Goal: Complete application form

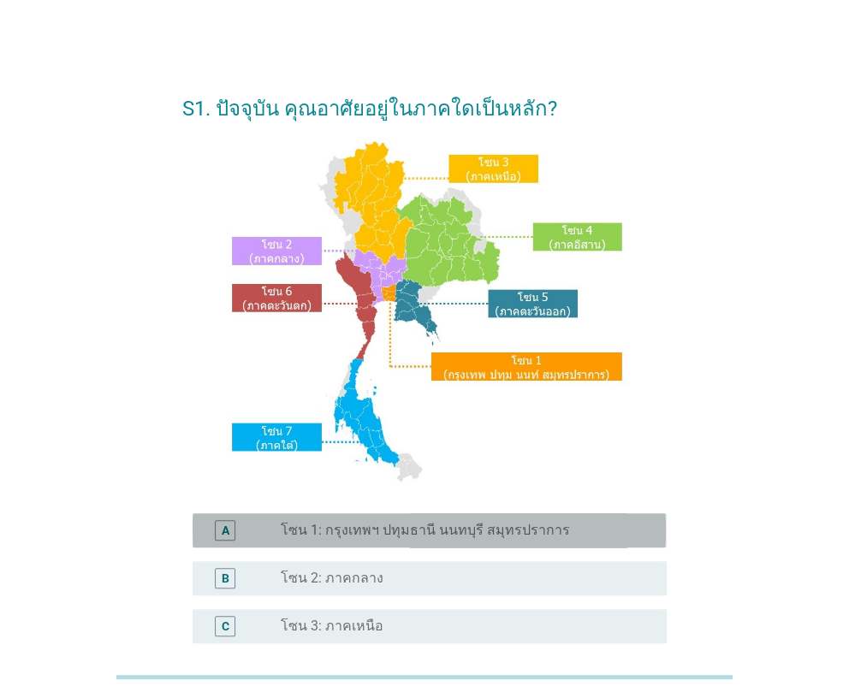
click at [257, 525] on div "A" at bounding box center [243, 530] width 74 height 21
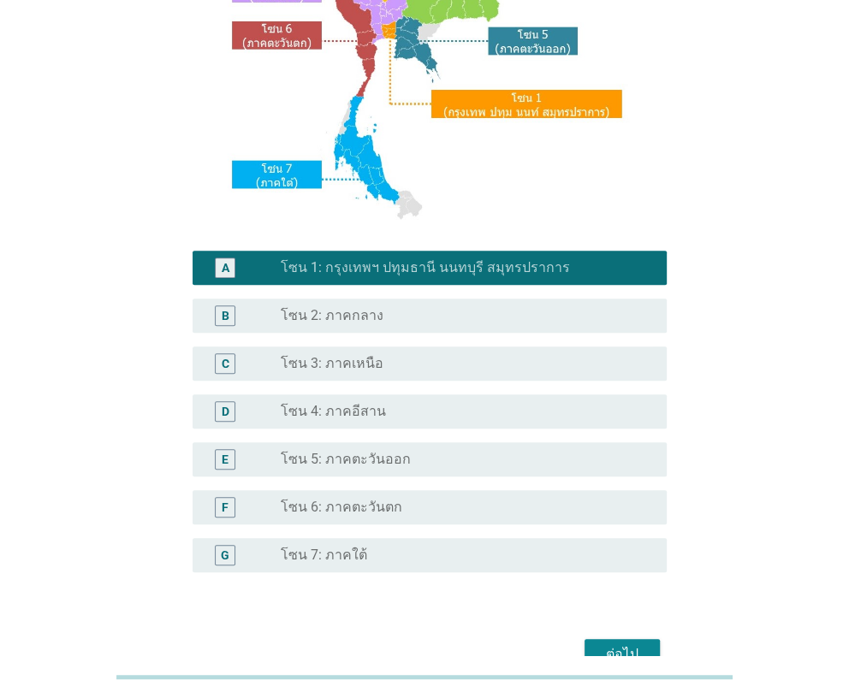
scroll to position [357, 0]
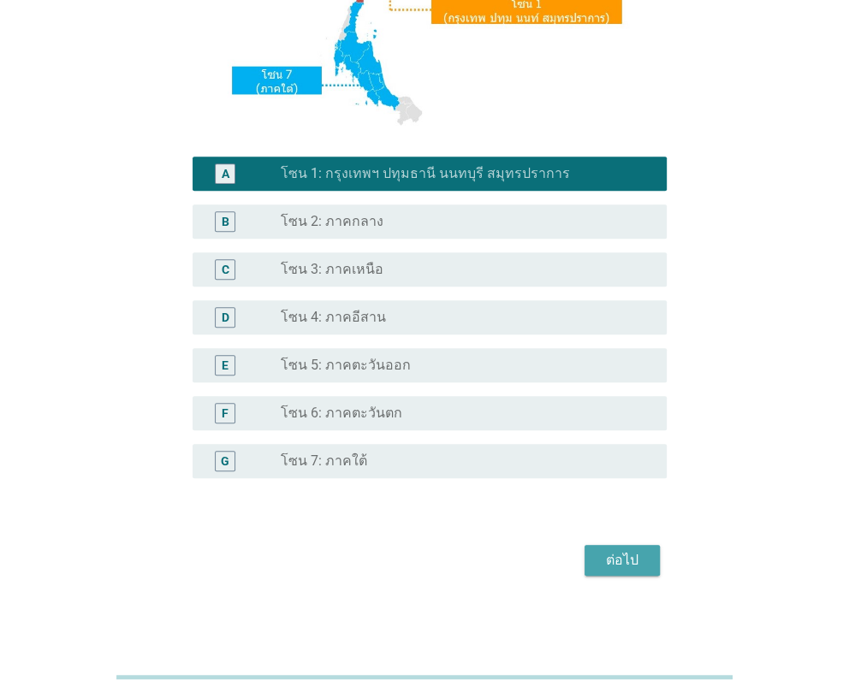
click at [619, 570] on div "ต่อไป" at bounding box center [622, 560] width 48 height 21
click at [619, 570] on div "ต่อไป" at bounding box center [423, 560] width 483 height 41
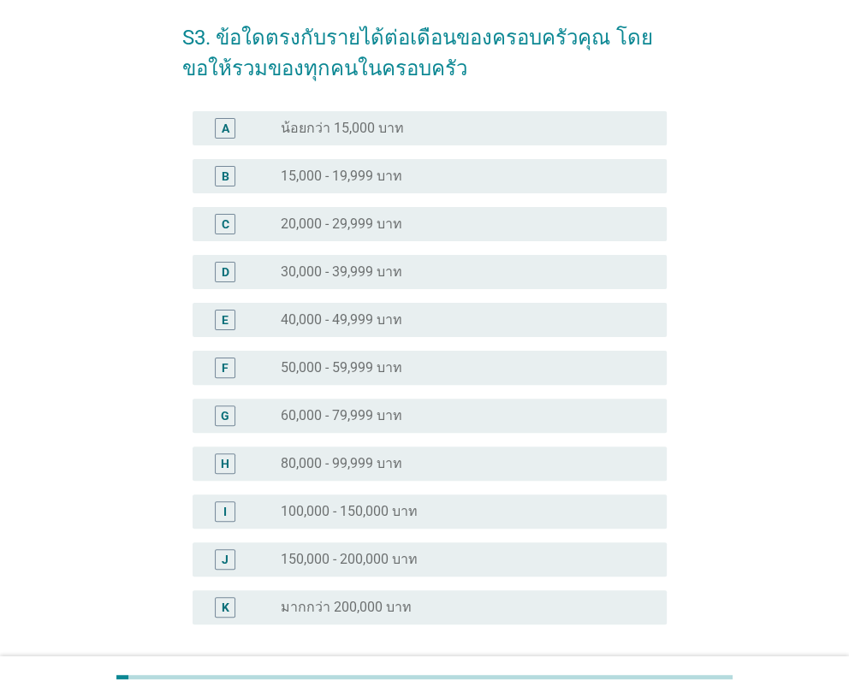
scroll to position [216, 0]
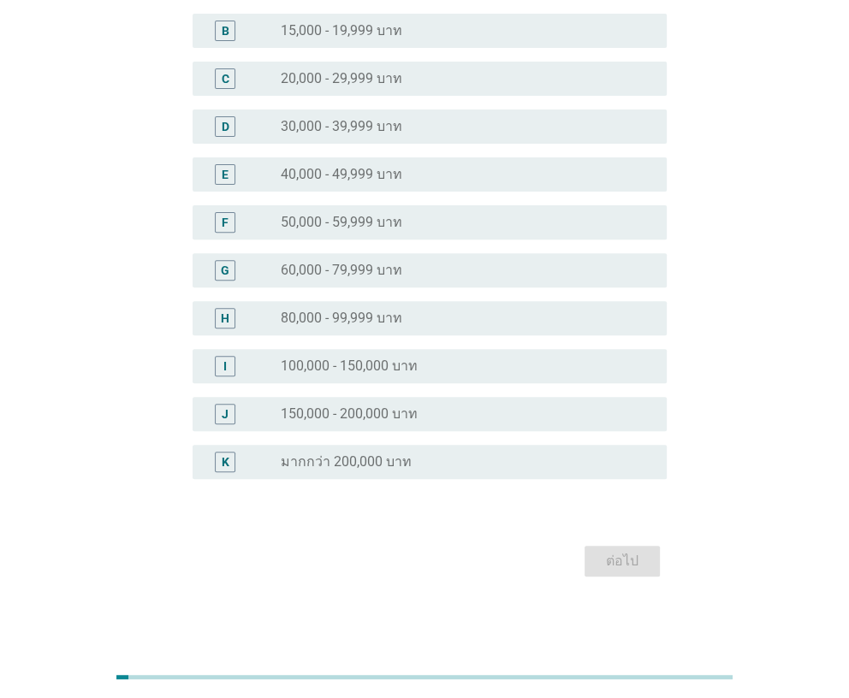
click at [340, 457] on label "มากกว่า 200,000 บาท" at bounding box center [346, 461] width 131 height 17
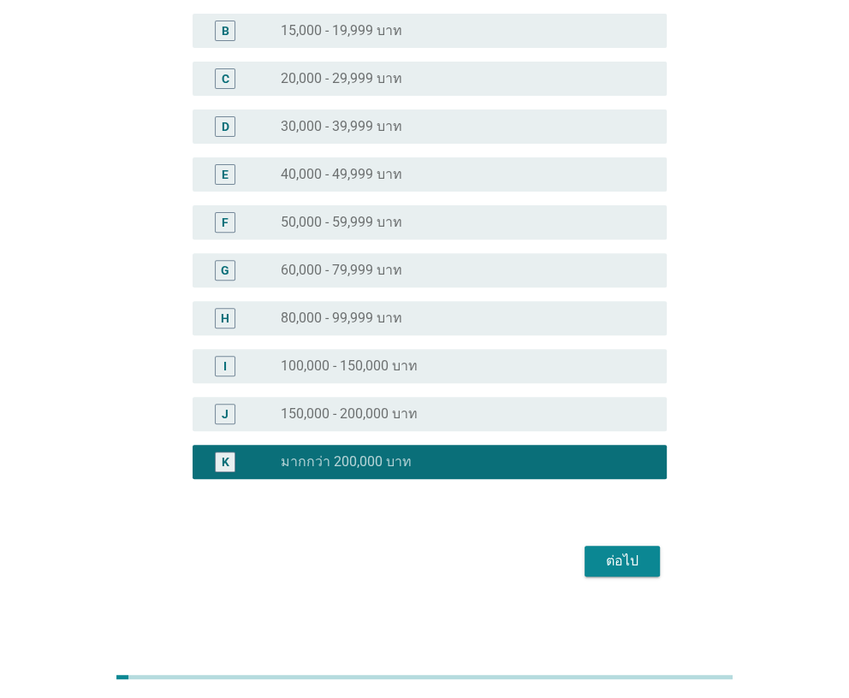
click at [618, 566] on div "ต่อไป" at bounding box center [622, 561] width 48 height 21
click at [618, 566] on div "ต่อไป" at bounding box center [423, 561] width 483 height 41
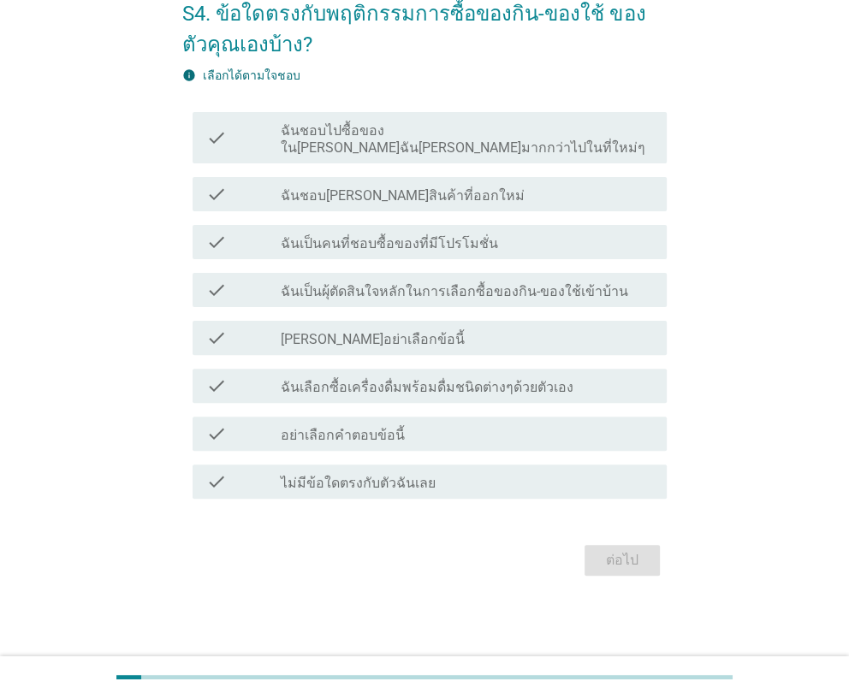
scroll to position [0, 0]
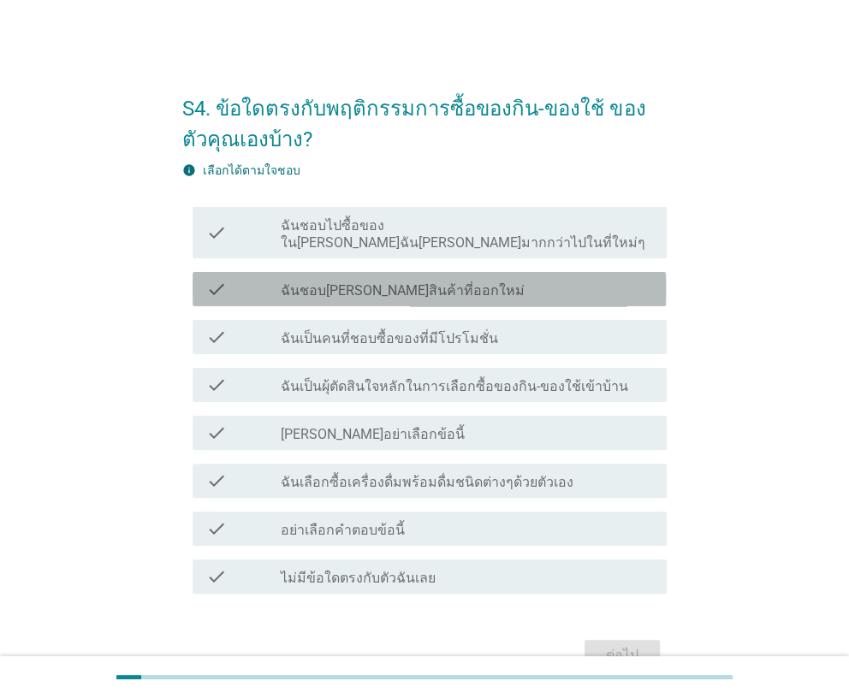
click at [381, 282] on label "ฉันชอบ[PERSON_NAME]สินค้าที่ออกใหม่" at bounding box center [403, 290] width 244 height 17
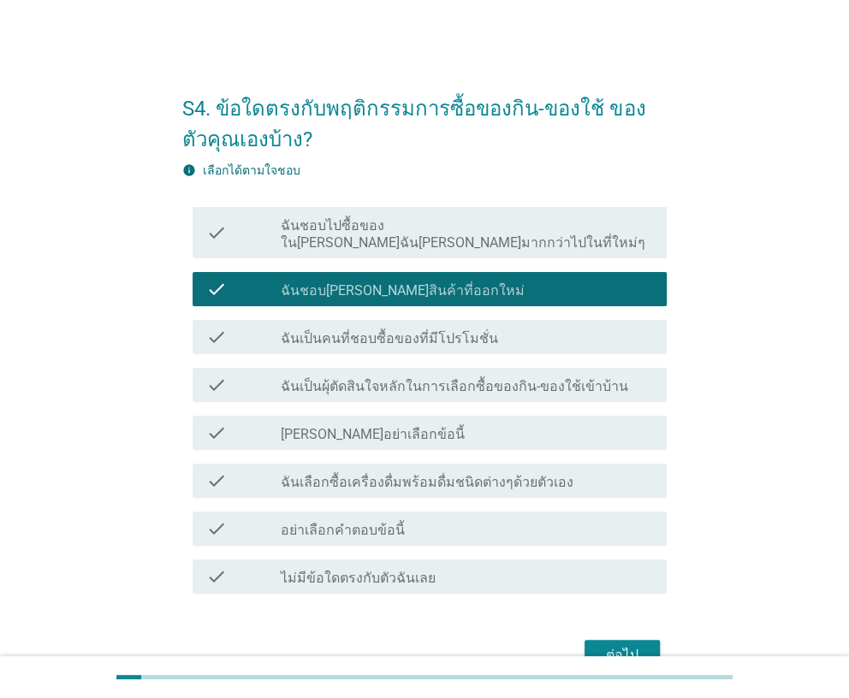
click at [533, 378] on label "ฉันเป็นผุ้ตัดสินใจหลักในการเลือกซื้อของกิน-ของใช้เข้าบ้าน" at bounding box center [454, 386] width 347 height 17
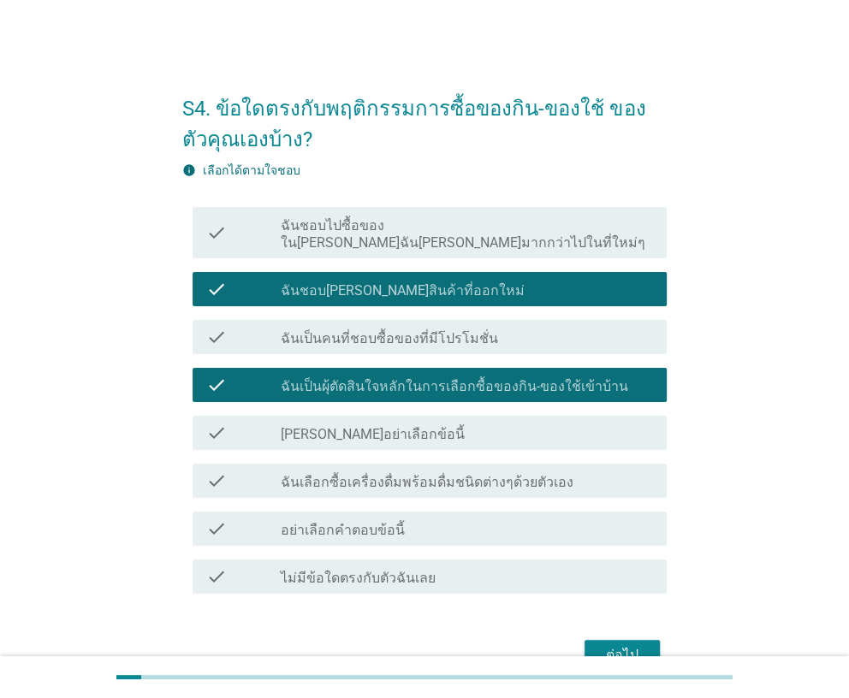
click at [533, 378] on label "ฉันเป็นผุ้ตัดสินใจหลักในการเลือกซื้อของกิน-ของใช้เข้าบ้าน" at bounding box center [454, 386] width 347 height 17
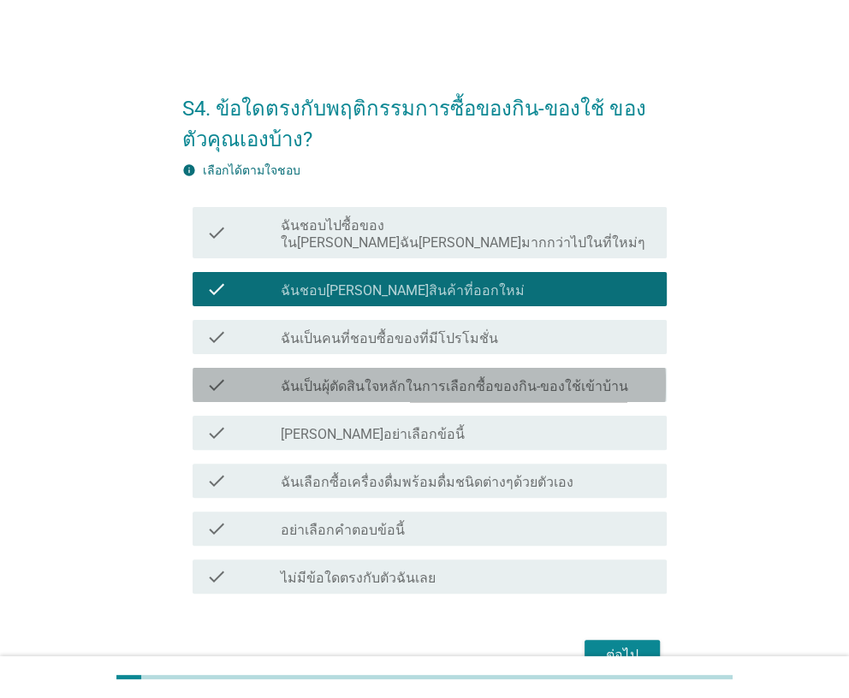
click at [533, 378] on label "ฉันเป็นผุ้ตัดสินใจหลักในการเลือกซื้อของกิน-ของใช้เข้าบ้าน" at bounding box center [454, 386] width 347 height 17
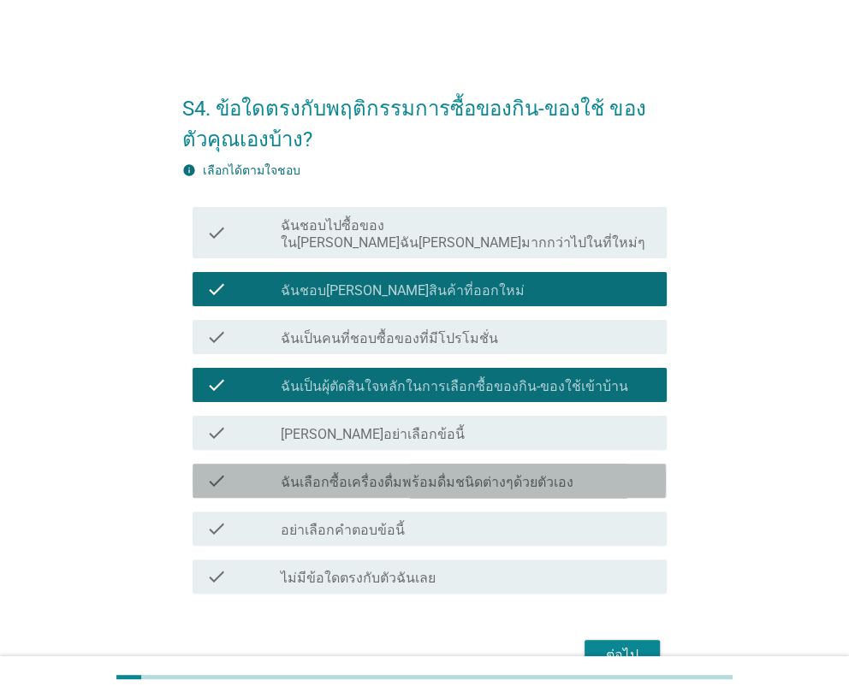
click at [513, 474] on label "ฉันเลือกซื้อเครื่องดื่มพร้อมดื่มชนิดต่างๆด้วยตัวเอง" at bounding box center [427, 482] width 293 height 17
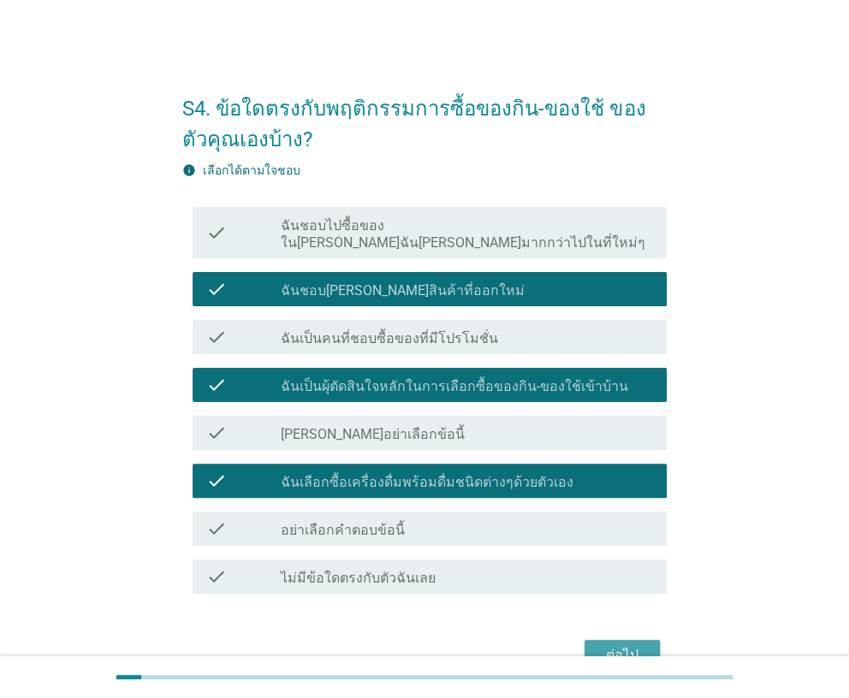
click at [635, 645] on div "ต่อไป" at bounding box center [622, 655] width 48 height 21
click at [635, 637] on div "ต่อไป" at bounding box center [423, 655] width 483 height 41
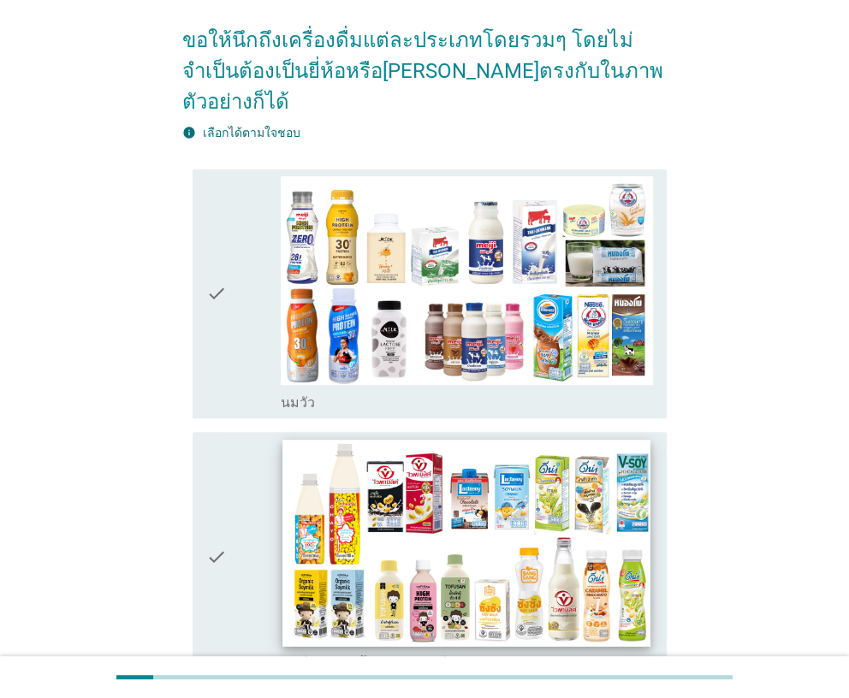
scroll to position [171, 0]
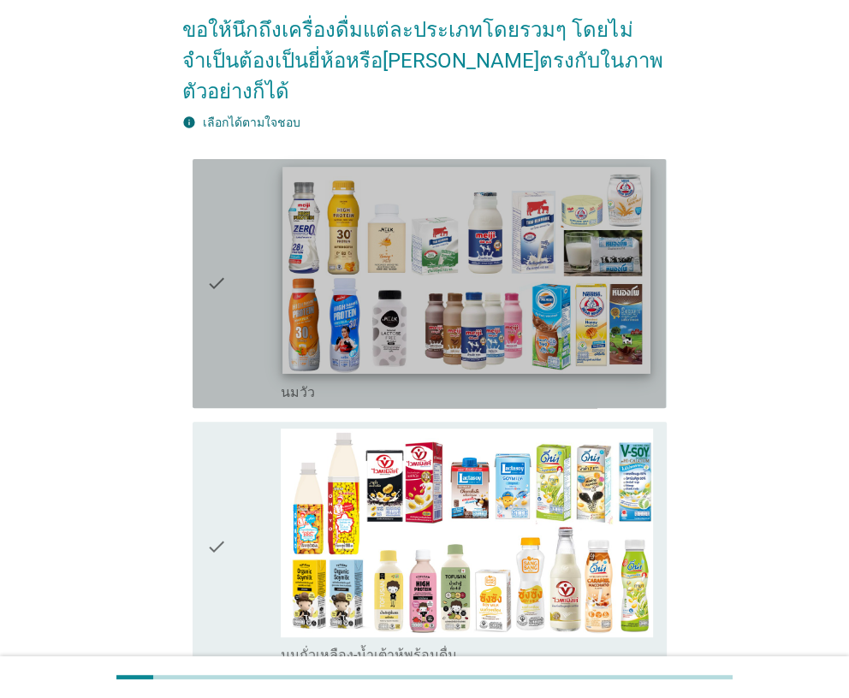
click at [329, 341] on img at bounding box center [466, 270] width 368 height 207
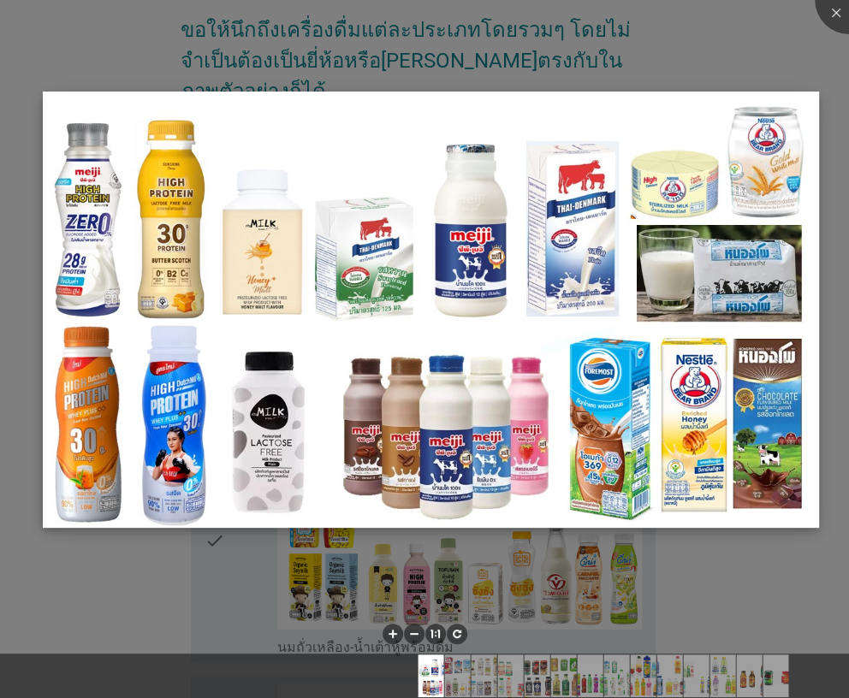
click at [808, 173] on img at bounding box center [430, 310] width 775 height 436
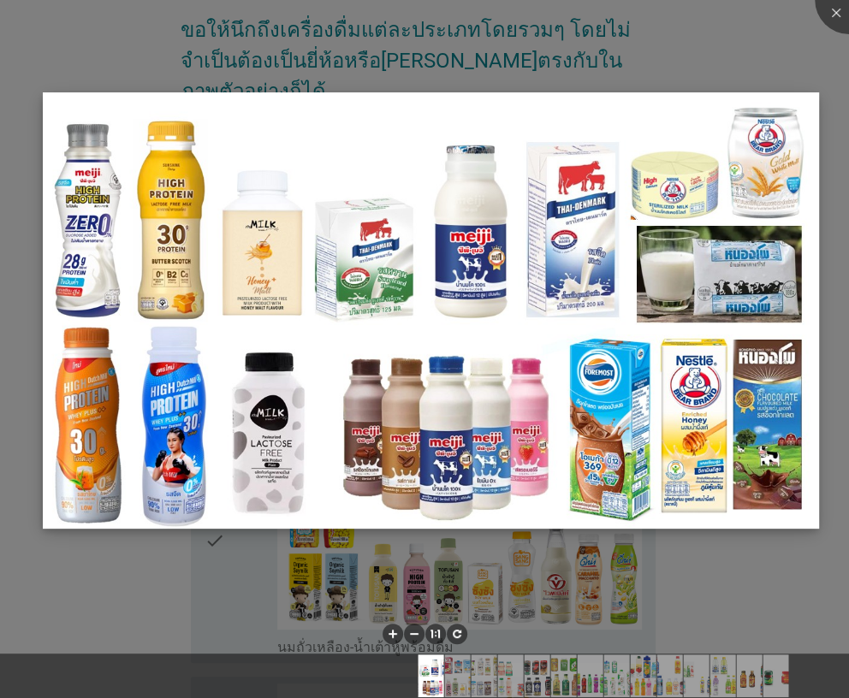
click at [369, 327] on img at bounding box center [430, 310] width 775 height 436
click at [830, 10] on div at bounding box center [848, 0] width 68 height 68
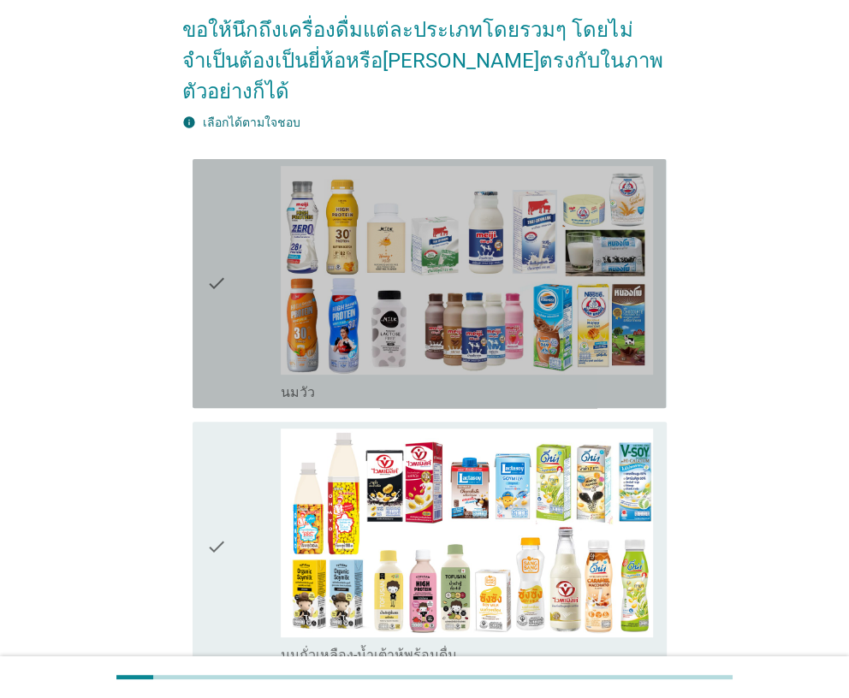
click at [205, 304] on div "check check_box_outline_blank [PERSON_NAME]" at bounding box center [428, 283] width 473 height 249
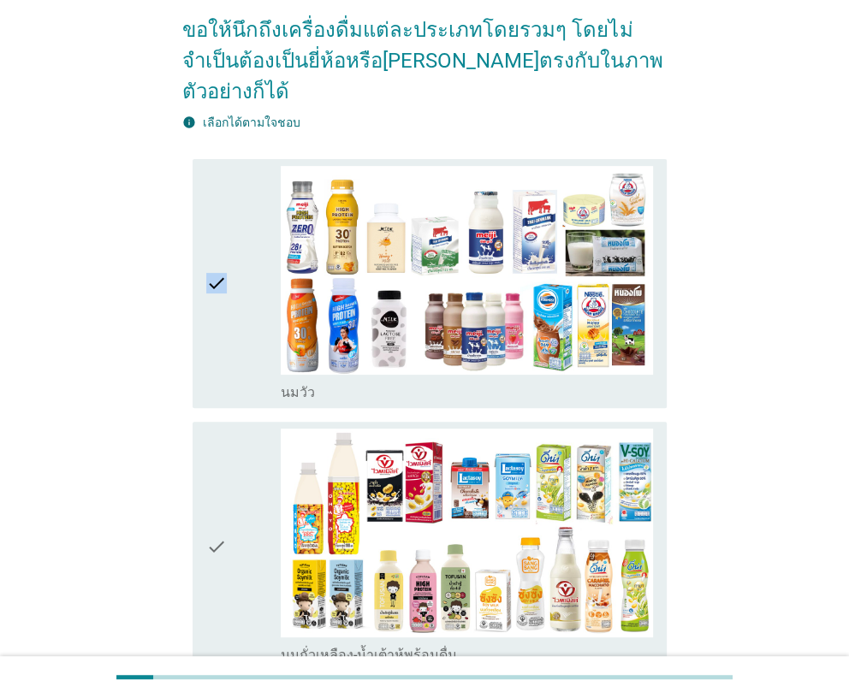
click at [205, 304] on div "check check_box_outline_blank [PERSON_NAME]" at bounding box center [428, 283] width 473 height 249
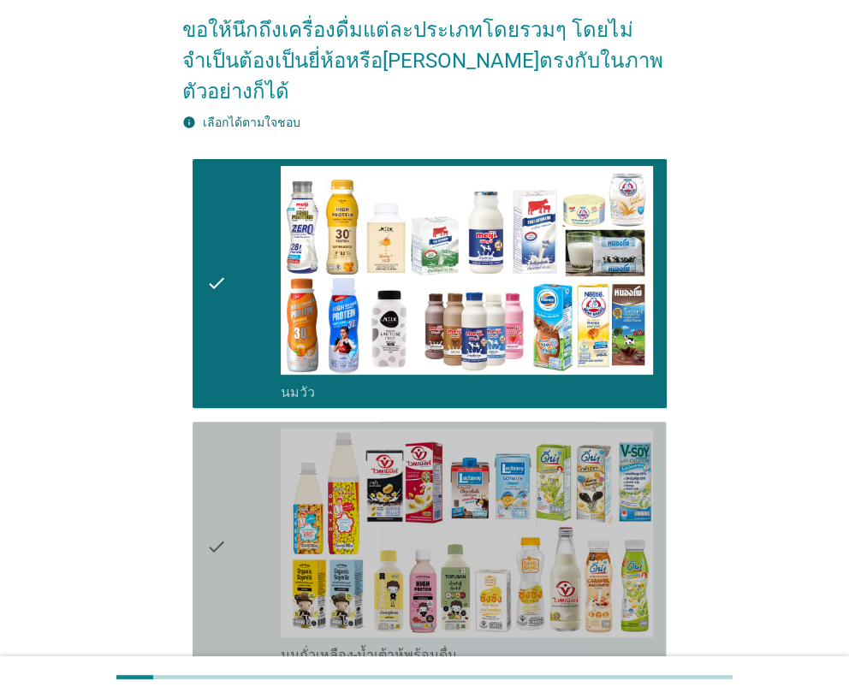
click at [204, 503] on div "check check_box_outline_blank นมถั่วเหลือง-น้ำเต้าหู้พร้อมดื่ม" at bounding box center [428, 546] width 473 height 249
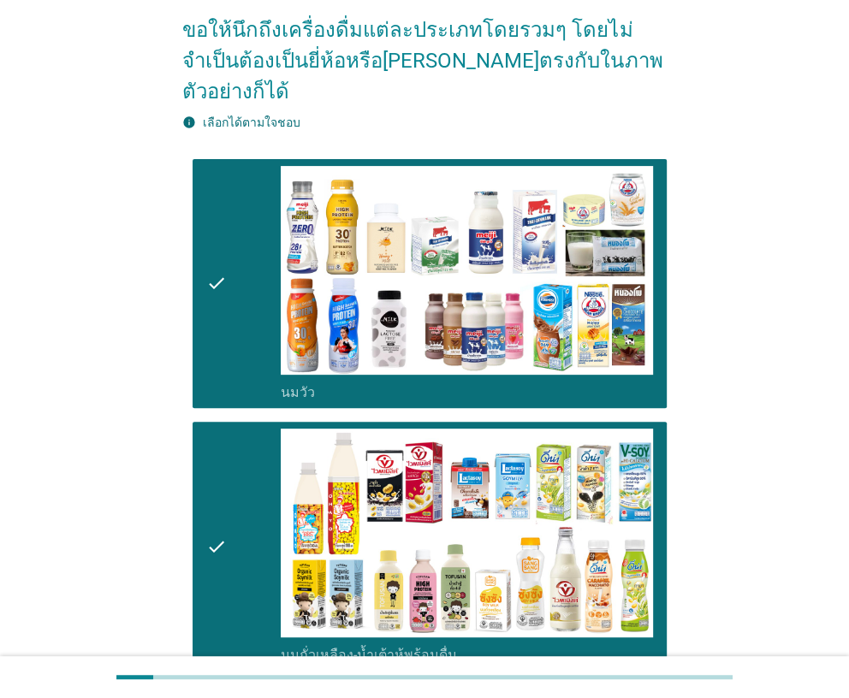
scroll to position [513, 0]
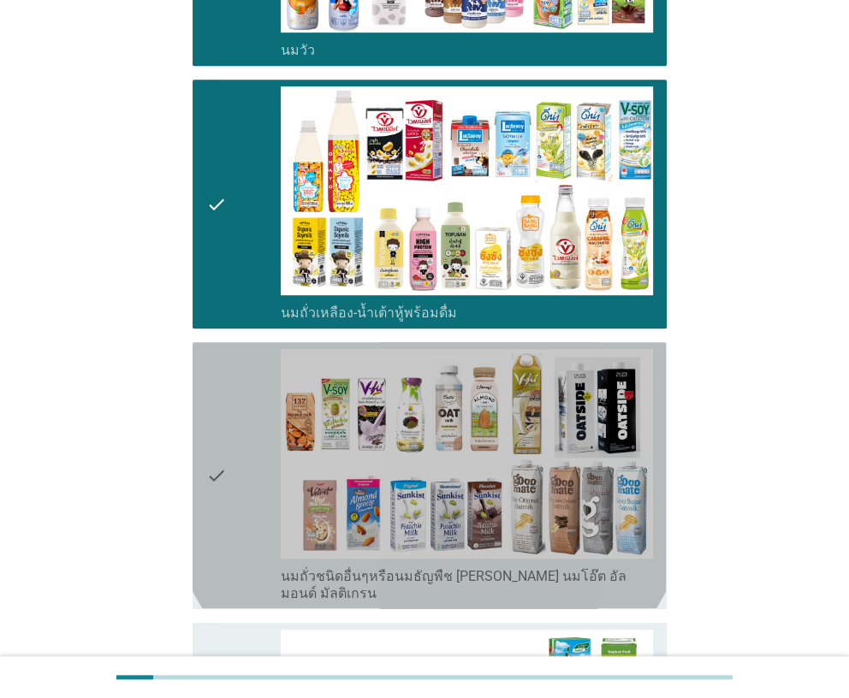
click at [206, 494] on icon "check" at bounding box center [216, 475] width 21 height 252
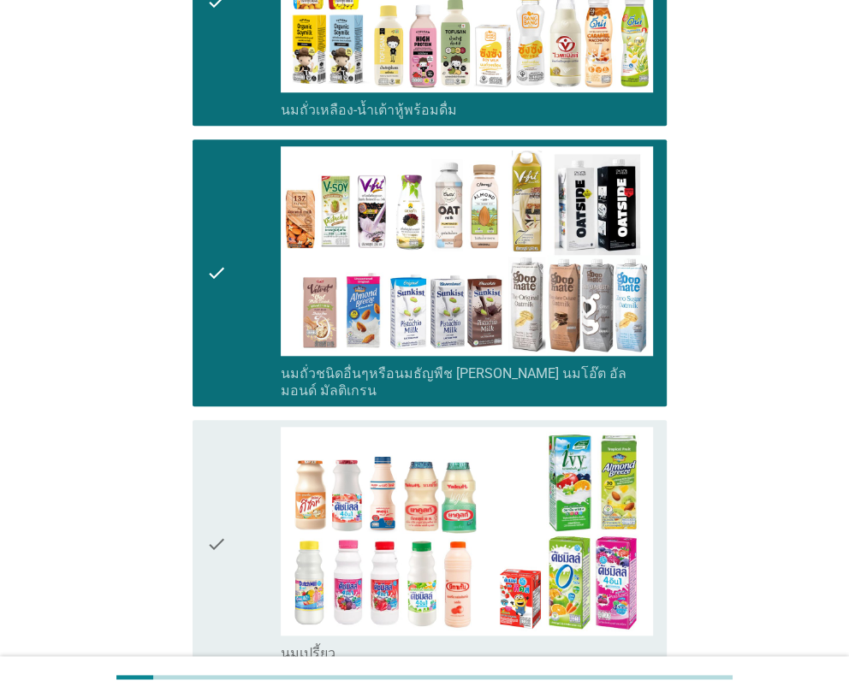
scroll to position [855, 0]
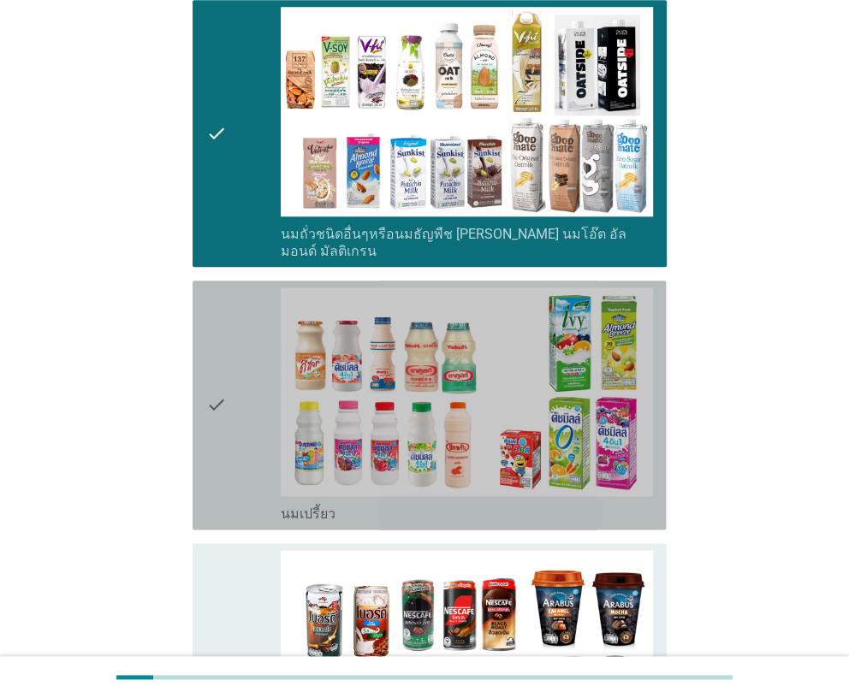
click at [214, 468] on icon "check" at bounding box center [216, 404] width 21 height 235
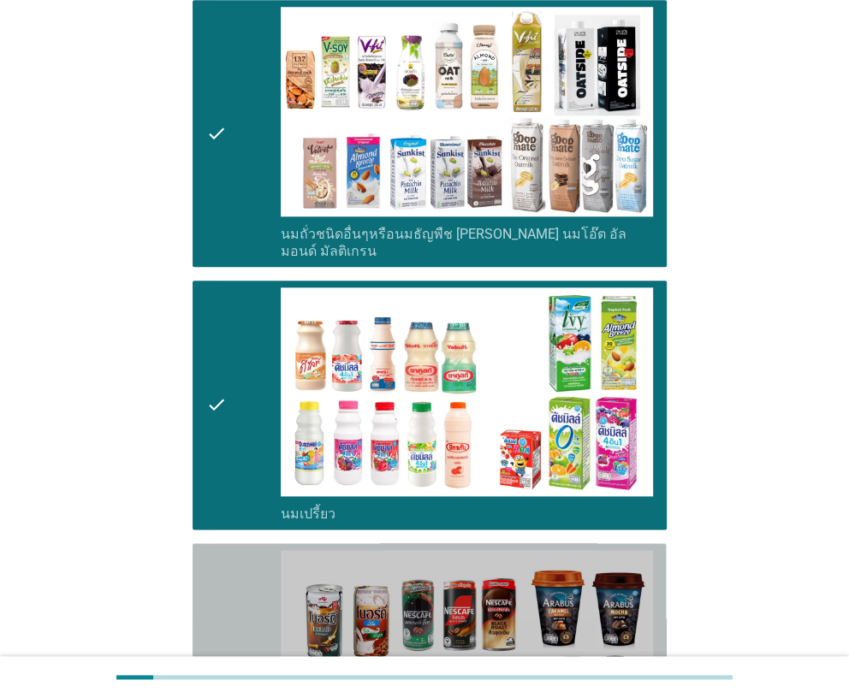
click at [216, 550] on icon "check" at bounding box center [216, 667] width 21 height 235
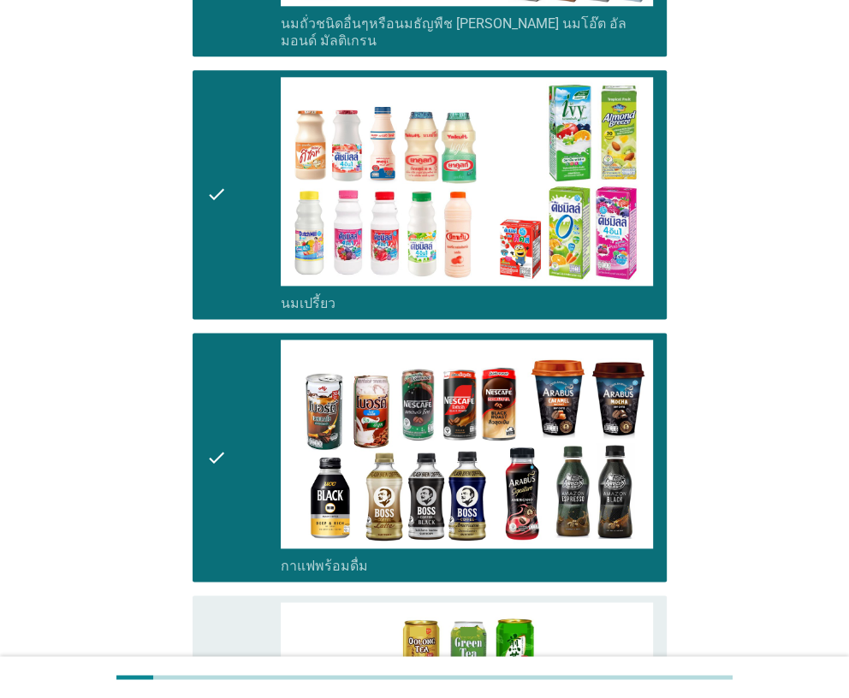
scroll to position [1369, 0]
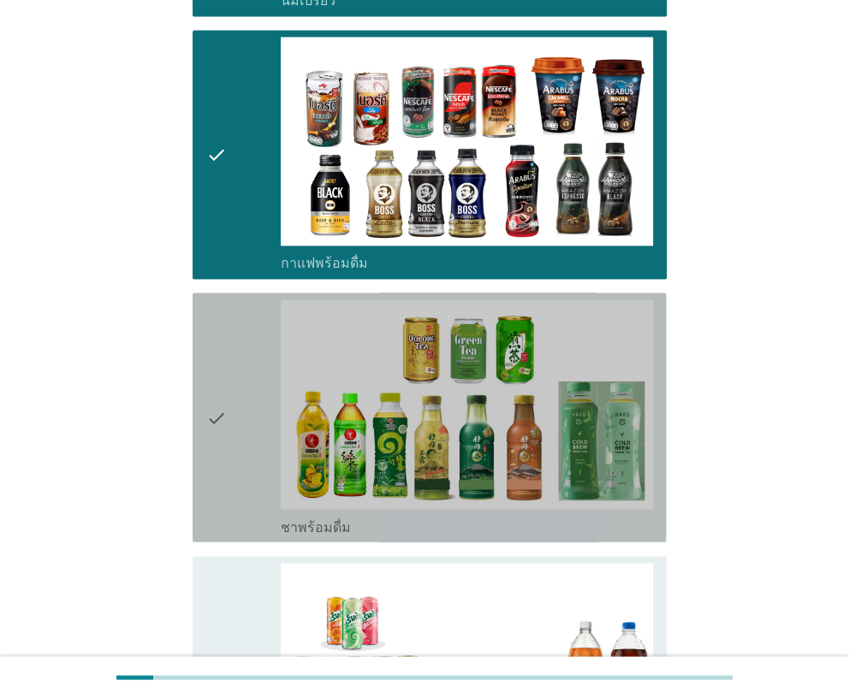
click at [220, 477] on icon "check" at bounding box center [216, 416] width 21 height 235
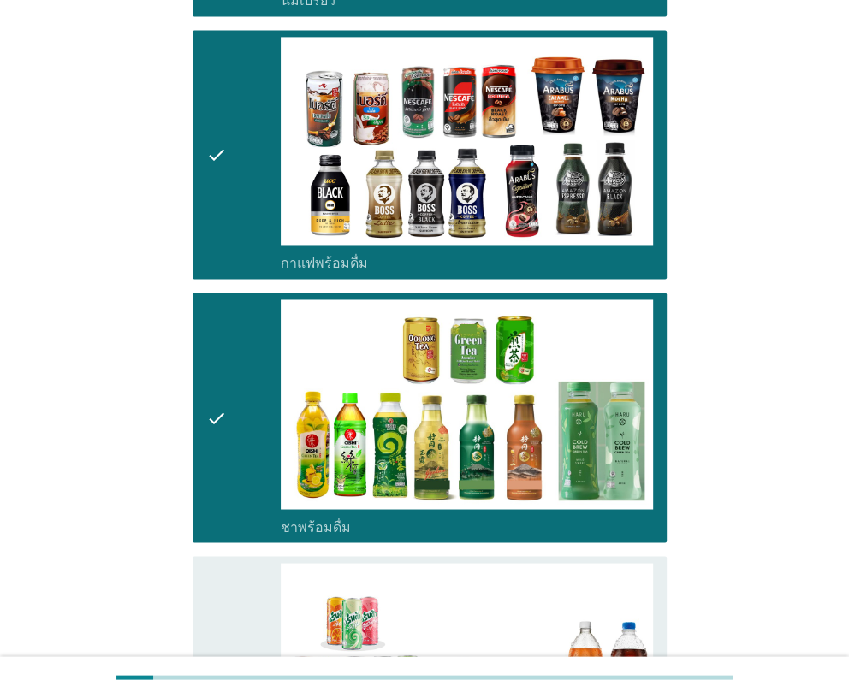
click at [216, 563] on icon "check" at bounding box center [216, 680] width 21 height 235
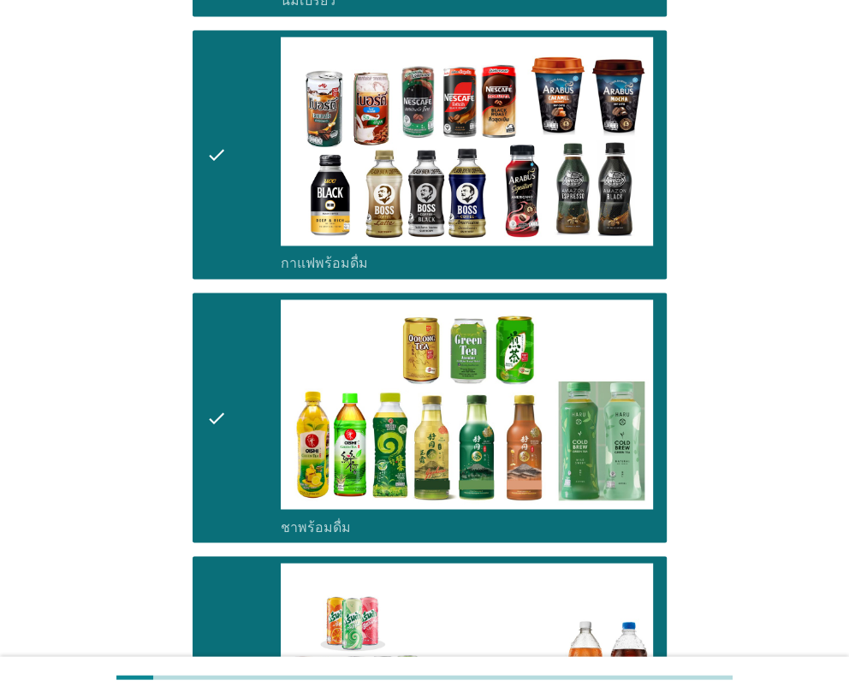
scroll to position [1881, 0]
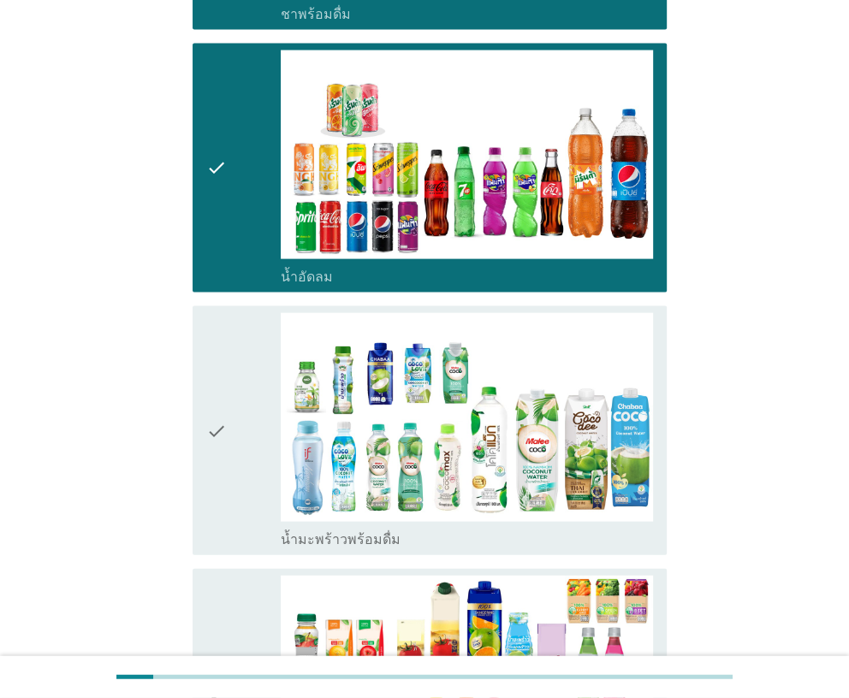
click at [216, 488] on icon "check" at bounding box center [216, 430] width 21 height 235
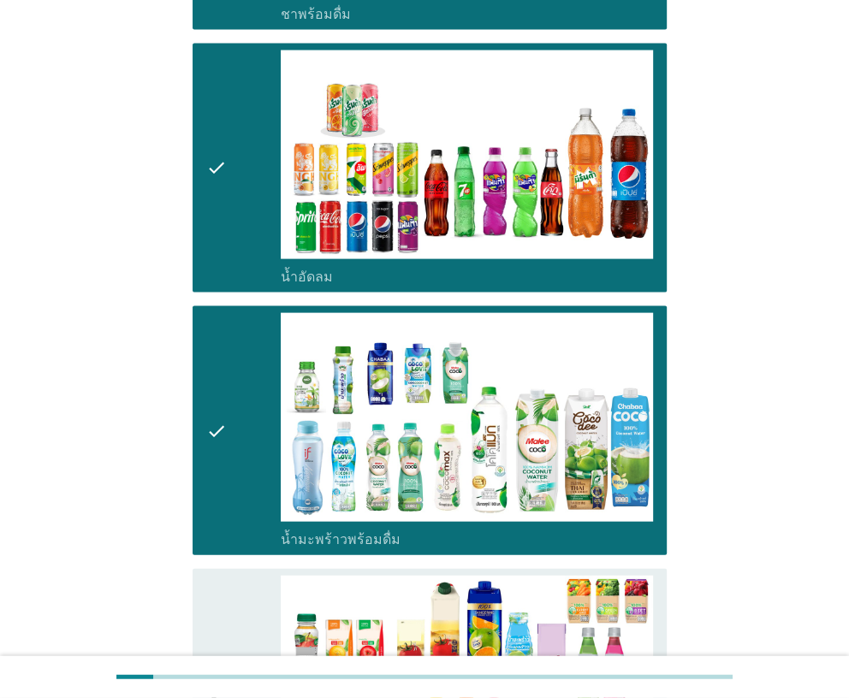
click at [216, 576] on icon "check" at bounding box center [216, 693] width 21 height 235
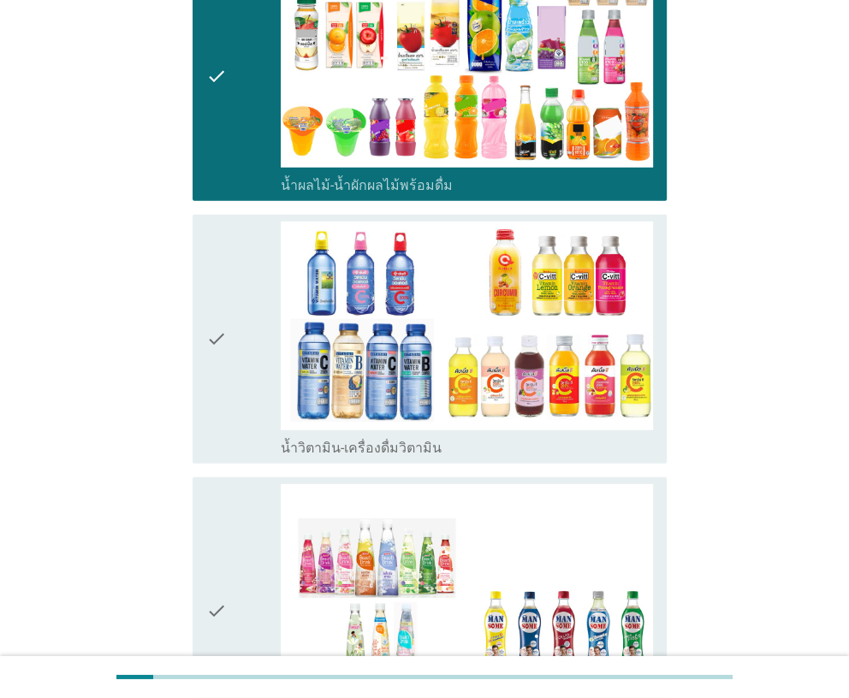
scroll to position [2566, 0]
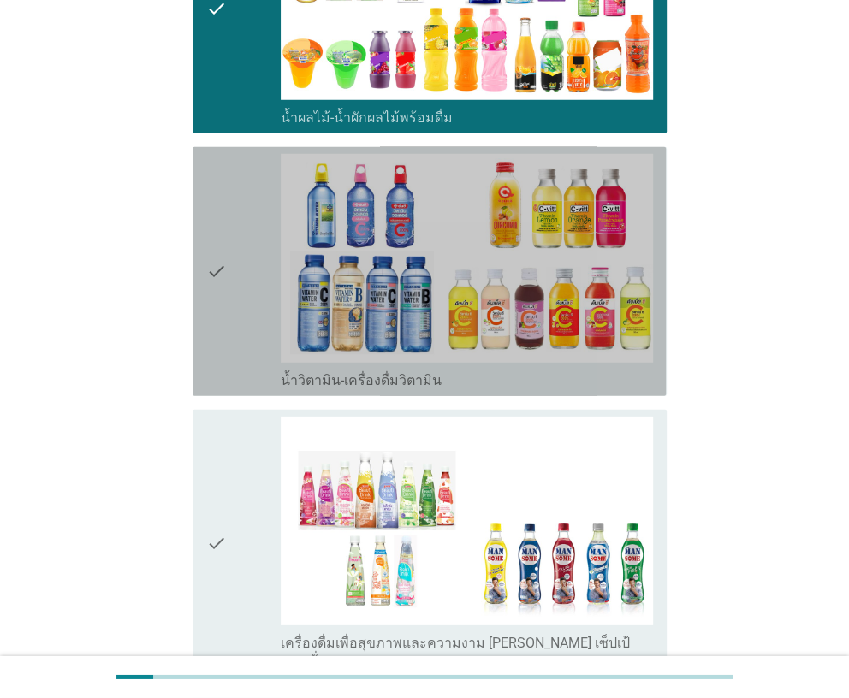
click at [233, 329] on div "check" at bounding box center [243, 271] width 74 height 235
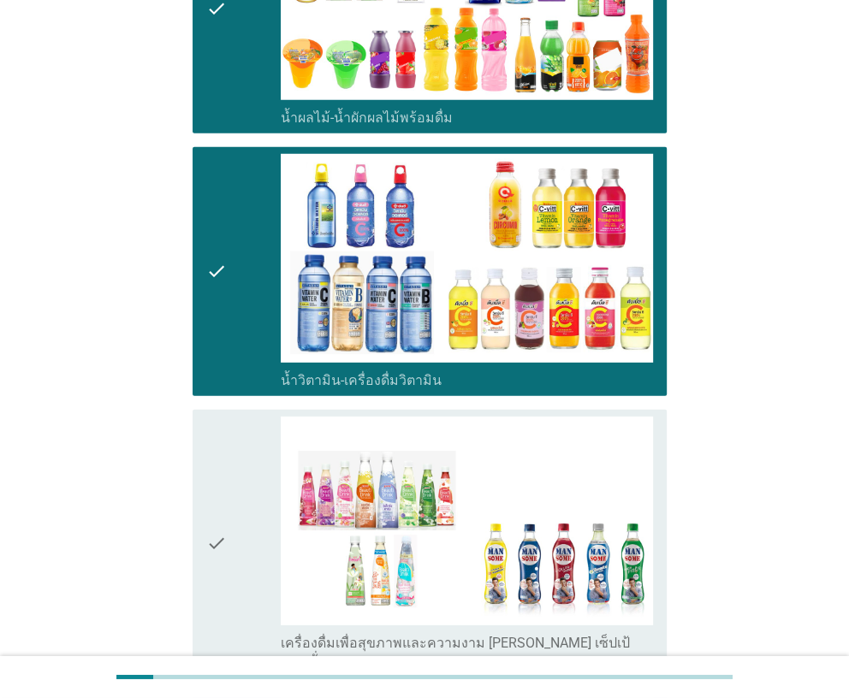
click at [227, 426] on div "check" at bounding box center [243, 543] width 74 height 252
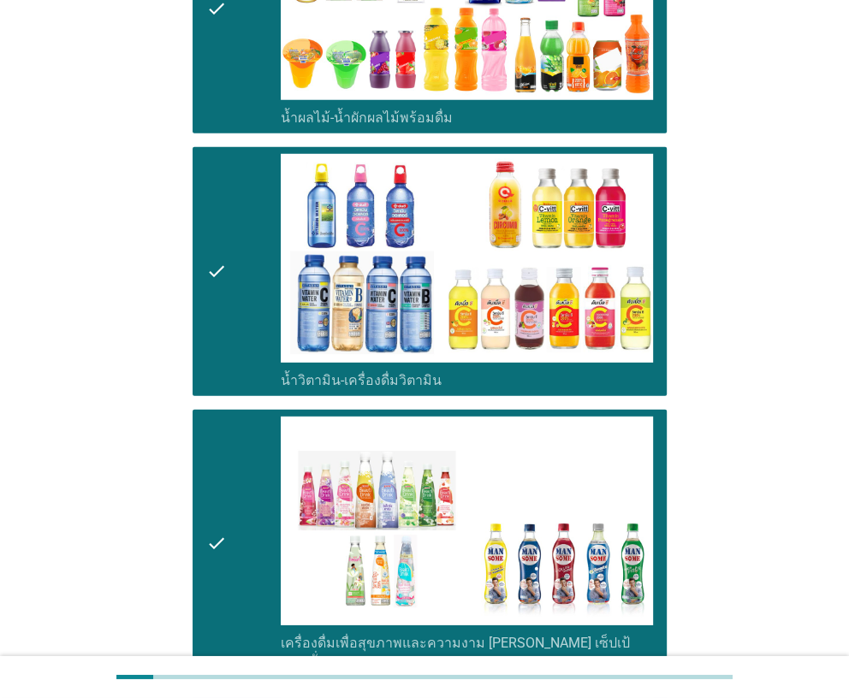
scroll to position [2909, 0]
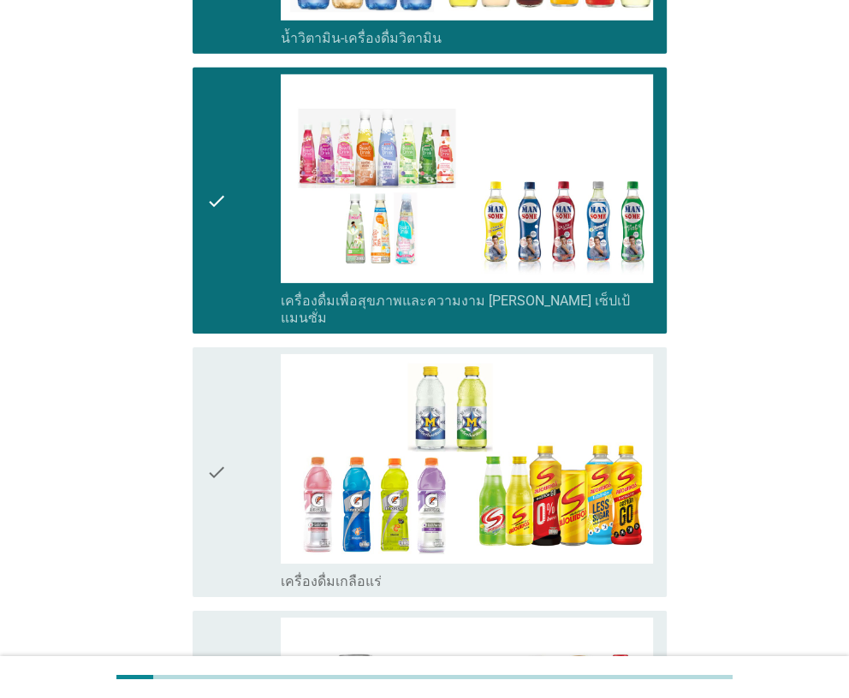
click at [224, 430] on icon "check" at bounding box center [216, 471] width 21 height 235
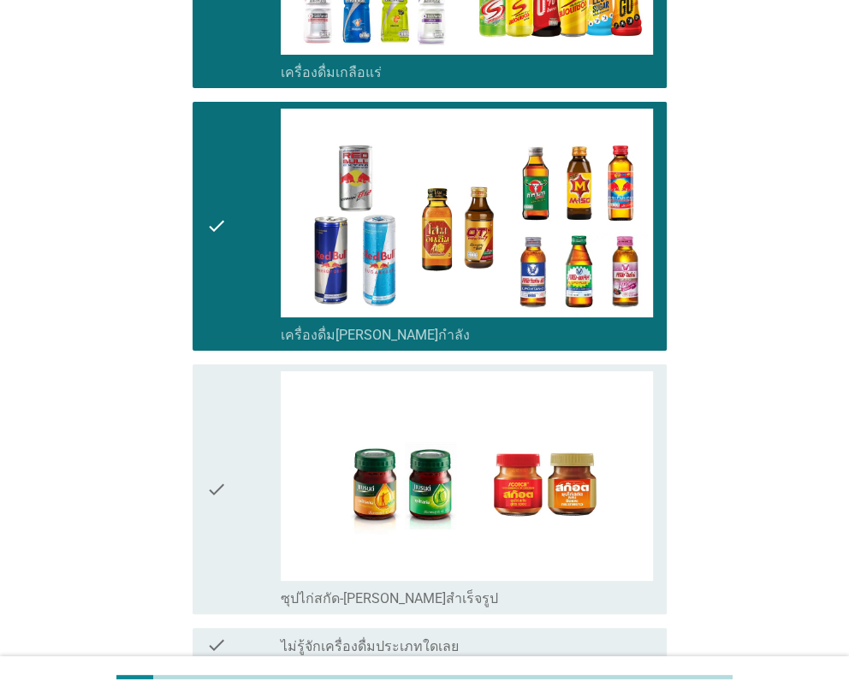
scroll to position [3422, 0]
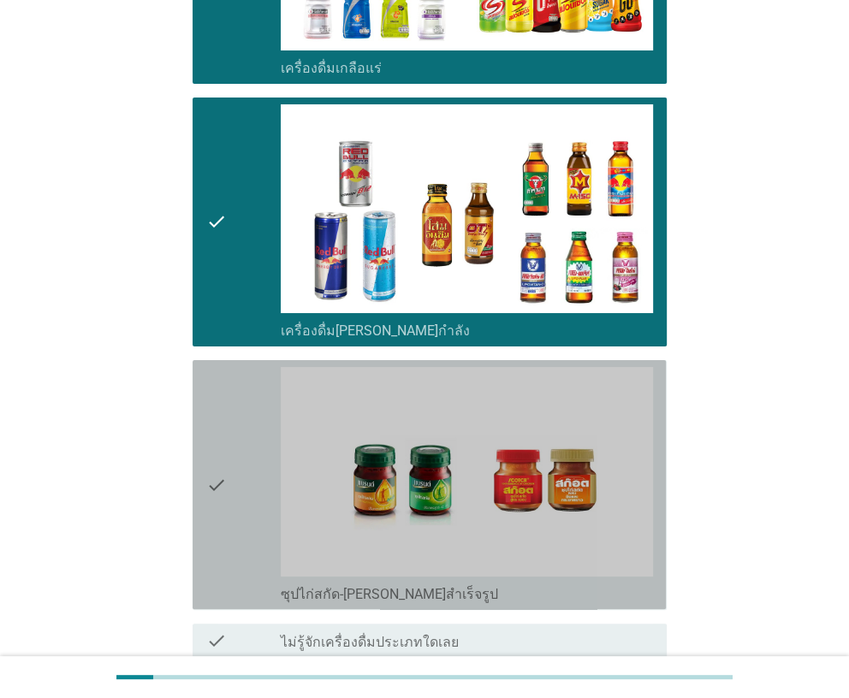
click at [220, 447] on icon "check" at bounding box center [216, 484] width 21 height 235
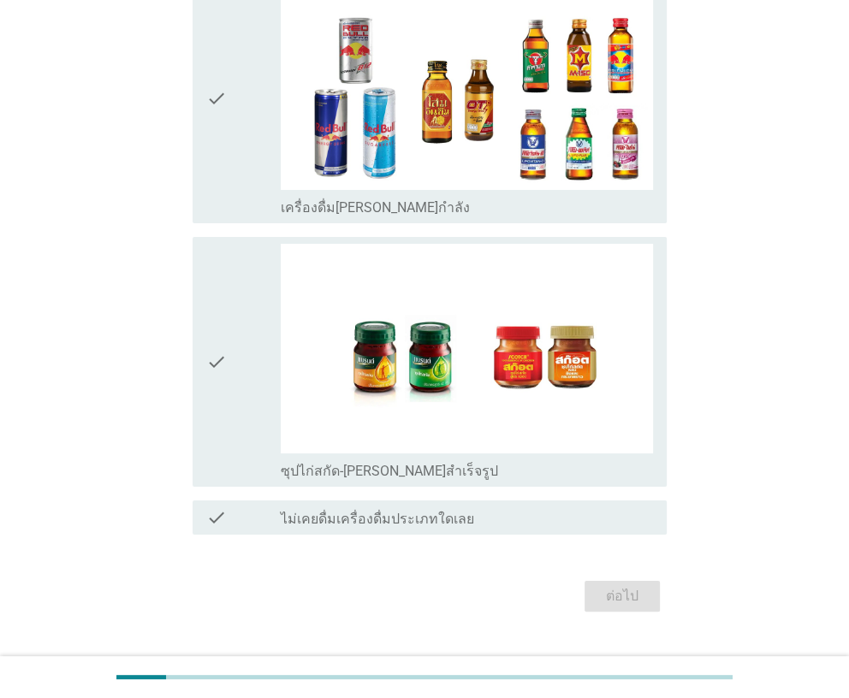
scroll to position [0, 0]
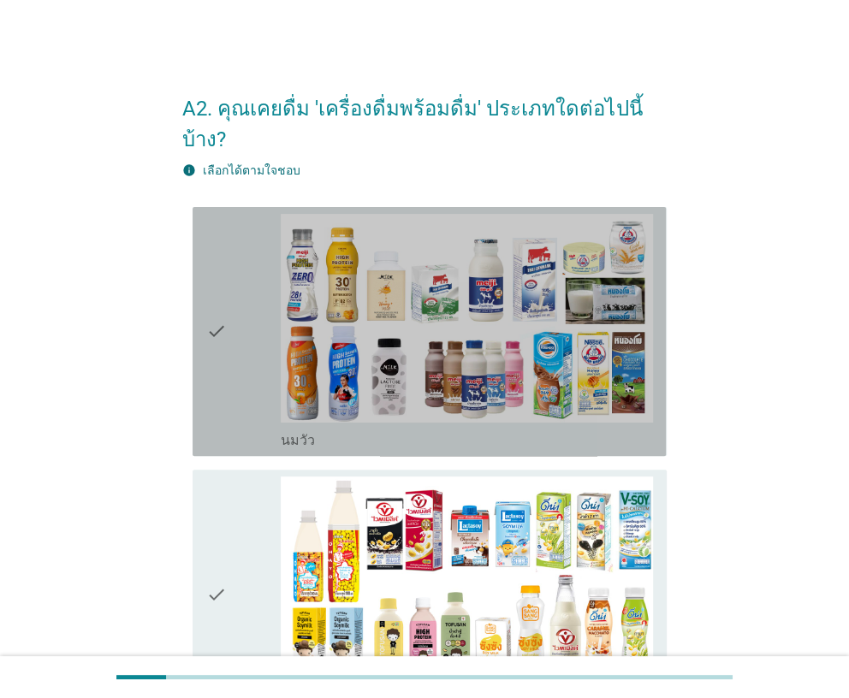
click at [204, 387] on div "check check_box_outline_blank [PERSON_NAME]" at bounding box center [428, 331] width 473 height 249
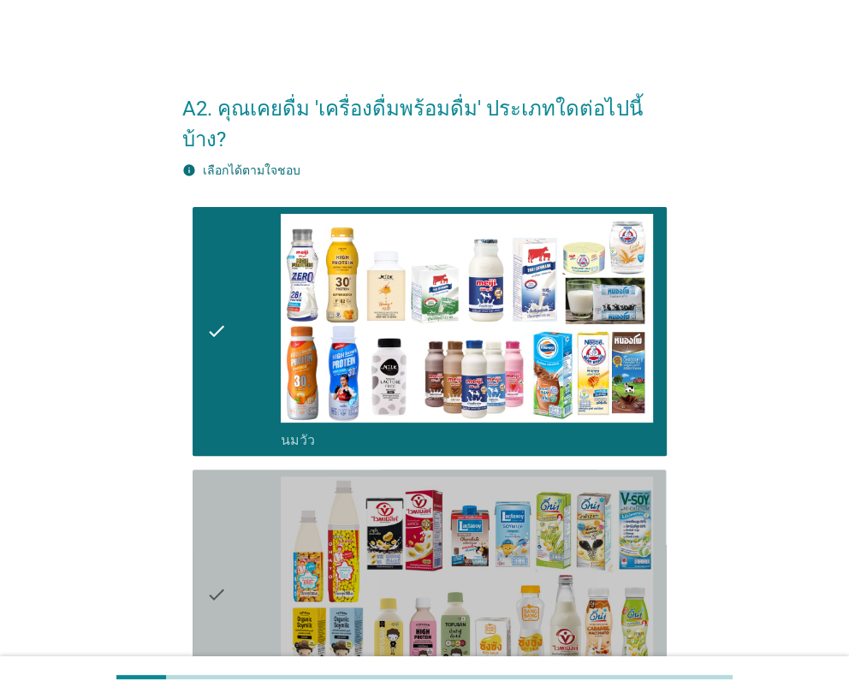
click at [218, 486] on icon "check" at bounding box center [216, 593] width 21 height 235
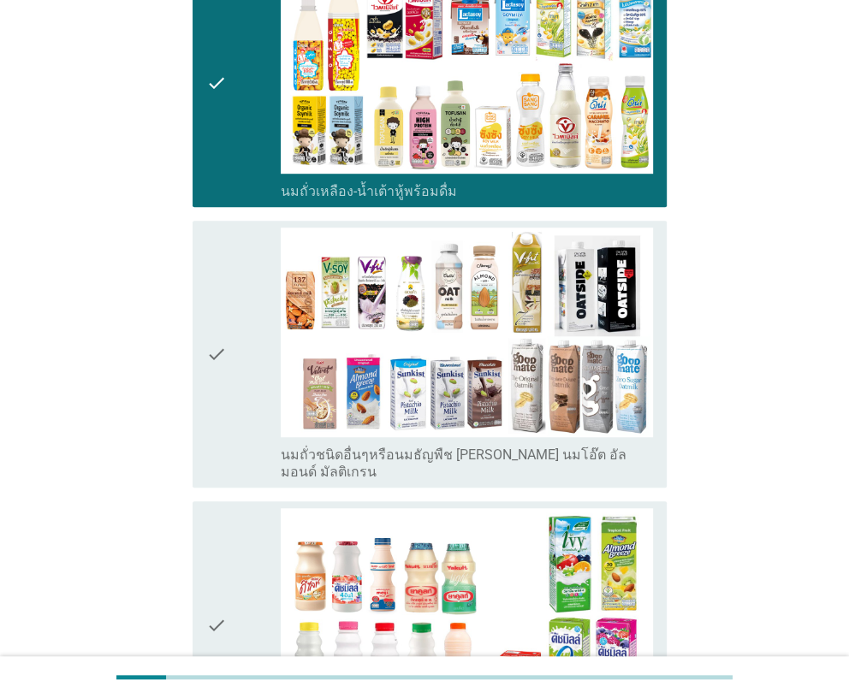
scroll to position [513, 0]
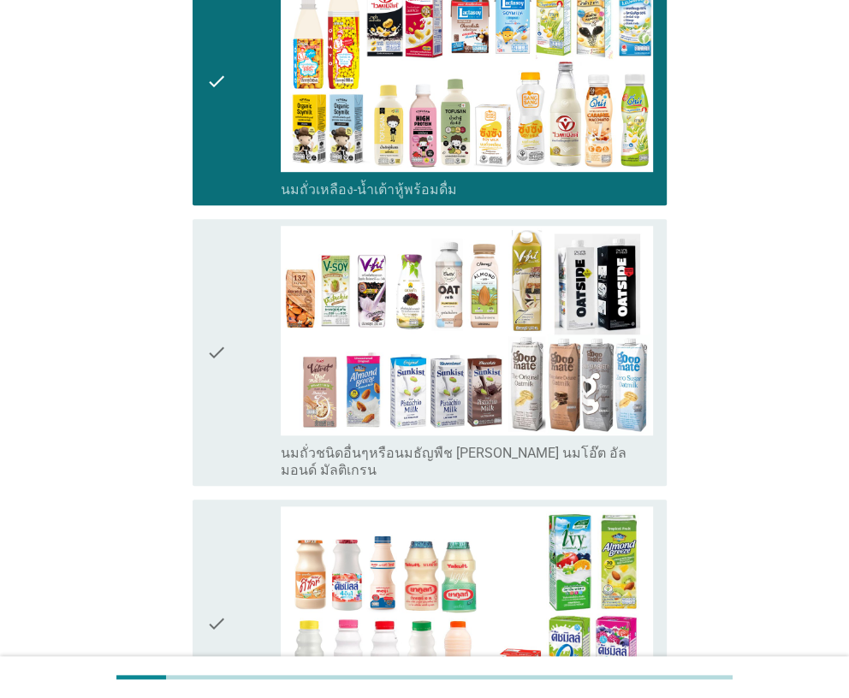
click at [217, 390] on icon "check" at bounding box center [216, 352] width 21 height 252
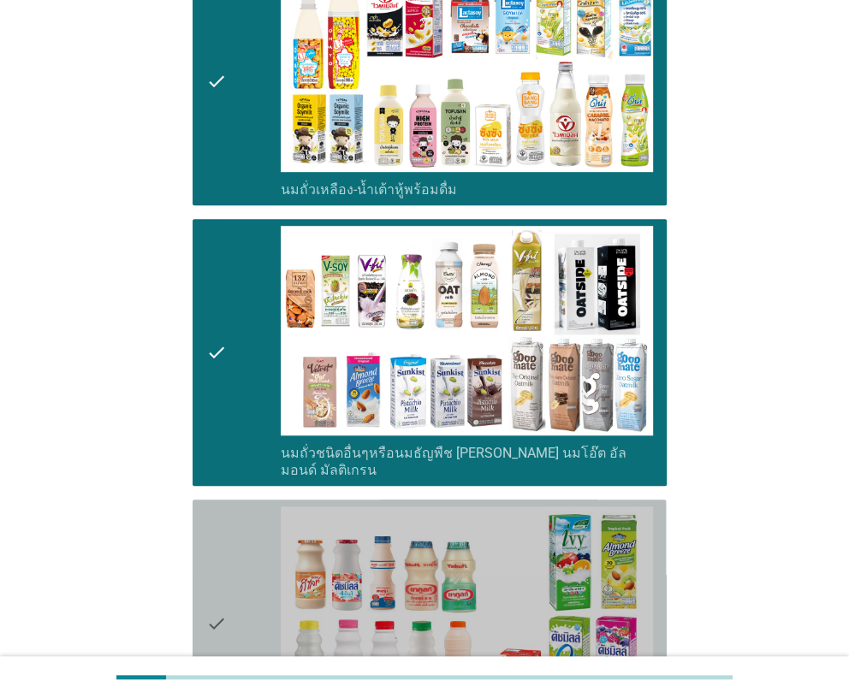
click at [218, 506] on icon "check" at bounding box center [216, 623] width 21 height 235
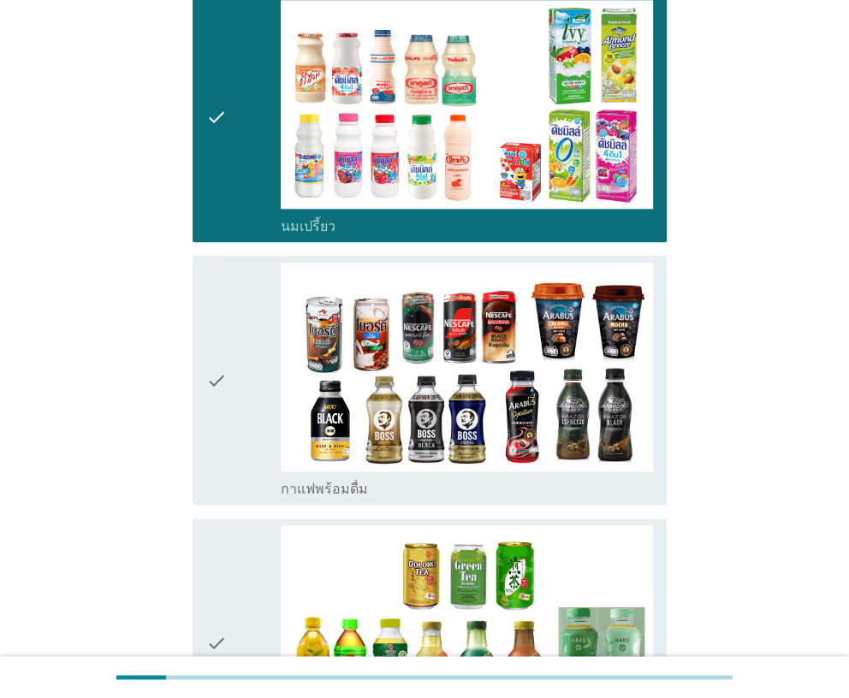
scroll to position [1026, 0]
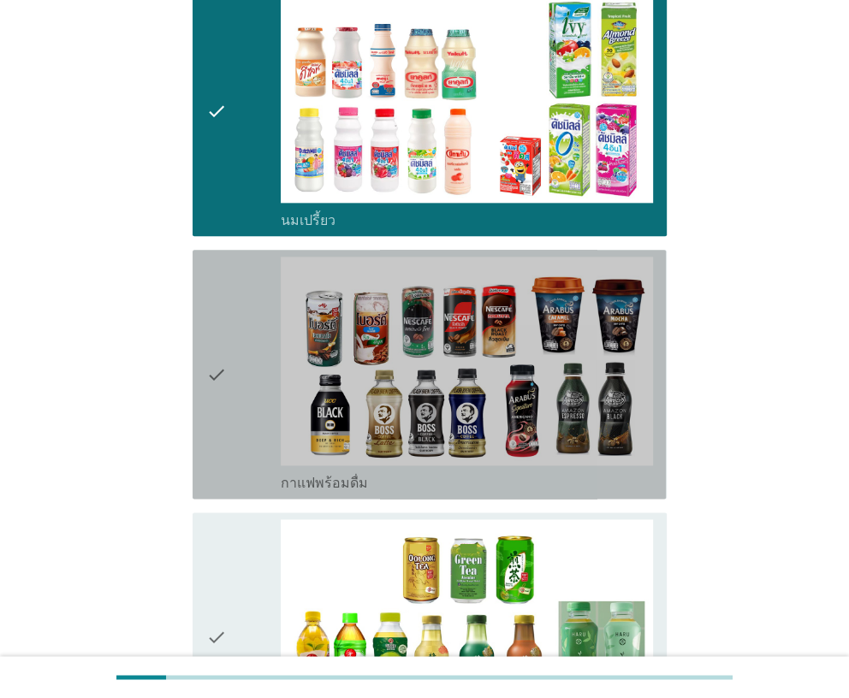
click at [222, 419] on icon "check" at bounding box center [216, 374] width 21 height 235
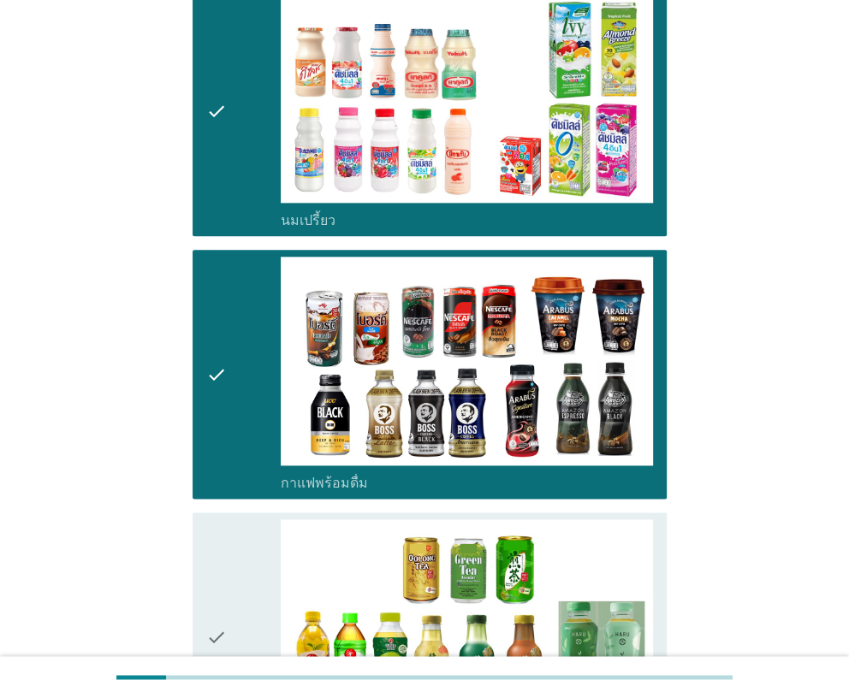
click at [217, 519] on icon "check" at bounding box center [216, 636] width 21 height 235
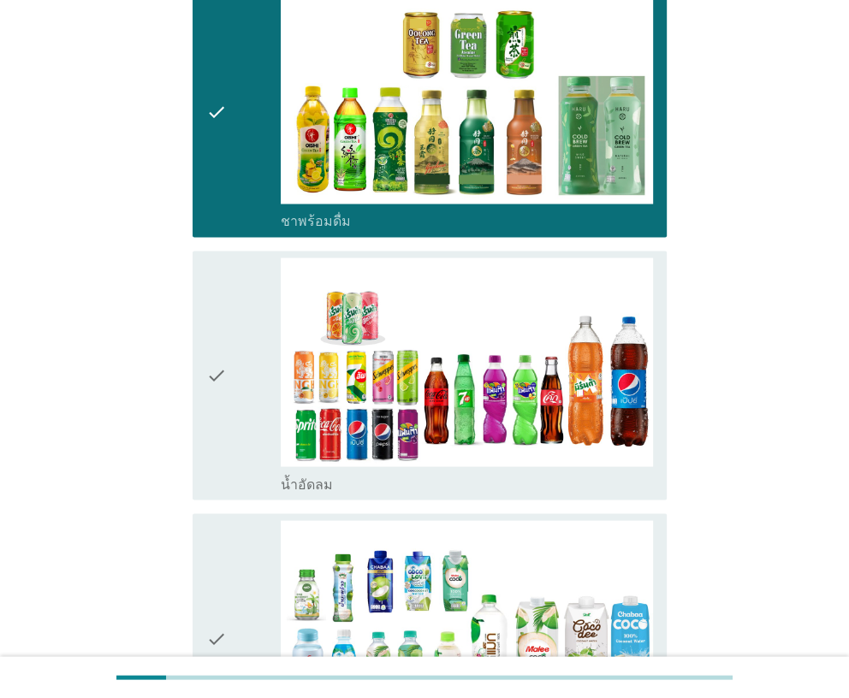
scroll to position [1711, 0]
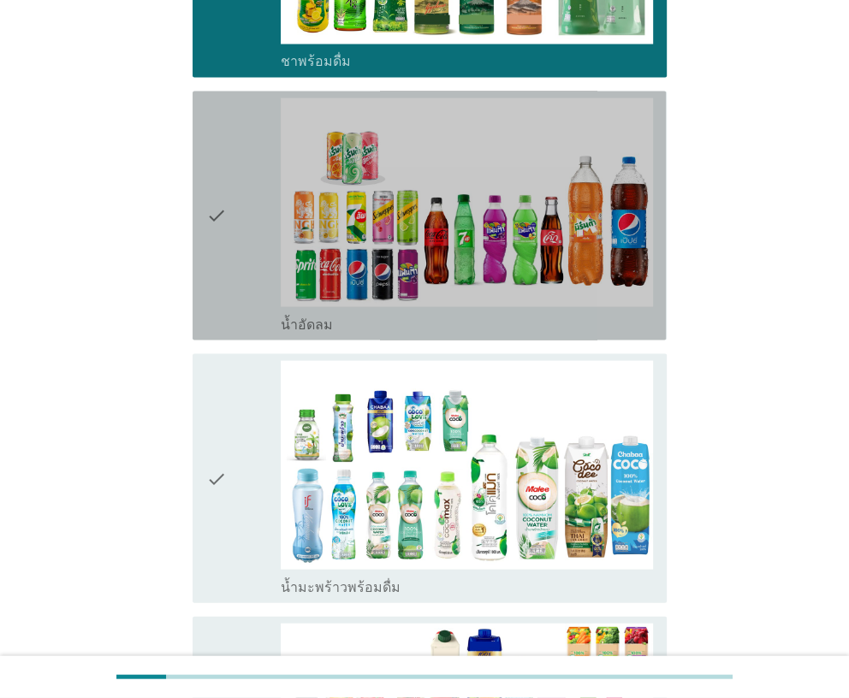
click at [238, 270] on div "check" at bounding box center [243, 215] width 74 height 235
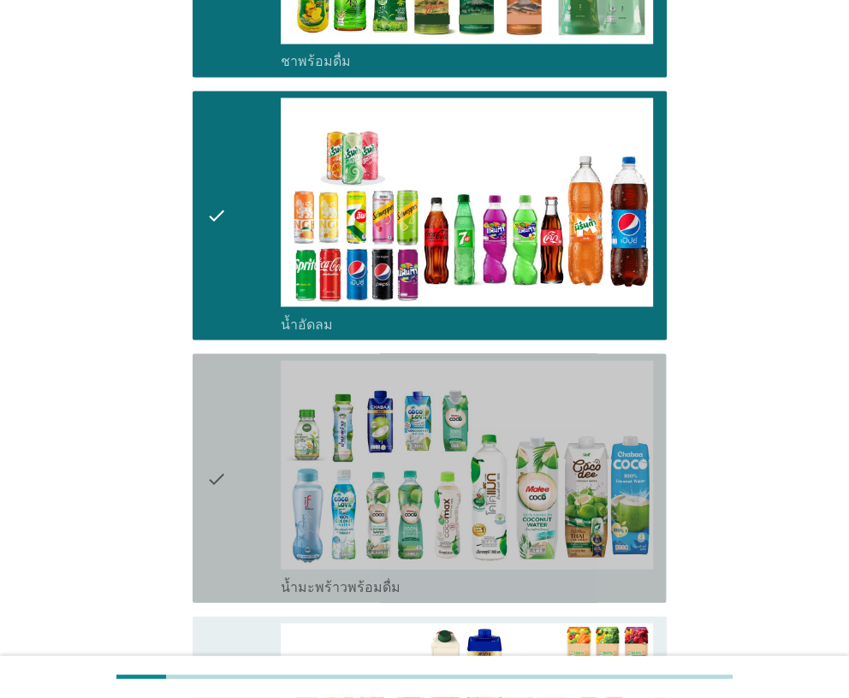
click at [220, 380] on icon "check" at bounding box center [216, 477] width 21 height 235
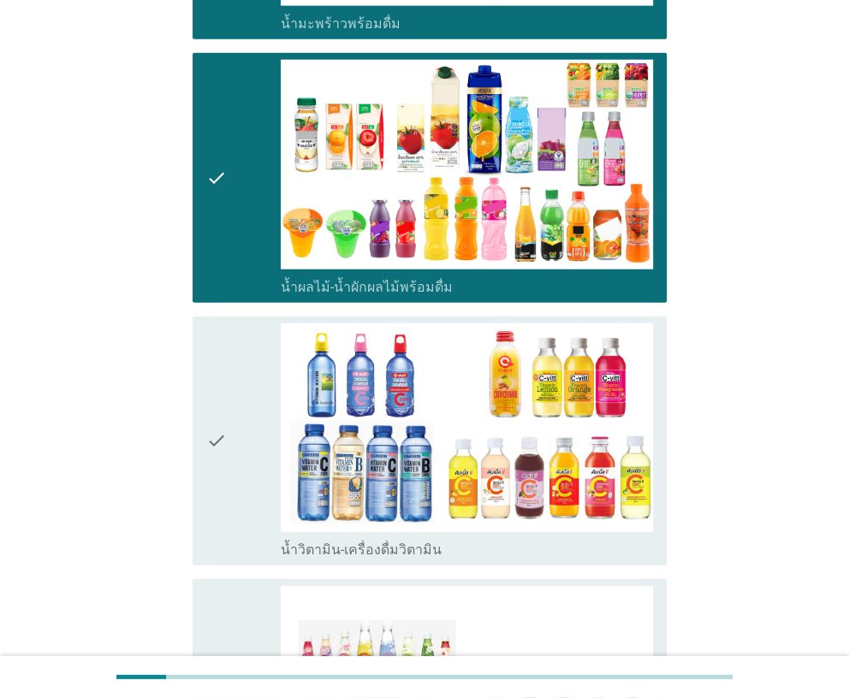
scroll to position [2394, 0]
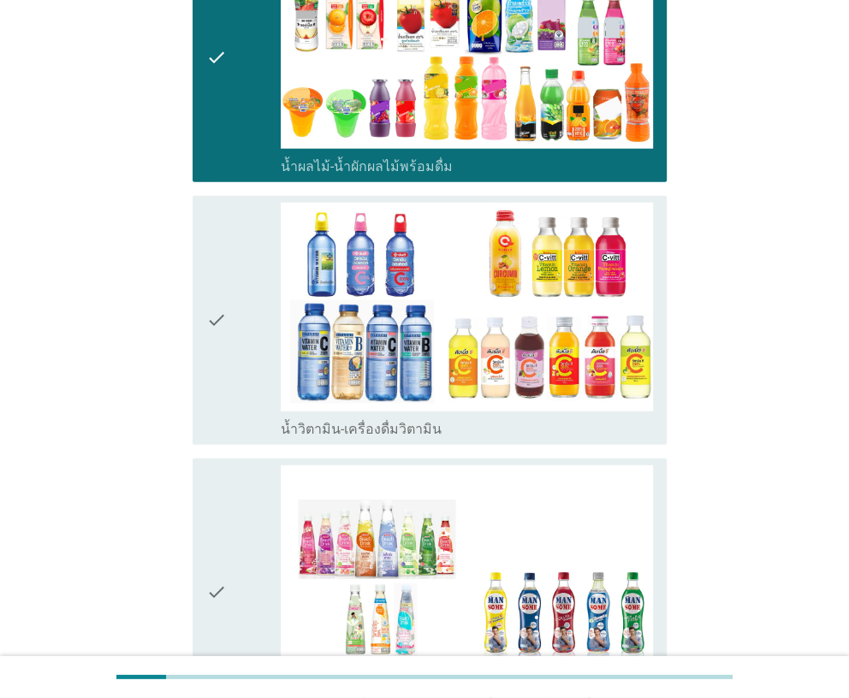
click at [224, 339] on icon "check" at bounding box center [216, 320] width 21 height 235
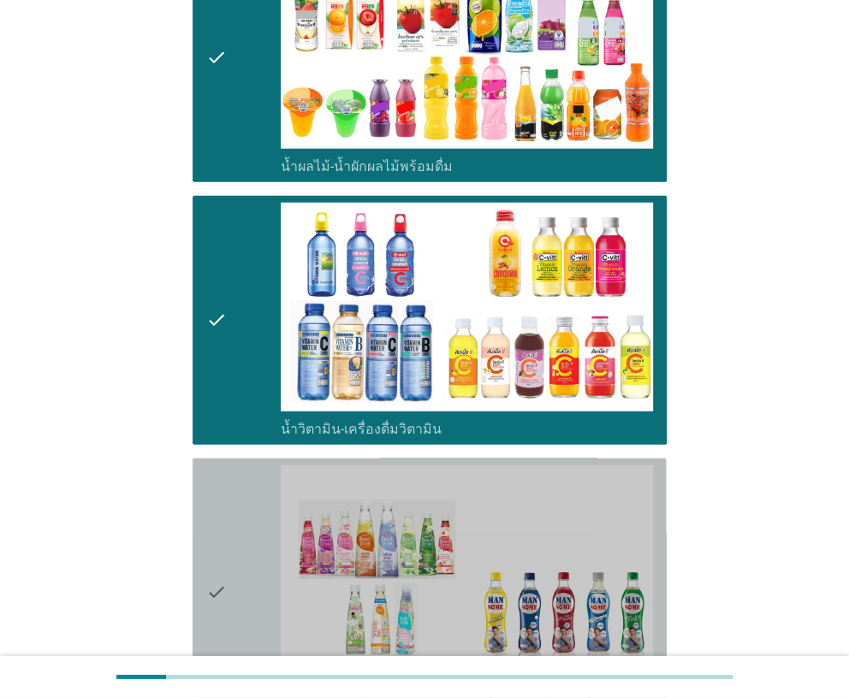
click at [216, 479] on icon "check" at bounding box center [216, 591] width 21 height 252
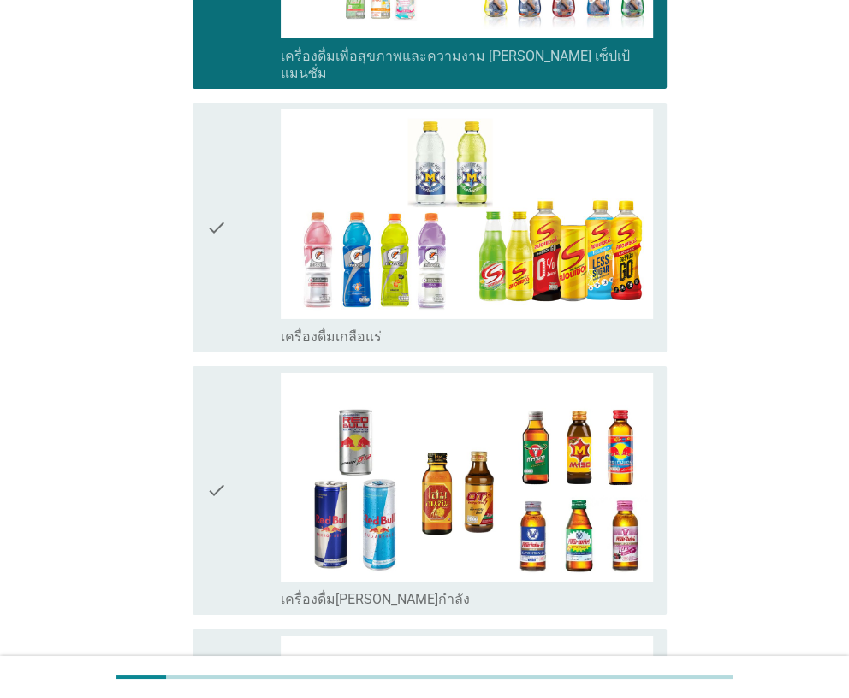
scroll to position [3080, 0]
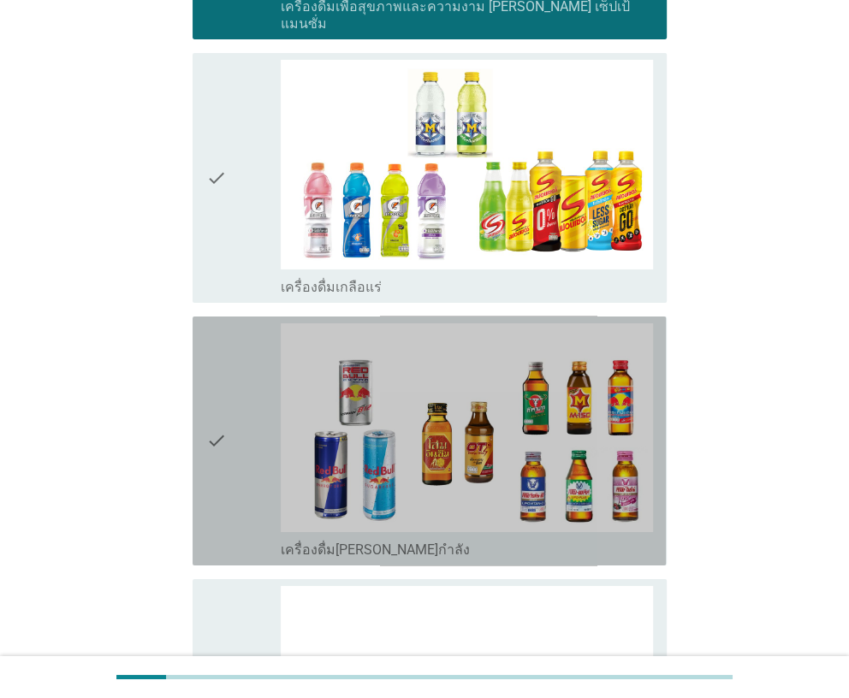
click at [224, 372] on icon "check" at bounding box center [216, 440] width 21 height 235
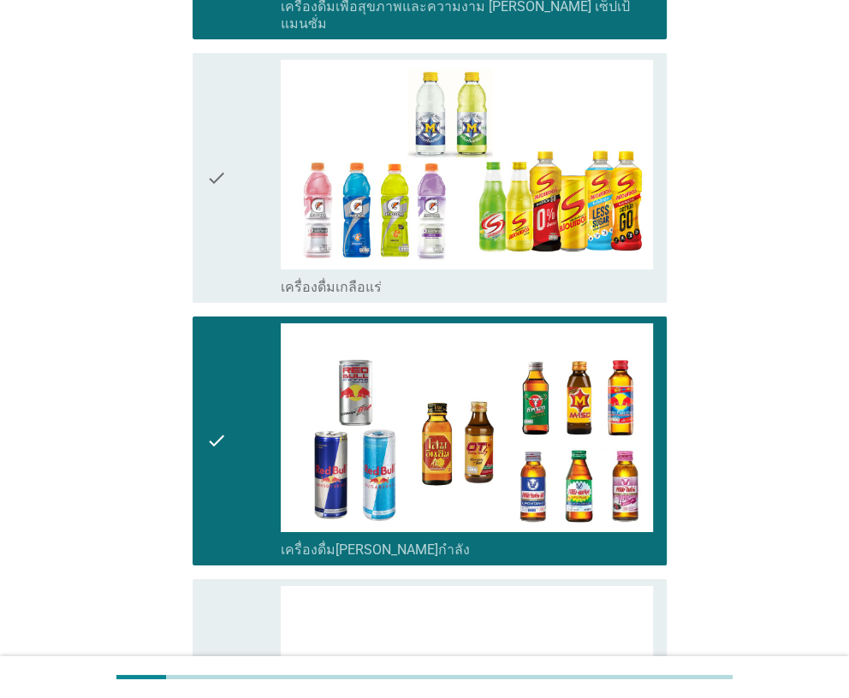
click at [235, 220] on div "check" at bounding box center [243, 177] width 74 height 235
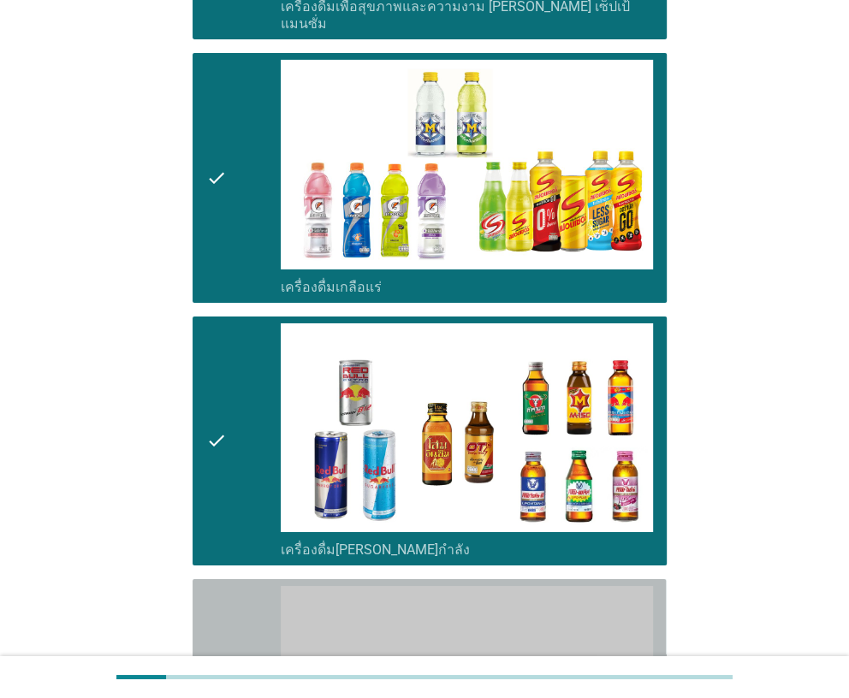
click at [196, 579] on div "check check_box_outline_blank ซุปไก่สกัด-[PERSON_NAME]สำเร็จรูป" at bounding box center [428, 703] width 473 height 249
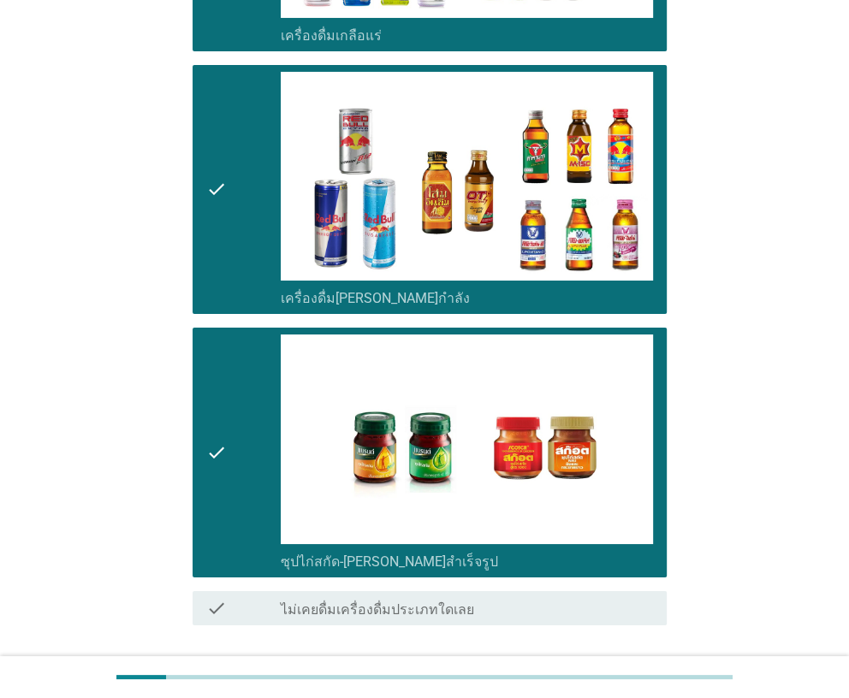
scroll to position [3388, 0]
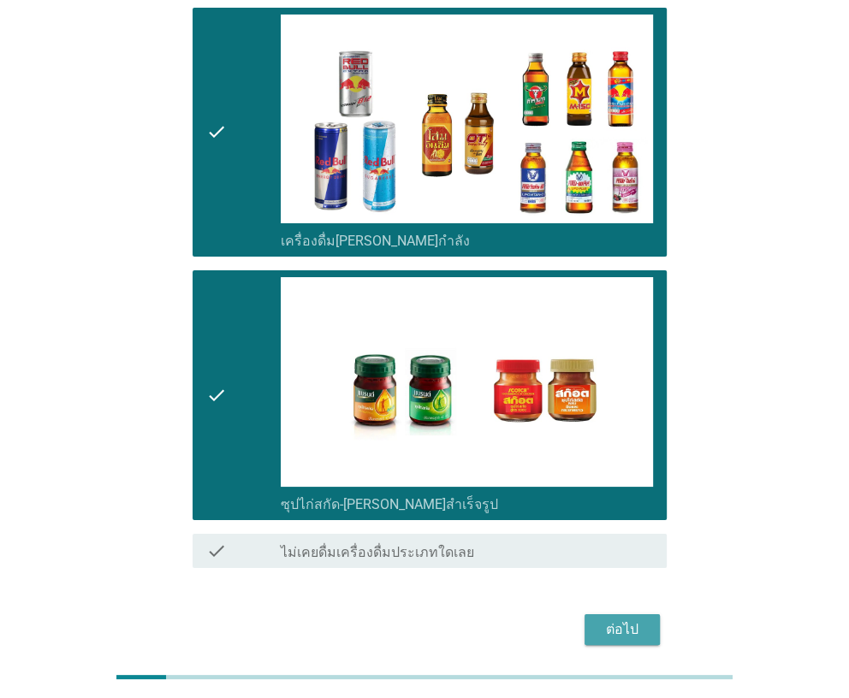
click at [610, 619] on div "ต่อไป" at bounding box center [622, 629] width 48 height 21
click at [610, 609] on div "ต่อไป" at bounding box center [423, 629] width 483 height 41
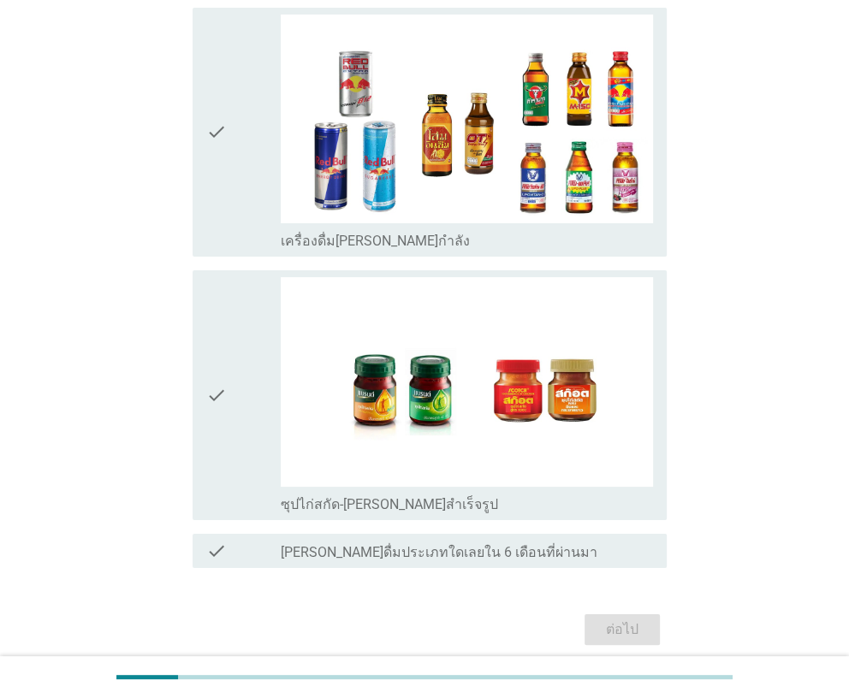
scroll to position [0, 0]
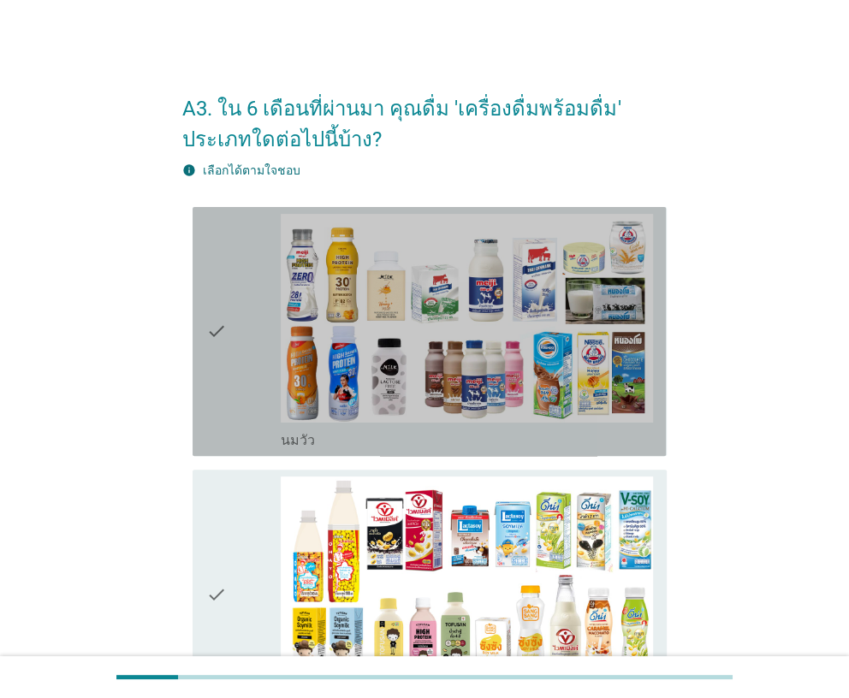
click at [234, 378] on div "check" at bounding box center [243, 331] width 74 height 235
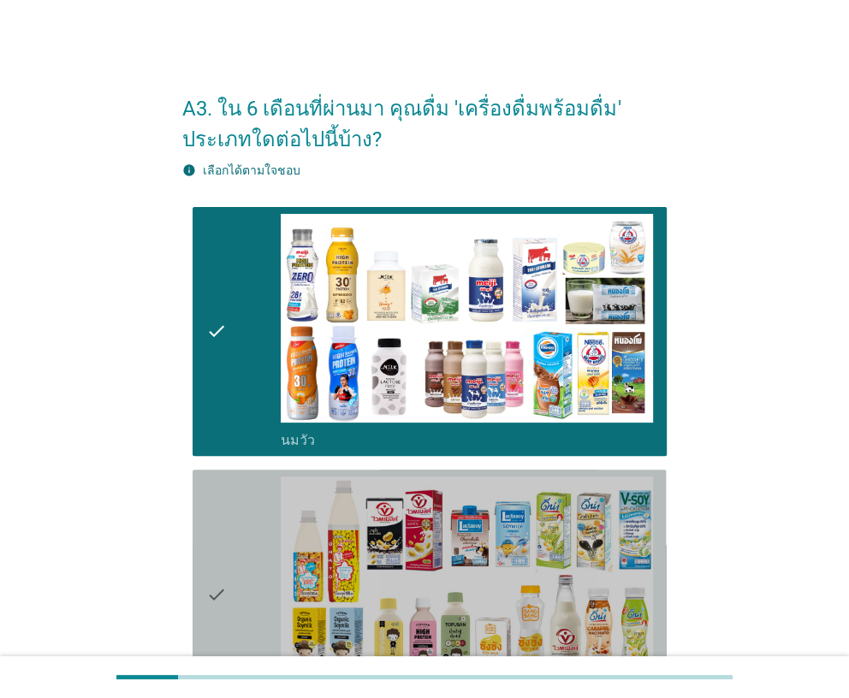
click at [230, 503] on div "check" at bounding box center [243, 593] width 74 height 235
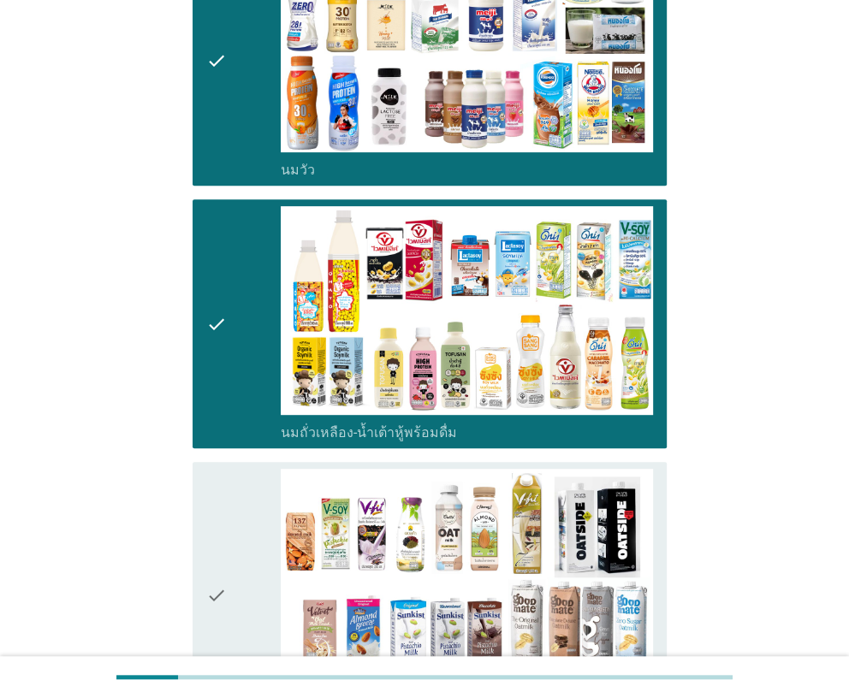
scroll to position [513, 0]
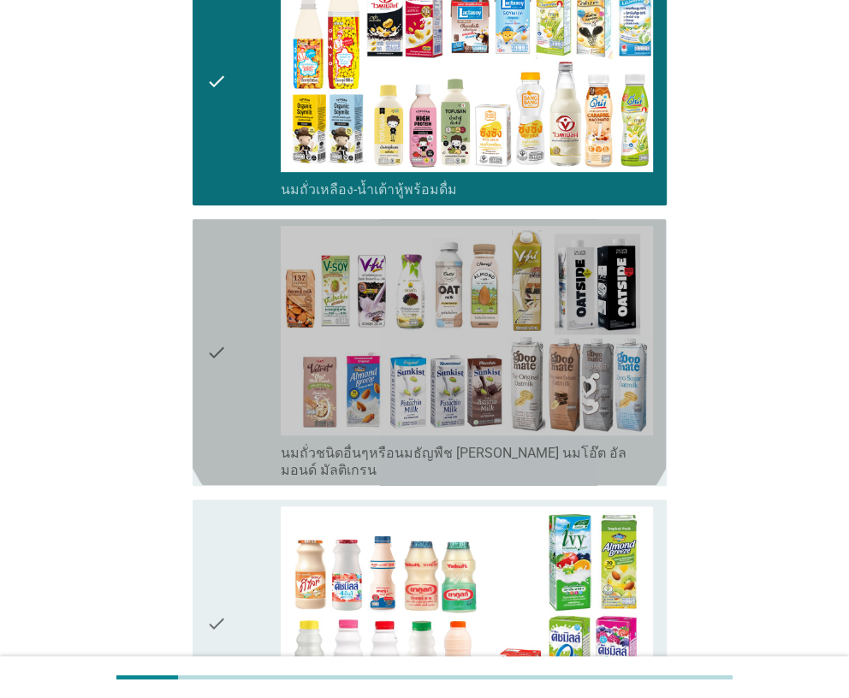
click at [221, 405] on icon "check" at bounding box center [216, 352] width 21 height 252
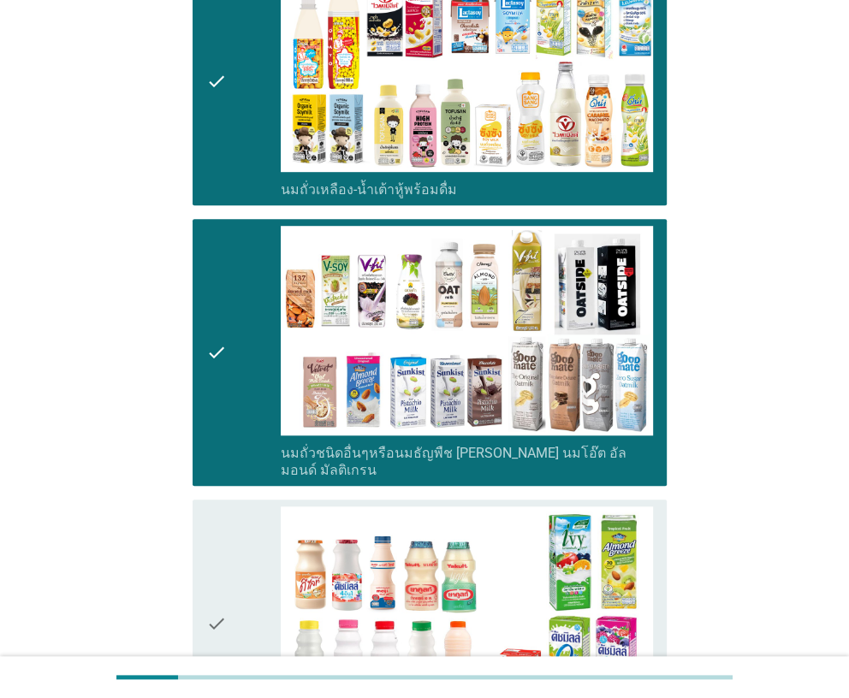
click at [214, 547] on icon "check" at bounding box center [216, 623] width 21 height 235
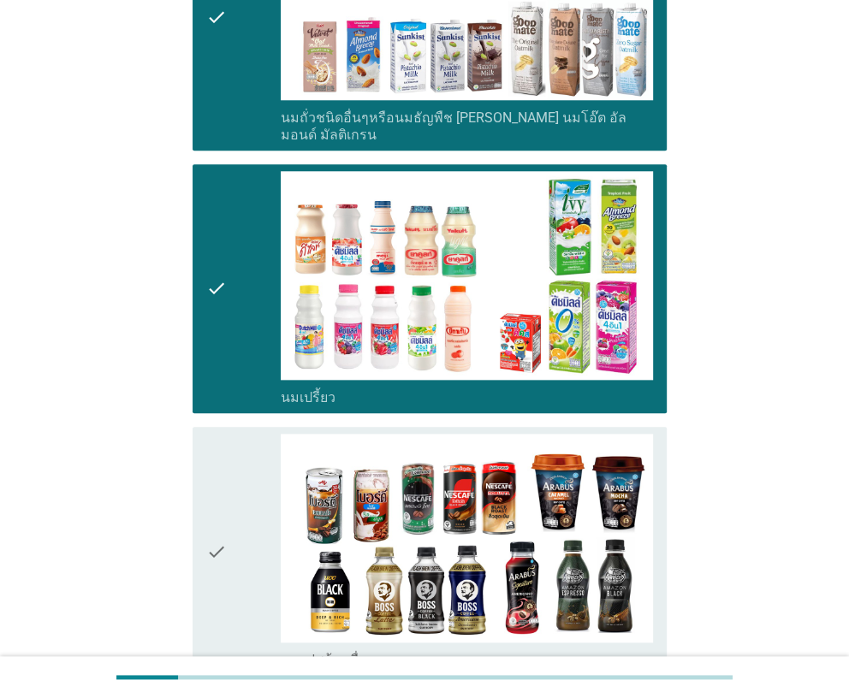
scroll to position [1026, 0]
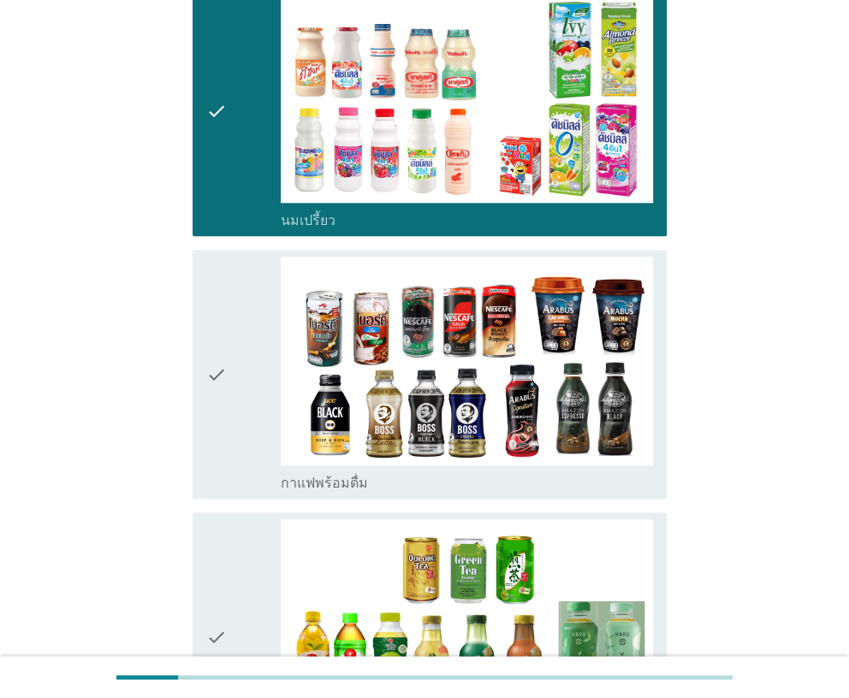
click at [214, 454] on icon "check" at bounding box center [216, 374] width 21 height 235
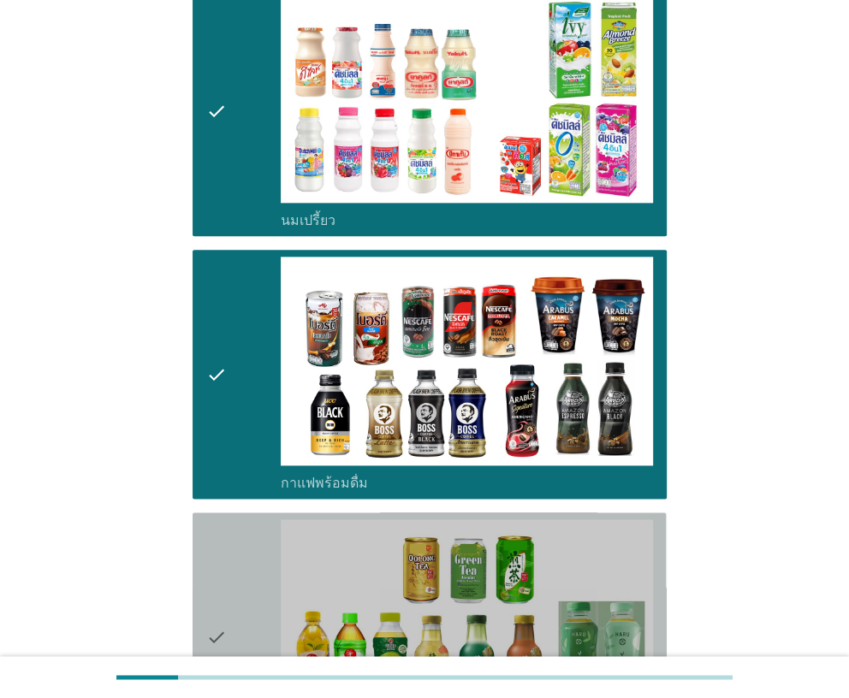
click at [216, 557] on icon "check" at bounding box center [216, 636] width 21 height 235
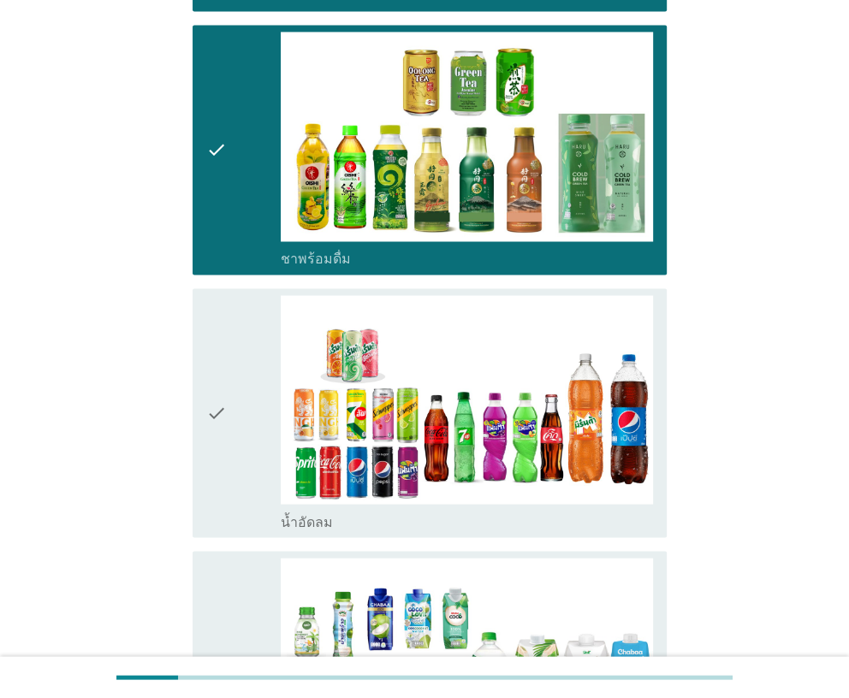
scroll to position [1539, 0]
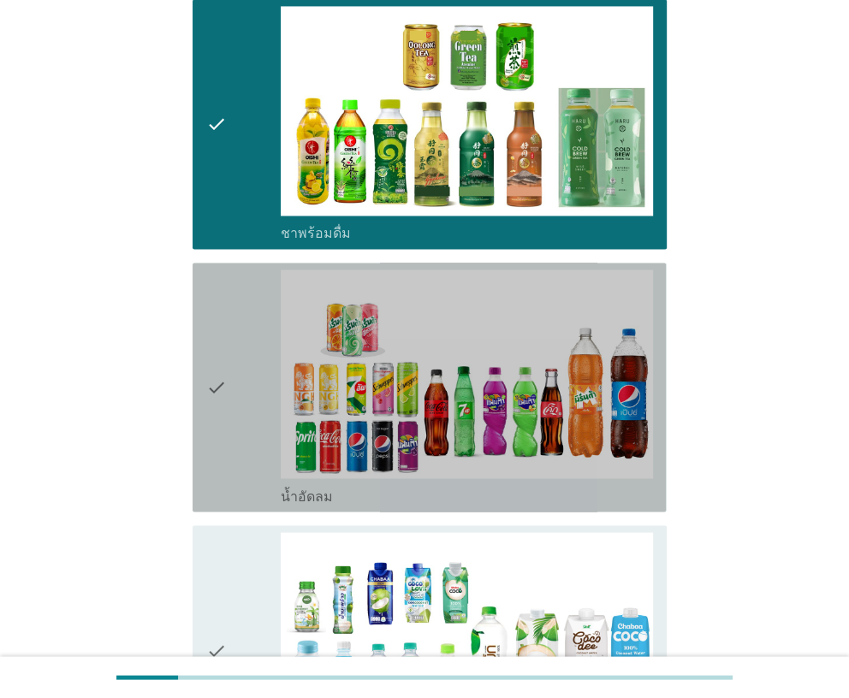
click at [216, 464] on icon "check" at bounding box center [216, 386] width 21 height 235
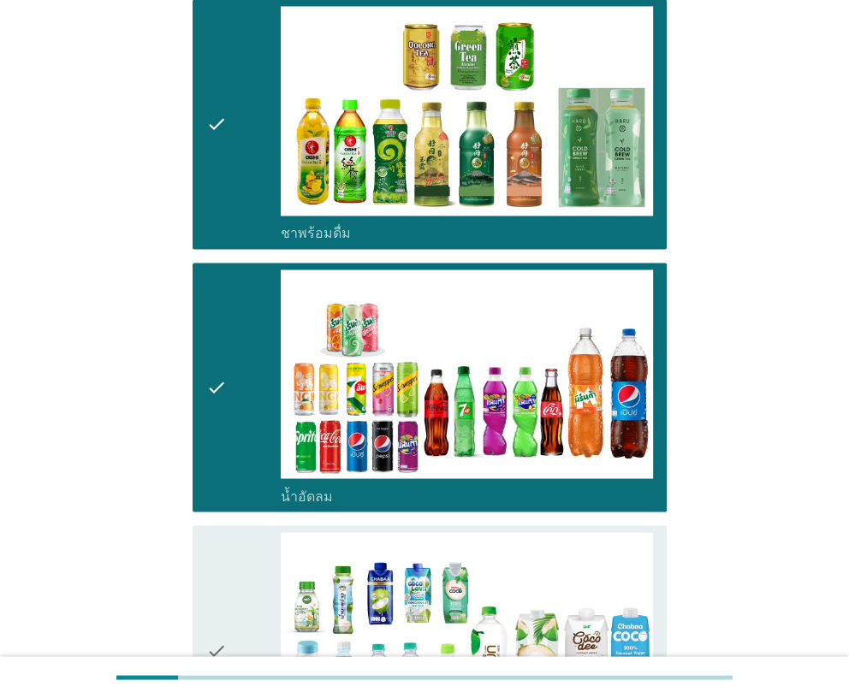
click at [217, 571] on icon "check" at bounding box center [216, 649] width 21 height 235
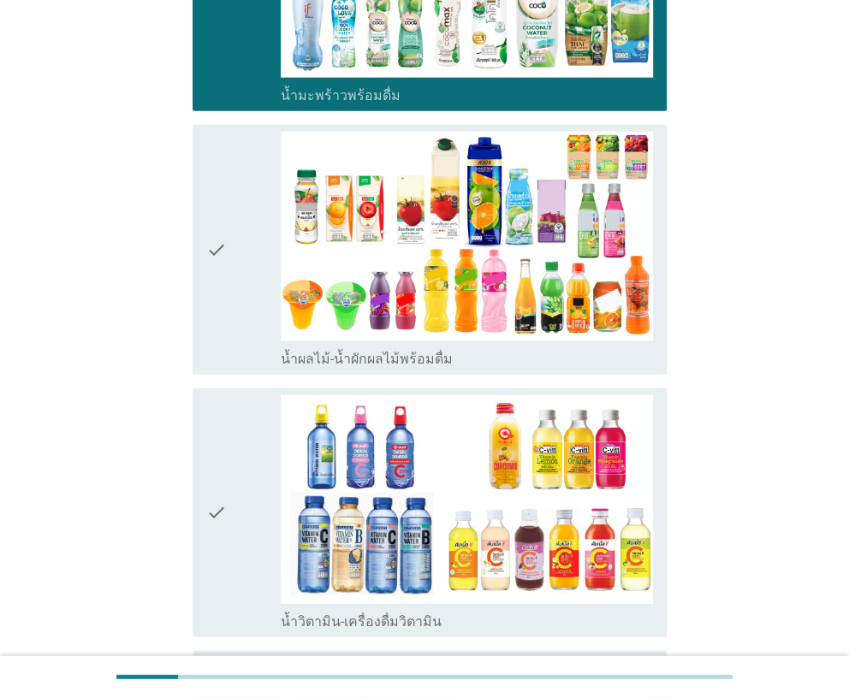
scroll to position [2224, 0]
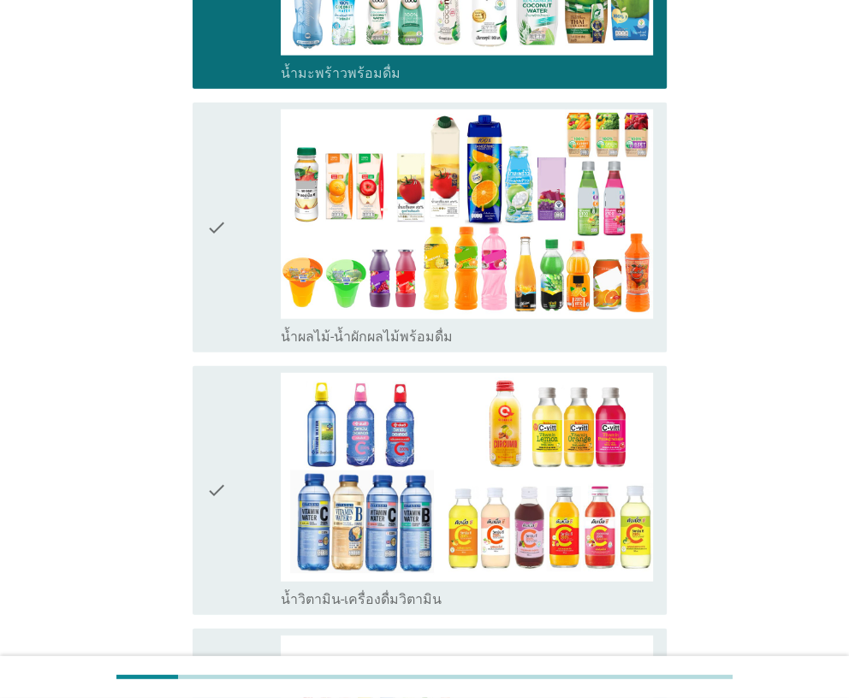
click at [223, 473] on icon "check" at bounding box center [216, 490] width 21 height 235
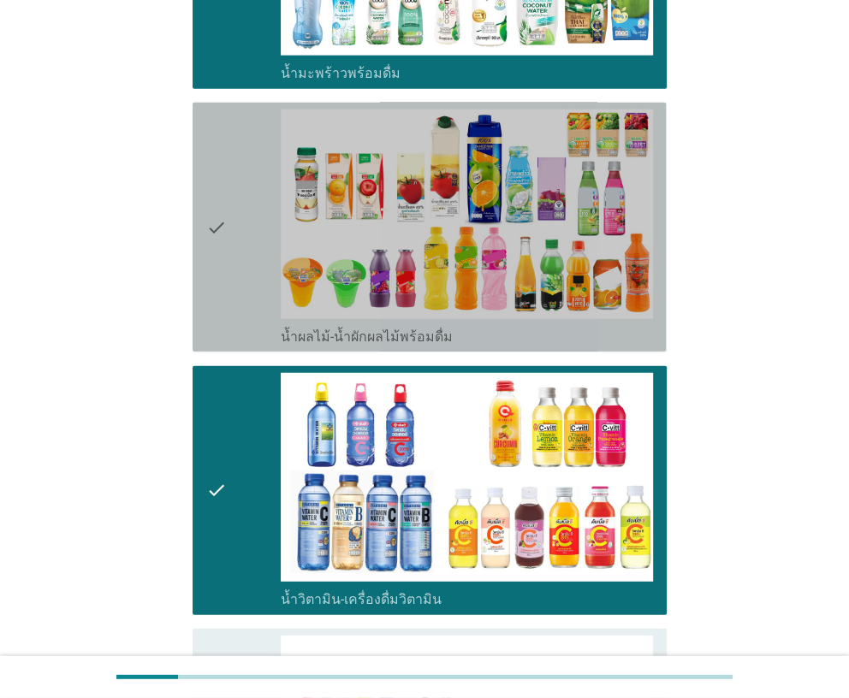
click at [240, 321] on div "check" at bounding box center [243, 226] width 74 height 235
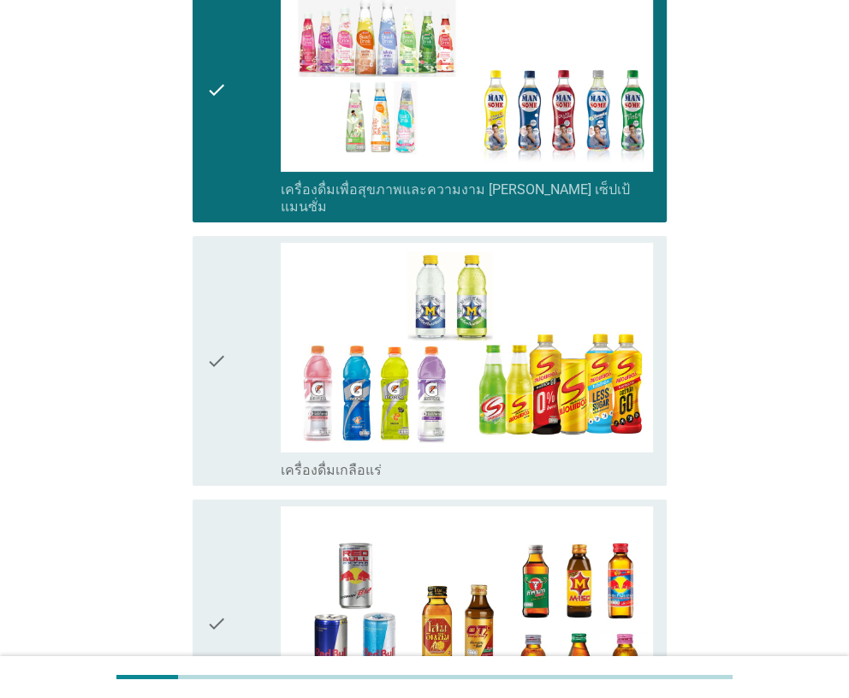
scroll to position [2909, 0]
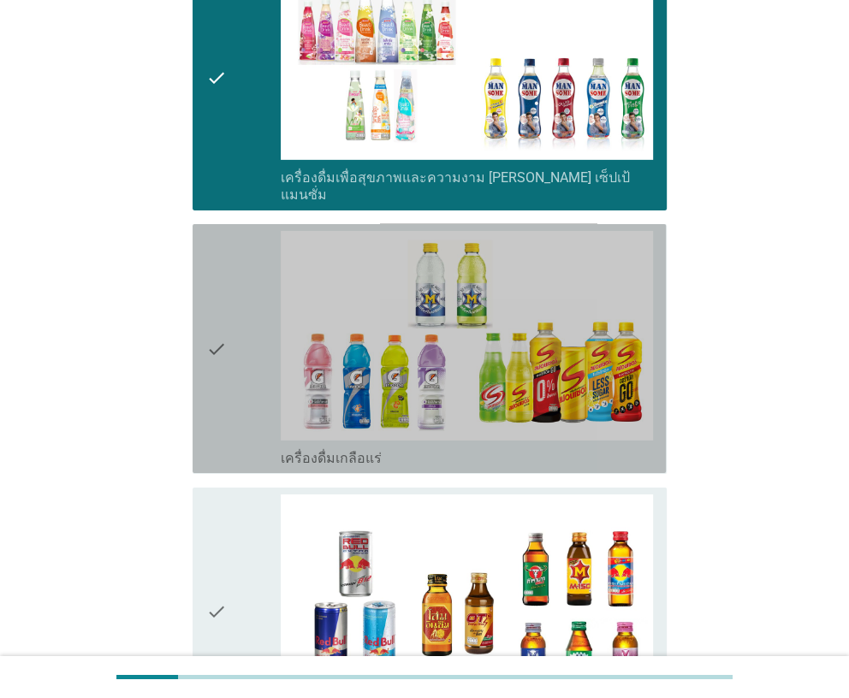
click at [231, 409] on div "check" at bounding box center [243, 348] width 74 height 235
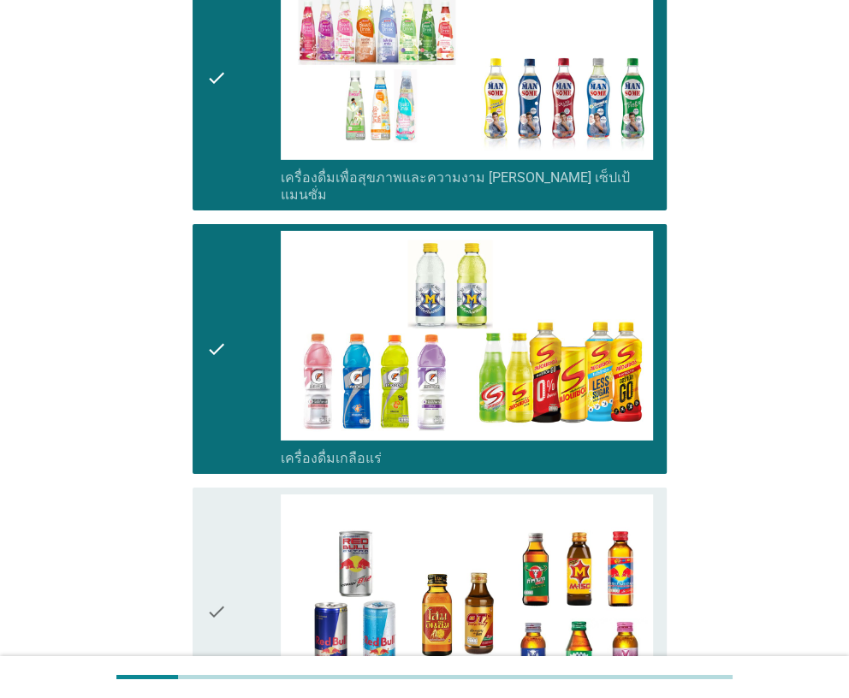
click at [227, 509] on div "check" at bounding box center [243, 611] width 74 height 235
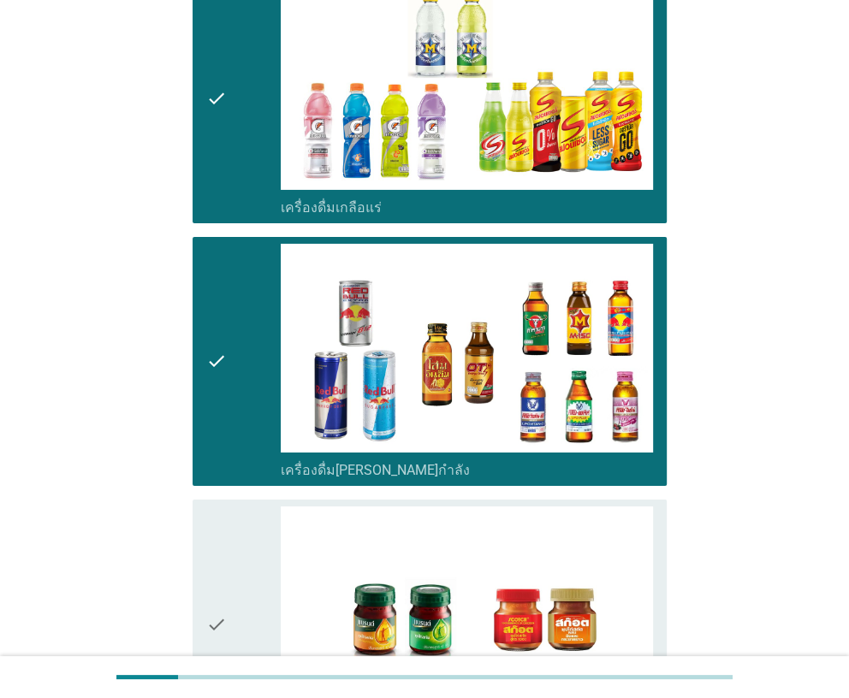
scroll to position [3419, 0]
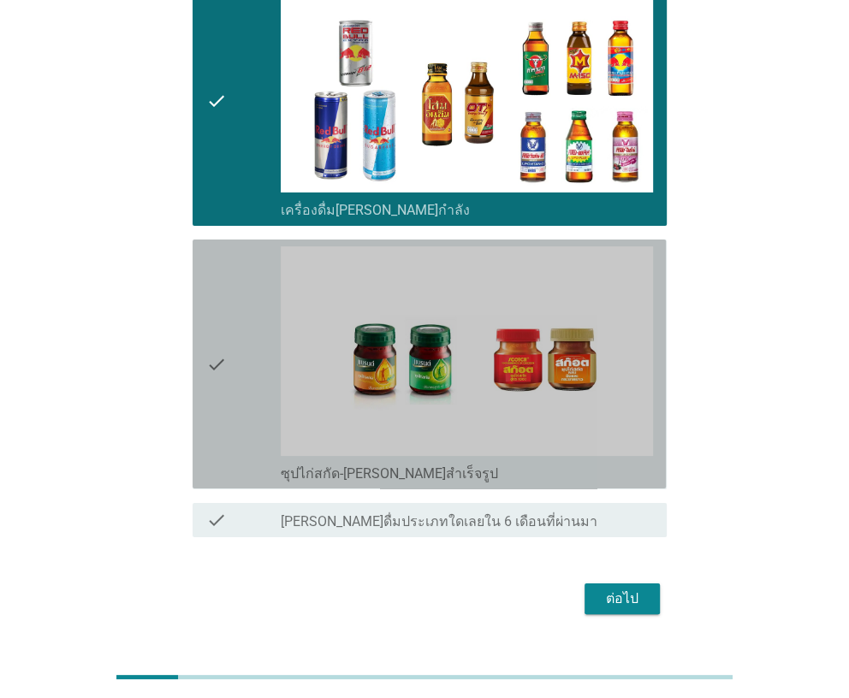
click at [228, 413] on div "check" at bounding box center [243, 363] width 74 height 235
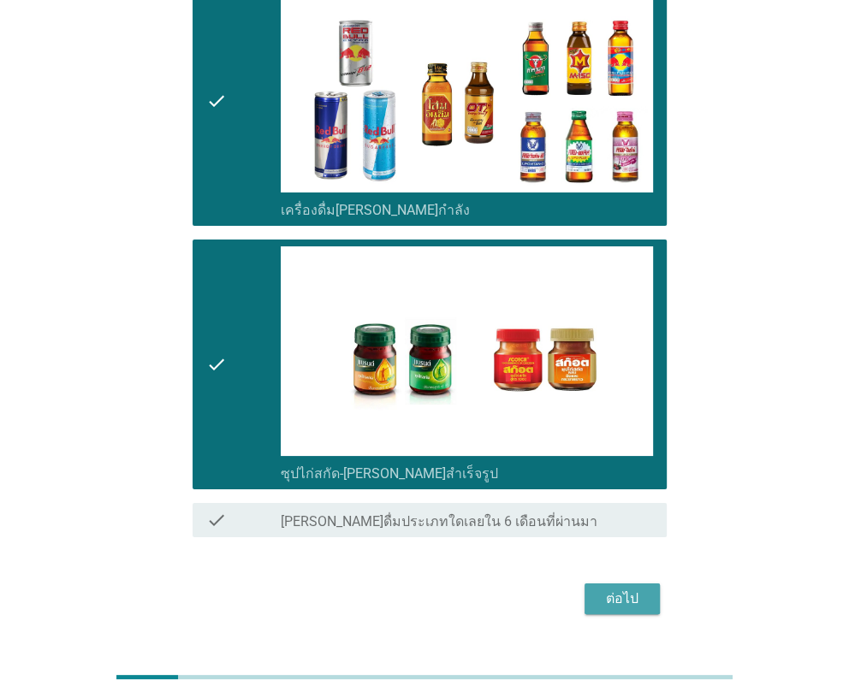
click at [637, 589] on div "ต่อไป" at bounding box center [622, 599] width 48 height 21
click at [637, 578] on div "ต่อไป" at bounding box center [423, 598] width 483 height 41
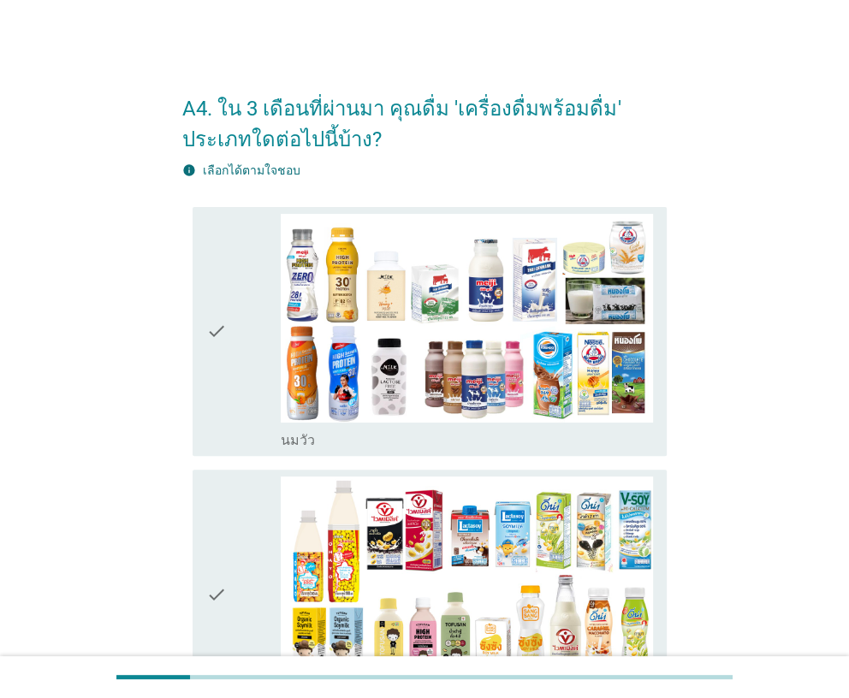
click at [216, 396] on icon "check" at bounding box center [216, 331] width 21 height 235
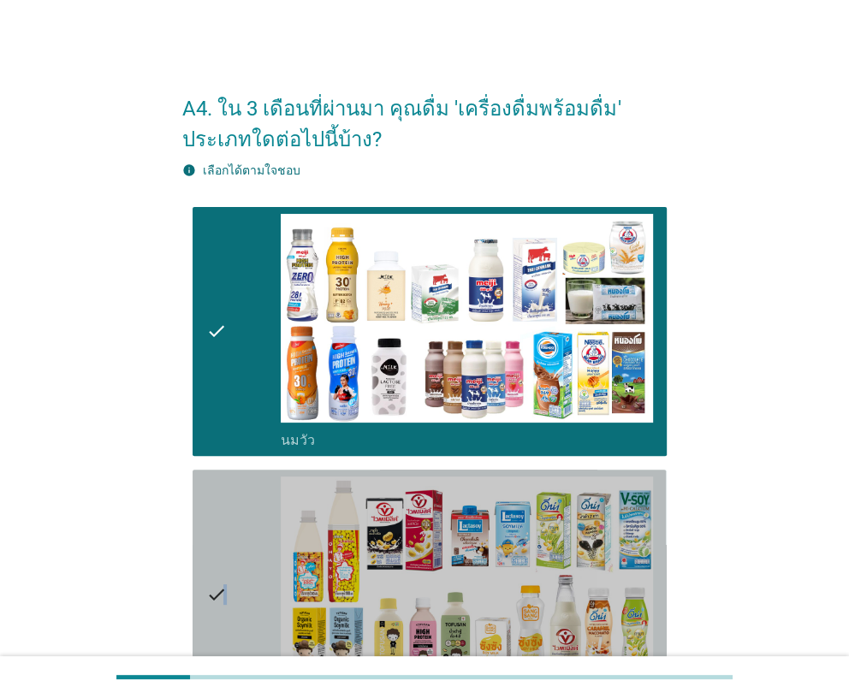
click at [225, 528] on icon "check" at bounding box center [216, 593] width 21 height 235
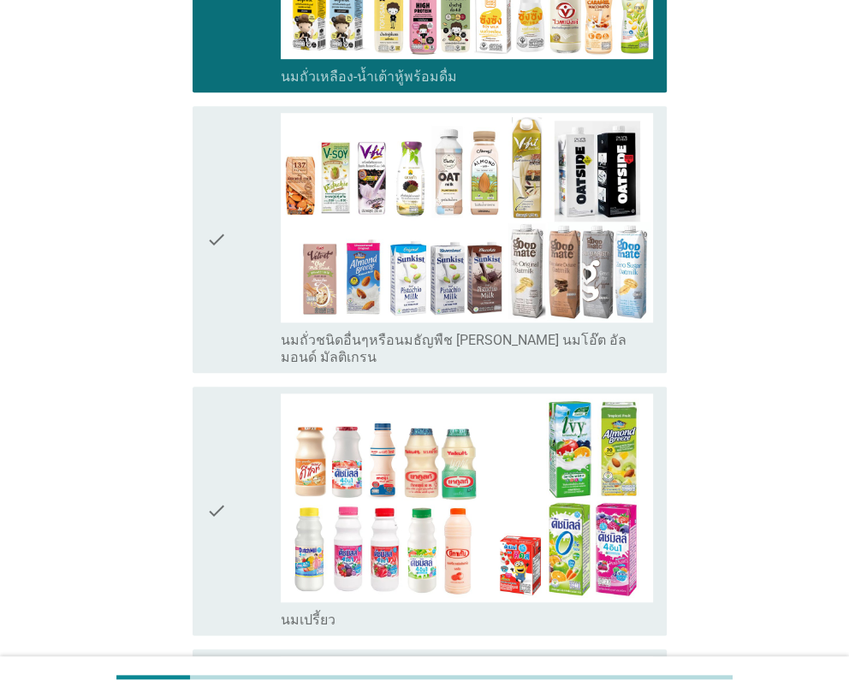
scroll to position [684, 0]
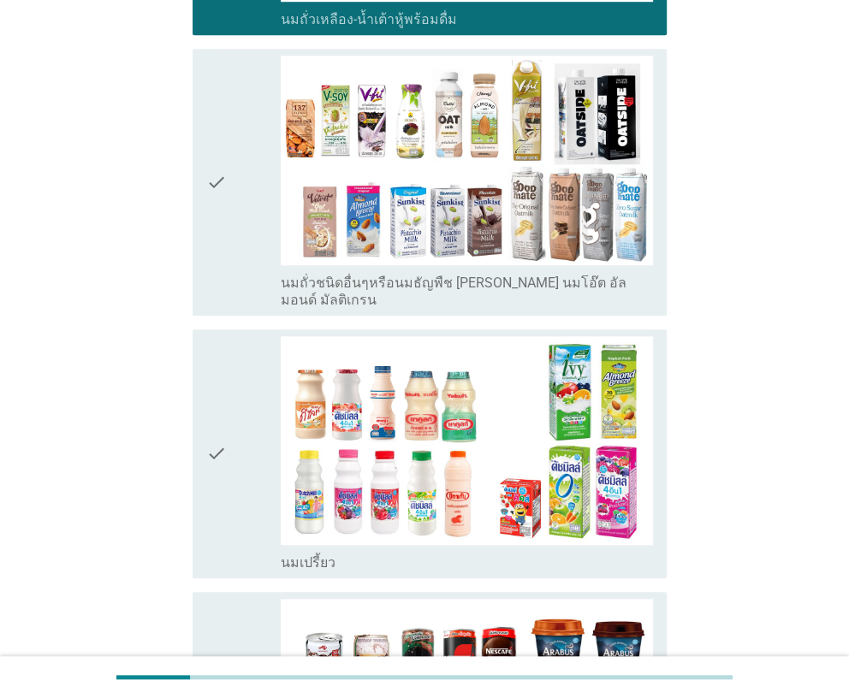
click at [246, 292] on div "check check_box_outline_blank นมถั่วชนิดอื่นๆหรือนมธัญพืช [PERSON_NAME] นมโอ๊ต …" at bounding box center [428, 182] width 473 height 266
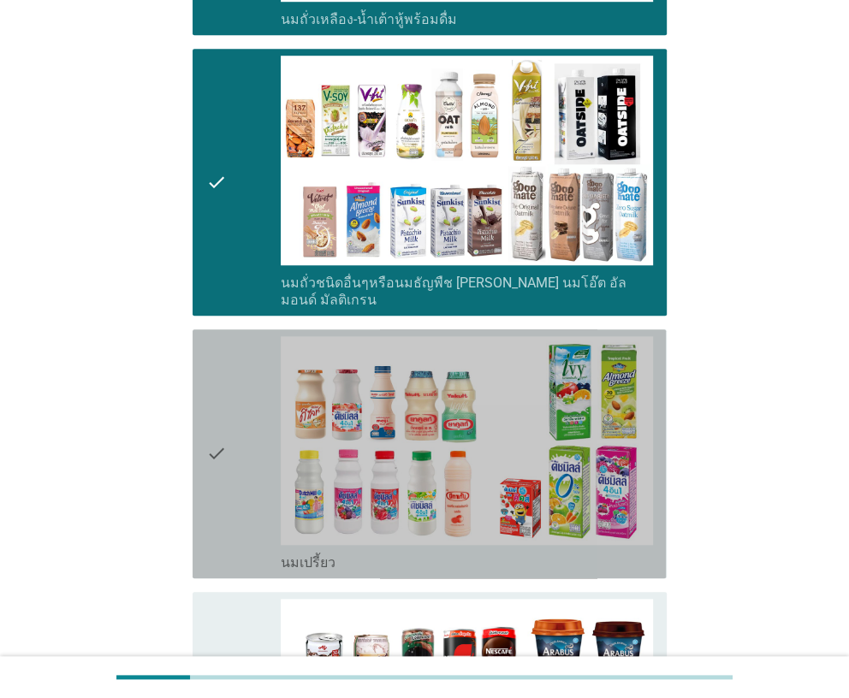
click at [240, 376] on div "check" at bounding box center [243, 453] width 74 height 235
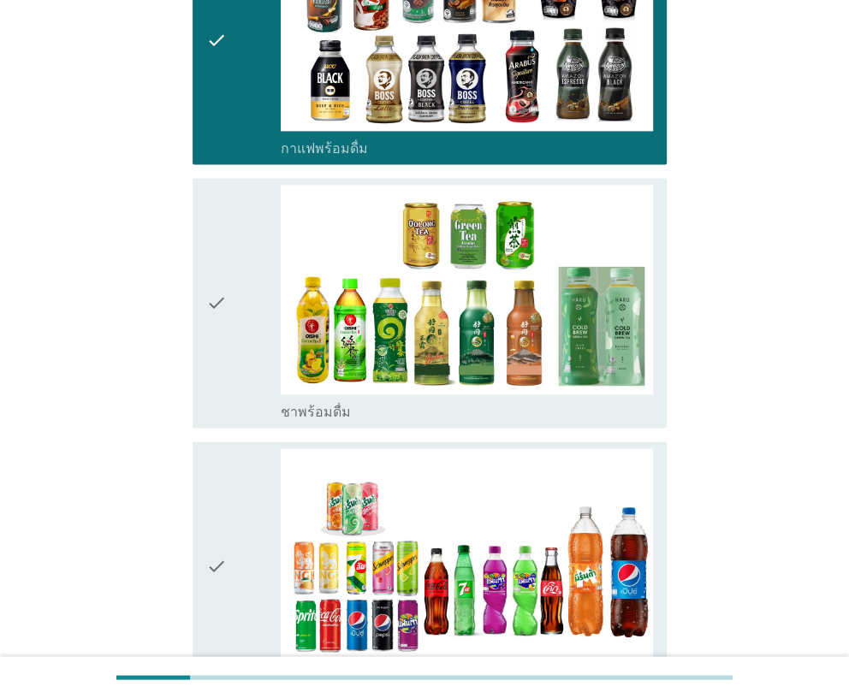
scroll to position [1369, 0]
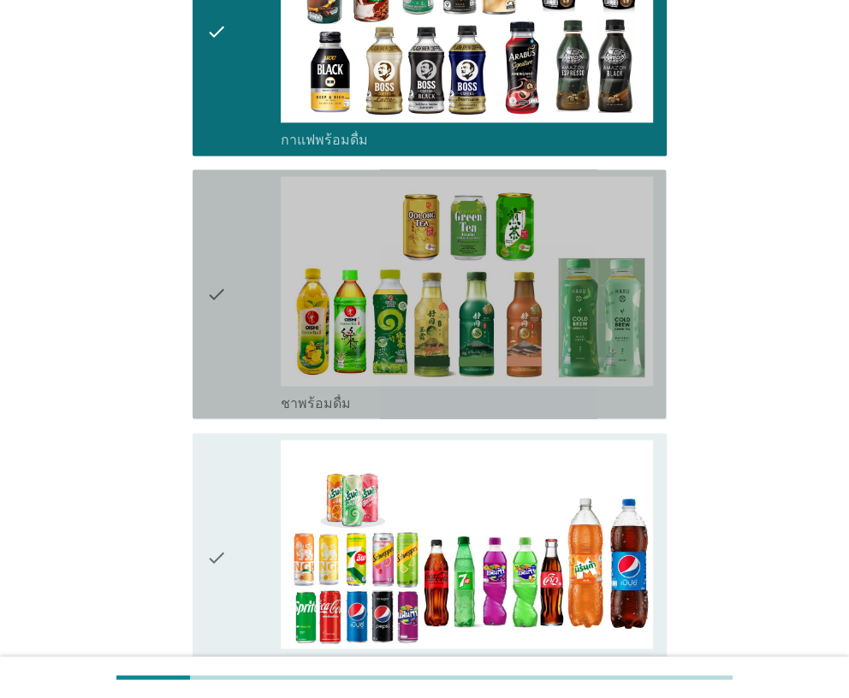
click at [244, 350] on div "check" at bounding box center [243, 293] width 74 height 235
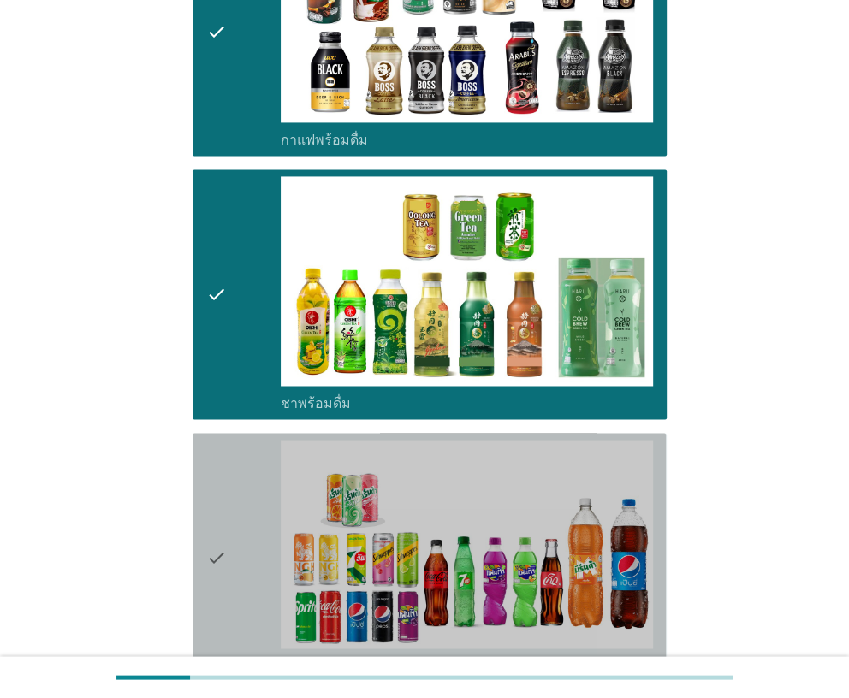
click at [218, 512] on icon "check" at bounding box center [216, 557] width 21 height 235
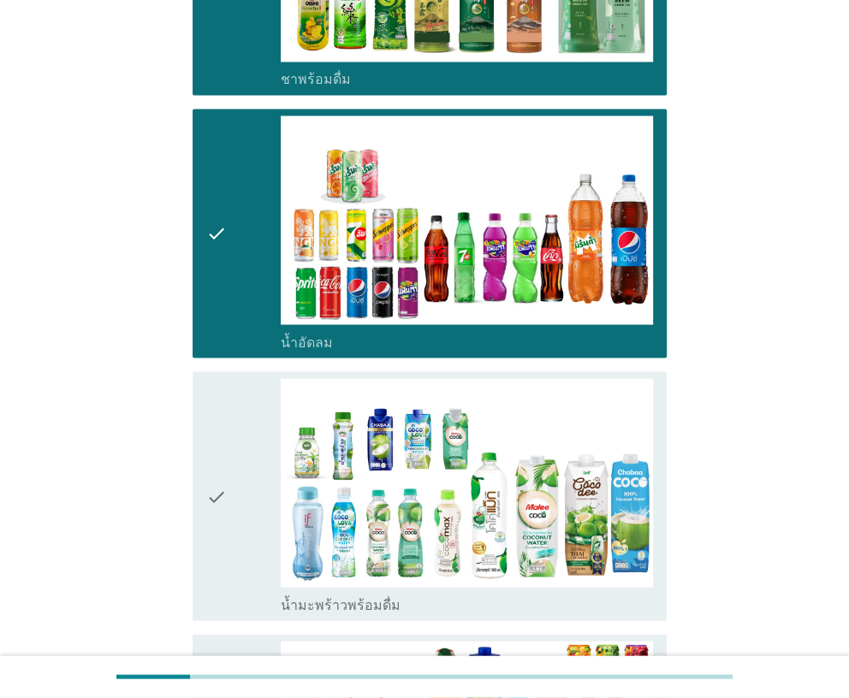
scroll to position [2053, 0]
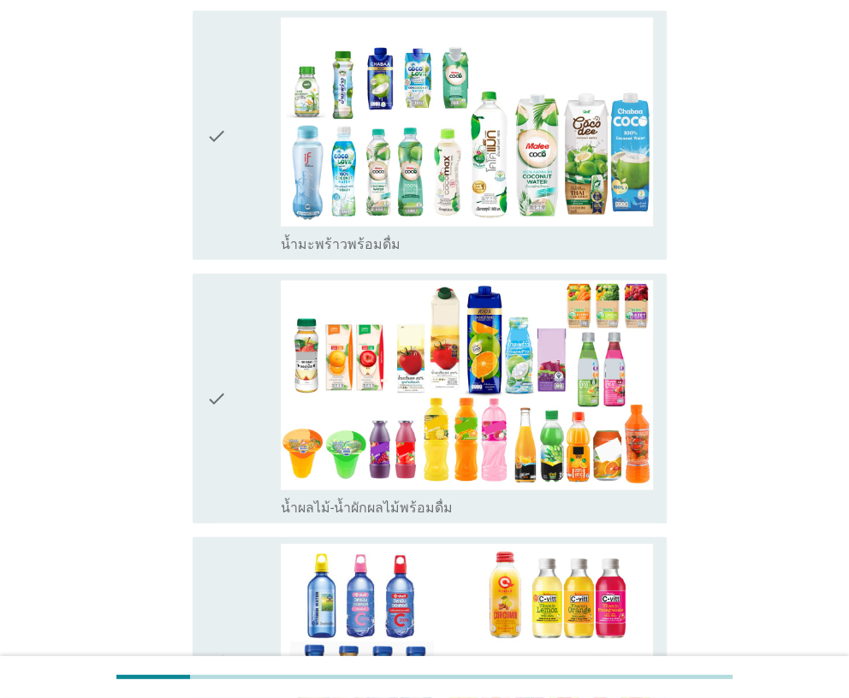
click at [246, 203] on div "check" at bounding box center [243, 135] width 74 height 235
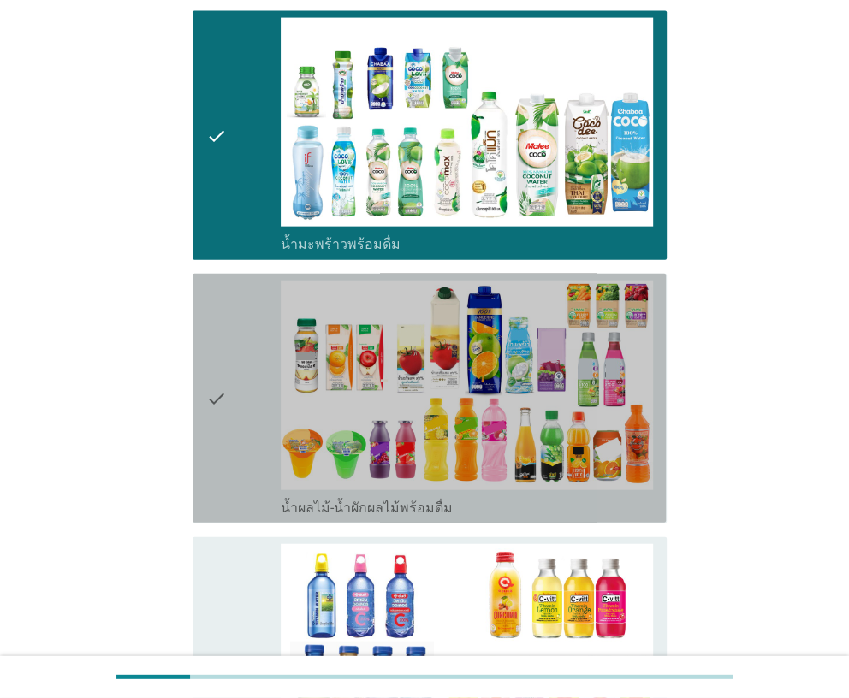
click at [226, 359] on icon "check" at bounding box center [216, 398] width 21 height 235
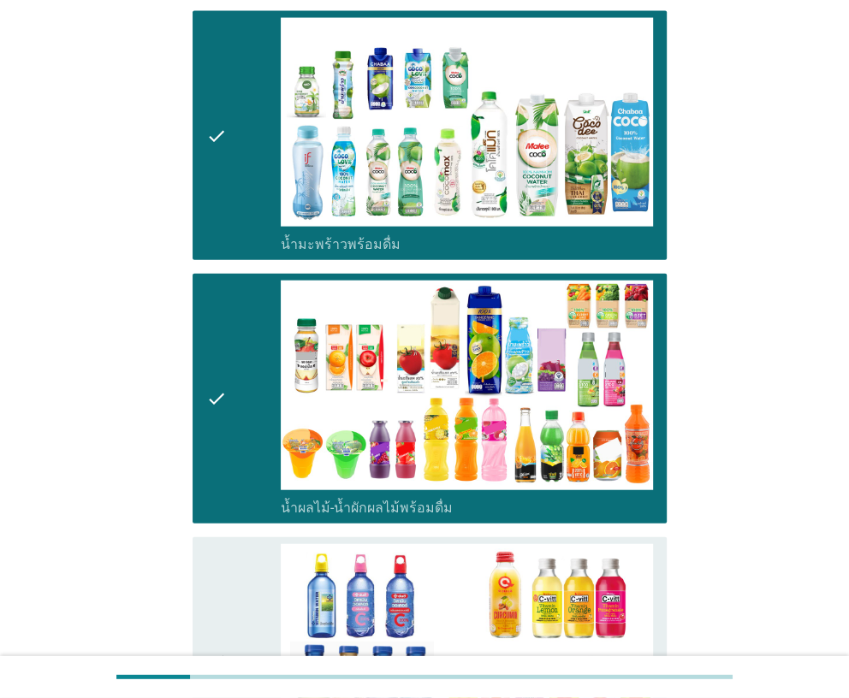
click at [215, 550] on icon "check" at bounding box center [216, 661] width 21 height 235
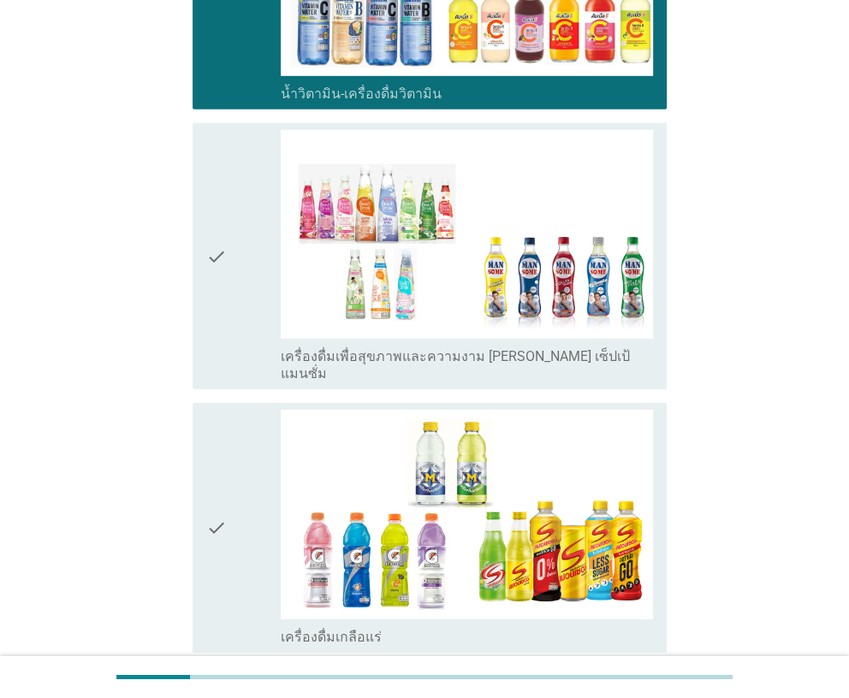
scroll to position [2737, 0]
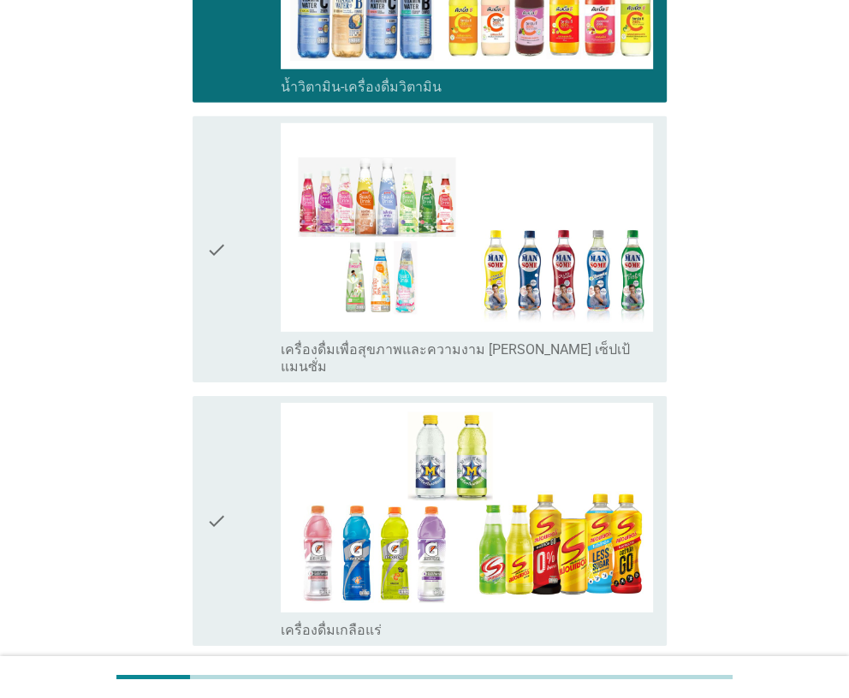
click at [228, 311] on div "check" at bounding box center [243, 249] width 74 height 252
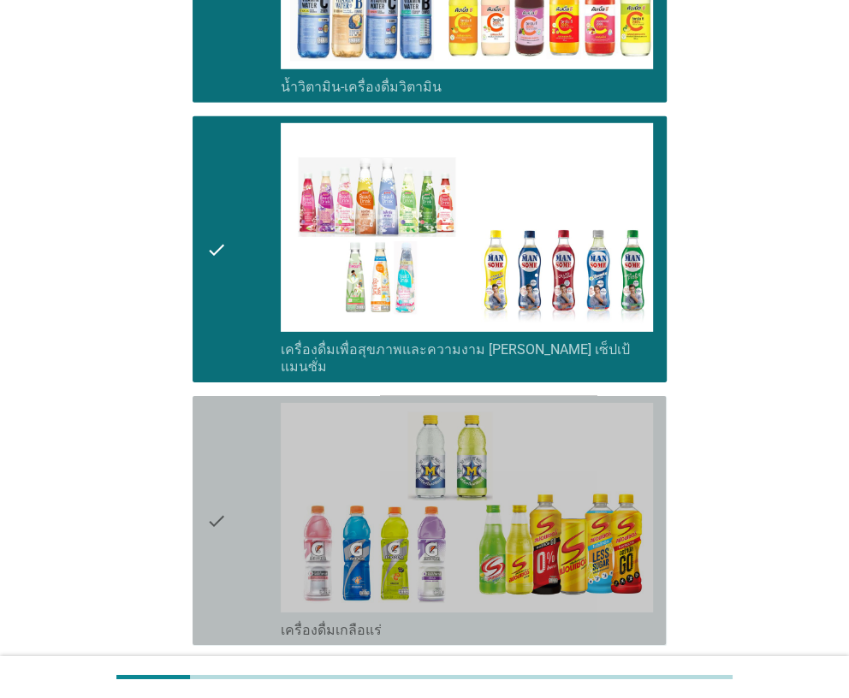
click at [221, 482] on icon "check" at bounding box center [216, 520] width 21 height 235
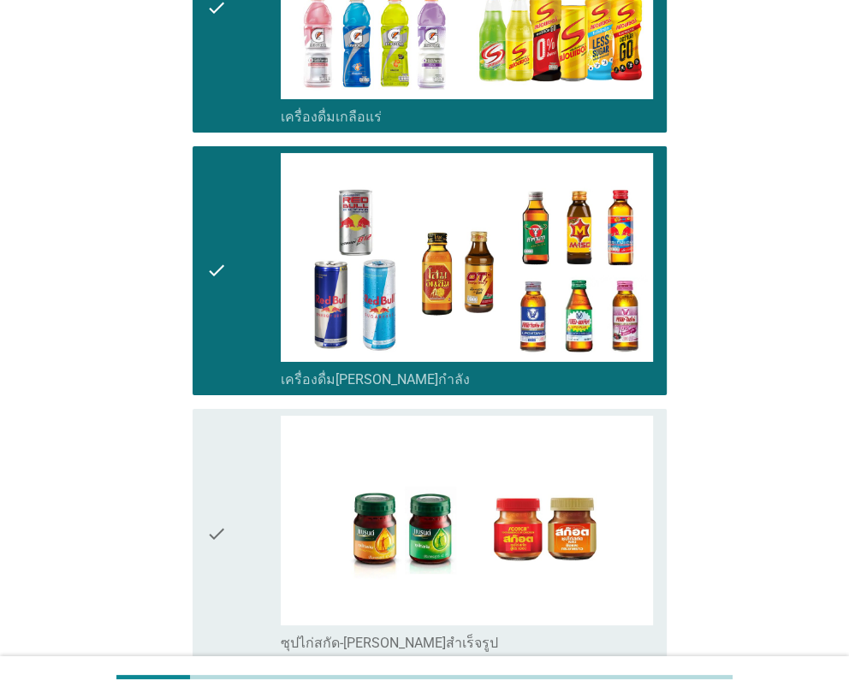
click at [228, 516] on div "check" at bounding box center [243, 533] width 74 height 235
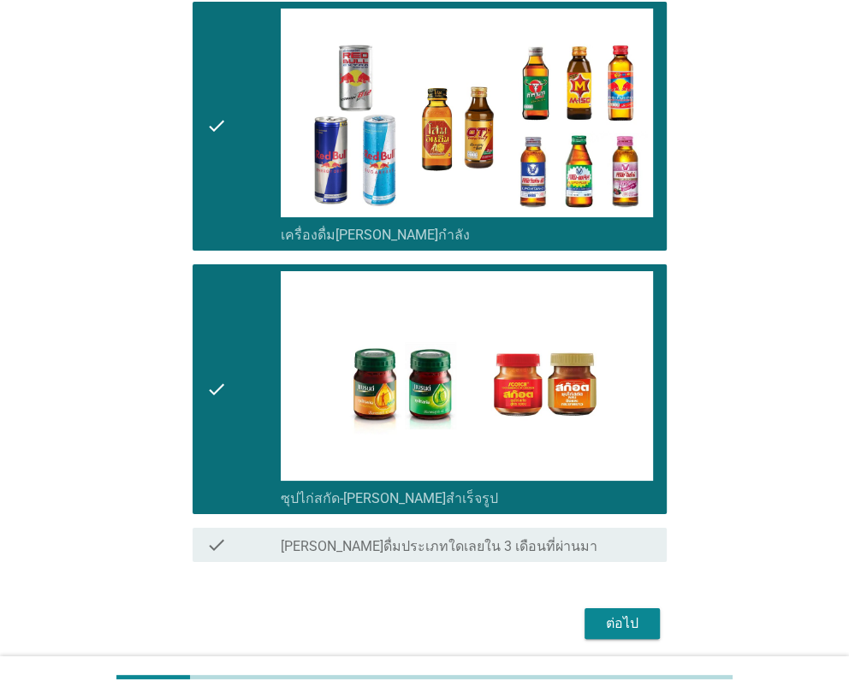
scroll to position [3419, 0]
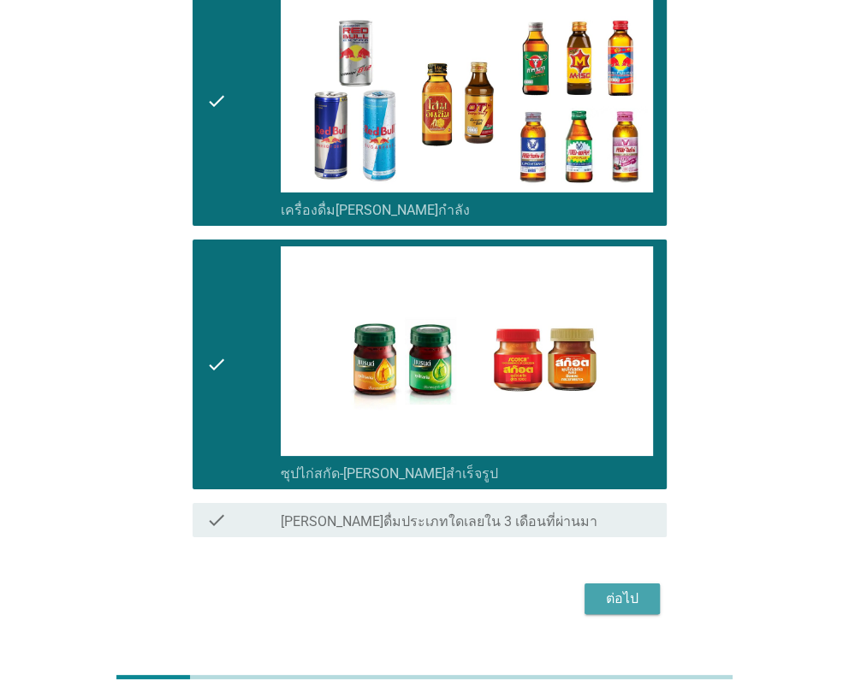
click at [613, 589] on div "ต่อไป" at bounding box center [622, 599] width 48 height 21
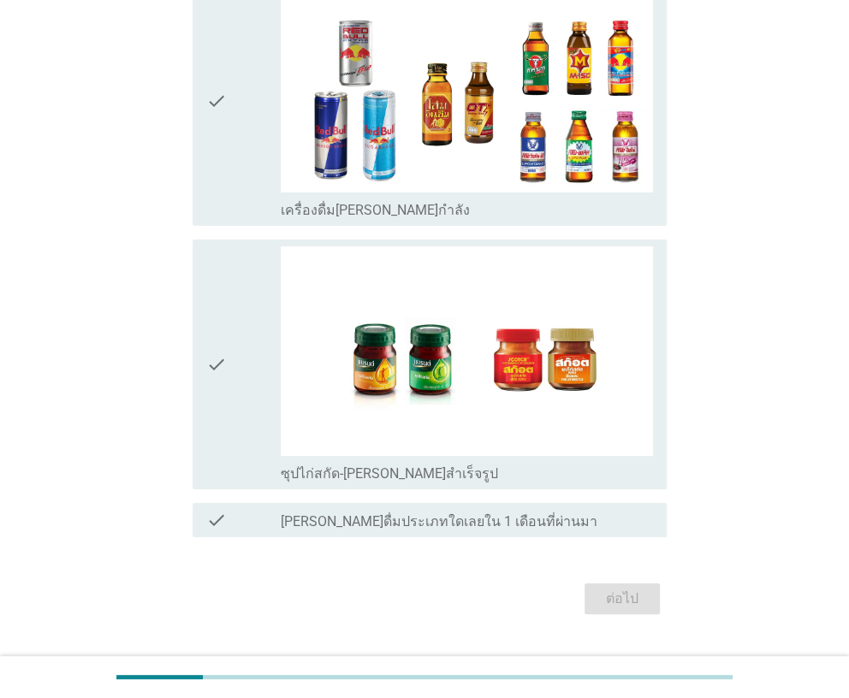
scroll to position [0, 0]
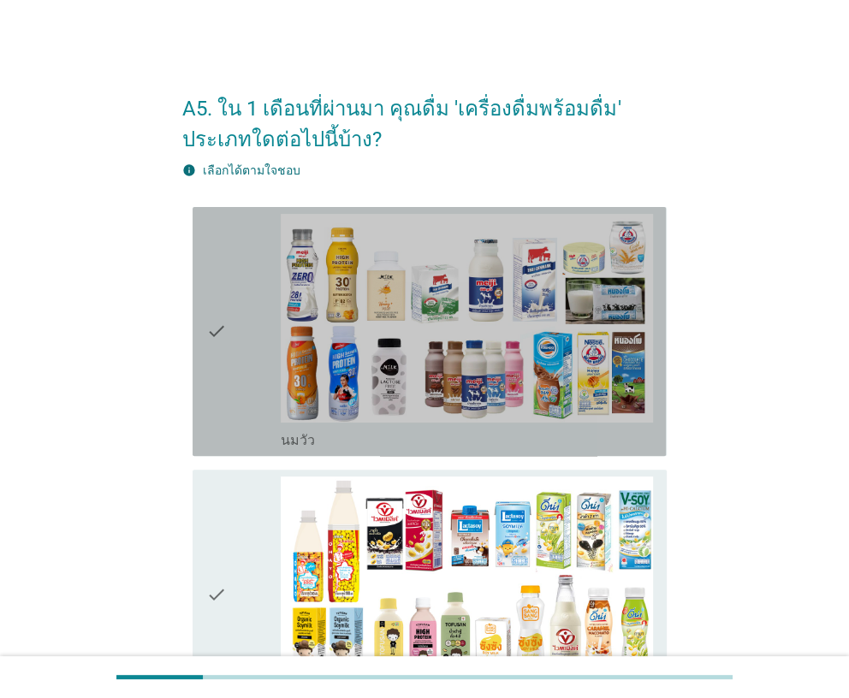
click at [218, 390] on icon "check" at bounding box center [216, 331] width 21 height 235
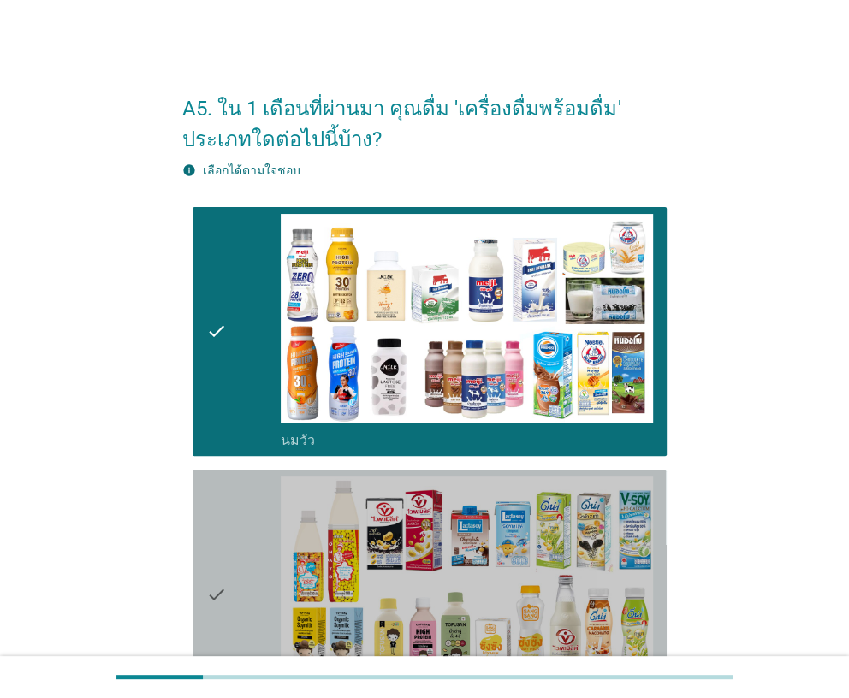
click at [212, 524] on icon "check" at bounding box center [216, 593] width 21 height 235
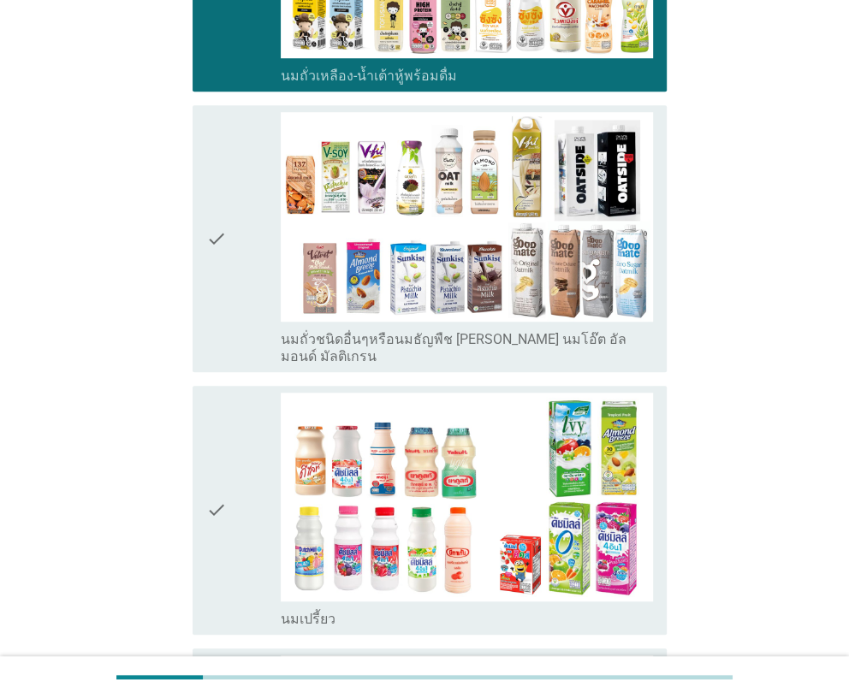
scroll to position [684, 0]
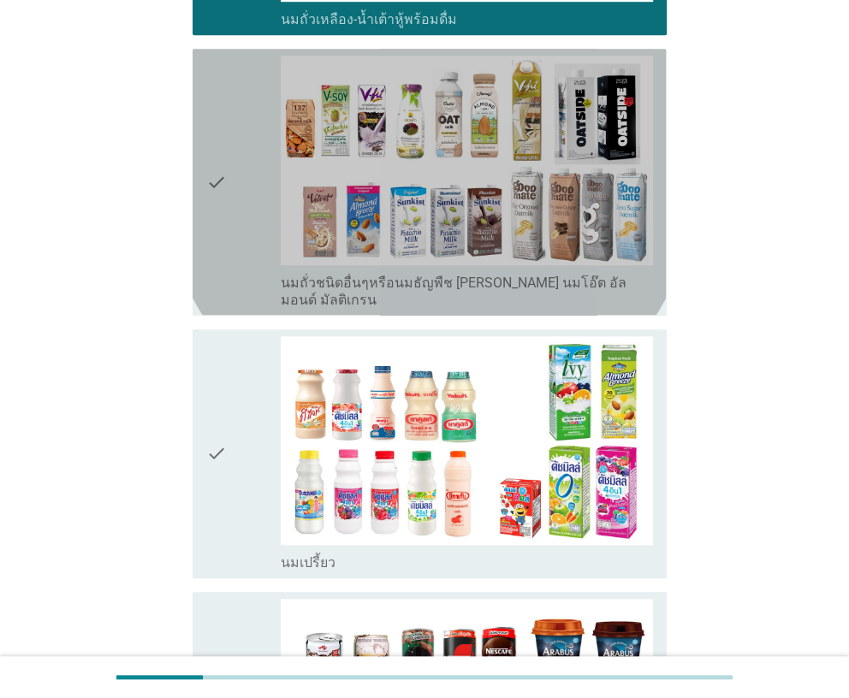
click at [234, 284] on div "check" at bounding box center [243, 182] width 74 height 252
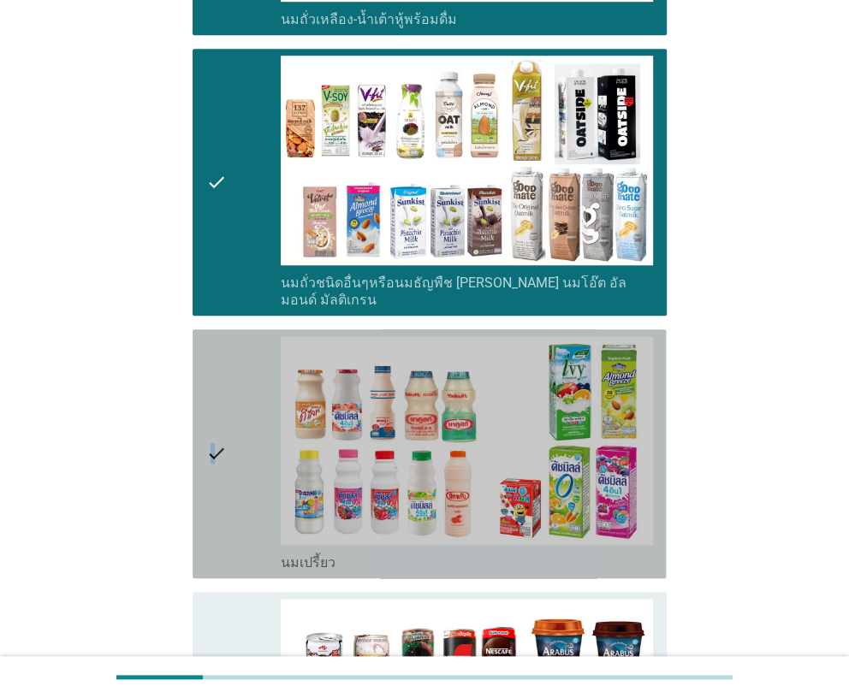
click at [212, 381] on icon "check" at bounding box center [216, 453] width 21 height 235
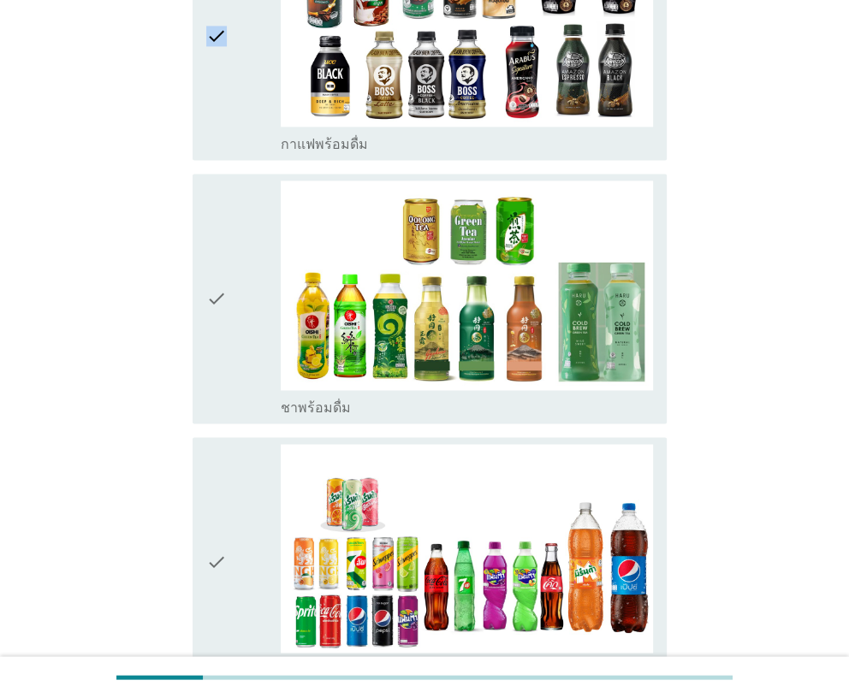
scroll to position [1369, 0]
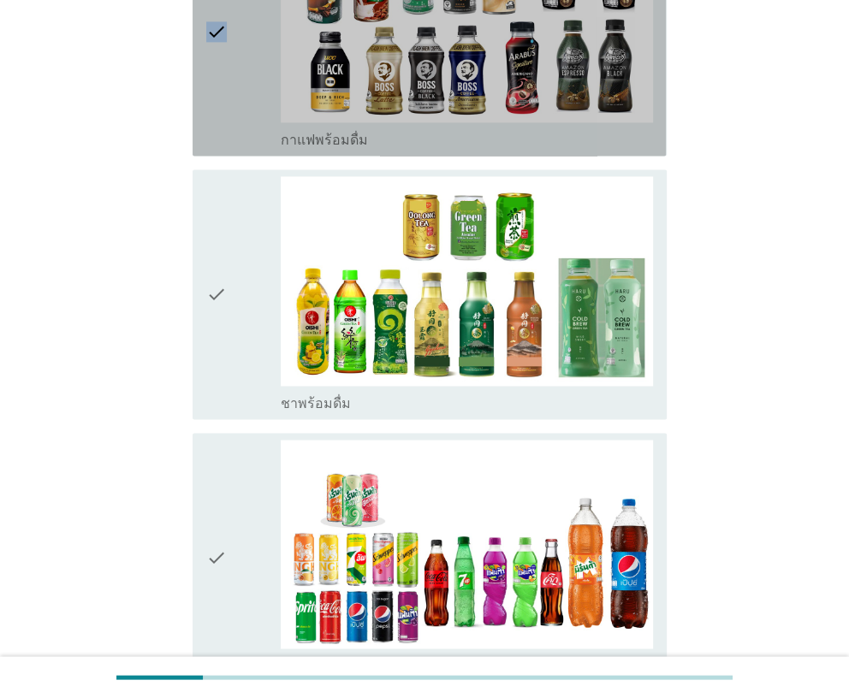
click at [216, 124] on icon "check" at bounding box center [216, 31] width 21 height 235
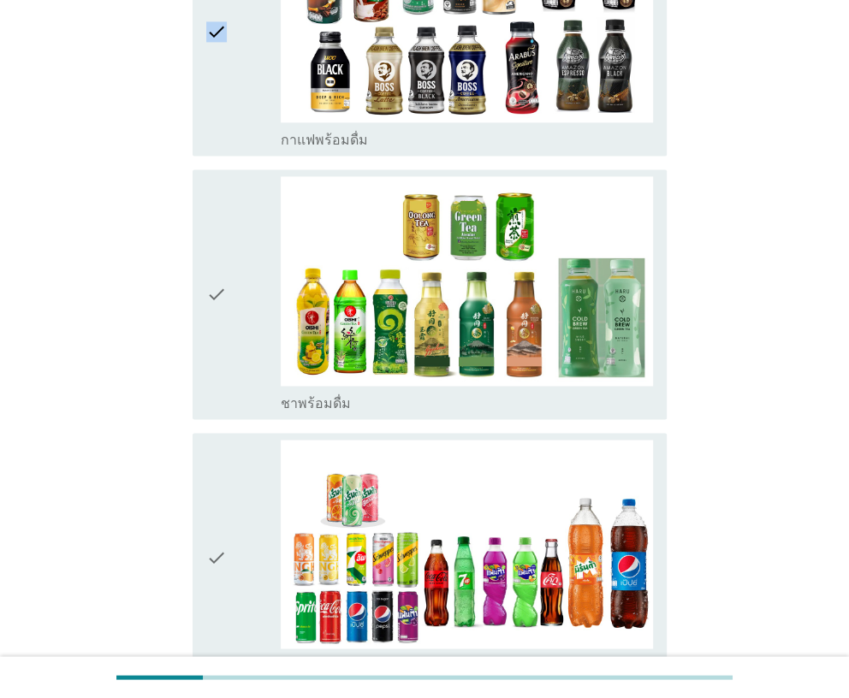
click at [220, 117] on icon "check" at bounding box center [216, 31] width 21 height 235
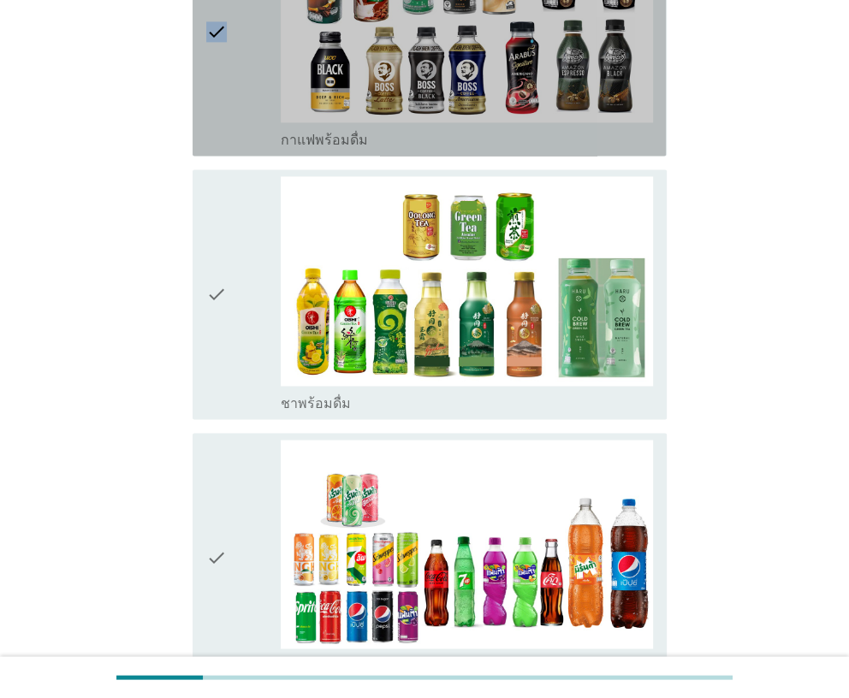
click at [240, 115] on div "check" at bounding box center [243, 31] width 74 height 235
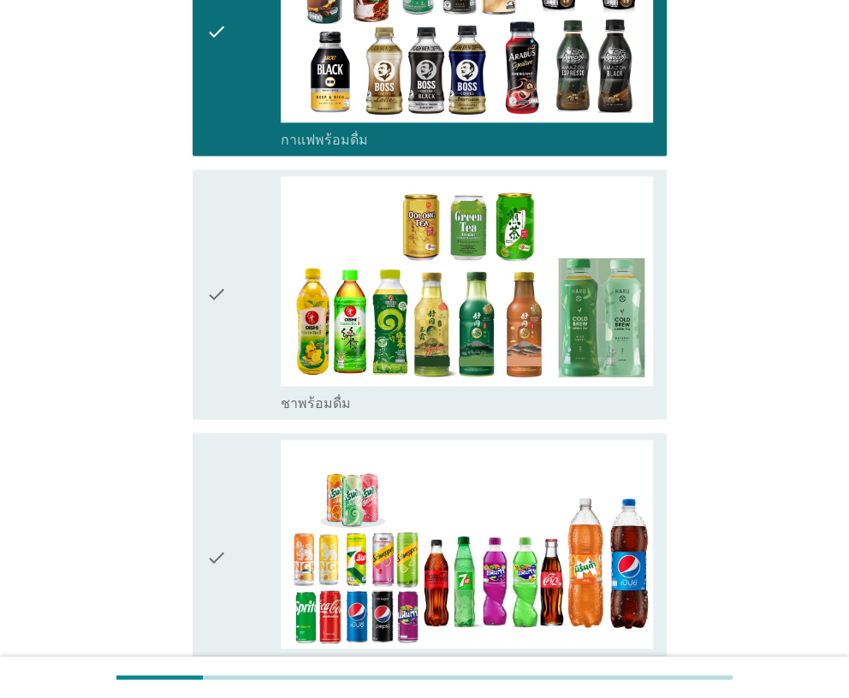
click at [250, 201] on div "check" at bounding box center [243, 293] width 74 height 235
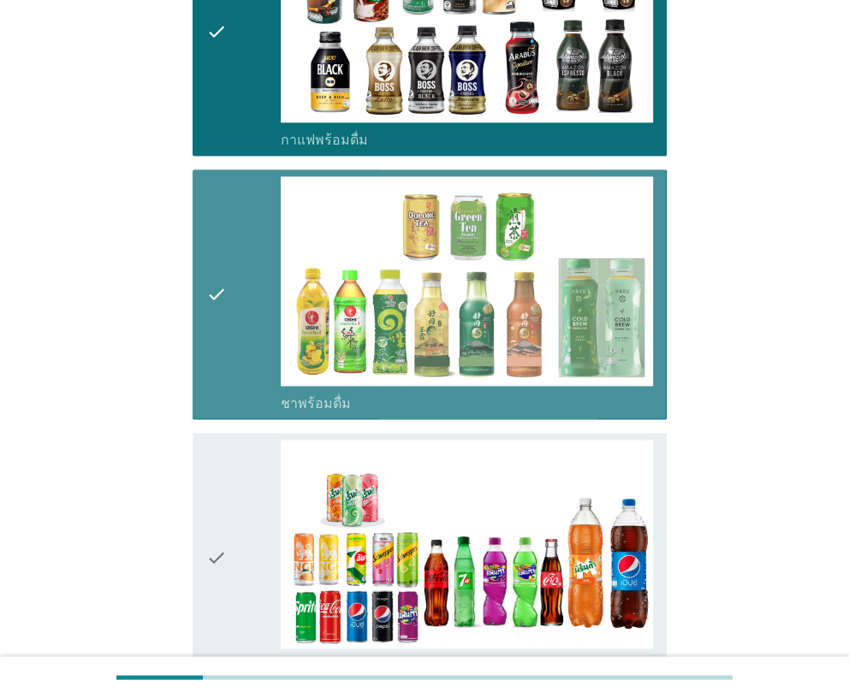
click at [250, 201] on div "check" at bounding box center [243, 293] width 74 height 235
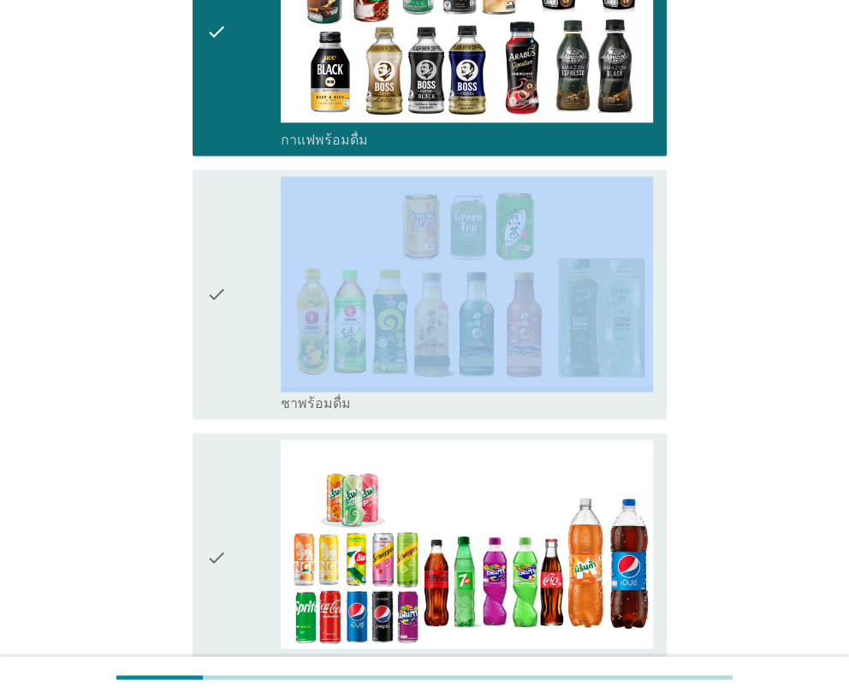
click at [243, 258] on div "check" at bounding box center [243, 293] width 74 height 235
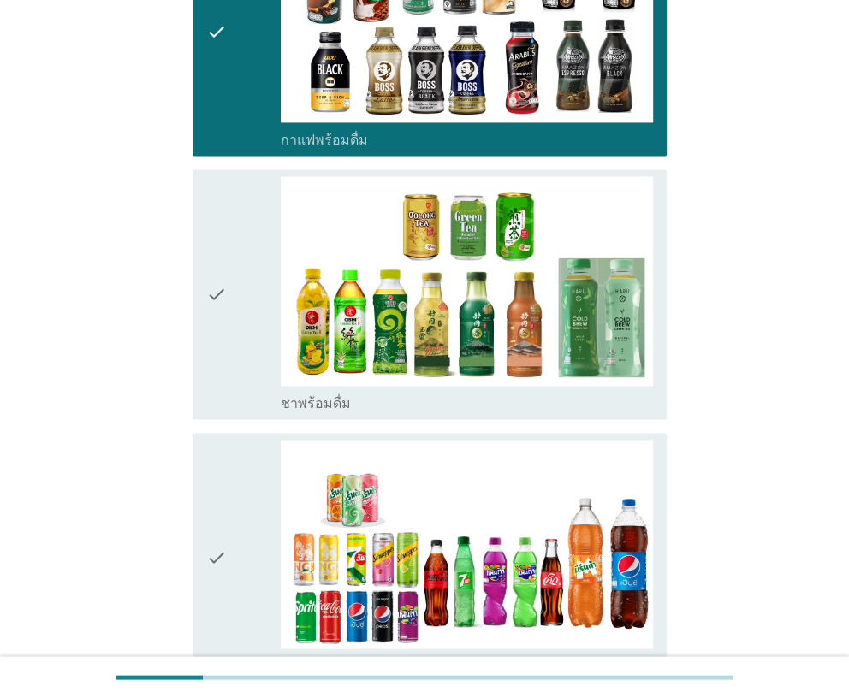
click at [243, 258] on div "check" at bounding box center [243, 293] width 74 height 235
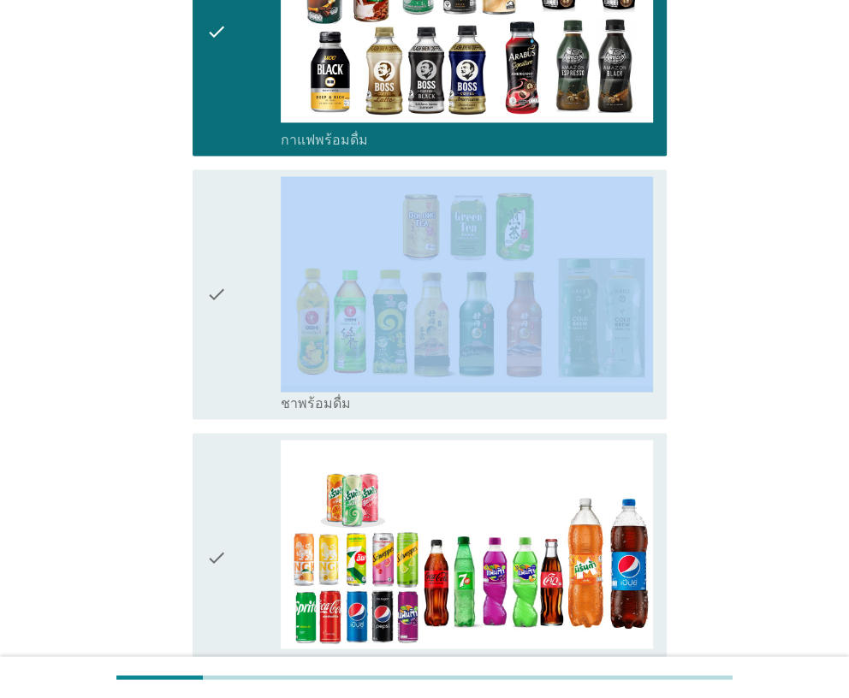
click at [241, 261] on div "check" at bounding box center [243, 293] width 74 height 235
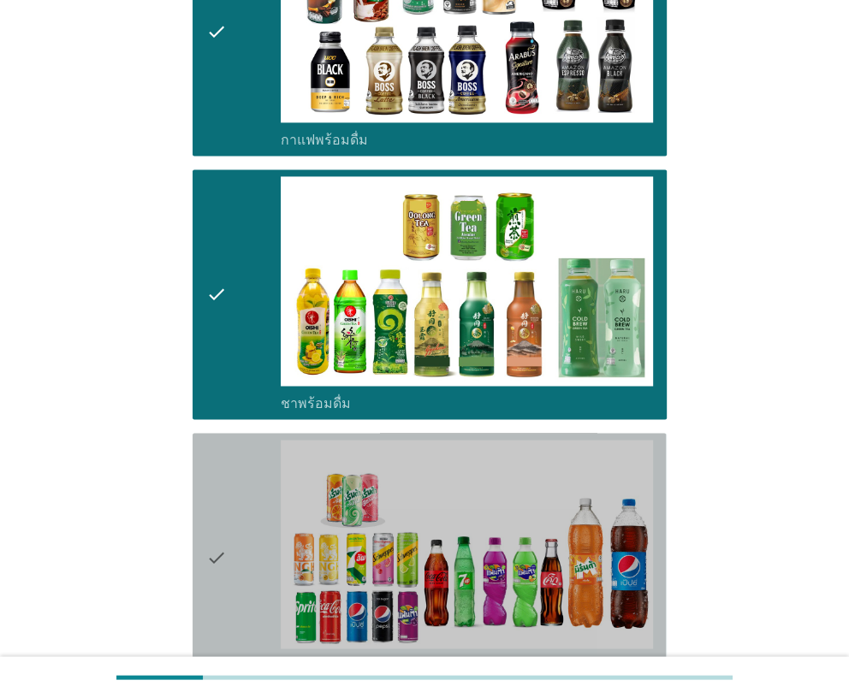
click at [209, 465] on icon "check" at bounding box center [216, 557] width 21 height 235
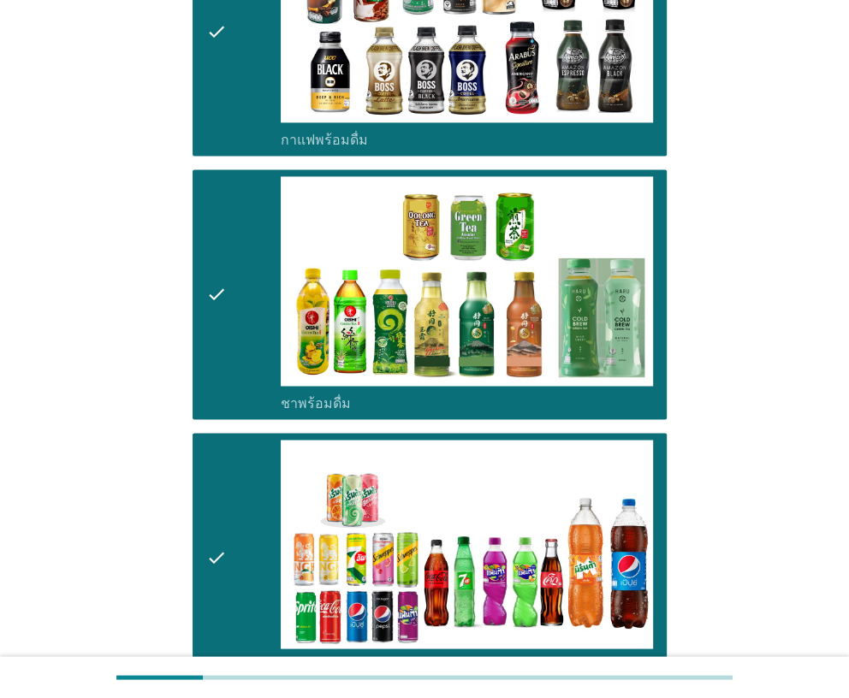
click at [209, 465] on icon "check" at bounding box center [216, 557] width 21 height 235
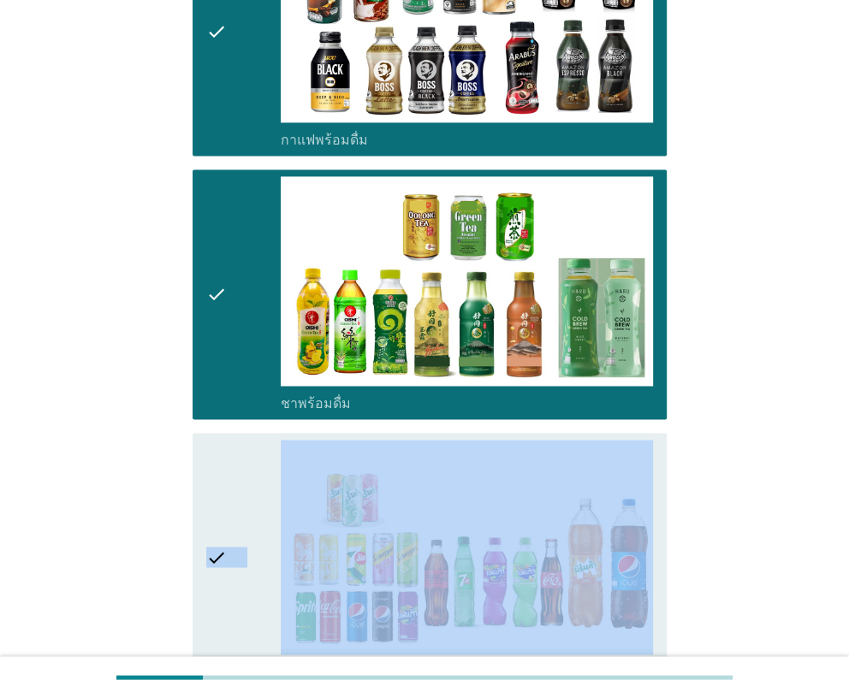
click at [209, 465] on icon "check" at bounding box center [216, 557] width 21 height 235
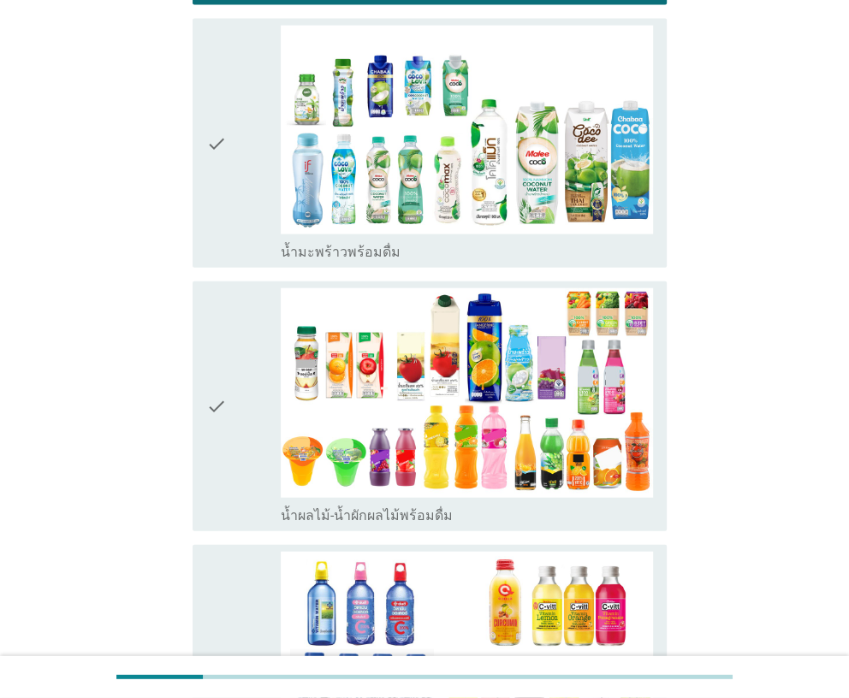
scroll to position [2053, 0]
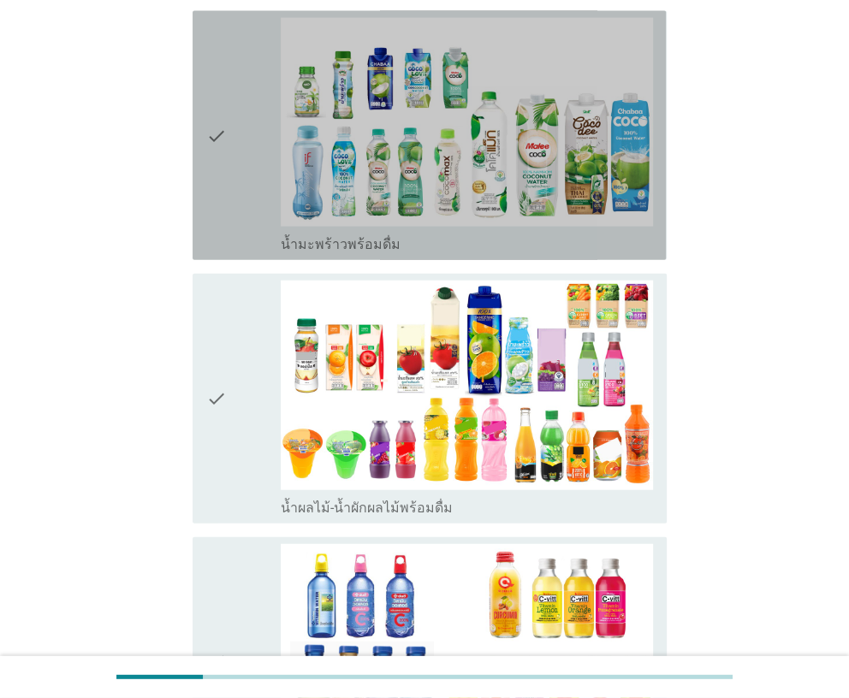
click at [228, 210] on div "check" at bounding box center [243, 135] width 74 height 235
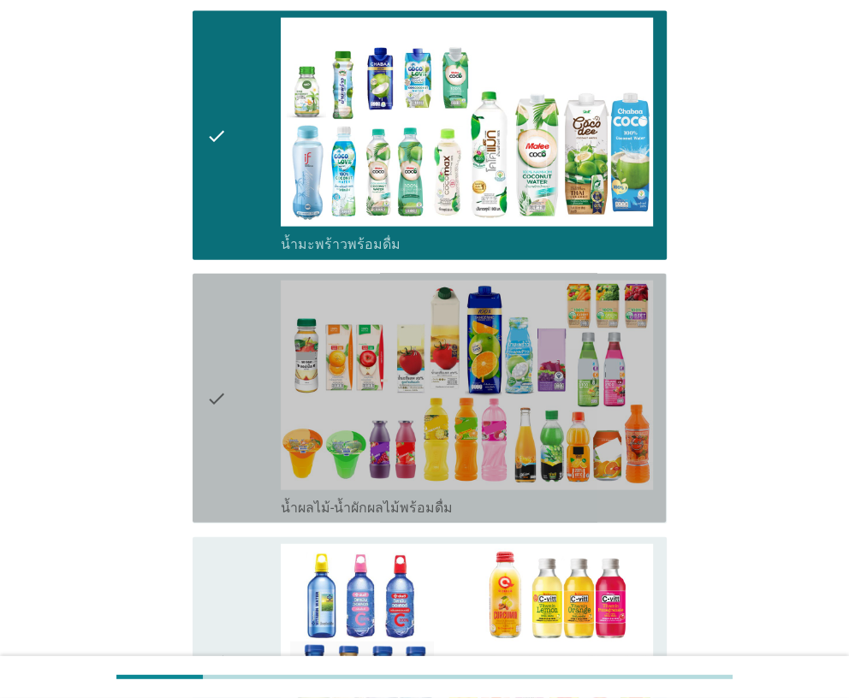
click at [215, 339] on icon "check" at bounding box center [216, 398] width 21 height 235
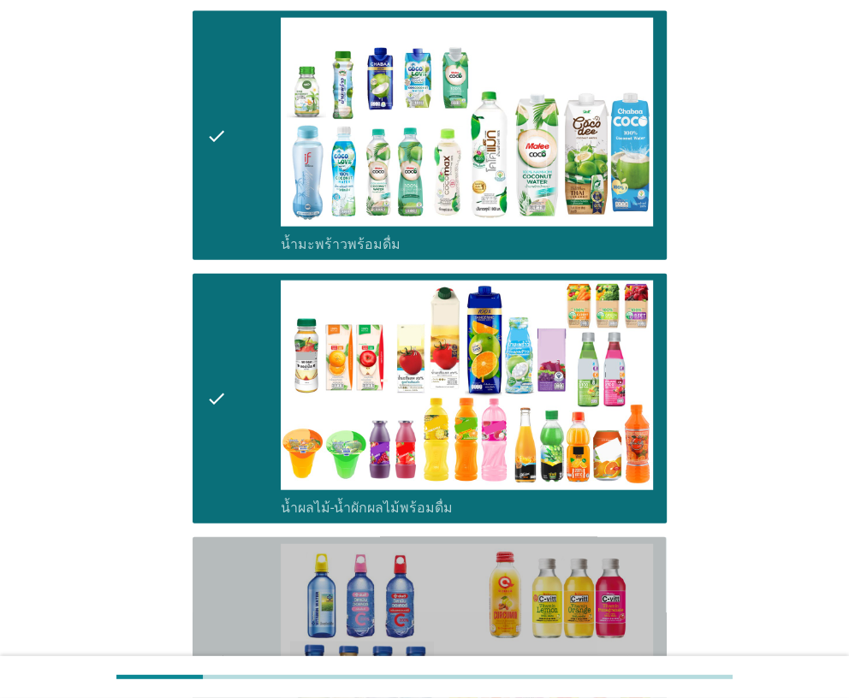
click at [205, 537] on div "check check_box_outline_blank น้ำวิตามิน-เครื่องดื่มวิตามิน" at bounding box center [428, 661] width 473 height 249
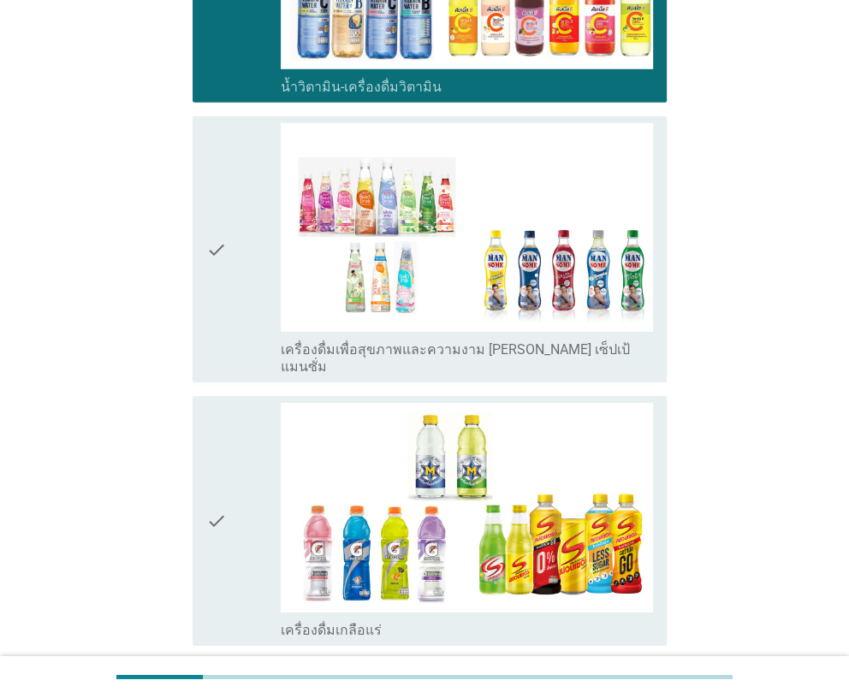
scroll to position [2737, 0]
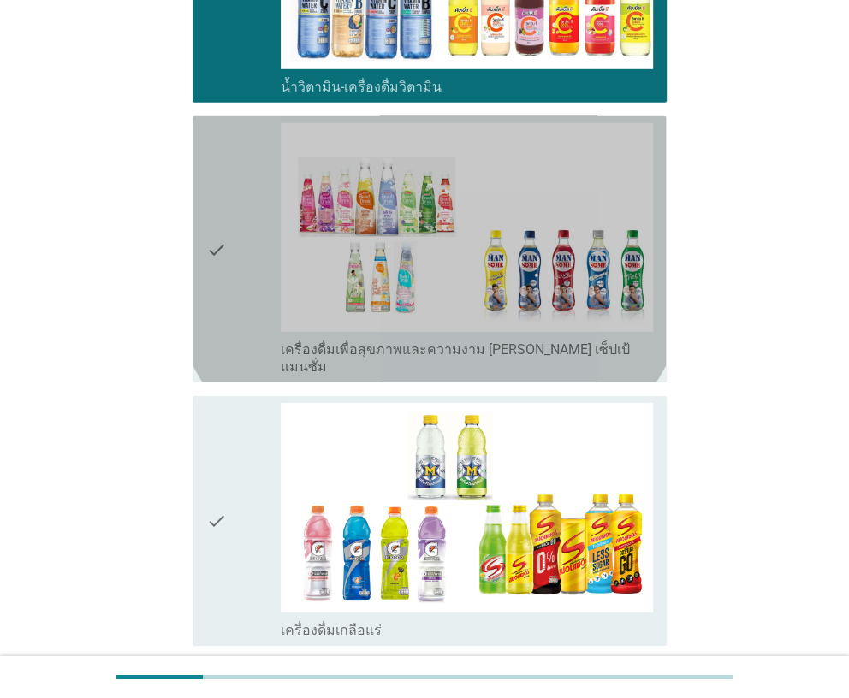
click at [214, 301] on icon "check" at bounding box center [216, 249] width 21 height 252
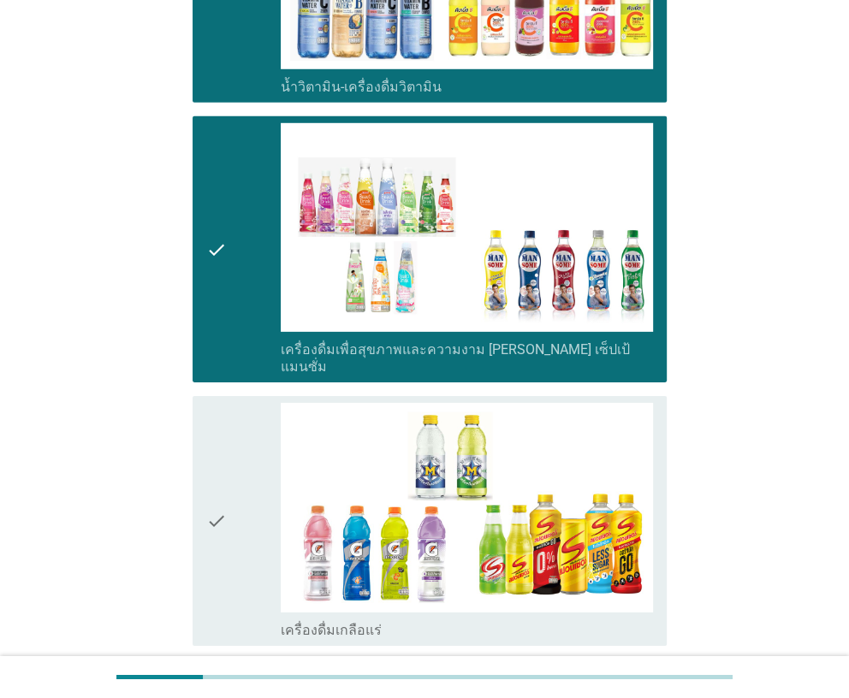
click at [213, 448] on icon "check" at bounding box center [216, 520] width 21 height 235
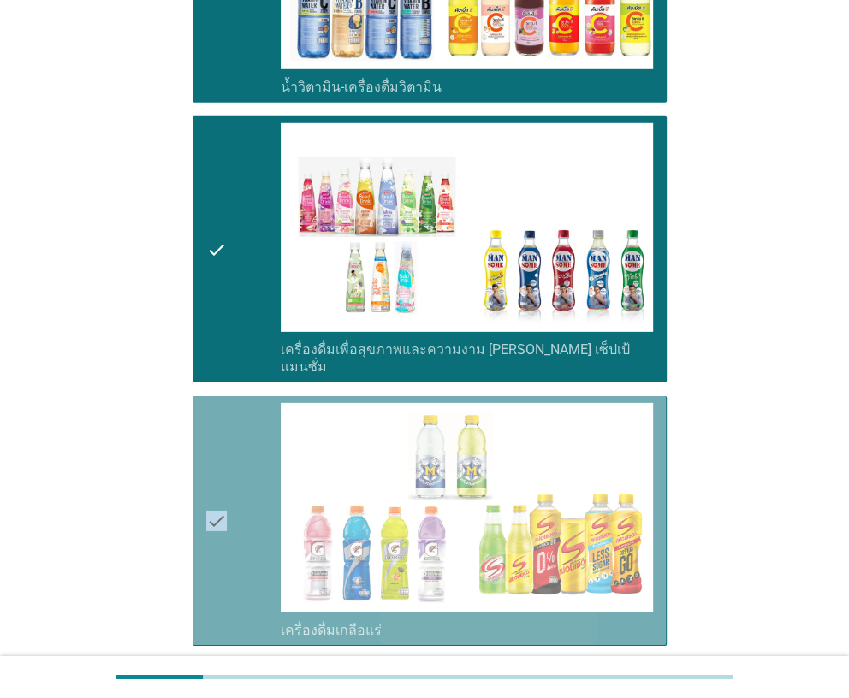
click at [213, 448] on icon "check" at bounding box center [216, 520] width 21 height 235
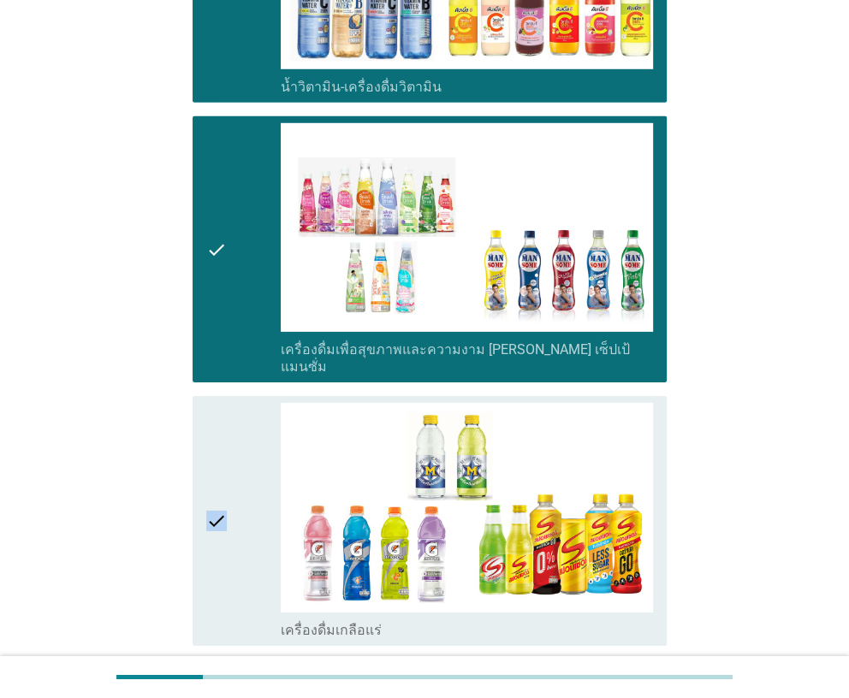
click at [215, 448] on icon "check" at bounding box center [216, 520] width 21 height 235
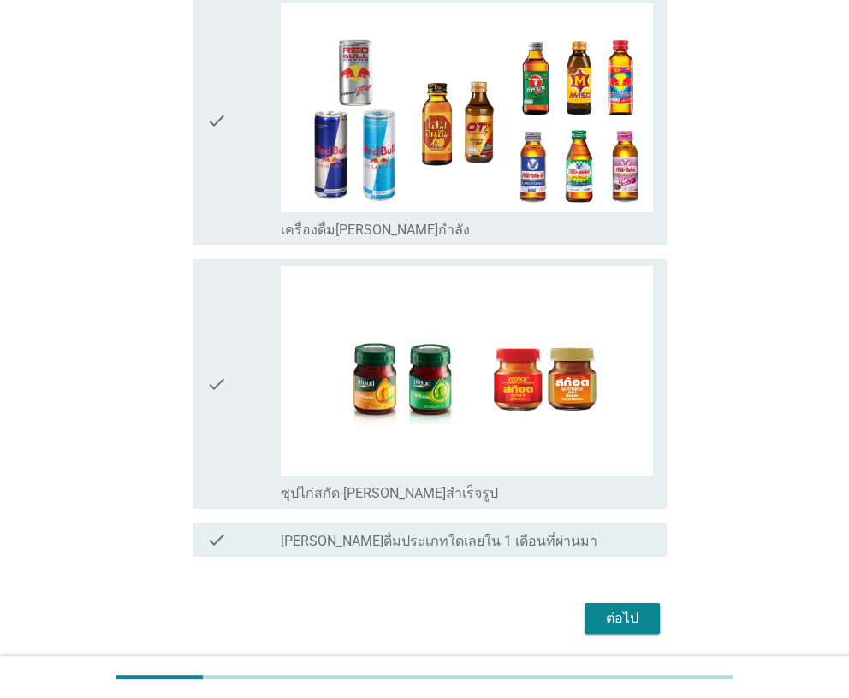
scroll to position [3419, 0]
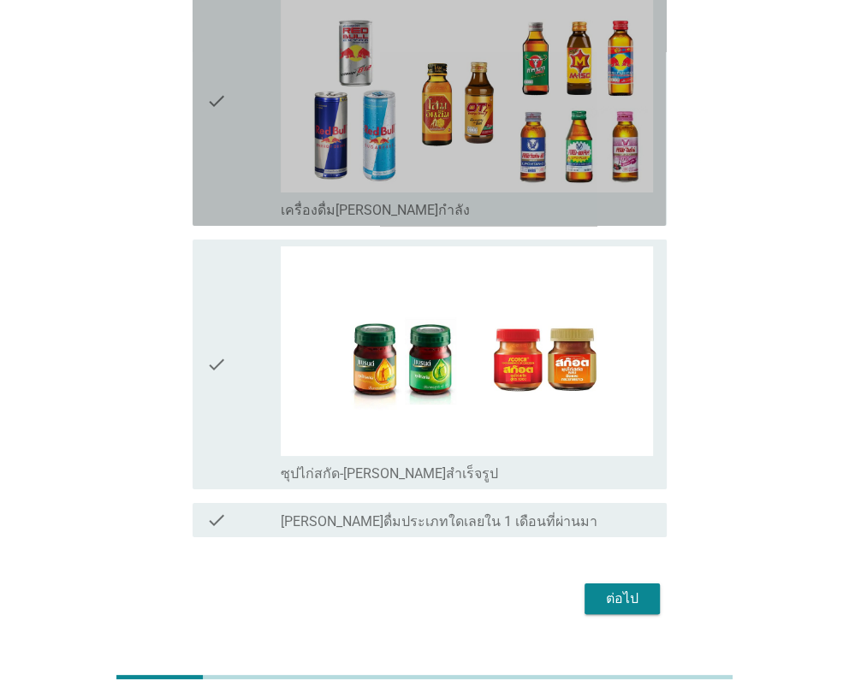
click at [229, 155] on div "check" at bounding box center [243, 101] width 74 height 235
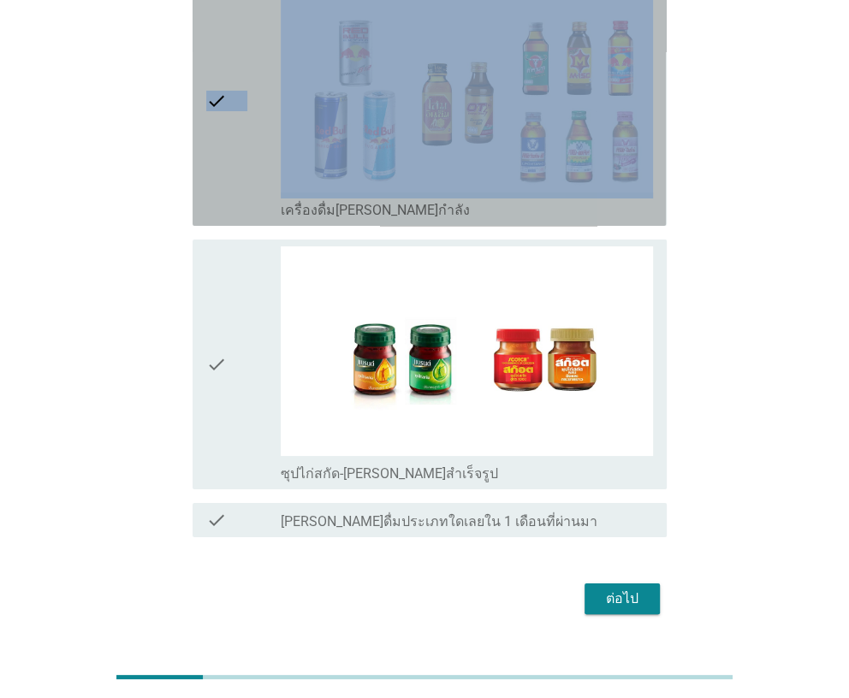
click at [229, 155] on div "check" at bounding box center [243, 101] width 74 height 235
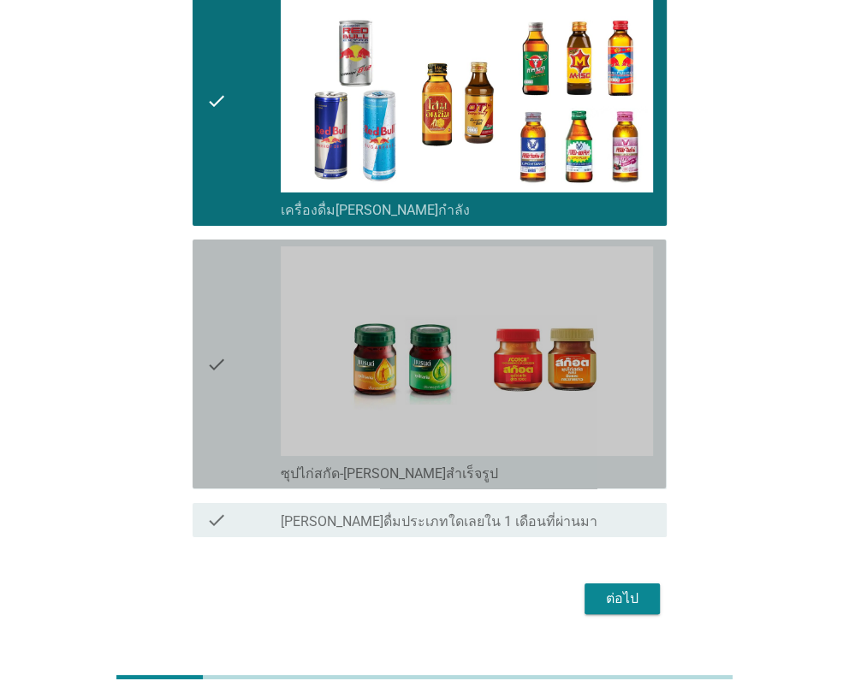
click at [228, 300] on div "check" at bounding box center [243, 363] width 74 height 235
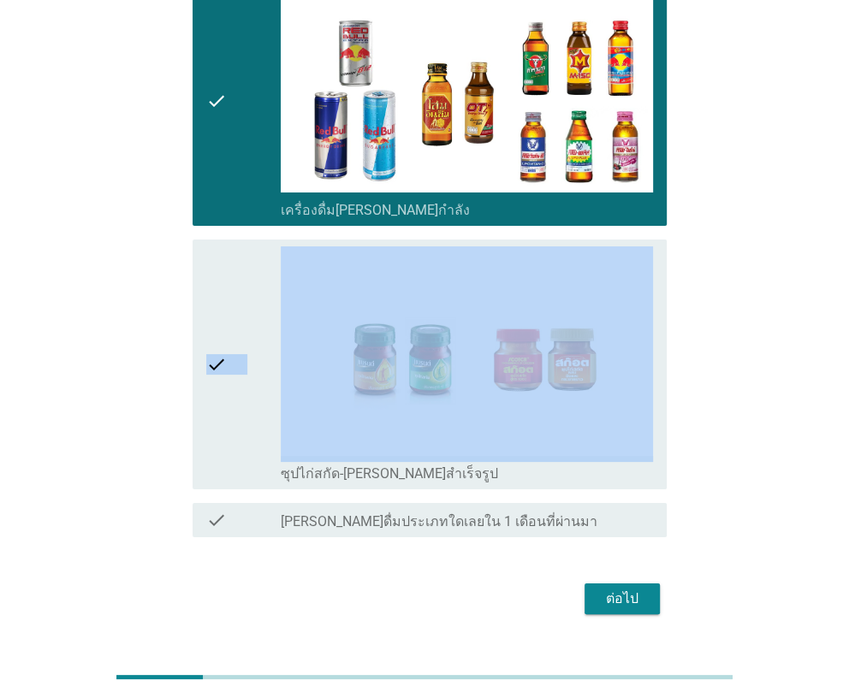
click at [229, 301] on div "check" at bounding box center [243, 363] width 74 height 235
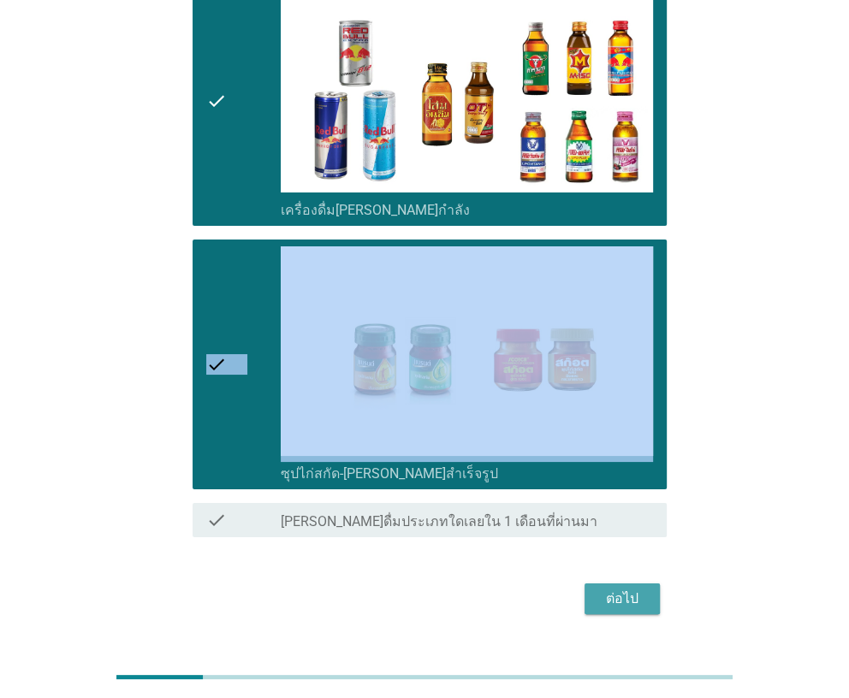
click at [614, 589] on div "ต่อไป" at bounding box center [622, 599] width 48 height 21
click at [614, 578] on div "ต่อไป" at bounding box center [423, 598] width 483 height 41
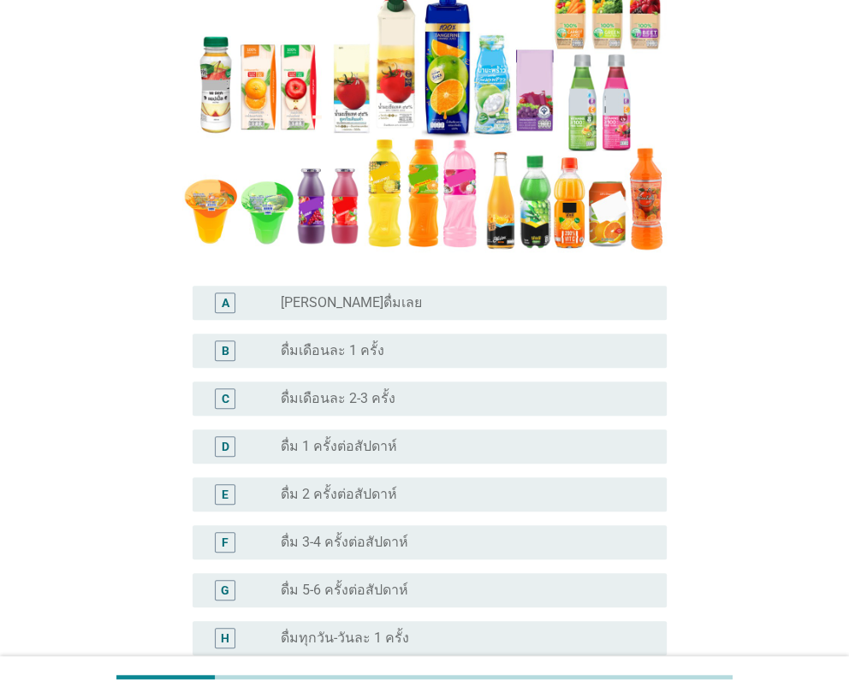
scroll to position [341, 0]
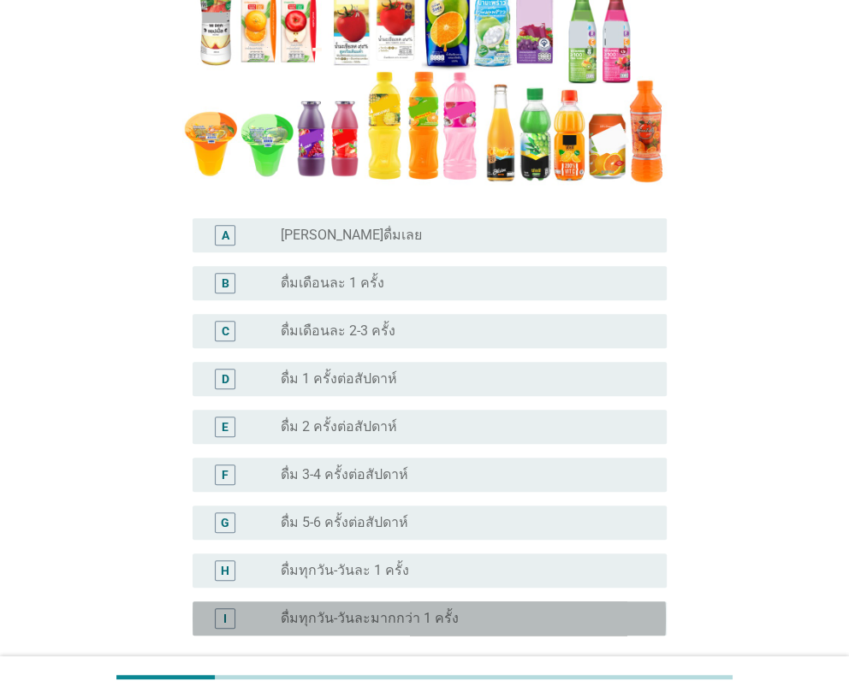
click at [247, 608] on div "I" at bounding box center [243, 618] width 74 height 21
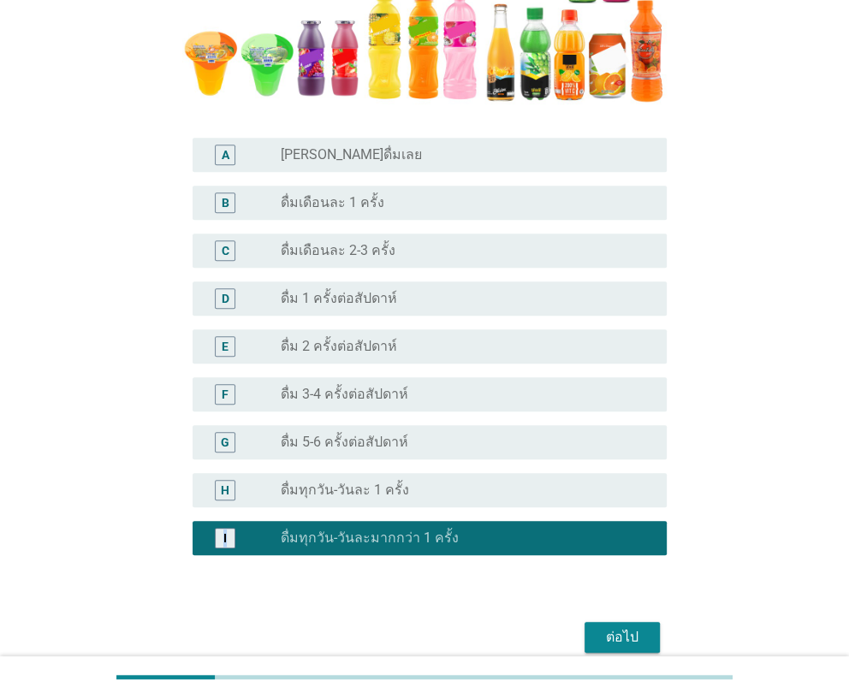
scroll to position [468, 0]
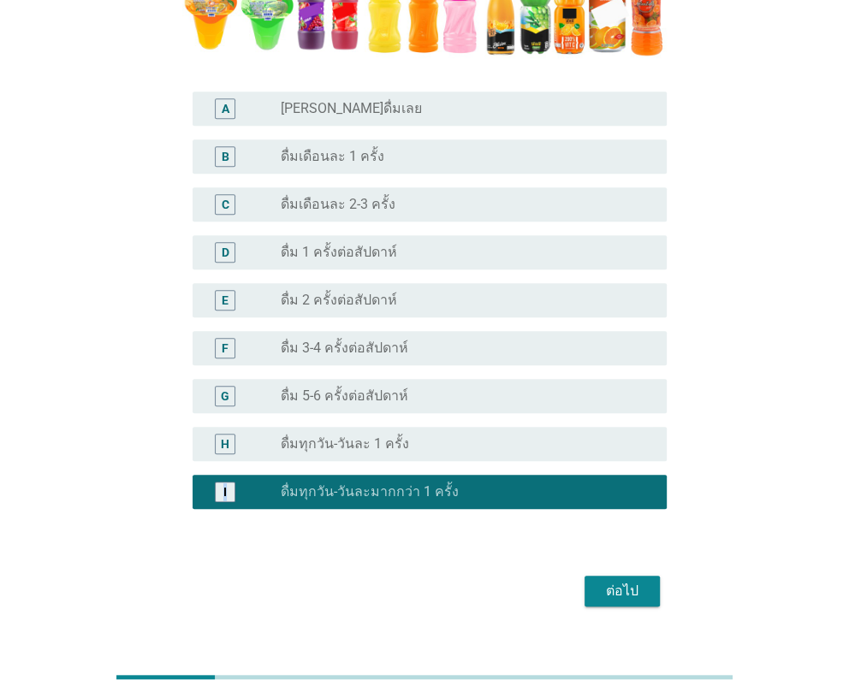
click at [652, 576] on button "ต่อไป" at bounding box center [621, 591] width 75 height 31
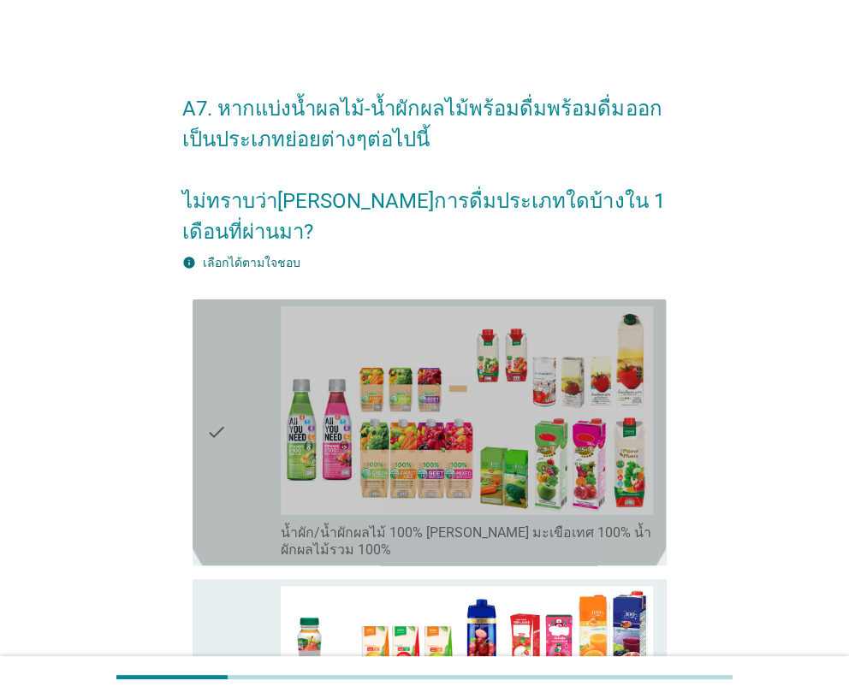
click at [232, 413] on div "check" at bounding box center [243, 432] width 74 height 252
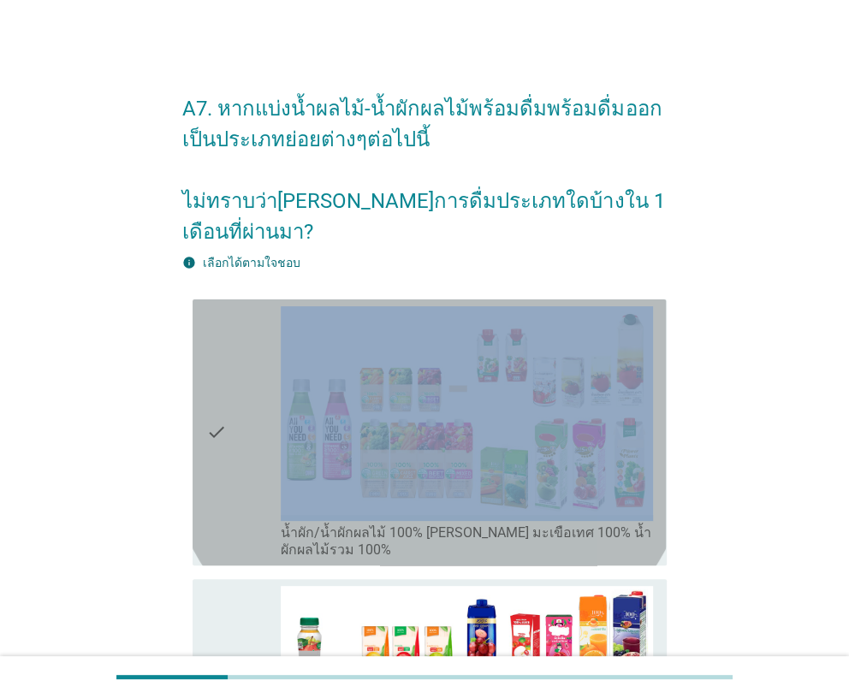
click at [232, 413] on div "check" at bounding box center [243, 432] width 74 height 252
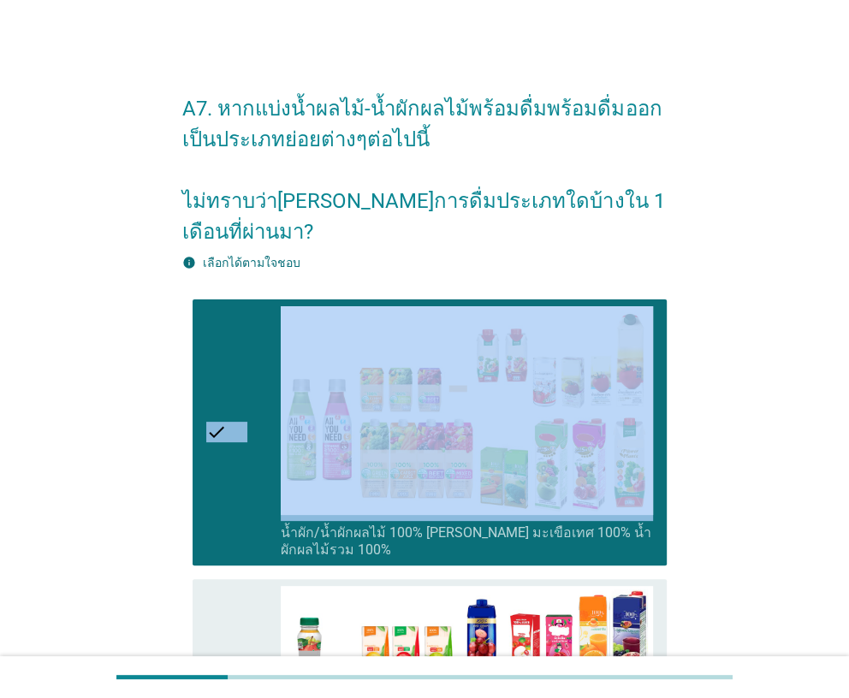
scroll to position [171, 0]
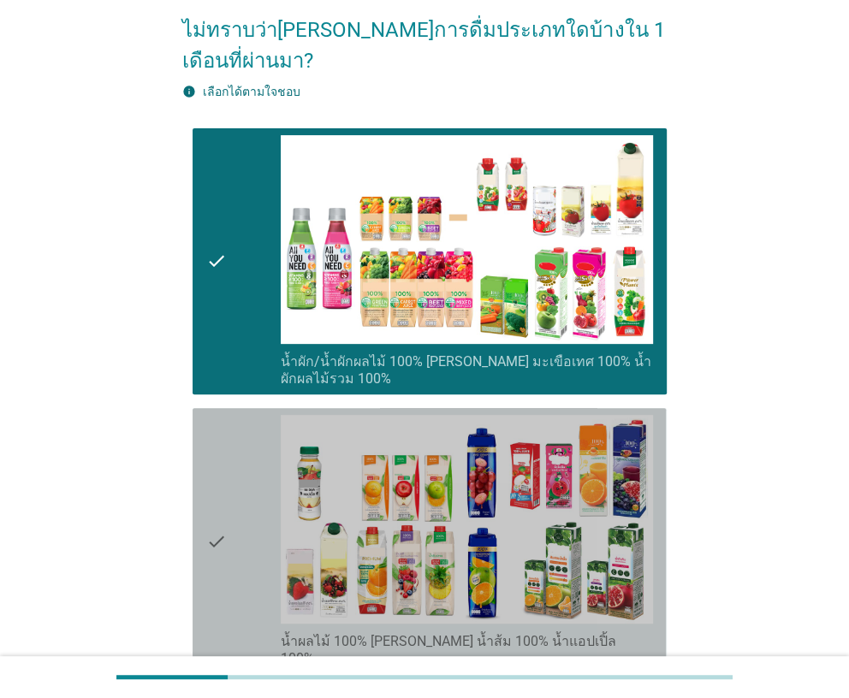
click at [217, 456] on icon "check" at bounding box center [216, 541] width 21 height 252
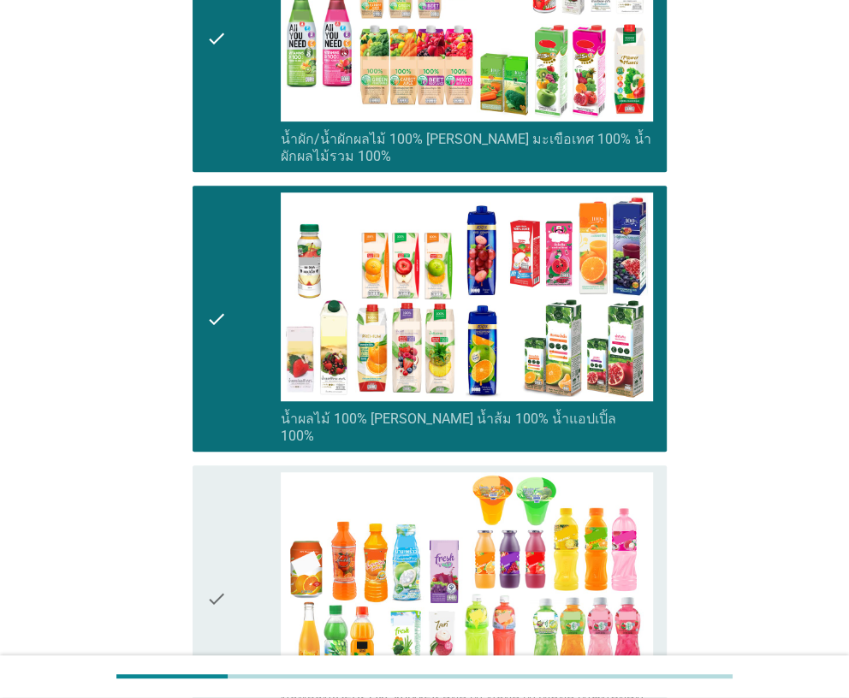
scroll to position [513, 0]
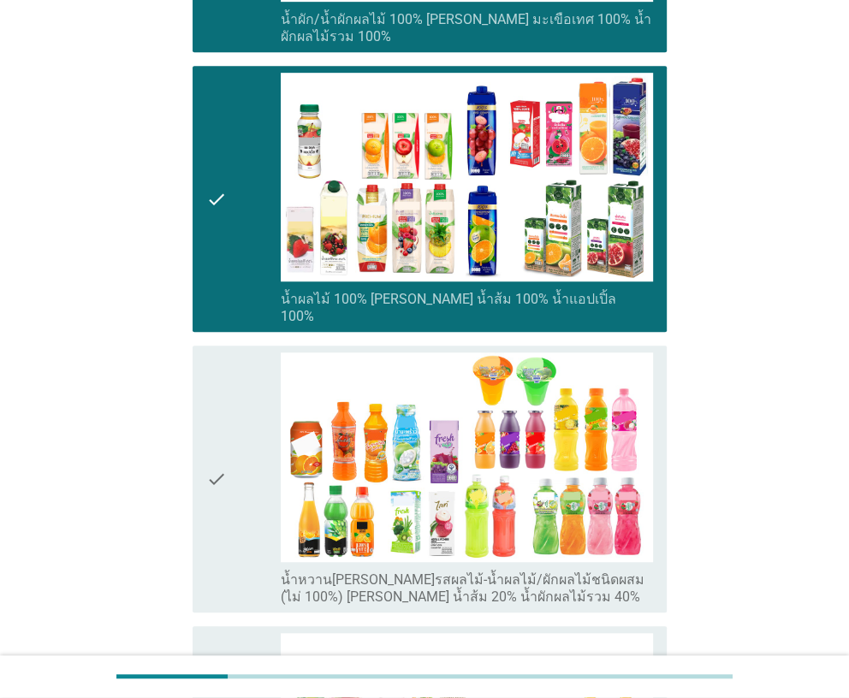
click at [217, 456] on icon "check" at bounding box center [216, 478] width 21 height 252
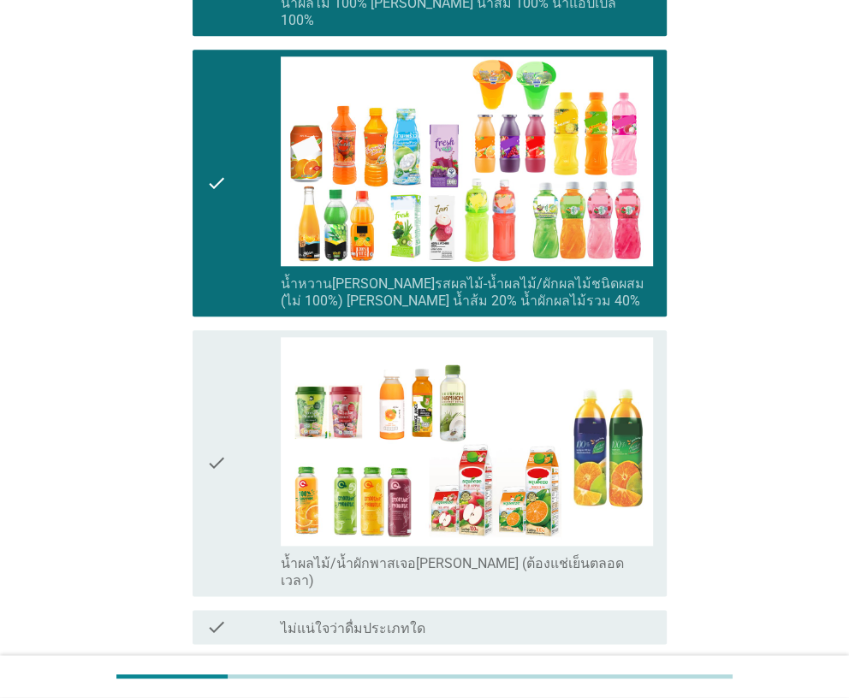
scroll to position [855, 0]
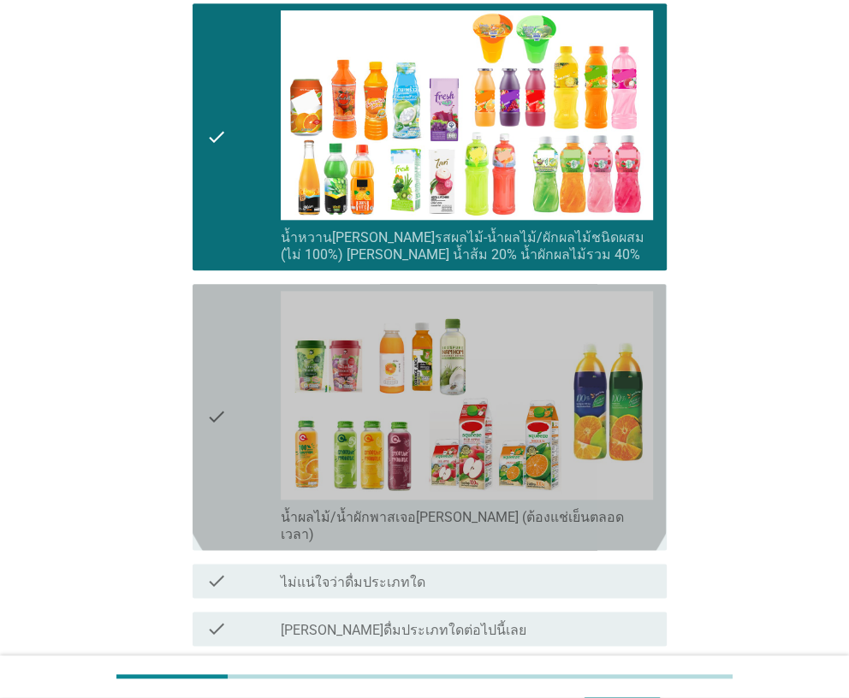
click at [222, 434] on icon "check" at bounding box center [216, 417] width 21 height 252
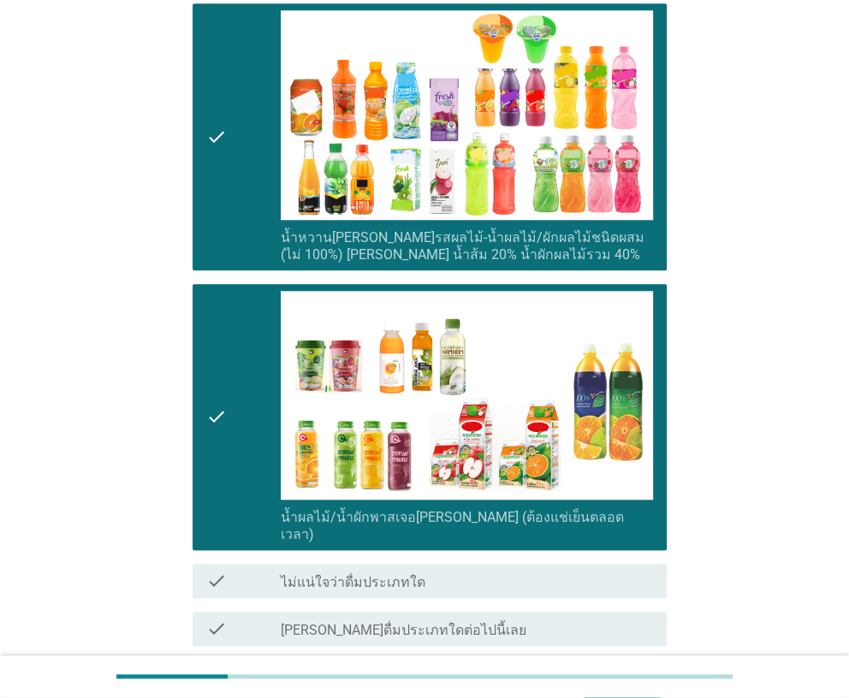
click at [623, 697] on div "ต่อไป" at bounding box center [622, 707] width 48 height 21
click at [623, 687] on div "ต่อไป" at bounding box center [423, 707] width 483 height 41
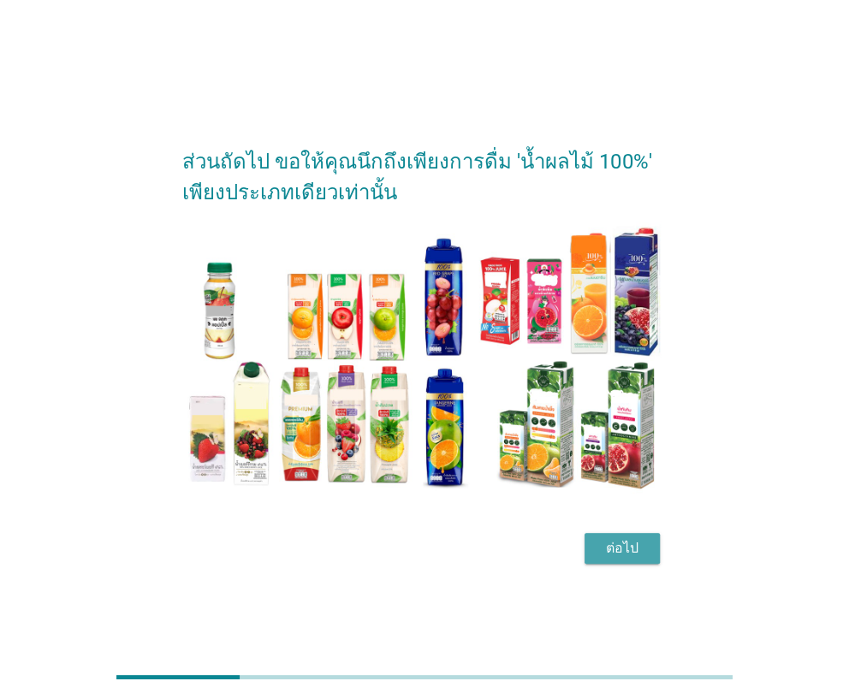
click at [628, 552] on div "ต่อไป" at bounding box center [622, 548] width 48 height 21
click at [628, 552] on div "ต่อไป" at bounding box center [423, 548] width 483 height 41
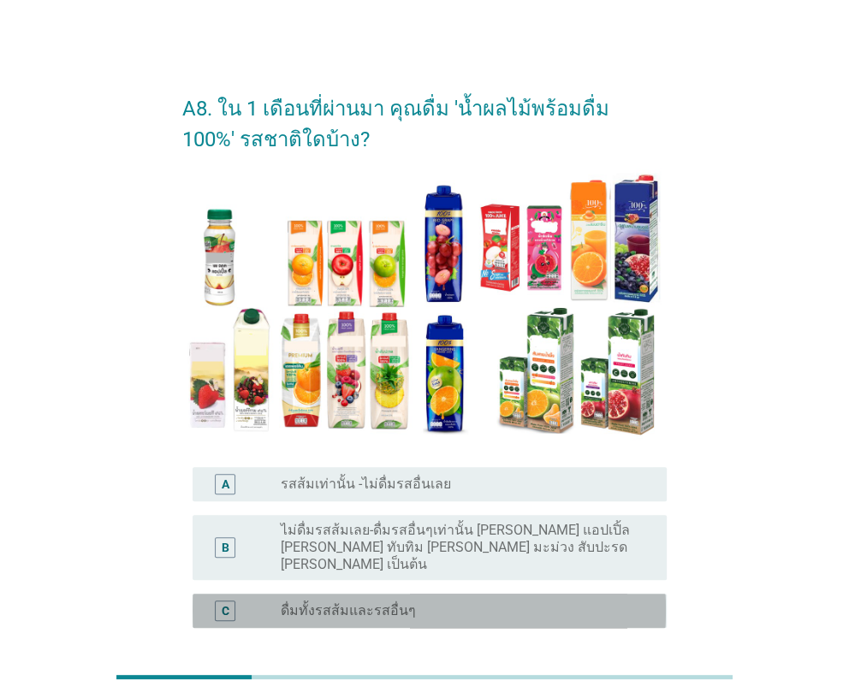
click at [448, 602] on div "radio_button_unchecked ดื่มทั้งรสส้มและรสอื่นๆ" at bounding box center [460, 610] width 358 height 17
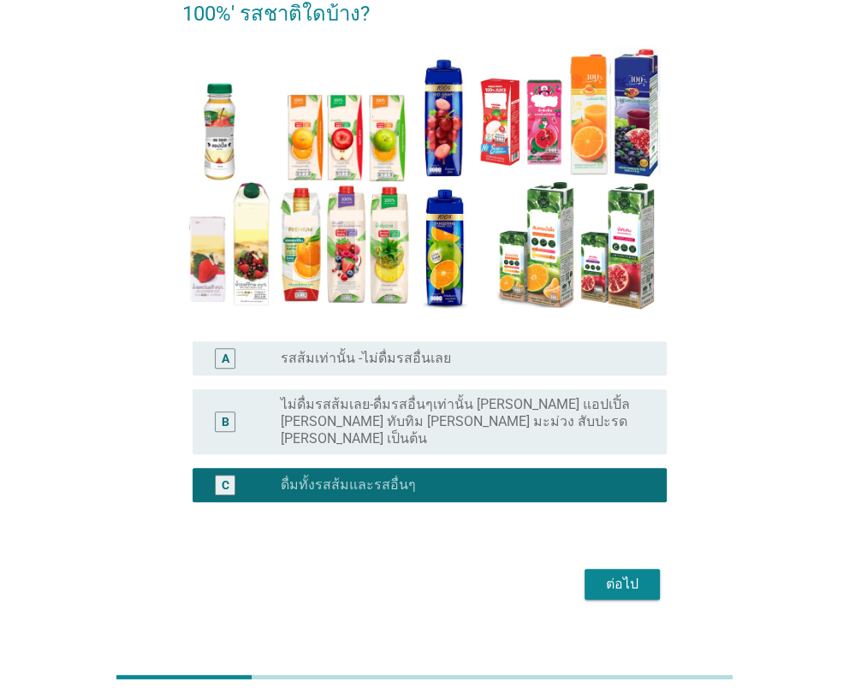
scroll to position [133, 0]
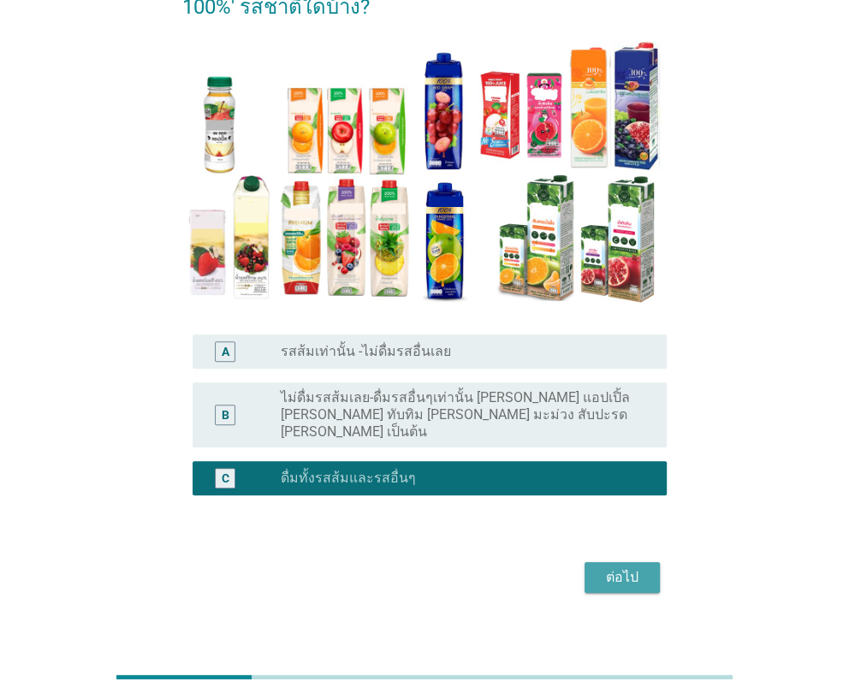
click at [615, 567] on div "ต่อไป" at bounding box center [622, 577] width 48 height 21
click at [615, 560] on div "ต่อไป" at bounding box center [423, 577] width 483 height 41
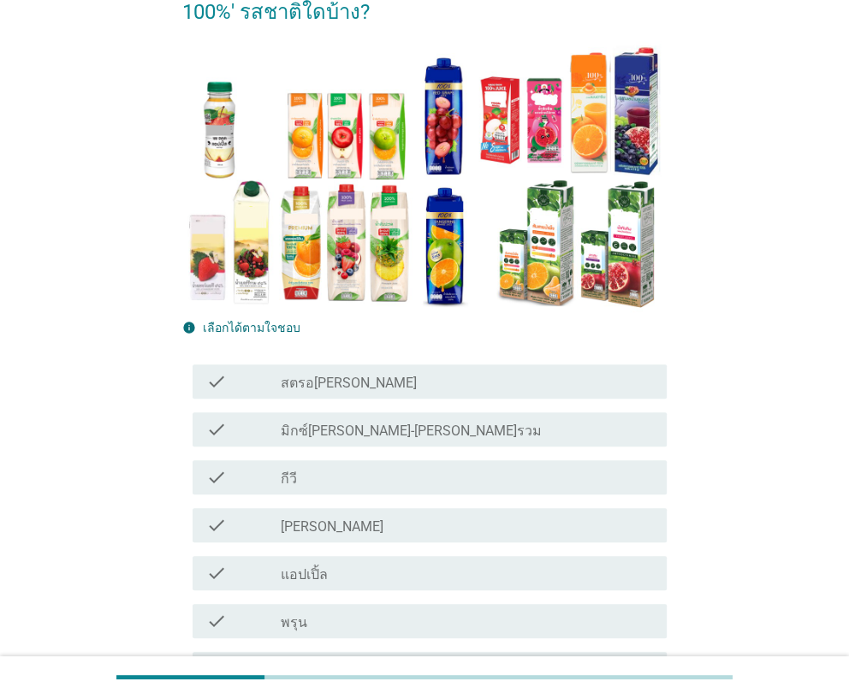
scroll to position [171, 0]
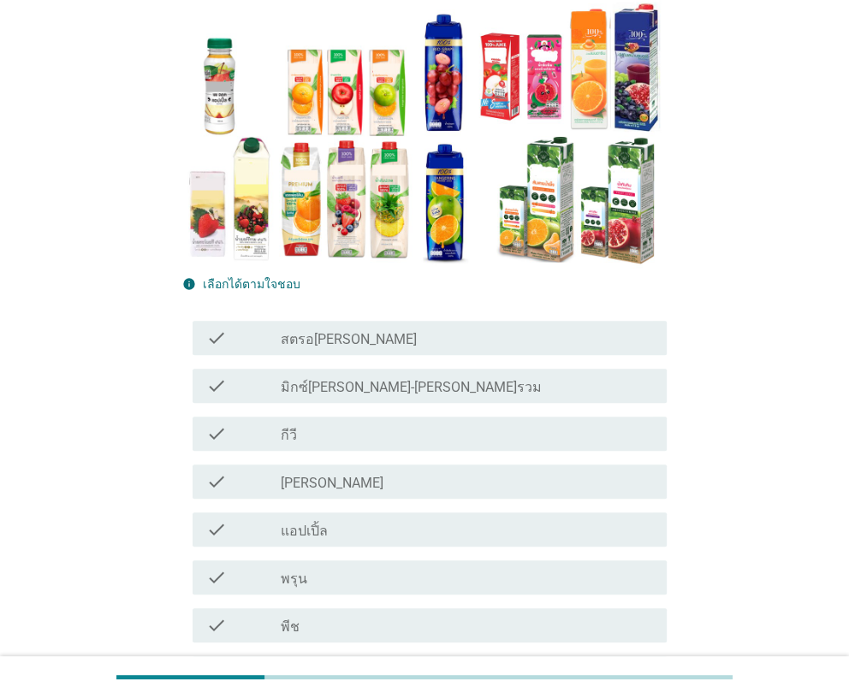
click at [334, 358] on div "check check_box_outline_blank สตรอ[PERSON_NAME]" at bounding box center [423, 338] width 483 height 48
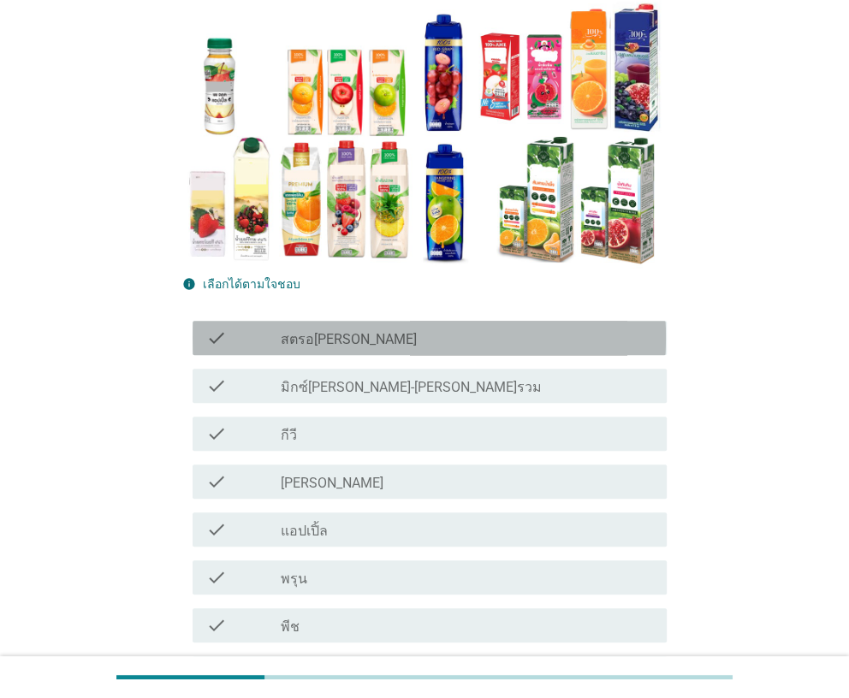
click at [335, 343] on div "check_box_outline_blank สตรอ[PERSON_NAME]" at bounding box center [466, 338] width 371 height 21
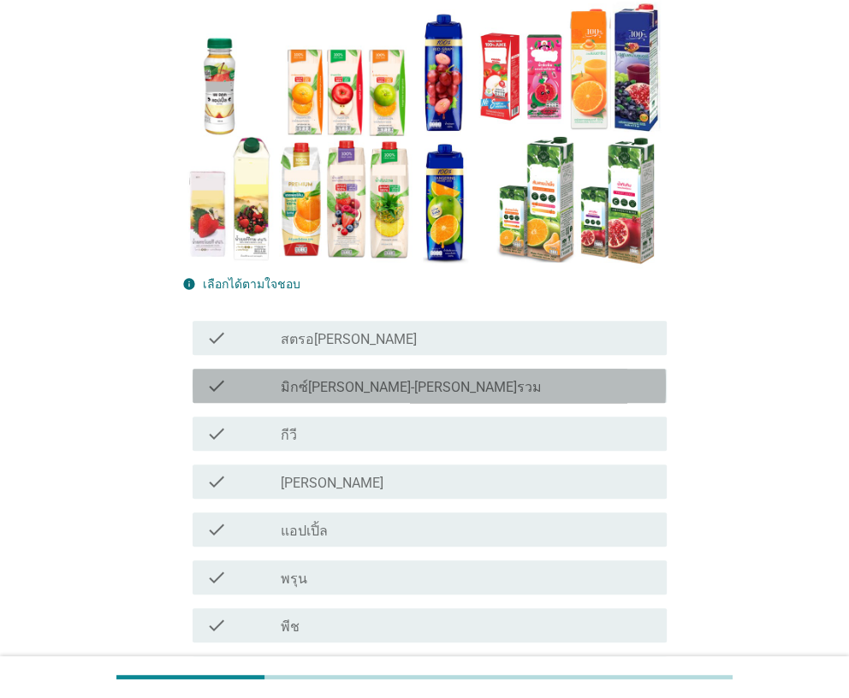
click at [325, 380] on label "มิกซ์[PERSON_NAME]-[PERSON_NAME]รวม" at bounding box center [411, 387] width 261 height 17
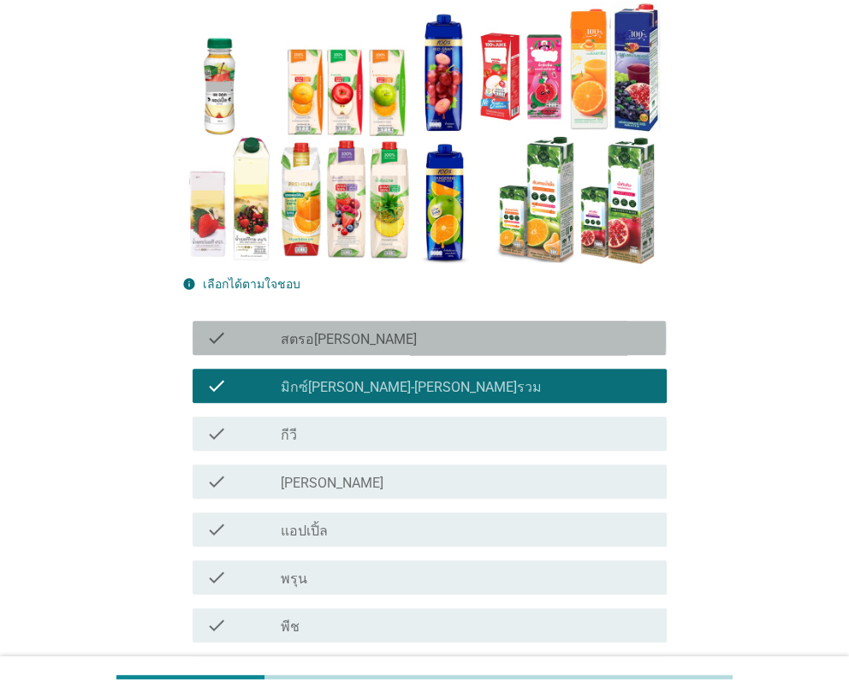
click at [303, 341] on label "สตรอ[PERSON_NAME]" at bounding box center [349, 339] width 136 height 17
click at [249, 338] on div "check" at bounding box center [243, 338] width 74 height 21
click at [227, 339] on div "check" at bounding box center [243, 338] width 74 height 21
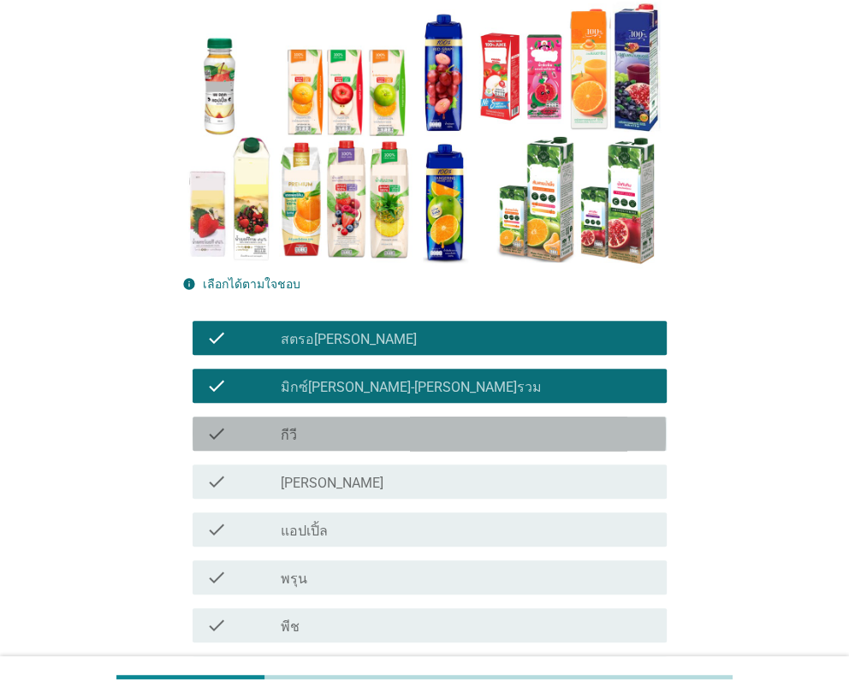
click at [224, 423] on icon "check" at bounding box center [216, 433] width 21 height 21
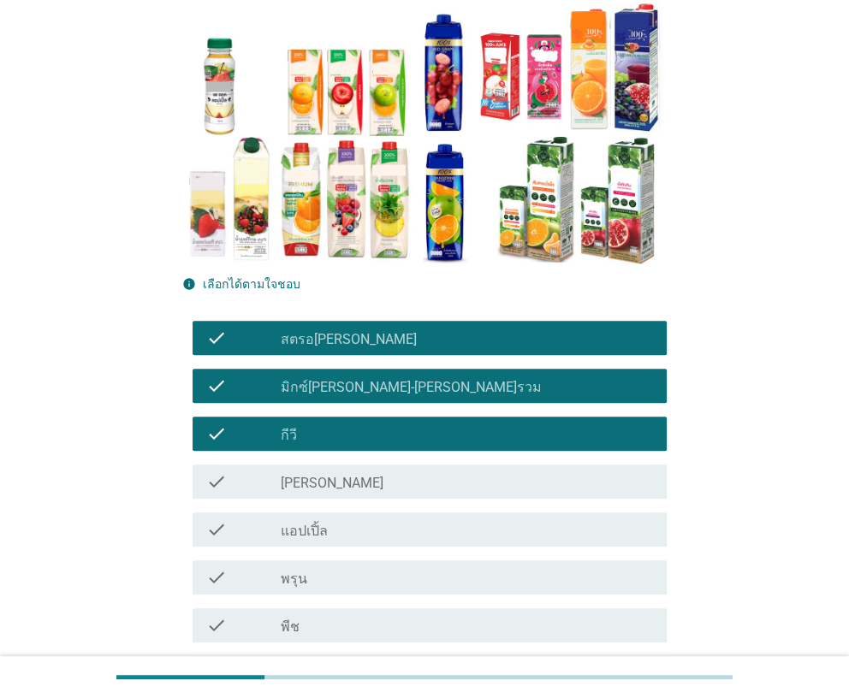
click at [218, 482] on icon "check" at bounding box center [216, 481] width 21 height 21
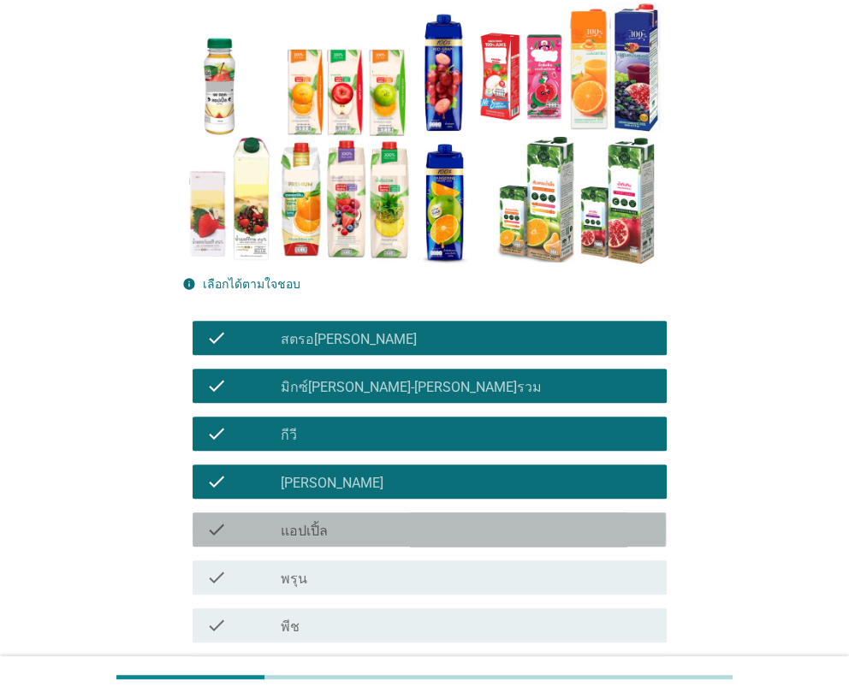
click at [214, 524] on icon "check" at bounding box center [216, 529] width 21 height 21
click at [214, 527] on icon "check" at bounding box center [216, 529] width 21 height 21
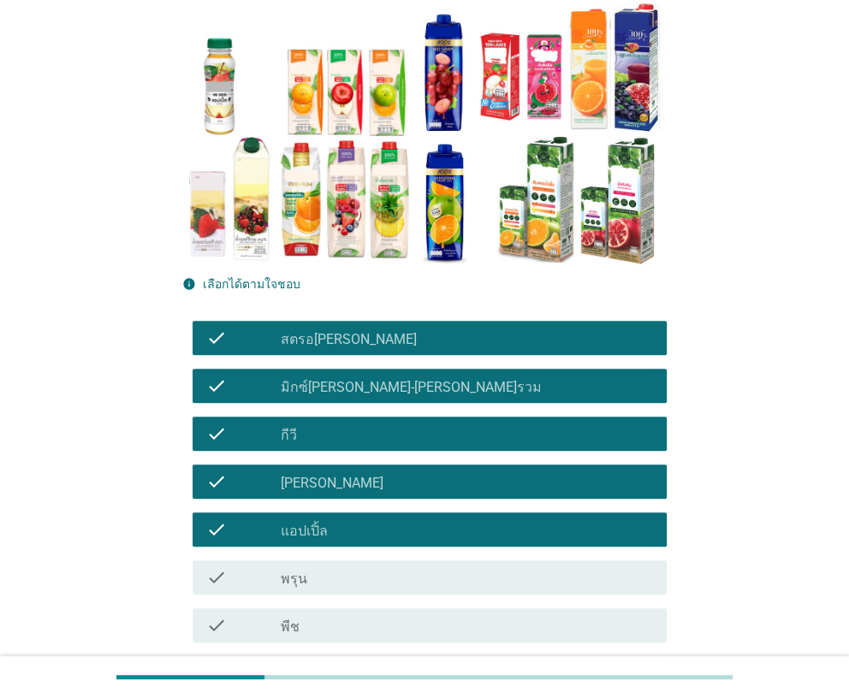
scroll to position [341, 0]
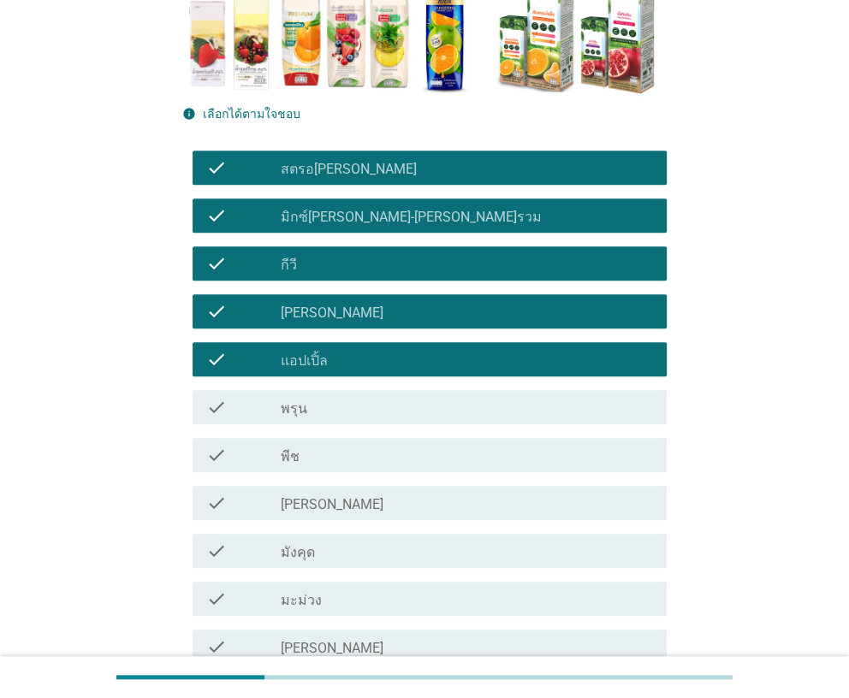
click at [226, 406] on icon "check" at bounding box center [216, 407] width 21 height 21
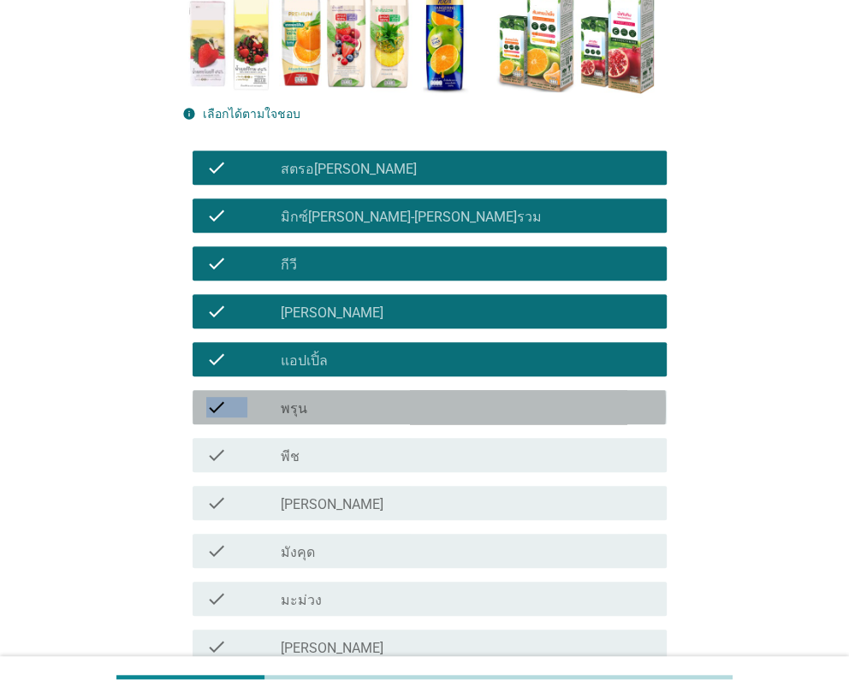
click at [226, 406] on icon "check" at bounding box center [216, 407] width 21 height 21
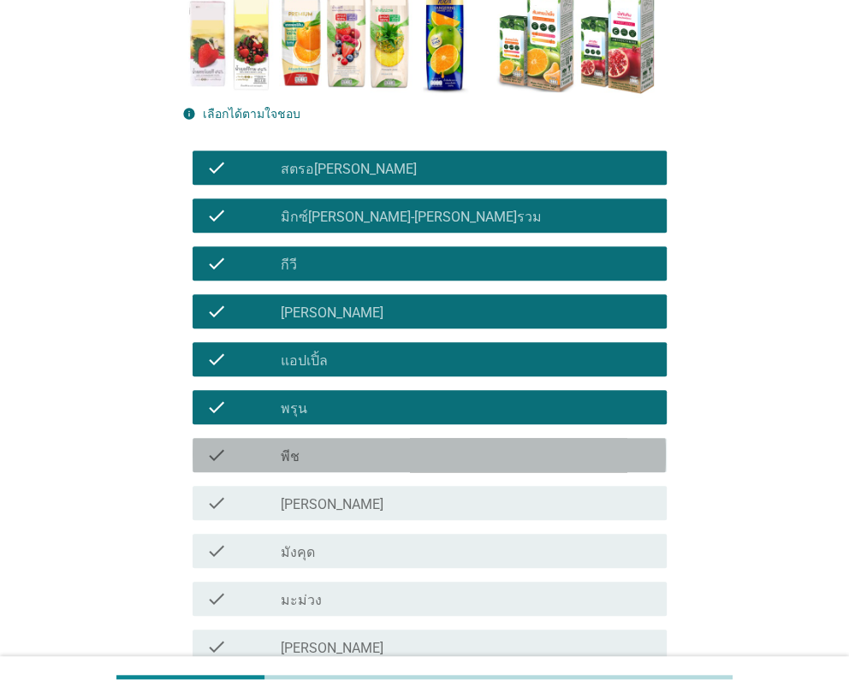
click at [220, 445] on icon "check" at bounding box center [216, 455] width 21 height 21
click at [221, 445] on icon "check" at bounding box center [216, 455] width 21 height 21
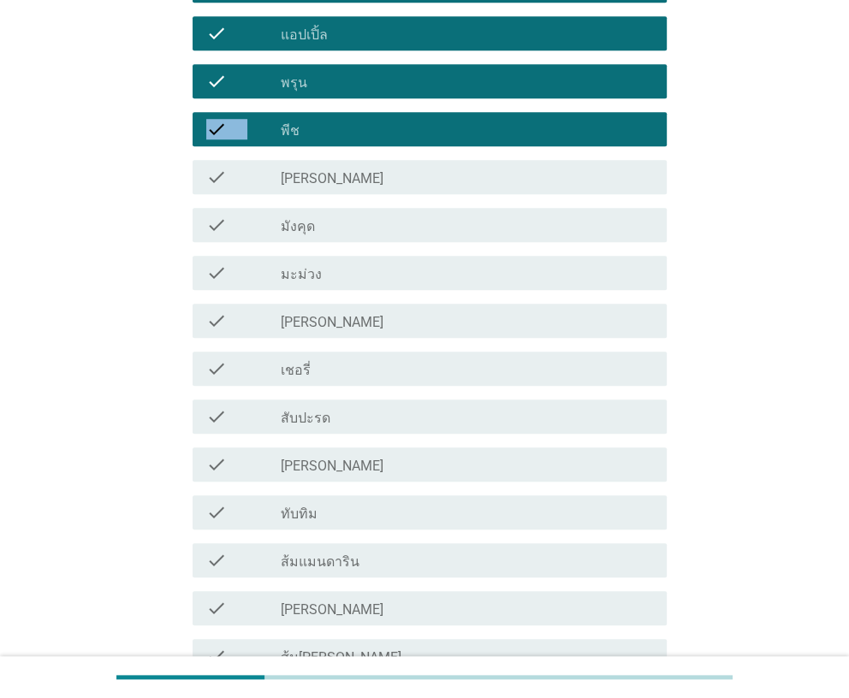
scroll to position [684, 0]
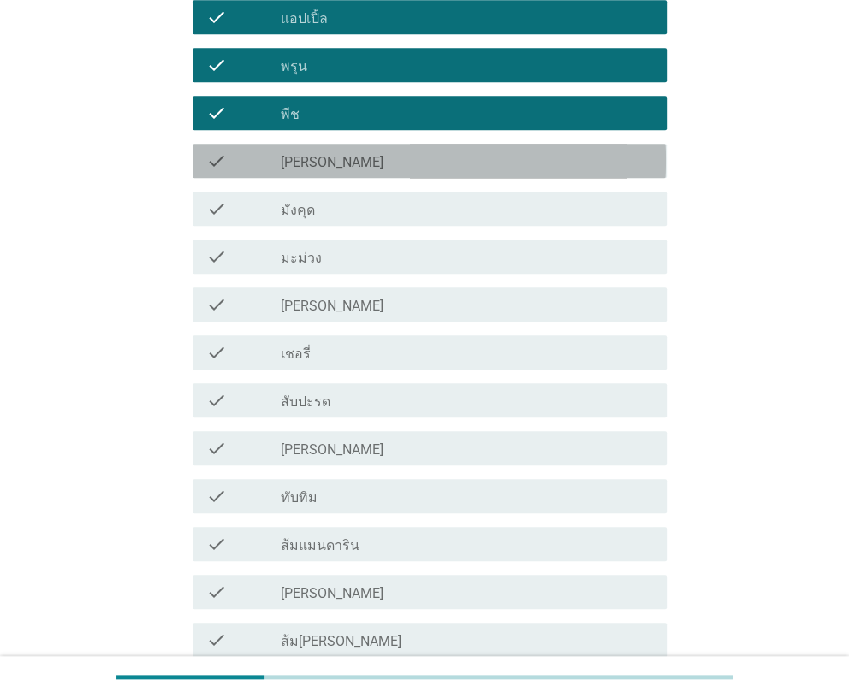
click at [204, 161] on div "check check_box_outline_blank [PERSON_NAME]" at bounding box center [428, 161] width 473 height 34
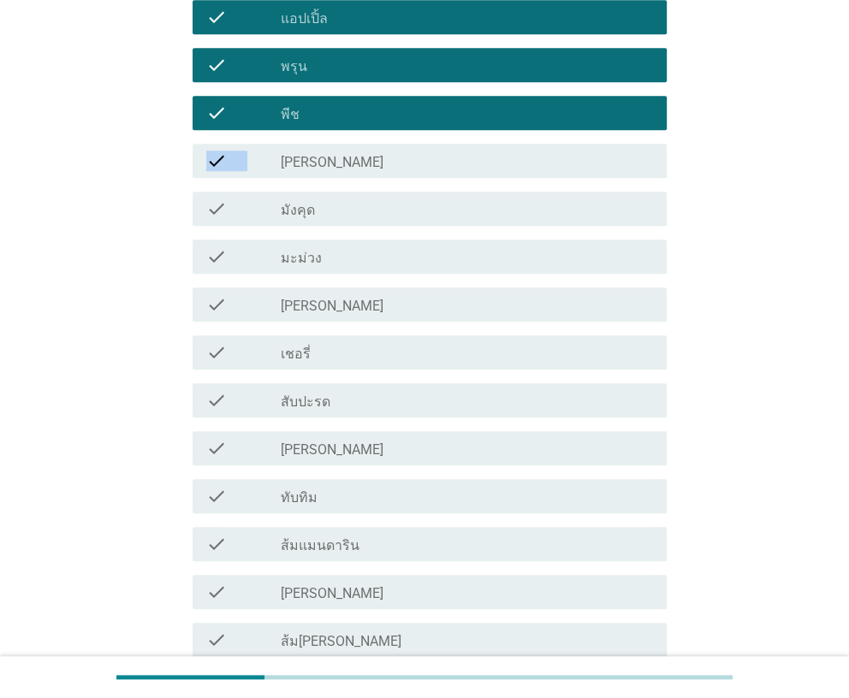
click at [204, 161] on div "check check_box_outline_blank [PERSON_NAME]" at bounding box center [428, 161] width 473 height 34
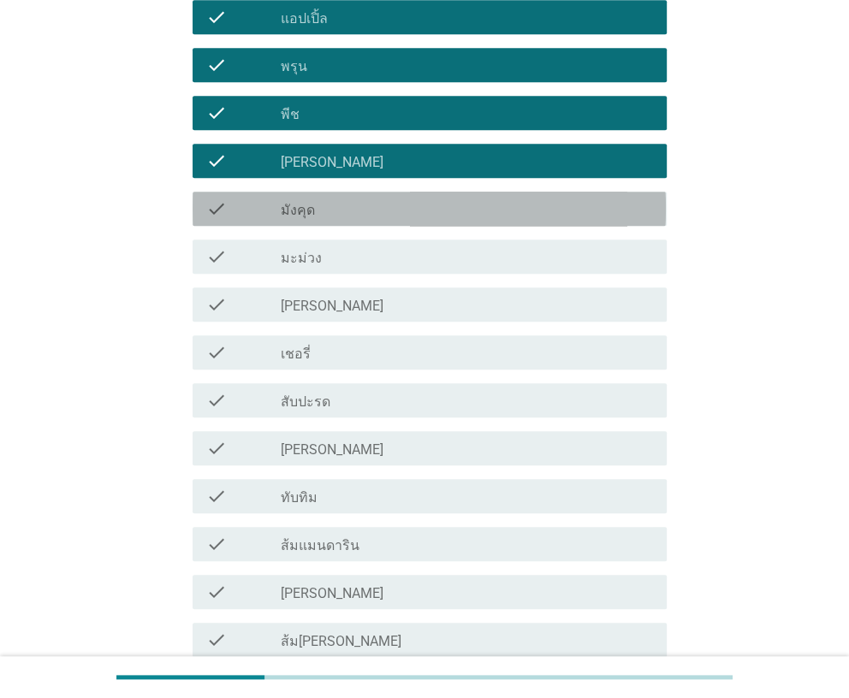
click at [214, 208] on icon "check" at bounding box center [216, 208] width 21 height 21
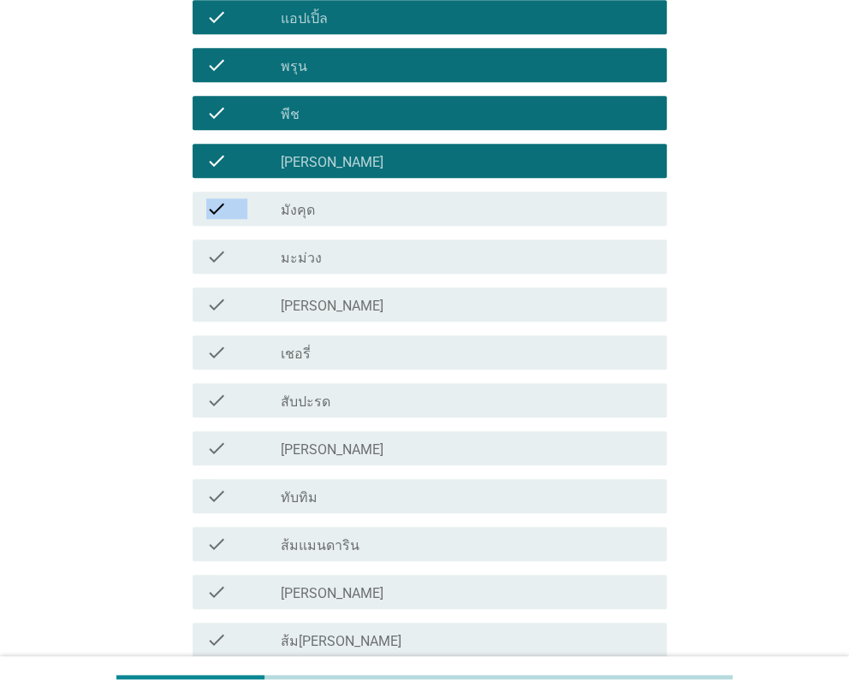
click at [214, 208] on icon "check" at bounding box center [216, 208] width 21 height 21
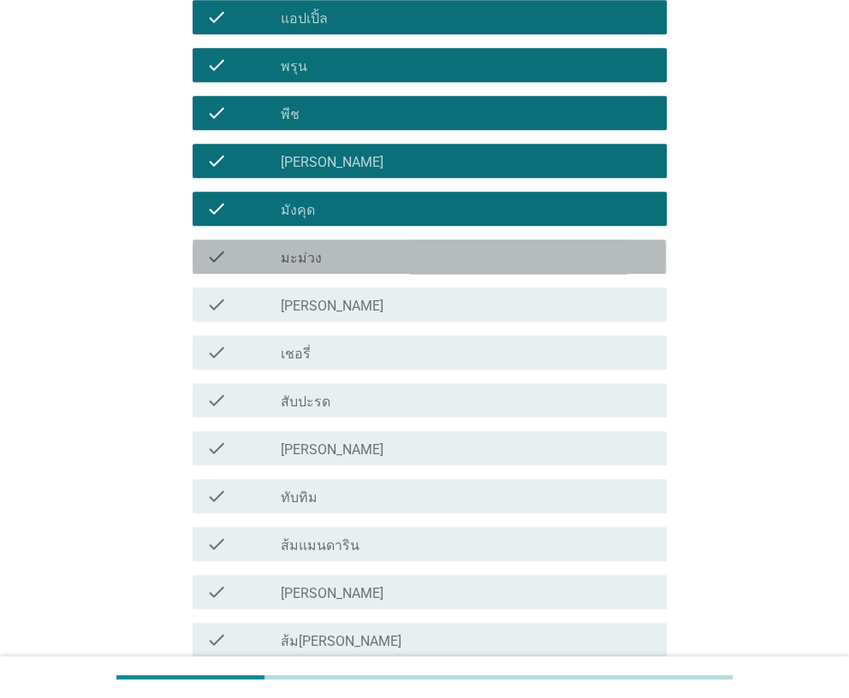
click at [214, 250] on icon "check" at bounding box center [216, 256] width 21 height 21
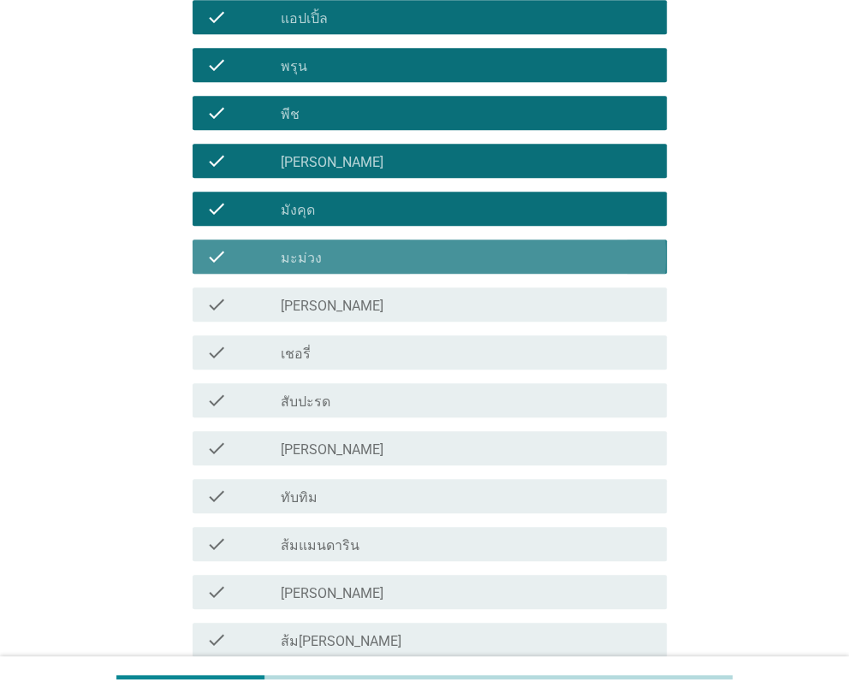
click at [214, 250] on icon "check" at bounding box center [216, 256] width 21 height 21
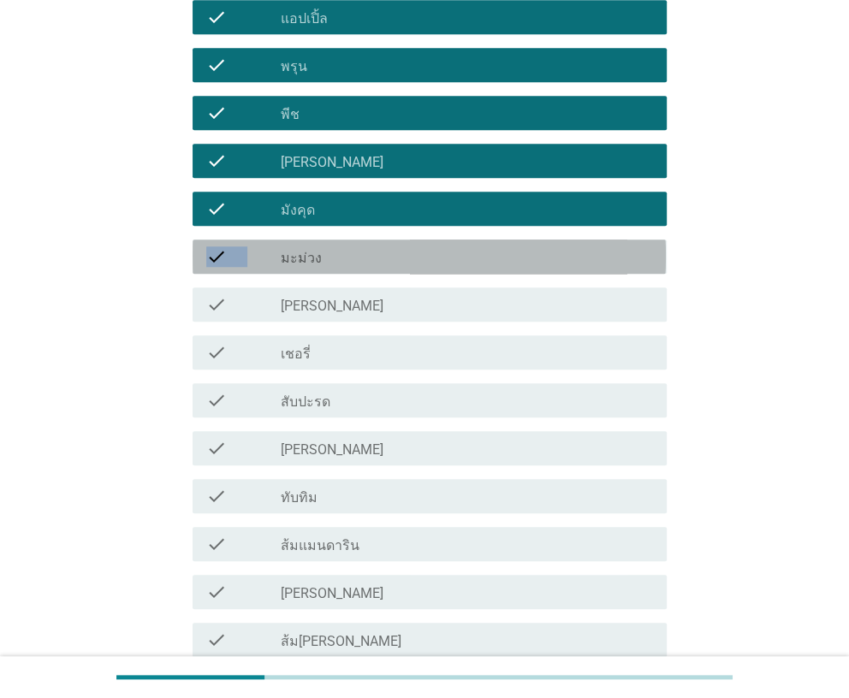
click at [214, 250] on icon "check" at bounding box center [216, 256] width 21 height 21
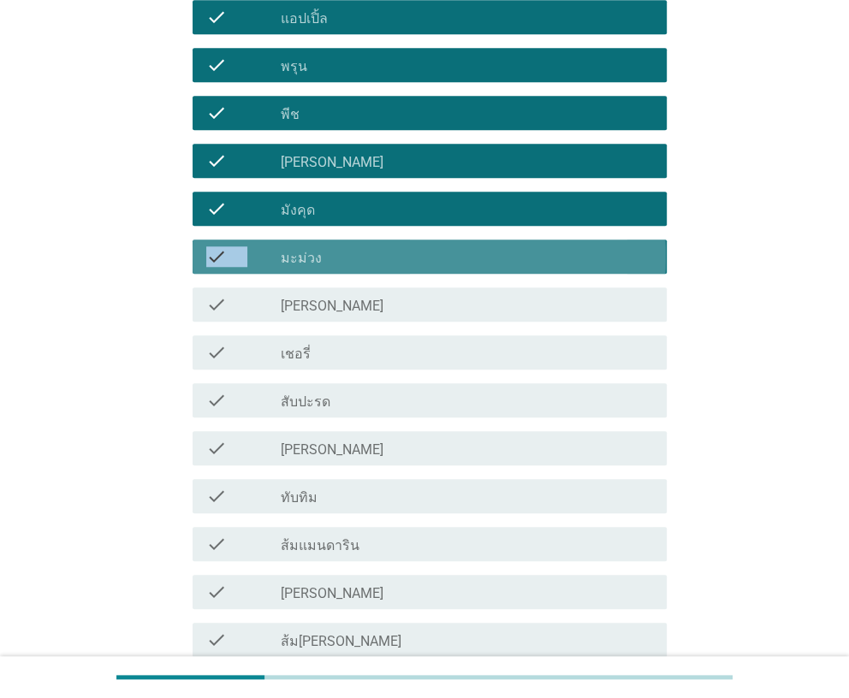
click at [214, 250] on icon "check" at bounding box center [216, 256] width 21 height 21
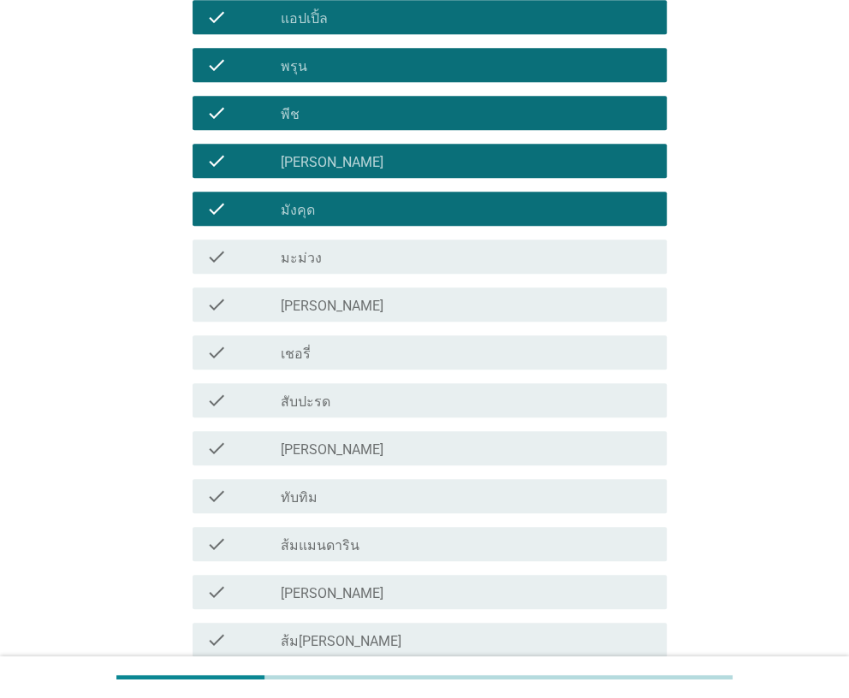
click at [214, 250] on icon "check" at bounding box center [216, 256] width 21 height 21
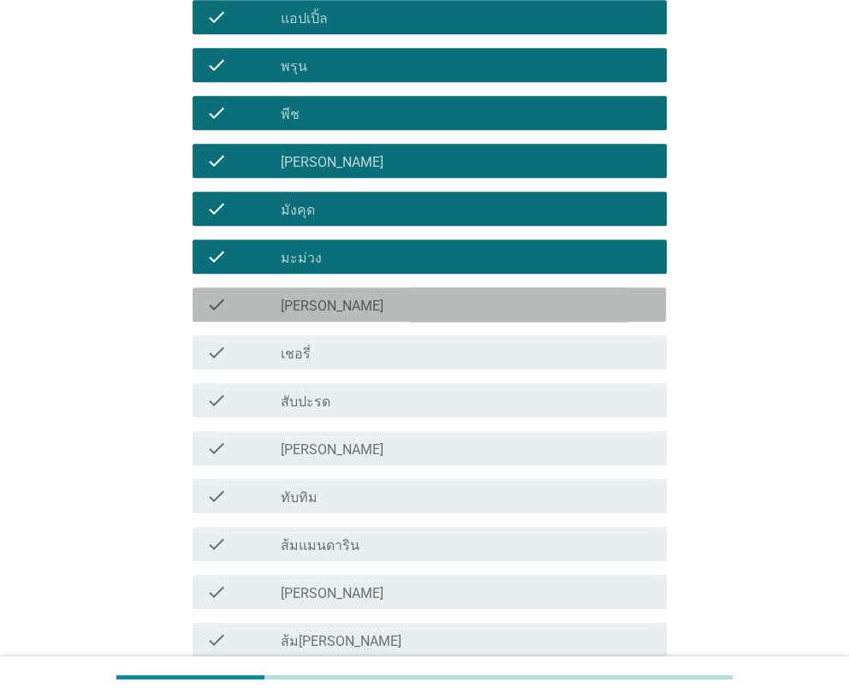
click at [219, 304] on icon "check" at bounding box center [216, 304] width 21 height 21
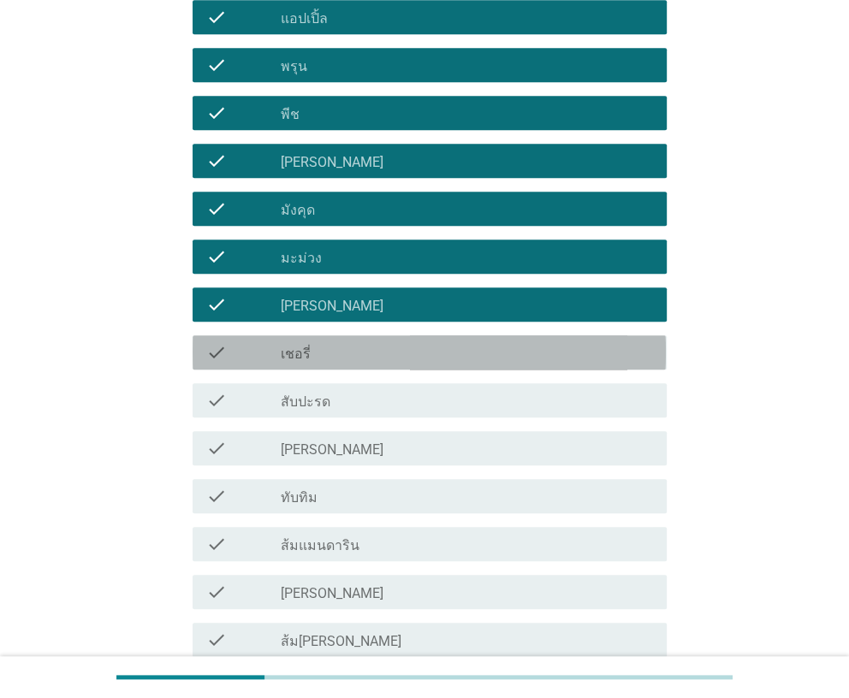
click at [220, 361] on icon "check" at bounding box center [216, 352] width 21 height 21
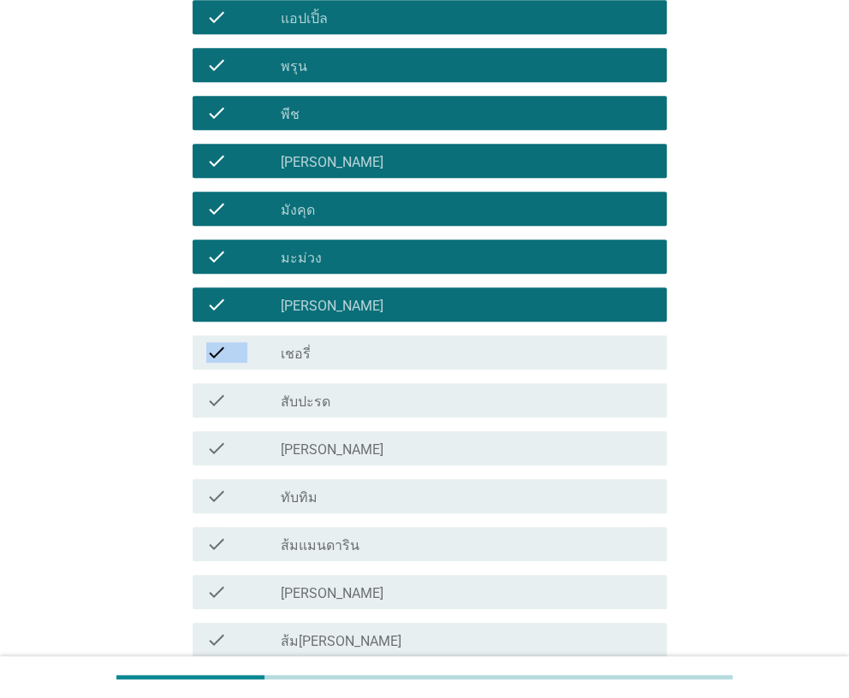
click at [220, 361] on icon "check" at bounding box center [216, 352] width 21 height 21
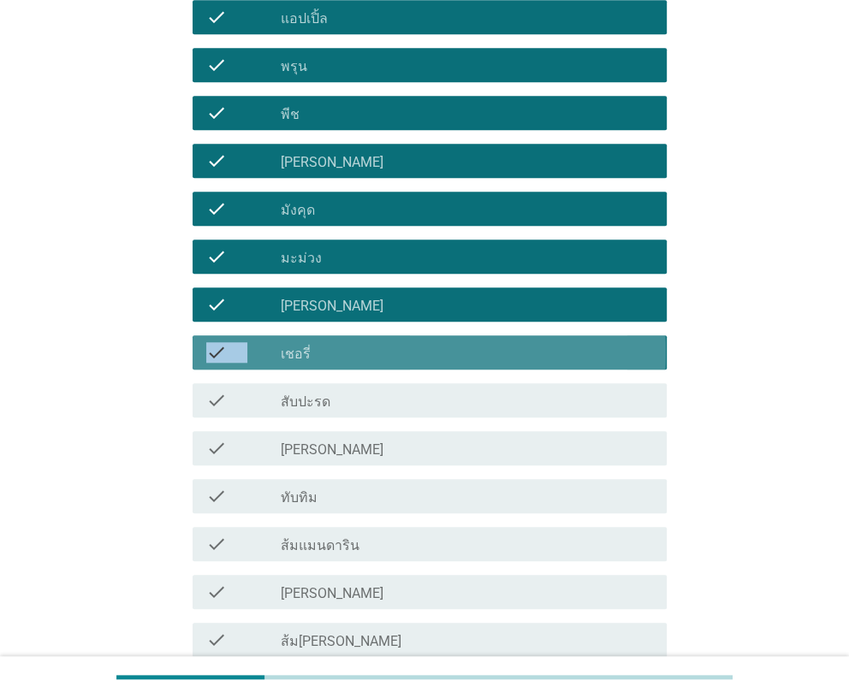
click at [220, 361] on icon "check" at bounding box center [216, 352] width 21 height 21
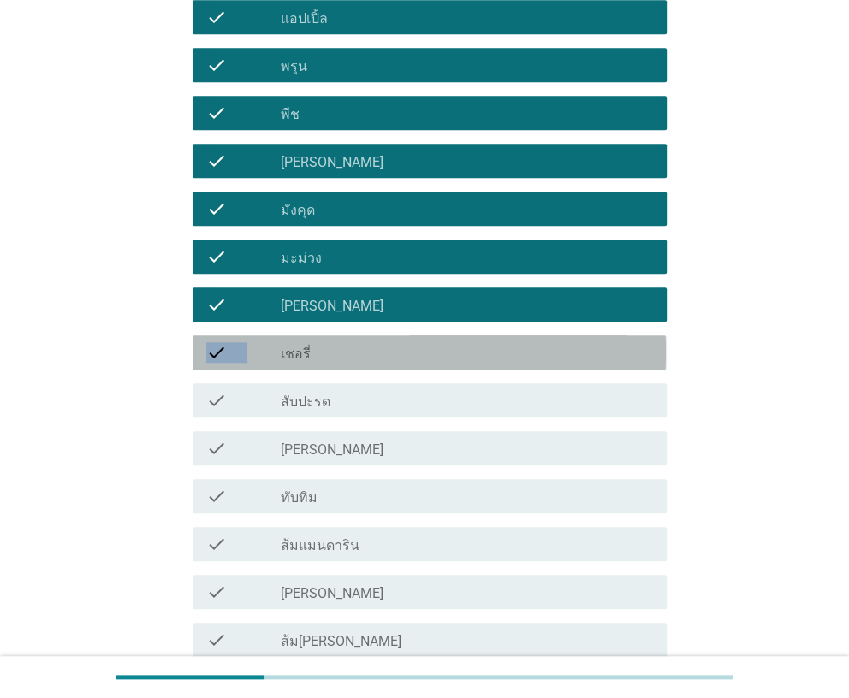
click at [220, 361] on icon "check" at bounding box center [216, 352] width 21 height 21
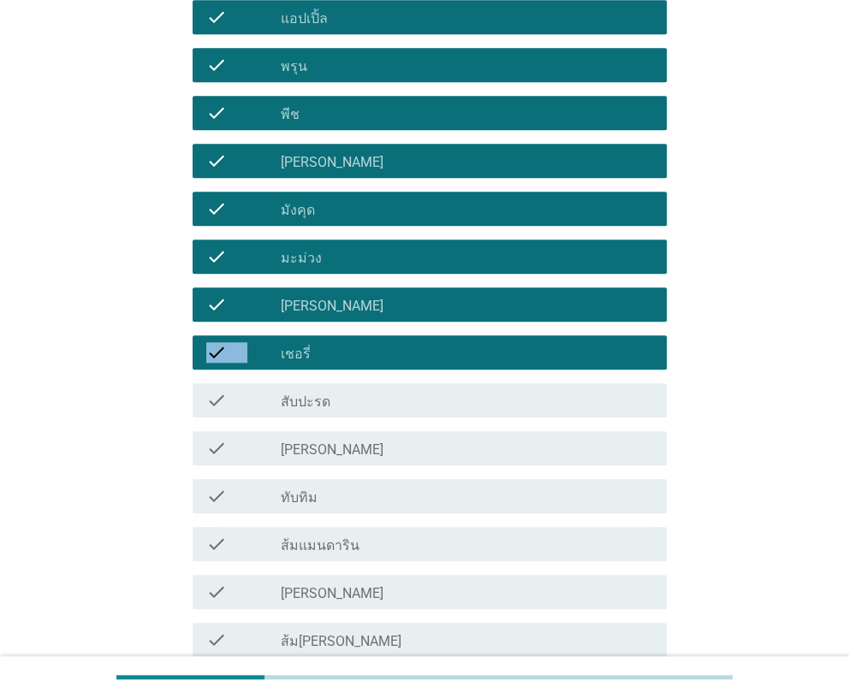
click at [220, 361] on icon "check" at bounding box center [216, 352] width 21 height 21
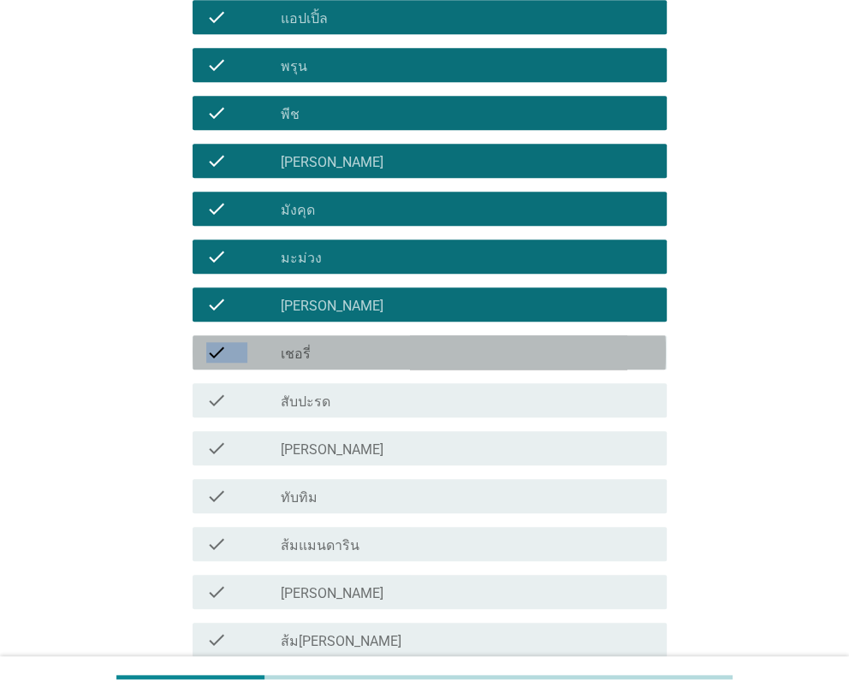
click at [220, 361] on icon "check" at bounding box center [216, 352] width 21 height 21
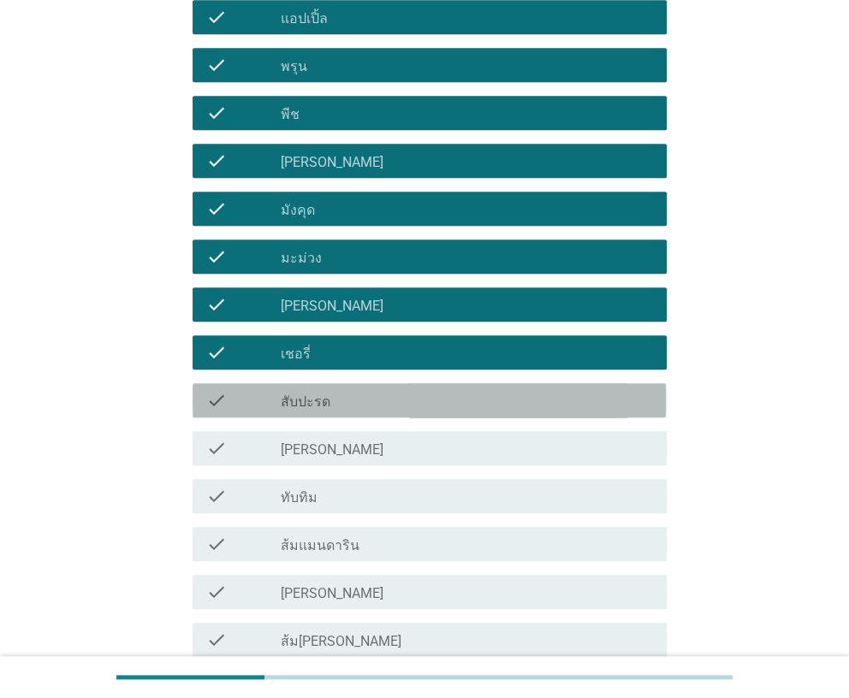
click at [221, 404] on icon "check" at bounding box center [216, 400] width 21 height 21
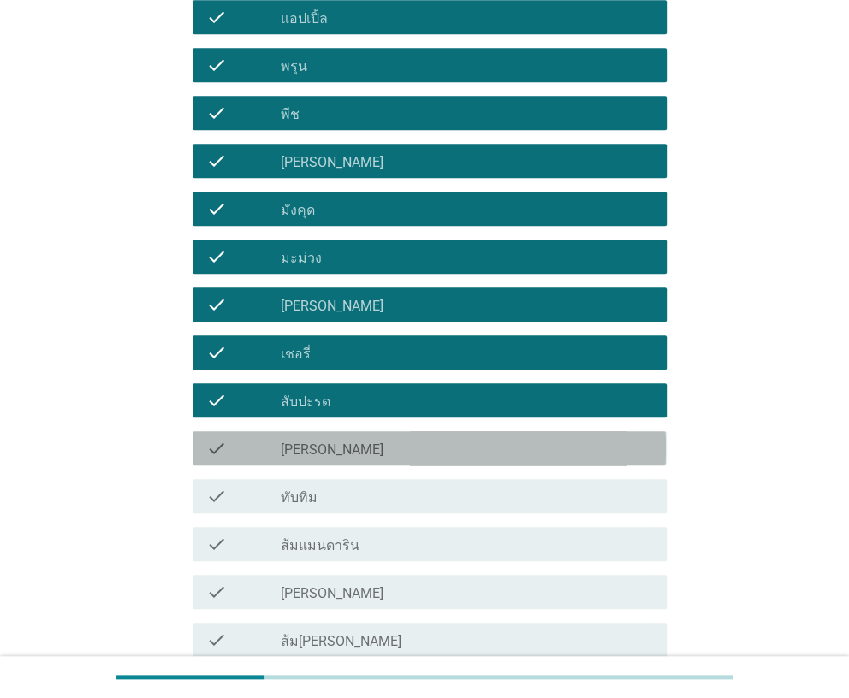
click at [217, 458] on div "check check_box_outline_blank [PERSON_NAME]" at bounding box center [428, 448] width 473 height 34
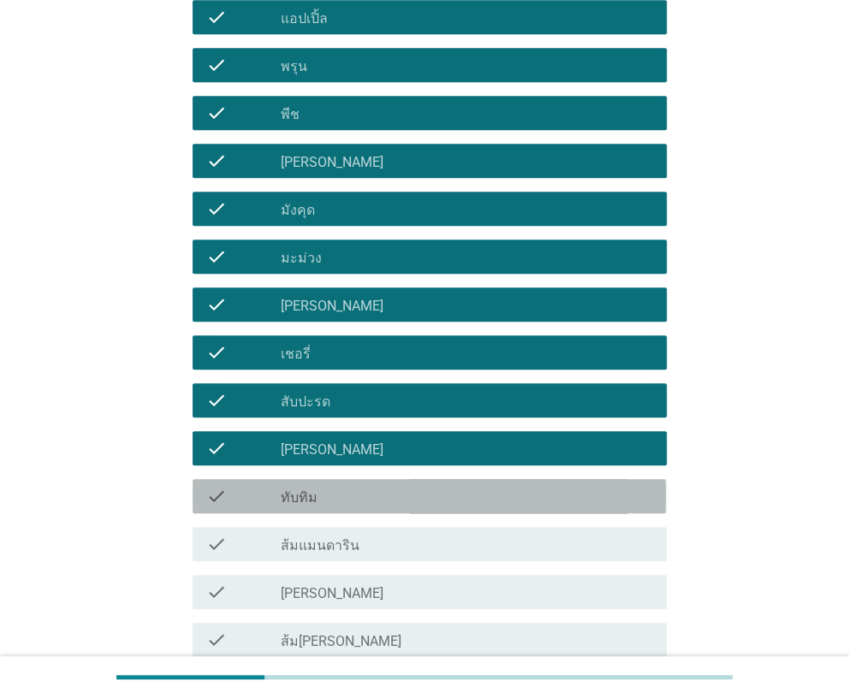
click at [209, 511] on div "check check_box_outline_blank ทับทิม" at bounding box center [428, 496] width 473 height 34
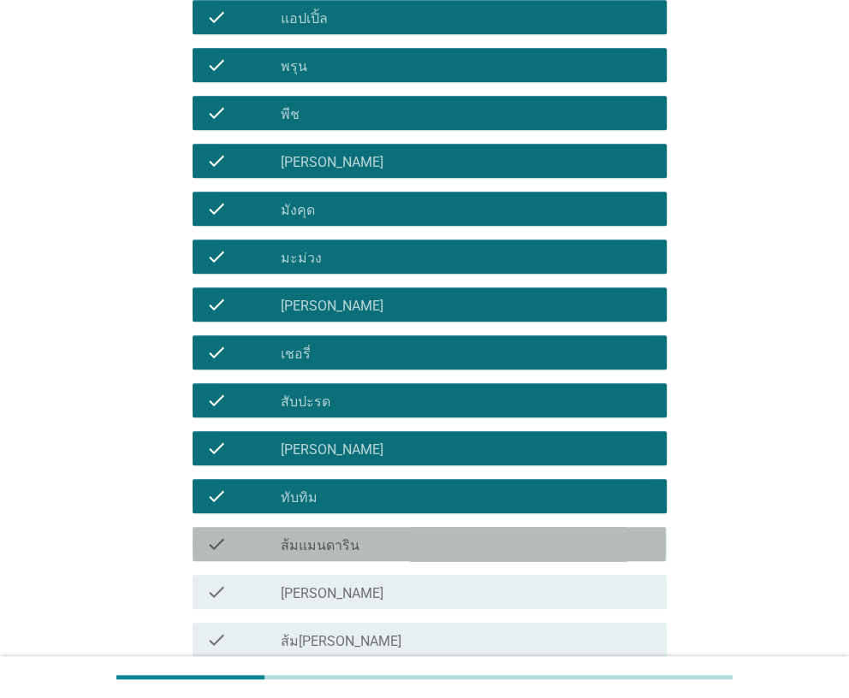
click at [207, 558] on div "check check_box_outline_blank ส้มแมนดาริน" at bounding box center [428, 544] width 473 height 34
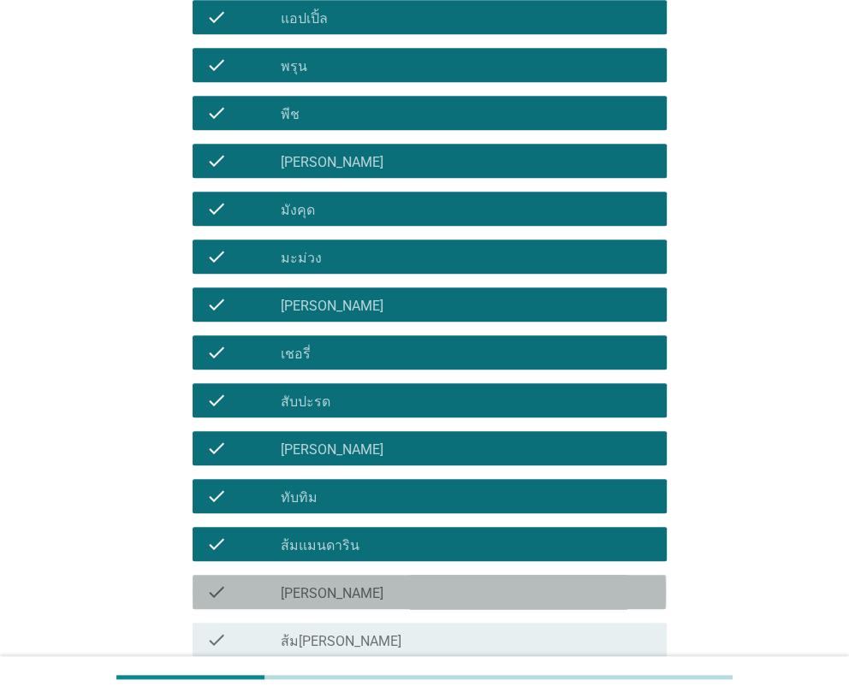
click at [216, 598] on icon "check" at bounding box center [216, 592] width 21 height 21
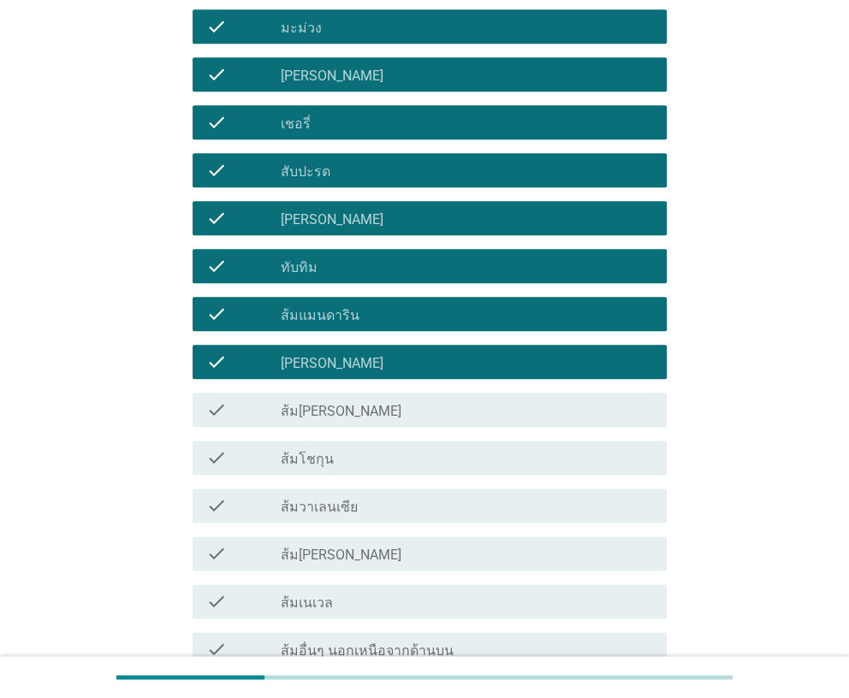
scroll to position [1128, 0]
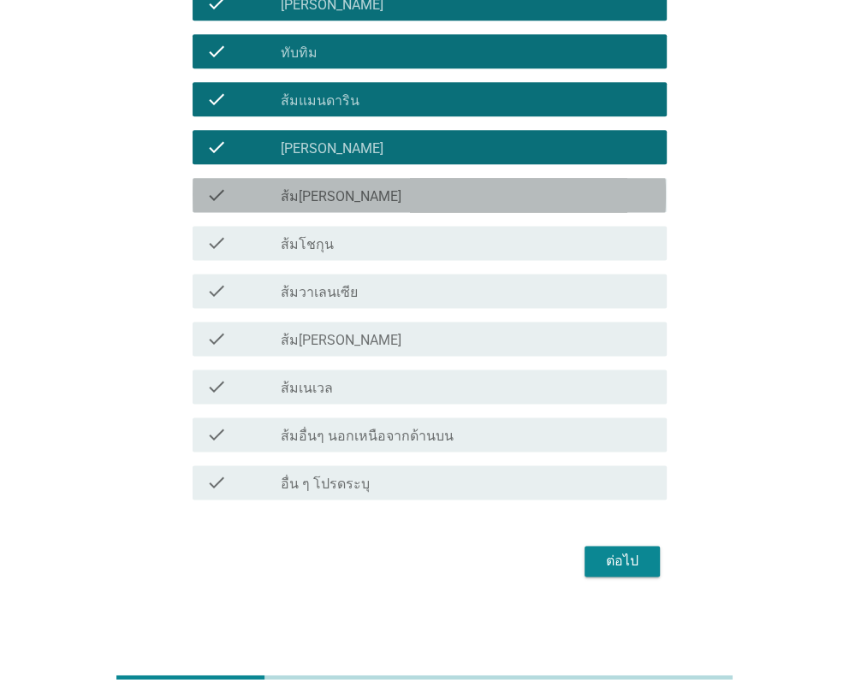
click at [215, 198] on icon "check" at bounding box center [216, 195] width 21 height 21
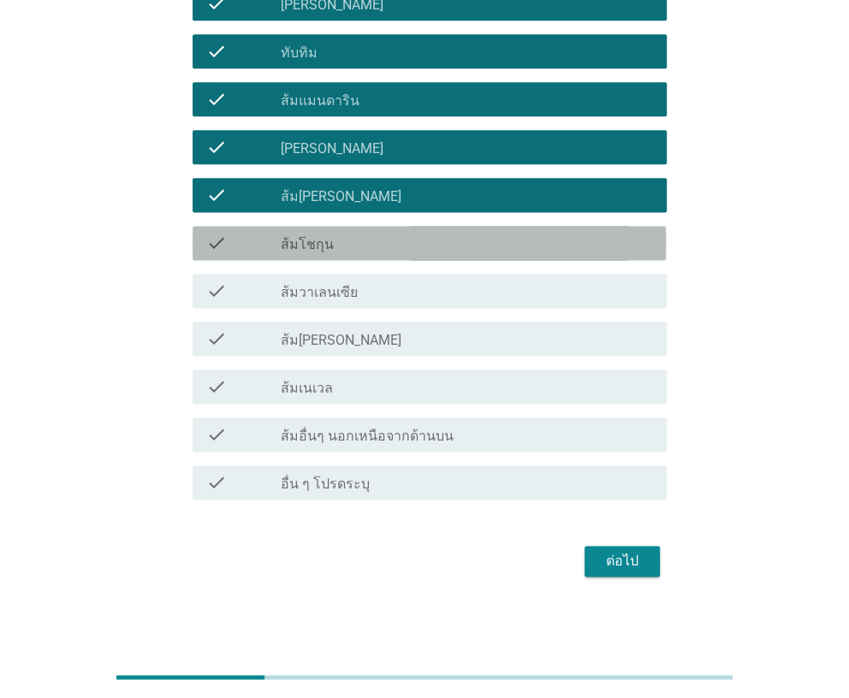
click at [216, 238] on icon "check" at bounding box center [216, 243] width 21 height 21
click at [220, 242] on icon "check" at bounding box center [216, 243] width 21 height 21
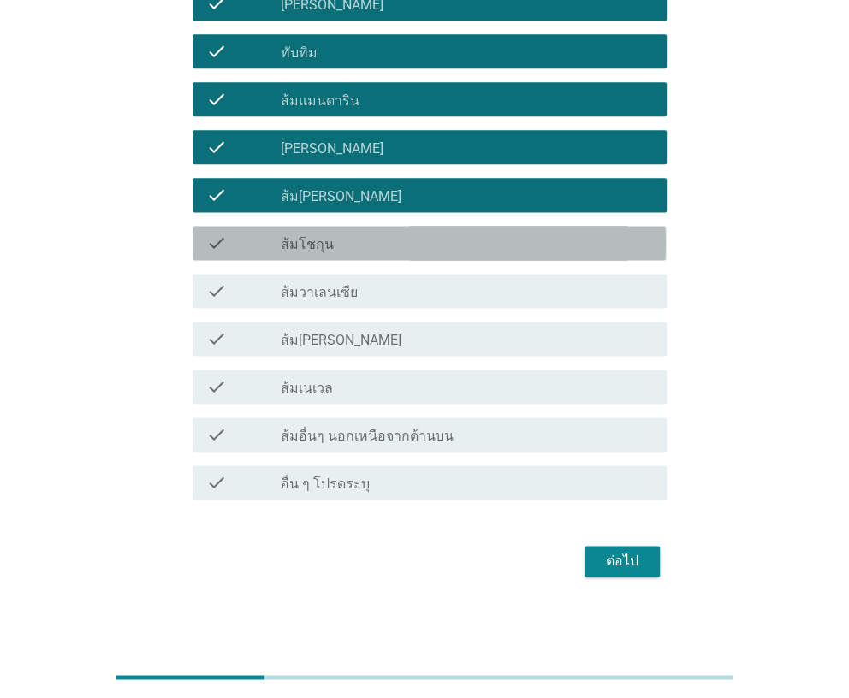
click at [220, 242] on icon "check" at bounding box center [216, 243] width 21 height 21
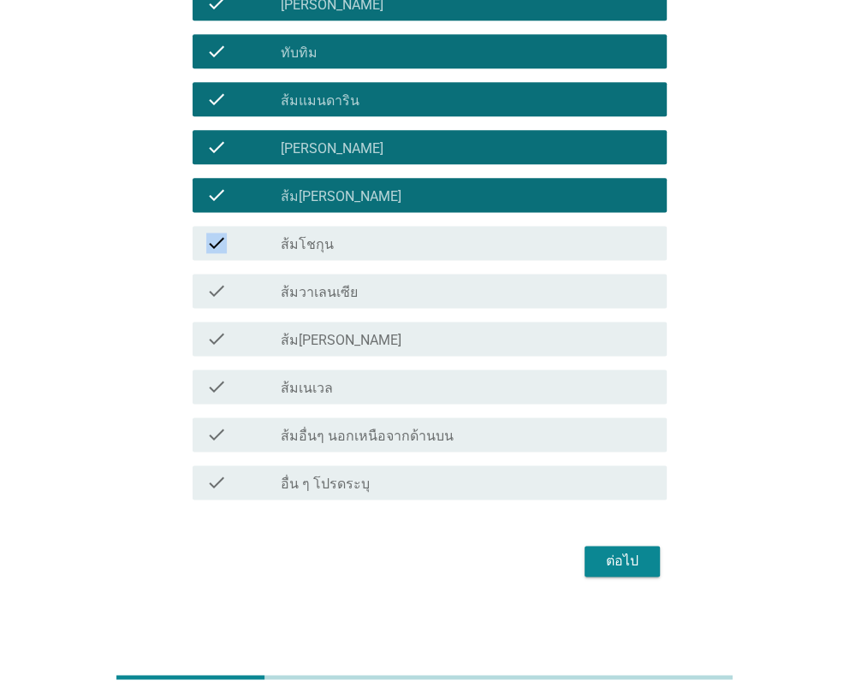
click at [220, 242] on icon "check" at bounding box center [216, 243] width 21 height 21
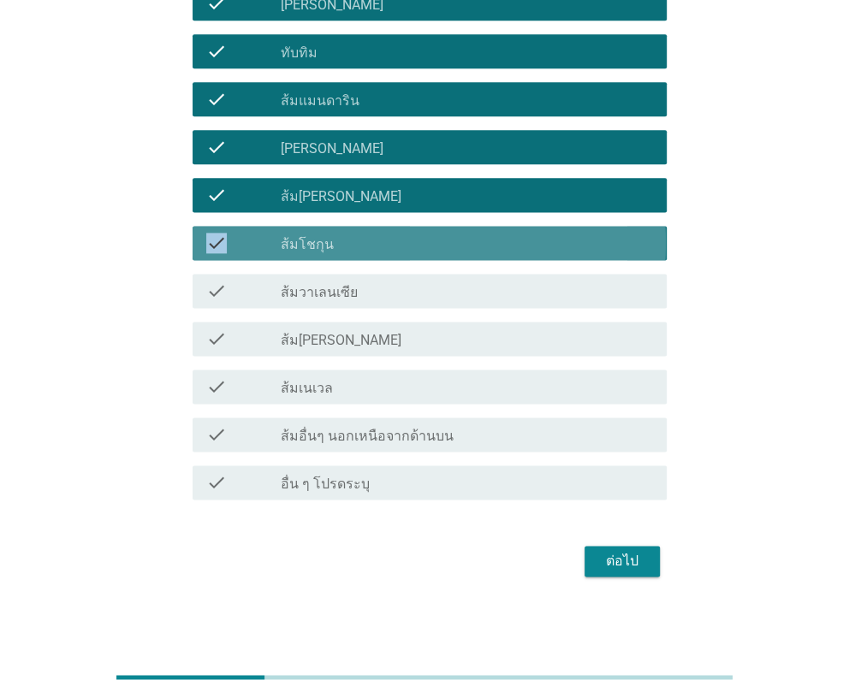
click at [220, 242] on icon "check" at bounding box center [216, 243] width 21 height 21
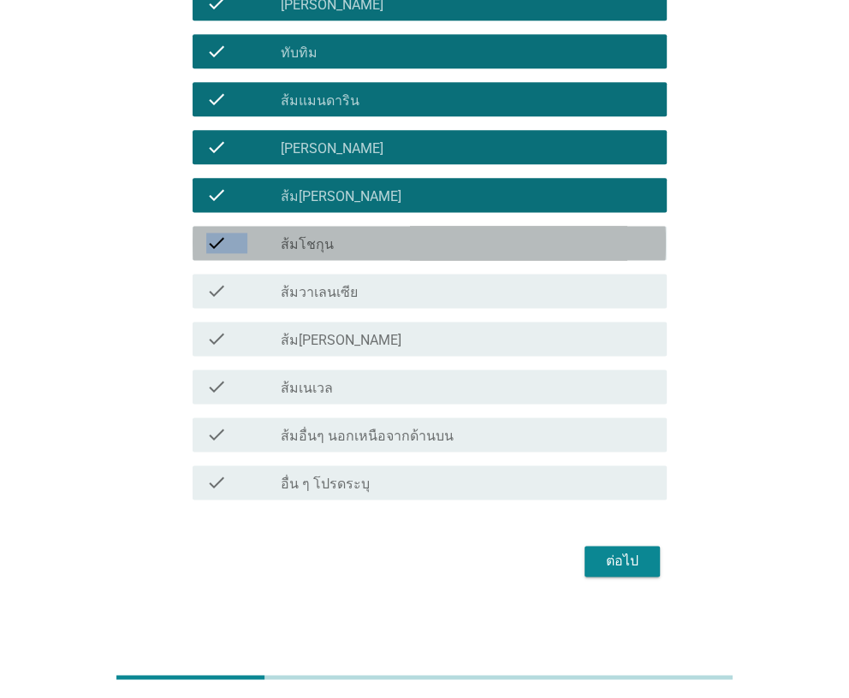
click at [220, 242] on icon "check" at bounding box center [216, 243] width 21 height 21
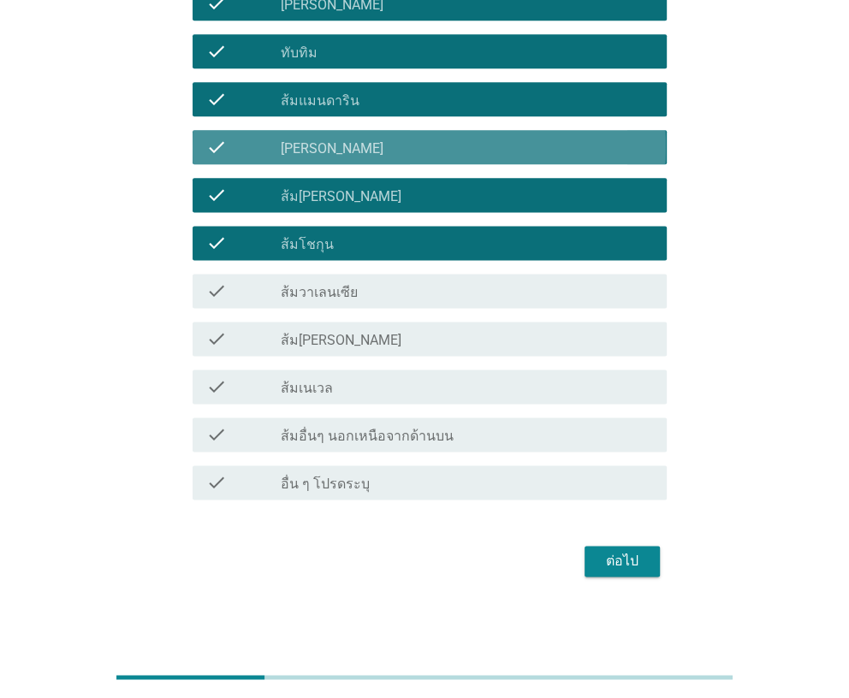
click at [212, 147] on icon "check" at bounding box center [216, 147] width 21 height 21
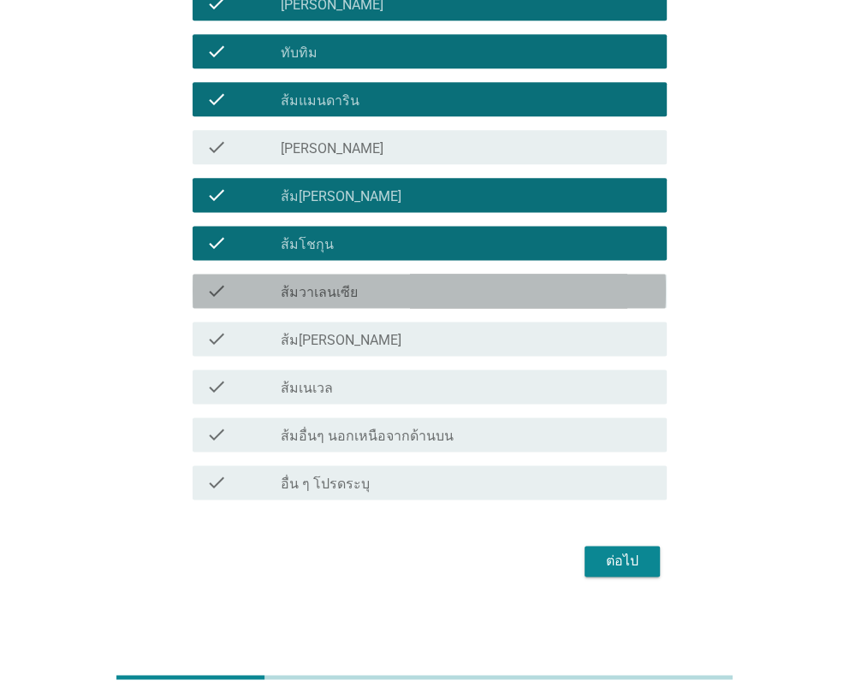
click at [228, 296] on div "check" at bounding box center [243, 291] width 74 height 21
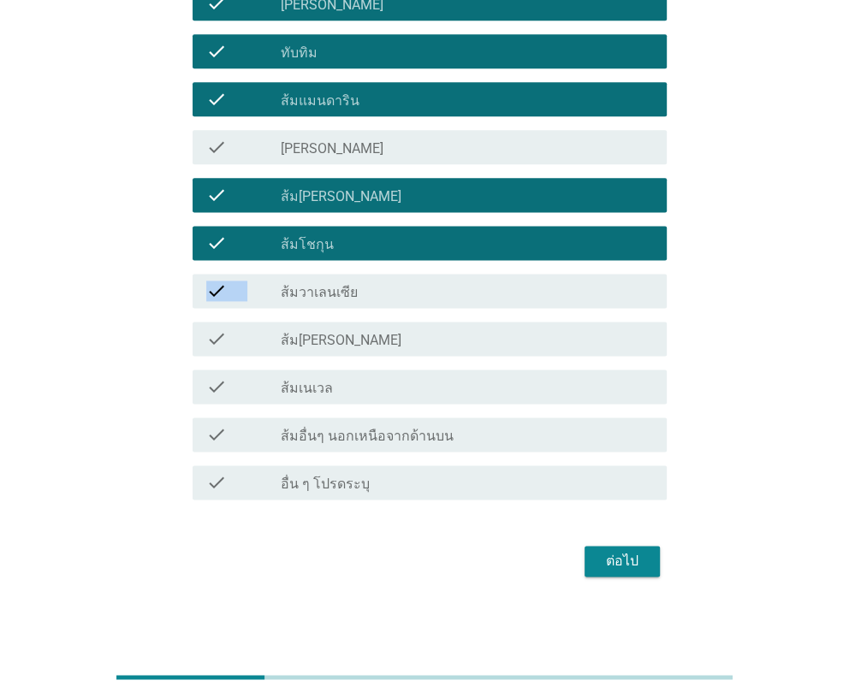
click at [228, 296] on div "check" at bounding box center [243, 291] width 74 height 21
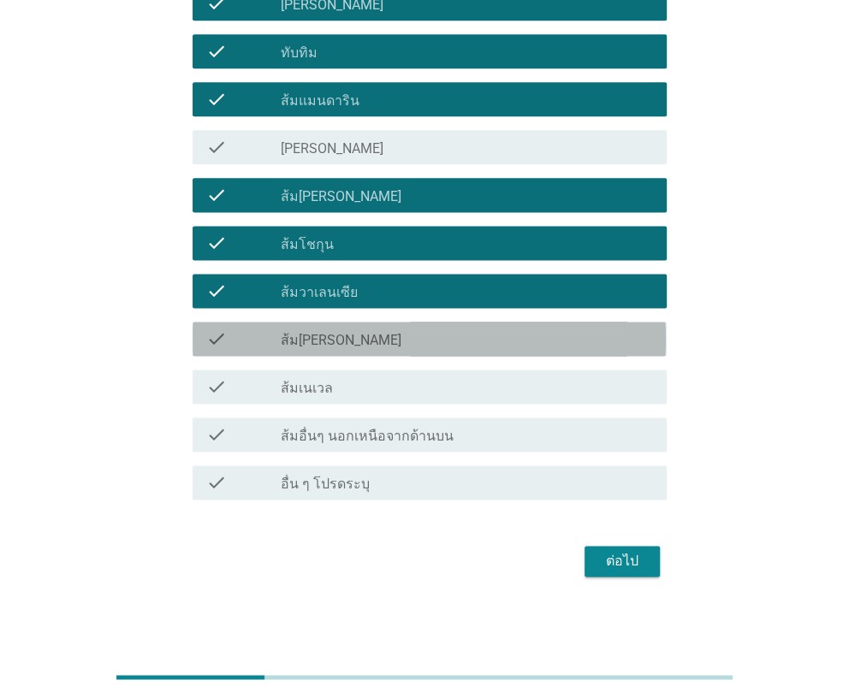
click at [220, 335] on icon "check" at bounding box center [216, 338] width 21 height 21
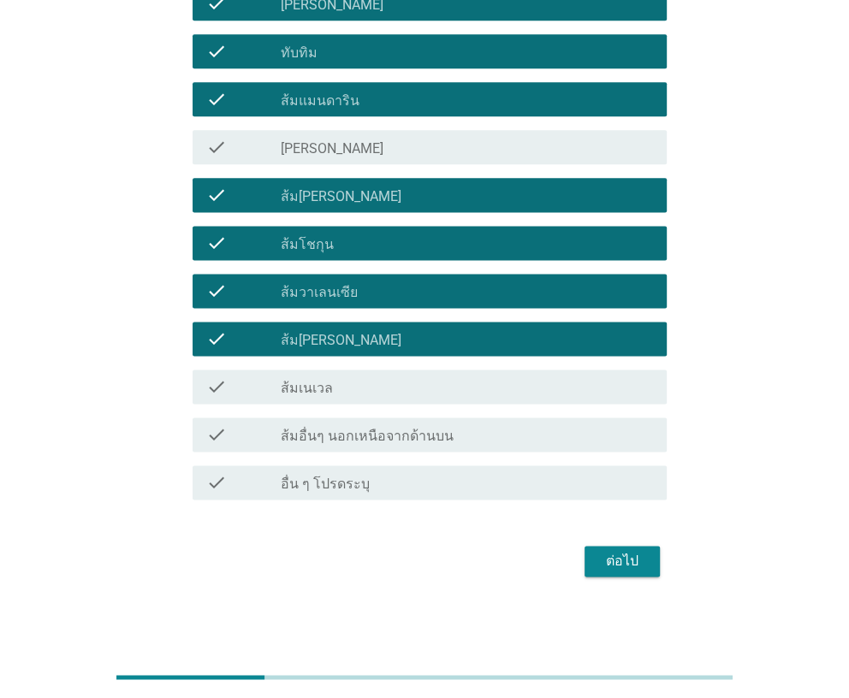
click at [220, 335] on icon "check" at bounding box center [216, 338] width 21 height 21
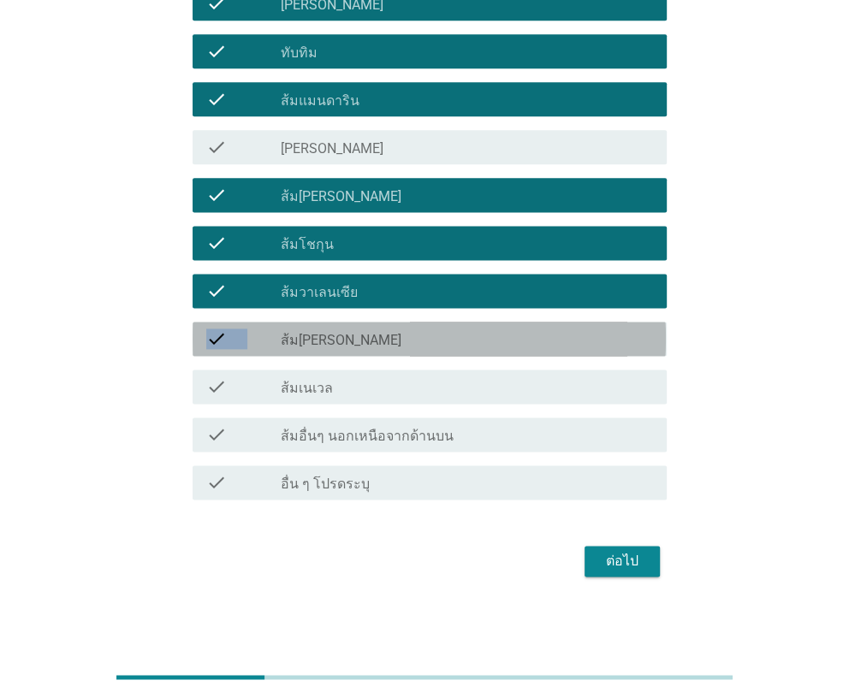
click at [220, 335] on icon "check" at bounding box center [216, 338] width 21 height 21
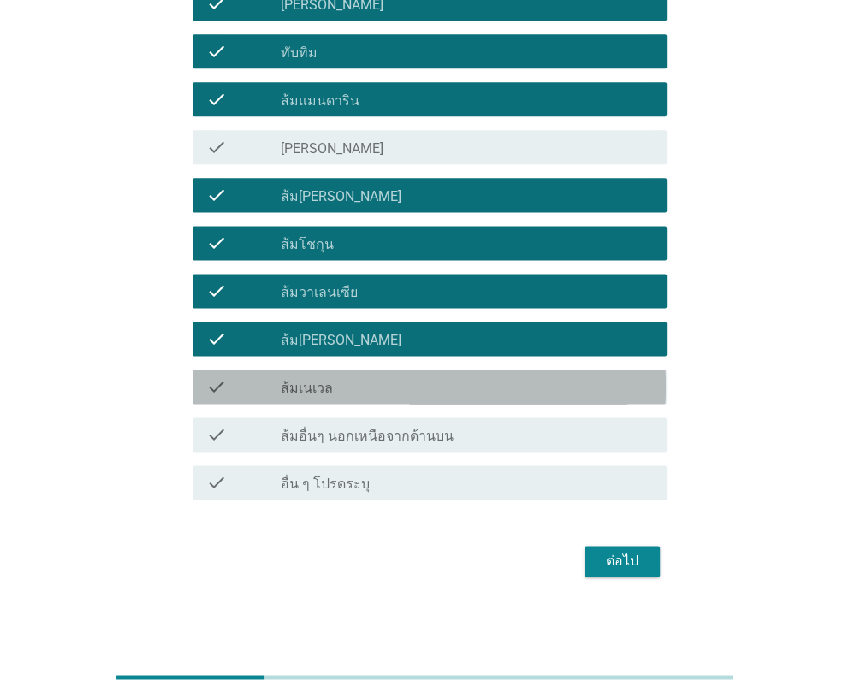
click at [216, 380] on icon "check" at bounding box center [216, 386] width 21 height 21
click at [216, 379] on icon "check" at bounding box center [216, 386] width 21 height 21
click at [216, 377] on icon "check" at bounding box center [216, 386] width 21 height 21
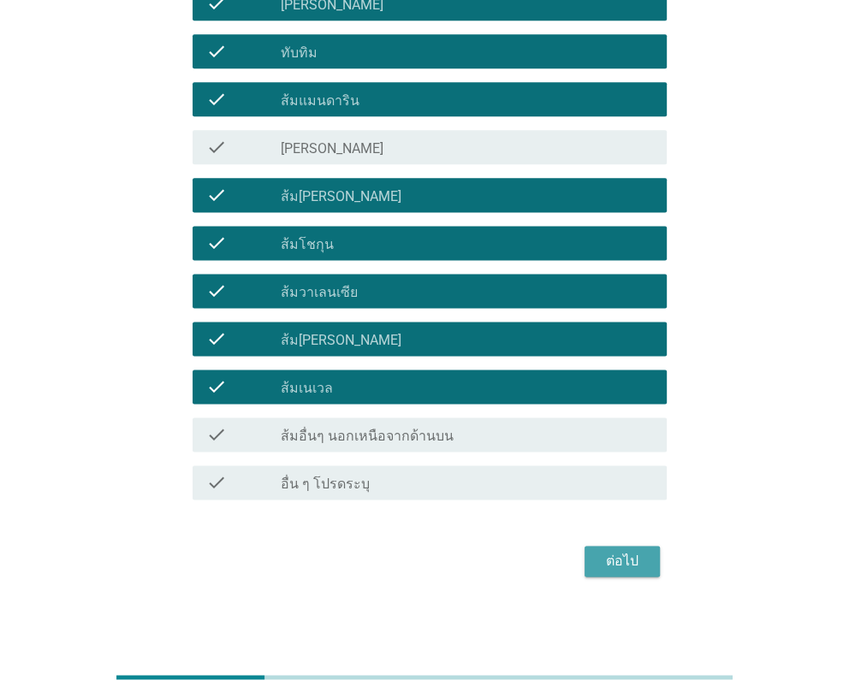
click at [602, 553] on div "ต่อไป" at bounding box center [622, 561] width 48 height 21
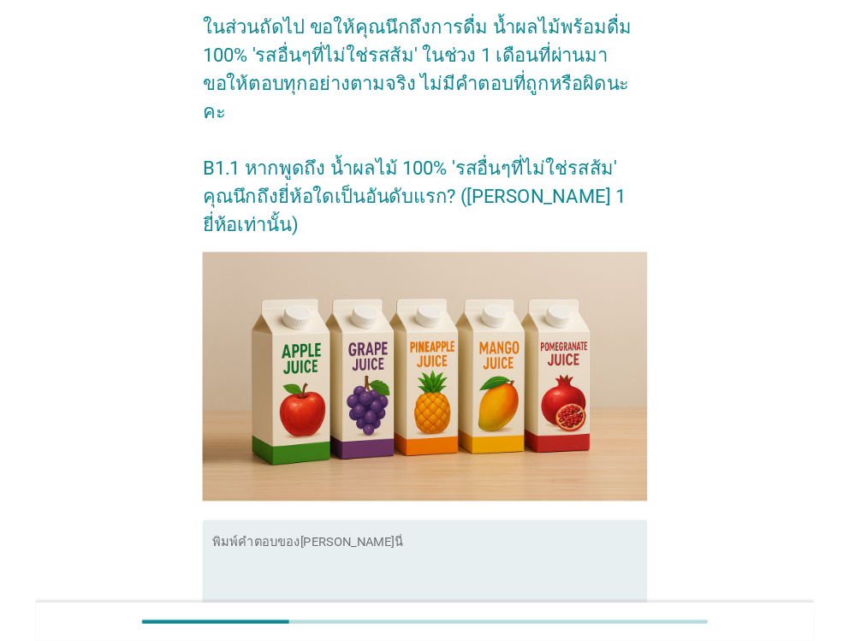
scroll to position [274, 0]
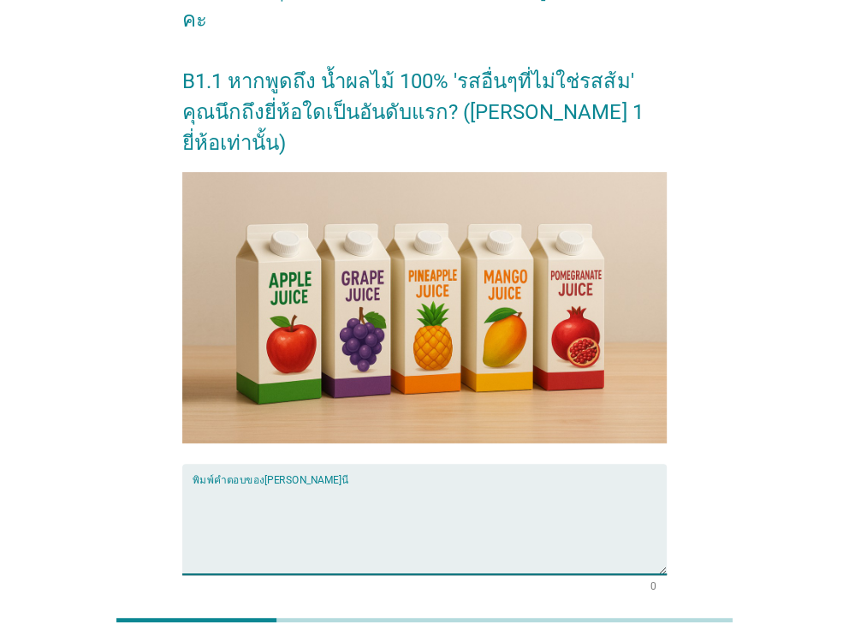
click at [256, 484] on textarea "พิมพ์คำตอบของคุณ ที่นี่" at bounding box center [428, 529] width 473 height 90
type textarea "MALEE"
click at [609, 637] on button "ต่อไป" at bounding box center [621, 652] width 75 height 31
click at [609, 632] on div "ต่อไป" at bounding box center [423, 652] width 483 height 41
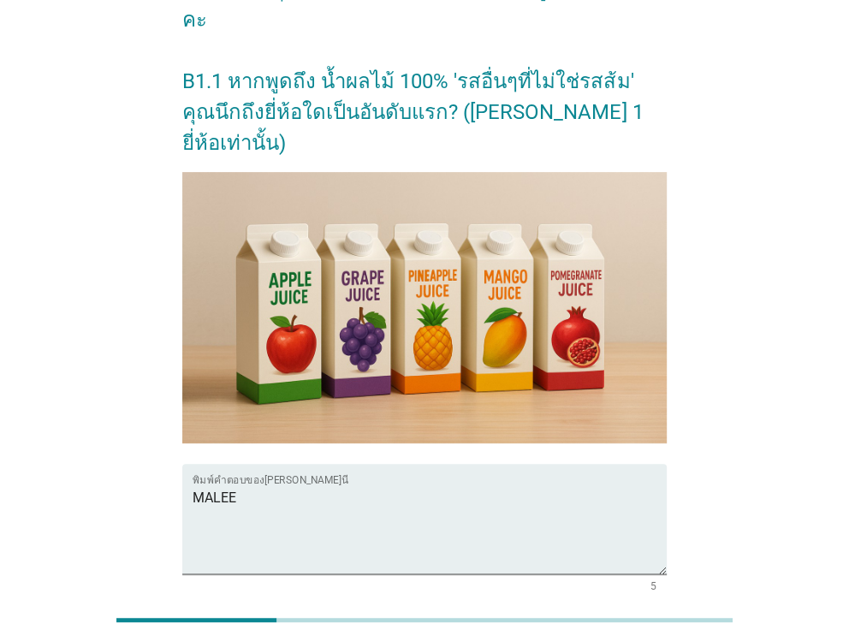
scroll to position [0, 0]
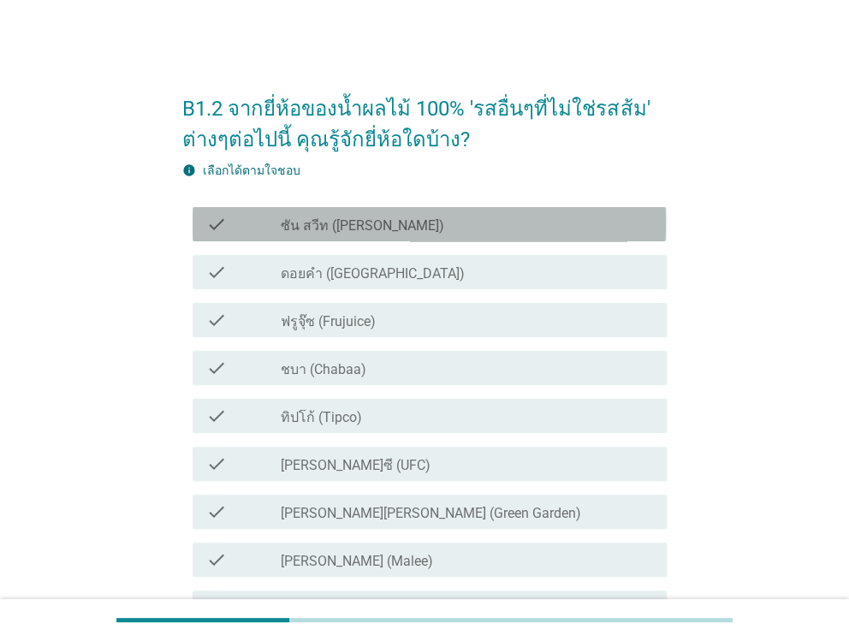
click at [299, 230] on label "ซัน สวีท ([PERSON_NAME])" at bounding box center [362, 225] width 163 height 17
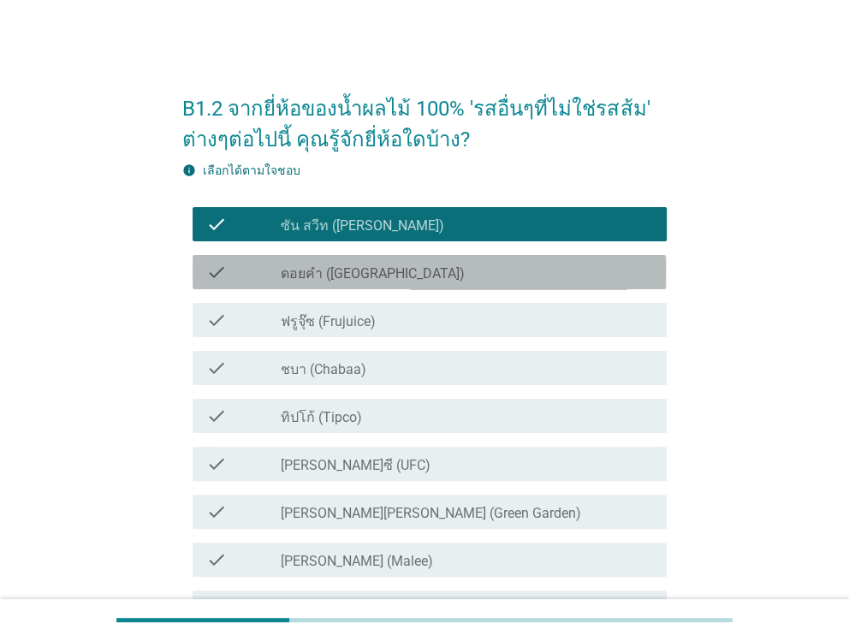
click at [287, 269] on label "ดอยคำ ([GEOGRAPHIC_DATA])" at bounding box center [373, 273] width 184 height 17
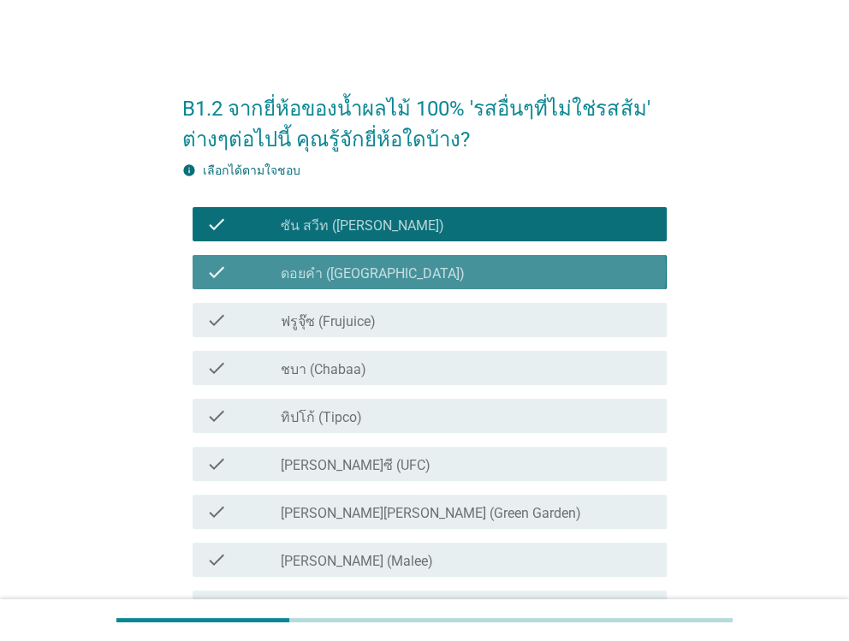
click at [287, 269] on label "ดอยคำ ([GEOGRAPHIC_DATA])" at bounding box center [373, 273] width 184 height 17
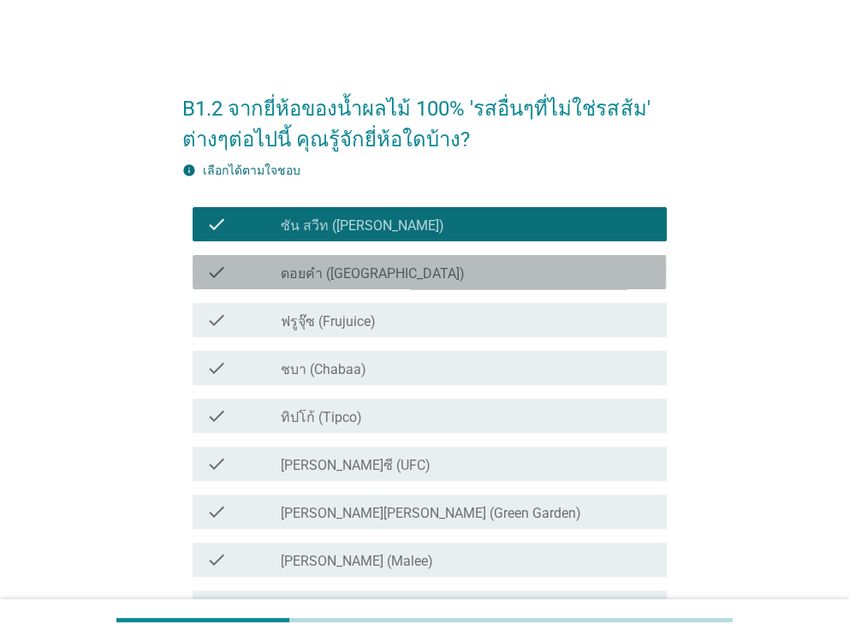
click at [287, 269] on label "ดอยคำ ([GEOGRAPHIC_DATA])" at bounding box center [373, 273] width 184 height 17
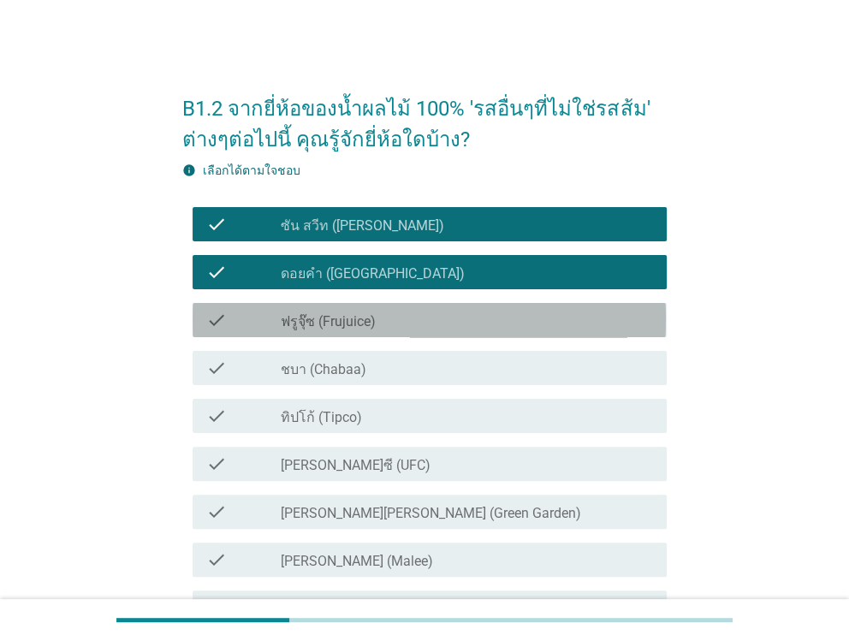
click at [287, 313] on label "ฟรูจุ๊ซ (Frujuice)" at bounding box center [328, 321] width 95 height 17
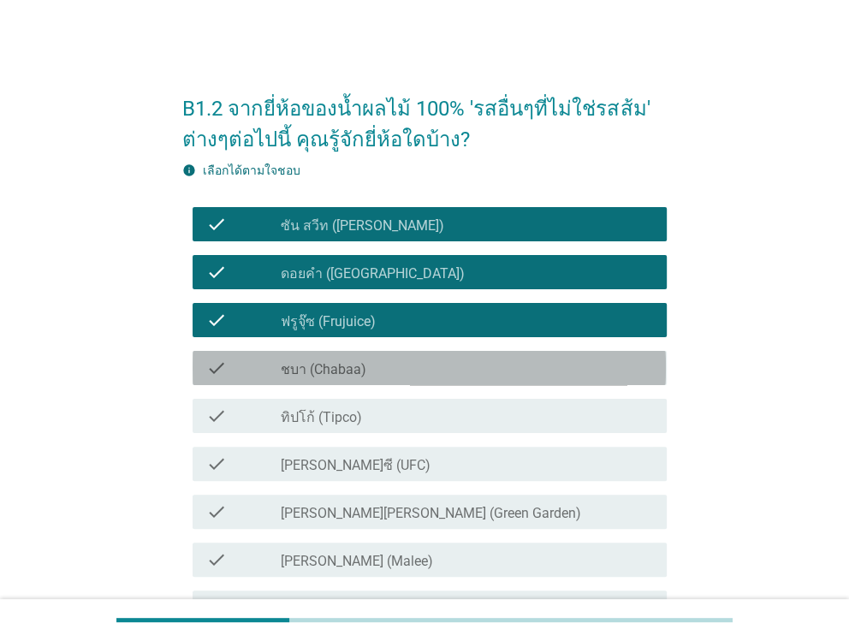
click at [290, 372] on label "ชบา (Chabaa)" at bounding box center [324, 369] width 86 height 17
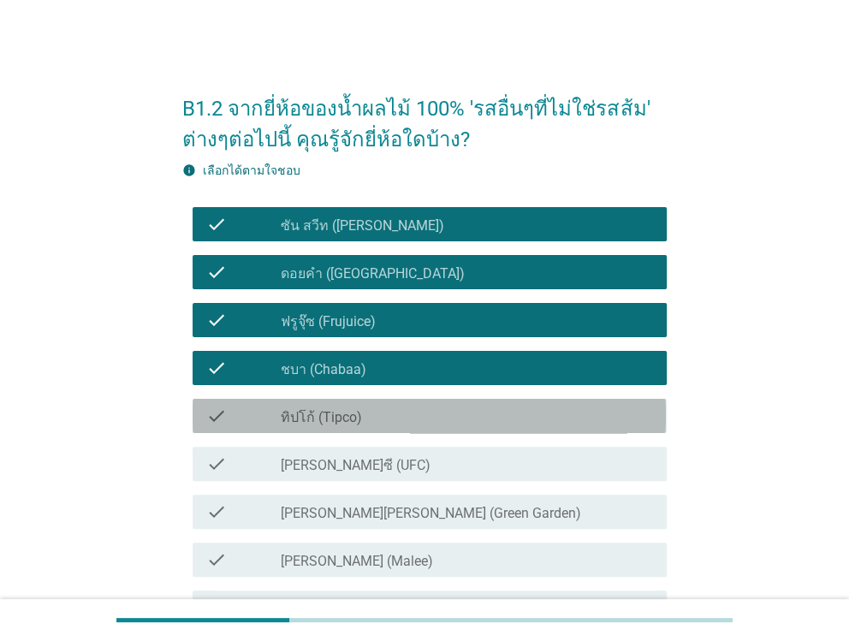
click at [287, 420] on label "ทิปโก้ (Tipco)" at bounding box center [321, 417] width 81 height 17
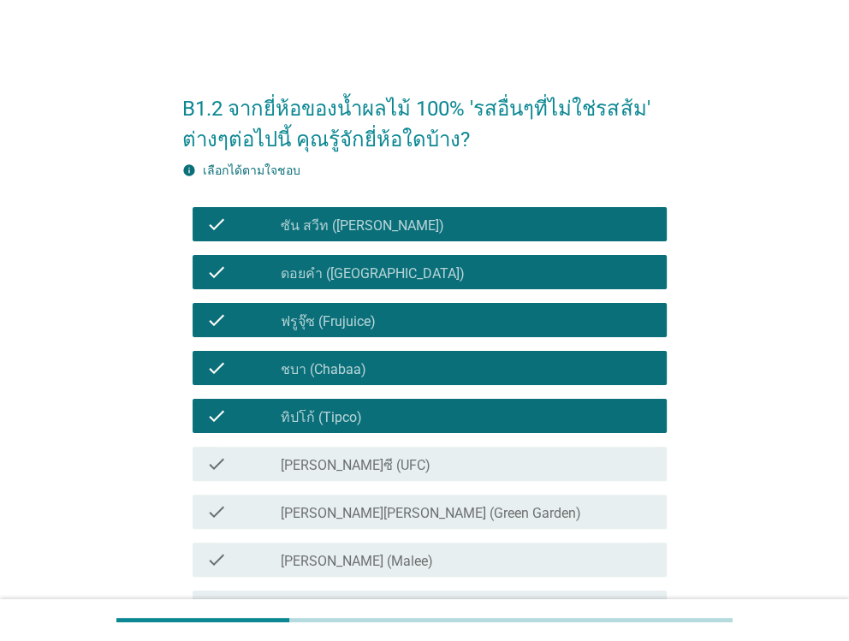
click at [287, 420] on label "ทิปโก้ (Tipco)" at bounding box center [321, 417] width 81 height 17
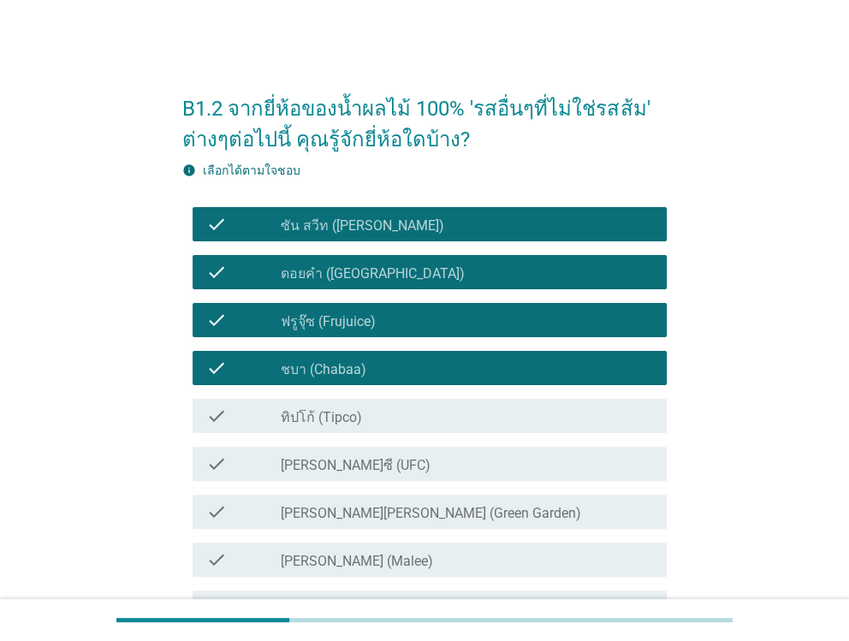
click at [287, 420] on label "ทิปโก้ (Tipco)" at bounding box center [321, 417] width 81 height 17
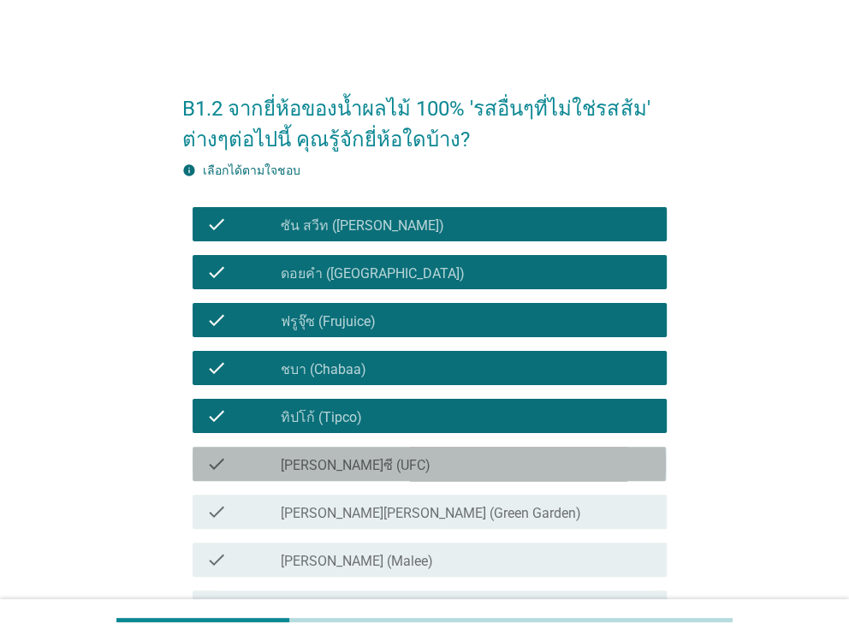
click at [278, 453] on div "check" at bounding box center [243, 463] width 74 height 21
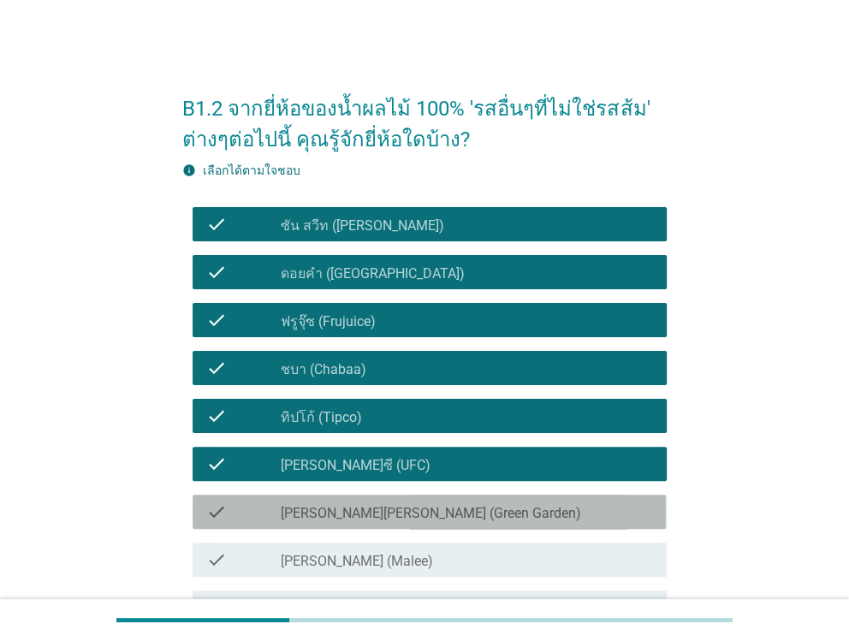
click at [269, 511] on div "check" at bounding box center [243, 511] width 74 height 21
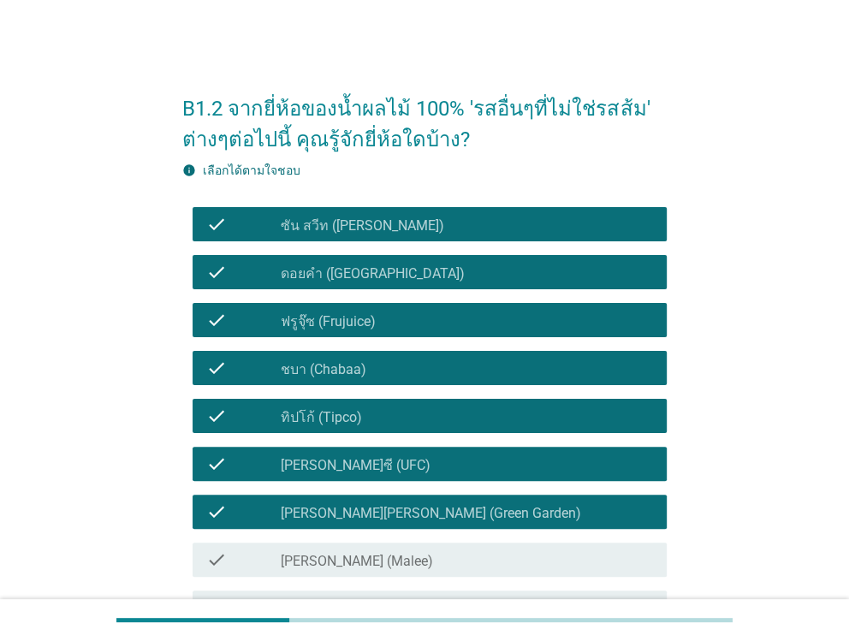
click at [269, 511] on div "check" at bounding box center [243, 511] width 74 height 21
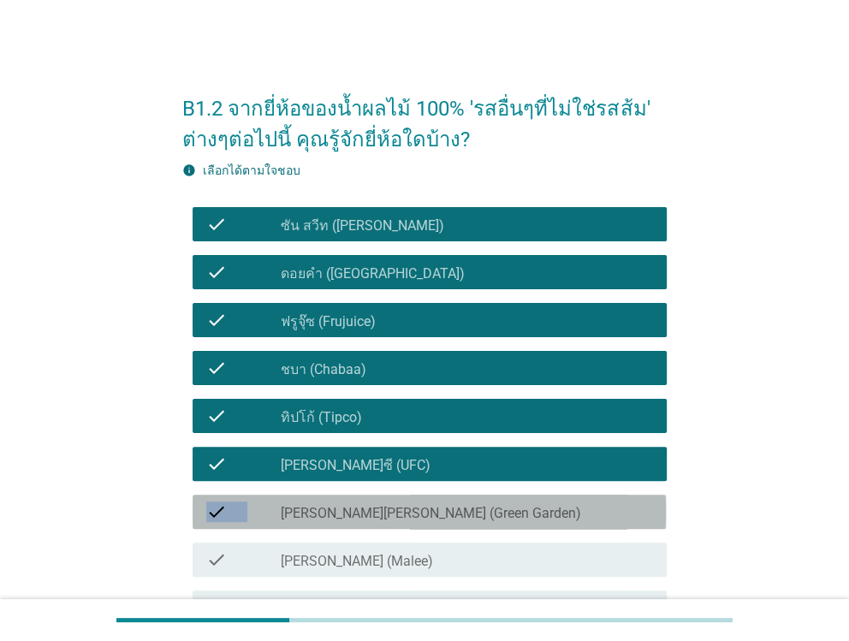
click at [269, 511] on div "check" at bounding box center [243, 511] width 74 height 21
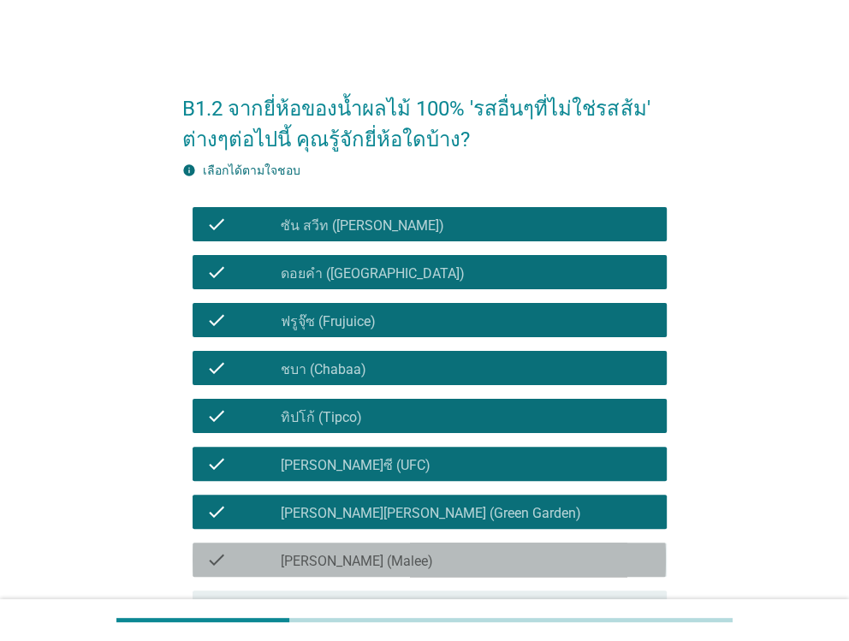
click at [263, 560] on div "check" at bounding box center [243, 559] width 74 height 21
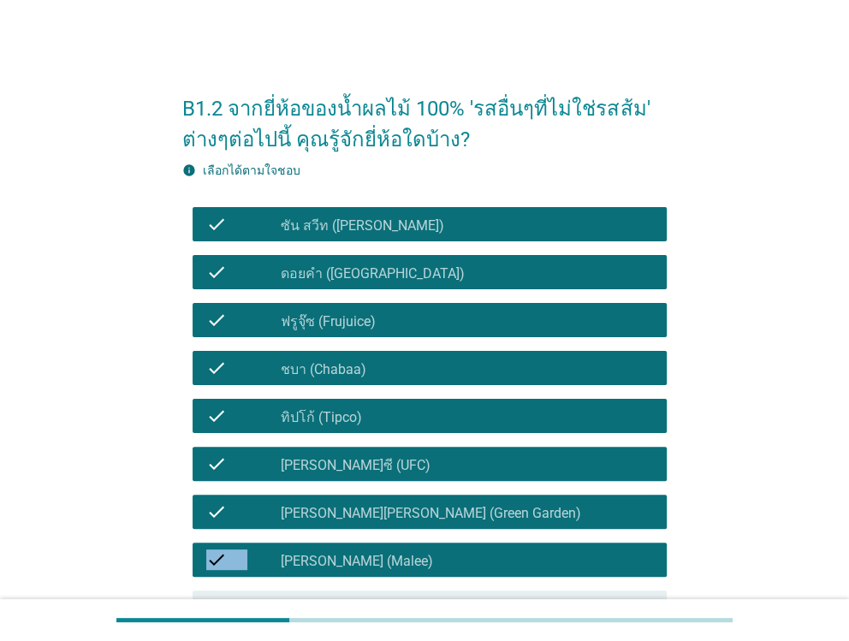
scroll to position [171, 0]
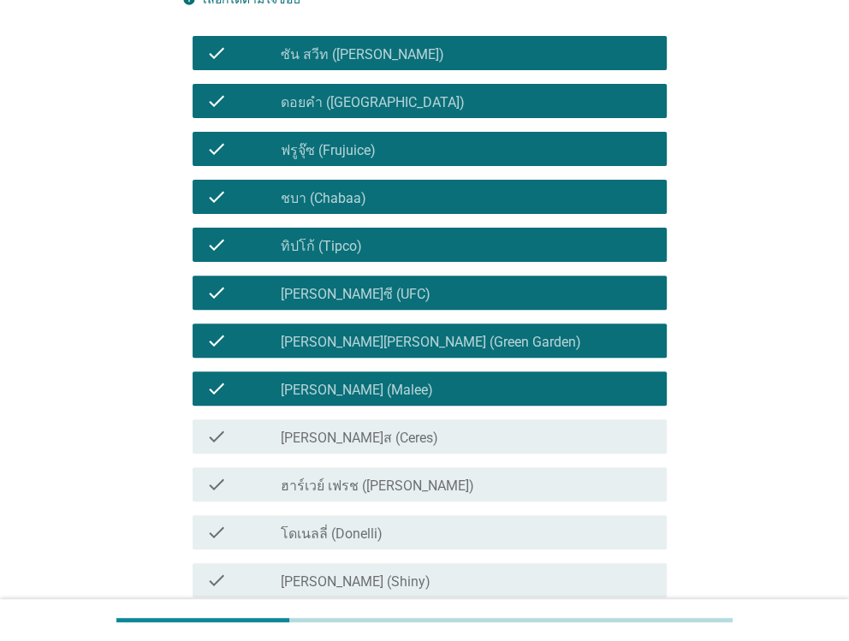
click at [286, 451] on div "check check_box_outline_blank [PERSON_NAME]ส (Ceres)" at bounding box center [428, 436] width 473 height 34
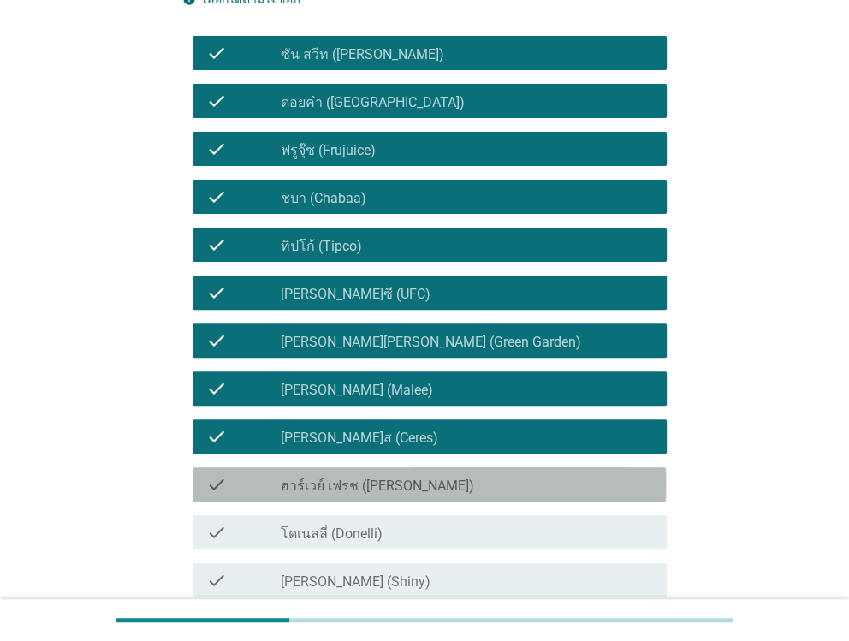
click at [281, 486] on label "ฮาร์เวย์ เฟรช ([PERSON_NAME])" at bounding box center [377, 485] width 193 height 17
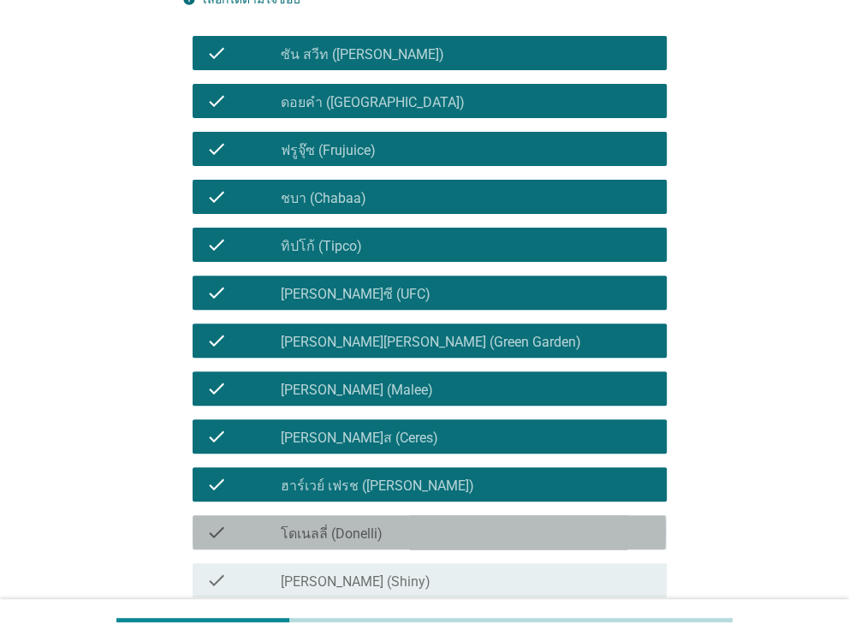
click at [281, 543] on div "check check_box_outline_blank โดเนลลี่ (Donelli)" at bounding box center [428, 532] width 473 height 34
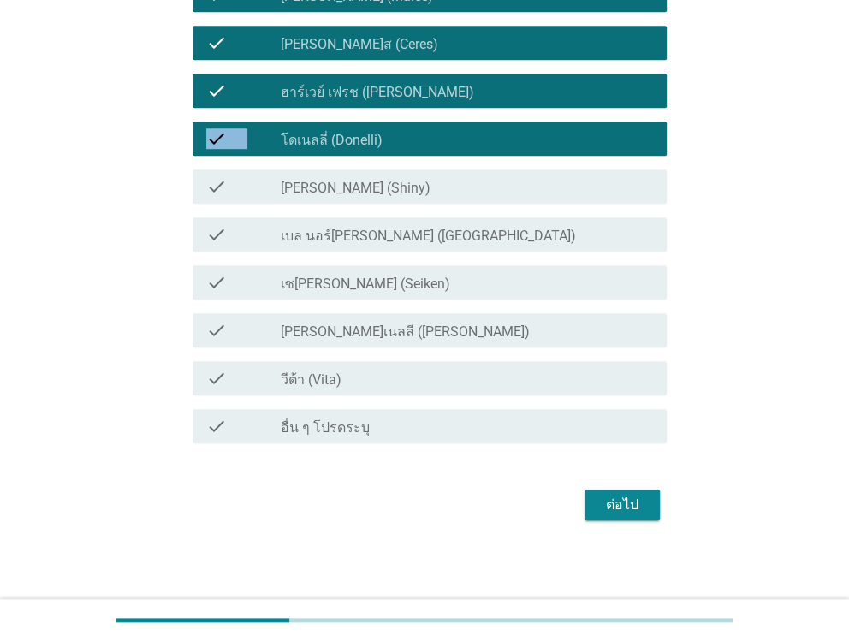
scroll to position [565, 0]
click at [315, 183] on label "[PERSON_NAME] (Shiny)" at bounding box center [356, 188] width 150 height 17
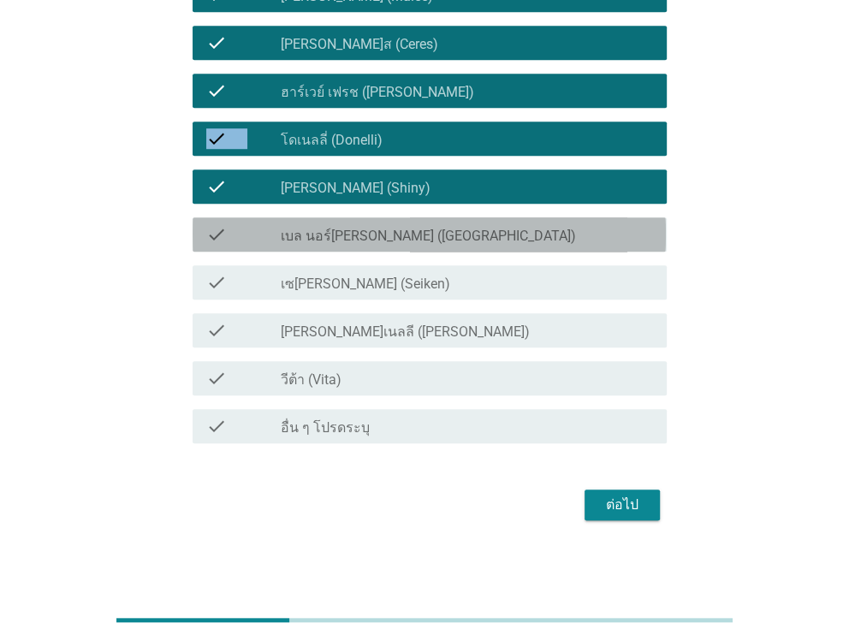
click at [315, 236] on label "เบล นอร์[PERSON_NAME] ([GEOGRAPHIC_DATA])" at bounding box center [428, 236] width 295 height 17
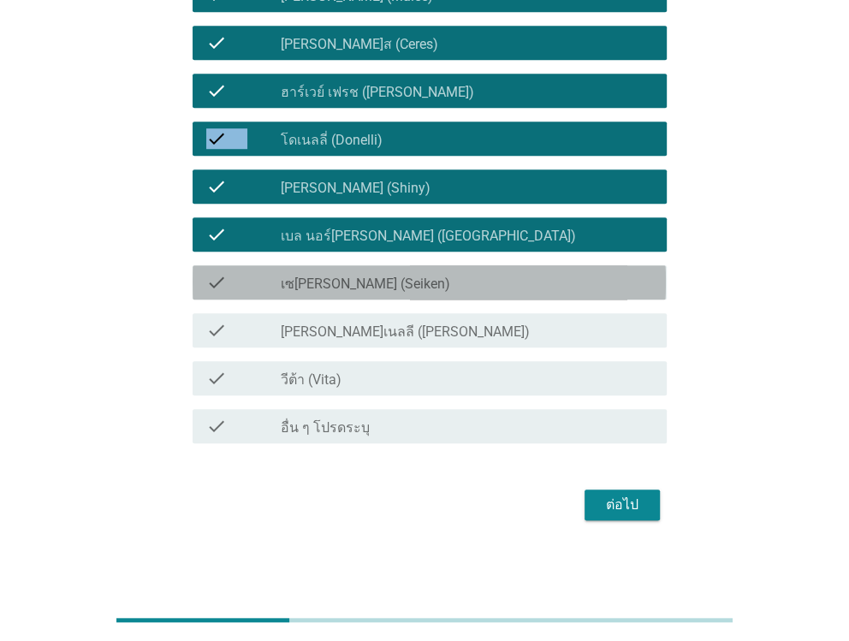
click at [305, 282] on label "เซ[PERSON_NAME] (Seiken)" at bounding box center [365, 283] width 169 height 17
click at [305, 283] on label "เซ[PERSON_NAME] (Seiken)" at bounding box center [365, 283] width 169 height 17
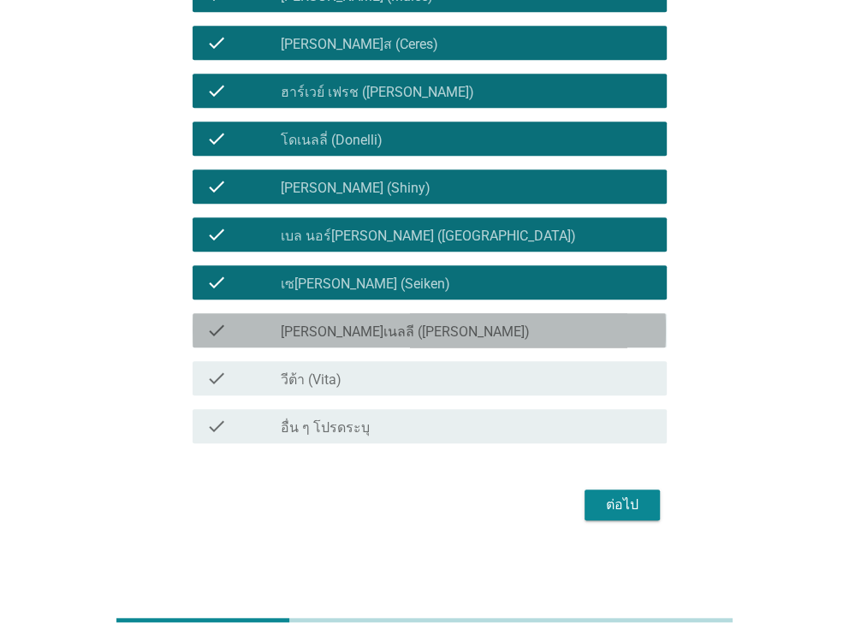
click at [269, 323] on div "check" at bounding box center [243, 330] width 74 height 21
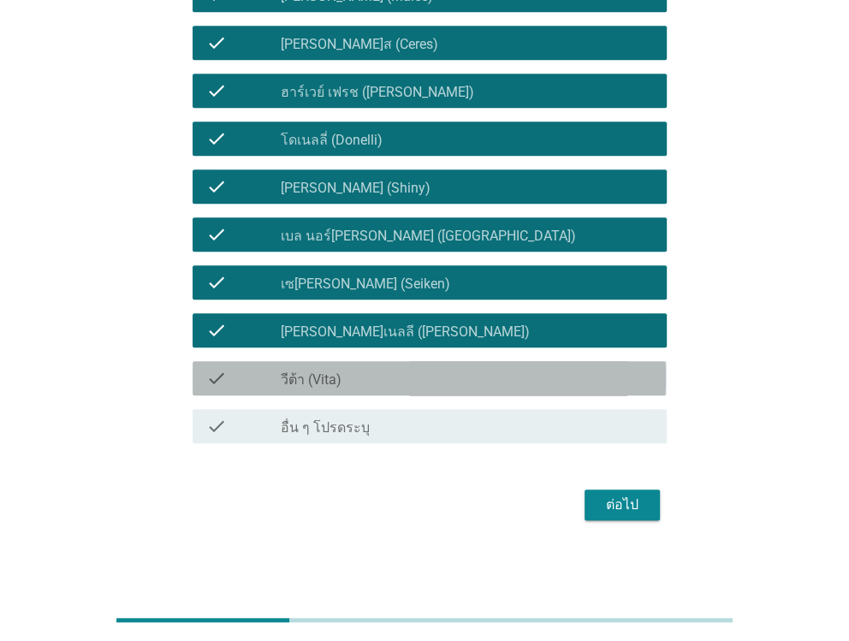
click at [278, 378] on div "check" at bounding box center [243, 378] width 74 height 21
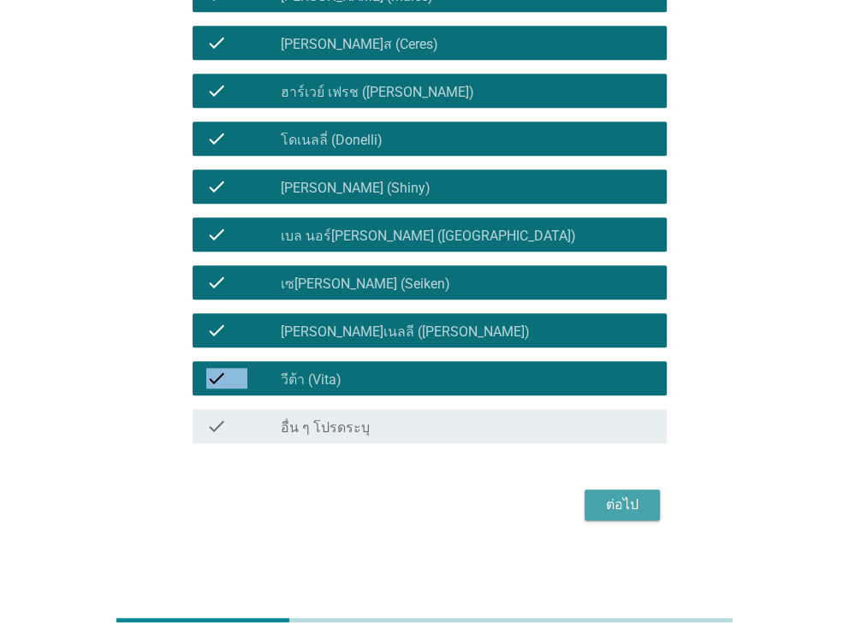
click at [617, 507] on div "ต่อไป" at bounding box center [622, 504] width 48 height 21
click at [617, 507] on div "ต่อไป" at bounding box center [423, 504] width 483 height 41
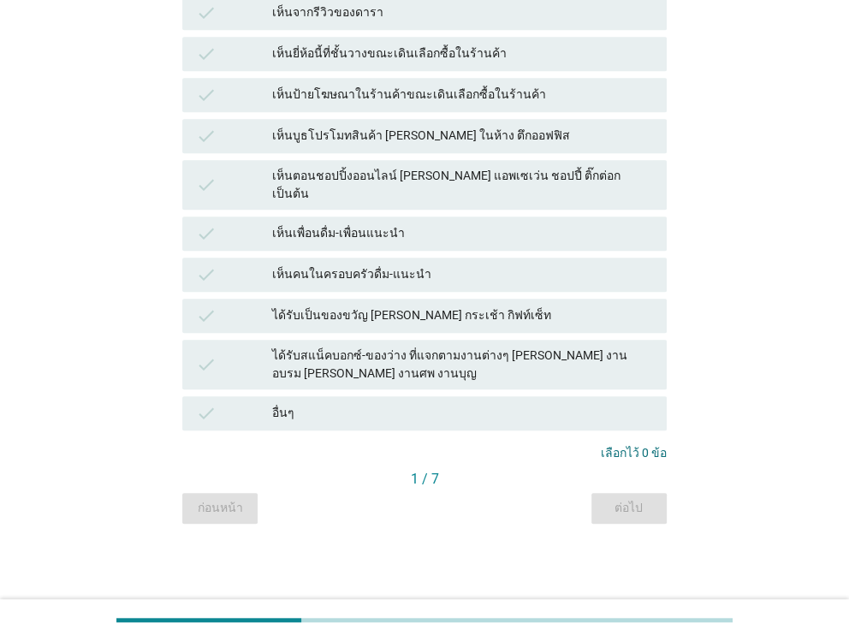
scroll to position [0, 0]
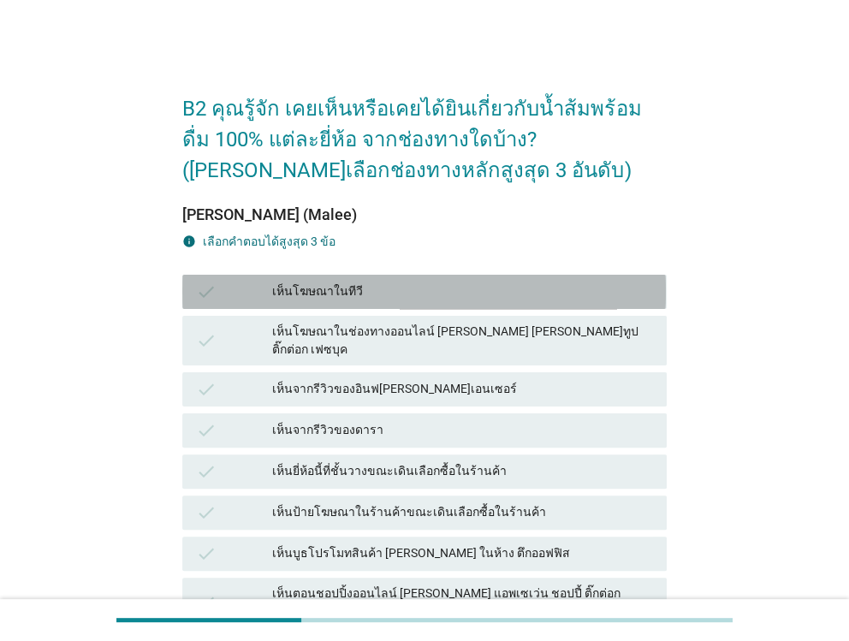
click at [254, 287] on div "check" at bounding box center [234, 291] width 76 height 21
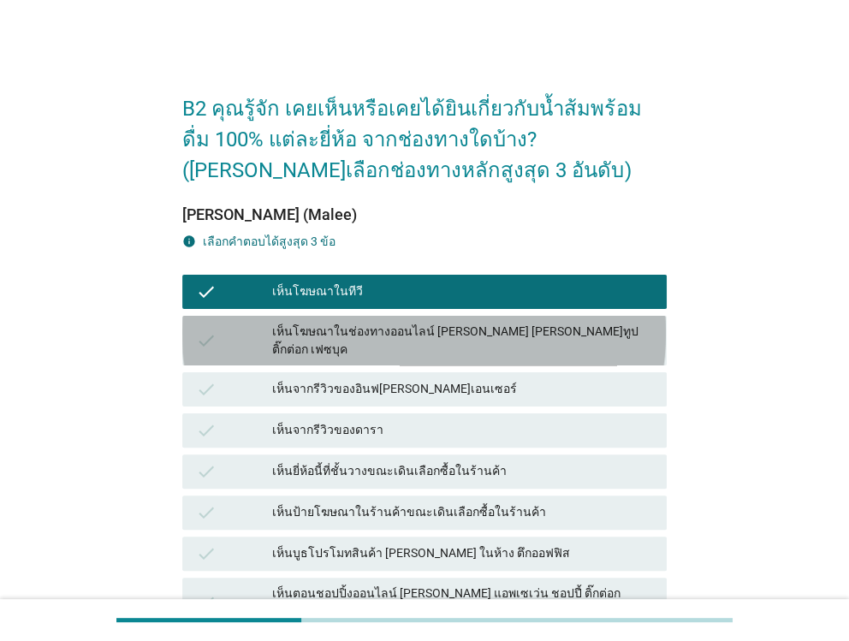
click at [262, 321] on div "check เห็นโฆษณาในช่องทางออนไลน์ [PERSON_NAME] [PERSON_NAME]ทูป ติ๊กต่อก เฟซบุค" at bounding box center [423, 341] width 483 height 50
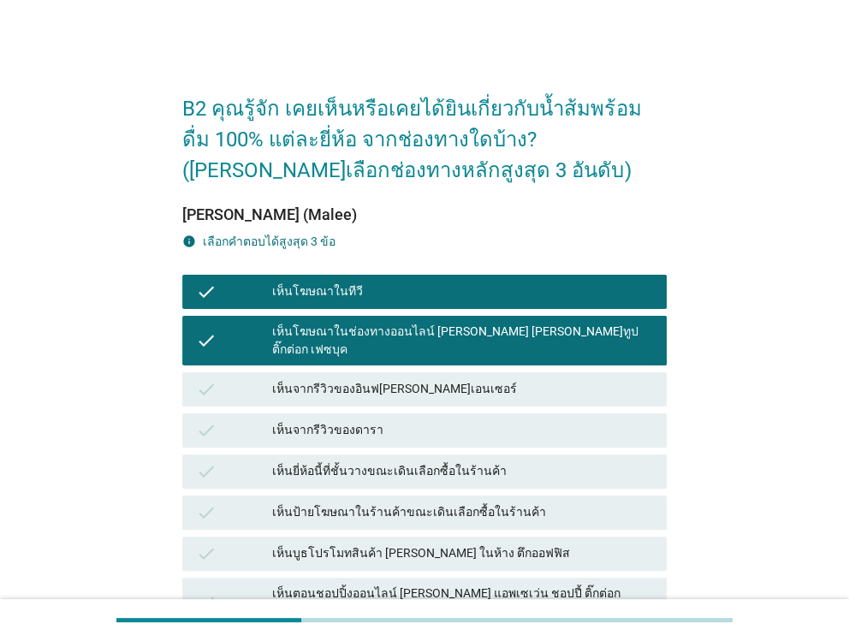
click at [262, 321] on div "check เห็นโฆษณาในช่องทางออนไลน์ [PERSON_NAME] [PERSON_NAME]ทูป ติ๊กต่อก เฟซบุค" at bounding box center [423, 341] width 483 height 50
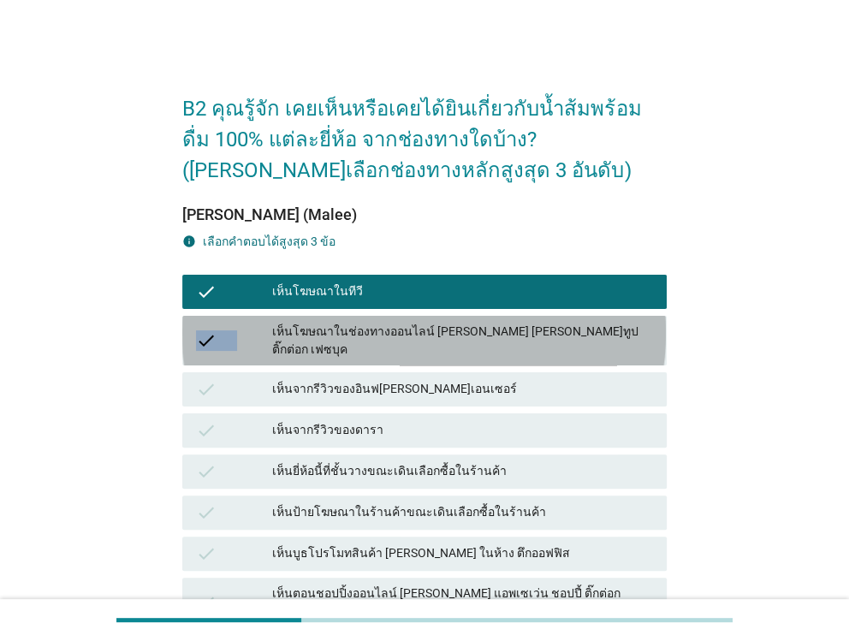
click at [262, 321] on div "check เห็นโฆษณาในช่องทางออนไลน์ [PERSON_NAME] [PERSON_NAME]ทูป ติ๊กต่อก เฟซบุค" at bounding box center [423, 341] width 483 height 50
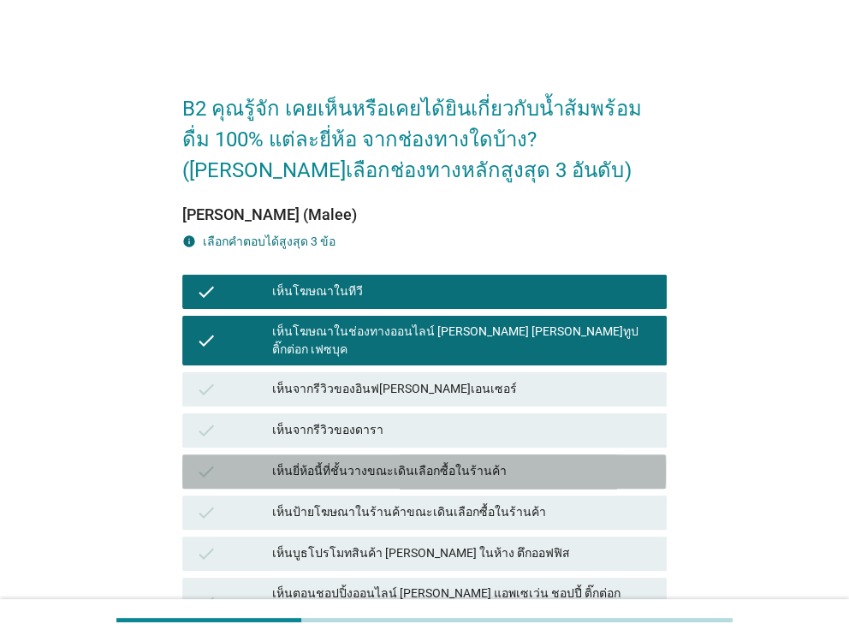
click at [257, 462] on div "check" at bounding box center [234, 471] width 76 height 21
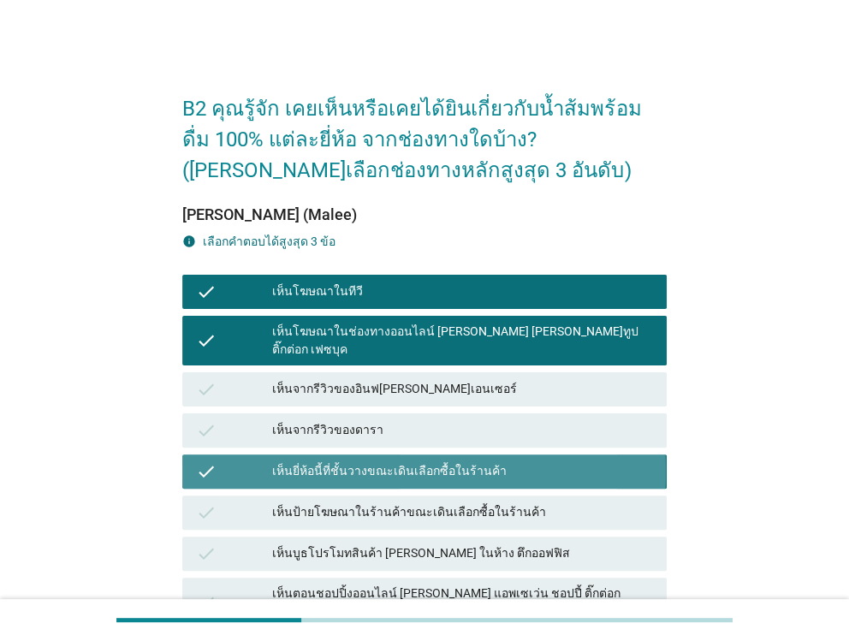
click at [257, 462] on div "check" at bounding box center [234, 471] width 76 height 21
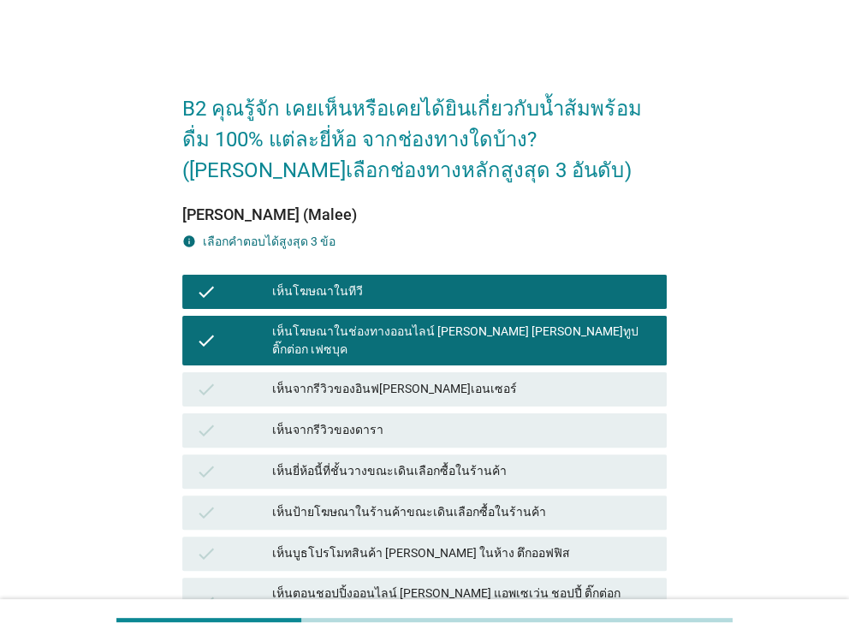
click at [257, 462] on div "check" at bounding box center [234, 471] width 76 height 21
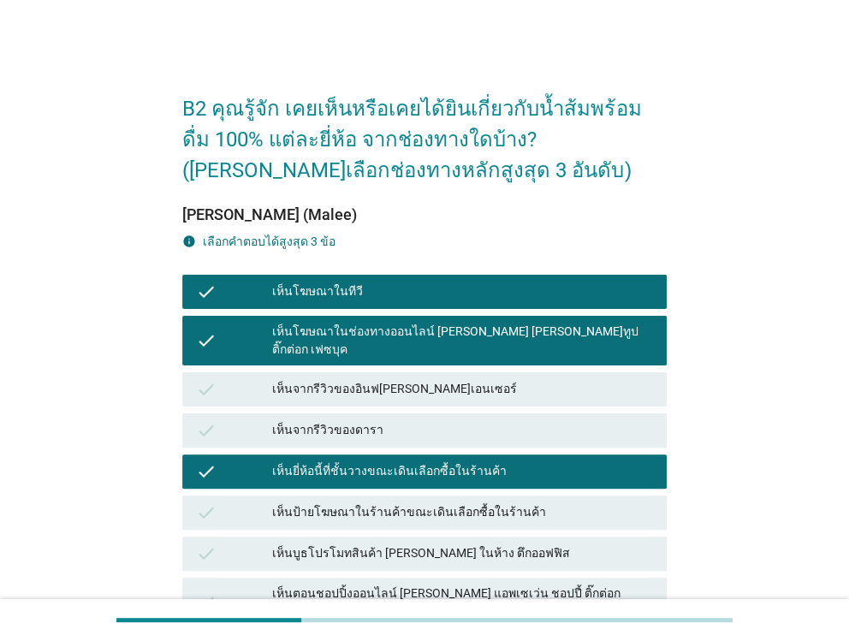
scroll to position [171, 0]
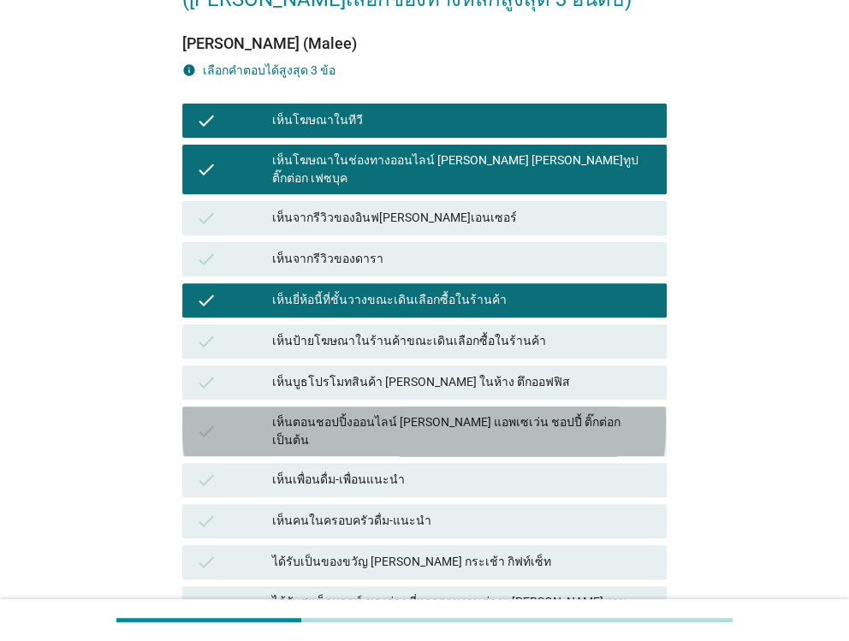
click at [252, 413] on div "check" at bounding box center [234, 431] width 76 height 36
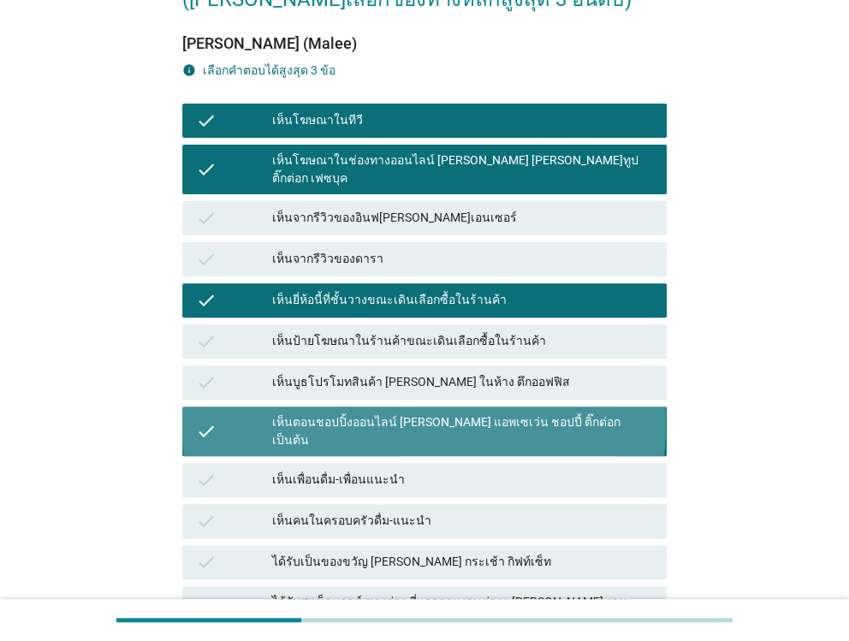
click at [252, 413] on div "check" at bounding box center [234, 431] width 76 height 36
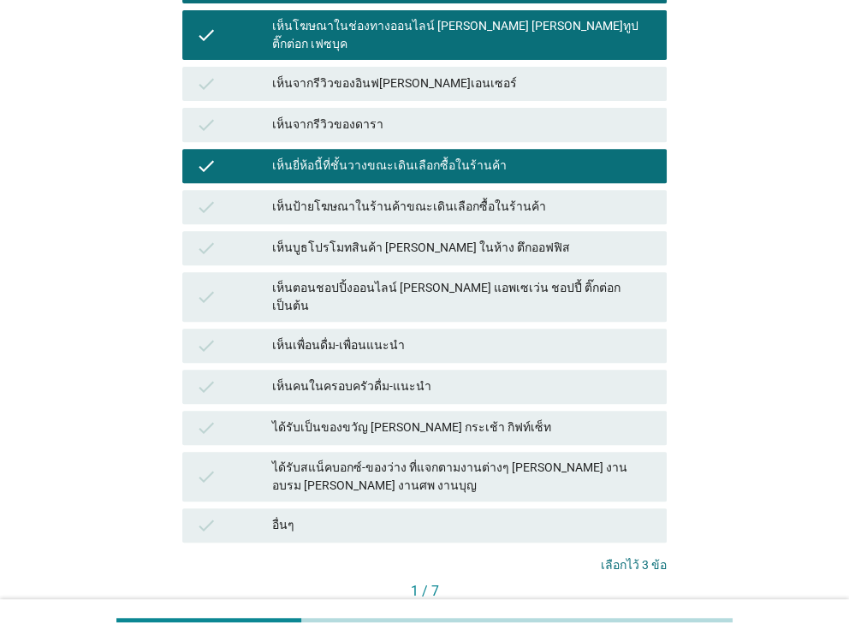
scroll to position [341, 0]
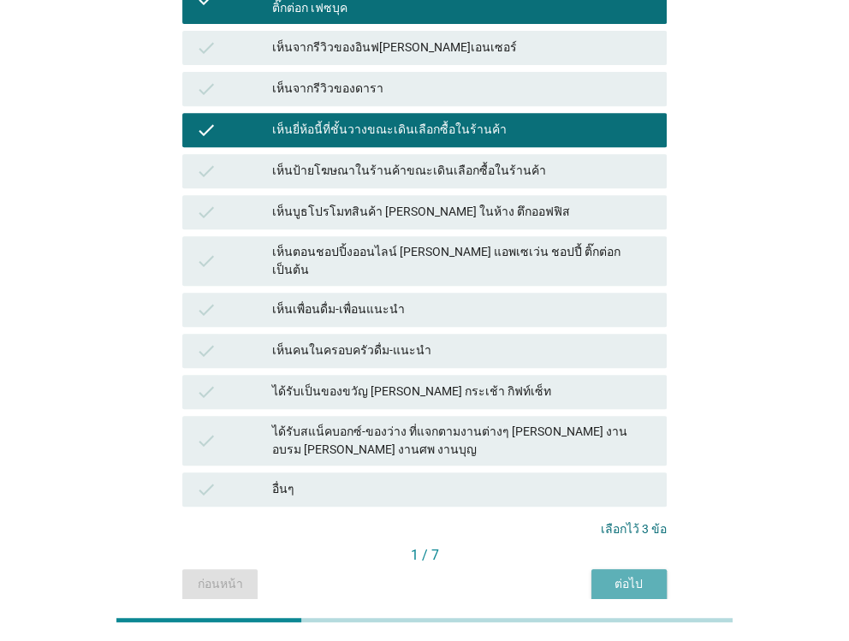
click at [641, 575] on div "ต่อไป" at bounding box center [629, 584] width 48 height 18
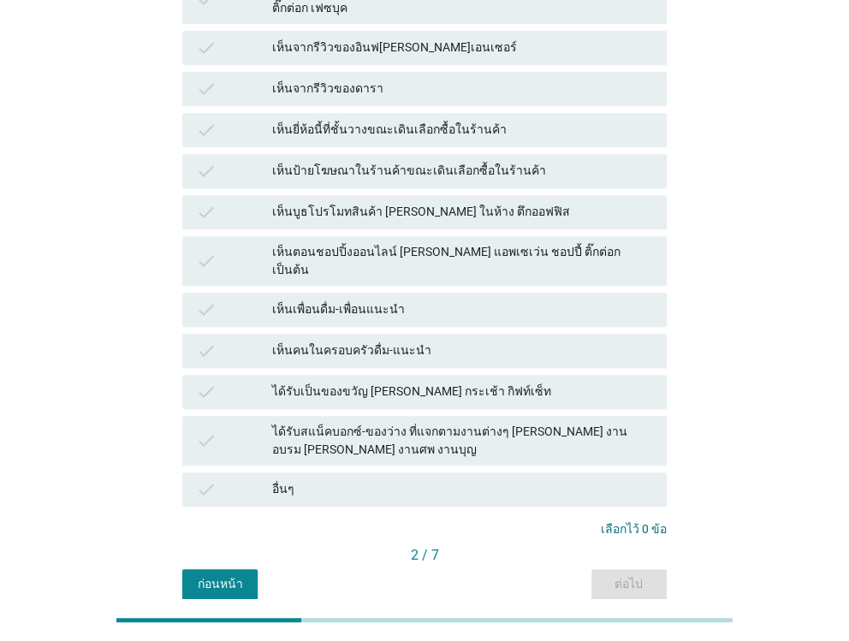
scroll to position [0, 0]
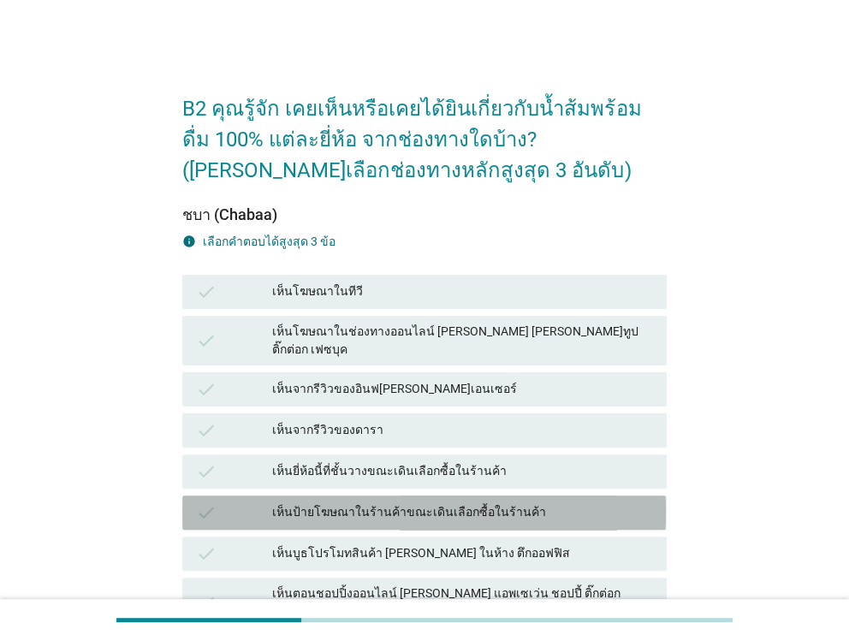
click at [363, 502] on div "เห็นป้ายโฆษณาในร้านค้าขณะเดินเลือกซื้อในร้านค้า" at bounding box center [462, 512] width 380 height 21
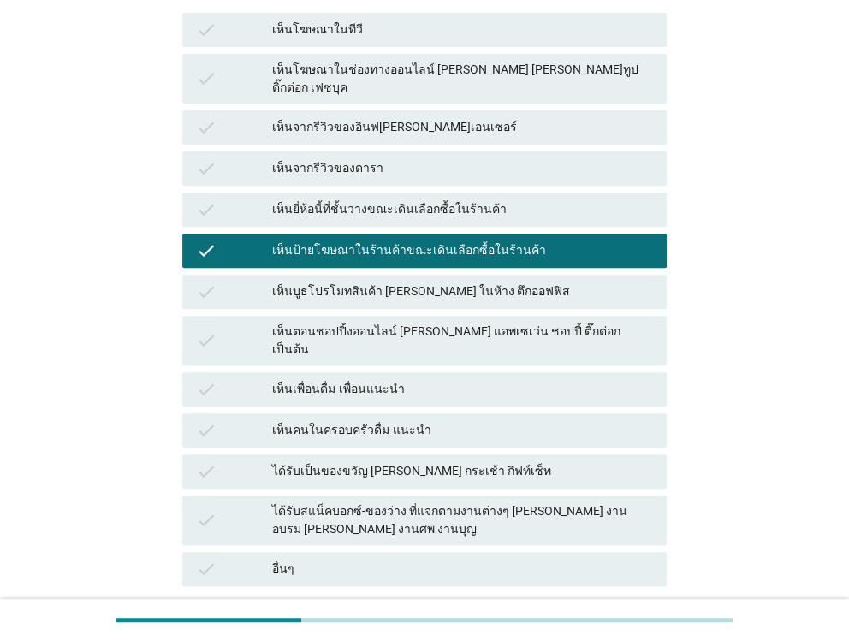
scroll to position [341, 0]
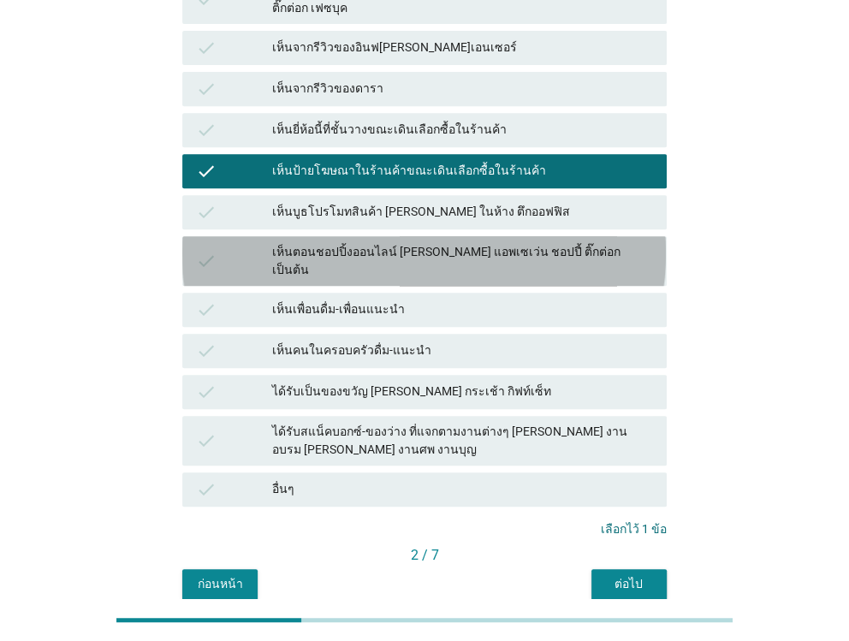
click at [411, 248] on div "check เห็นตอนชอปปิ้งออนไลน์ [PERSON_NAME] แอพเซเว่น ชอปปี้ ติ๊กต่อก เป็นต้น" at bounding box center [423, 261] width 483 height 50
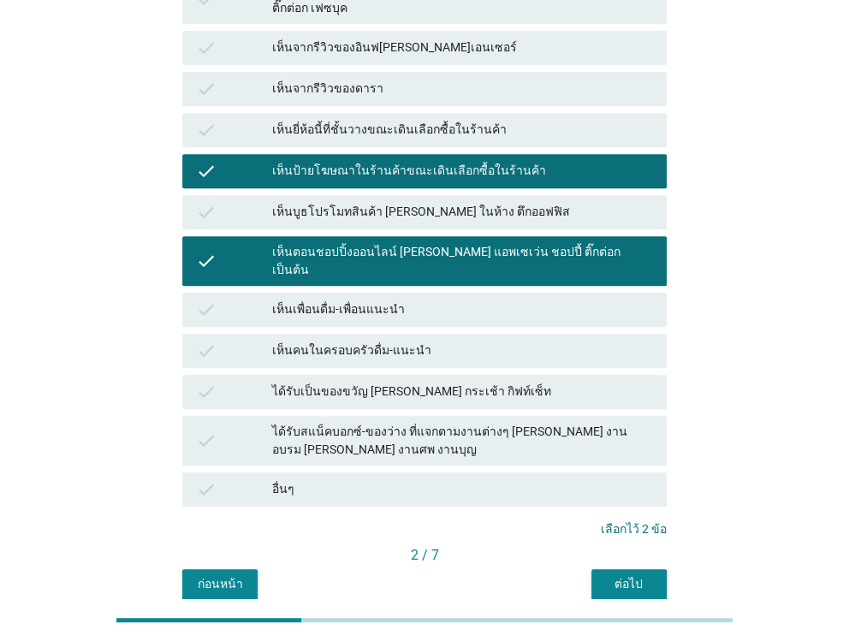
scroll to position [171, 0]
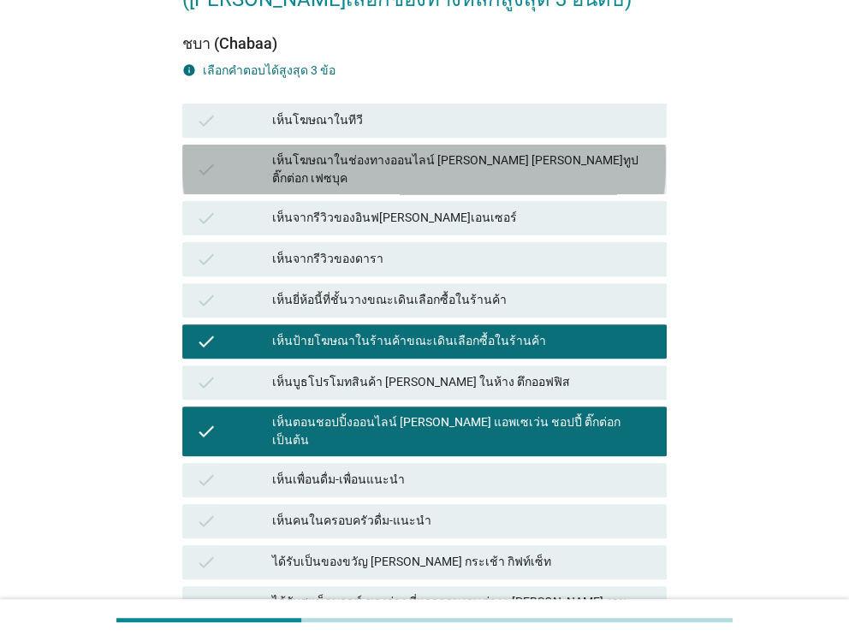
click at [361, 160] on div "เห็นโฆษณาในช่องทางออนไลน์ [PERSON_NAME] [PERSON_NAME]ทูป ติ๊กต่อก เฟซบุค" at bounding box center [462, 169] width 380 height 36
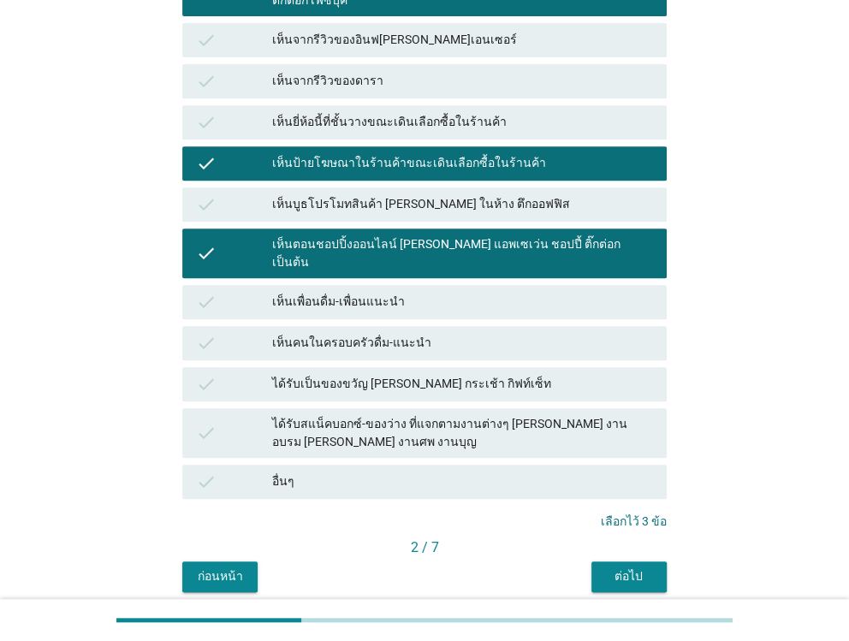
scroll to position [370, 0]
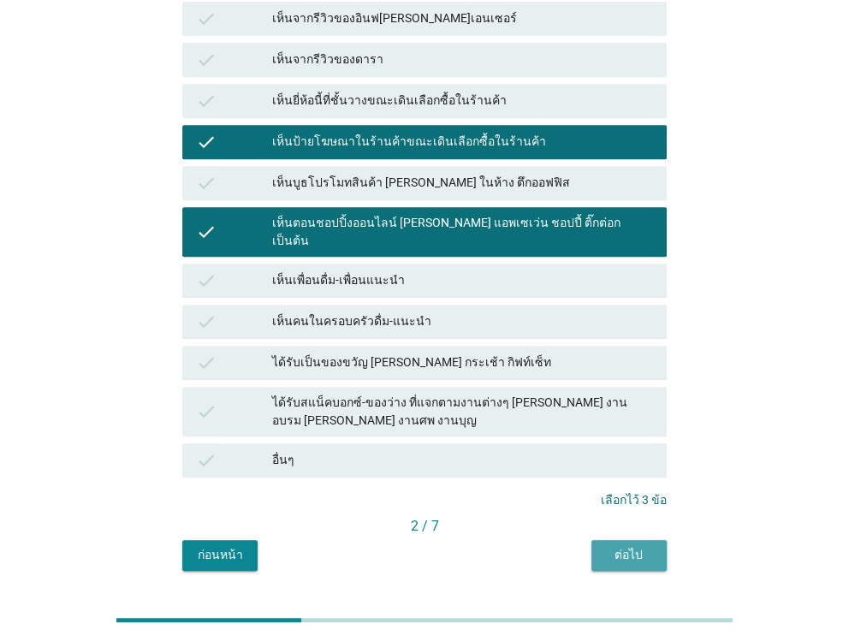
click at [616, 546] on div "ต่อไป" at bounding box center [629, 555] width 48 height 18
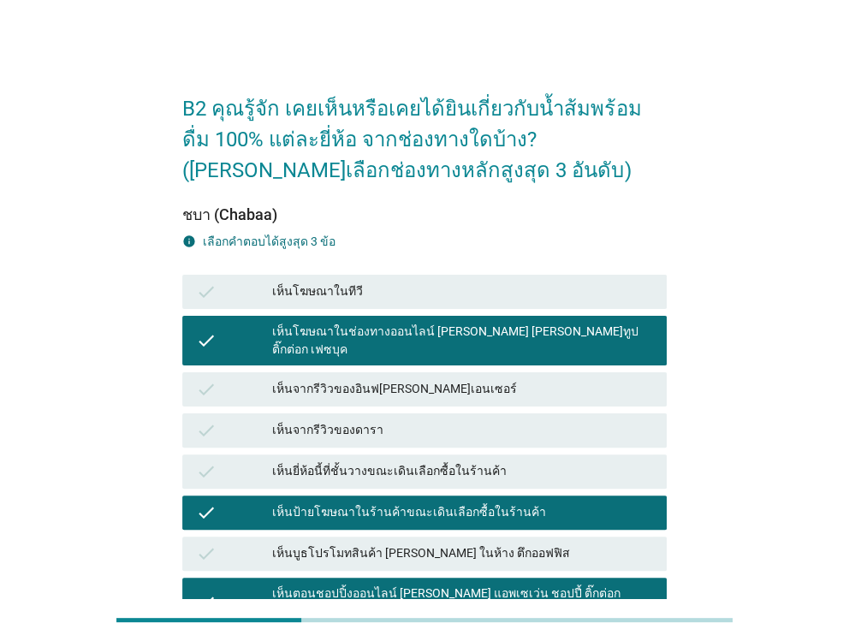
click at [616, 533] on div "check เห็นบูธโปรโมทสินค้า [PERSON_NAME] ในห้าง ตึกออฟฟิส" at bounding box center [424, 553] width 490 height 41
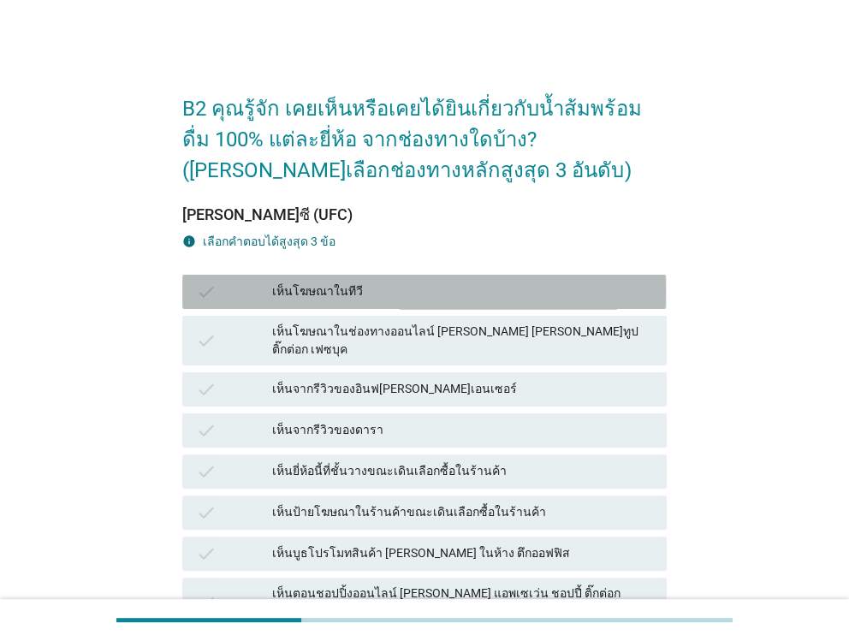
click at [370, 283] on div "เห็นโฆษณาในทีวี" at bounding box center [462, 291] width 380 height 21
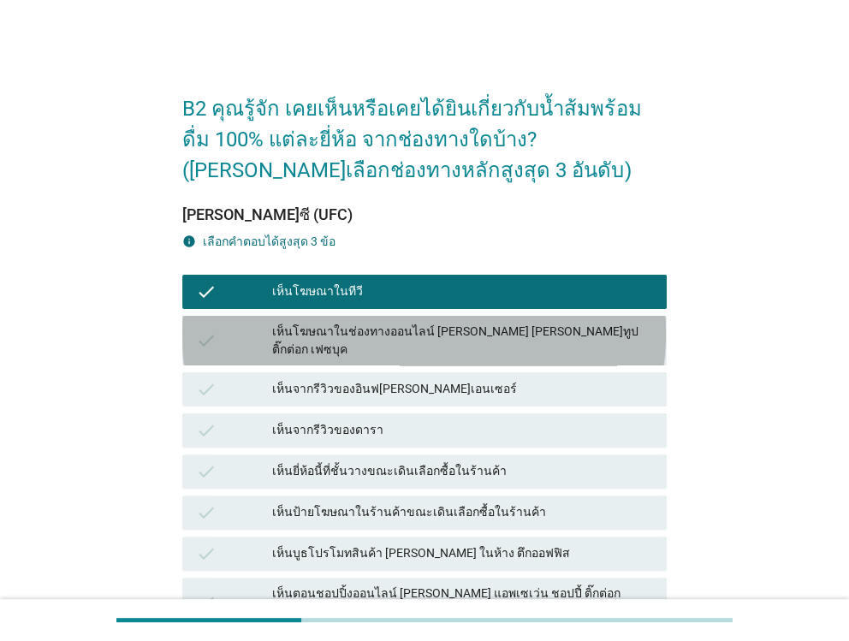
click at [370, 321] on div "check เห็นโฆษณาในช่องทางออนไลน์ [PERSON_NAME] [PERSON_NAME]ทูป ติ๊กต่อก เฟซบุค" at bounding box center [423, 341] width 483 height 50
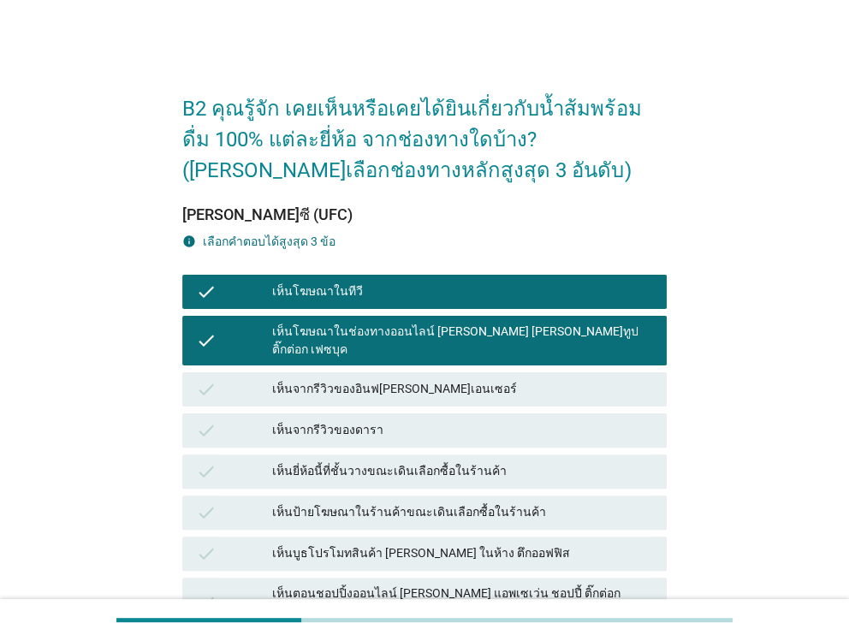
click at [370, 321] on div "check เห็นโฆษณาในช่องทางออนไลน์ [PERSON_NAME] [PERSON_NAME]ทูป ติ๊กต่อก เฟซบุค" at bounding box center [423, 341] width 483 height 50
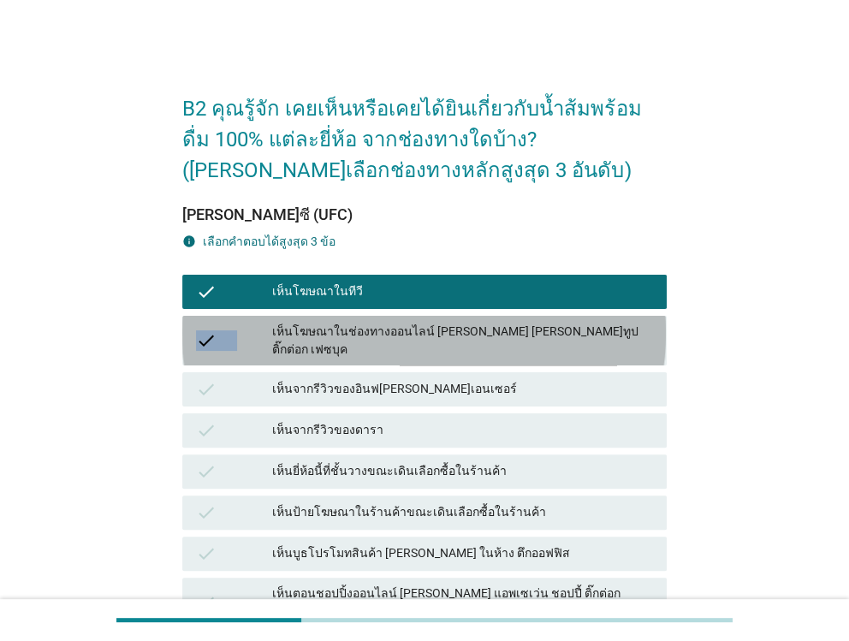
click at [370, 321] on div "check เห็นโฆษณาในช่องทางออนไลน์ [PERSON_NAME] [PERSON_NAME]ทูป ติ๊กต่อก เฟซบุค" at bounding box center [423, 341] width 483 height 50
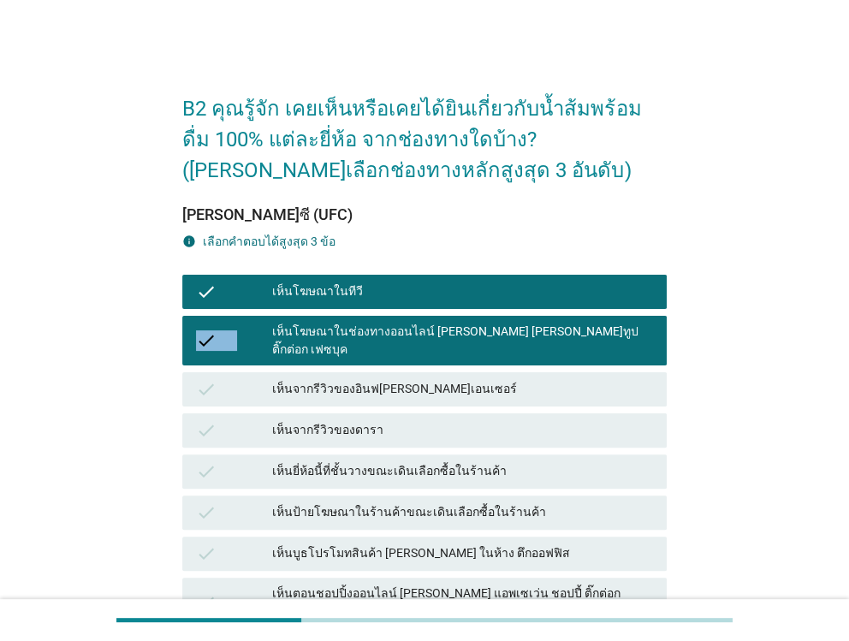
click at [371, 322] on div "check เห็นโฆษณาในช่องทางออนไลน์ [PERSON_NAME] [PERSON_NAME]ทูป ติ๊กต่อก เฟซบุค" at bounding box center [423, 341] width 483 height 50
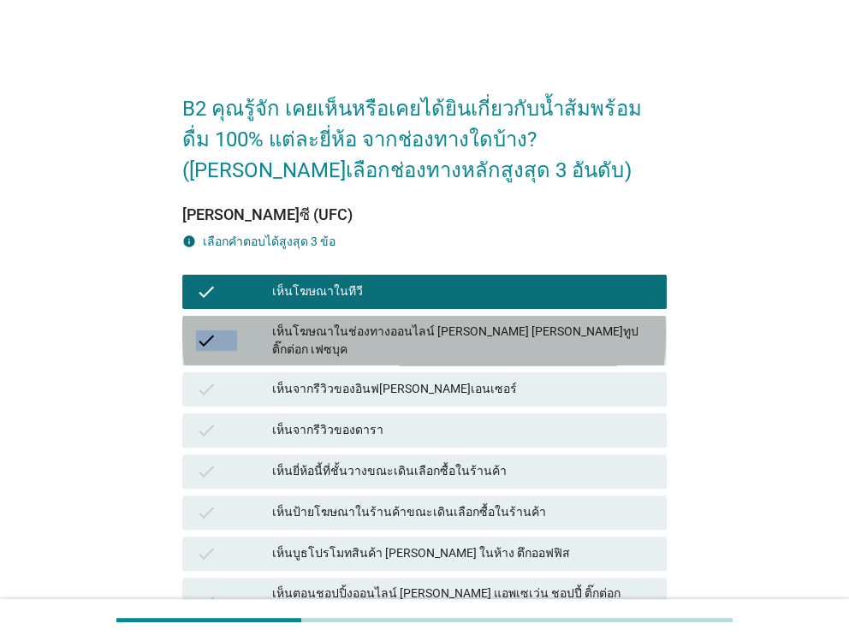
click at [372, 323] on div "เห็นโฆษณาในช่องทางออนไลน์ [PERSON_NAME] [PERSON_NAME]ทูป ติ๊กต่อก เฟซบุค" at bounding box center [462, 341] width 380 height 36
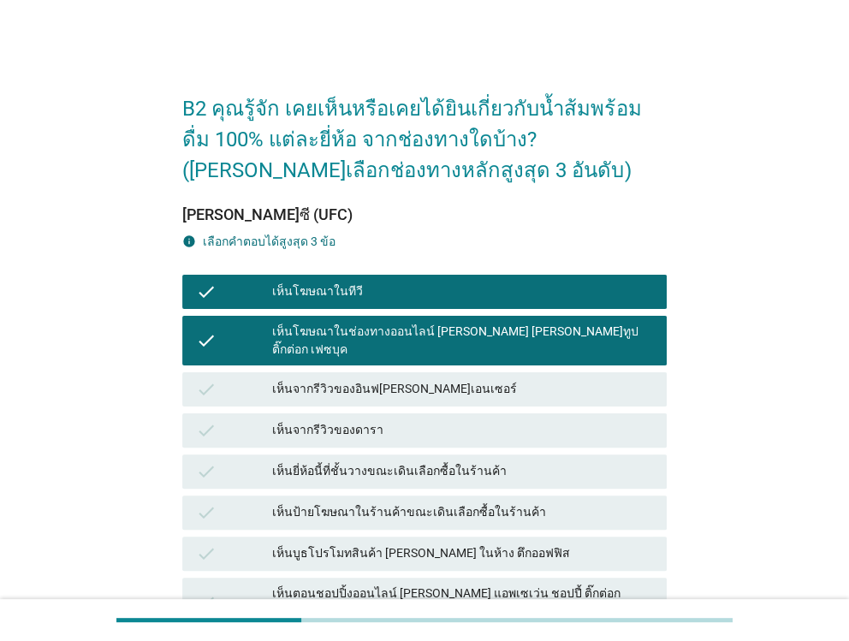
click at [379, 461] on div "เห็นยี่ห้อนี้ที่ชั้นวางขณะเดินเลือกซื้อในร้านค้า" at bounding box center [462, 471] width 380 height 21
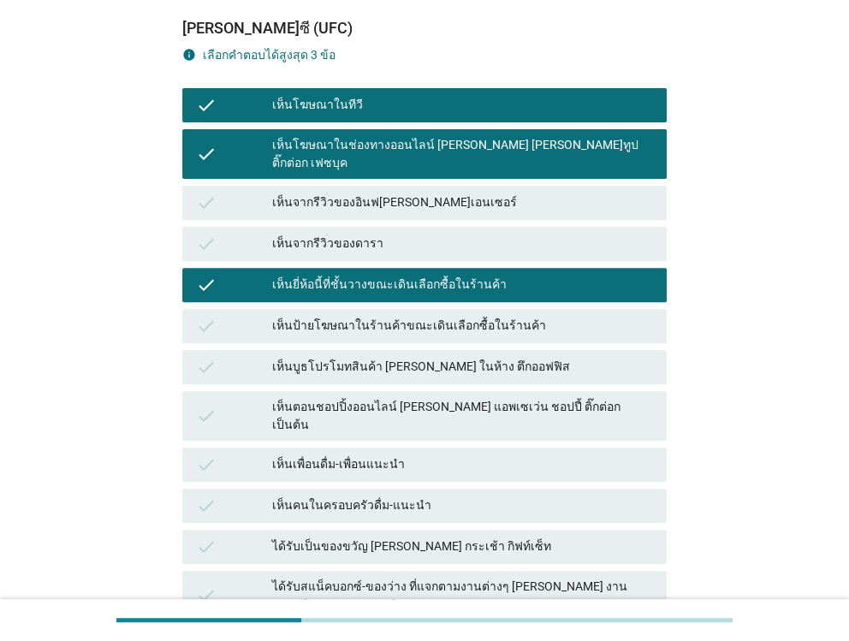
scroll to position [370, 0]
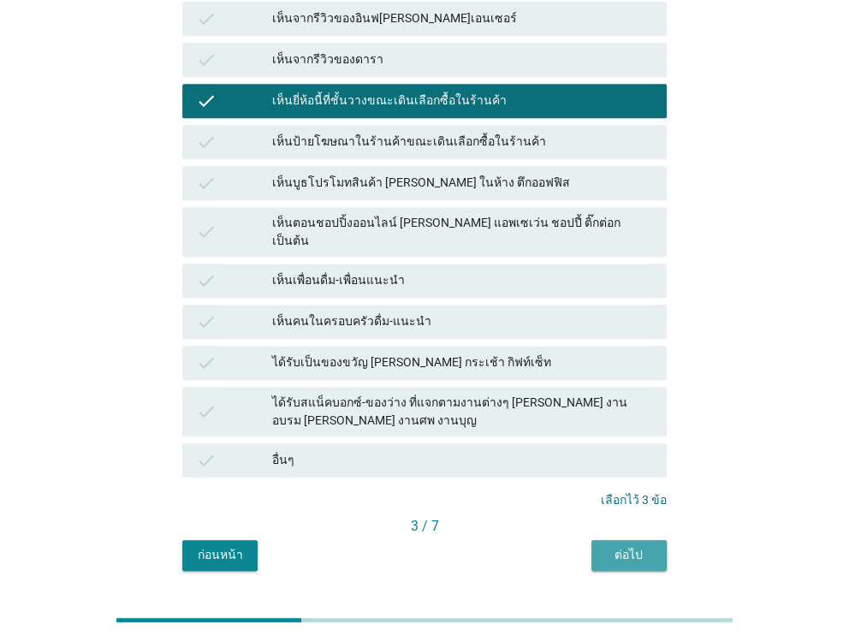
click at [595, 540] on button "ต่อไป" at bounding box center [628, 555] width 75 height 31
click at [595, 159] on div "check เห็นป้ายโฆษณาในร้านค้าขณะเดินเลือกซื้อในร้านค้า" at bounding box center [423, 142] width 483 height 34
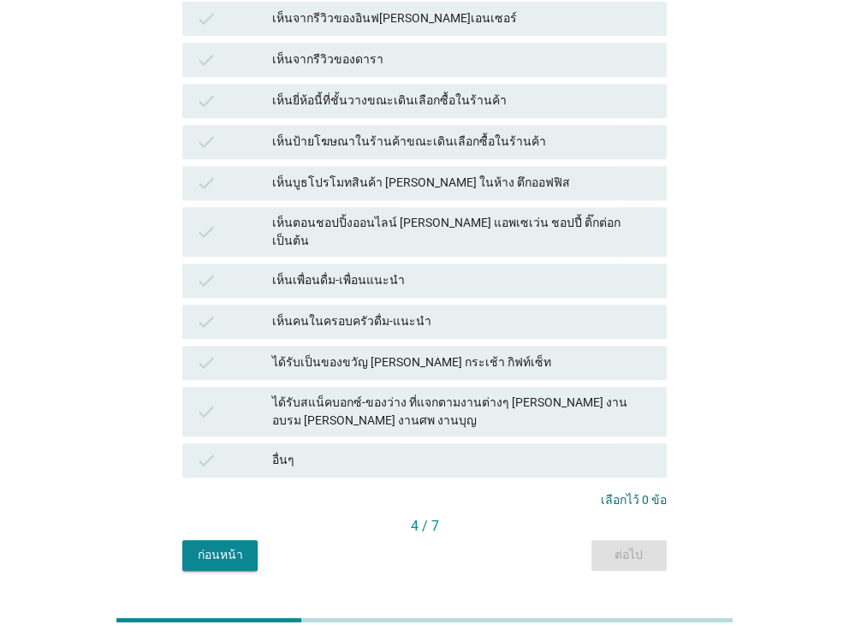
scroll to position [0, 0]
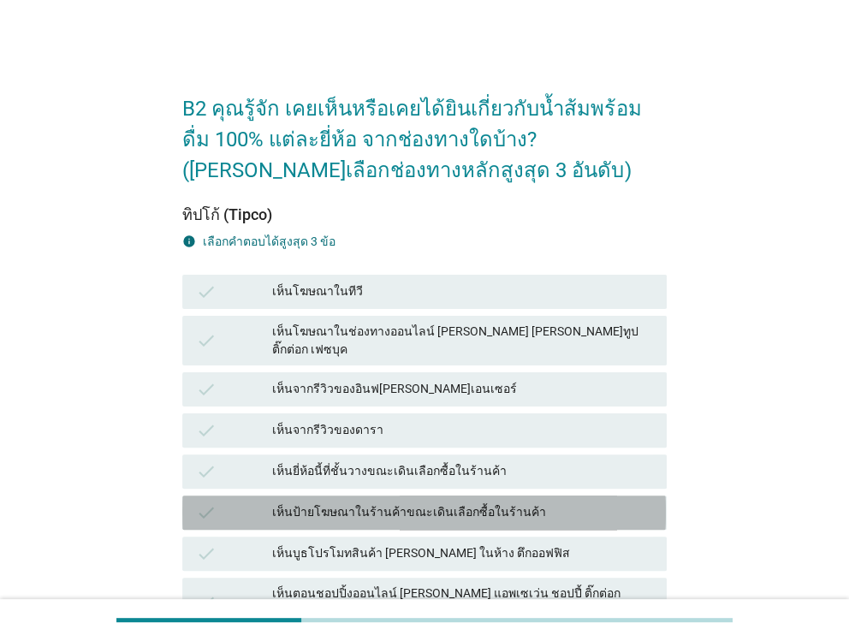
click at [390, 503] on div "เห็นป้ายโฆษณาในร้านค้าขณะเดินเลือกซื้อในร้านค้า" at bounding box center [462, 512] width 380 height 21
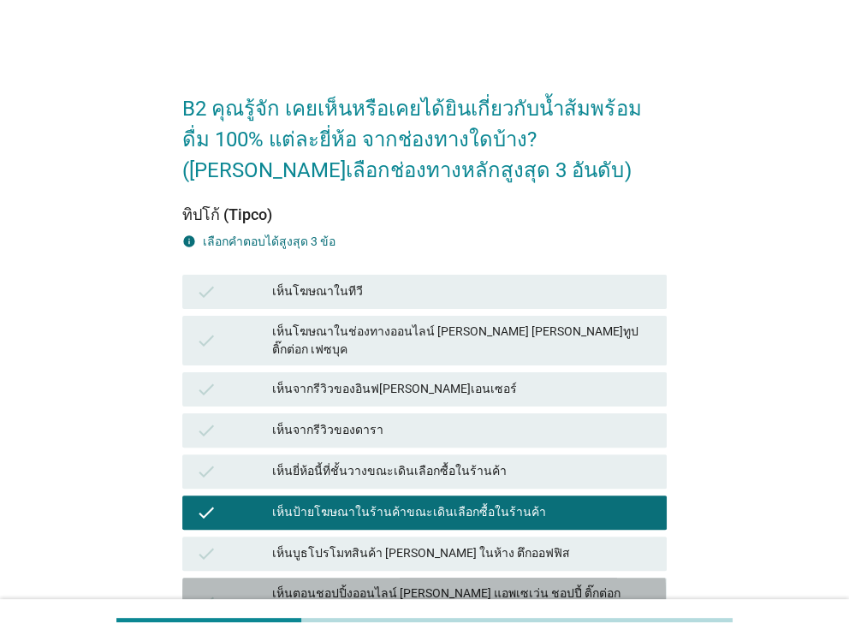
click at [378, 584] on div "เห็นตอนชอปปิ้งออนไลน์ [PERSON_NAME] แอพเซเว่น ชอปปี้ ติ๊กต่อก เป็นต้น" at bounding box center [462, 602] width 380 height 36
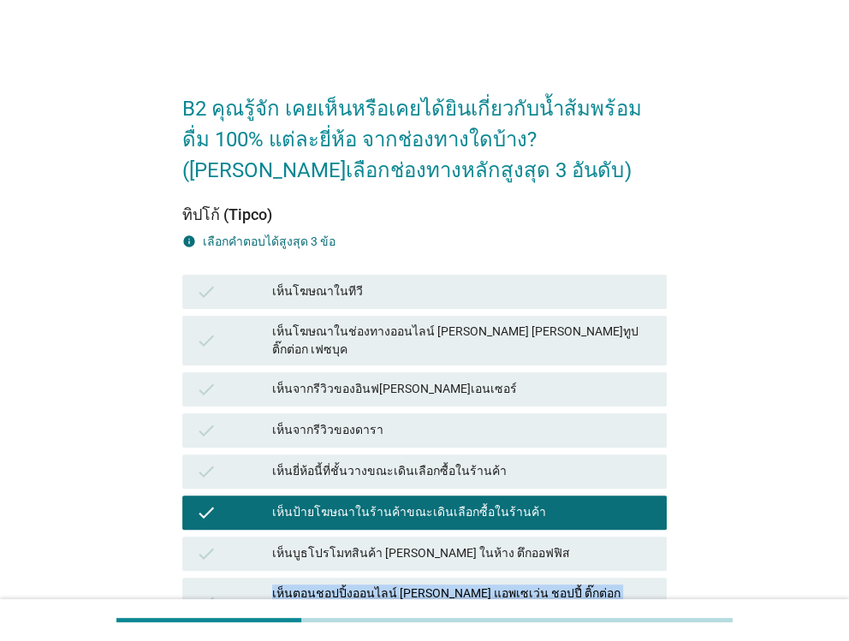
click at [378, 584] on div "เห็นตอนชอปปิ้งออนไลน์ [PERSON_NAME] แอพเซเว่น ชอปปี้ ติ๊กต่อก เป็นต้น" at bounding box center [462, 602] width 380 height 36
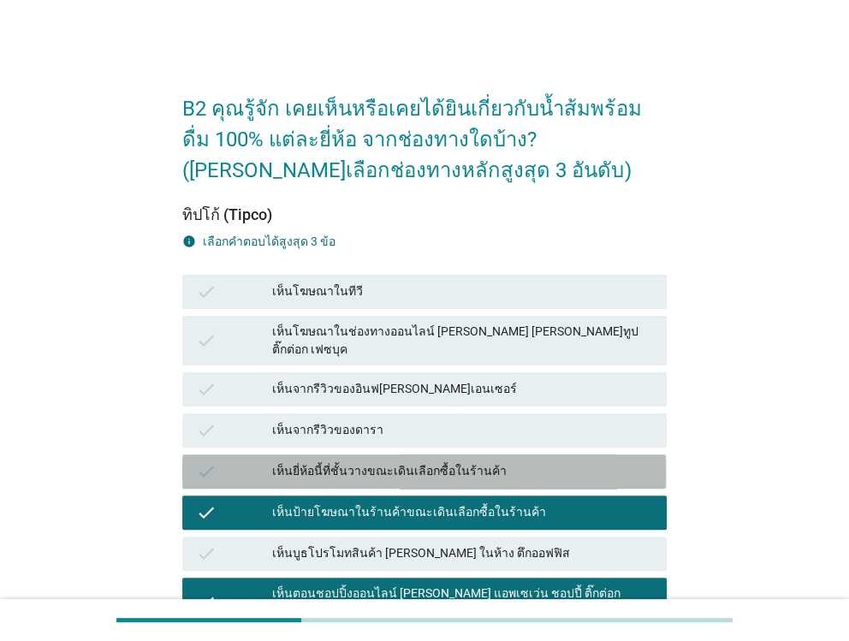
click at [393, 469] on div "check เห็นยี่ห้อนี้ที่ชั้นวางขณะเดินเลือกซื้อในร้านค้า" at bounding box center [423, 471] width 483 height 34
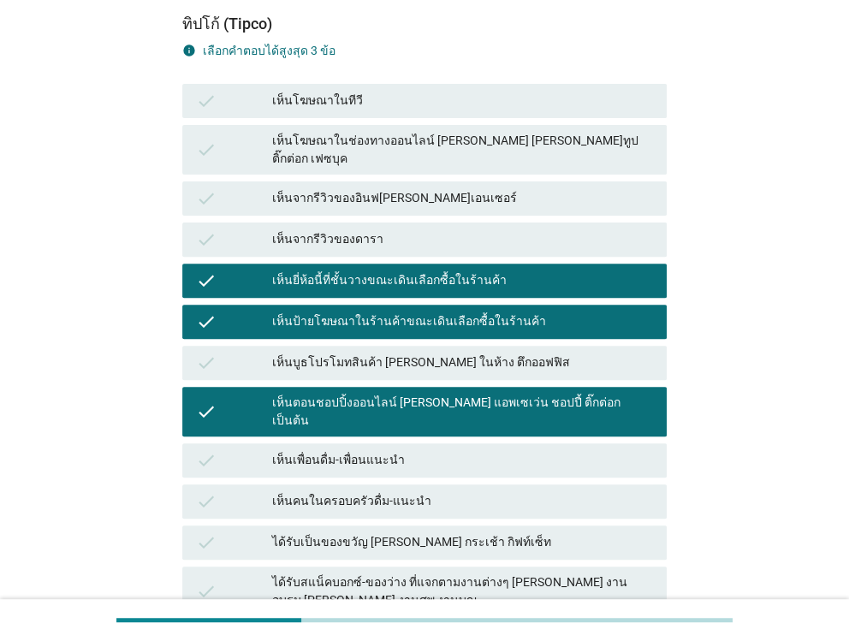
scroll to position [370, 0]
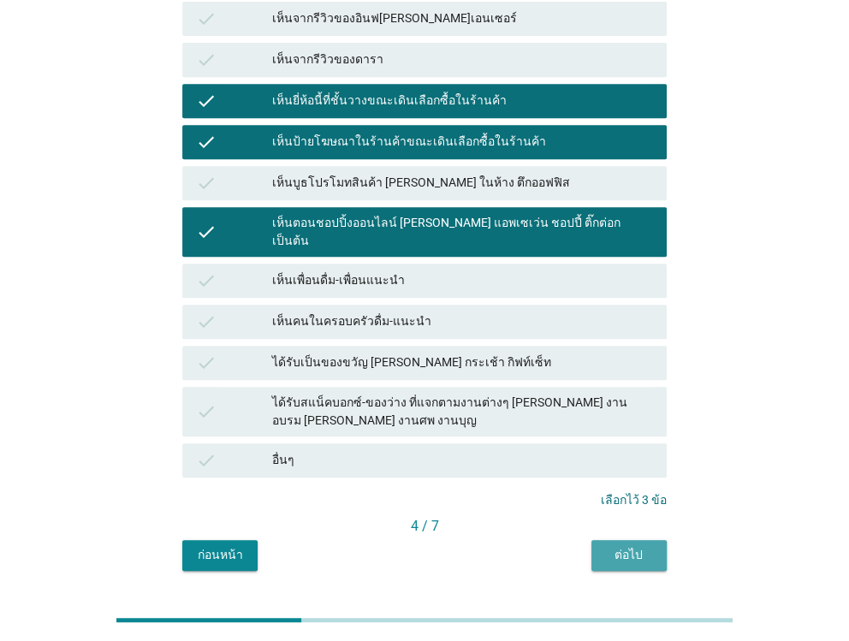
click at [632, 546] on div "ต่อไป" at bounding box center [629, 555] width 48 height 18
click at [632, 159] on div "check เห็นป้ายโฆษณาในร้านค้าขณะเดินเลือกซื้อในร้านค้า" at bounding box center [423, 142] width 483 height 34
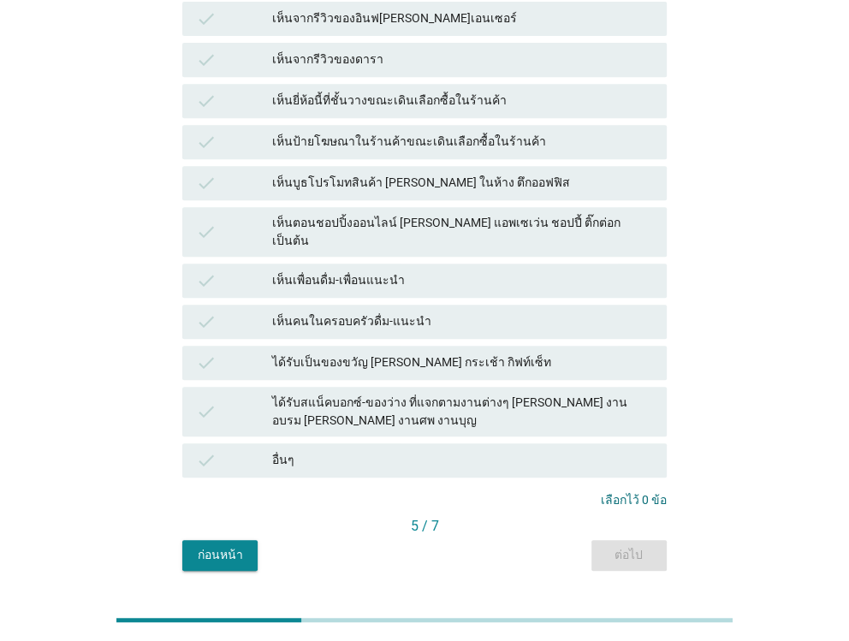
scroll to position [0, 0]
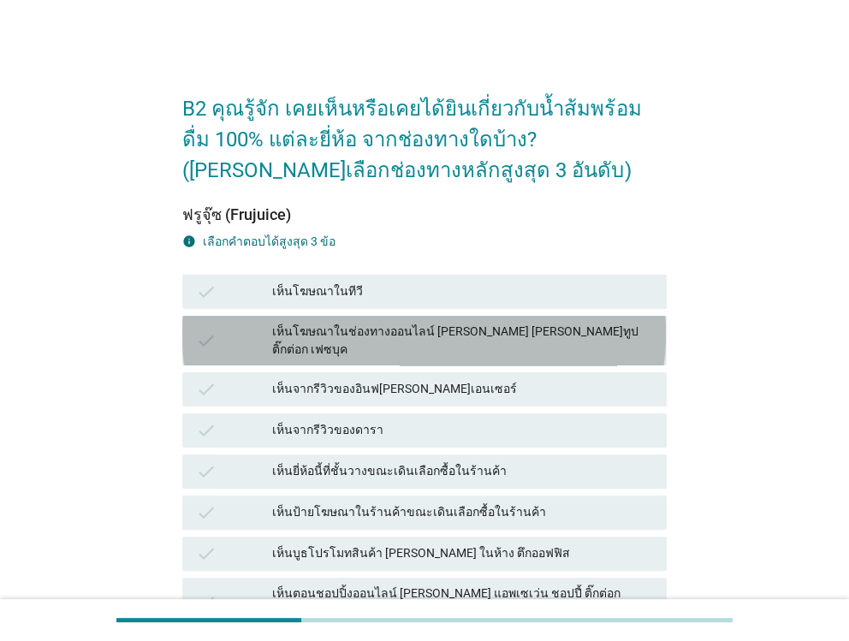
click at [375, 335] on div "เห็นโฆษณาในช่องทางออนไลน์ [PERSON_NAME] [PERSON_NAME]ทูป ติ๊กต่อก เฟซบุค" at bounding box center [462, 341] width 380 height 36
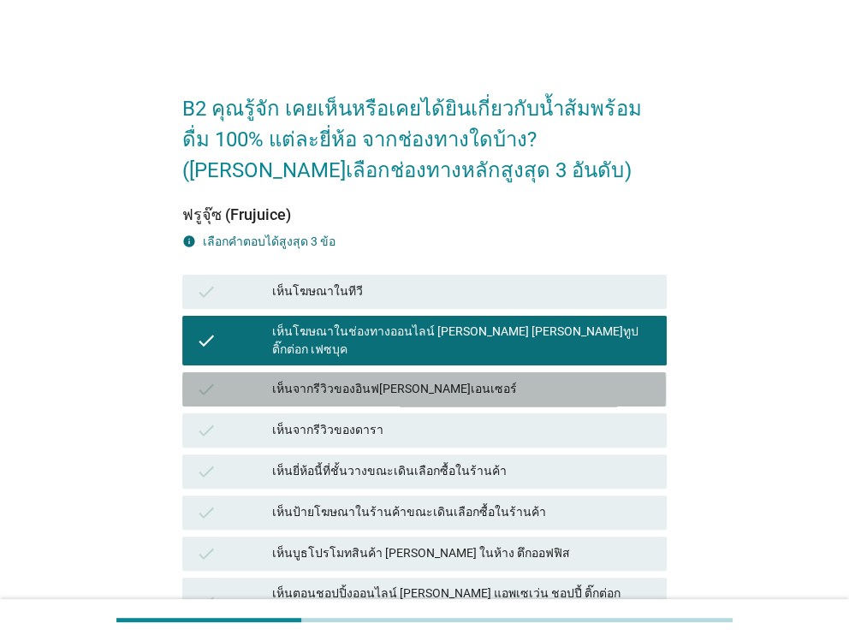
click at [368, 379] on div "เห็นจากรีวิวของอินฟ[PERSON_NAME]เอนเซอร์" at bounding box center [462, 389] width 380 height 21
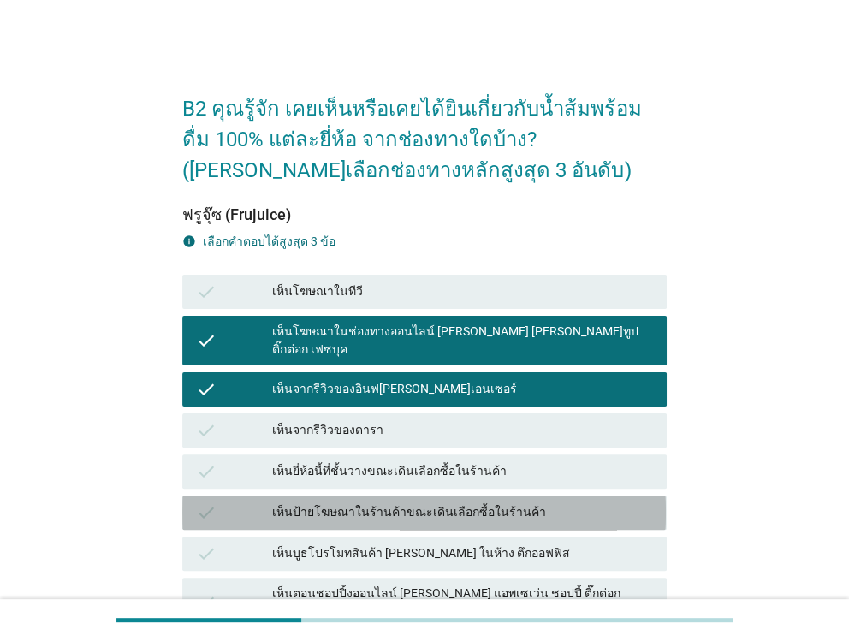
click at [403, 502] on div "เห็นป้ายโฆษณาในร้านค้าขณะเดินเลือกซื้อในร้านค้า" at bounding box center [462, 512] width 380 height 21
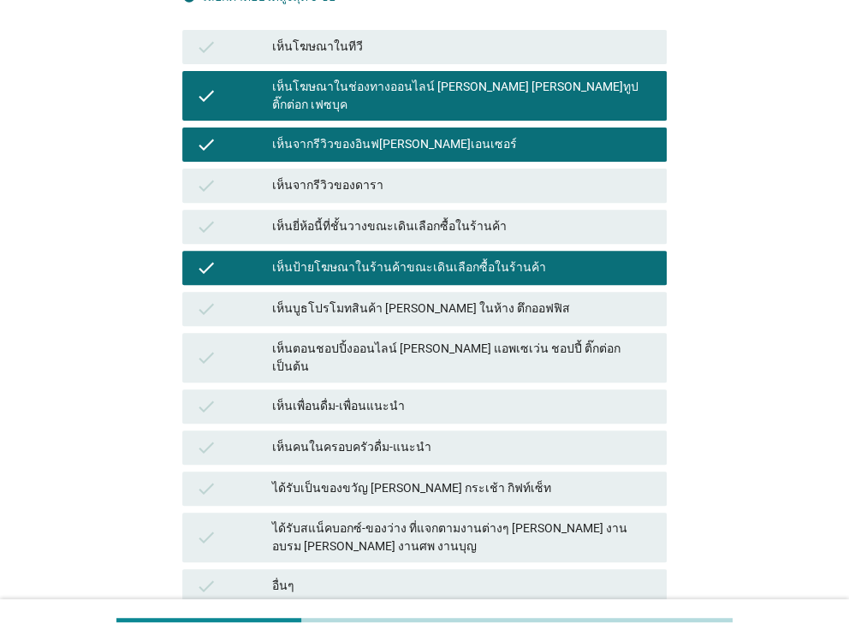
scroll to position [370, 0]
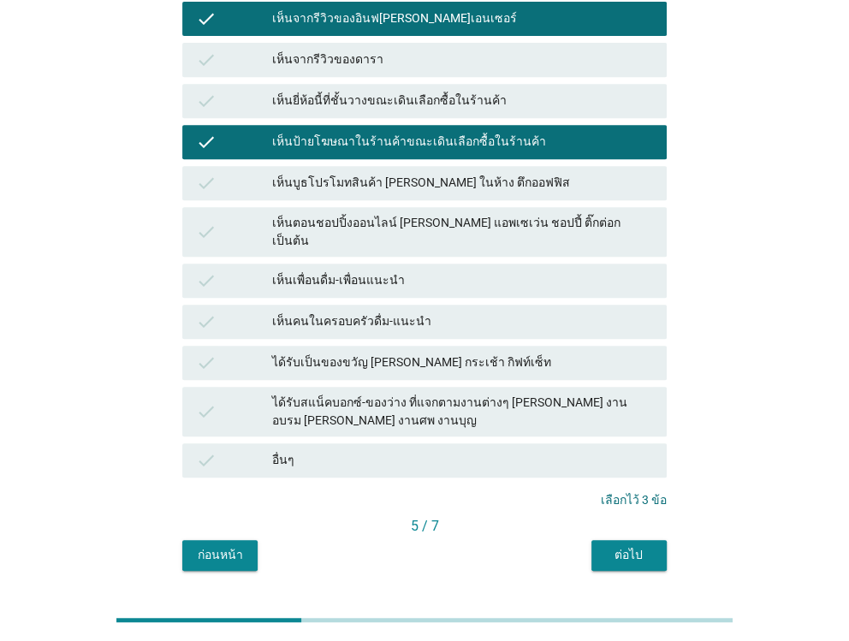
click at [624, 546] on div "ต่อไป" at bounding box center [629, 555] width 48 height 18
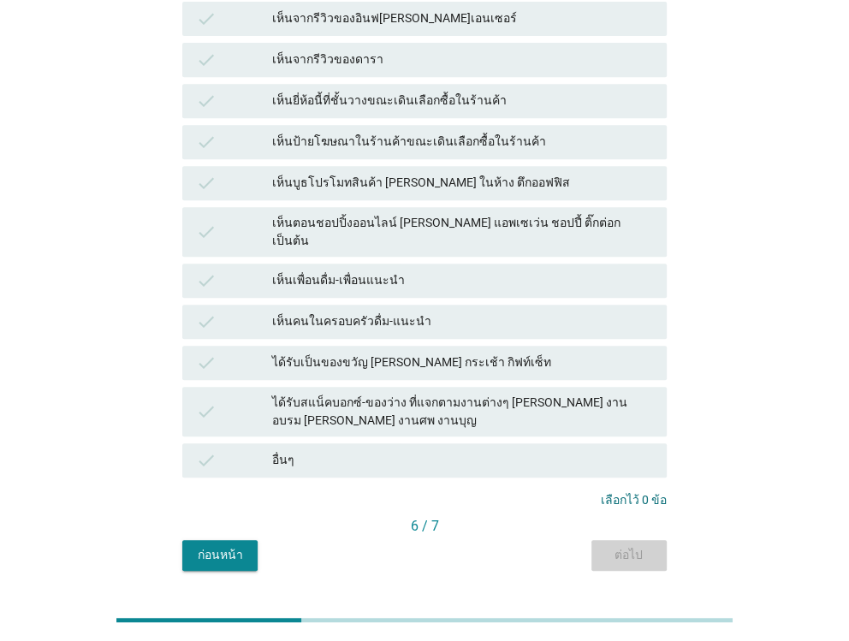
scroll to position [0, 0]
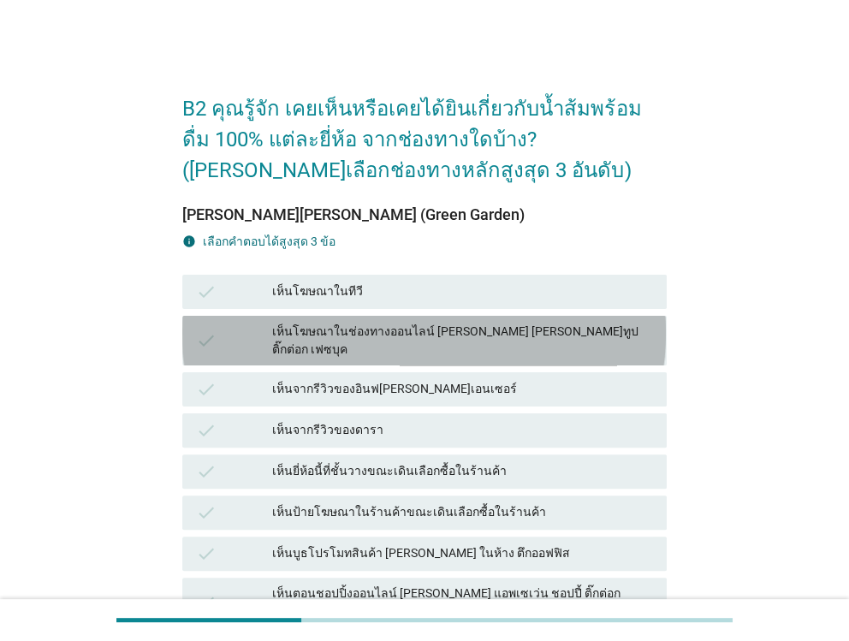
click at [293, 336] on div "เห็นโฆษณาในช่องทางออนไลน์ [PERSON_NAME] [PERSON_NAME]ทูป ติ๊กต่อก เฟซบุค" at bounding box center [462, 341] width 380 height 36
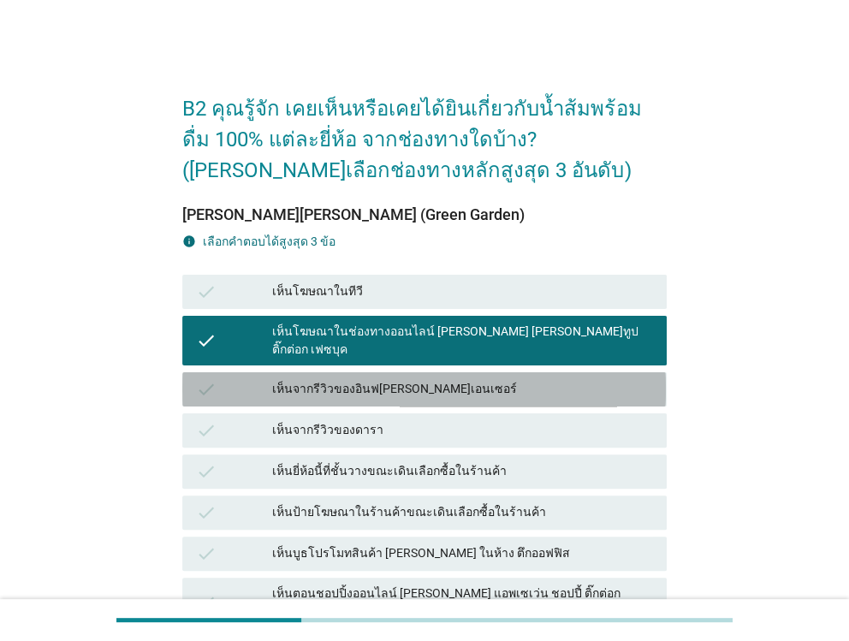
click at [305, 379] on div "เห็นจากรีวิวของอินฟ[PERSON_NAME]เอนเซอร์" at bounding box center [462, 389] width 380 height 21
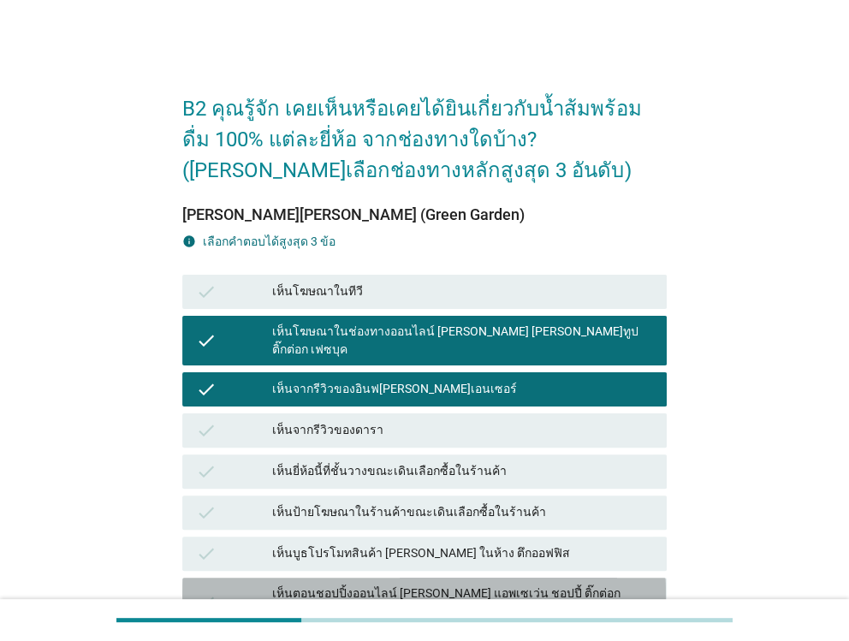
click at [309, 584] on div "เห็นตอนชอปปิ้งออนไลน์ [PERSON_NAME] แอพเซเว่น ชอปปี้ ติ๊กต่อก เป็นต้น" at bounding box center [462, 602] width 380 height 36
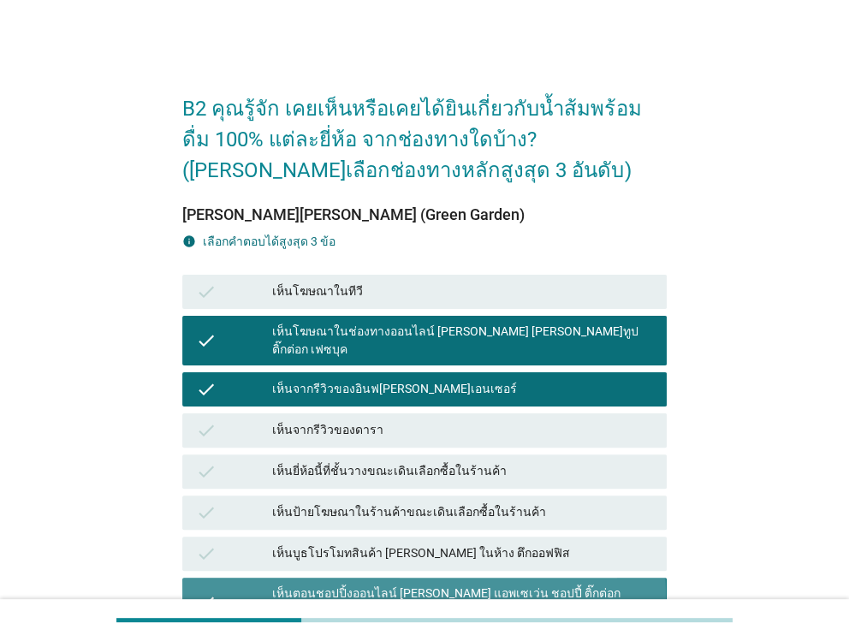
click at [309, 584] on div "เห็นตอนชอปปิ้งออนไลน์ [PERSON_NAME] แอพเซเว่น ชอปปี้ ติ๊กต่อก เป็นต้น" at bounding box center [462, 602] width 380 height 36
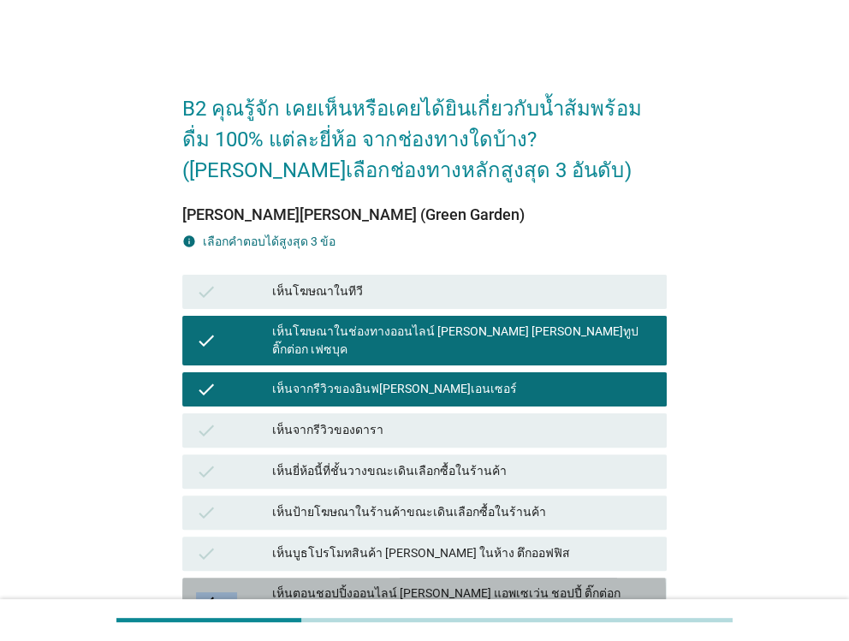
click at [310, 584] on div "เห็นตอนชอปปิ้งออนไลน์ [PERSON_NAME] แอพเซเว่น ชอปปี้ ติ๊กต่อก เป็นต้น" at bounding box center [462, 602] width 380 height 36
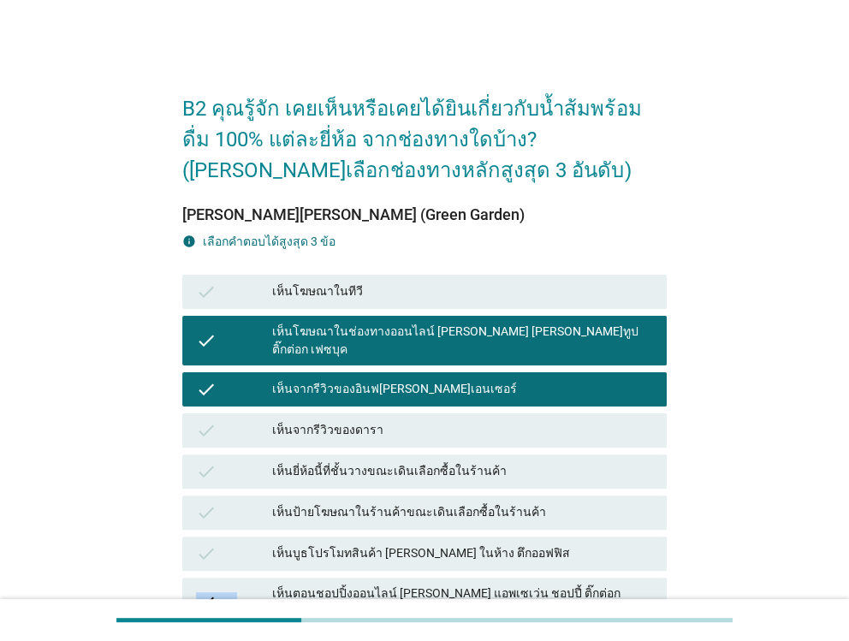
click at [310, 584] on div "เห็นตอนชอปปิ้งออนไลน์ [PERSON_NAME] แอพเซเว่น ชอปปี้ ติ๊กต่อก เป็นต้น" at bounding box center [462, 602] width 380 height 36
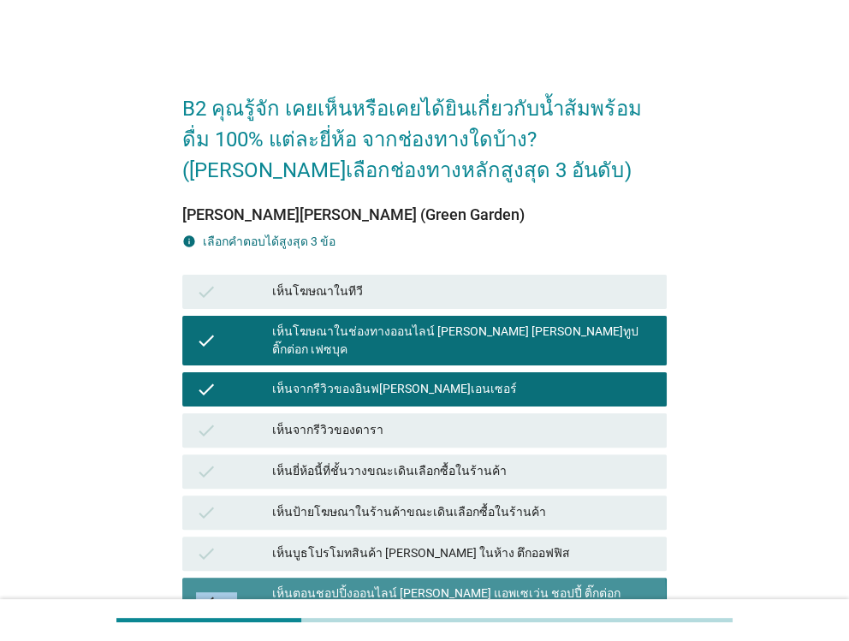
click at [310, 584] on div "เห็นตอนชอปปิ้งออนไลน์ [PERSON_NAME] แอพเซเว่น ชอปปี้ ติ๊กต่อก เป็นต้น" at bounding box center [462, 602] width 380 height 36
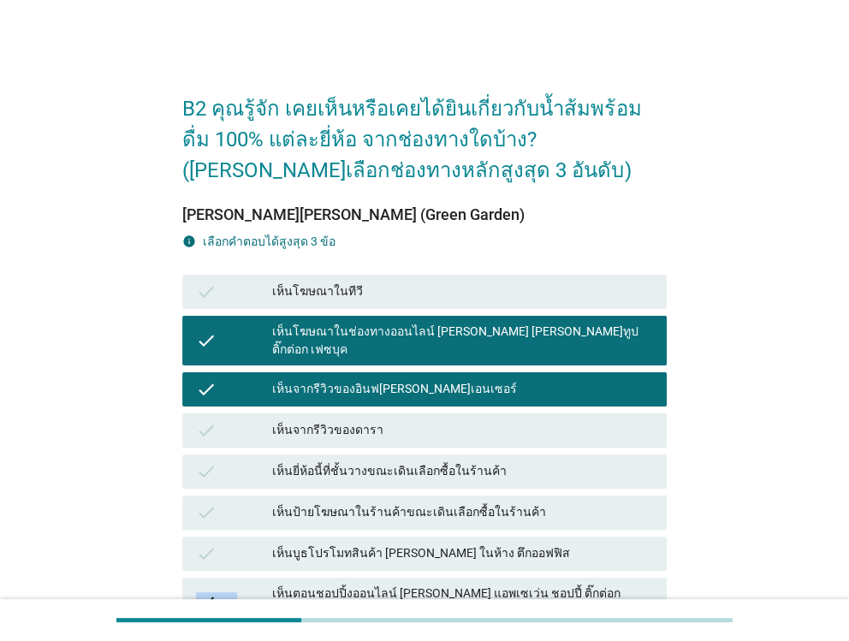
click at [310, 584] on div "เห็นตอนชอปปิ้งออนไลน์ [PERSON_NAME] แอพเซเว่น ชอปปี้ ติ๊กต่อก เป็นต้น" at bounding box center [462, 602] width 380 height 36
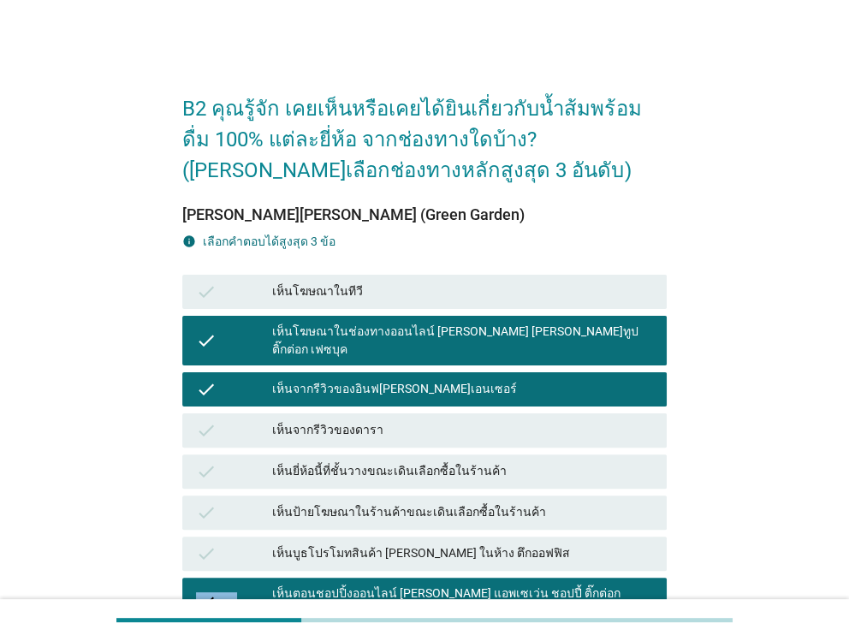
scroll to position [370, 0]
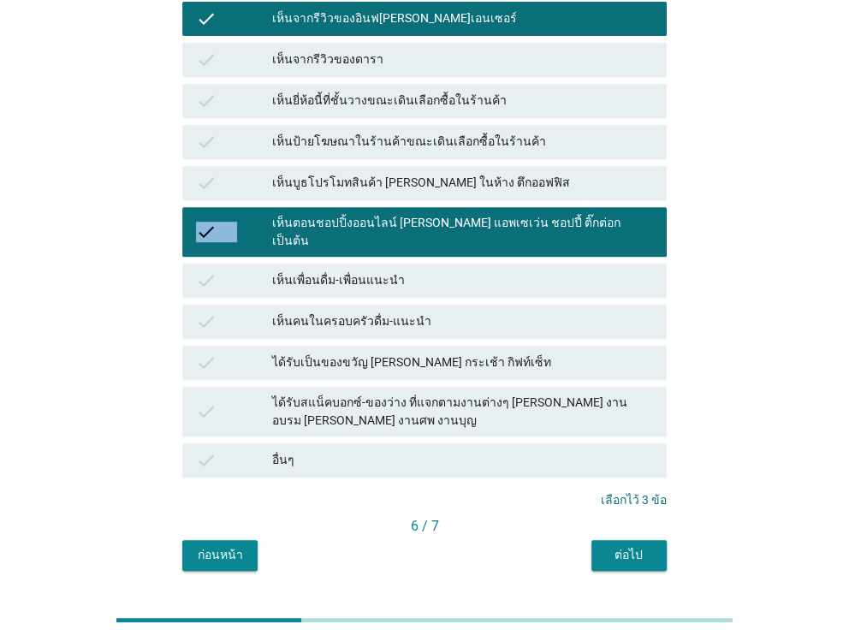
click at [611, 540] on button "ต่อไป" at bounding box center [628, 555] width 75 height 31
click at [611, 204] on div "check เห็นบูธโปรโมทสินค้า [PERSON_NAME] ในห้าง ตึกออฟฟิส" at bounding box center [424, 183] width 490 height 41
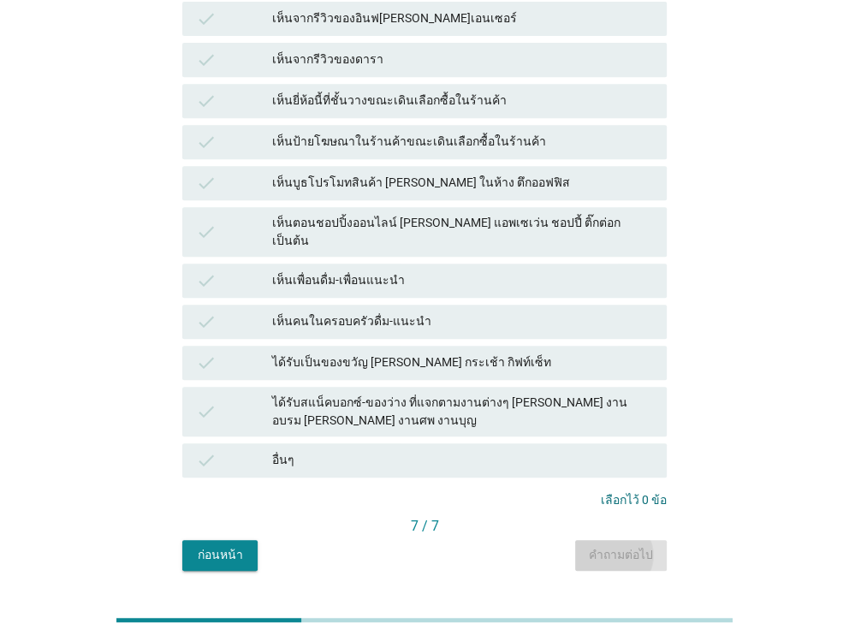
scroll to position [0, 0]
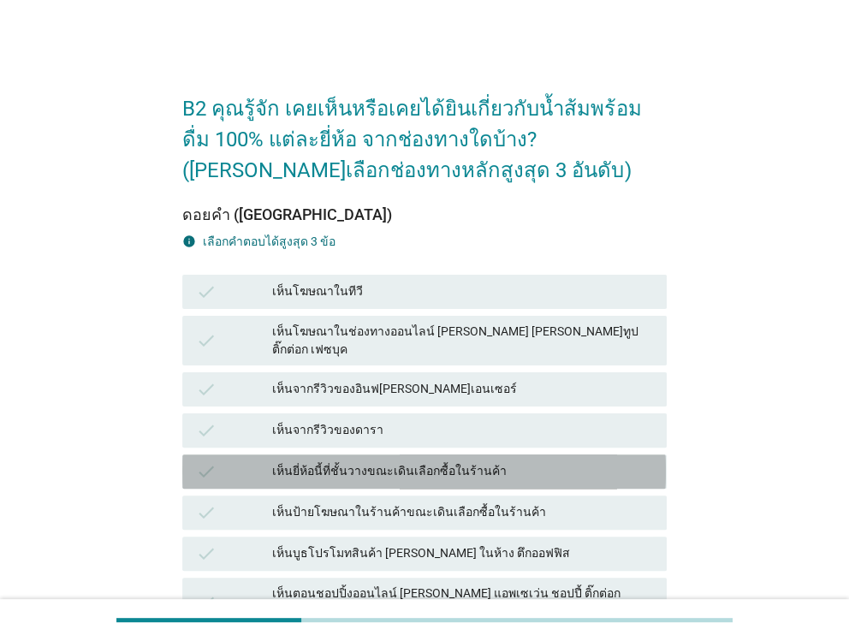
click at [319, 461] on div "เห็นยี่ห้อนี้ที่ชั้นวางขณะเดินเลือกซื้อในร้านค้า" at bounding box center [462, 471] width 380 height 21
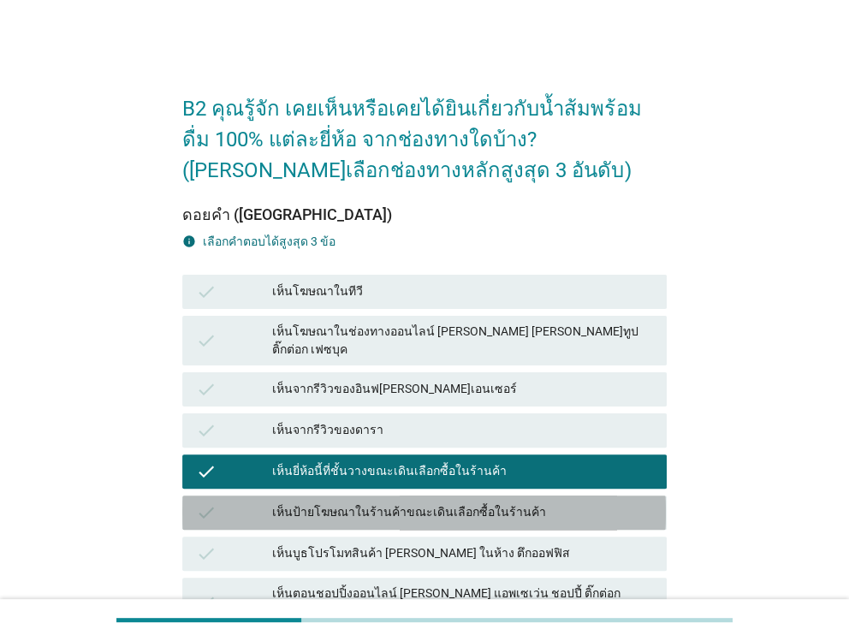
click at [319, 502] on div "เห็นป้ายโฆษณาในร้านค้าขณะเดินเลือกซื้อในร้านค้า" at bounding box center [462, 512] width 380 height 21
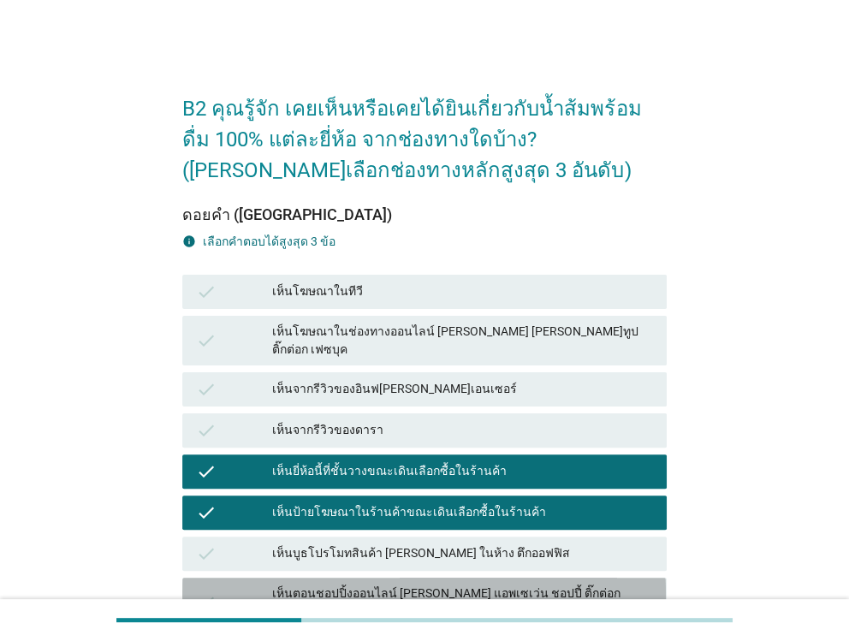
click at [320, 577] on div "check เห็นตอนชอปปิ้งออนไลน์ [PERSON_NAME] แอพเซเว่น ชอปปี้ ติ๊กต่อก เป็นต้น" at bounding box center [423, 602] width 483 height 50
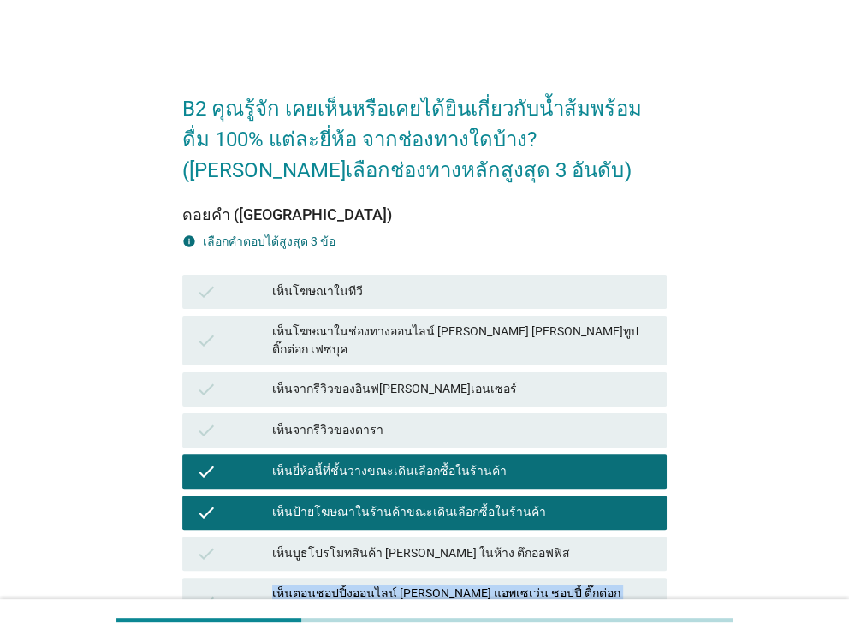
click at [320, 577] on div "check เห็นตอนชอปปิ้งออนไลน์ [PERSON_NAME] แอพเซเว่น ชอปปี้ ติ๊กต่อก เป็นต้น" at bounding box center [423, 602] width 483 height 50
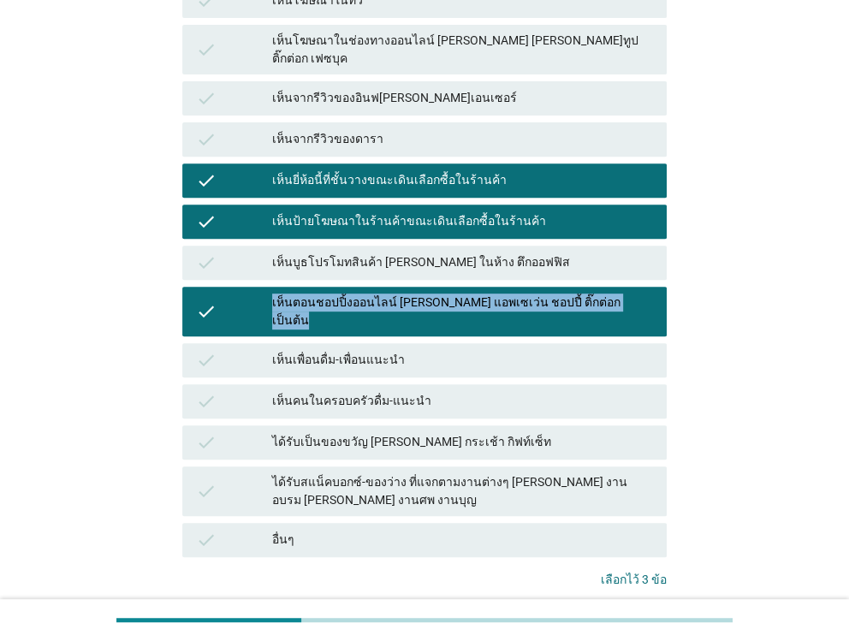
scroll to position [370, 0]
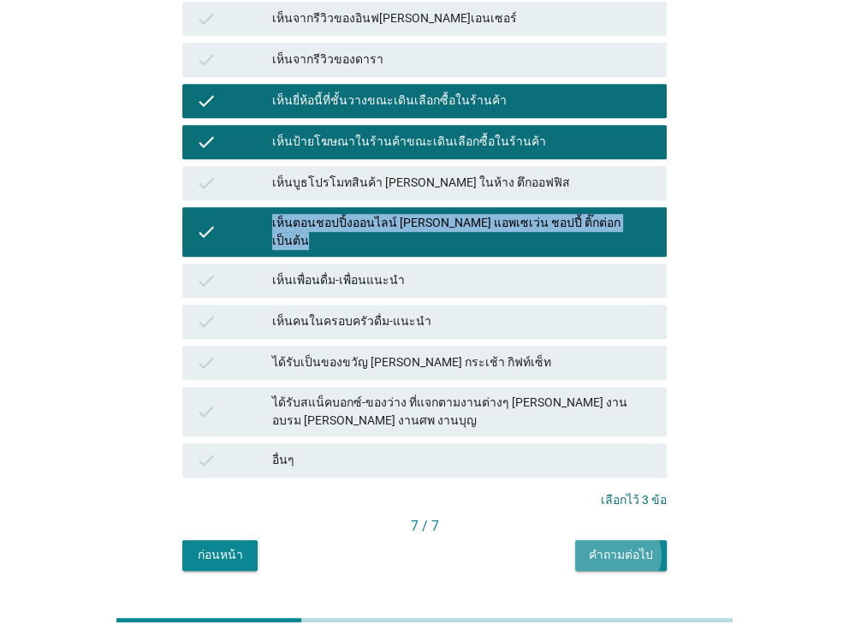
click at [597, 546] on div "คำถามต่อไป" at bounding box center [621, 555] width 64 height 18
click at [597, 540] on div "ก่อนหน้า คำถามต่อไป" at bounding box center [423, 555] width 483 height 31
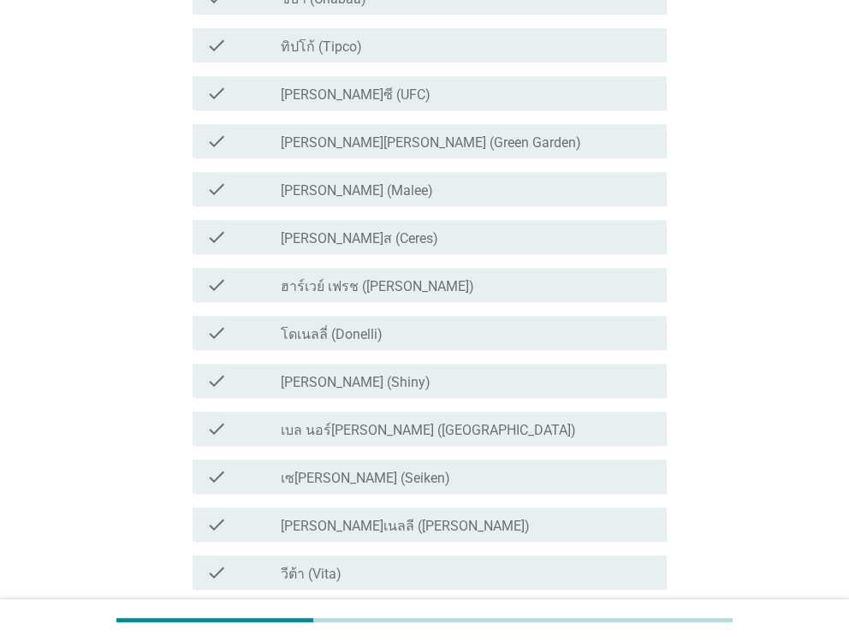
scroll to position [0, 0]
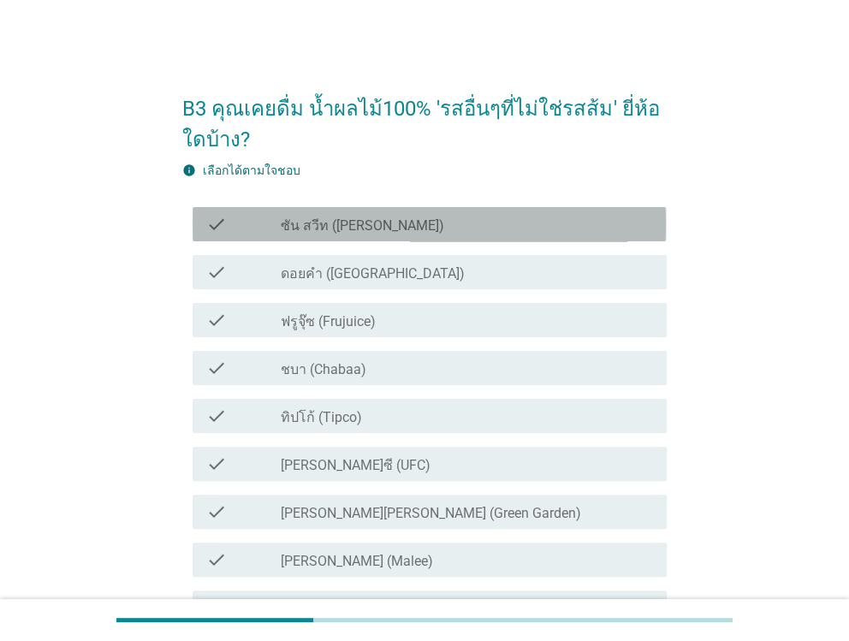
click at [313, 228] on label "ซัน สวีท ([PERSON_NAME])" at bounding box center [362, 225] width 163 height 17
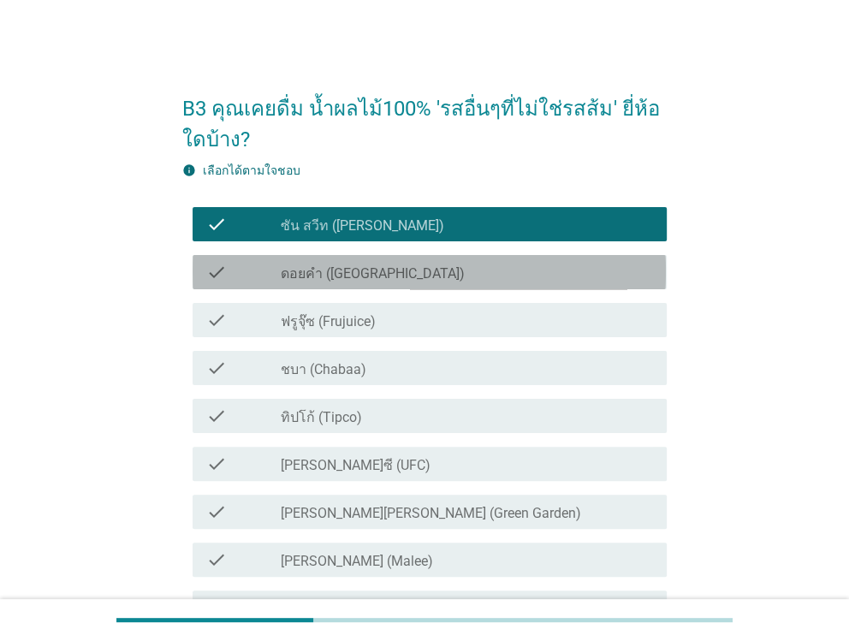
click at [308, 258] on div "check check_box_outline_blank ดอยคำ (Doi-Khham)" at bounding box center [428, 272] width 473 height 34
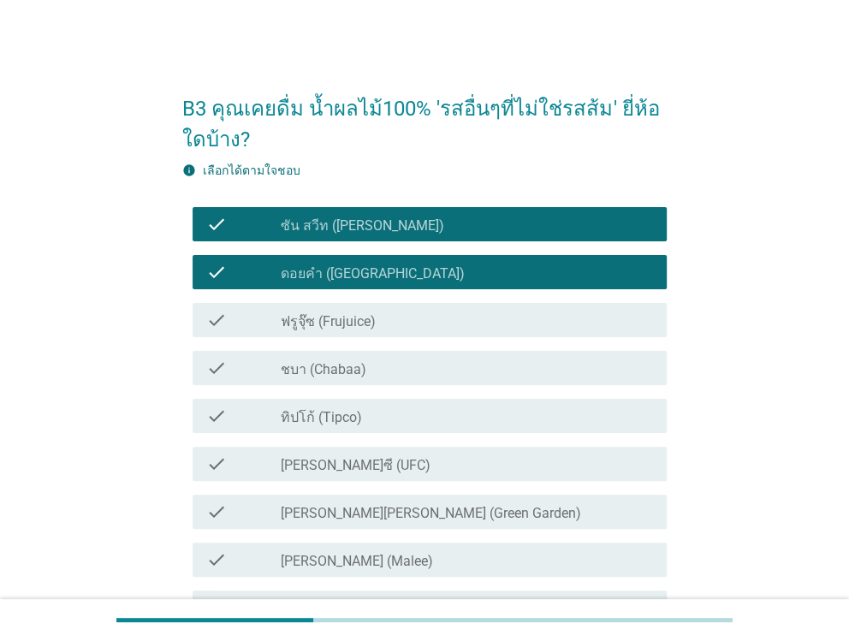
click at [307, 317] on label "ฟรูจุ๊ซ (Frujuice)" at bounding box center [328, 321] width 95 height 17
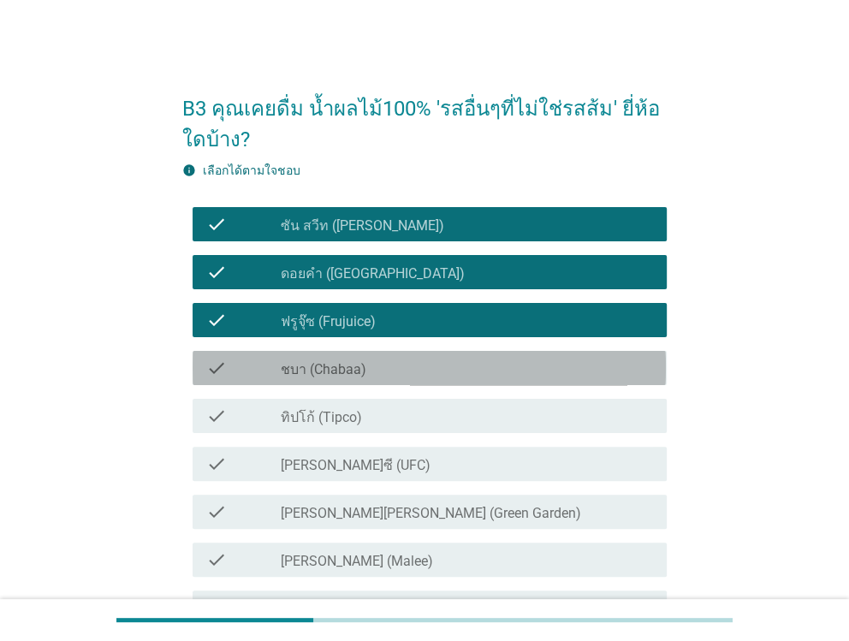
click at [299, 371] on label "ชบา (Chabaa)" at bounding box center [324, 369] width 86 height 17
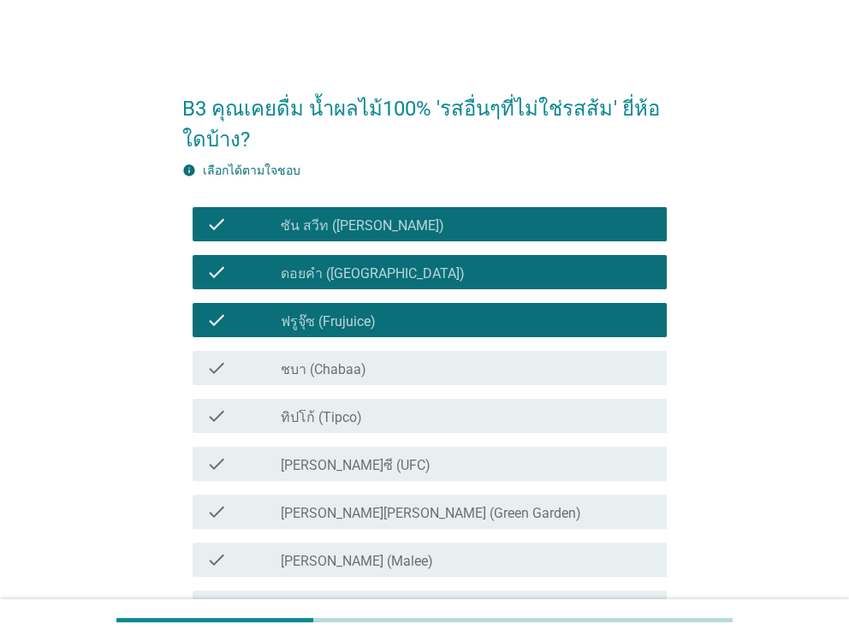
click at [299, 371] on label "ชบา (Chabaa)" at bounding box center [324, 369] width 86 height 17
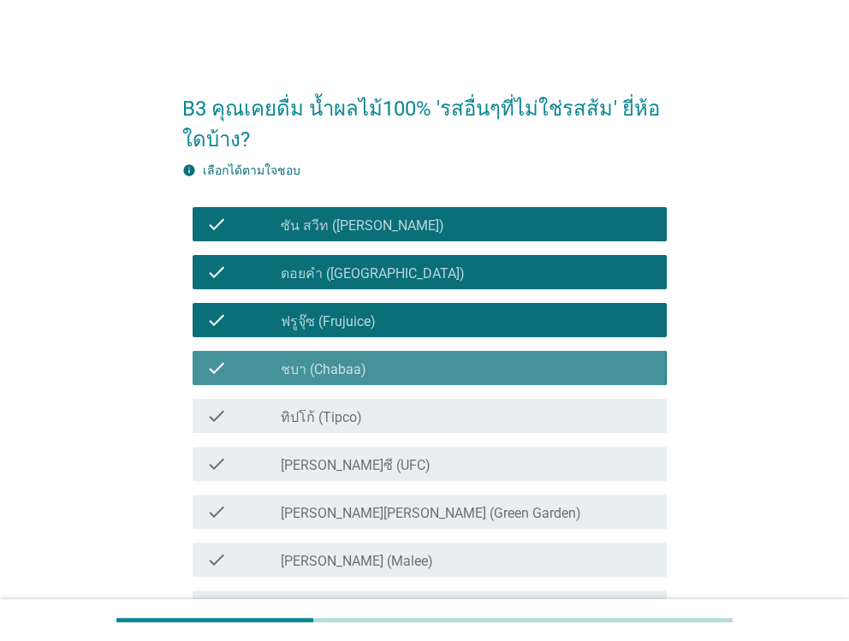
click at [299, 371] on label "ชบา (Chabaa)" at bounding box center [324, 369] width 86 height 17
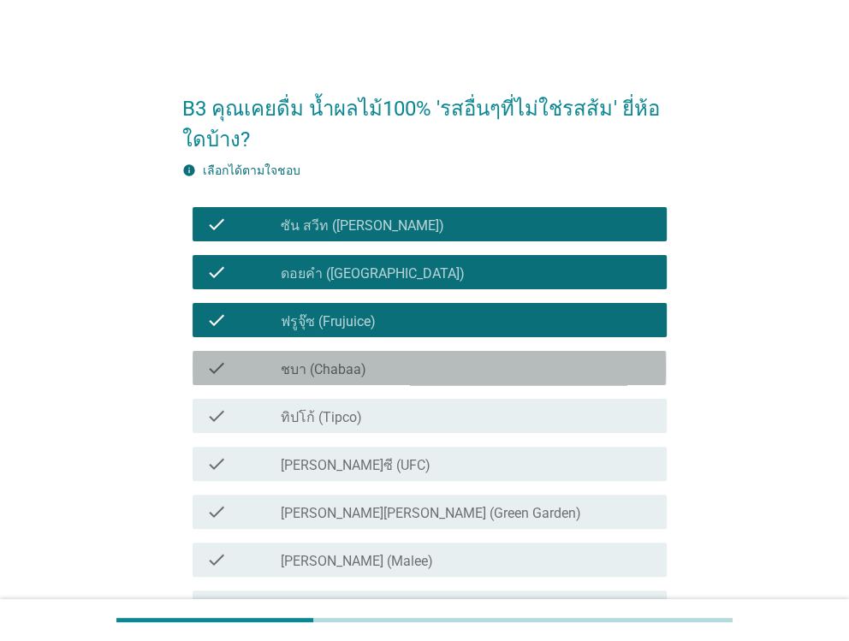
click at [299, 371] on label "ชบา (Chabaa)" at bounding box center [324, 369] width 86 height 17
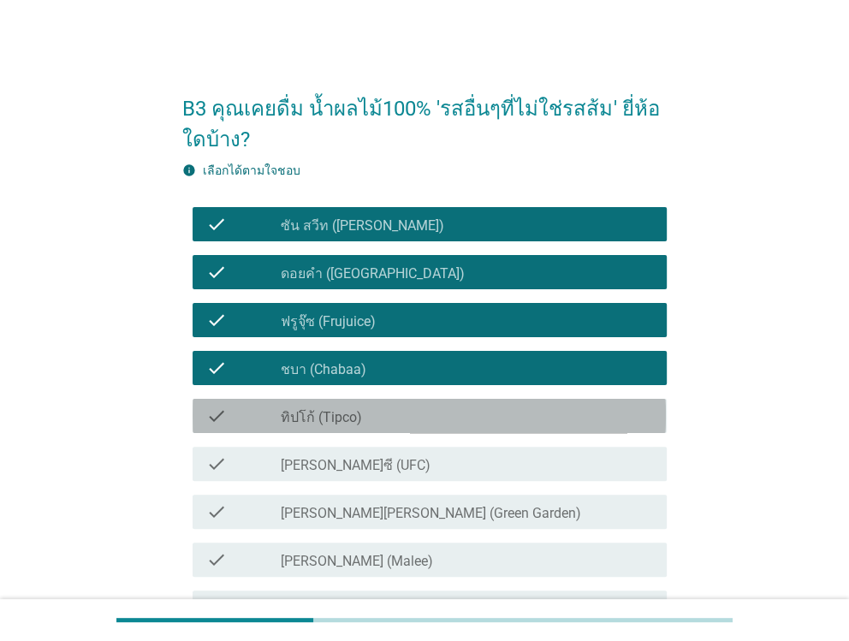
click at [291, 410] on label "ทิปโก้ (Tipco)" at bounding box center [321, 417] width 81 height 17
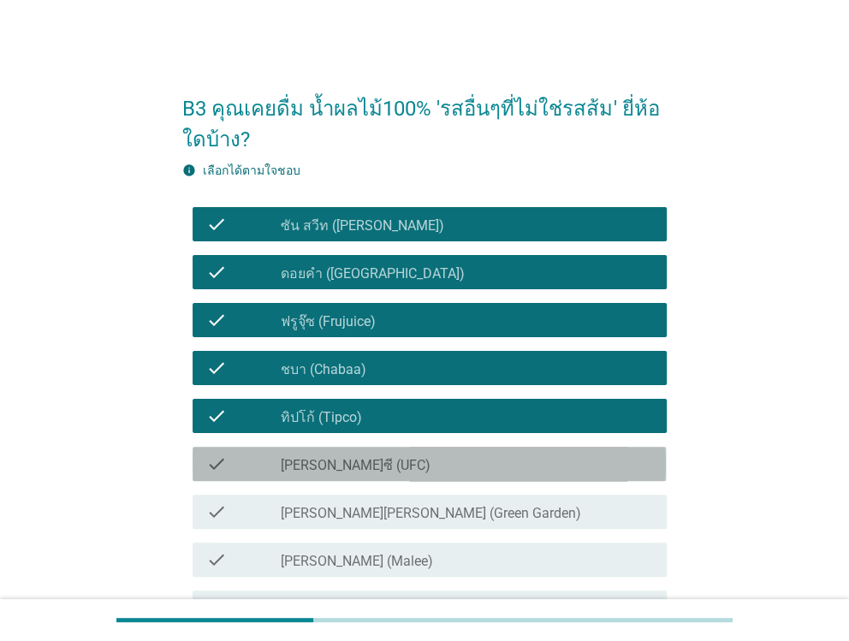
click at [284, 462] on label "[PERSON_NAME]ซี (UFC)" at bounding box center [356, 465] width 150 height 17
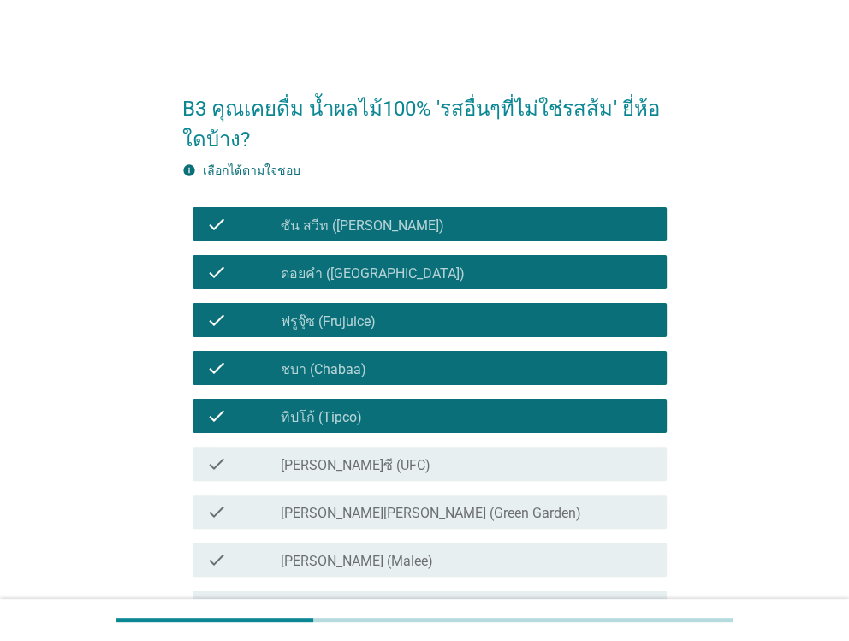
click at [284, 462] on label "[PERSON_NAME]ซี (UFC)" at bounding box center [356, 465] width 150 height 17
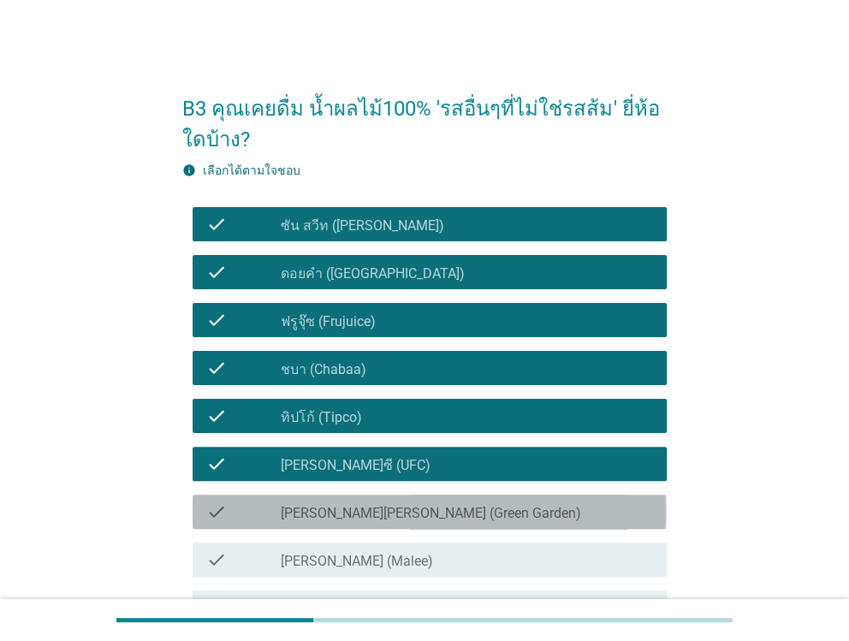
click at [270, 522] on div "check check_box_outline_blank [PERSON_NAME][PERSON_NAME] (Green Garden)" at bounding box center [428, 511] width 473 height 34
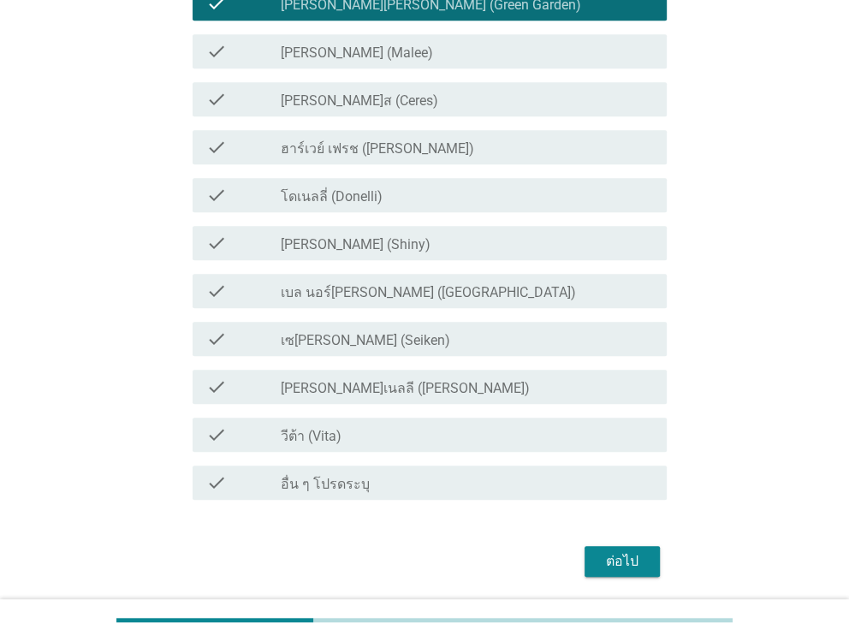
scroll to position [513, 0]
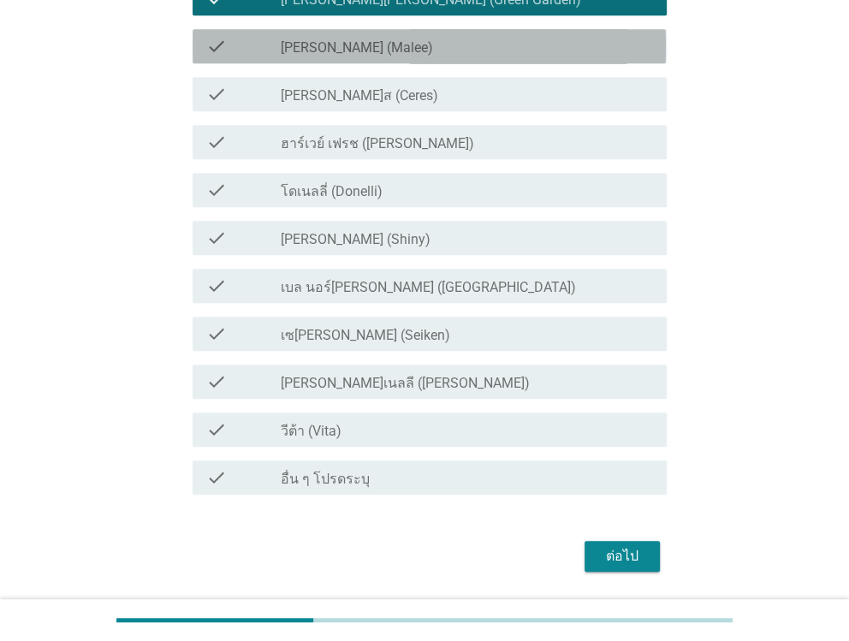
click at [257, 59] on div "check check_box_outline_blank [PERSON_NAME] (Malee)" at bounding box center [428, 46] width 473 height 34
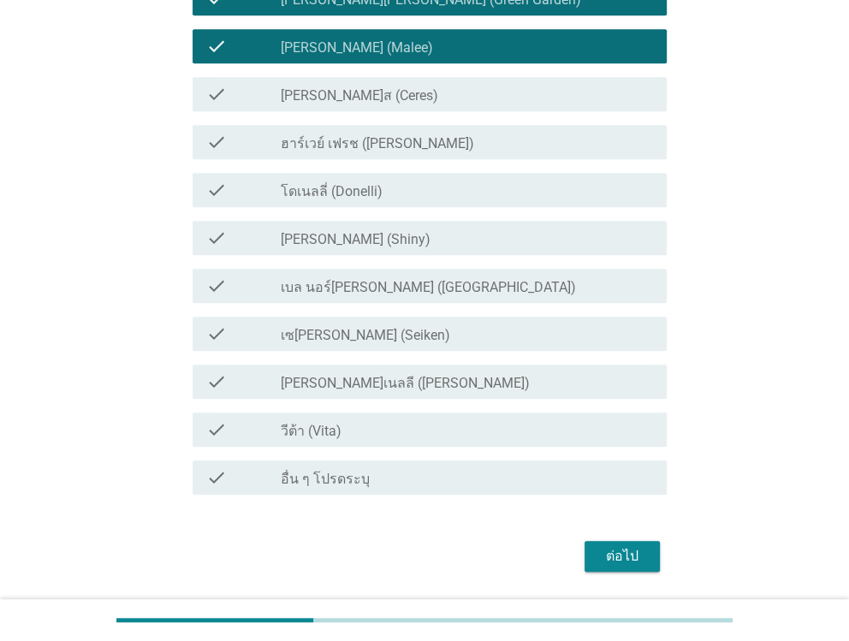
click at [257, 59] on div "check check_box_outline_blank [PERSON_NAME] (Malee)" at bounding box center [428, 46] width 473 height 34
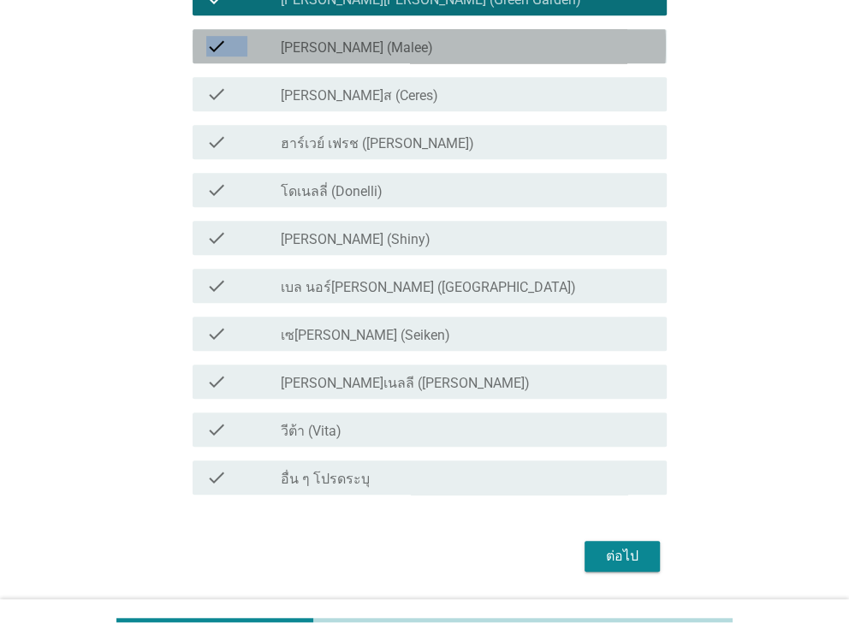
click at [257, 59] on div "check check_box_outline_blank [PERSON_NAME] (Malee)" at bounding box center [428, 46] width 473 height 34
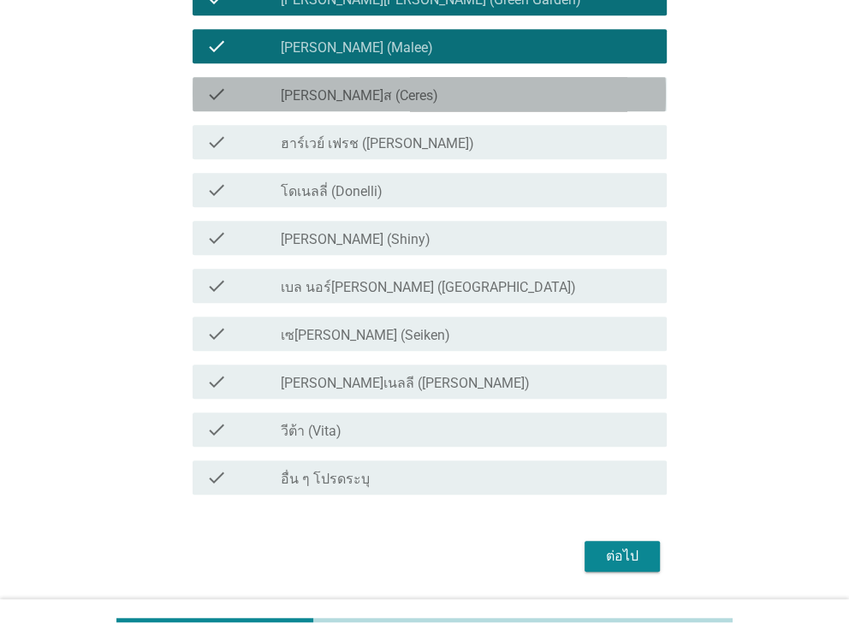
click at [257, 84] on div "check" at bounding box center [243, 94] width 74 height 21
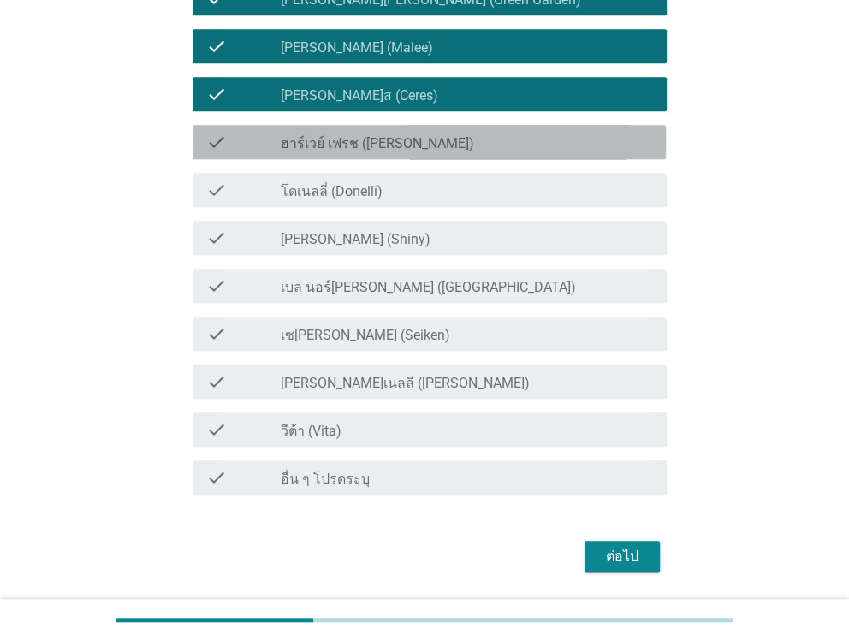
click at [257, 136] on div "check" at bounding box center [243, 142] width 74 height 21
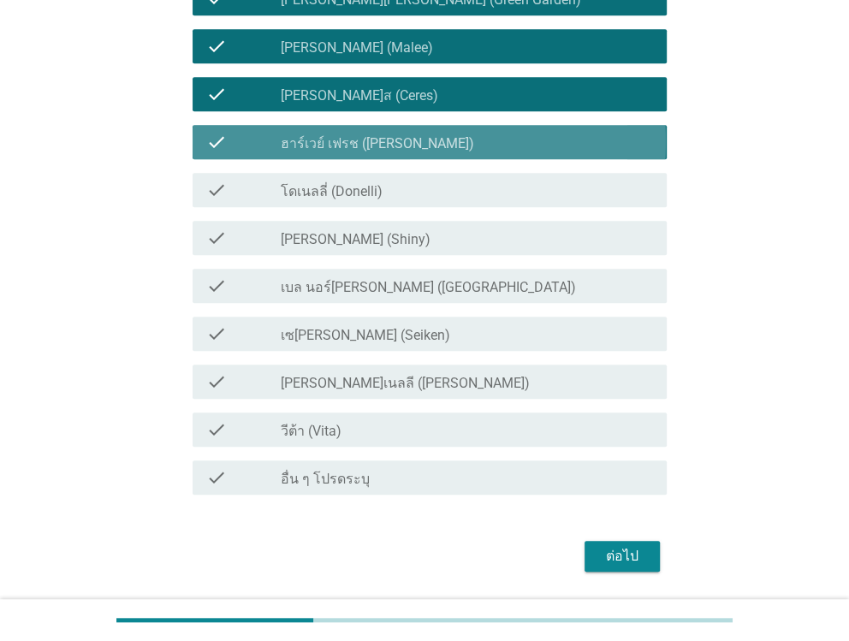
click at [257, 136] on div "check" at bounding box center [243, 142] width 74 height 21
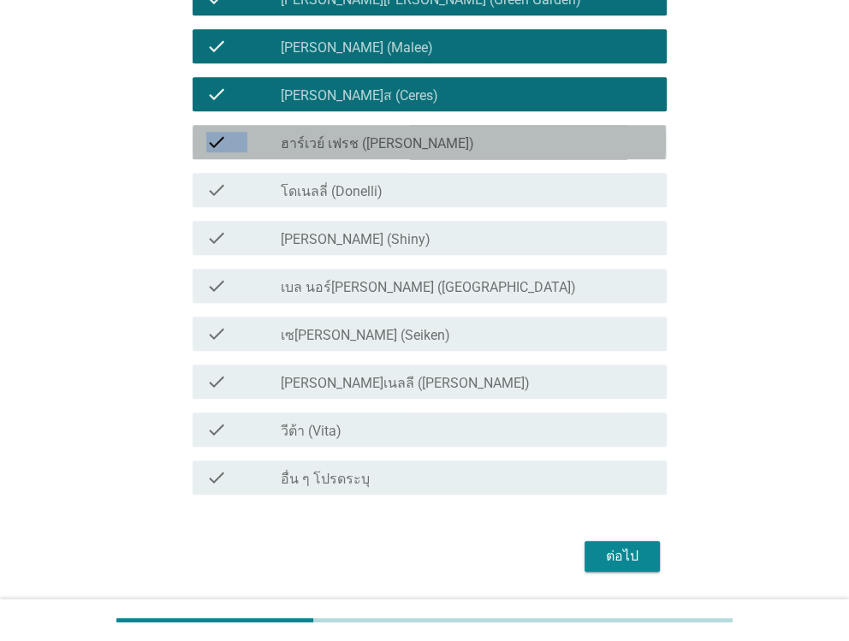
click at [257, 136] on div "check" at bounding box center [243, 142] width 74 height 21
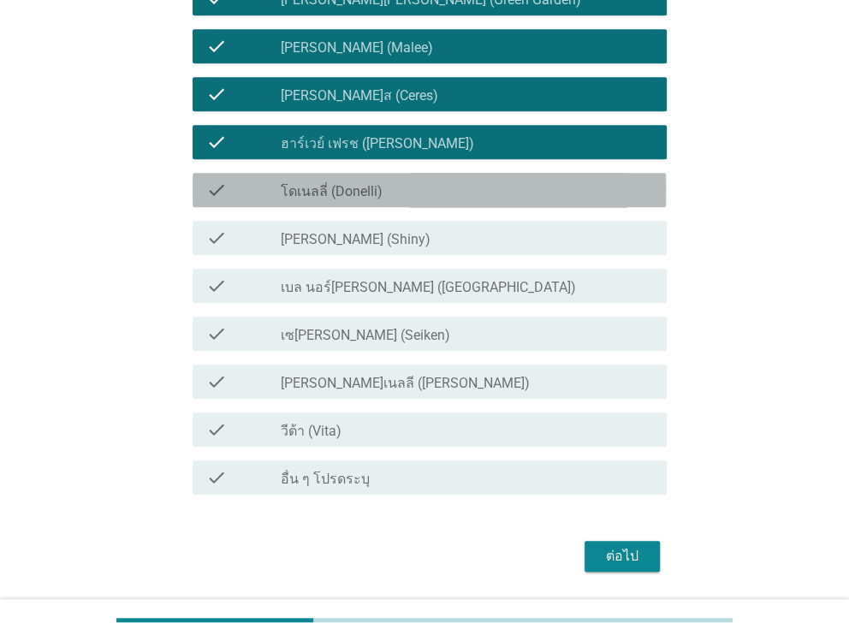
click at [260, 185] on div "check" at bounding box center [243, 190] width 74 height 21
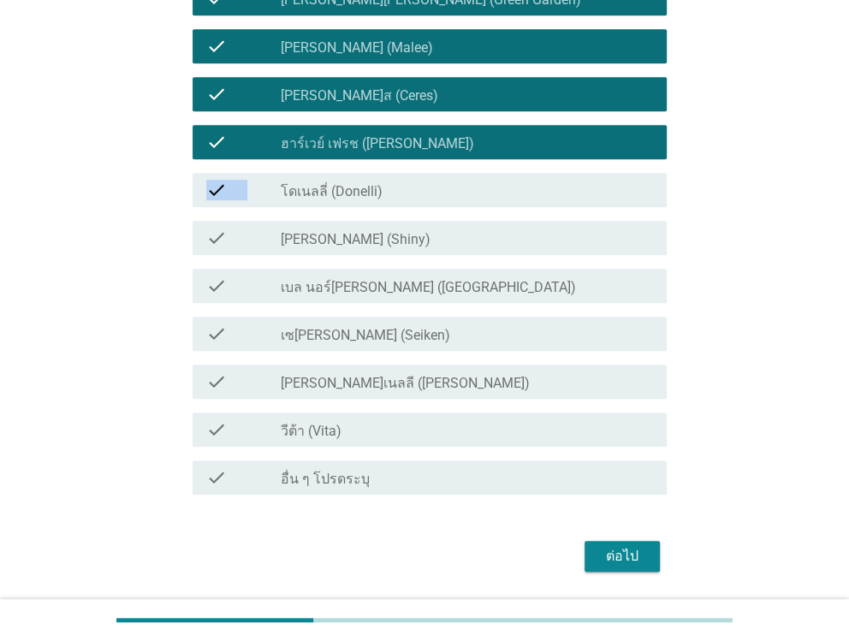
click at [260, 185] on div "check" at bounding box center [243, 190] width 74 height 21
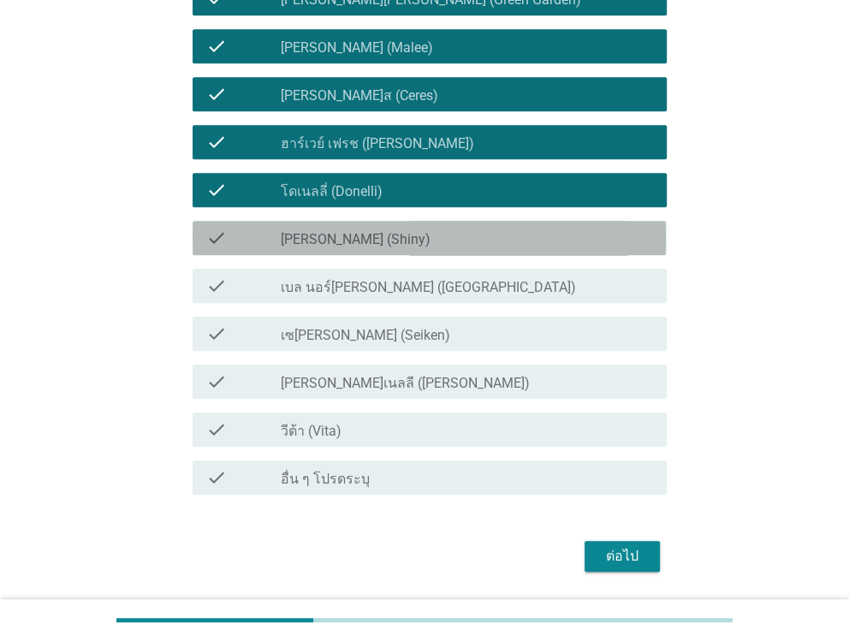
click at [260, 234] on div "check" at bounding box center [243, 238] width 74 height 21
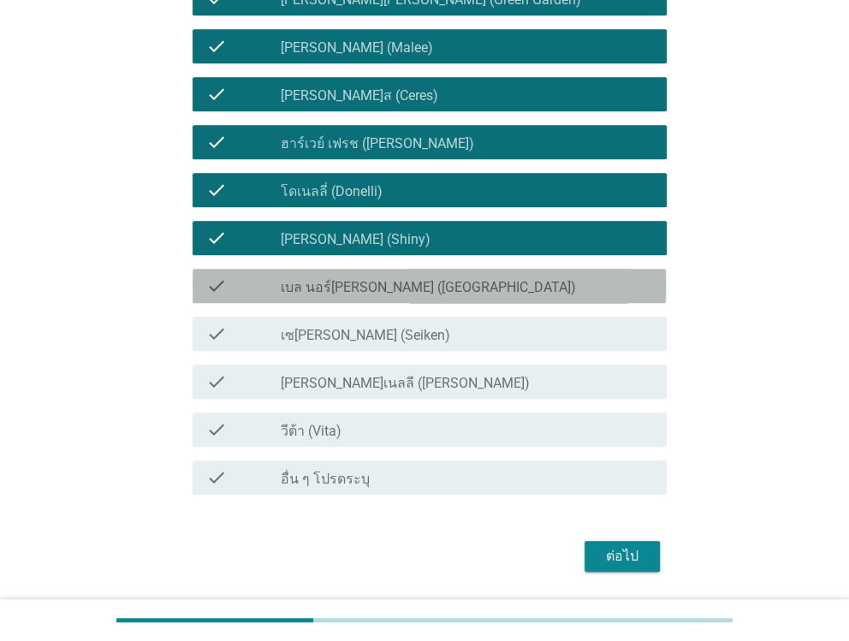
click at [261, 292] on div "check" at bounding box center [243, 285] width 74 height 21
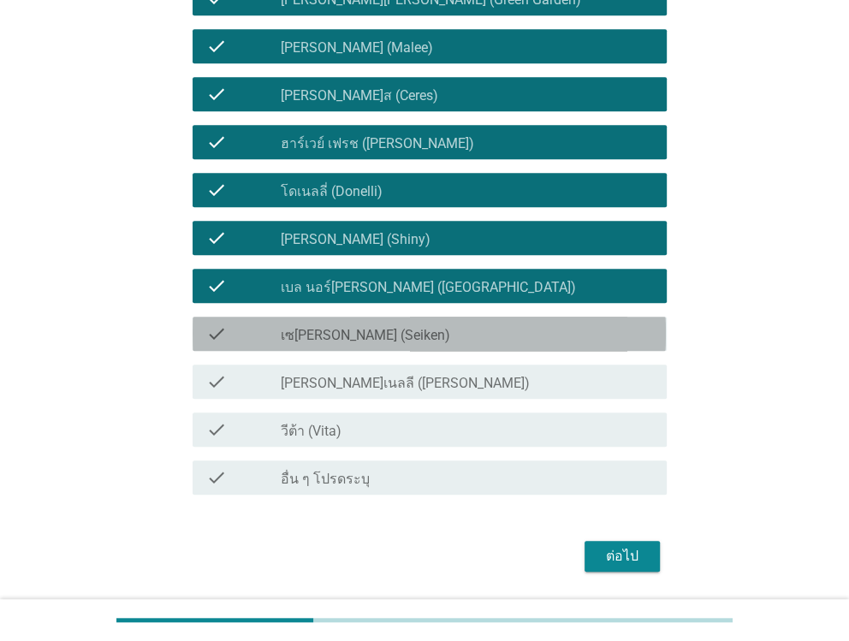
click at [263, 325] on div "check" at bounding box center [243, 333] width 74 height 21
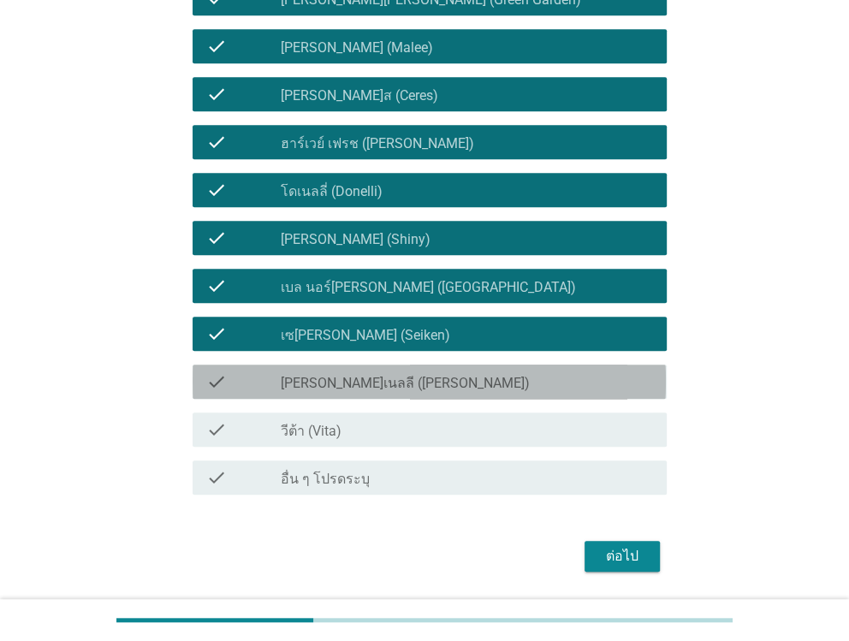
click at [256, 384] on div "check" at bounding box center [243, 381] width 74 height 21
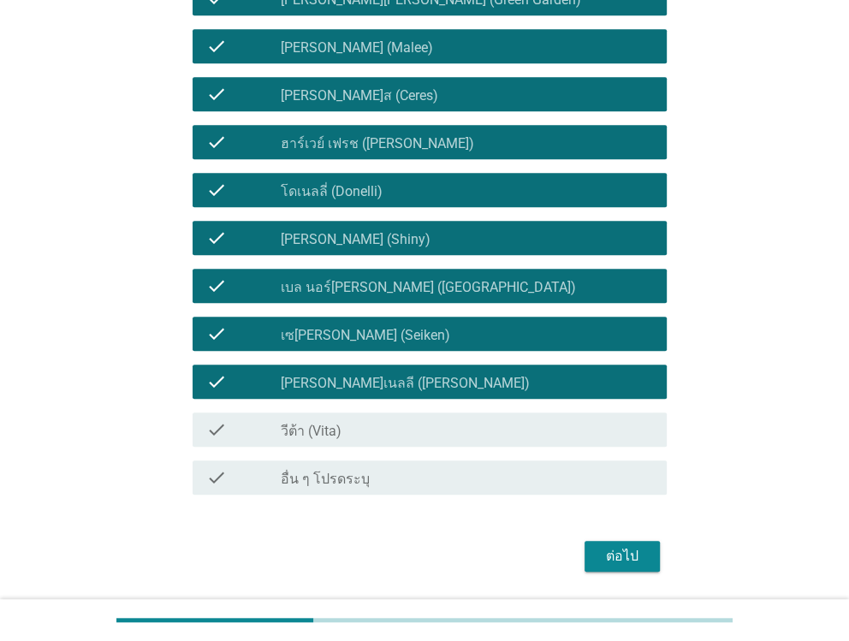
click at [253, 414] on div "check check_box_outline_blank วีต้า (Vita)" at bounding box center [428, 429] width 473 height 34
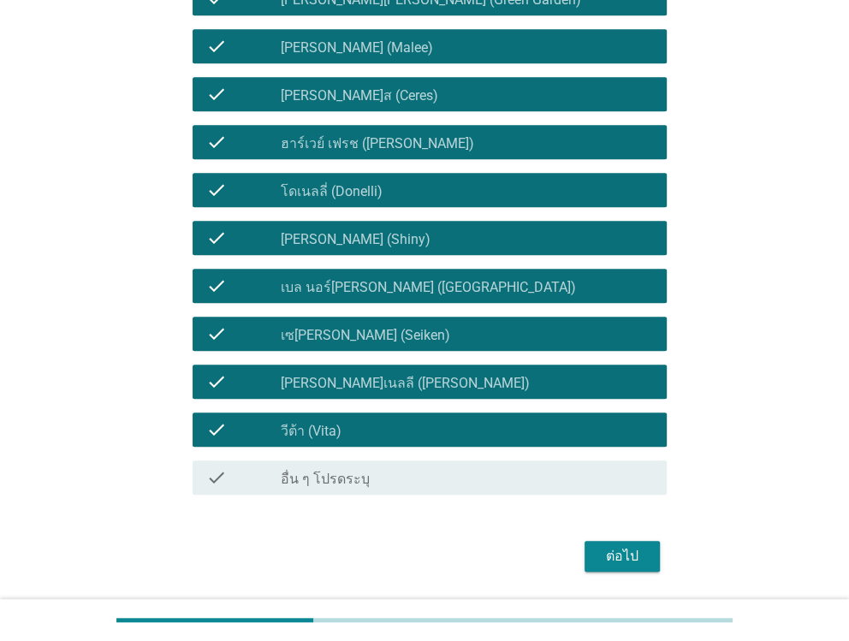
click at [253, 414] on div "check check_box_outline_blank วีต้า (Vita)" at bounding box center [428, 429] width 473 height 34
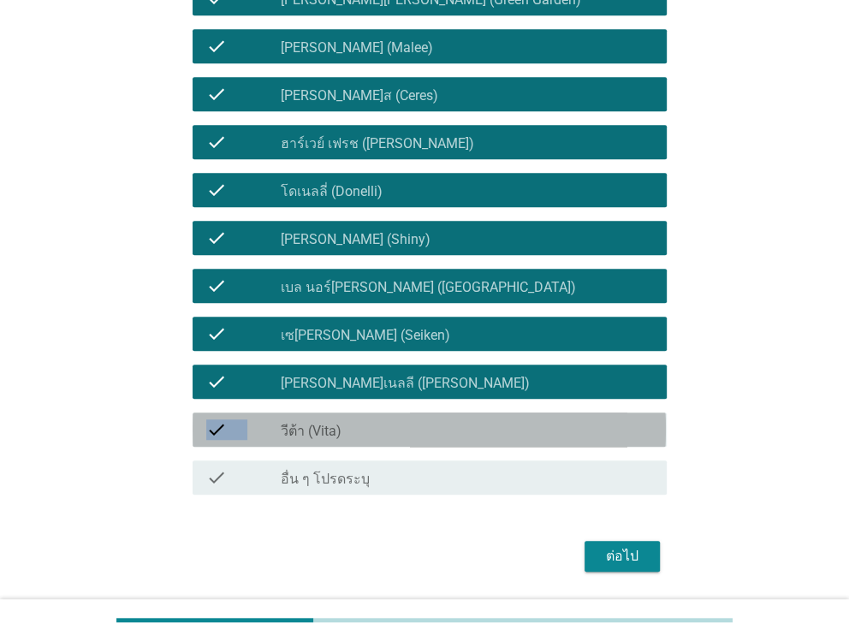
click at [254, 414] on div "check check_box_outline_blank วีต้า (Vita)" at bounding box center [428, 429] width 473 height 34
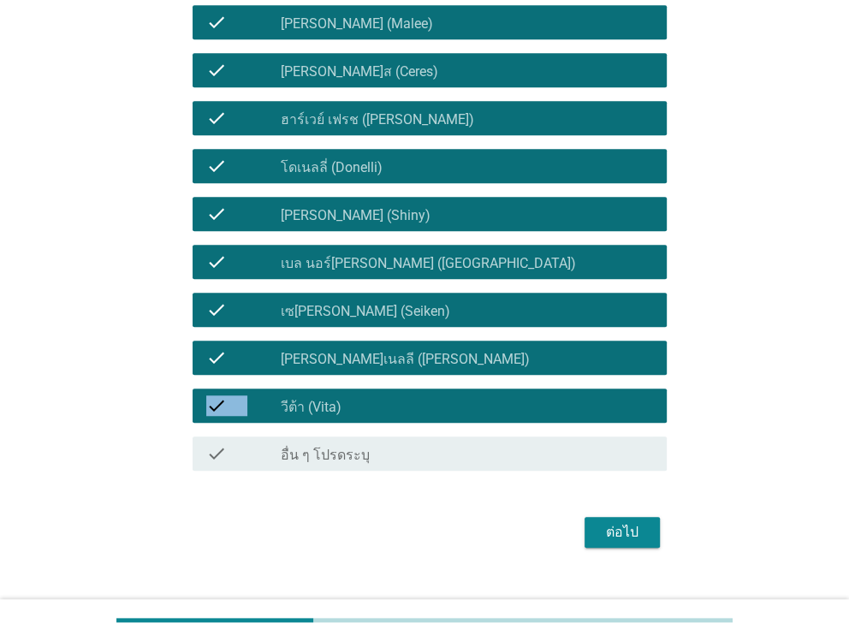
scroll to position [565, 0]
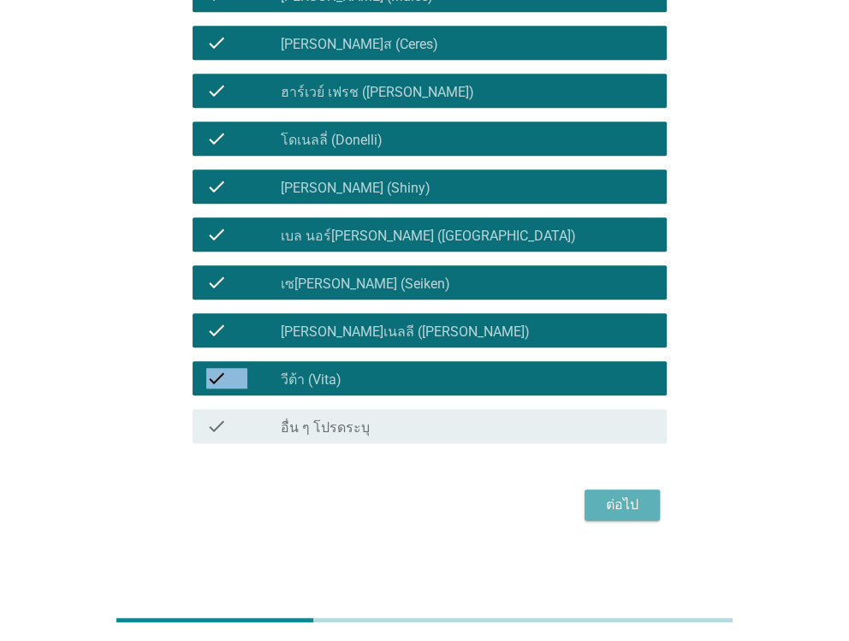
click at [630, 491] on button "ต่อไป" at bounding box center [621, 504] width 75 height 31
click at [630, 492] on div "ต่อไป" at bounding box center [423, 504] width 483 height 41
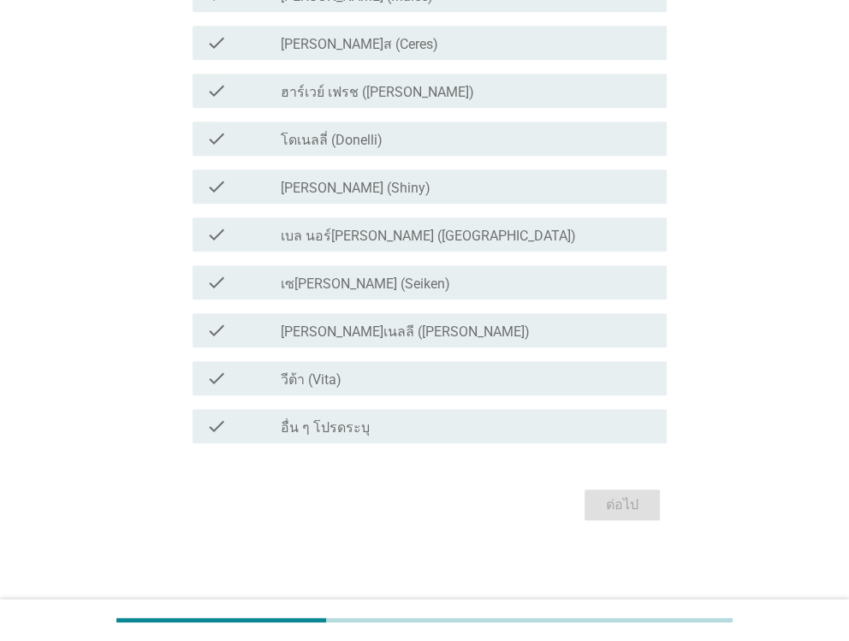
scroll to position [0, 0]
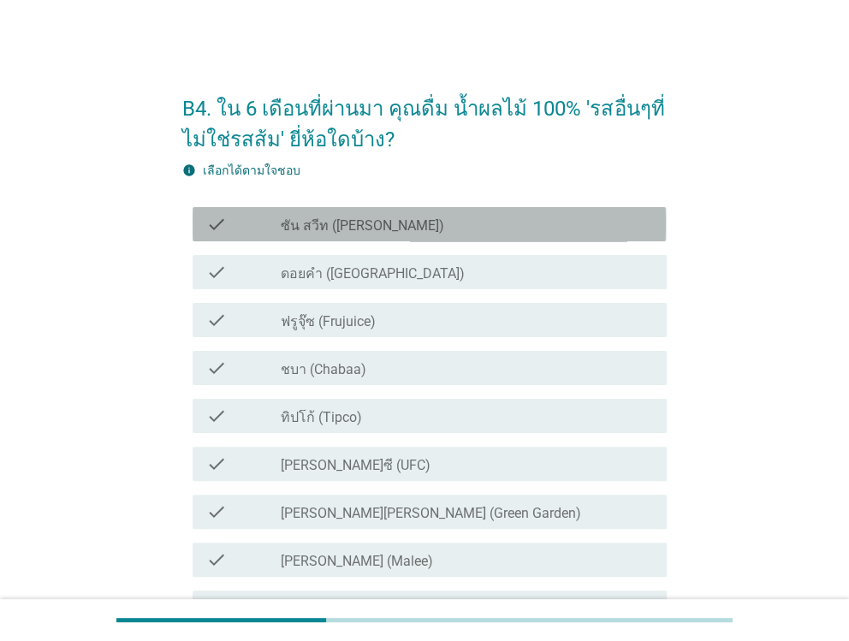
click at [287, 228] on label "ซัน สวีท ([PERSON_NAME])" at bounding box center [362, 225] width 163 height 17
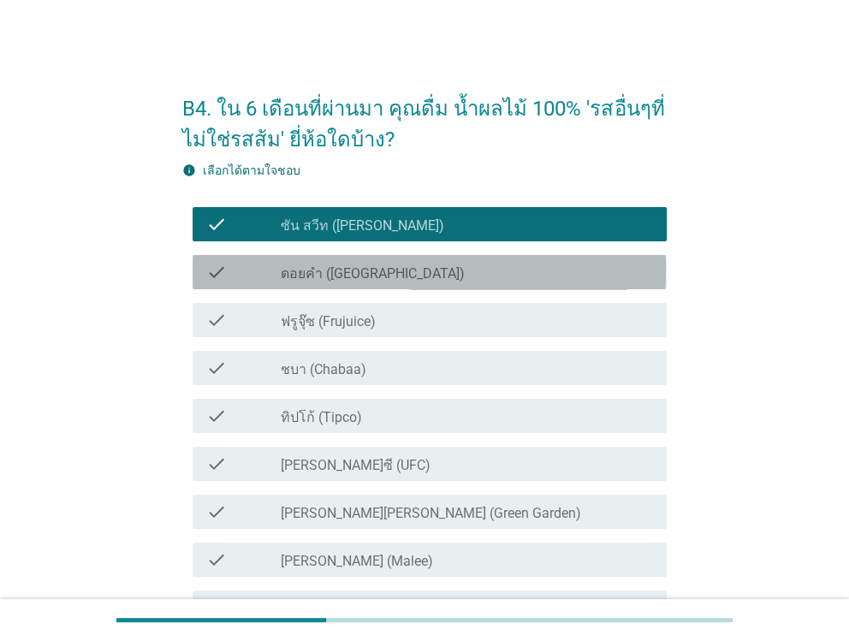
click at [287, 256] on div "check check_box_outline_blank ดอยคำ (Doi-Khham)" at bounding box center [428, 272] width 473 height 34
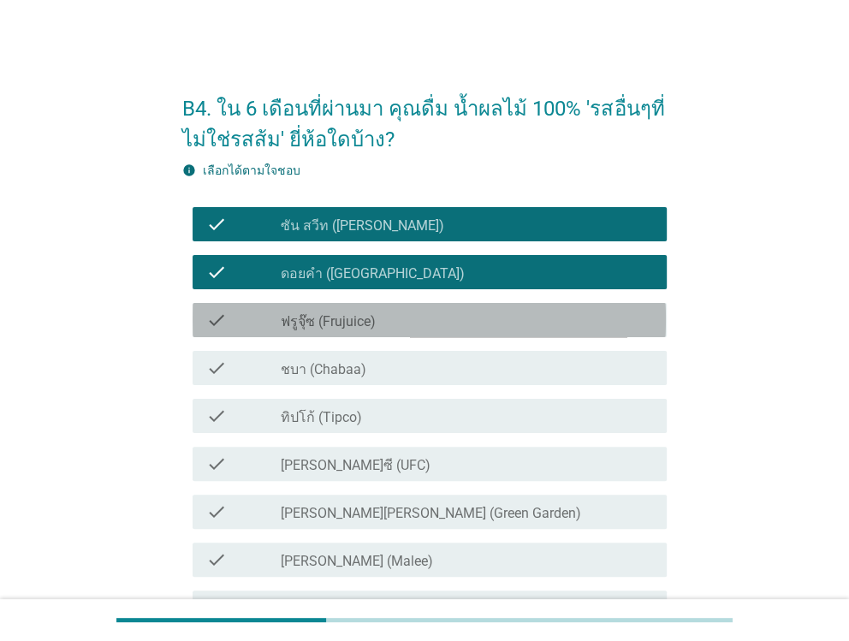
click at [278, 322] on div "check" at bounding box center [243, 320] width 74 height 21
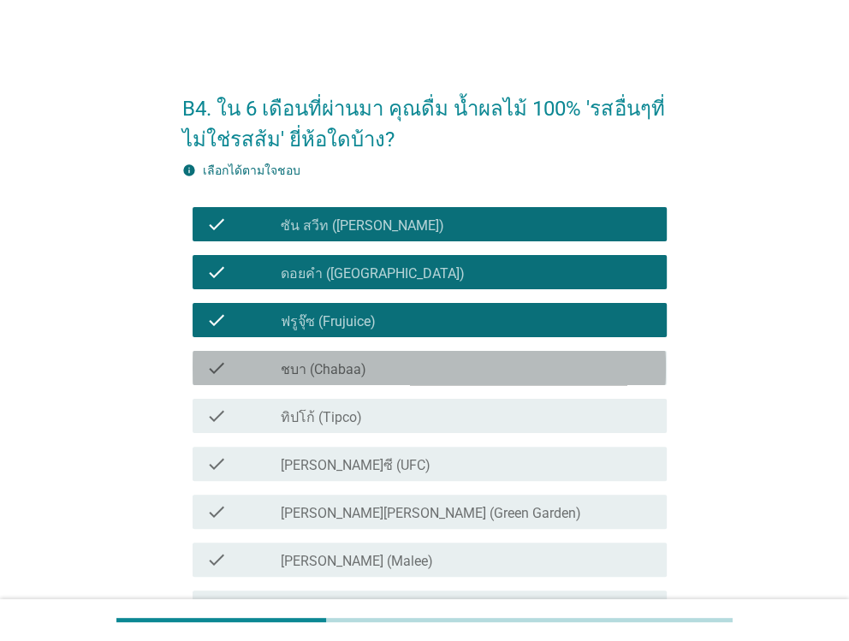
click at [274, 370] on div "check" at bounding box center [243, 368] width 74 height 21
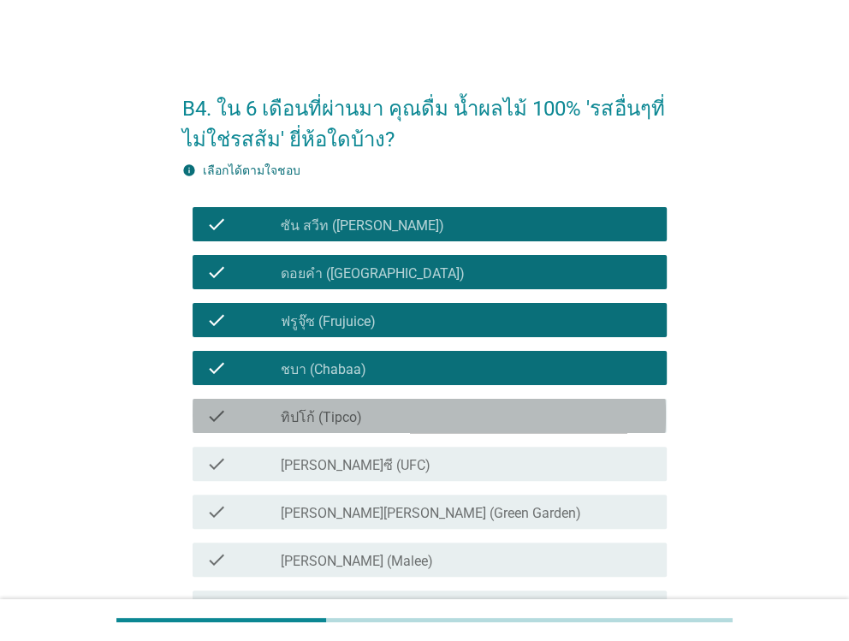
click at [270, 416] on div "check" at bounding box center [243, 415] width 74 height 21
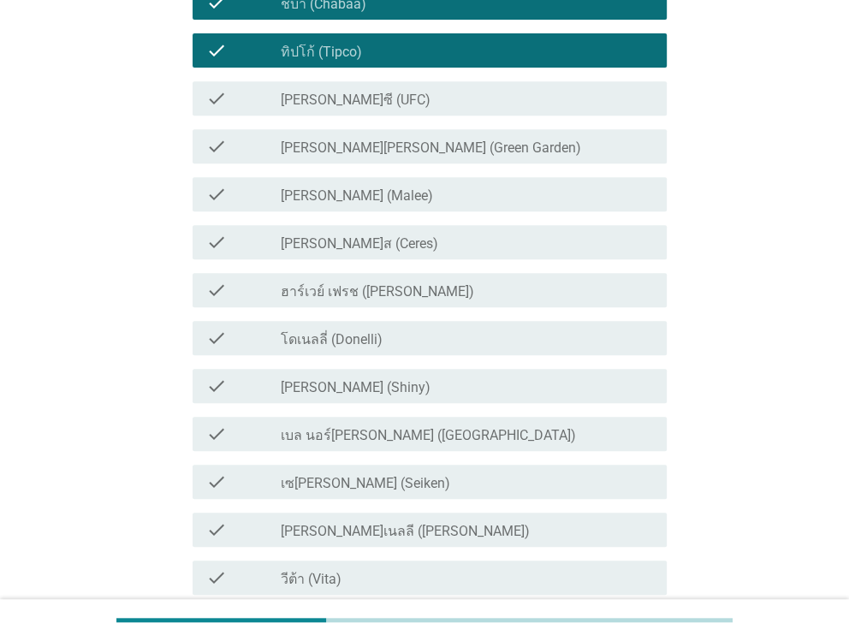
scroll to position [341, 0]
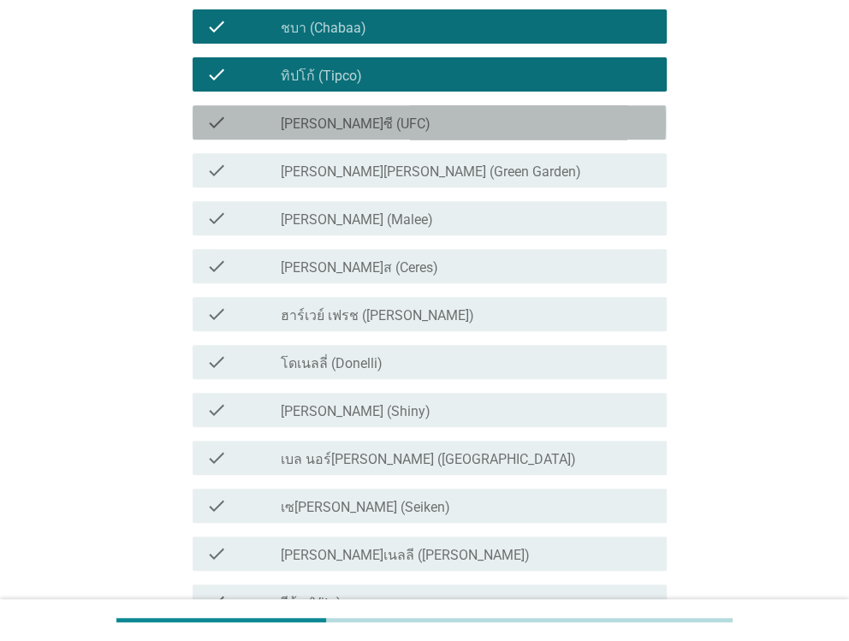
click at [274, 114] on div "check" at bounding box center [243, 122] width 74 height 21
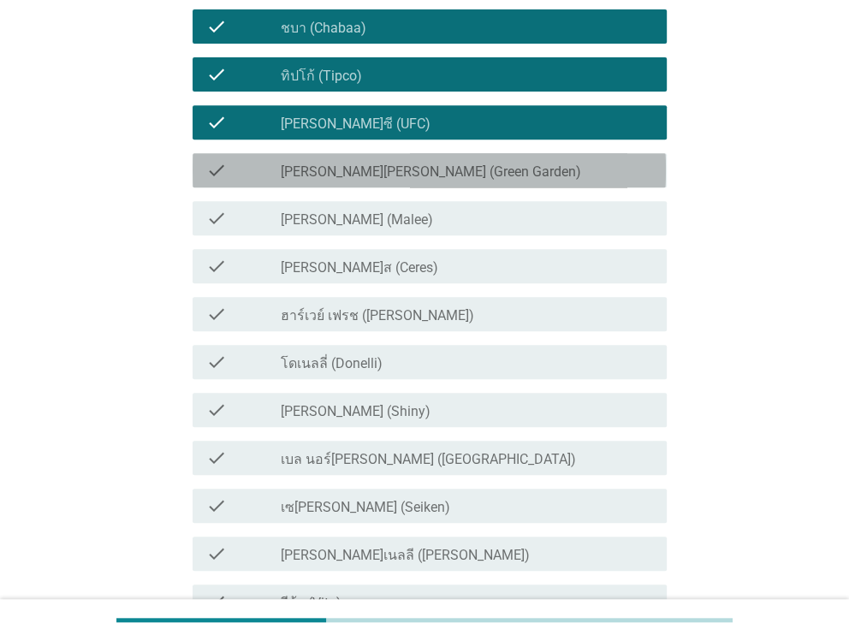
click at [258, 171] on div "check" at bounding box center [243, 170] width 74 height 21
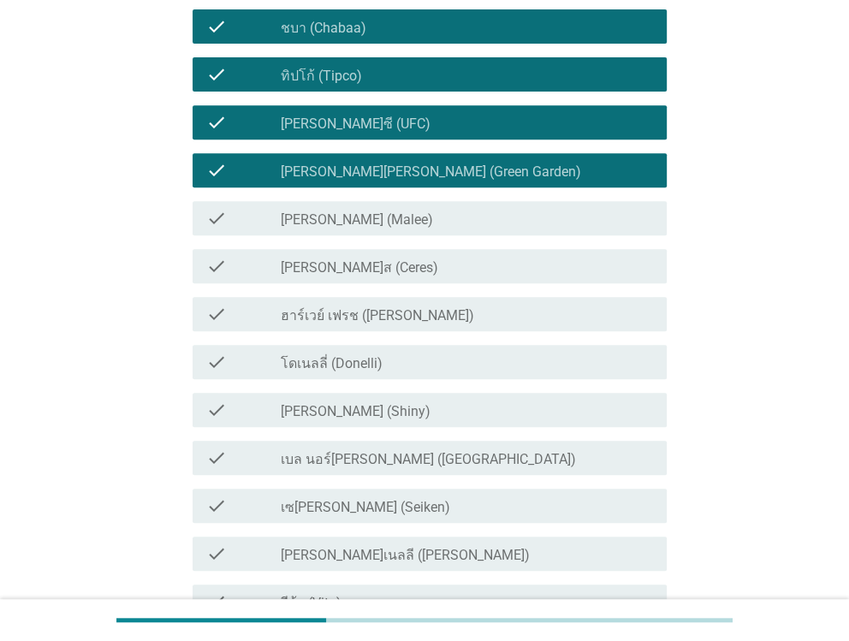
click at [257, 214] on div "check" at bounding box center [243, 218] width 74 height 21
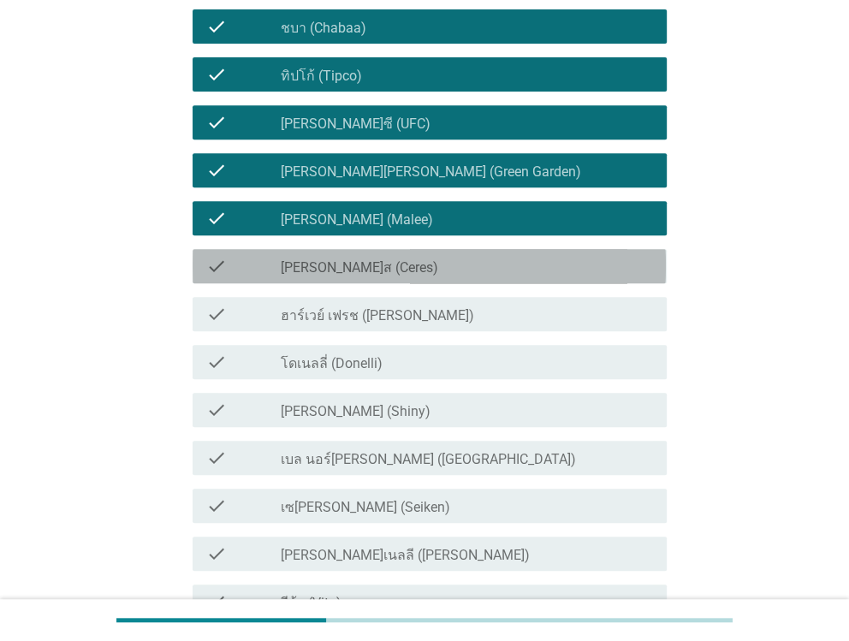
click at [252, 259] on div "check" at bounding box center [243, 266] width 74 height 21
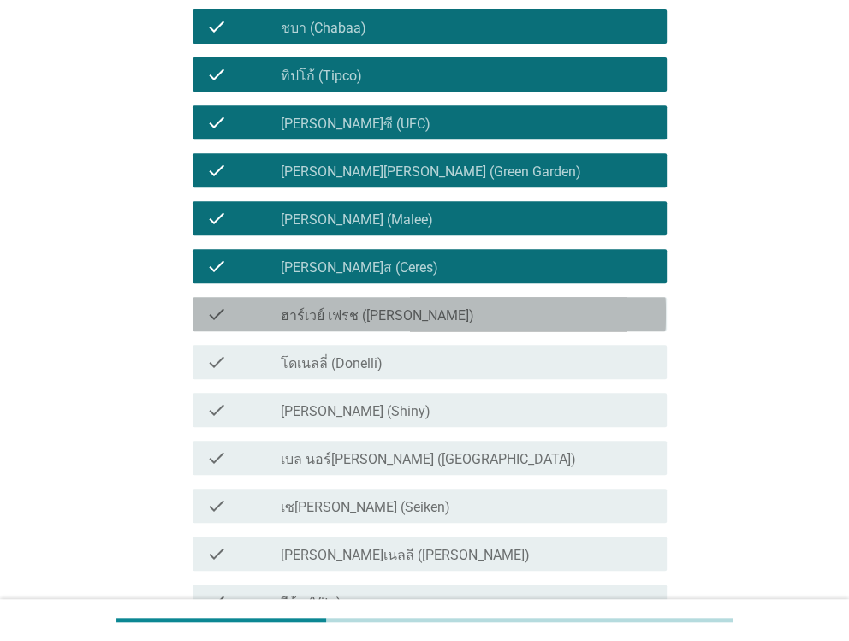
click at [250, 309] on div "check" at bounding box center [243, 314] width 74 height 21
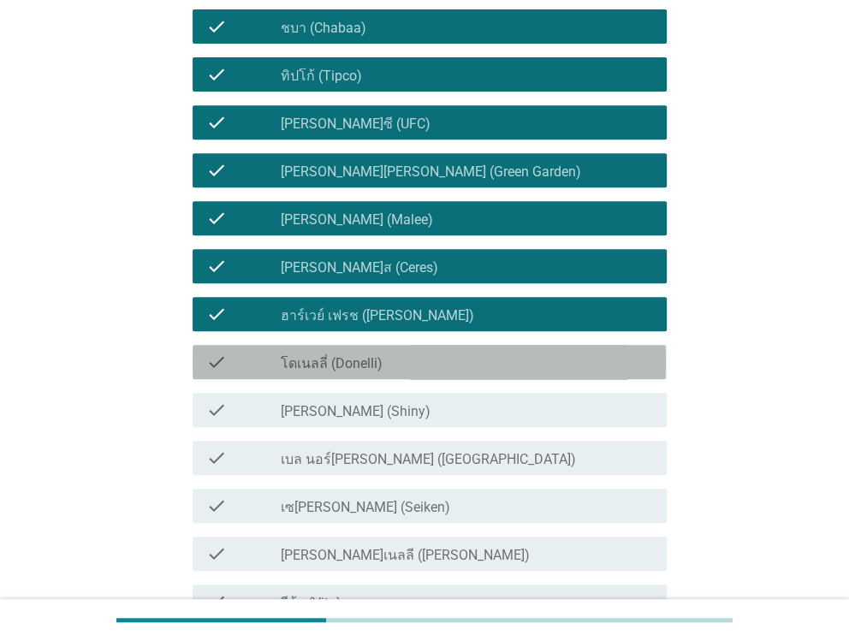
click at [259, 364] on div "check" at bounding box center [243, 362] width 74 height 21
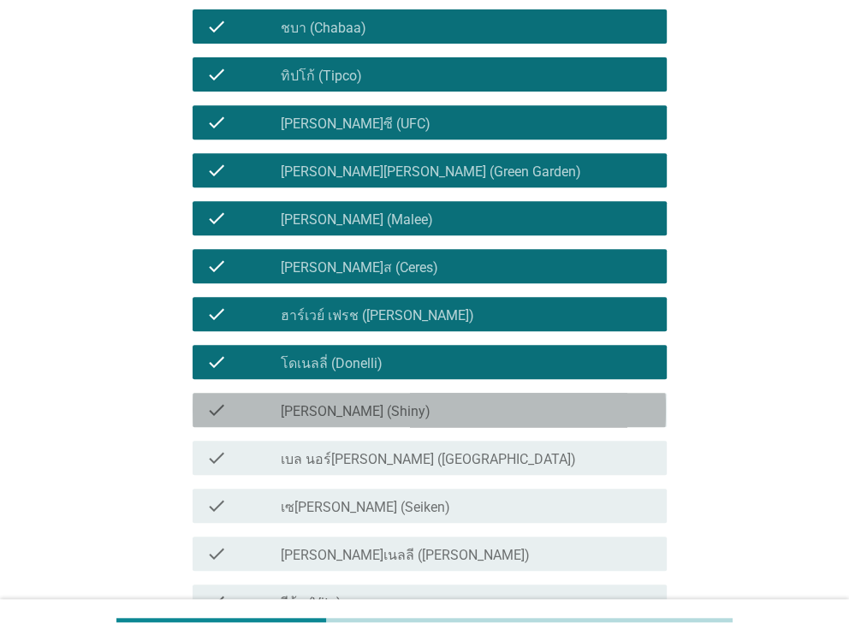
click at [260, 405] on div "check" at bounding box center [243, 409] width 74 height 21
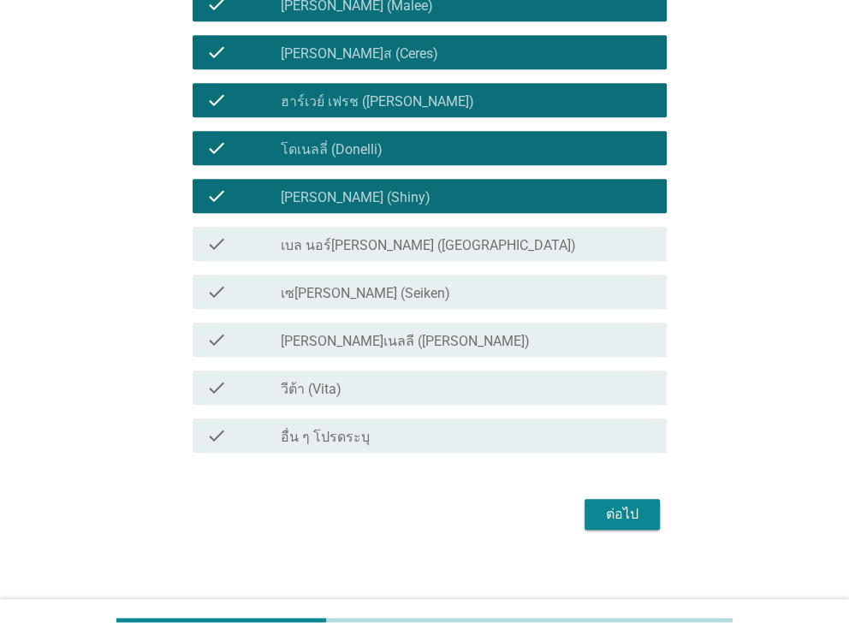
scroll to position [565, 0]
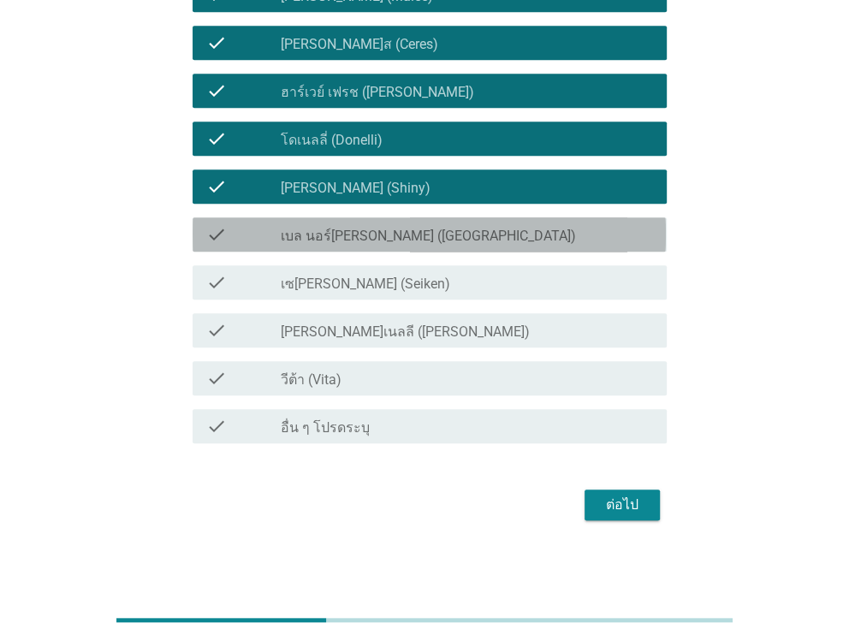
click at [252, 234] on div "check" at bounding box center [243, 234] width 74 height 21
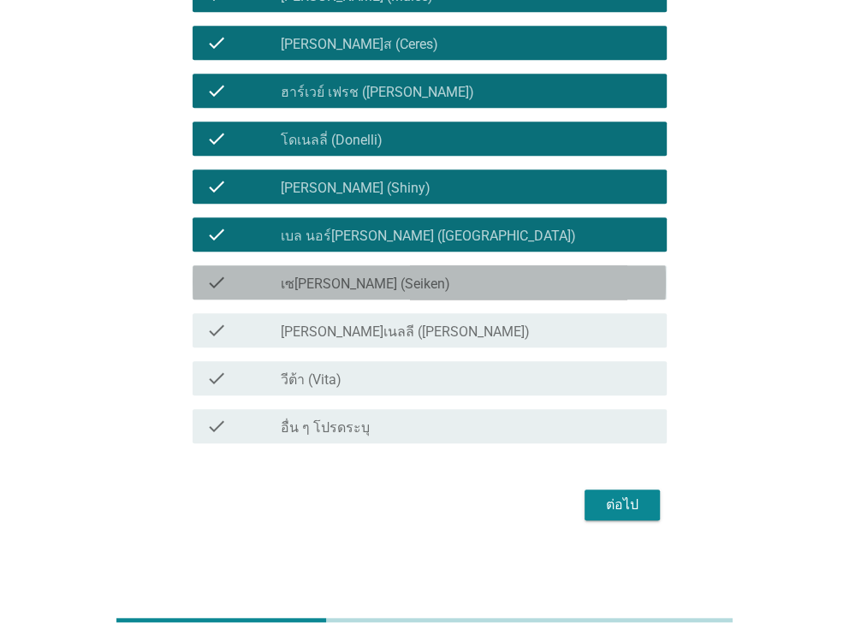
click at [249, 281] on div "check" at bounding box center [243, 282] width 74 height 21
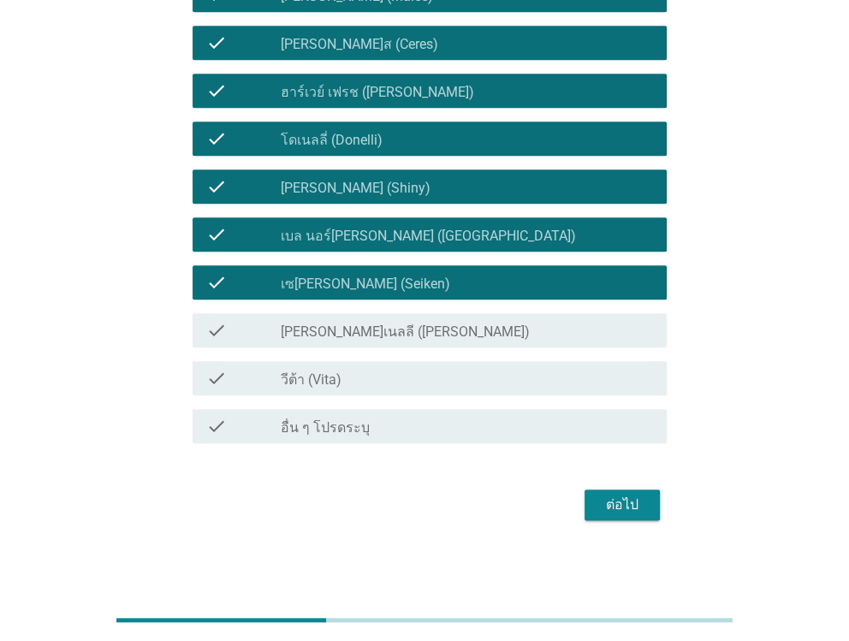
click at [246, 323] on div "check" at bounding box center [243, 330] width 74 height 21
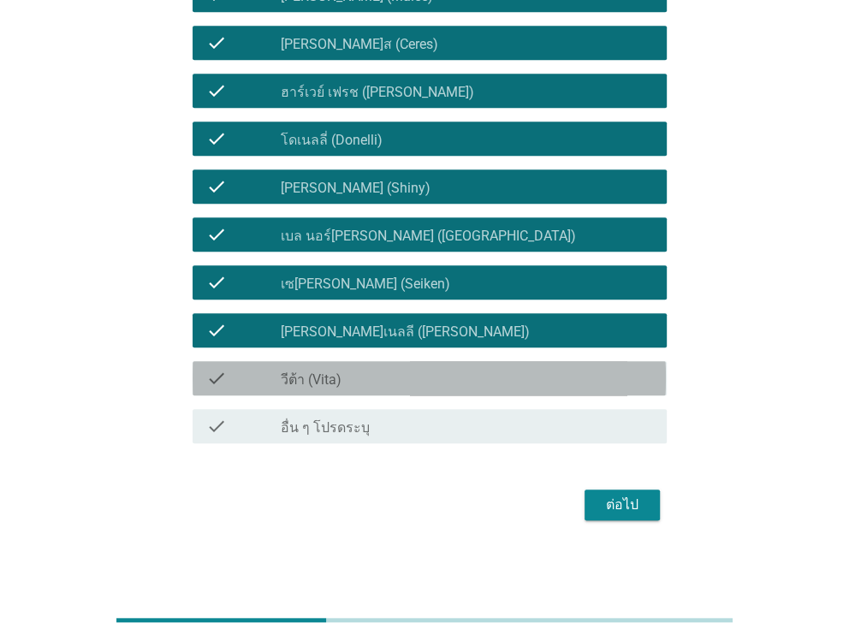
click at [254, 368] on div "check" at bounding box center [243, 378] width 74 height 21
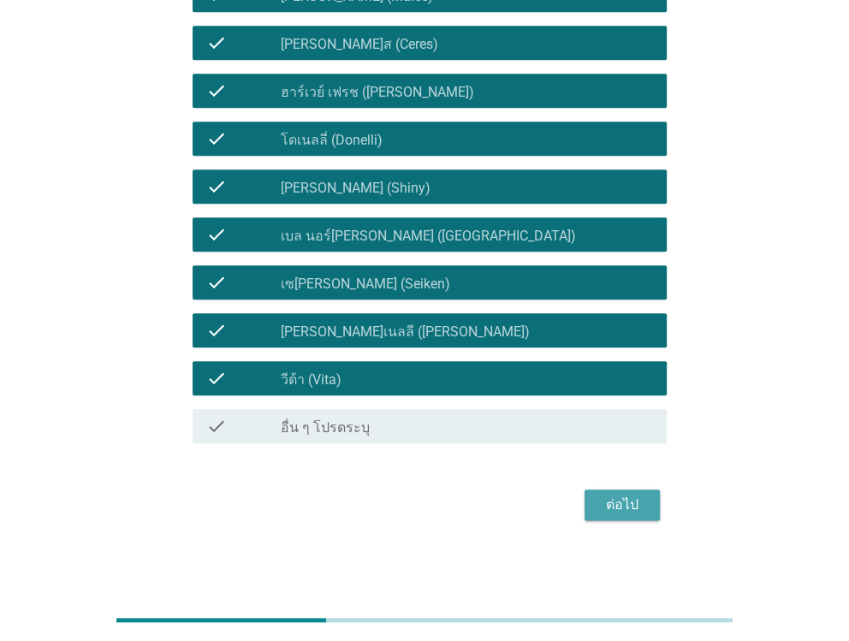
click at [598, 494] on div "ต่อไป" at bounding box center [622, 504] width 48 height 21
click at [598, 494] on div "ต่อไป" at bounding box center [423, 504] width 483 height 41
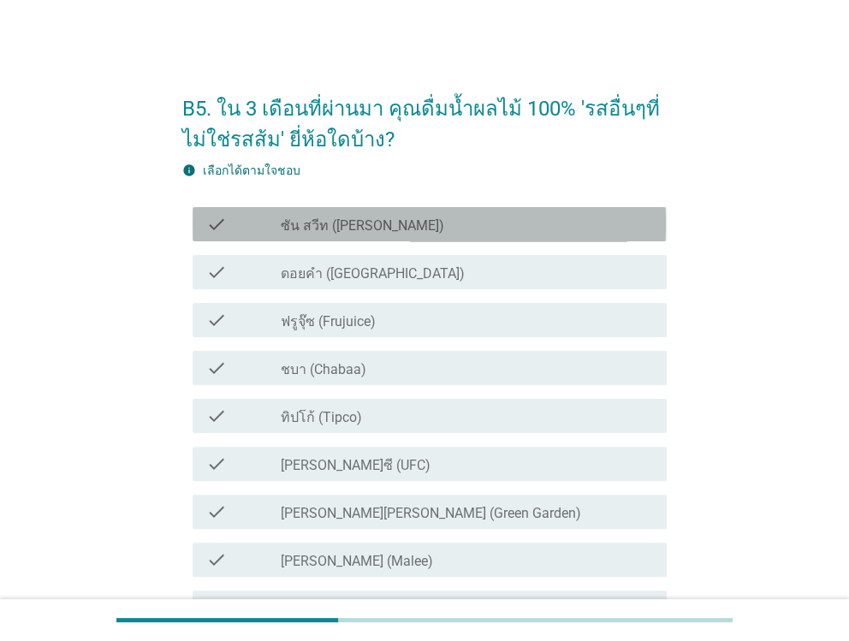
click at [288, 234] on label "ซัน สวีท ([PERSON_NAME])" at bounding box center [362, 225] width 163 height 17
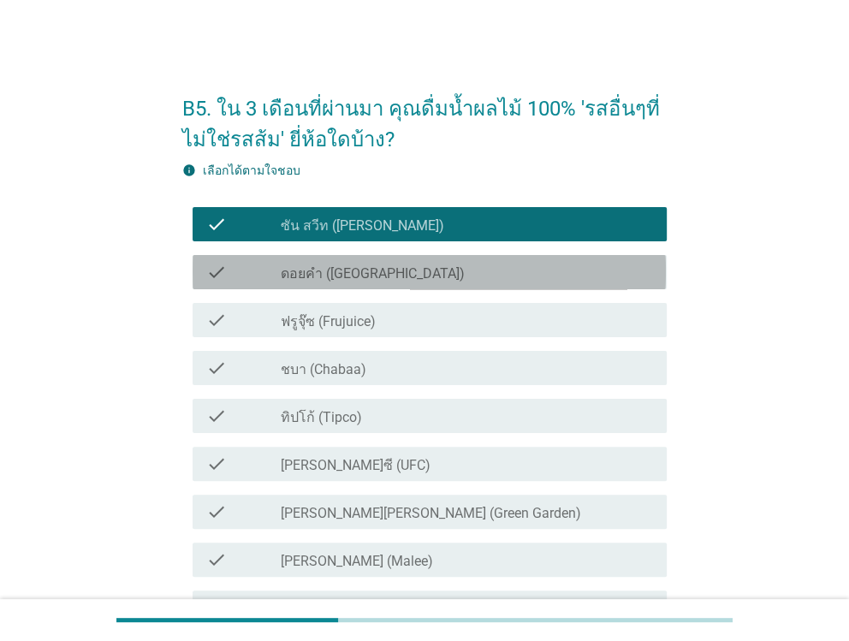
click at [292, 258] on div "check check_box_outline_blank ดอยคำ (Doi-Khham)" at bounding box center [428, 272] width 473 height 34
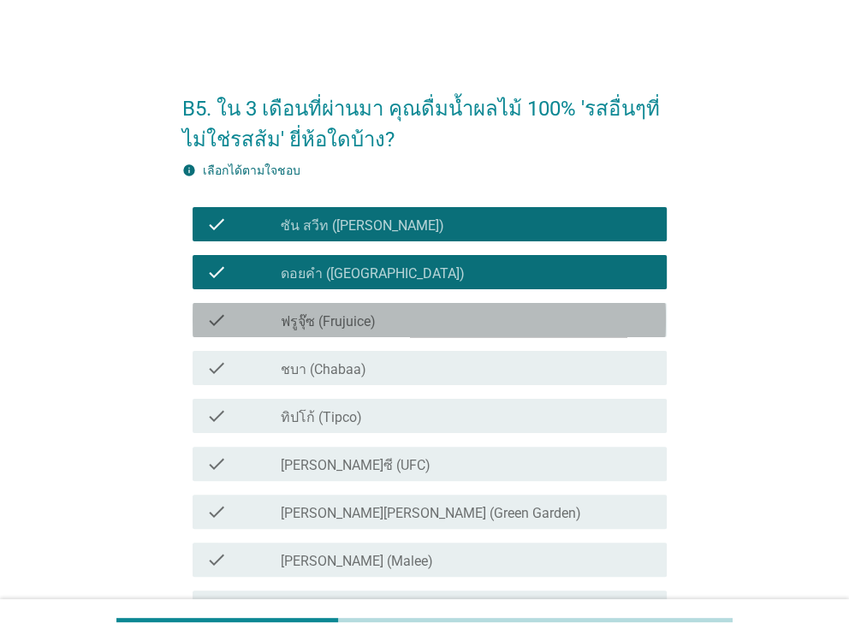
click at [287, 314] on label "ฟรูจุ๊ซ (Frujuice)" at bounding box center [328, 321] width 95 height 17
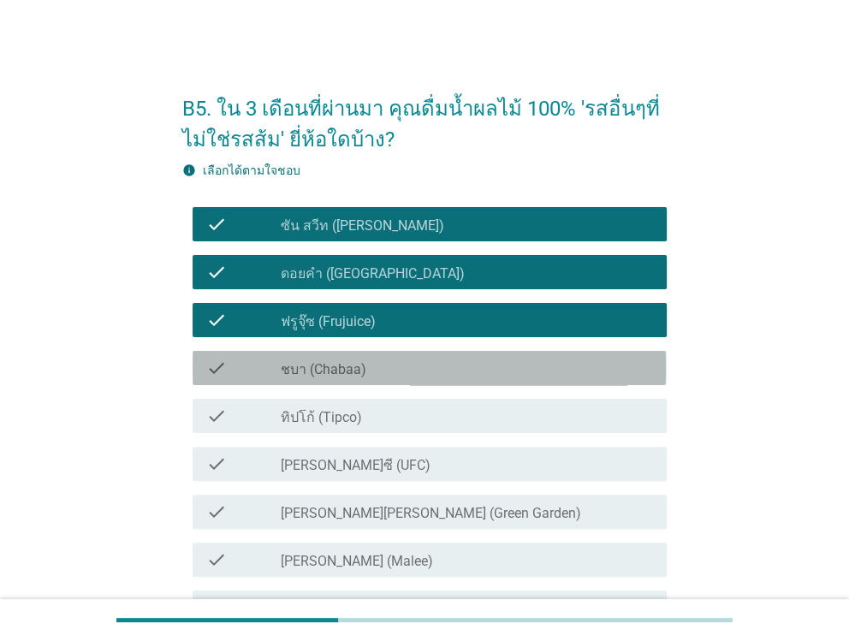
click at [284, 362] on label "ชบา (Chabaa)" at bounding box center [324, 369] width 86 height 17
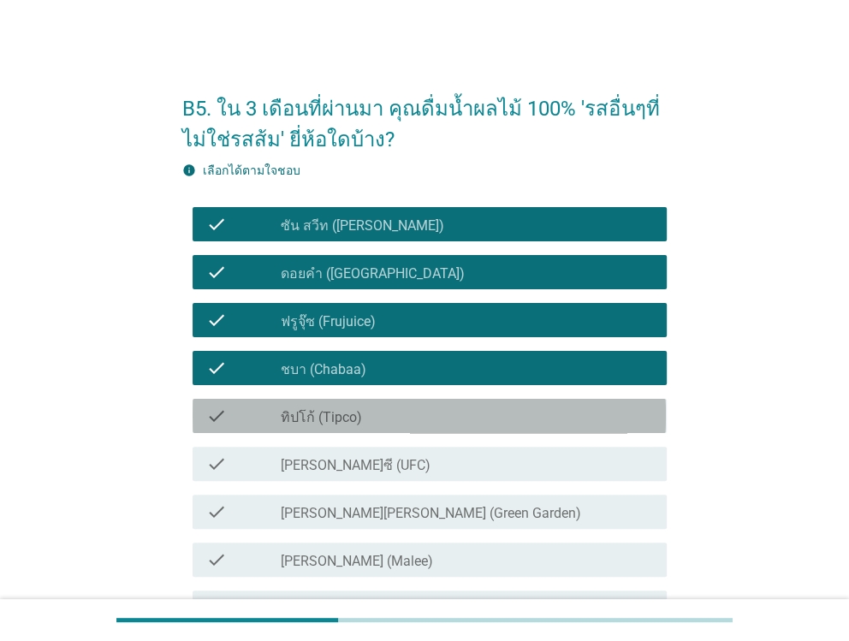
click at [298, 423] on label "ทิปโก้ (Tipco)" at bounding box center [321, 417] width 81 height 17
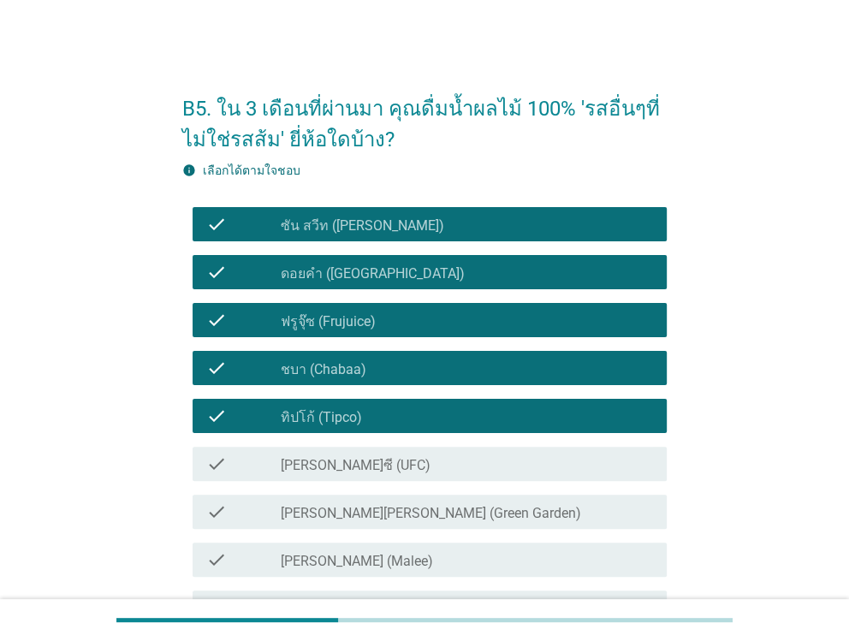
click at [299, 464] on label "[PERSON_NAME]ซี (UFC)" at bounding box center [356, 465] width 150 height 17
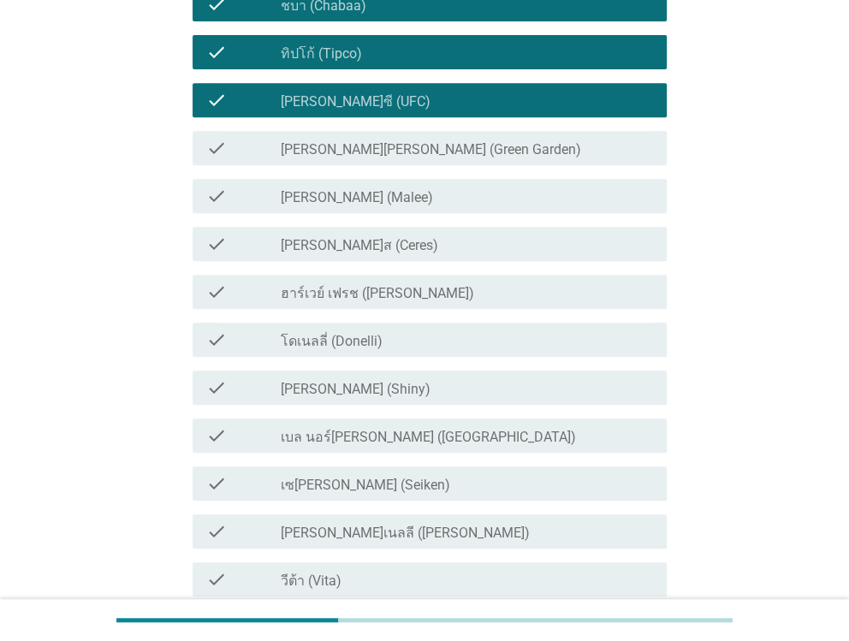
scroll to position [341, 0]
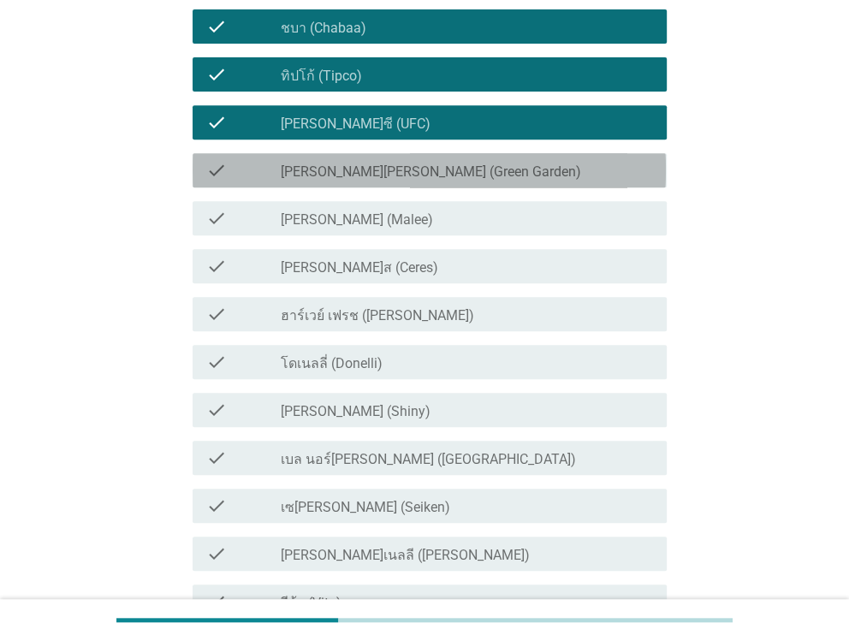
click at [318, 177] on label "[PERSON_NAME][PERSON_NAME] (Green Garden)" at bounding box center [431, 171] width 300 height 17
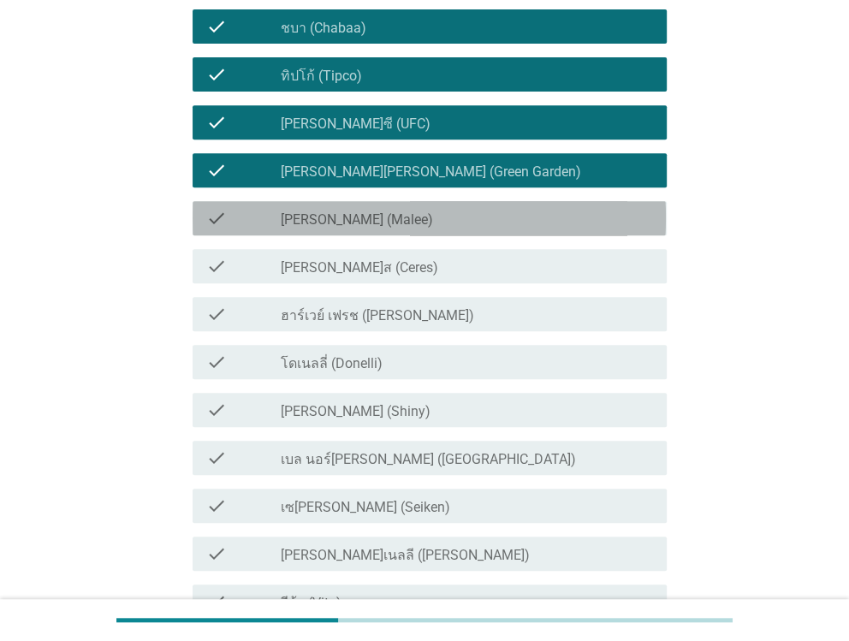
click at [318, 208] on div "check_box_outline_blank [PERSON_NAME] (Malee)" at bounding box center [466, 218] width 371 height 21
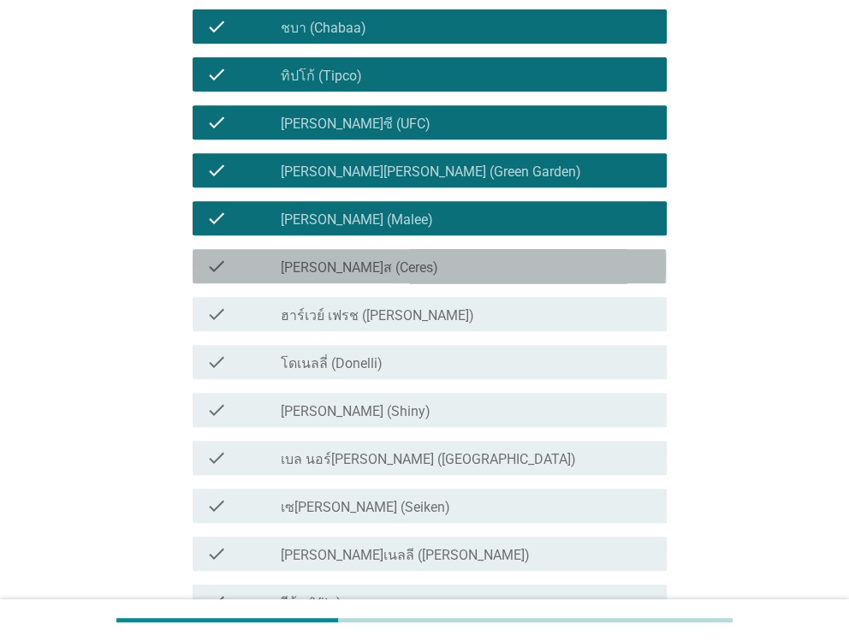
click at [313, 259] on label "[PERSON_NAME]ส (Ceres)" at bounding box center [359, 267] width 157 height 17
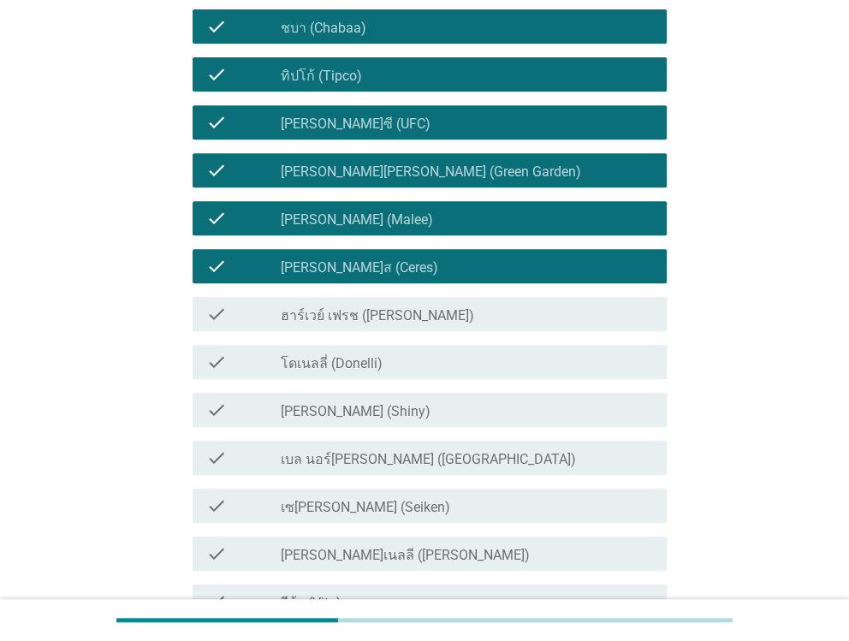
click at [309, 309] on label "ฮาร์เวย์ เฟรช ([PERSON_NAME])" at bounding box center [377, 315] width 193 height 17
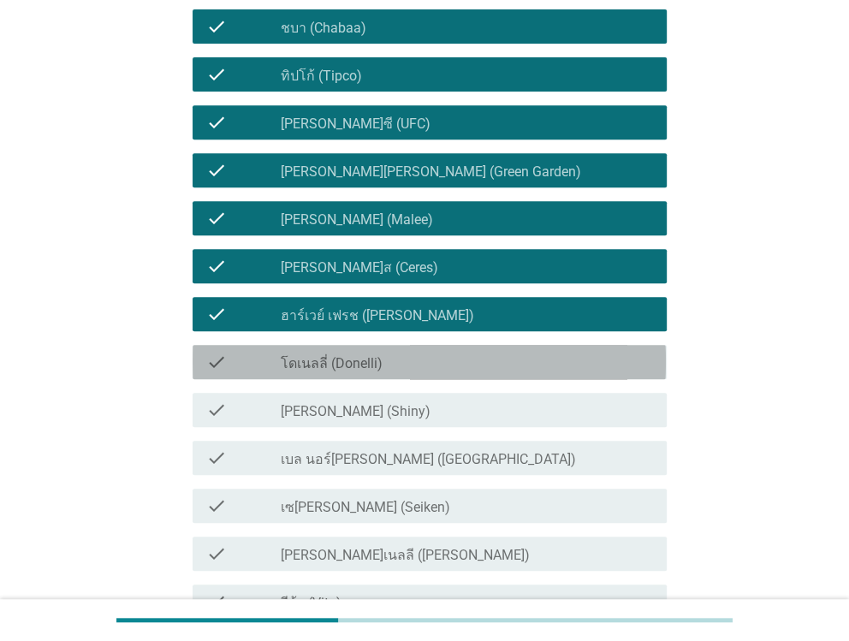
click at [307, 358] on label "โดเนลลี่ (Donelli)" at bounding box center [332, 363] width 102 height 17
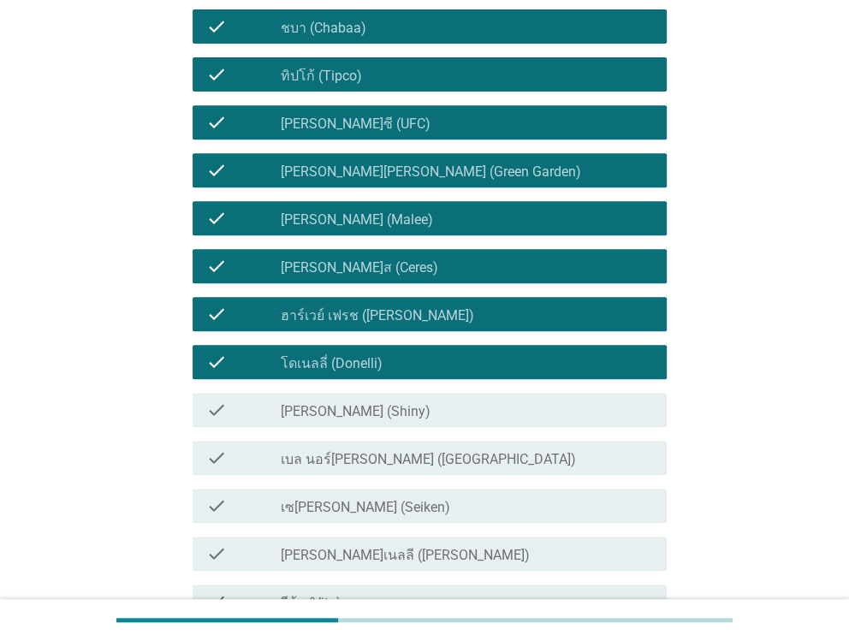
click at [299, 408] on label "[PERSON_NAME] (Shiny)" at bounding box center [356, 411] width 150 height 17
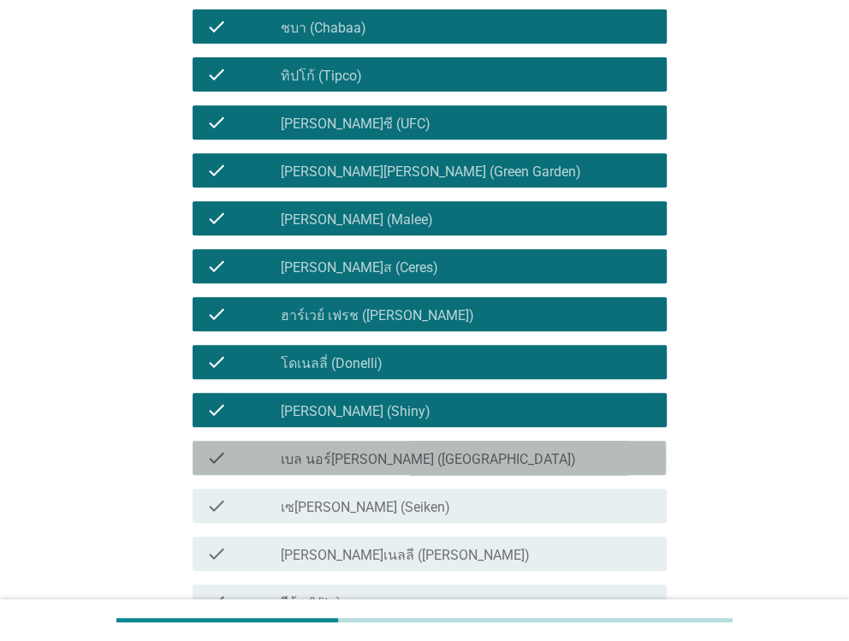
click at [303, 452] on label "เบล นอร์[PERSON_NAME] ([GEOGRAPHIC_DATA])" at bounding box center [428, 459] width 295 height 17
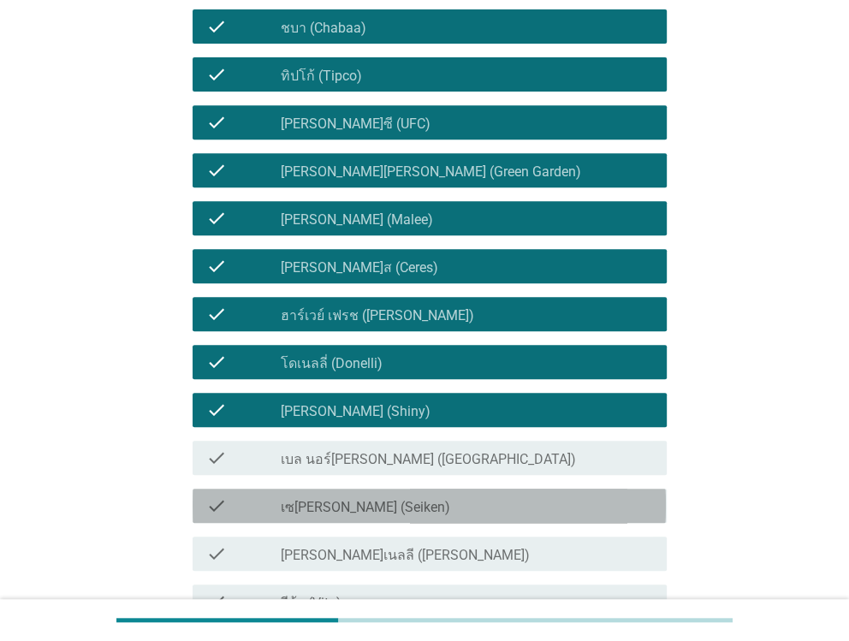
click at [282, 491] on div "check check_box_outline_blank เซ[PERSON_NAME] (Seiken)" at bounding box center [428, 505] width 473 height 34
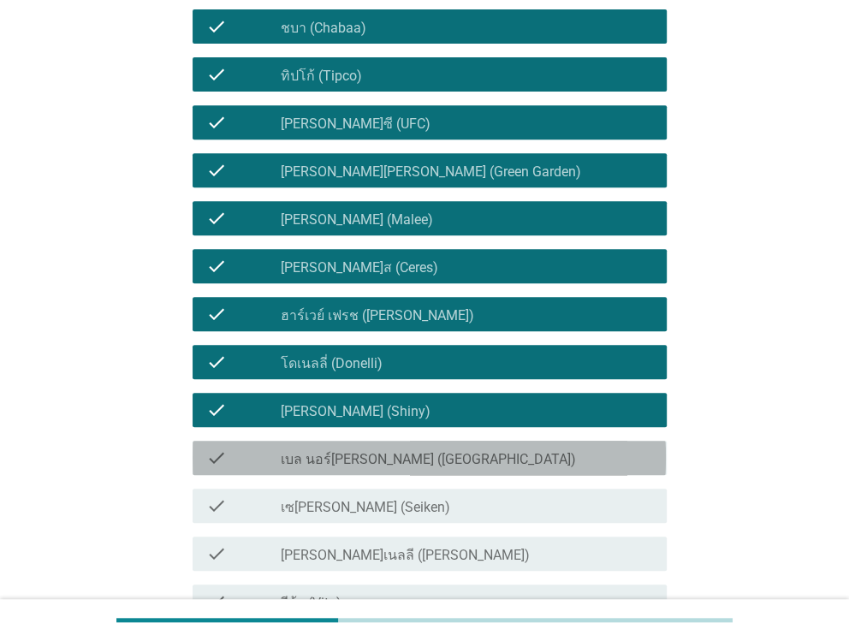
click at [299, 460] on label "เบล นอร์[PERSON_NAME] ([GEOGRAPHIC_DATA])" at bounding box center [428, 459] width 295 height 17
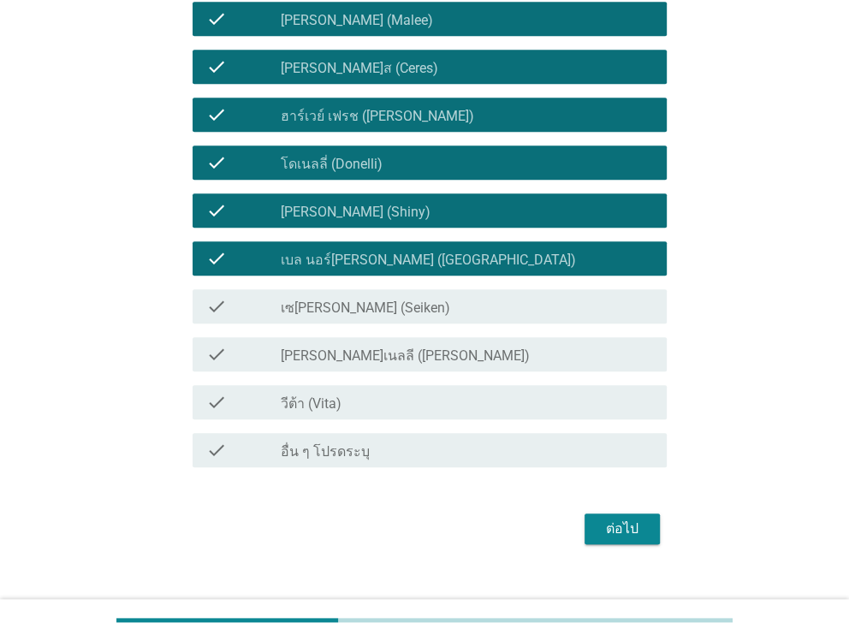
scroll to position [565, 0]
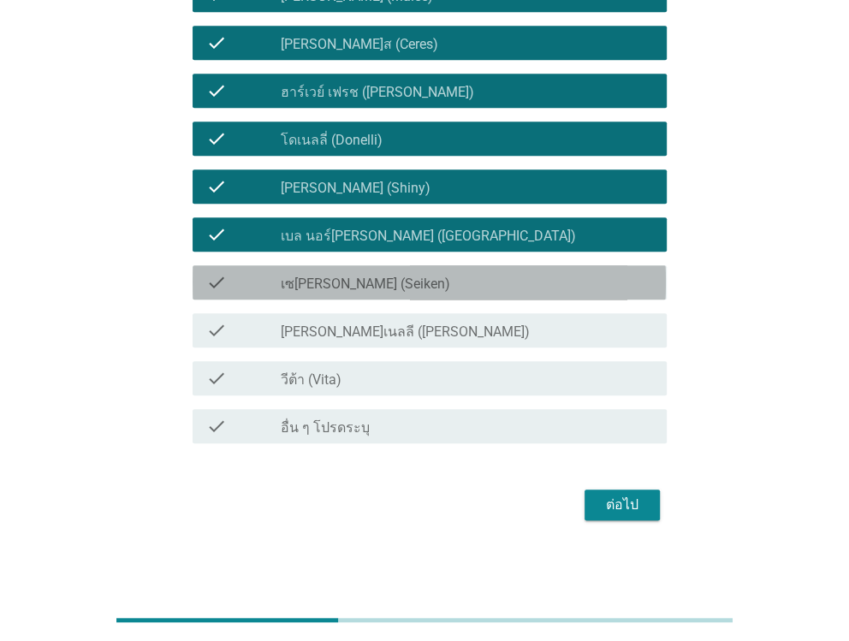
click at [315, 286] on label "เซ[PERSON_NAME] (Seiken)" at bounding box center [365, 283] width 169 height 17
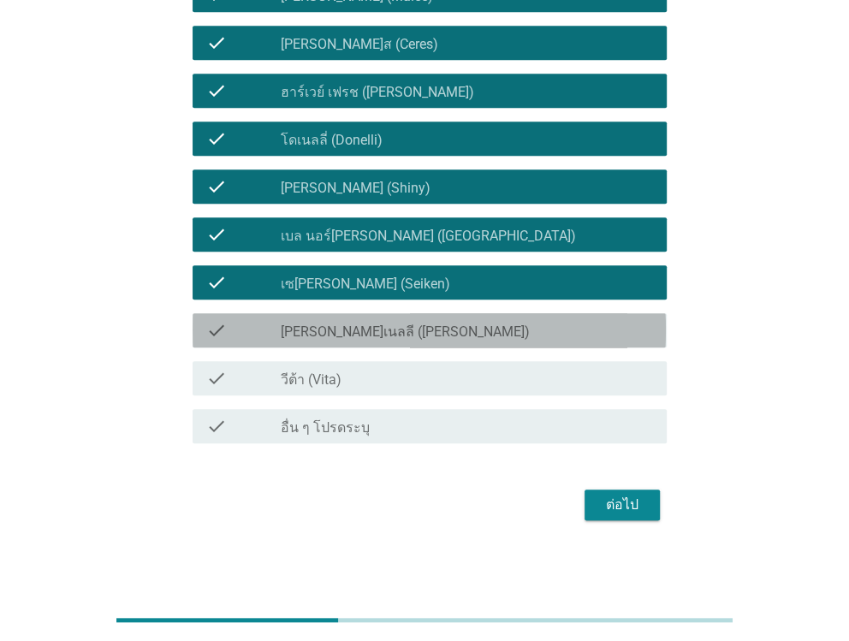
click at [315, 328] on label "[PERSON_NAME]เนลลี ([PERSON_NAME])" at bounding box center [405, 331] width 249 height 17
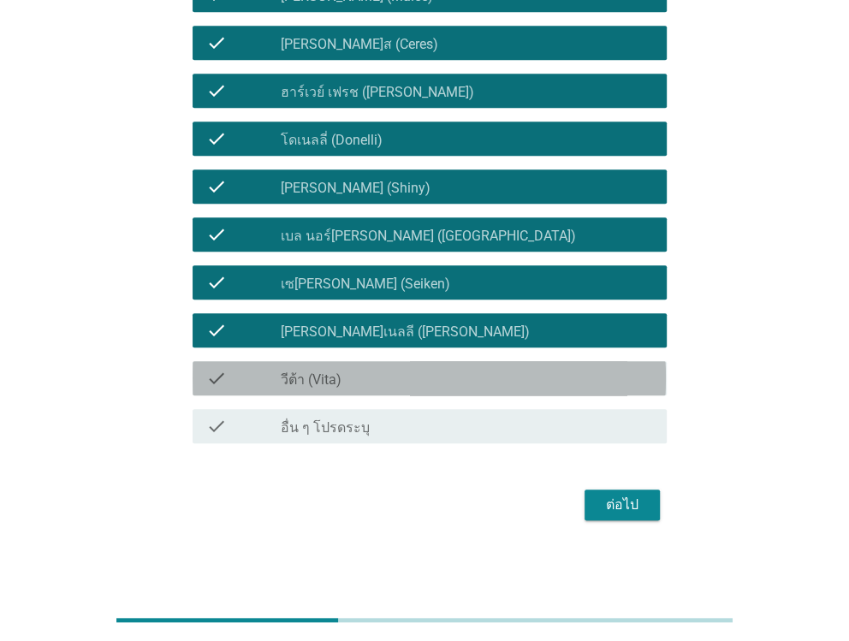
click at [313, 362] on div "check check_box_outline_blank วีต้า (Vita)" at bounding box center [428, 378] width 473 height 34
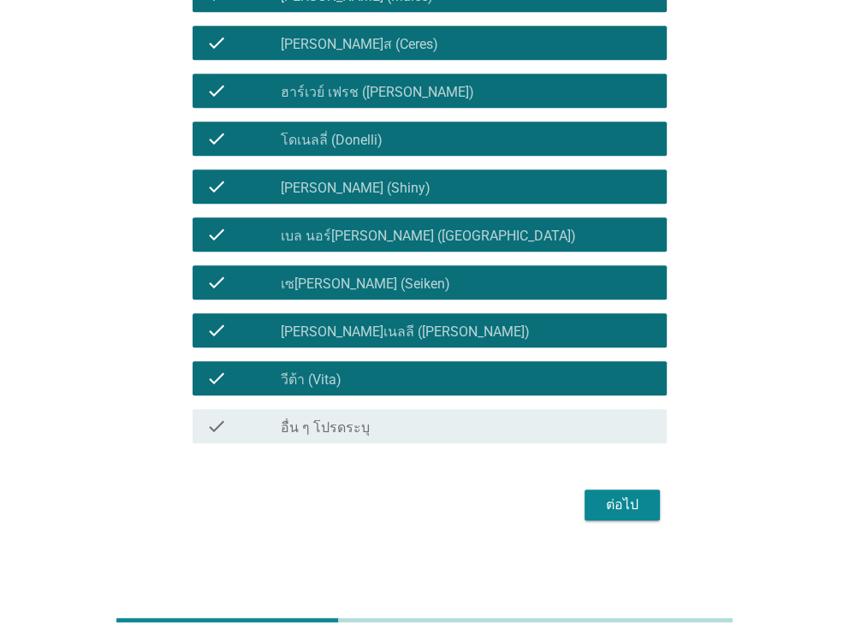
click at [313, 362] on div "check check_box_outline_blank วีต้า (Vita)" at bounding box center [428, 378] width 473 height 34
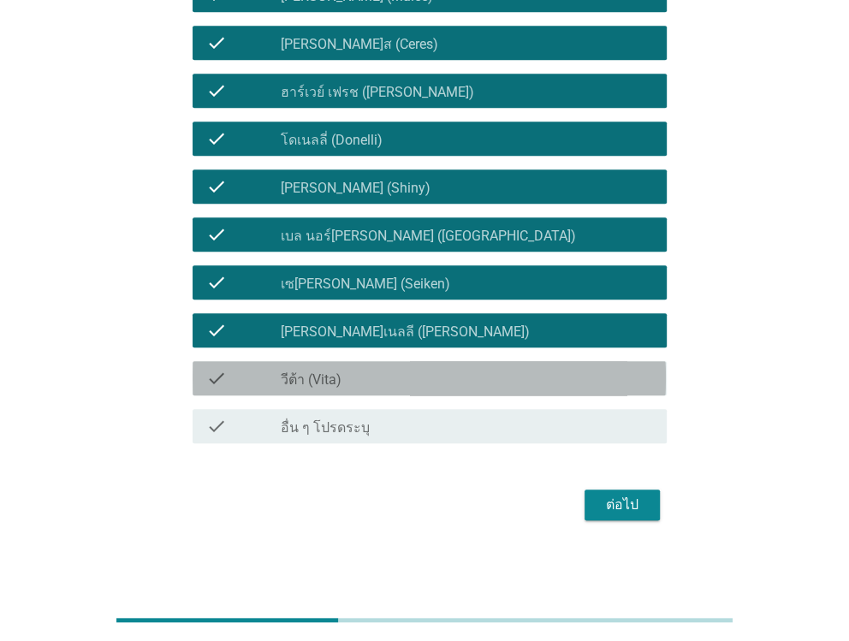
click at [316, 363] on div "check check_box_outline_blank วีต้า (Vita)" at bounding box center [428, 378] width 473 height 34
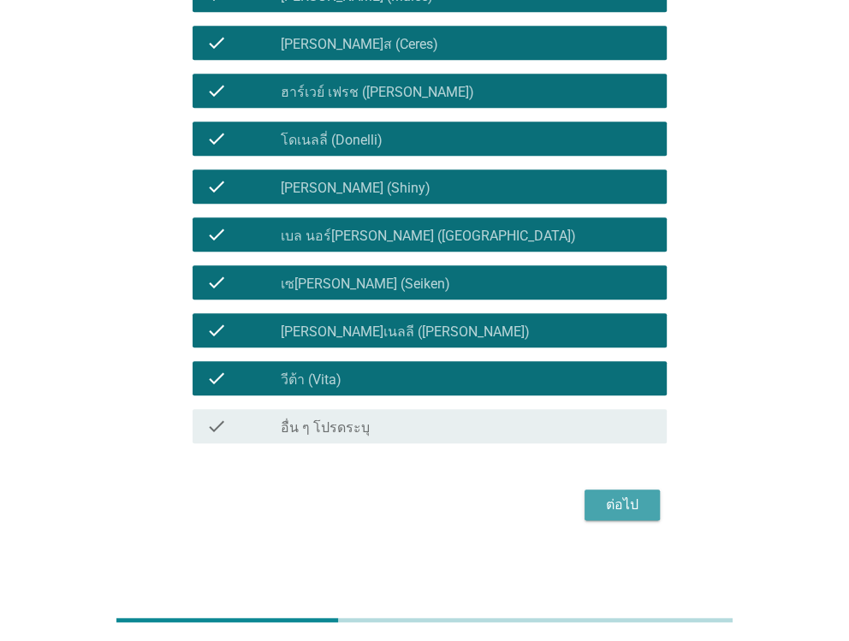
click at [607, 505] on div "ต่อไป" at bounding box center [622, 504] width 48 height 21
click at [607, 505] on div "ต่อไป" at bounding box center [423, 504] width 483 height 41
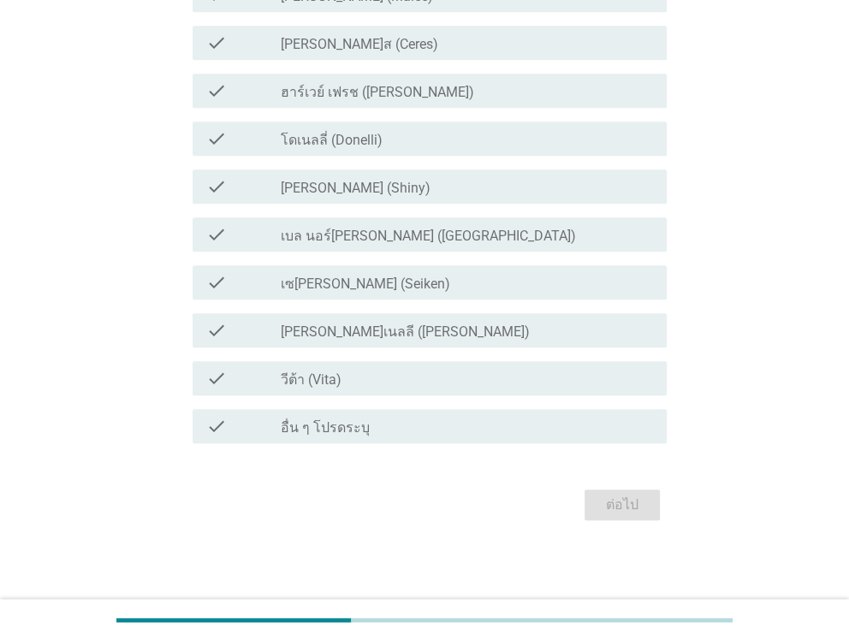
scroll to position [0, 0]
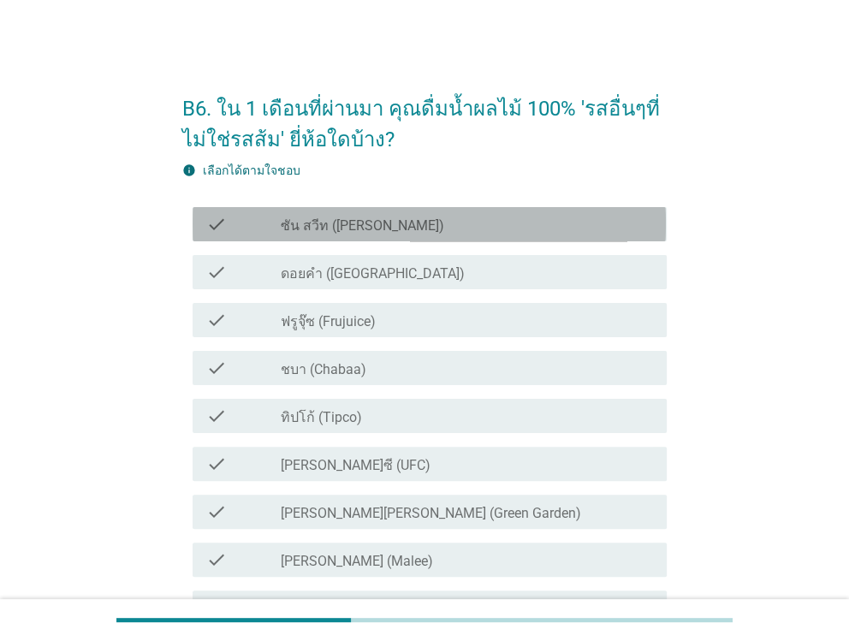
click at [347, 232] on label "ซัน สวีท ([PERSON_NAME])" at bounding box center [362, 225] width 163 height 17
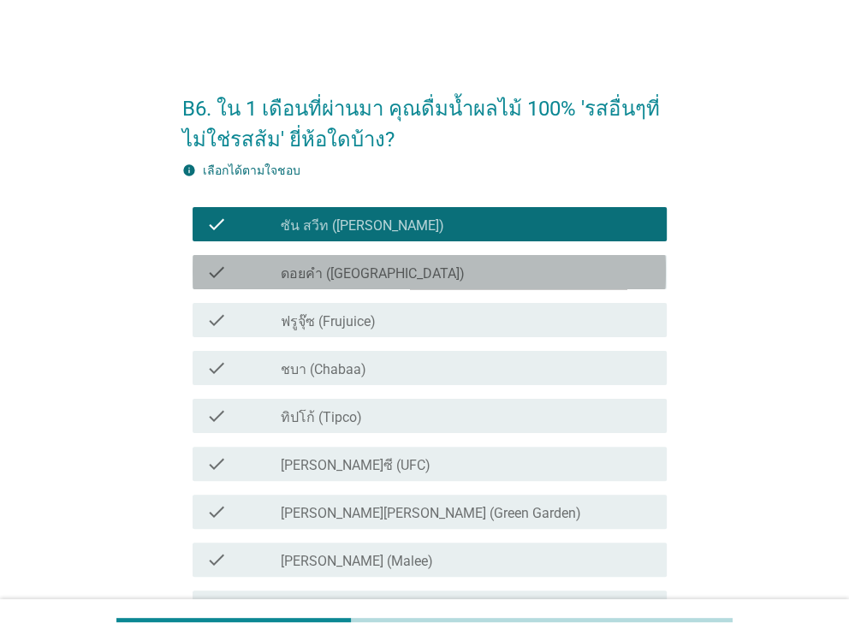
click at [352, 275] on label "ดอยคำ ([GEOGRAPHIC_DATA])" at bounding box center [373, 273] width 184 height 17
click at [353, 276] on label "ดอยคำ ([GEOGRAPHIC_DATA])" at bounding box center [373, 273] width 184 height 17
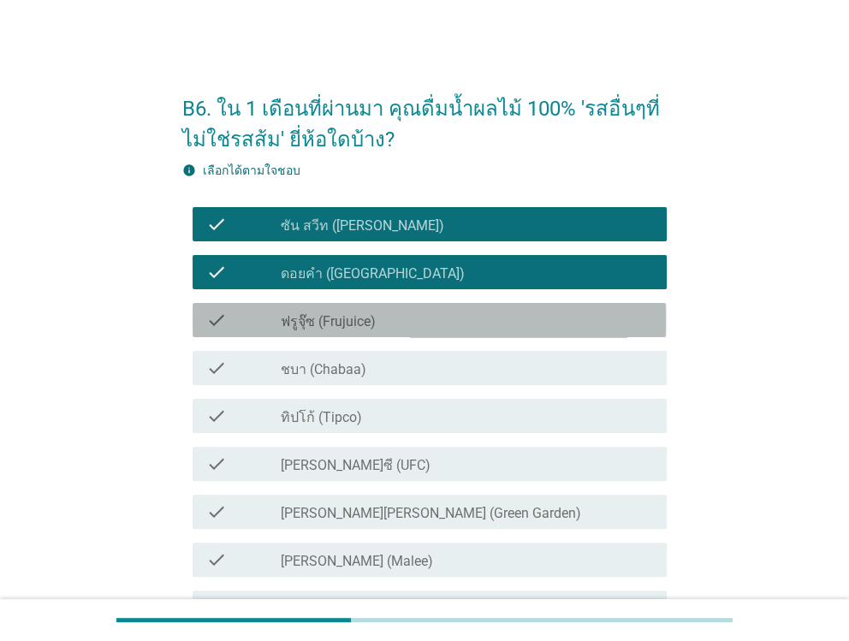
click at [351, 321] on label "ฟรูจุ๊ซ (Frujuice)" at bounding box center [328, 321] width 95 height 17
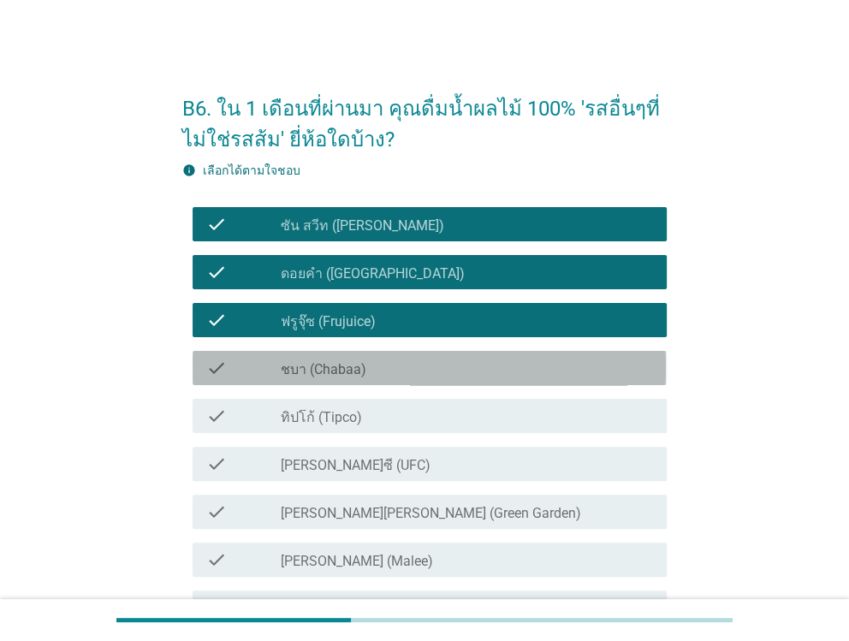
click at [358, 364] on label "ชบา (Chabaa)" at bounding box center [324, 369] width 86 height 17
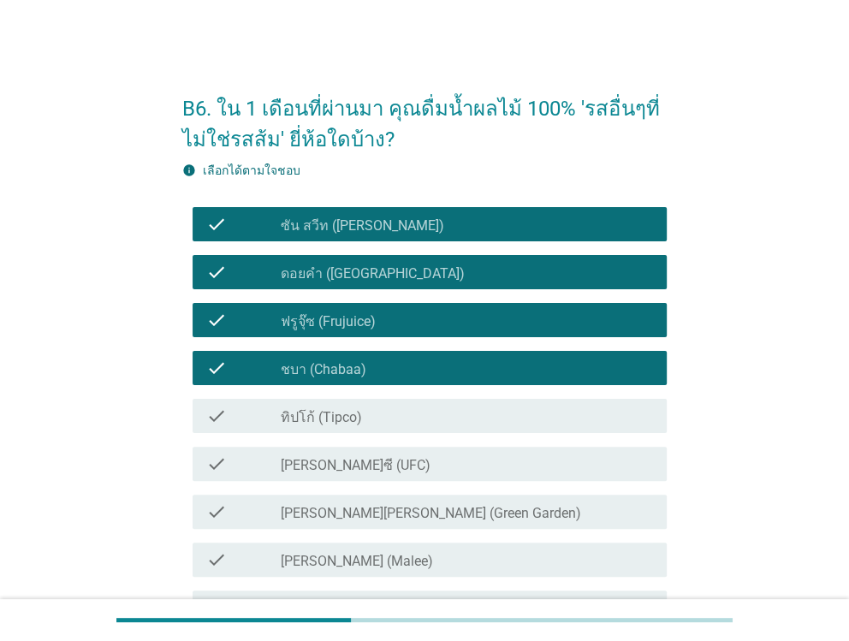
click at [358, 410] on div "check_box_outline_blank ทิปโก้ (Tipco)" at bounding box center [466, 415] width 371 height 21
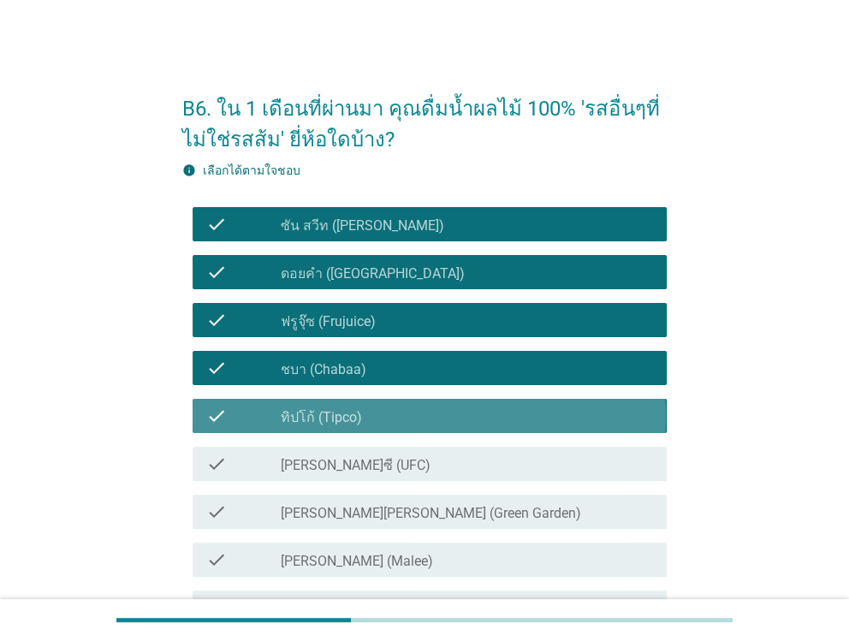
click at [358, 410] on div "check_box_outline_blank ทิปโก้ (Tipco)" at bounding box center [466, 415] width 371 height 21
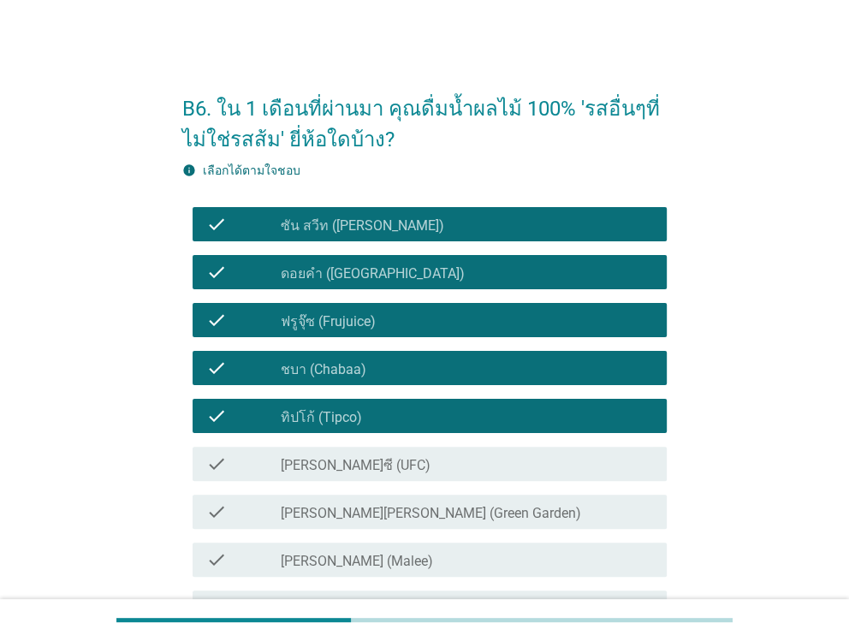
click at [343, 459] on label "[PERSON_NAME]ซี (UFC)" at bounding box center [356, 465] width 150 height 17
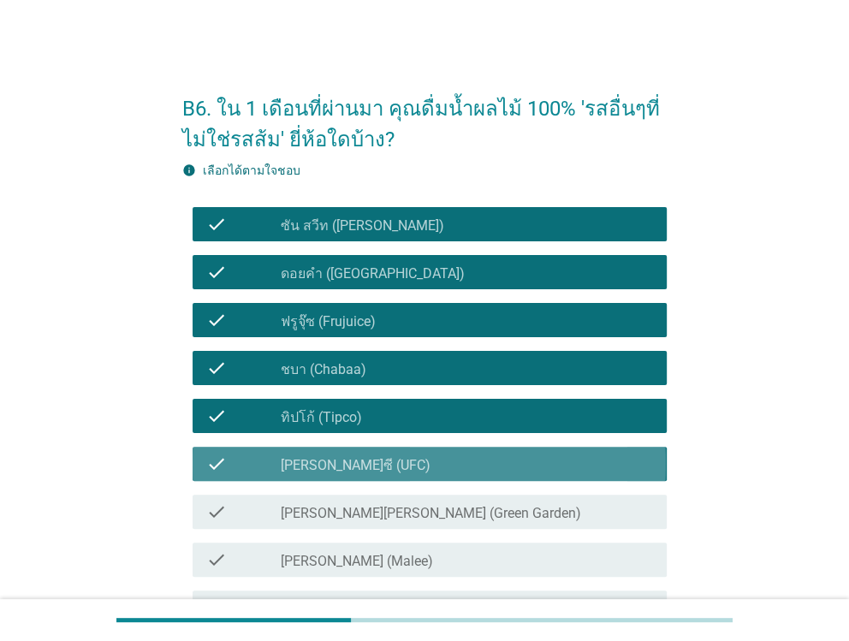
click at [343, 459] on label "[PERSON_NAME]ซี (UFC)" at bounding box center [356, 465] width 150 height 17
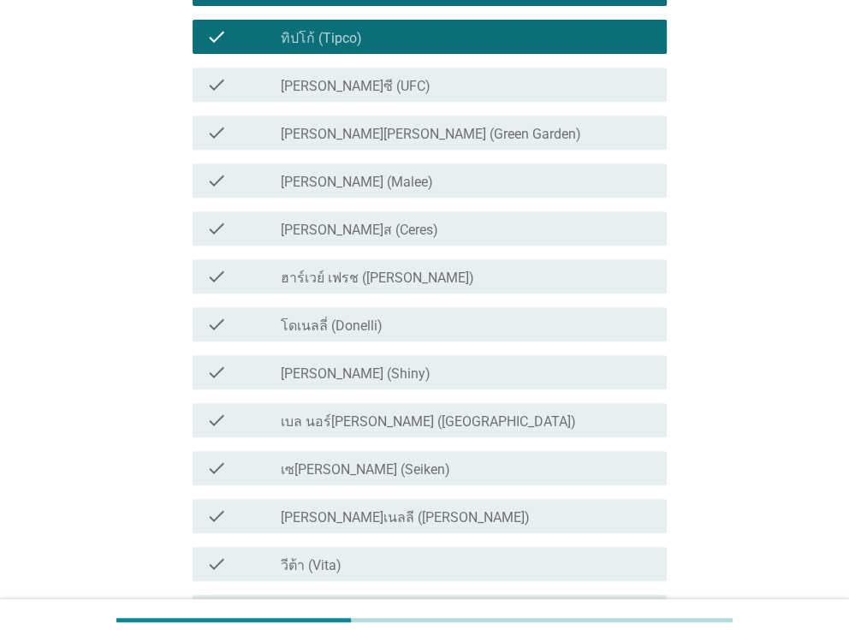
scroll to position [341, 0]
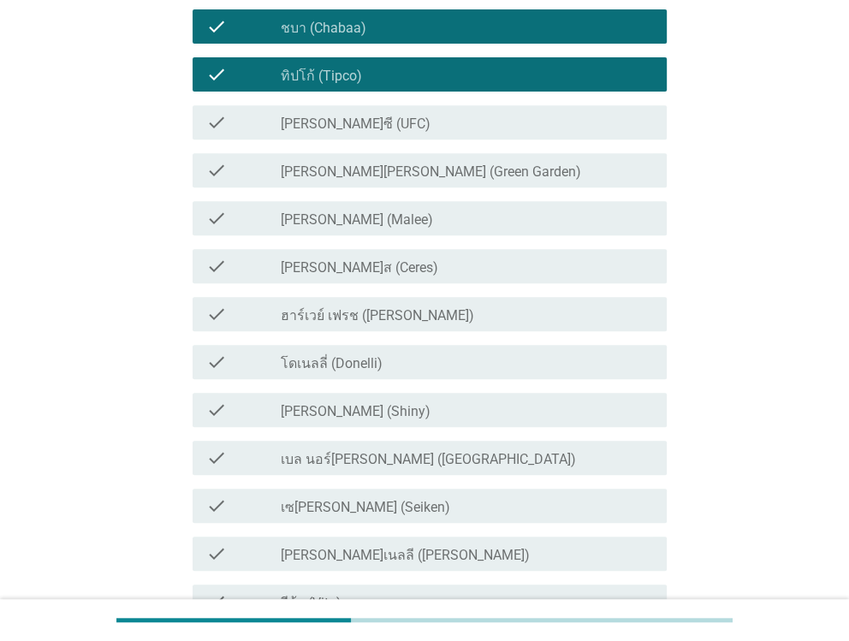
click at [389, 131] on div "check_box_outline_blank [PERSON_NAME]ซี (UFC)" at bounding box center [466, 122] width 371 height 21
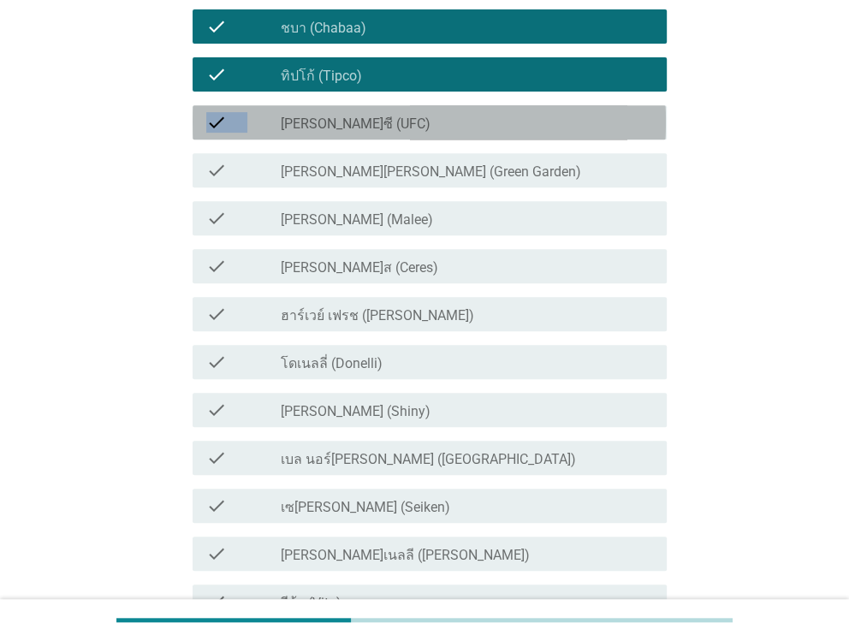
click at [389, 131] on div "check_box_outline_blank [PERSON_NAME]ซี (UFC)" at bounding box center [466, 122] width 371 height 21
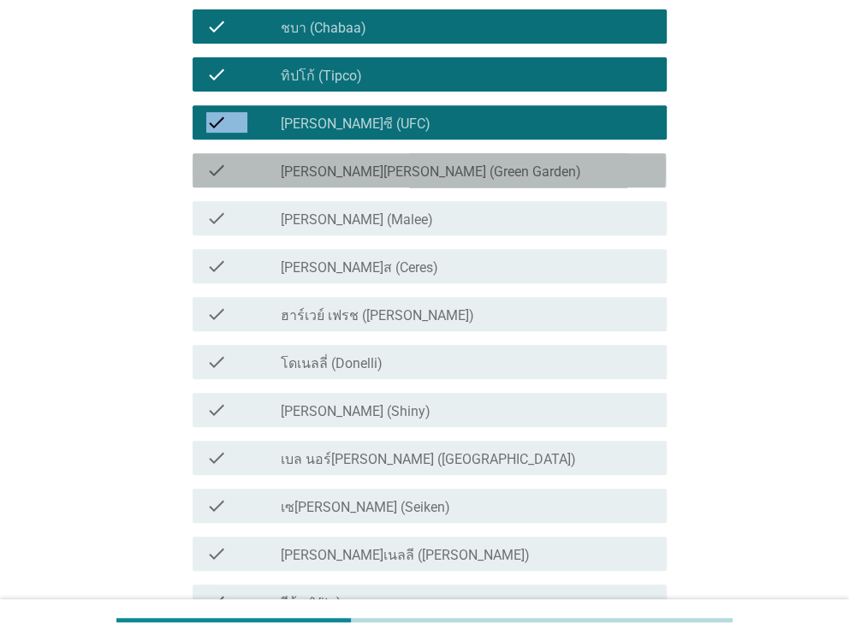
click at [388, 173] on label "[PERSON_NAME][PERSON_NAME] (Green Garden)" at bounding box center [431, 171] width 300 height 17
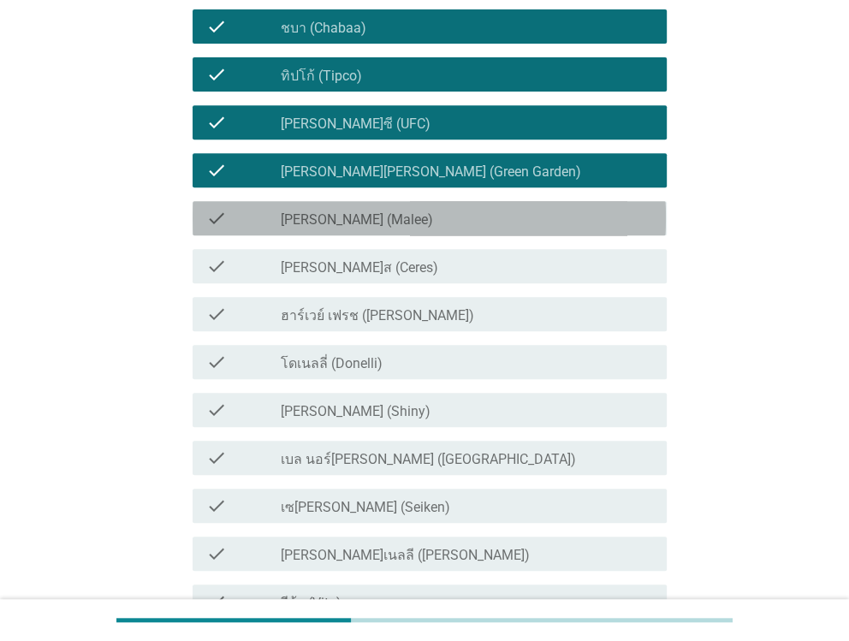
click at [388, 216] on div "check_box_outline_blank [PERSON_NAME] (Malee)" at bounding box center [466, 218] width 371 height 21
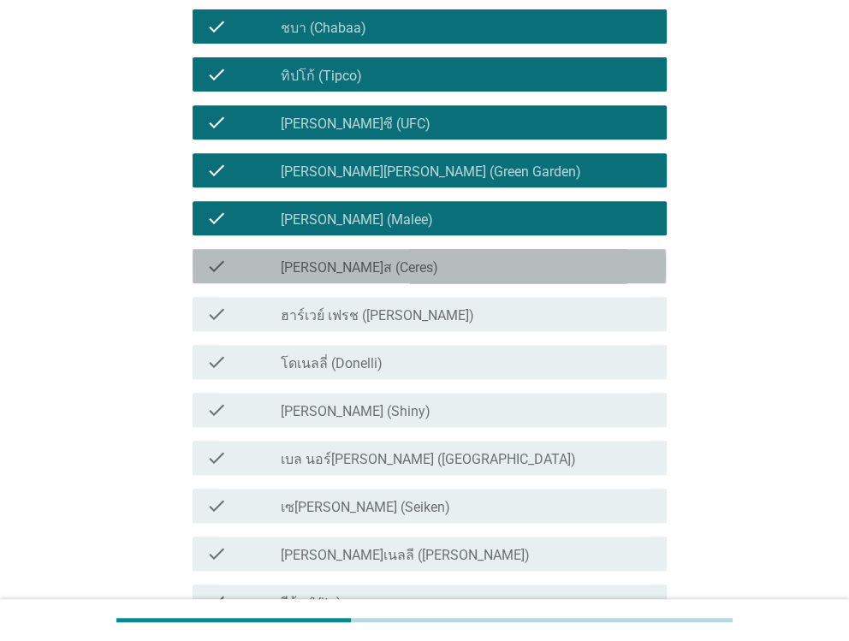
click at [388, 256] on div "check_box [PERSON_NAME]ส (Ceres)" at bounding box center [466, 266] width 371 height 21
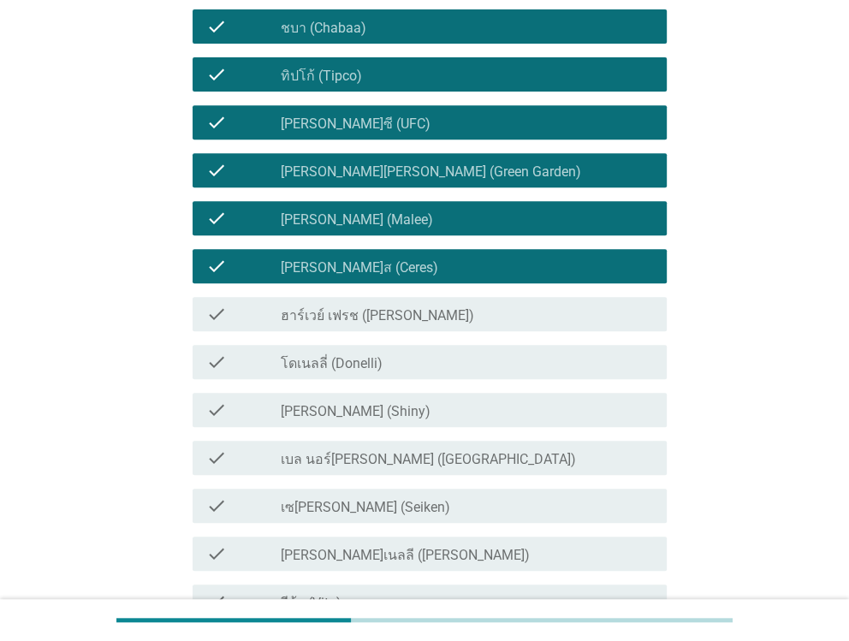
click at [384, 316] on label "ฮาร์เวย์ เฟรช ([PERSON_NAME])" at bounding box center [377, 315] width 193 height 17
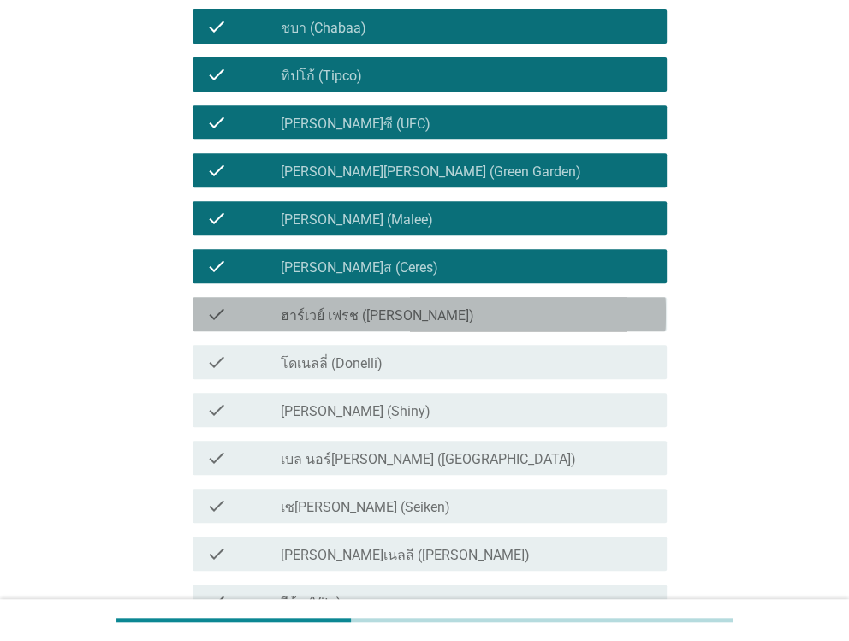
click at [384, 316] on label "ฮาร์เวย์ เฟรช ([PERSON_NAME])" at bounding box center [377, 315] width 193 height 17
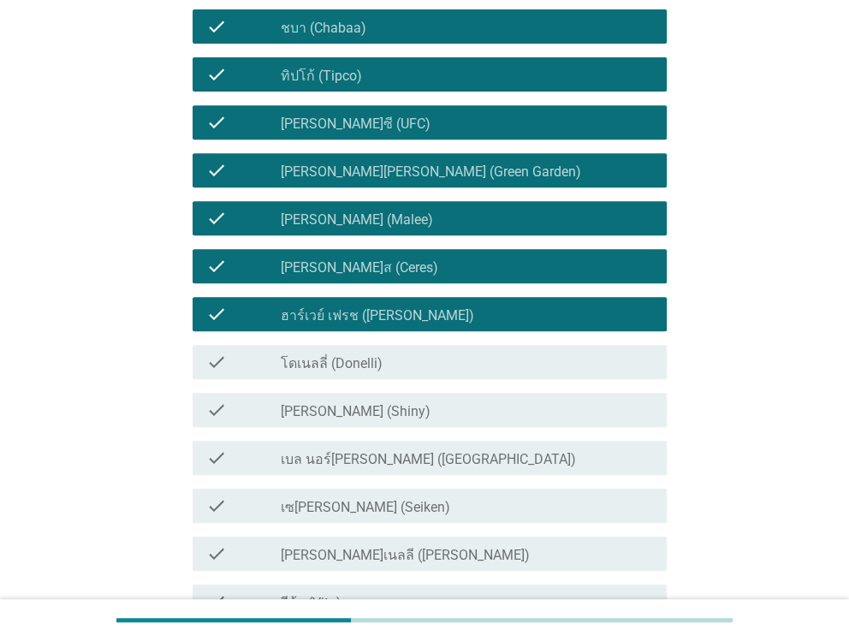
click at [385, 382] on div "check check_box โดเนลลี่ (Donelli)" at bounding box center [423, 362] width 483 height 48
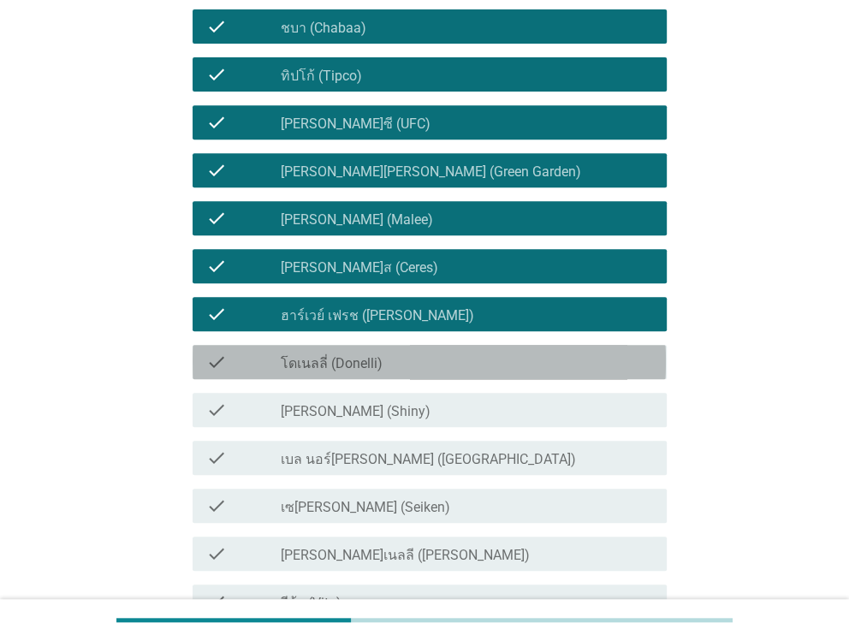
click at [389, 363] on div "check_box โดเนลลี่ (Donelli)" at bounding box center [466, 362] width 371 height 21
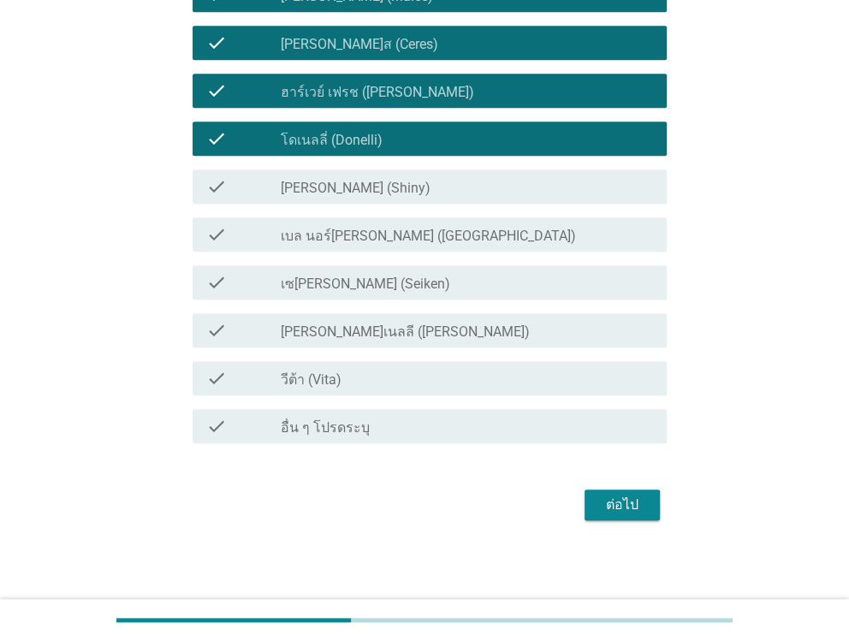
scroll to position [565, 0]
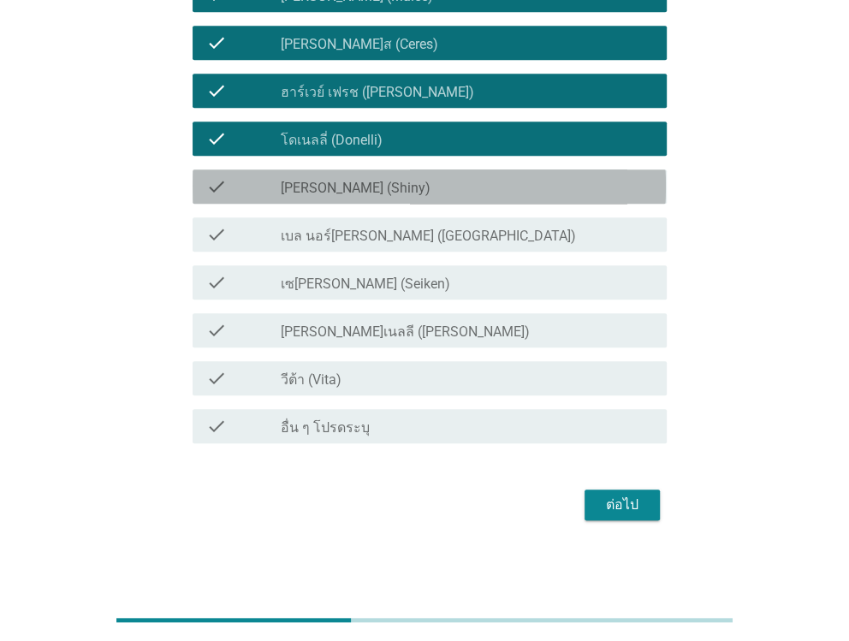
click at [381, 187] on div "check_box [PERSON_NAME] (Shiny)" at bounding box center [466, 186] width 371 height 21
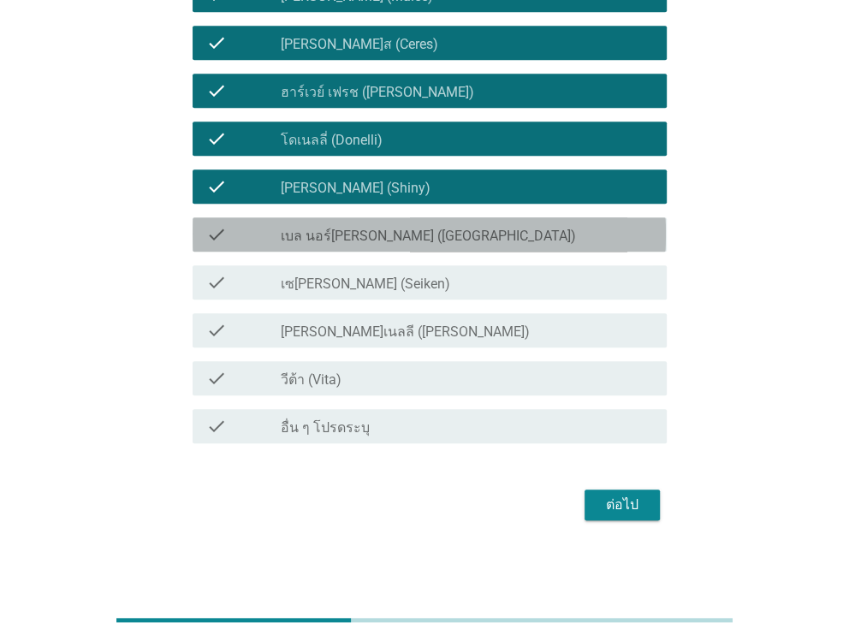
click at [380, 230] on label "เบล นอร์[PERSON_NAME] ([GEOGRAPHIC_DATA])" at bounding box center [428, 236] width 295 height 17
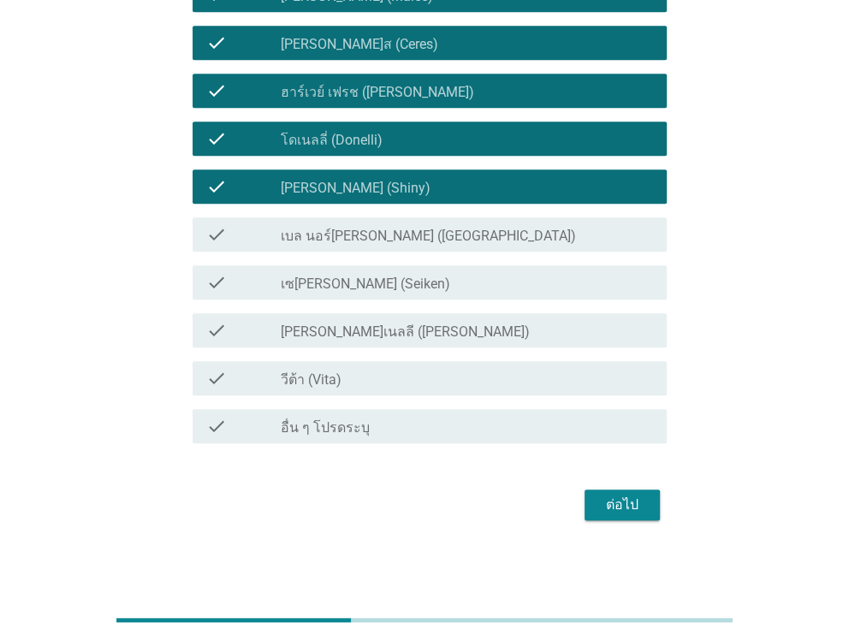
click at [380, 231] on label "เบล นอร์[PERSON_NAME] ([GEOGRAPHIC_DATA])" at bounding box center [428, 236] width 295 height 17
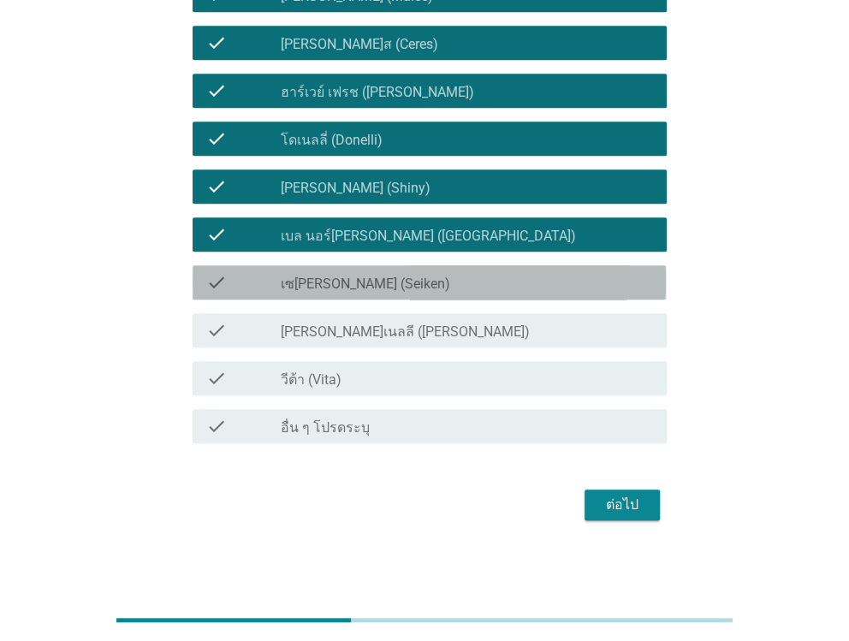
click at [375, 277] on div "check_box เซ[PERSON_NAME] (Seiken)" at bounding box center [466, 282] width 371 height 21
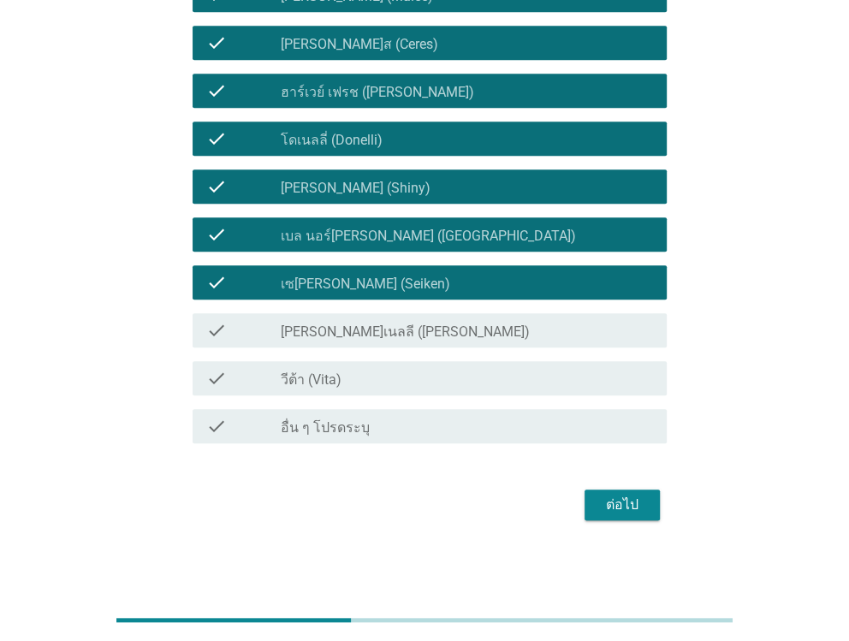
click at [375, 327] on label "[PERSON_NAME]เนลลี ([PERSON_NAME])" at bounding box center [405, 331] width 249 height 17
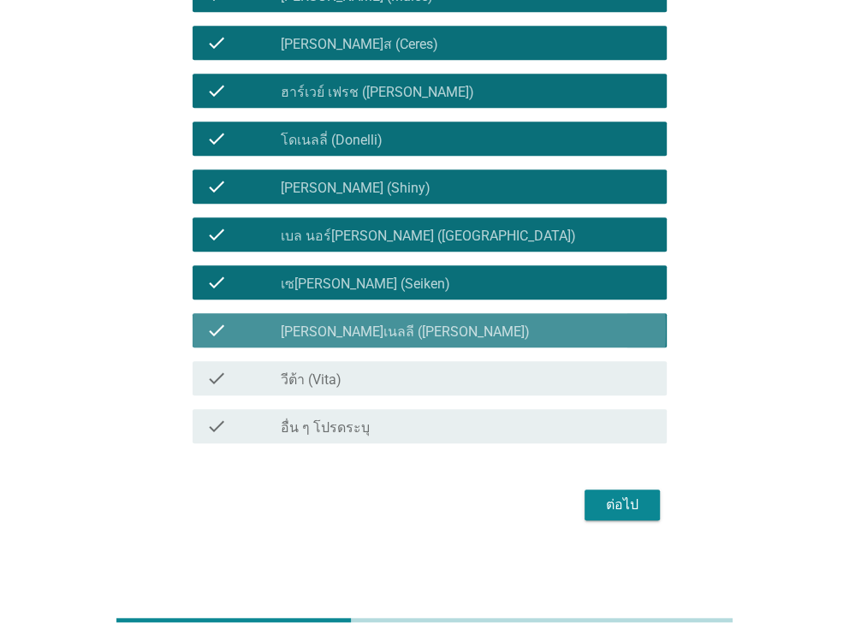
click at [375, 327] on label "[PERSON_NAME]เนลลี ([PERSON_NAME])" at bounding box center [405, 331] width 249 height 17
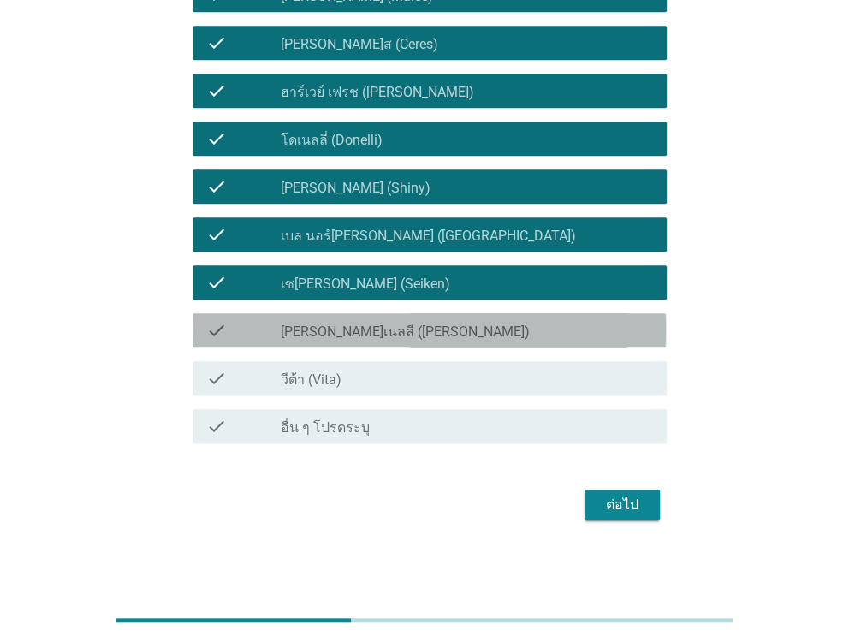
click at [375, 327] on label "[PERSON_NAME]เนลลี ([PERSON_NAME])" at bounding box center [405, 331] width 249 height 17
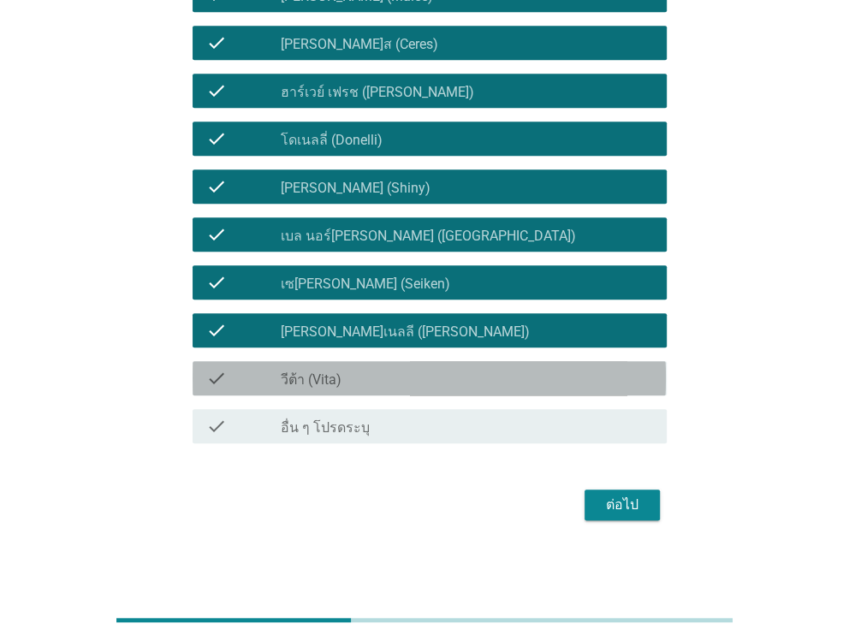
click at [374, 374] on div "check_box_outline_blank วีต้า (Vita)" at bounding box center [466, 378] width 371 height 21
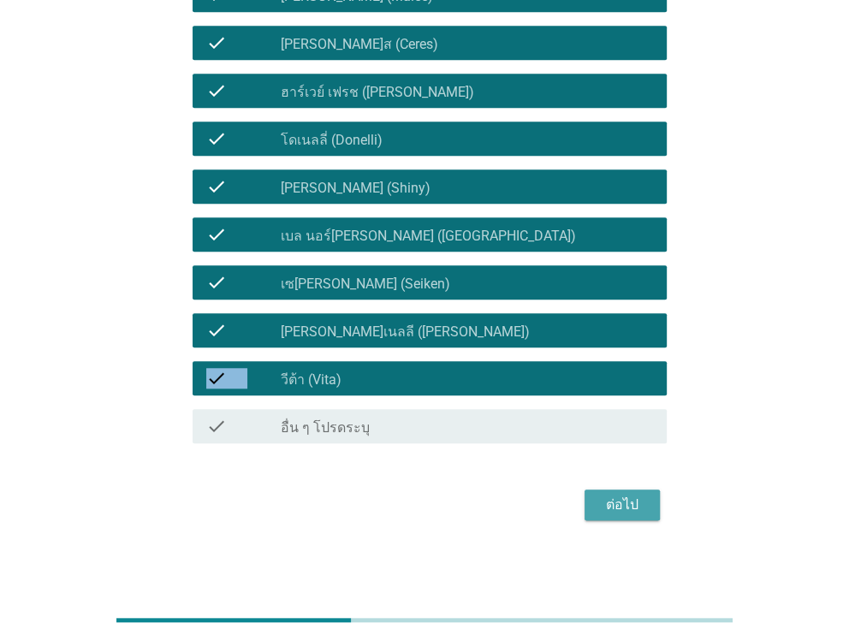
click at [601, 501] on div "ต่อไป" at bounding box center [622, 504] width 48 height 21
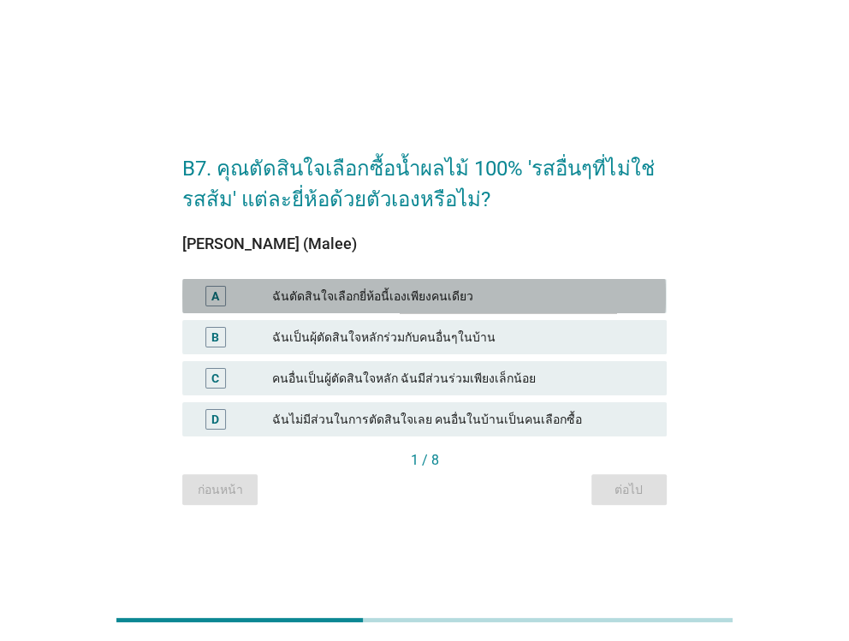
click at [435, 300] on div "ฉันตัดสินใจเลือกยี่ห้อนี้เองเพียงคนเดียว" at bounding box center [462, 296] width 380 height 21
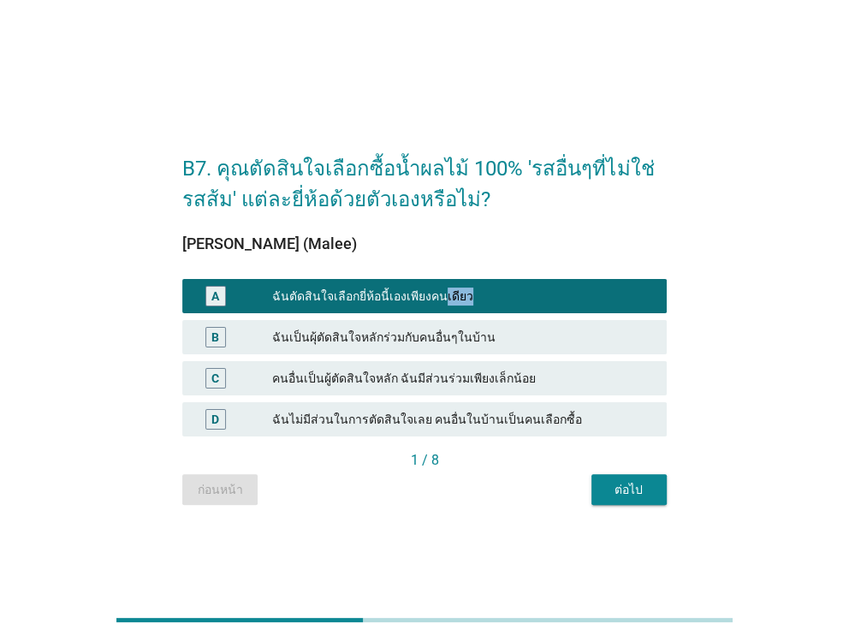
click at [607, 494] on div "ต่อไป" at bounding box center [629, 490] width 48 height 18
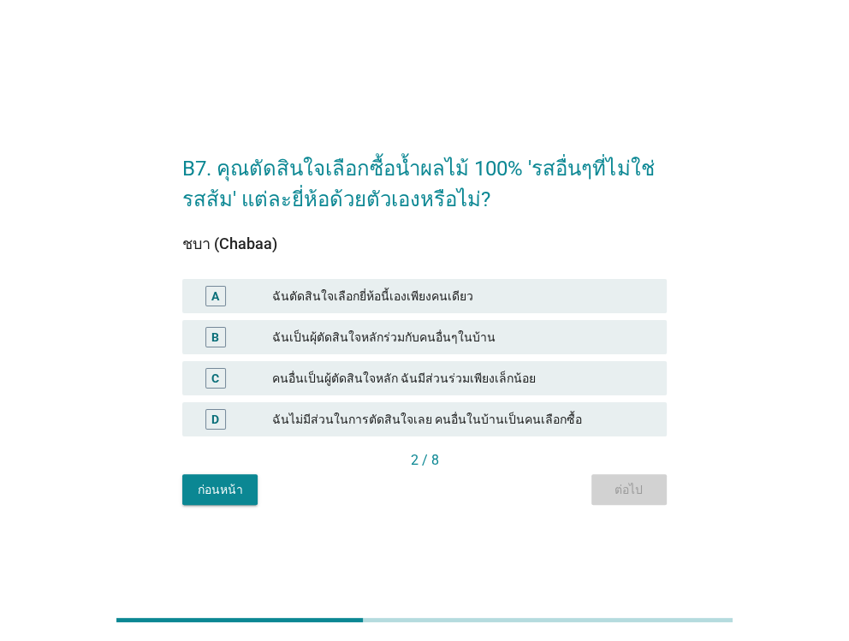
click at [607, 494] on div "ก่อนหน้า ต่อไป" at bounding box center [423, 489] width 483 height 31
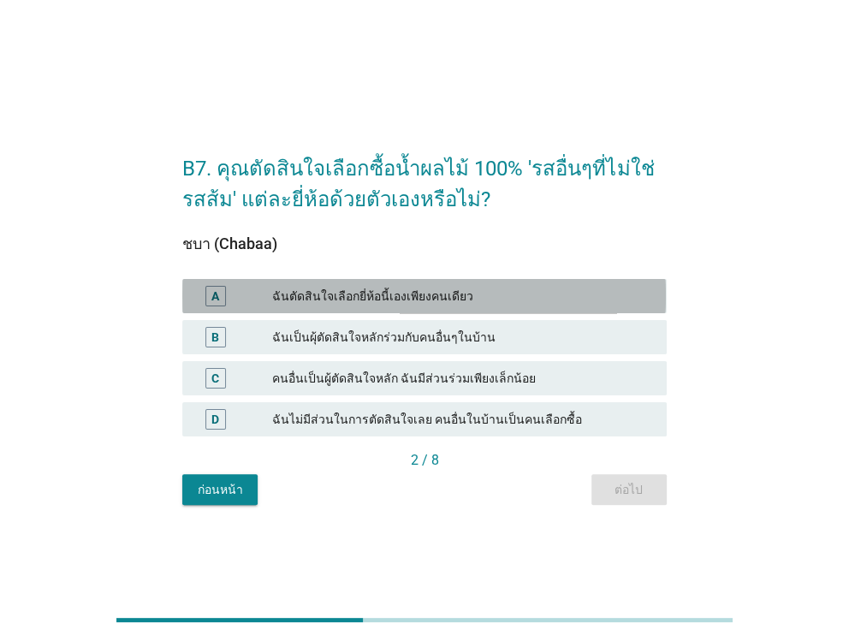
click at [433, 305] on div "ฉันตัดสินใจเลือกยี่ห้อนี้เองเพียงคนเดียว" at bounding box center [462, 296] width 380 height 21
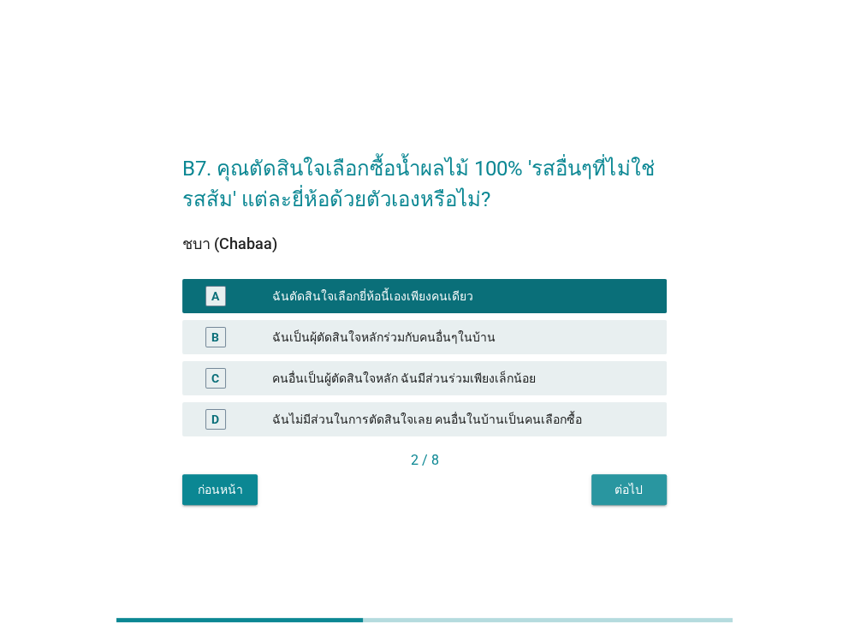
click at [599, 494] on button "ต่อไป" at bounding box center [628, 489] width 75 height 31
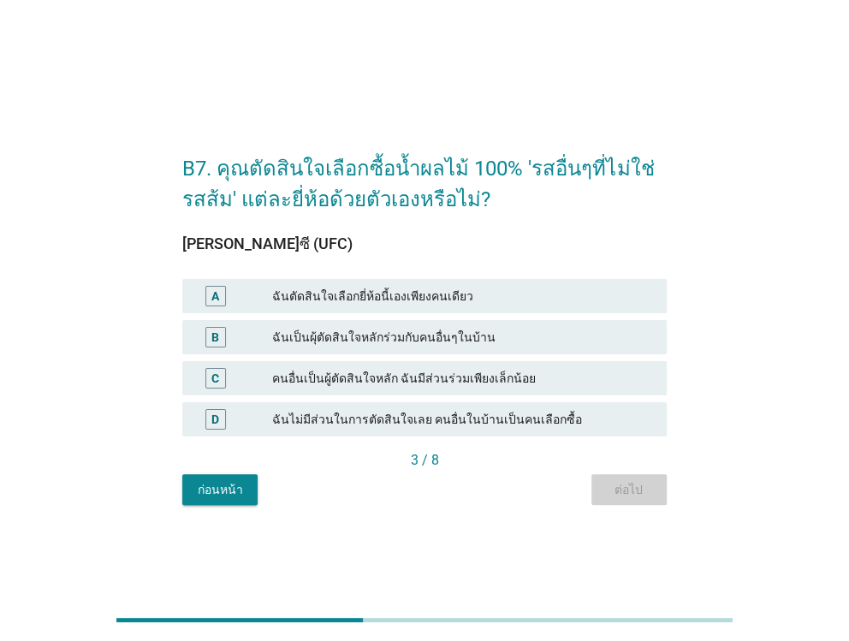
click at [599, 494] on div "ก่อนหน้า ต่อไป" at bounding box center [423, 489] width 483 height 31
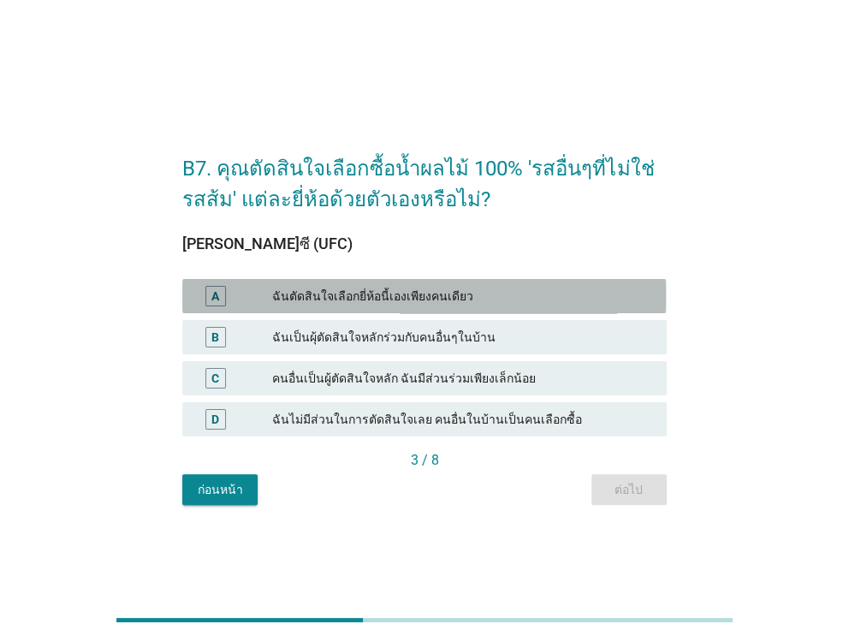
click at [453, 304] on div "ฉันตัดสินใจเลือกยี่ห้อนี้เองเพียงคนเดียว" at bounding box center [462, 296] width 380 height 21
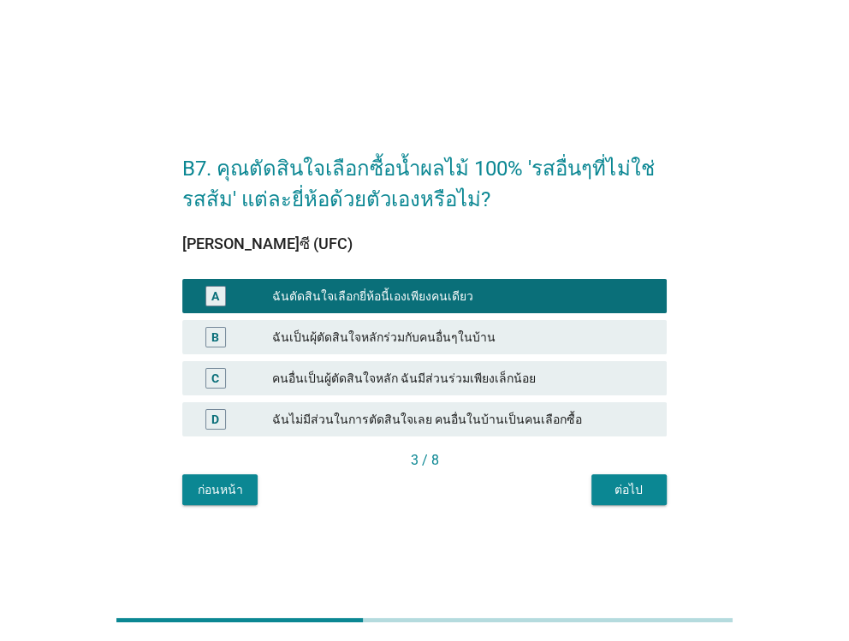
click at [640, 481] on div "ต่อไป" at bounding box center [629, 490] width 48 height 18
click at [640, 481] on div "ก่อนหน้า ต่อไป" at bounding box center [423, 489] width 483 height 31
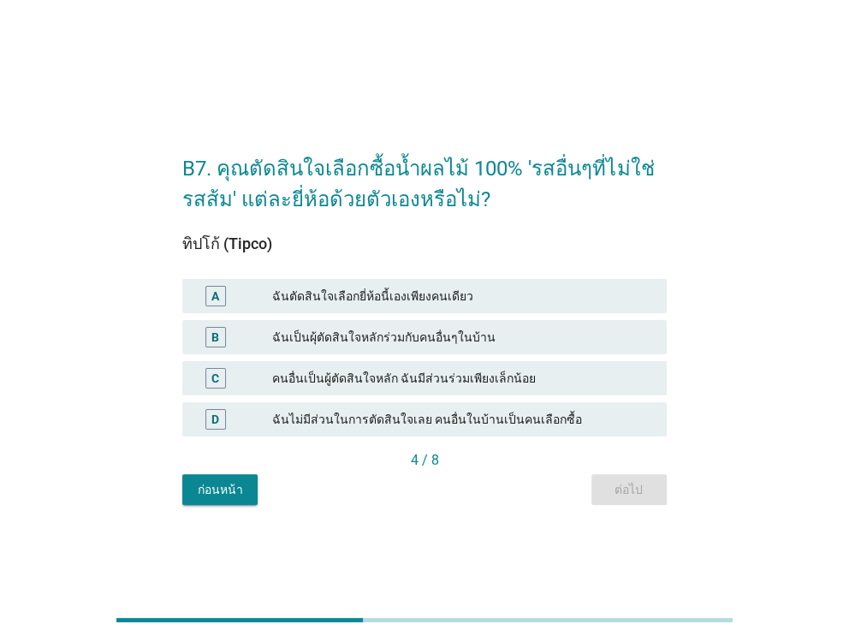
click at [525, 308] on div "A ฉันตัดสินใจเลือกยี่ห้อนี้เองเพียงคนเดียว" at bounding box center [423, 296] width 483 height 34
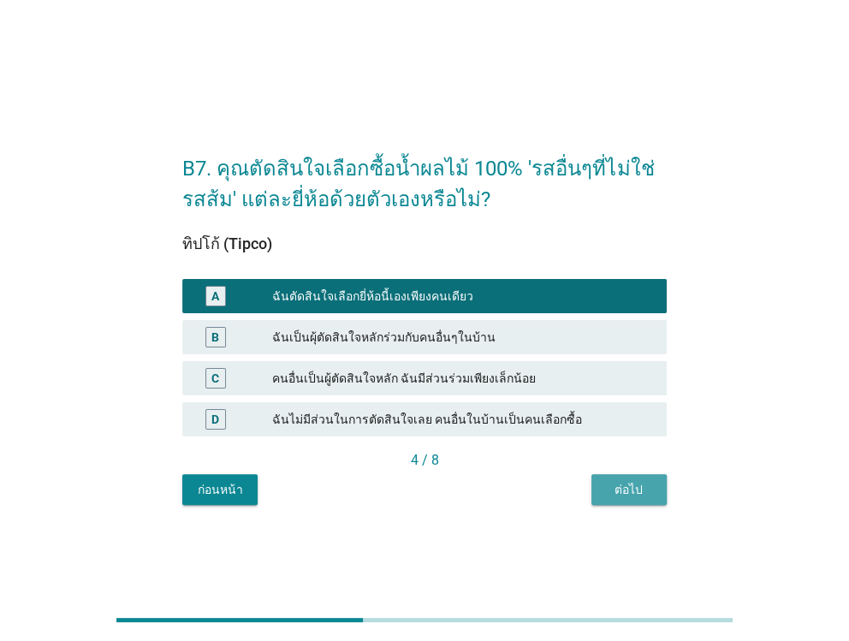
click at [625, 482] on div "ต่อไป" at bounding box center [629, 490] width 48 height 18
click at [625, 482] on div "ก่อนหน้า ต่อไป" at bounding box center [423, 489] width 483 height 31
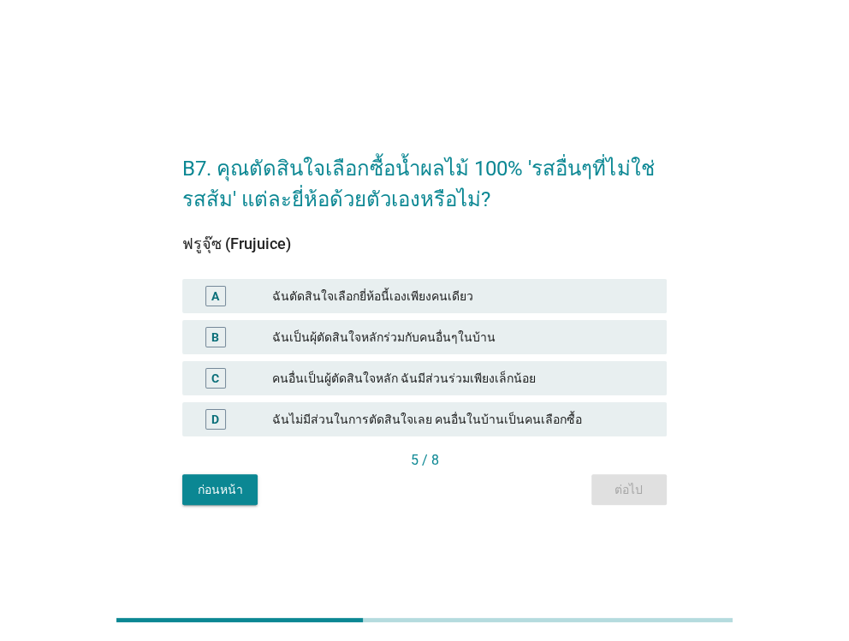
click at [518, 305] on div "ฉันตัดสินใจเลือกยี่ห้อนี้เองเพียงคนเดียว" at bounding box center [462, 296] width 380 height 21
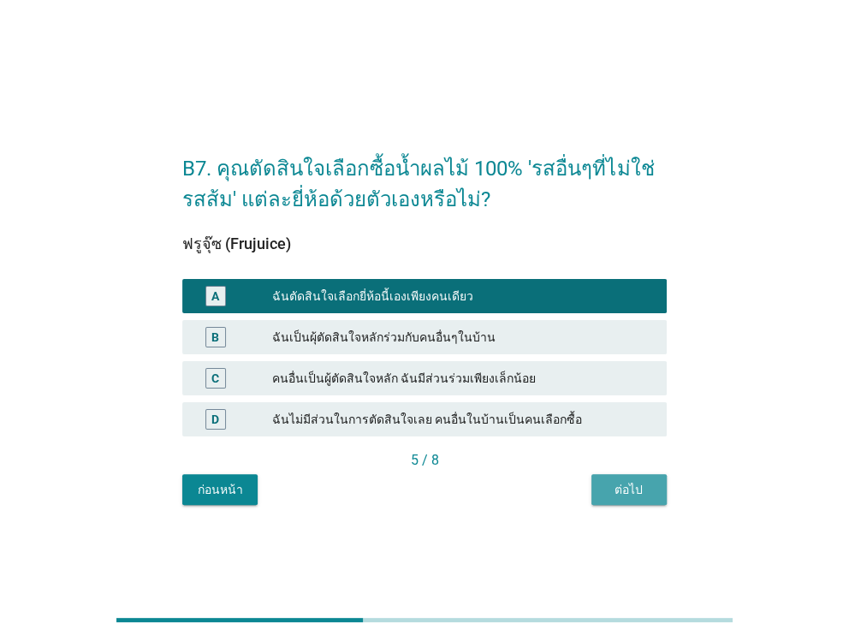
click at [636, 485] on div "ต่อไป" at bounding box center [629, 490] width 48 height 18
click at [636, 485] on div "ก่อนหน้า ต่อไป" at bounding box center [423, 489] width 483 height 31
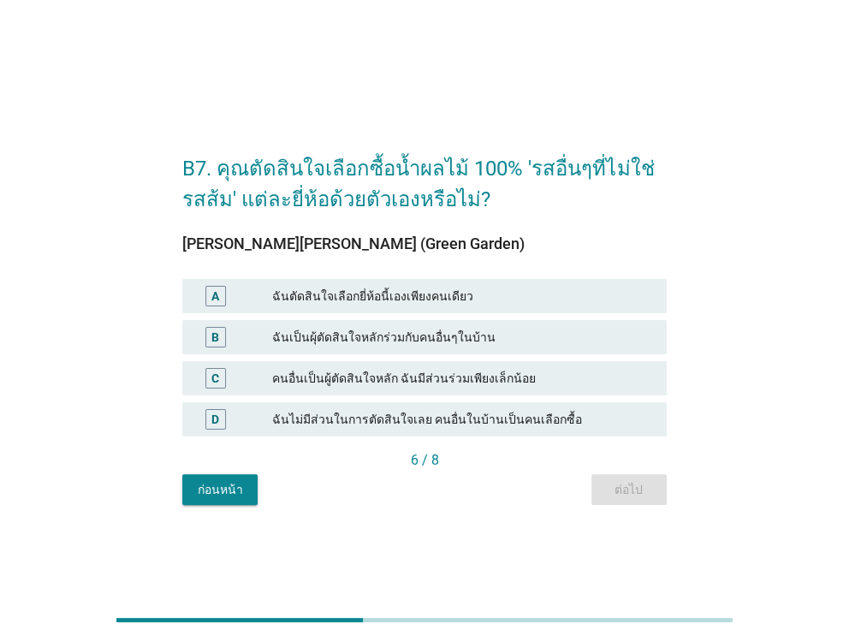
click at [553, 297] on div "ฉันตัดสินใจเลือกยี่ห้อนี้เองเพียงคนเดียว" at bounding box center [462, 296] width 380 height 21
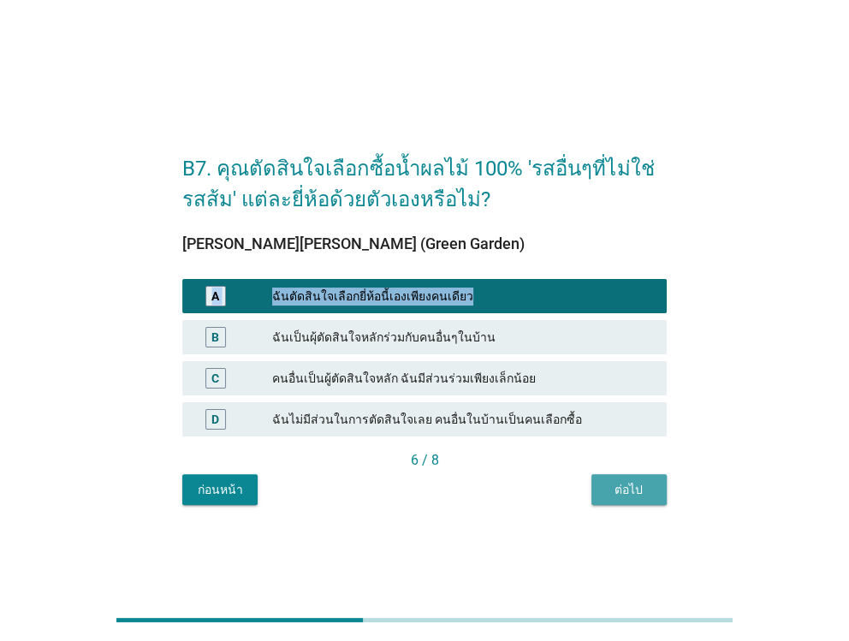
click at [642, 488] on div "ต่อไป" at bounding box center [629, 490] width 48 height 18
click at [642, 488] on div "ก่อนหน้า ต่อไป" at bounding box center [423, 489] width 483 height 31
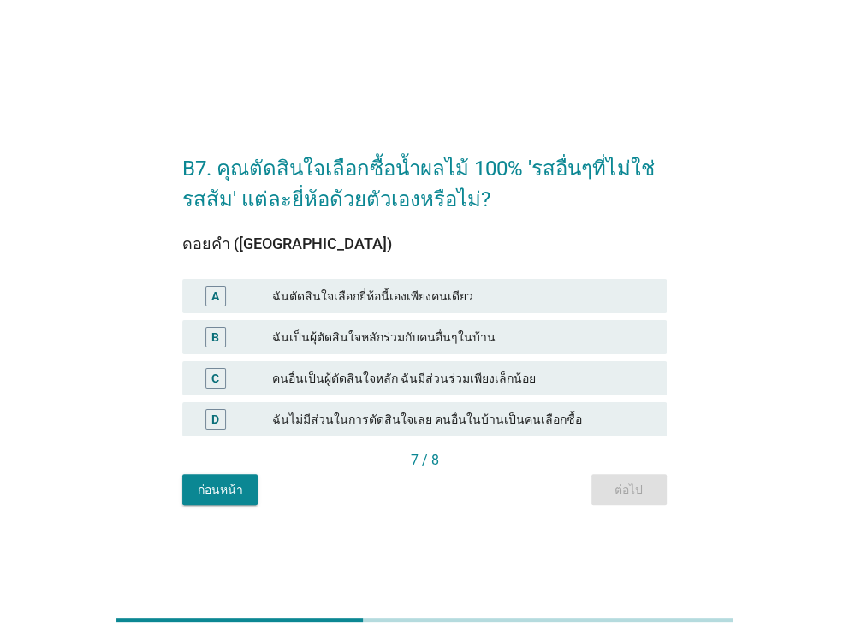
click at [485, 297] on div "ฉันตัดสินใจเลือกยี่ห้อนี้เองเพียงคนเดียว" at bounding box center [462, 296] width 380 height 21
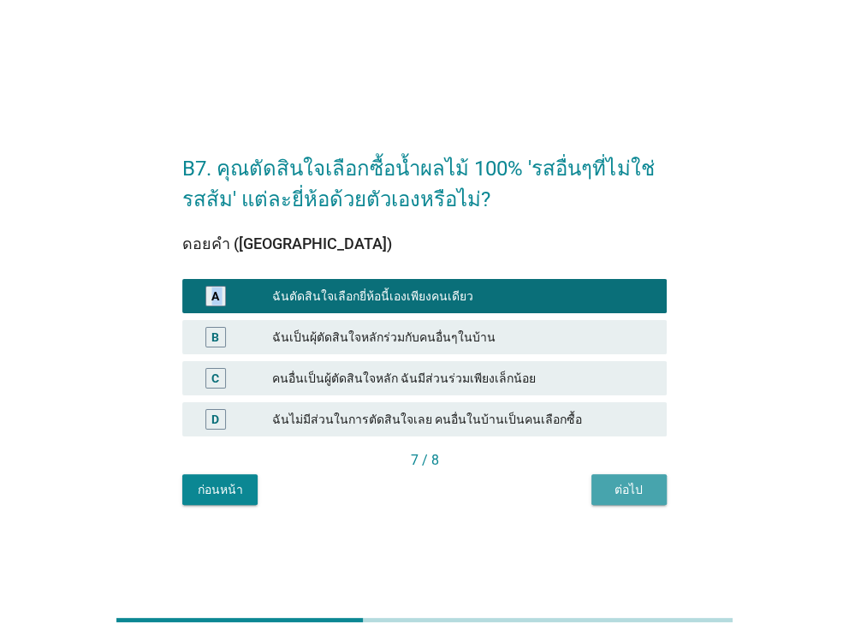
click at [595, 478] on button "ต่อไป" at bounding box center [628, 489] width 75 height 31
click at [595, 478] on div "ก่อนหน้า ต่อไป" at bounding box center [423, 489] width 483 height 31
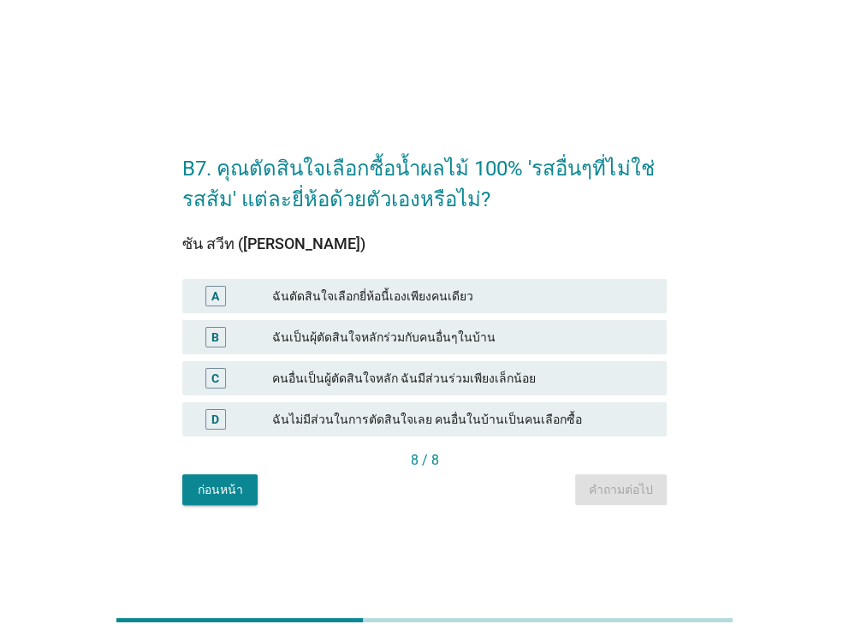
click at [420, 301] on div "ฉันตัดสินใจเลือกยี่ห้อนี้เองเพียงคนเดียว" at bounding box center [462, 296] width 380 height 21
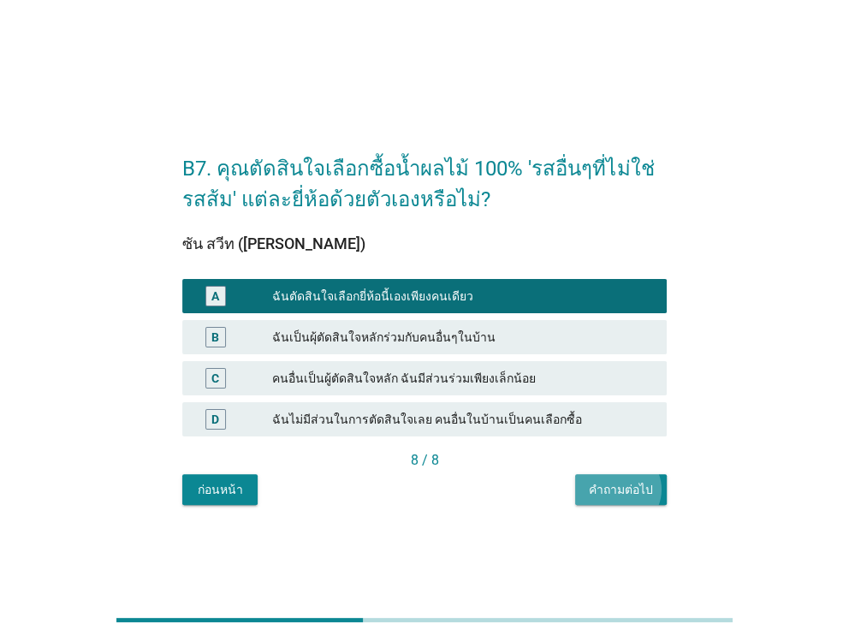
click at [583, 479] on button "คำถามต่อไป" at bounding box center [621, 489] width 92 height 31
click at [583, 479] on div "ก่อนหน้า คำถามต่อไป" at bounding box center [423, 489] width 483 height 31
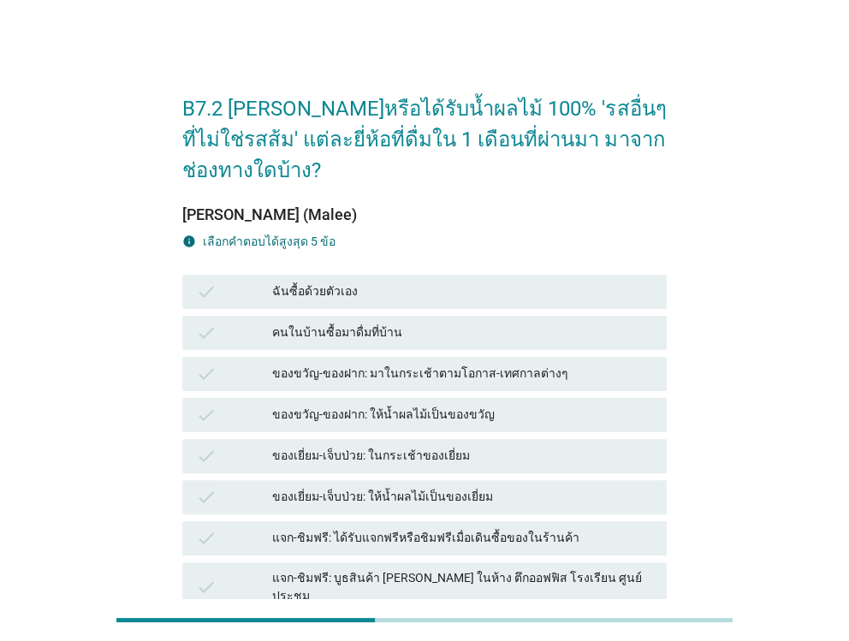
click at [774, 26] on div "B7.2 [PERSON_NAME]หรือได้รับน้ำผลไม้ 100% 'รสอื่นๆที่ไม่ใช่รสส้ม' แต่ละยี่ห้อที…" at bounding box center [424, 492] width 849 height 985
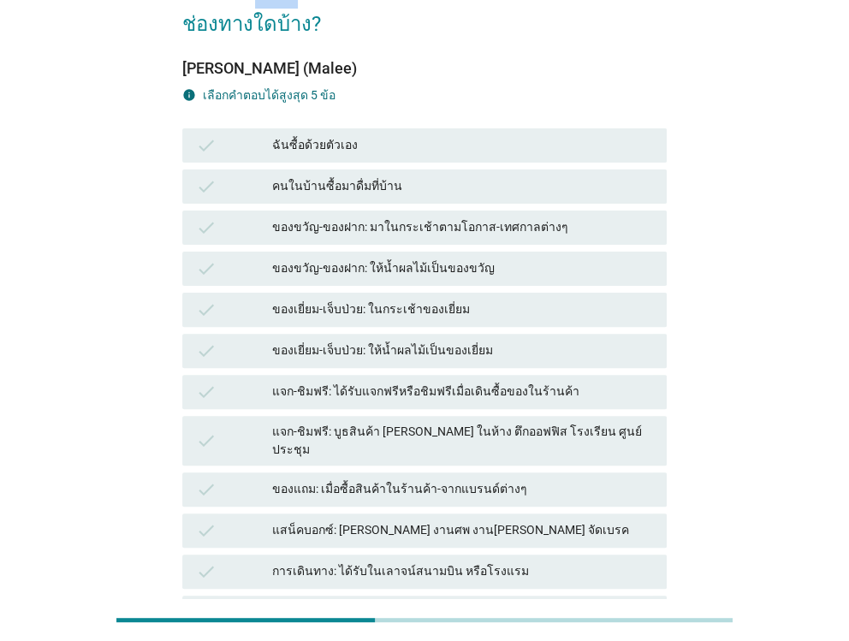
scroll to position [171, 0]
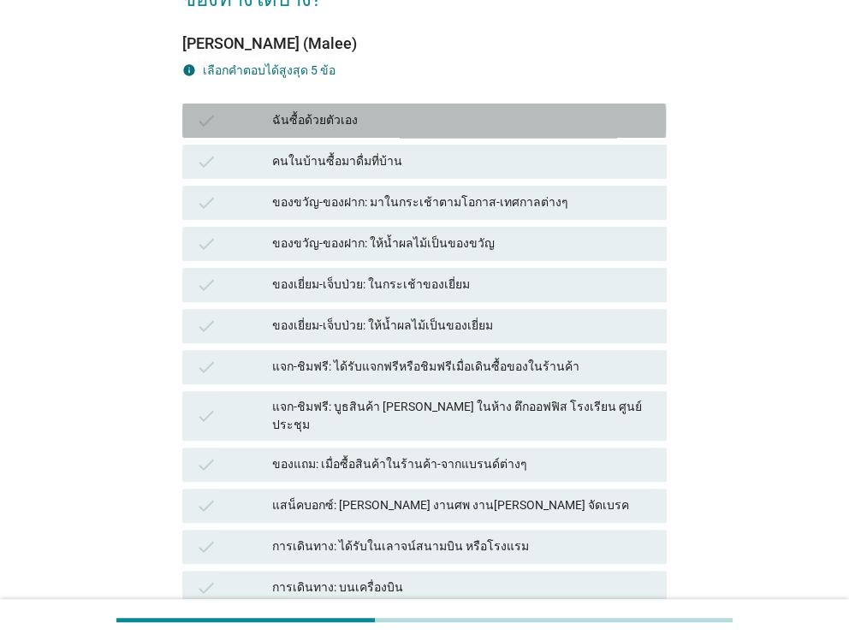
click at [358, 110] on div "ฉันซื้อด้วยตัวเอง" at bounding box center [462, 120] width 380 height 21
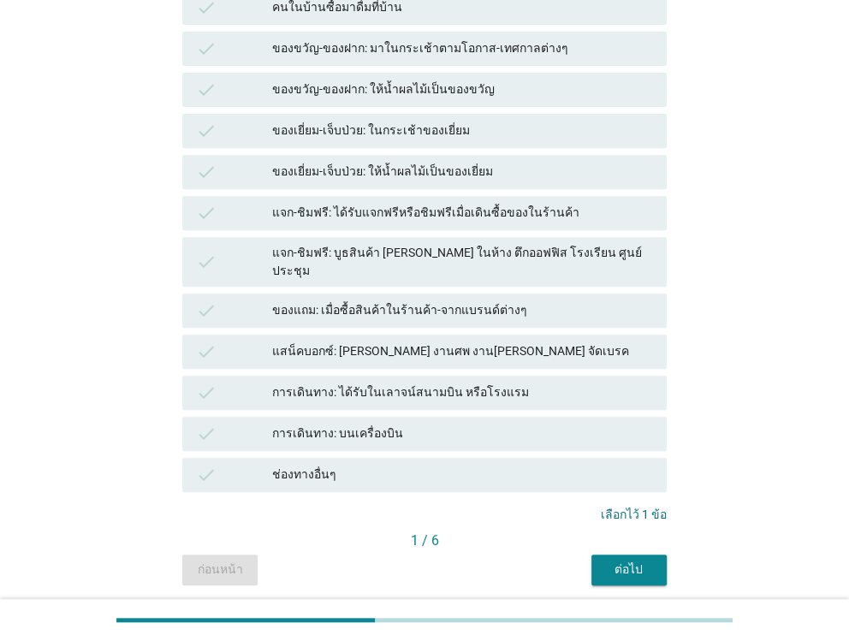
scroll to position [340, 0]
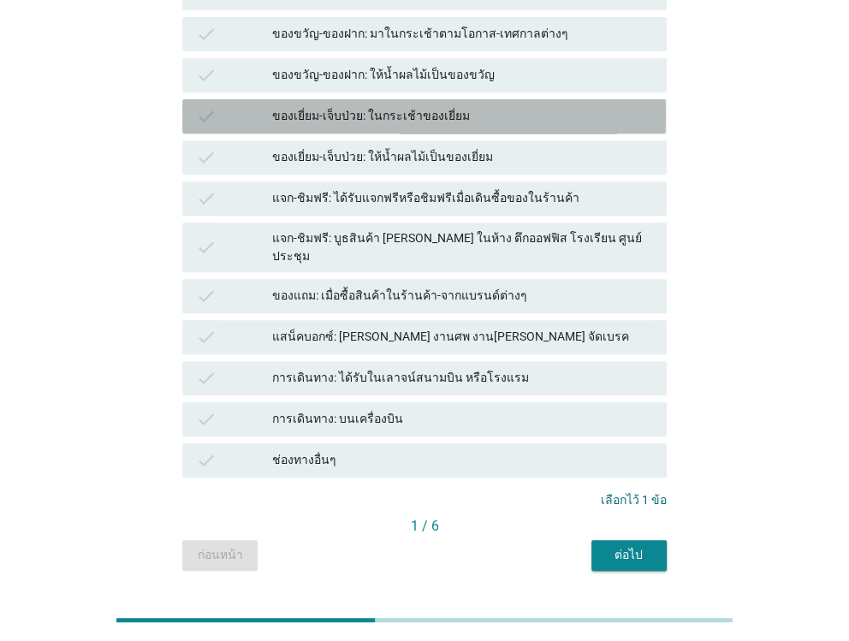
click at [364, 106] on div "ของเยี่ยม-เจ็บป่วย: ในกระเช้าของเยี่ยม" at bounding box center [462, 116] width 380 height 21
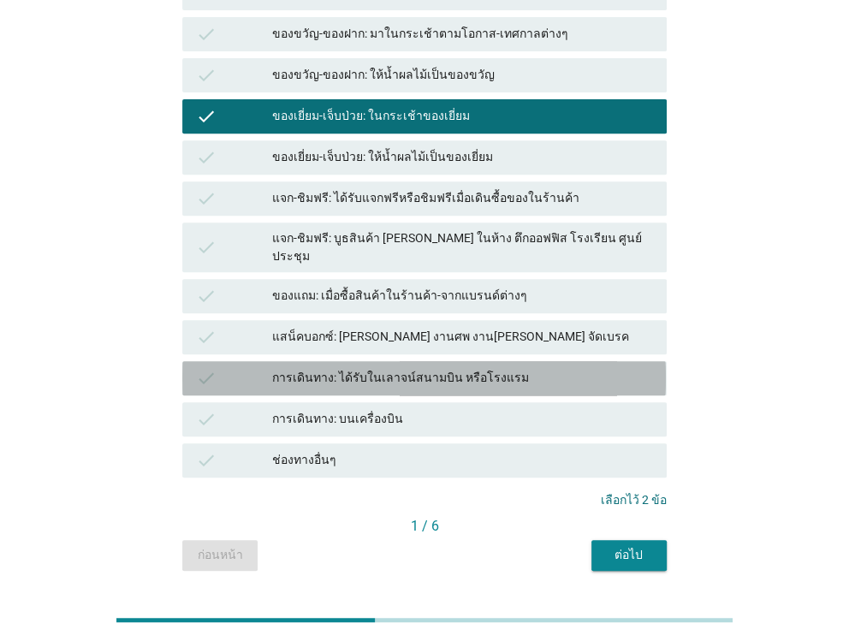
click at [344, 368] on div "การเดินทาง: ได้รับในเลาจน์สนามบิน หรือโรงแรม" at bounding box center [462, 378] width 380 height 21
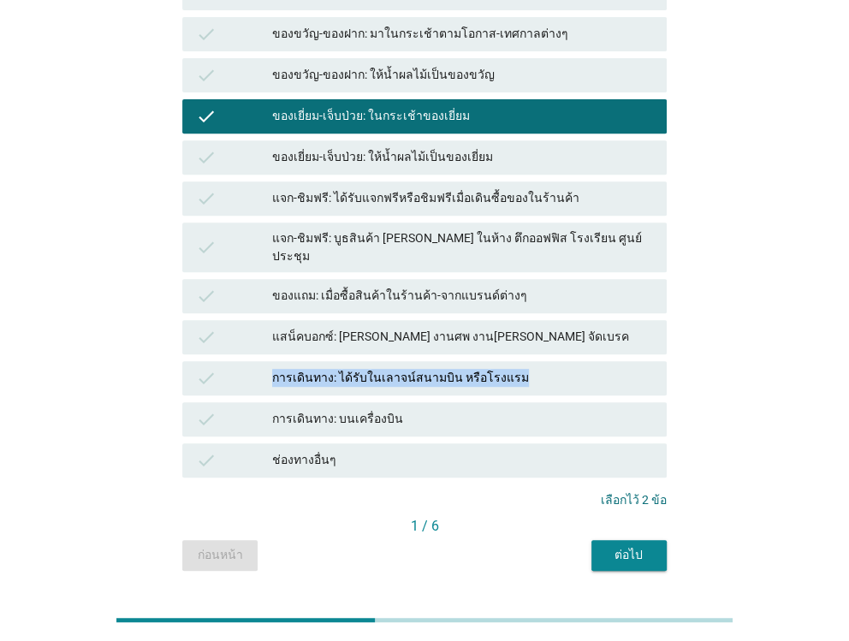
click at [344, 368] on div "การเดินทาง: ได้รับในเลาจน์สนามบิน หรือโรงแรม" at bounding box center [462, 378] width 380 height 21
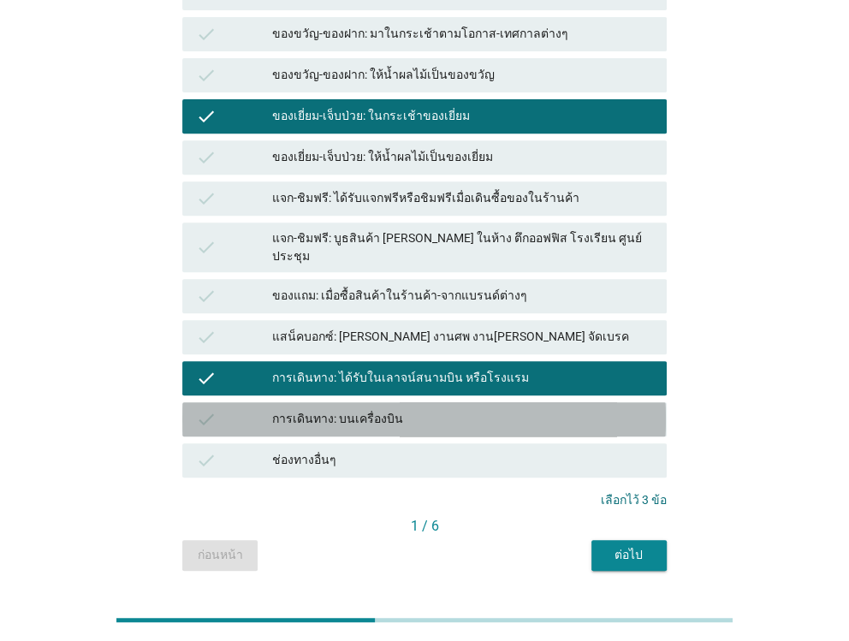
click at [334, 409] on div "การเดินทาง: บนเครื่องบิน" at bounding box center [462, 419] width 380 height 21
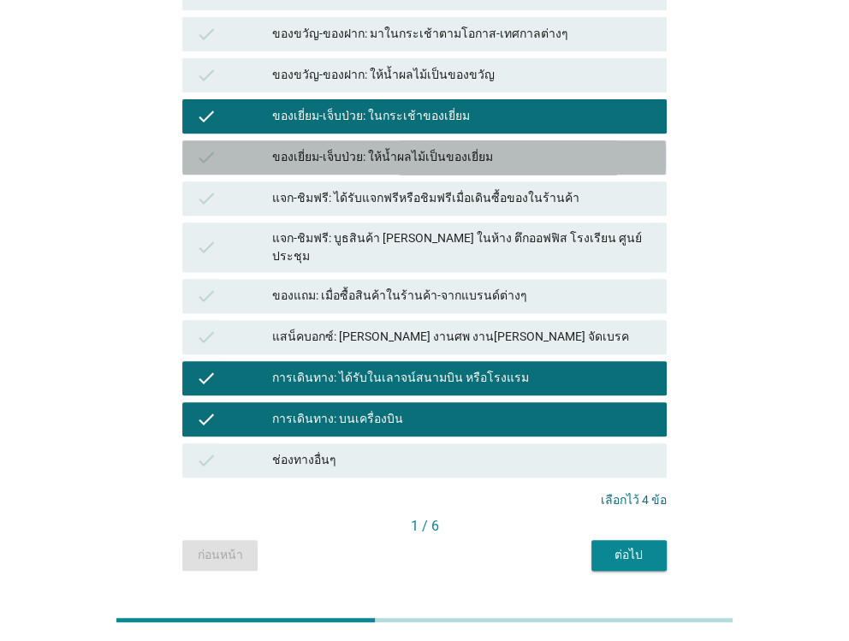
click at [313, 147] on div "ของเยี่ยม-เจ็บป่วย: ให้น้ำผลไม้เป็นของเยี่ยม" at bounding box center [462, 157] width 380 height 21
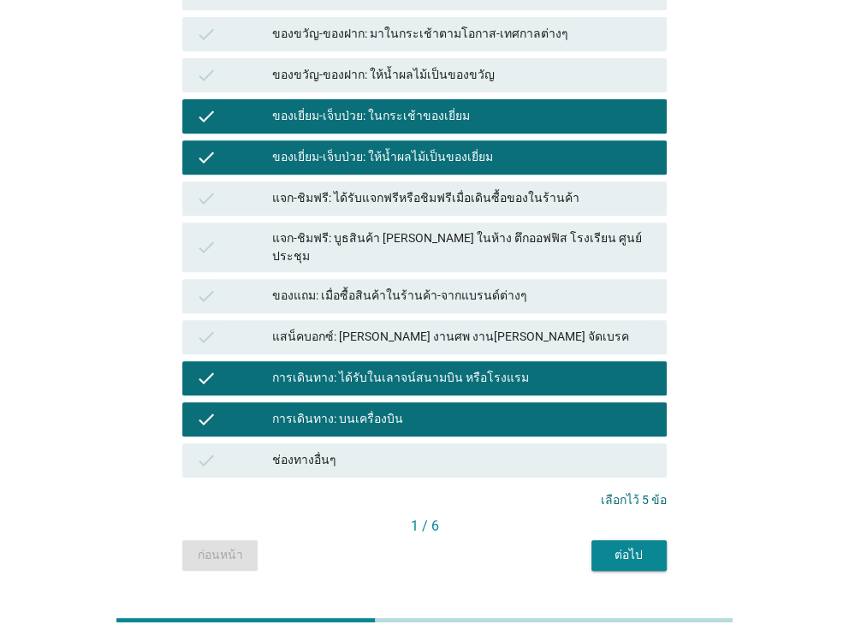
click at [317, 106] on div "ของเยี่ยม-เจ็บป่วย: ในกระเช้าของเยี่ยม" at bounding box center [462, 116] width 380 height 21
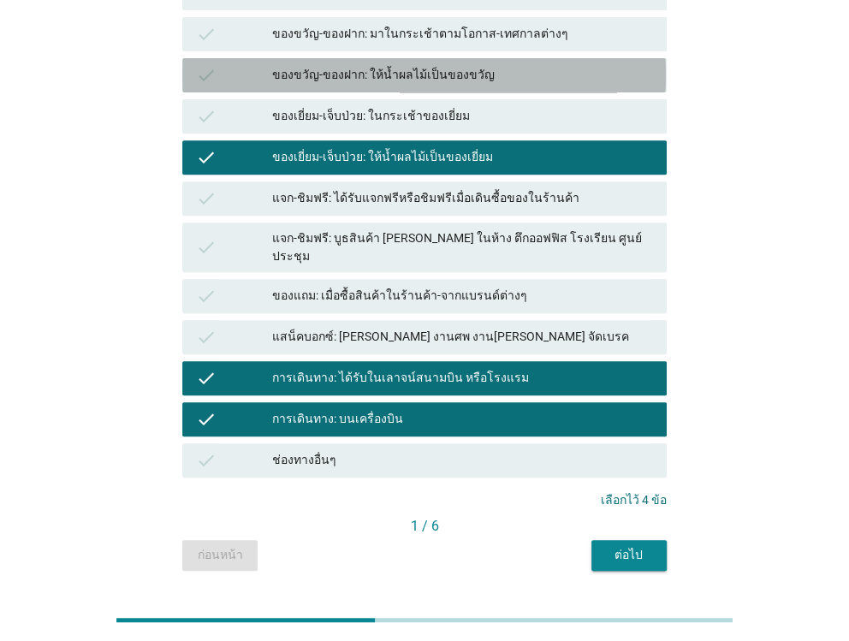
click at [316, 65] on div "ของขวัญ-ของฝาก: ให้น้ำผลไม้เป็นของขวัญ" at bounding box center [462, 75] width 380 height 21
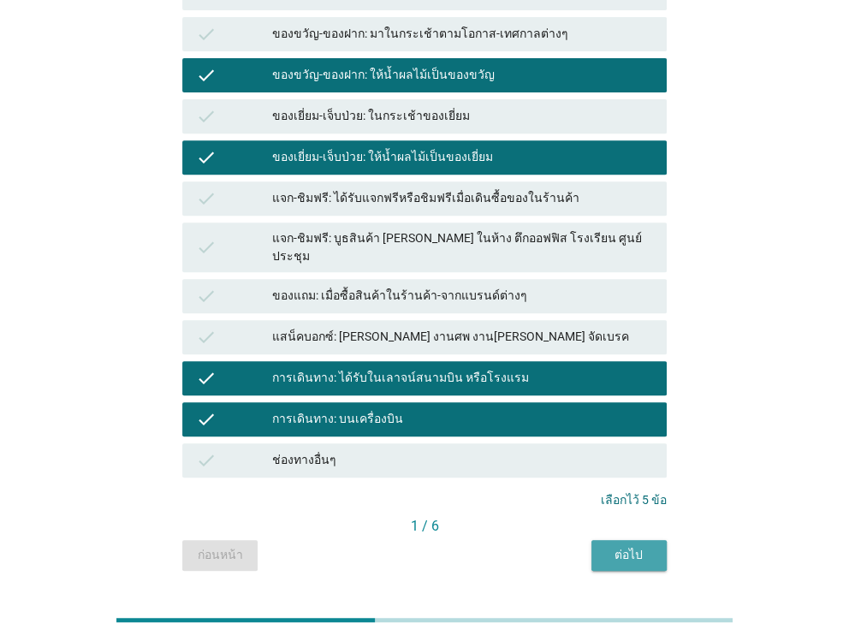
click at [641, 546] on div "ต่อไป" at bounding box center [629, 555] width 48 height 18
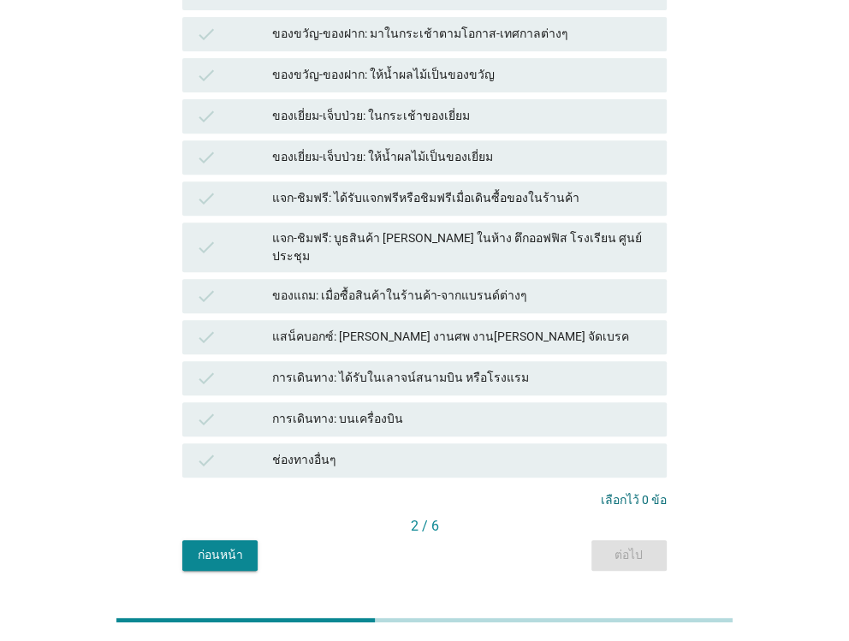
scroll to position [0, 0]
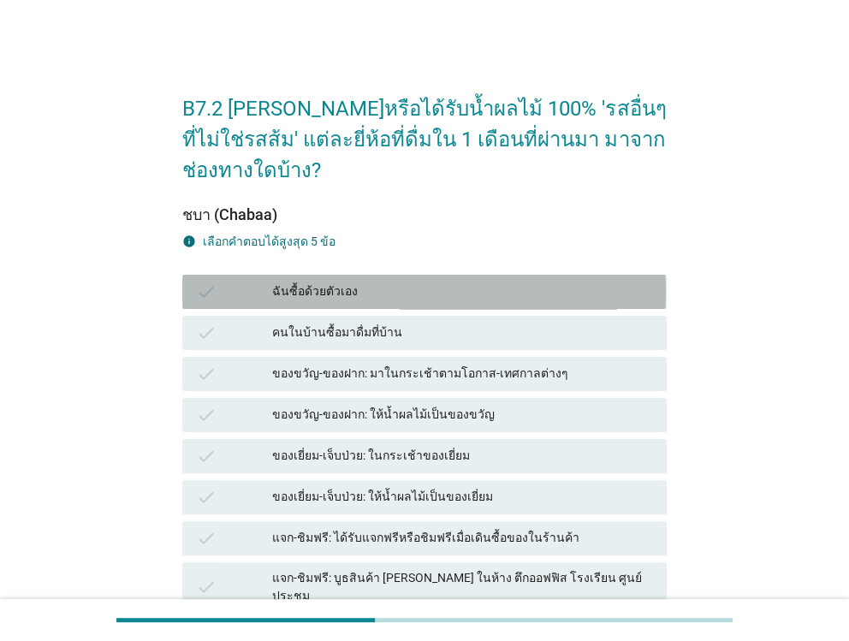
click at [338, 281] on div "ฉันซื้อด้วยตัวเอง" at bounding box center [462, 291] width 380 height 21
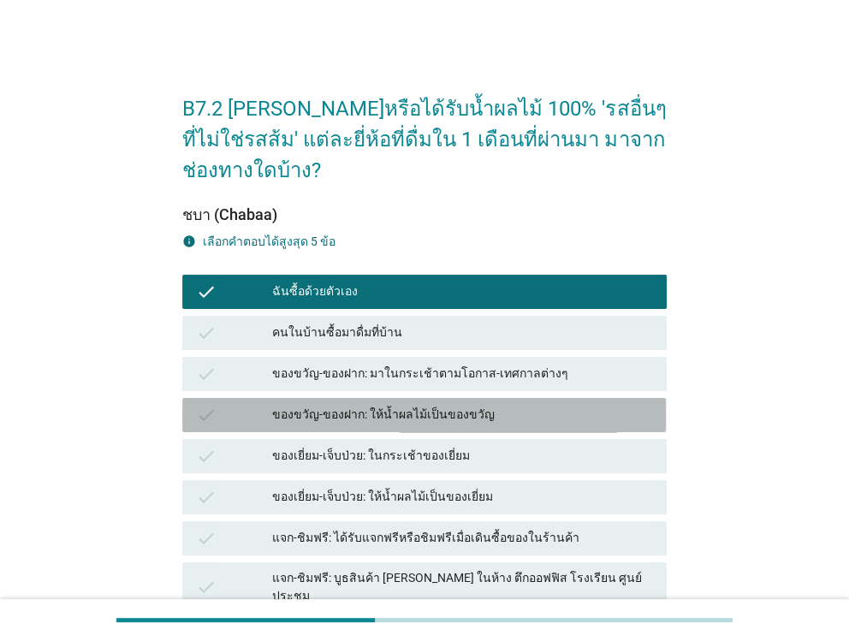
click at [347, 398] on div "check ของขวัญ-ของฝาก: ให้น้ำผลไม้เป็นของขวัญ" at bounding box center [423, 415] width 483 height 34
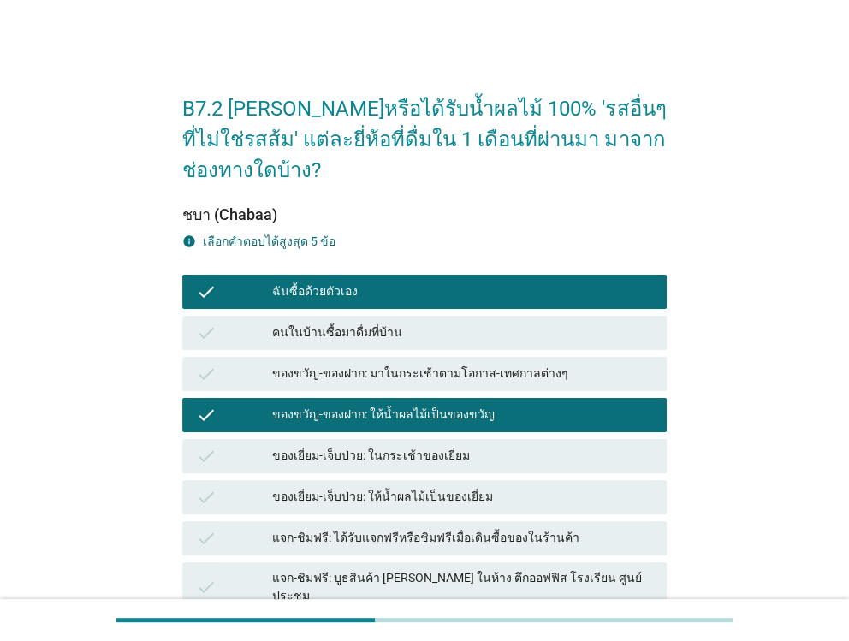
click at [354, 480] on div "check ของเยี่ยม-เจ็บป่วย: ให้น้ำผลไม้เป็นของเยี่ยม" at bounding box center [423, 497] width 483 height 34
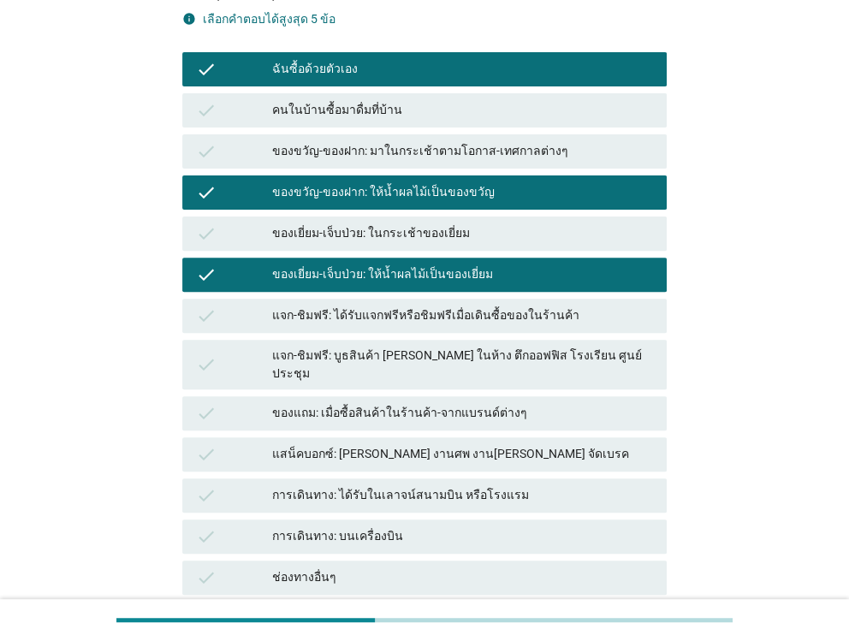
scroll to position [340, 0]
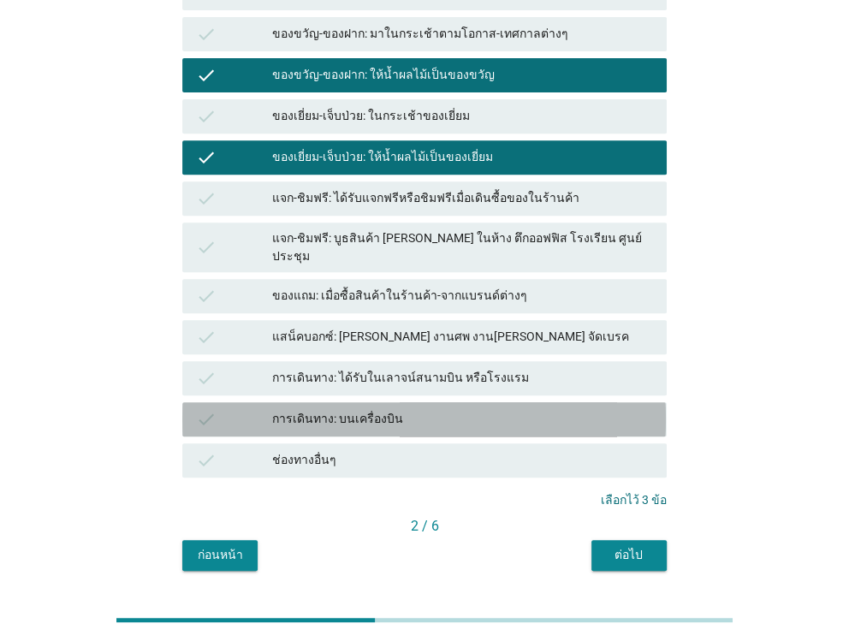
click at [339, 409] on div "การเดินทาง: บนเครื่องบิน" at bounding box center [462, 419] width 380 height 21
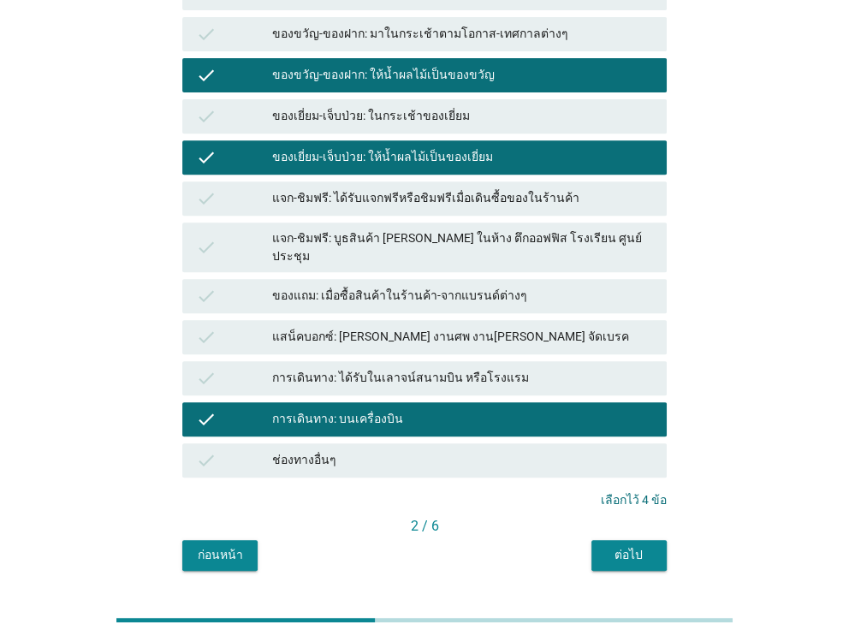
click at [339, 409] on div "การเดินทาง: บนเครื่องบิน" at bounding box center [462, 419] width 380 height 21
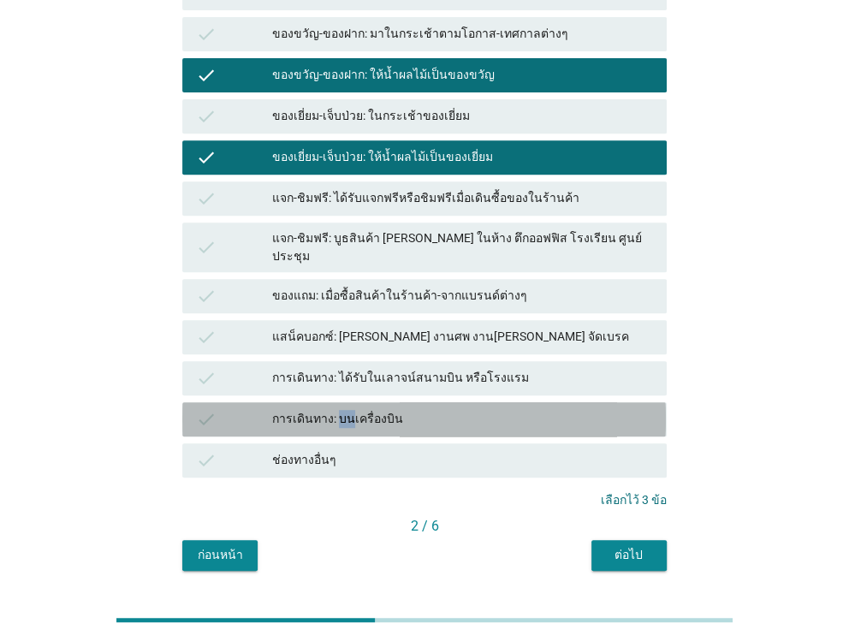
click at [337, 409] on div "การเดินทาง: บนเครื่องบิน" at bounding box center [462, 419] width 380 height 21
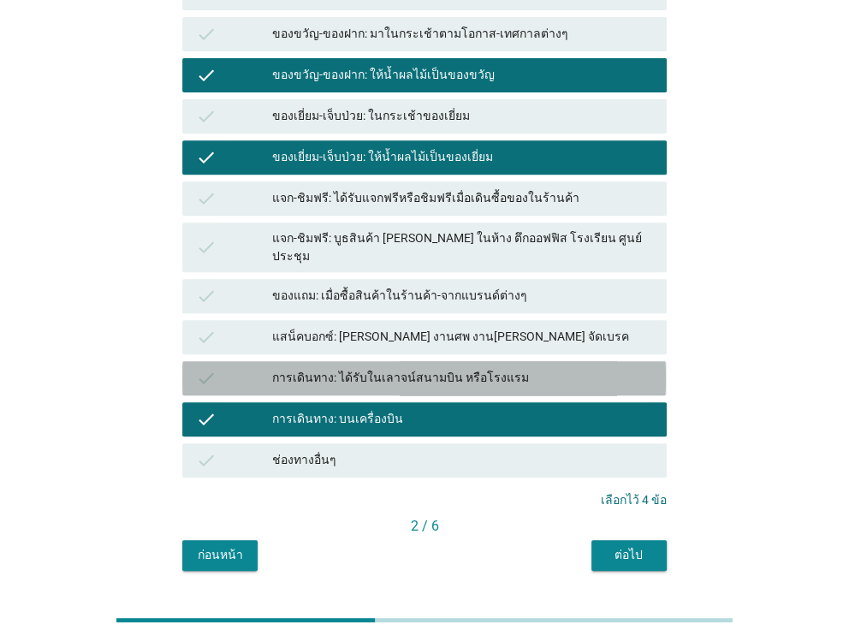
click at [335, 368] on div "การเดินทาง: ได้รับในเลาจน์สนามบิน หรือโรงแรม" at bounding box center [462, 378] width 380 height 21
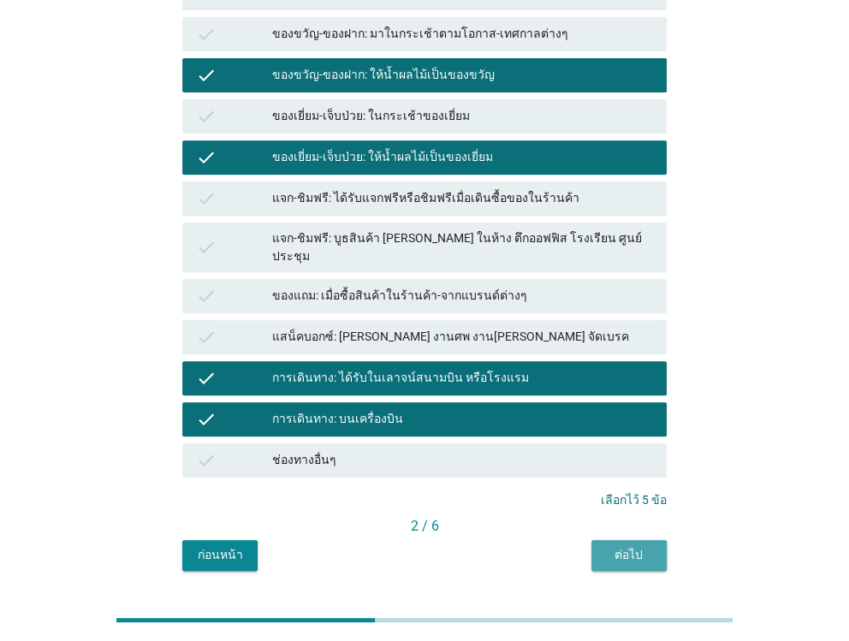
click at [617, 546] on div "ต่อไป" at bounding box center [629, 555] width 48 height 18
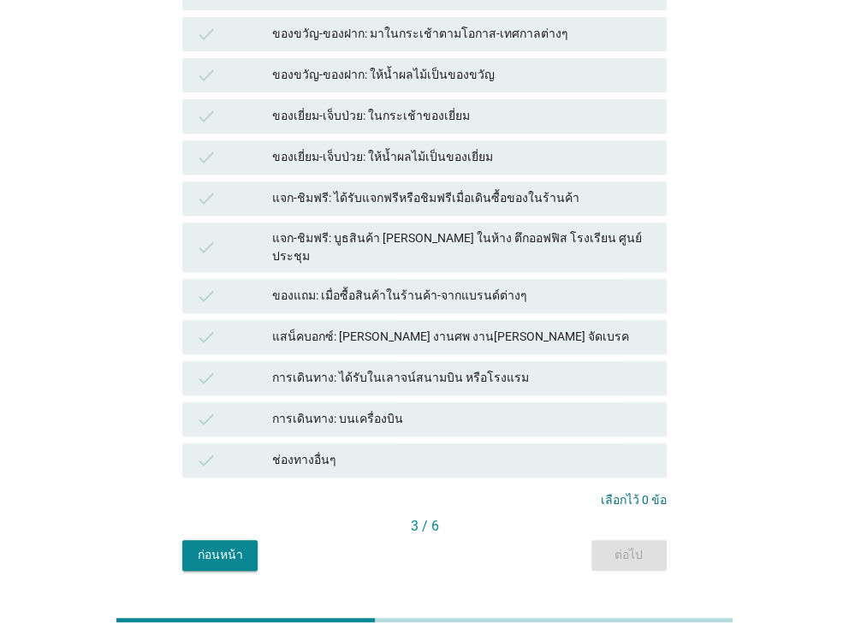
scroll to position [0, 0]
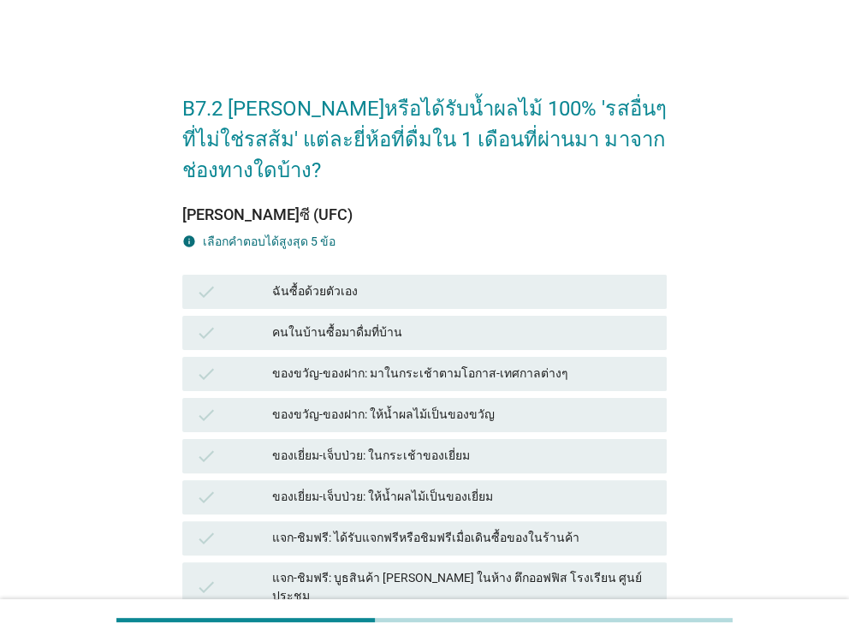
click at [379, 281] on div "ฉันซื้อด้วยตัวเอง" at bounding box center [462, 291] width 380 height 21
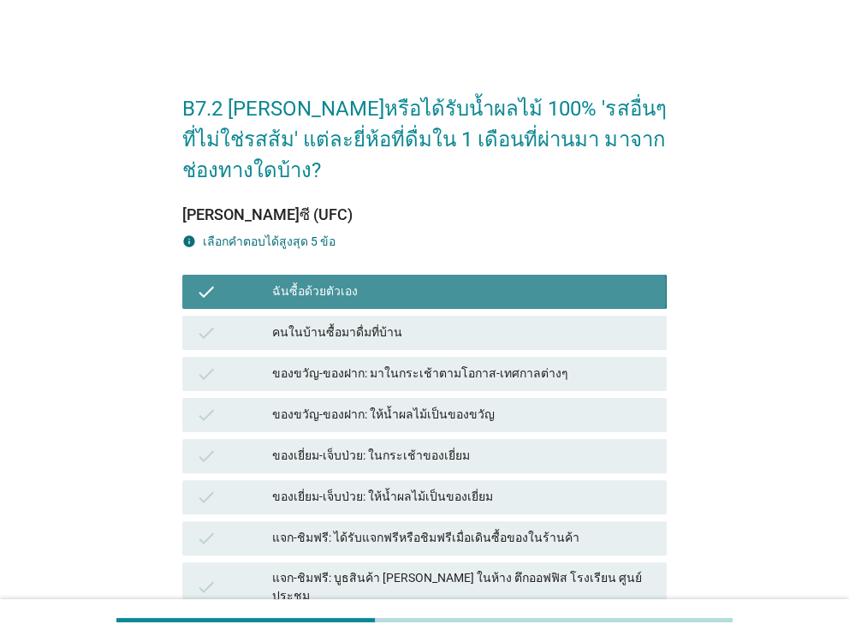
click at [379, 281] on div "ฉันซื้อด้วยตัวเอง" at bounding box center [462, 291] width 380 height 21
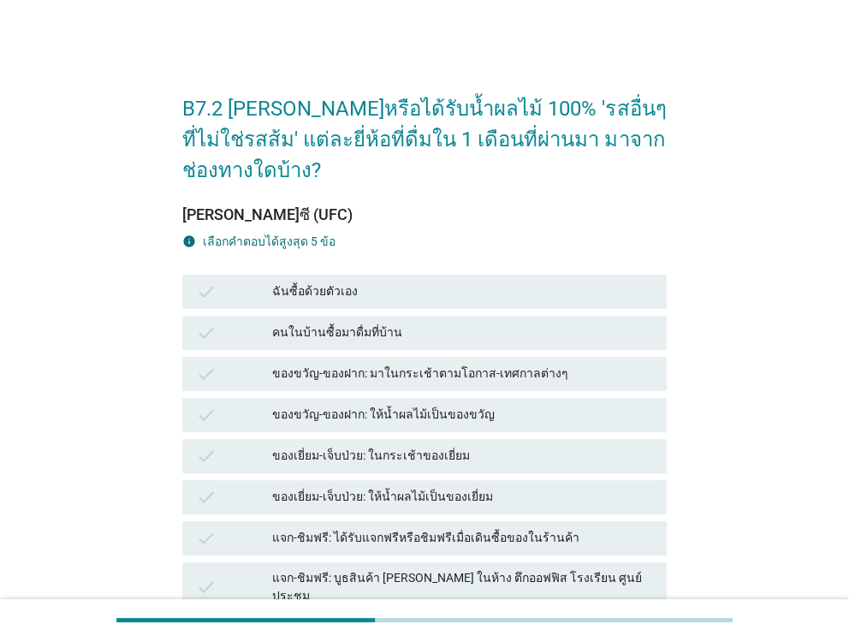
click at [379, 281] on div "ฉันซื้อด้วยตัวเอง" at bounding box center [462, 291] width 380 height 21
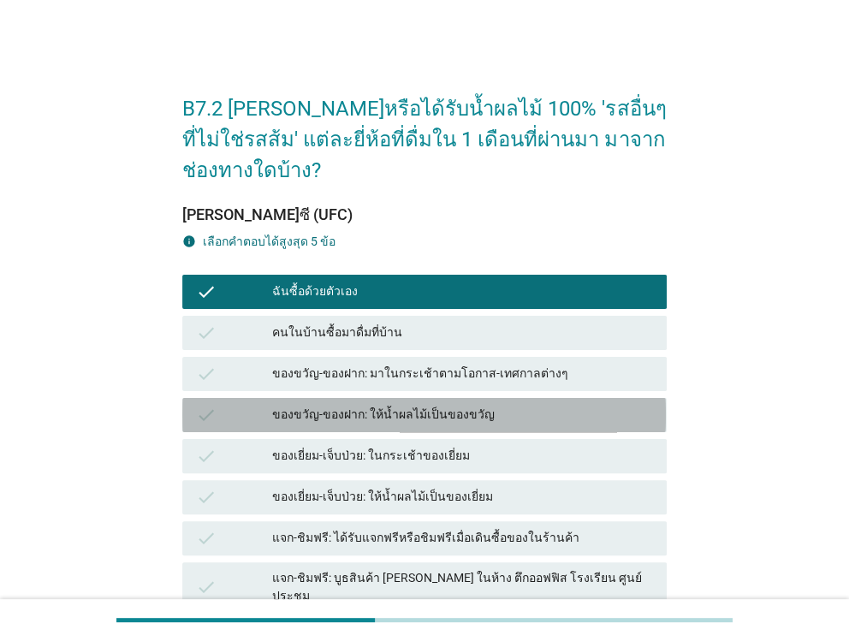
click at [376, 405] on div "ของขวัญ-ของฝาก: ให้น้ำผลไม้เป็นของขวัญ" at bounding box center [462, 415] width 380 height 21
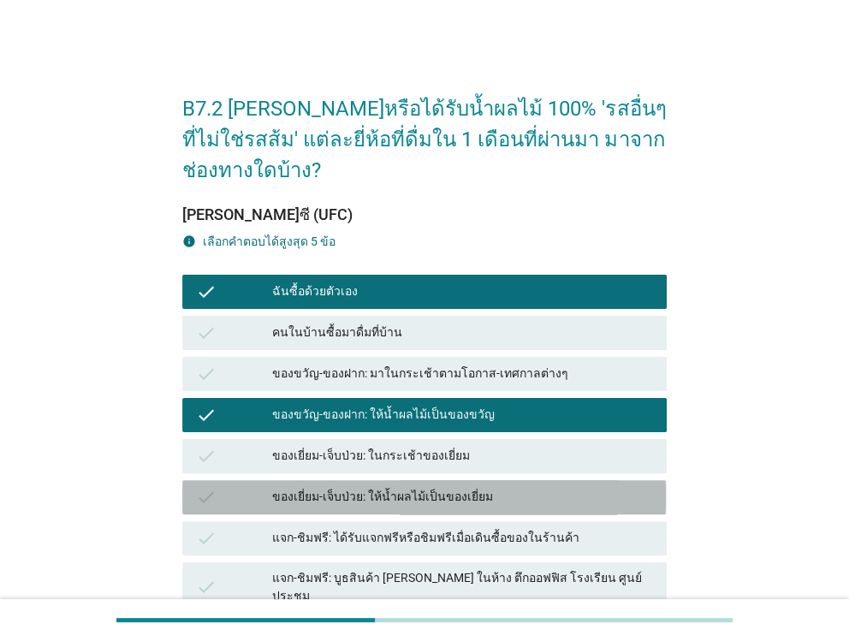
click at [376, 487] on div "ของเยี่ยม-เจ็บป่วย: ให้น้ำผลไม้เป็นของเยี่ยม" at bounding box center [462, 497] width 380 height 21
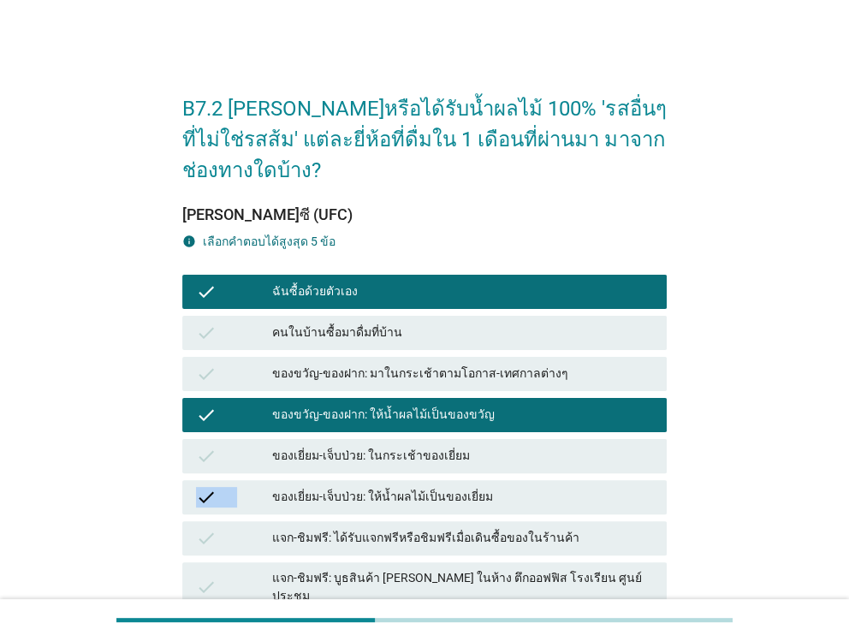
click at [376, 487] on div "ของเยี่ยม-เจ็บป่วย: ให้น้ำผลไม้เป็นของเยี่ยม" at bounding box center [462, 497] width 380 height 21
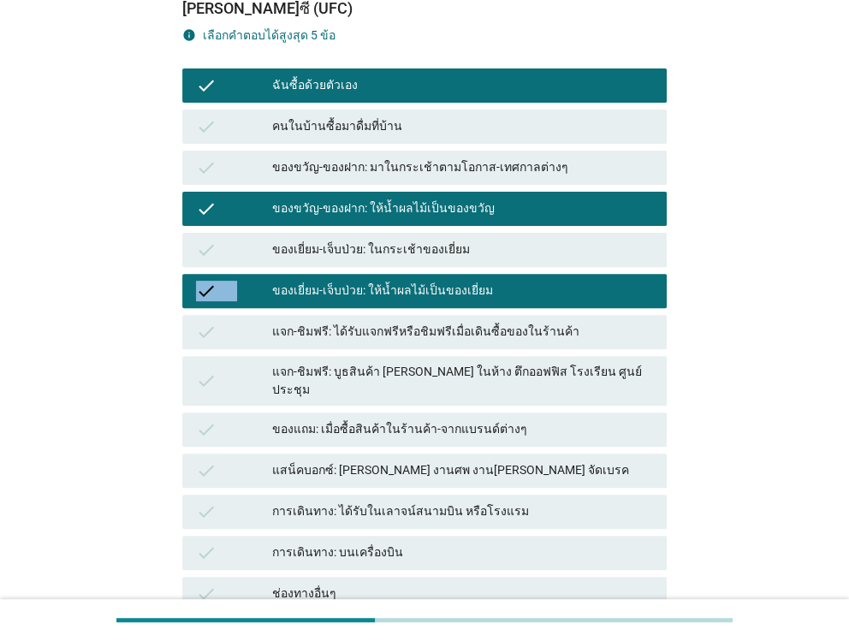
scroll to position [340, 0]
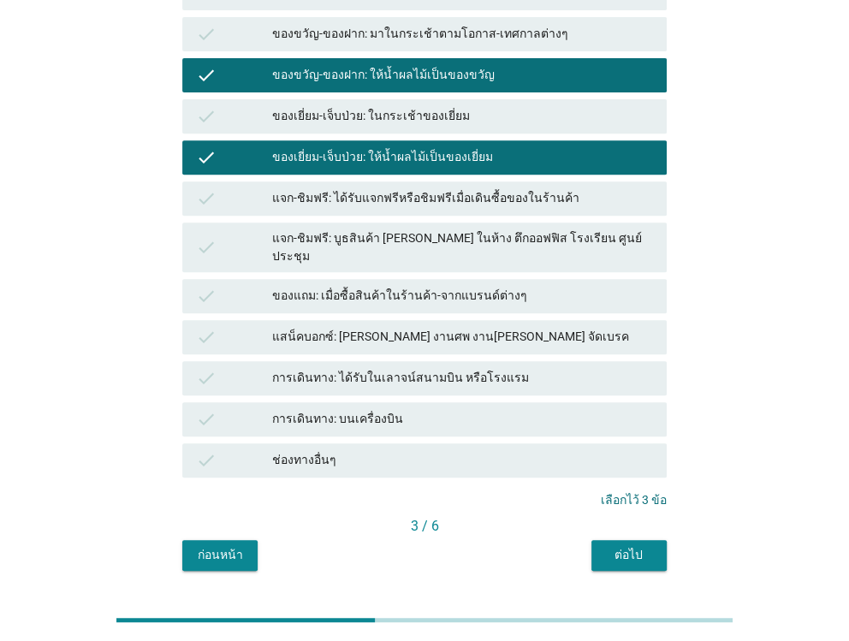
click at [376, 409] on div "การเดินทาง: บนเครื่องบิน" at bounding box center [462, 419] width 380 height 21
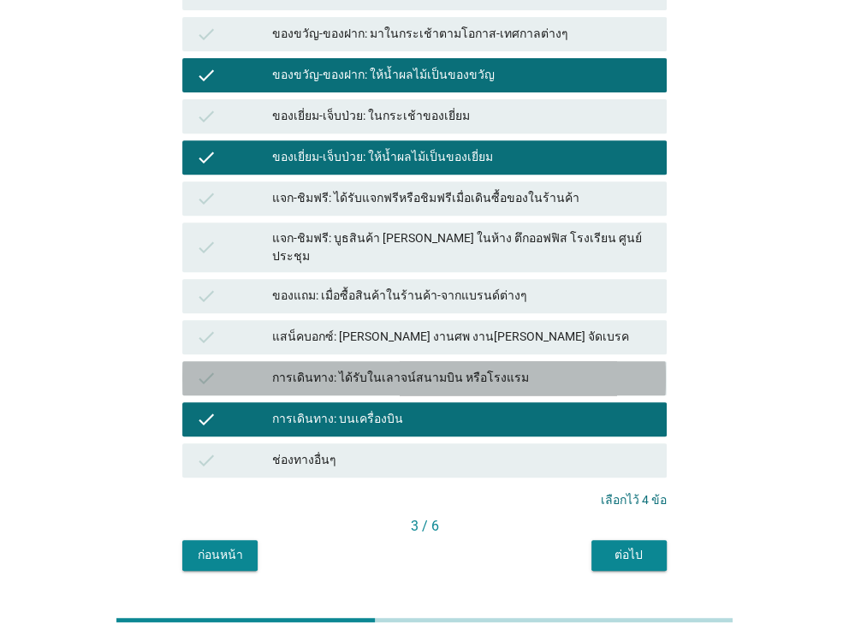
click at [377, 368] on div "การเดินทาง: ได้รับในเลาจน์สนามบิน หรือโรงแรม" at bounding box center [462, 378] width 380 height 21
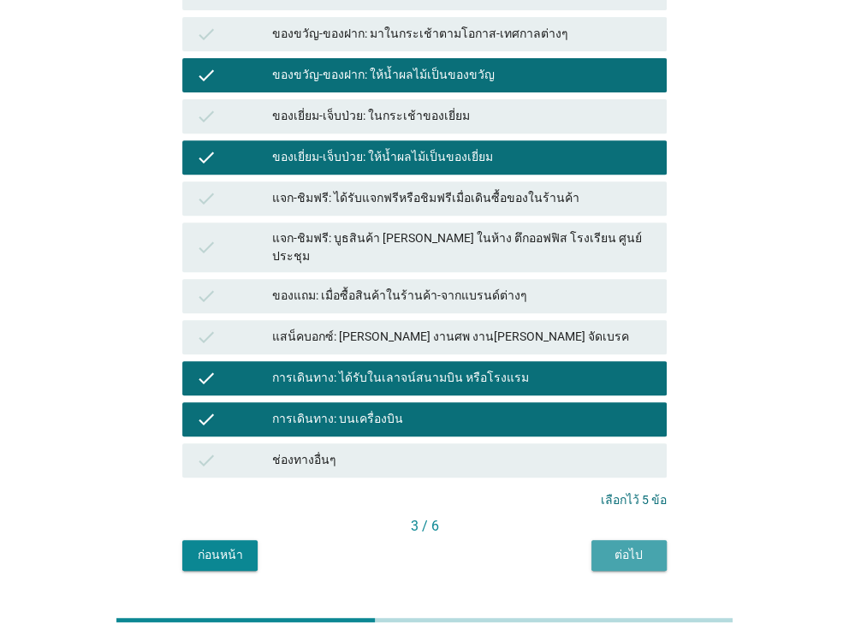
click at [606, 546] on div "ต่อไป" at bounding box center [629, 555] width 48 height 18
click at [606, 209] on div "แจก-ชิมฟรี: ได้รับแจกฟรีหรือชิมฟรีเมื่อเดินซื้อของในร้านค้า" at bounding box center [462, 198] width 380 height 21
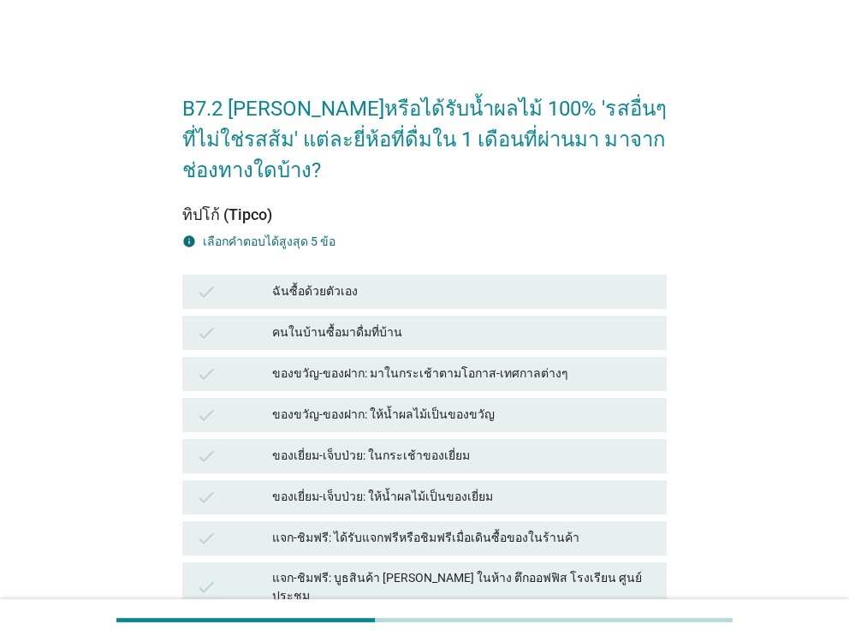
click at [383, 281] on div "ฉันซื้อด้วยตัวเอง" at bounding box center [462, 291] width 380 height 21
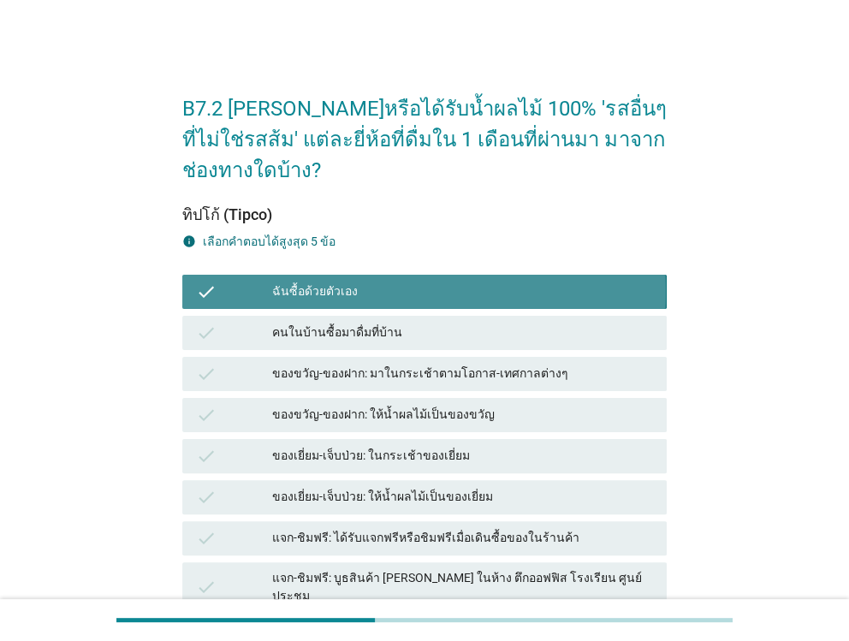
click at [383, 281] on div "ฉันซื้อด้วยตัวเอง" at bounding box center [462, 291] width 380 height 21
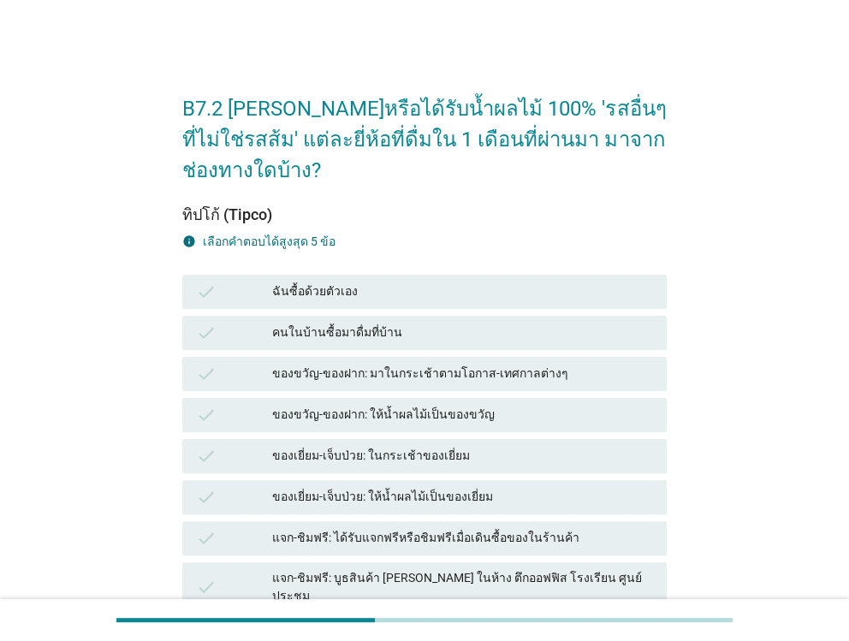
click at [384, 281] on div "ฉันซื้อด้วยตัวเอง" at bounding box center [462, 291] width 380 height 21
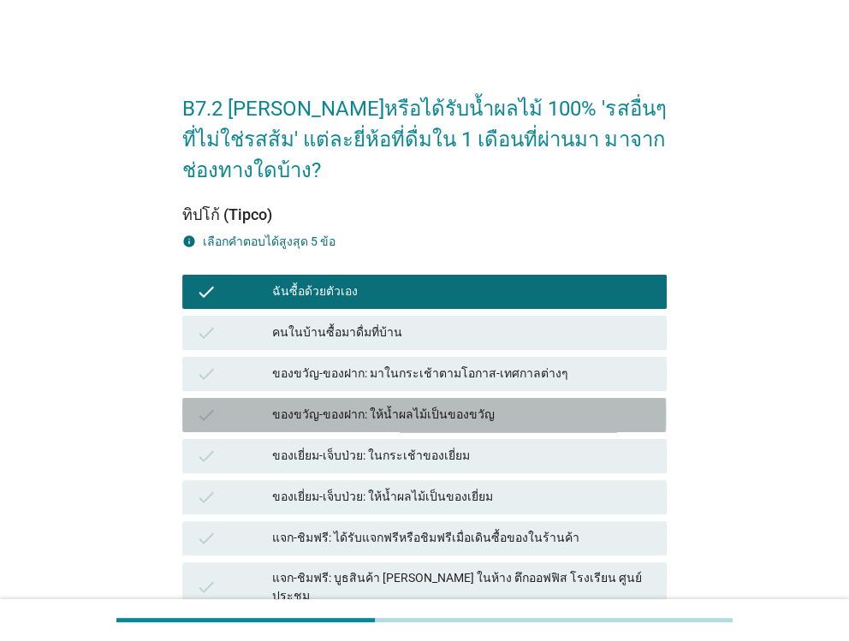
click at [385, 405] on div "ของขวัญ-ของฝาก: ให้น้ำผลไม้เป็นของขวัญ" at bounding box center [462, 415] width 380 height 21
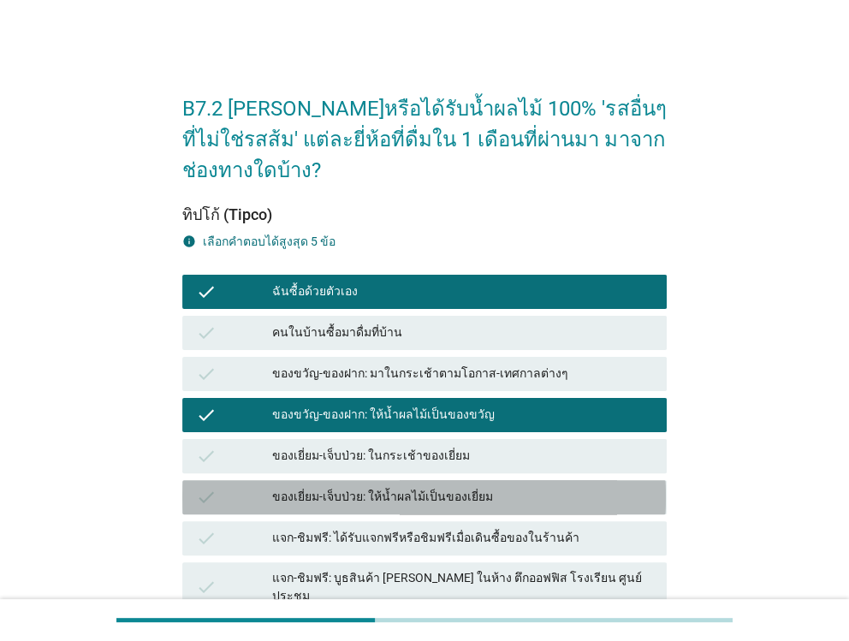
click at [381, 487] on div "ของเยี่ยม-เจ็บป่วย: ให้น้ำผลไม้เป็นของเยี่ยม" at bounding box center [462, 497] width 380 height 21
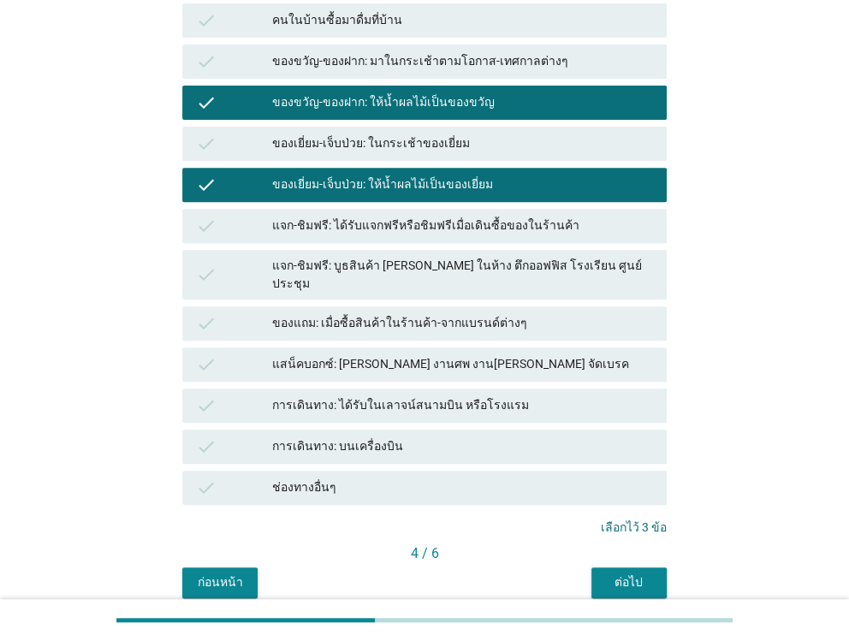
scroll to position [340, 0]
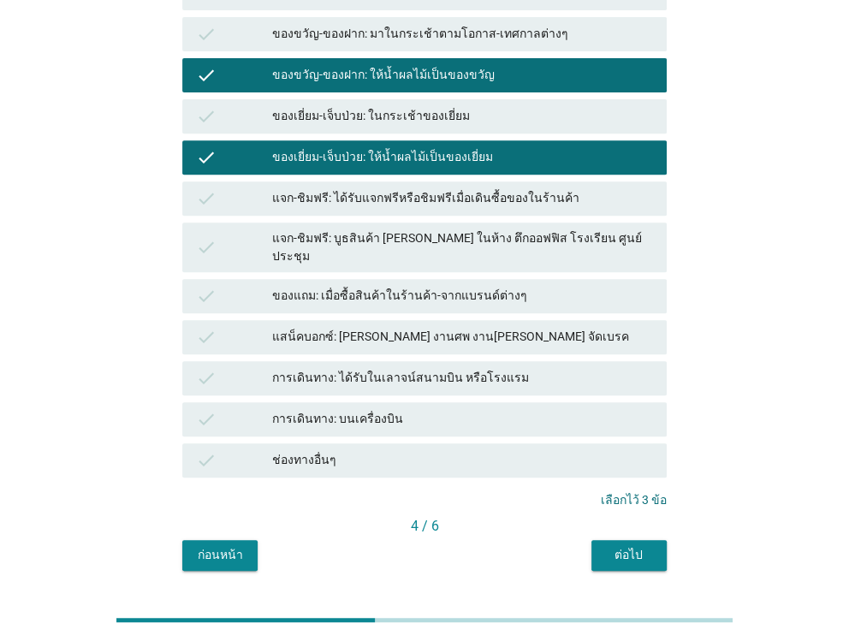
click at [365, 409] on div "การเดินทาง: บนเครื่องบิน" at bounding box center [462, 419] width 380 height 21
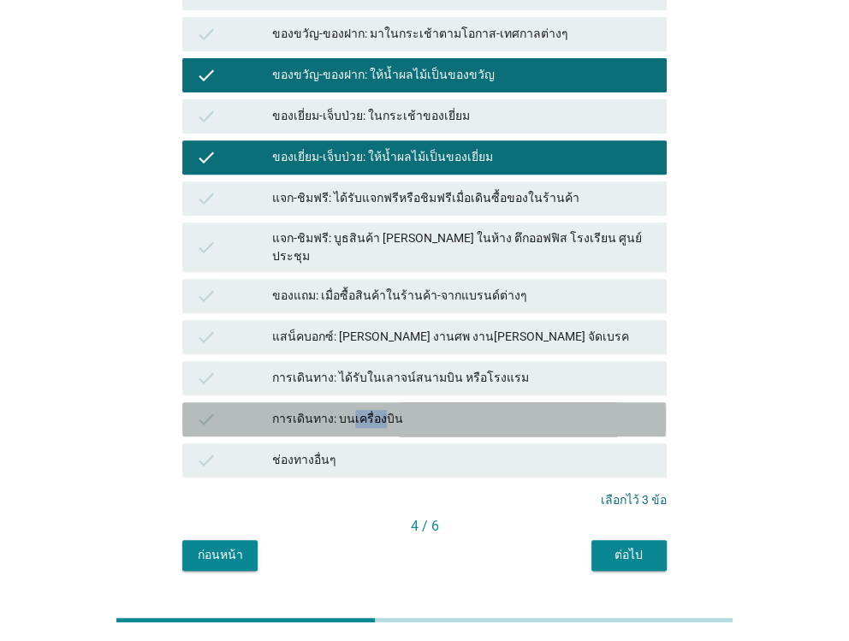
click at [365, 409] on div "การเดินทาง: บนเครื่องบิน" at bounding box center [462, 419] width 380 height 21
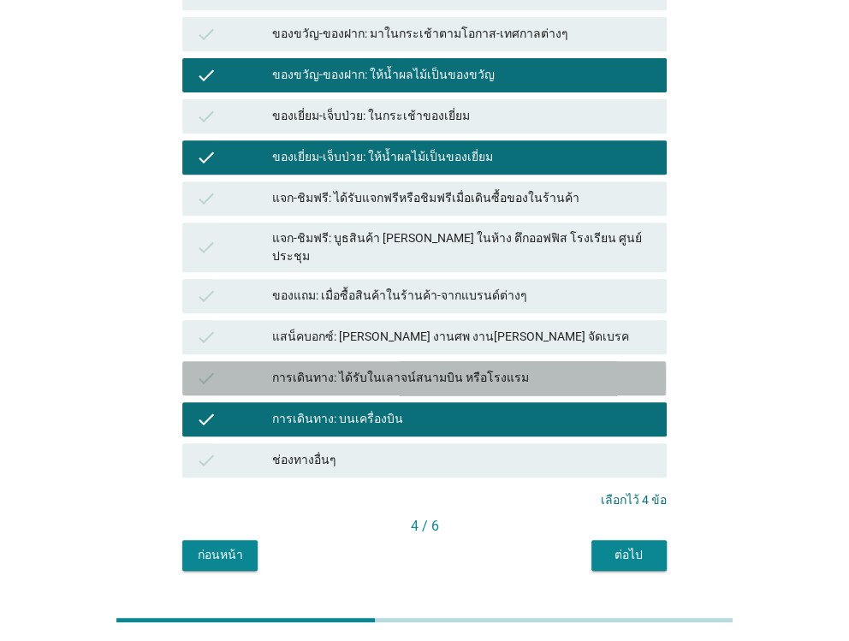
click at [365, 368] on div "การเดินทาง: ได้รับในเลาจน์สนามบิน หรือโรงแรม" at bounding box center [462, 378] width 380 height 21
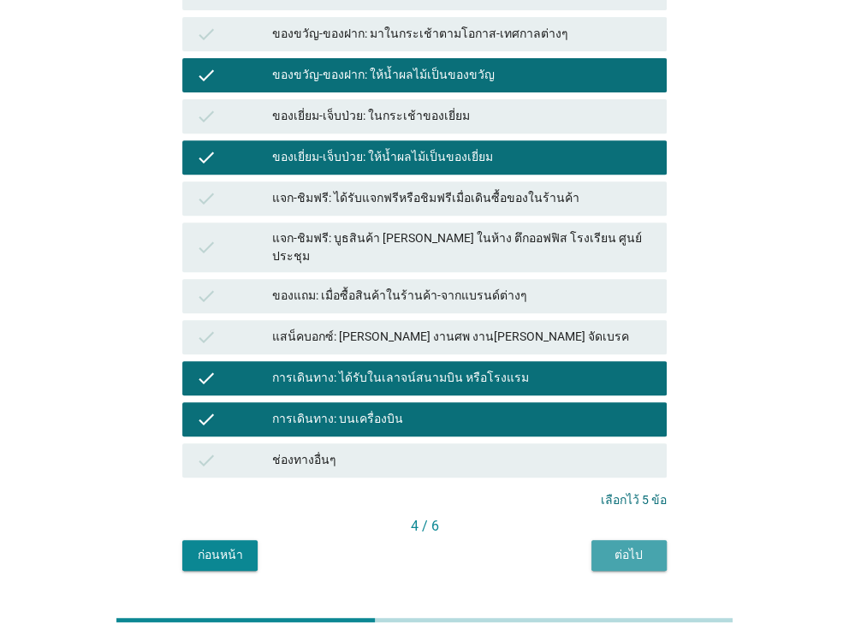
click at [606, 540] on button "ต่อไป" at bounding box center [628, 555] width 75 height 31
click at [606, 216] on div "check แจก-ชิมฟรี: ได้รับแจกฟรีหรือชิมฟรีเมื่อเดินซื้อของในร้านค้า" at bounding box center [423, 198] width 483 height 34
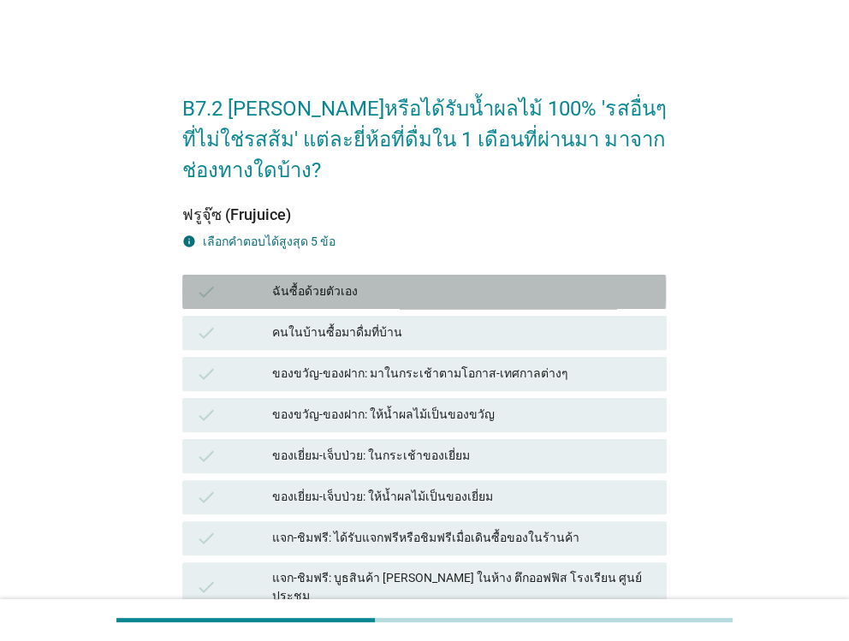
click at [300, 281] on div "ฉันซื้อด้วยตัวเอง" at bounding box center [462, 291] width 380 height 21
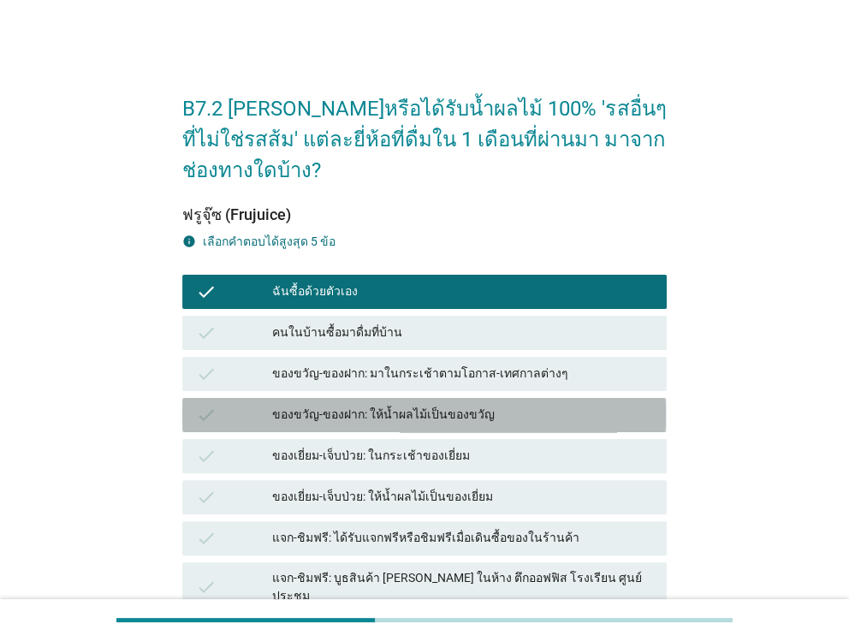
click at [311, 405] on div "ของขวัญ-ของฝาก: ให้น้ำผลไม้เป็นของขวัญ" at bounding box center [462, 415] width 380 height 21
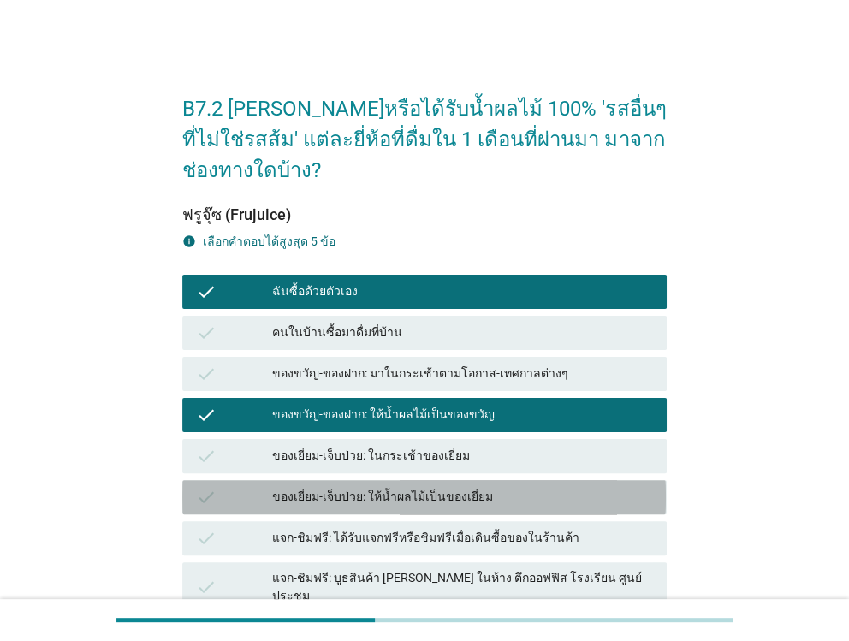
click at [311, 487] on div "ของเยี่ยม-เจ็บป่วย: ให้น้ำผลไม้เป็นของเยี่ยม" at bounding box center [462, 497] width 380 height 21
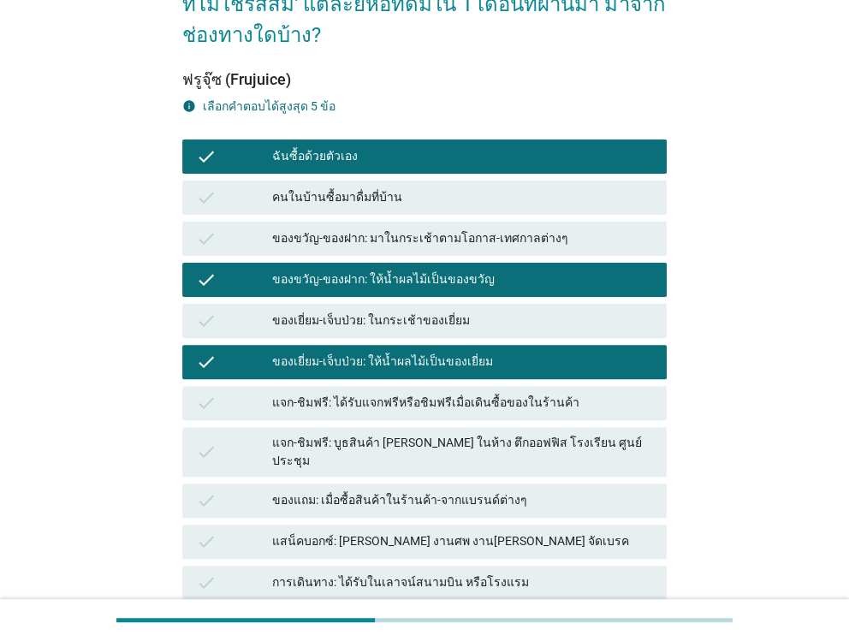
scroll to position [340, 0]
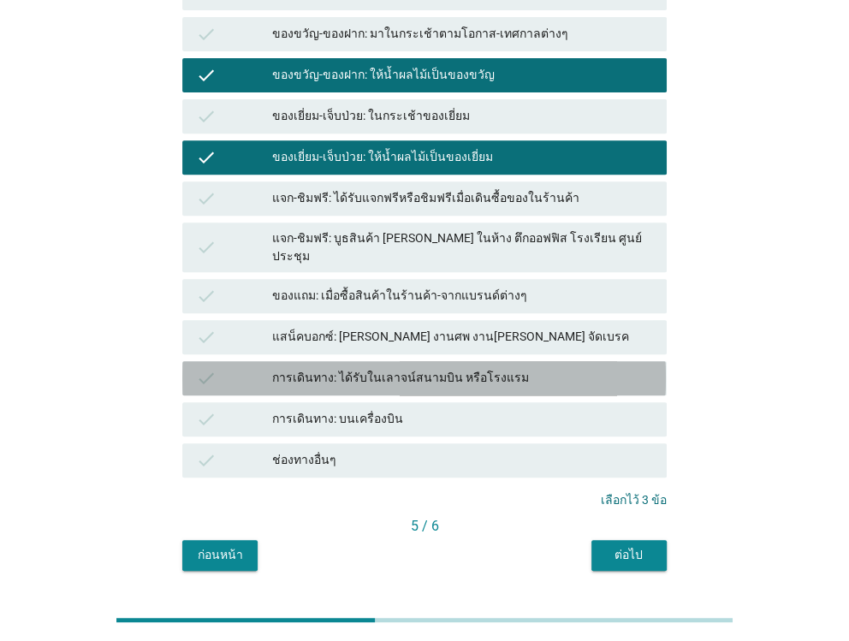
click at [305, 368] on div "การเดินทาง: ได้รับในเลาจน์สนามบิน หรือโรงแรม" at bounding box center [462, 378] width 380 height 21
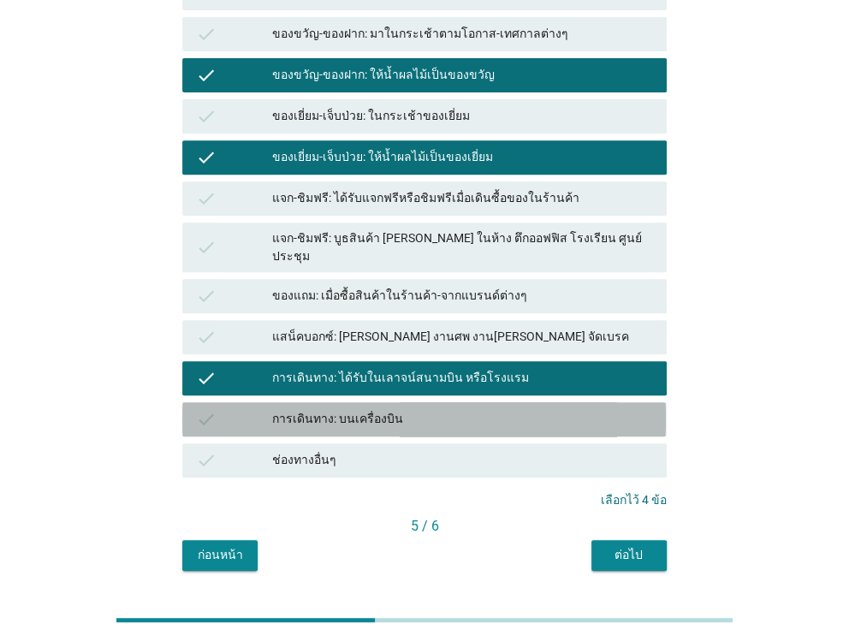
click at [299, 409] on div "การเดินทาง: บนเครื่องบิน" at bounding box center [462, 419] width 380 height 21
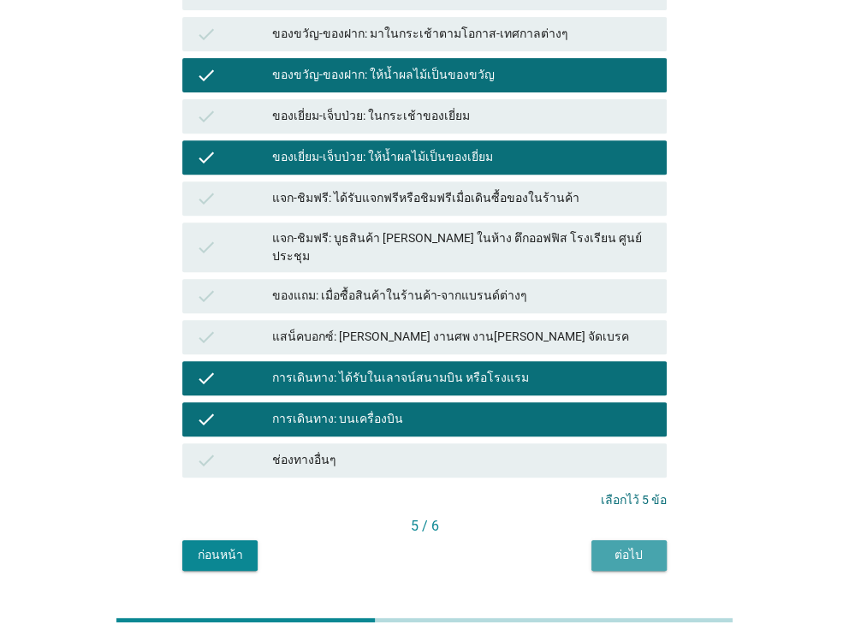
click at [617, 546] on div "ต่อไป" at bounding box center [629, 555] width 48 height 18
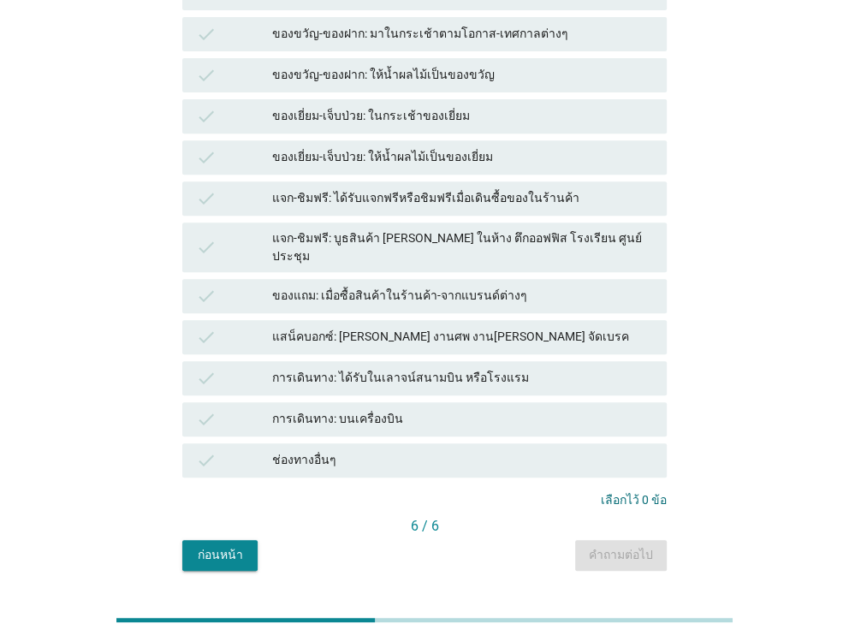
scroll to position [0, 0]
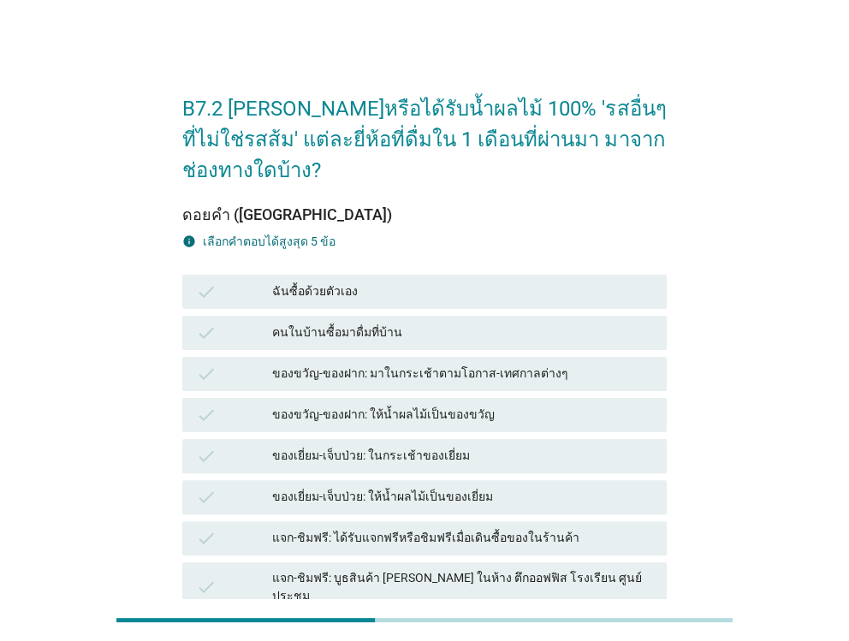
click at [617, 513] on span "ฟรูจุ๊ซ (Frujuice) info เลือกคําตอบได้สูงสุด 5 ข้อ check ฉันซื้อด้วยตัวเอง chec…" at bounding box center [423, 518] width 483 height 624
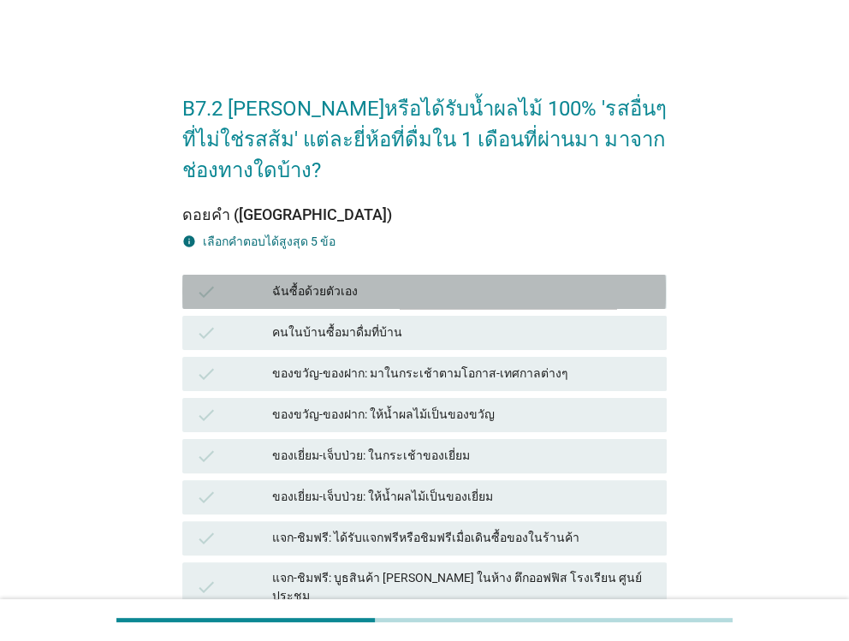
click at [317, 281] on div "ฉันซื้อด้วยตัวเอง" at bounding box center [462, 291] width 380 height 21
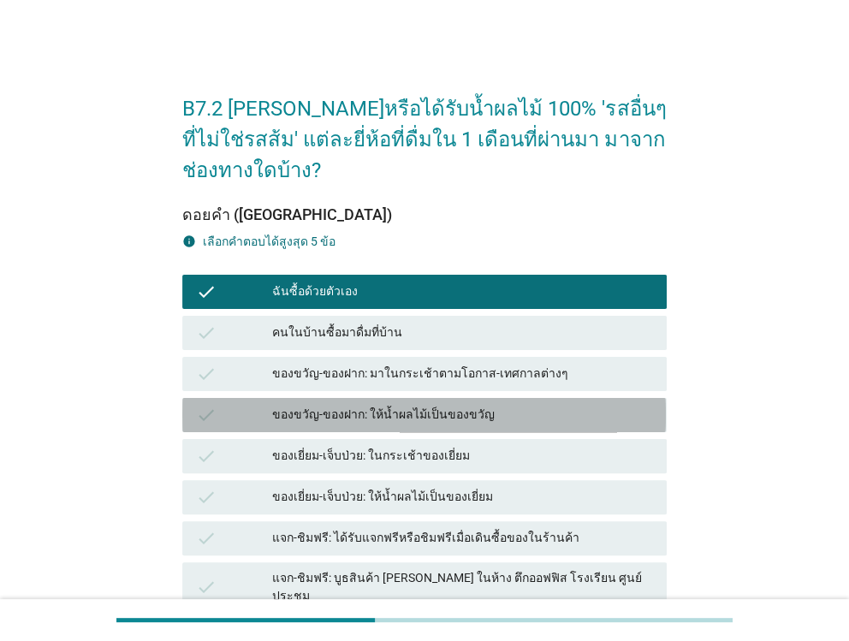
click at [332, 405] on div "ของขวัญ-ของฝาก: ให้น้ำผลไม้เป็นของขวัญ" at bounding box center [462, 415] width 380 height 21
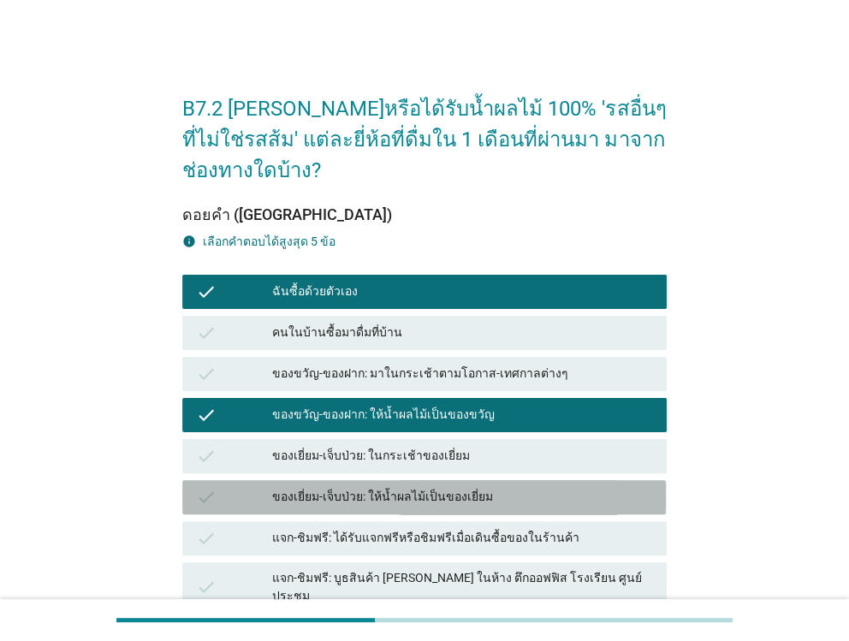
click at [336, 487] on div "ของเยี่ยม-เจ็บป่วย: ให้น้ำผลไม้เป็นของเยี่ยม" at bounding box center [462, 497] width 380 height 21
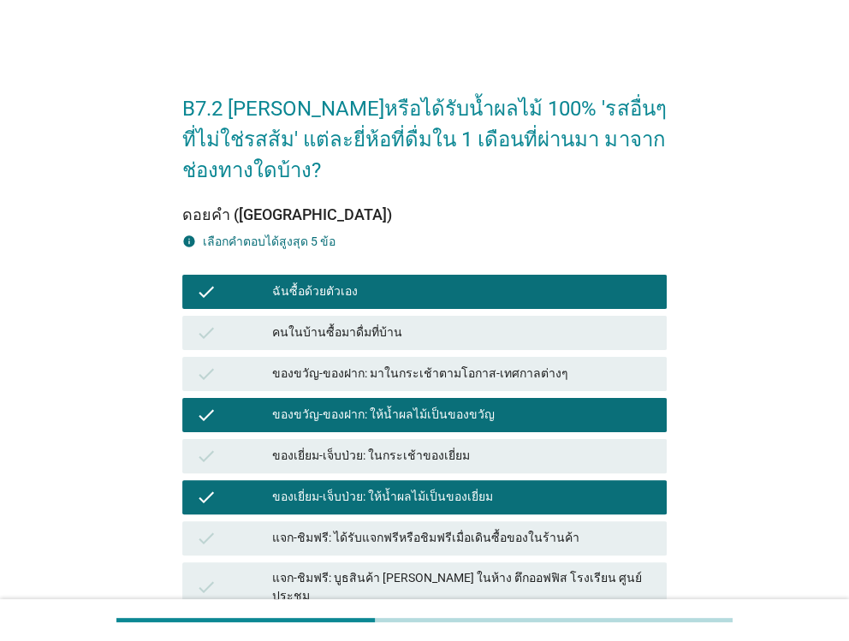
scroll to position [171, 0]
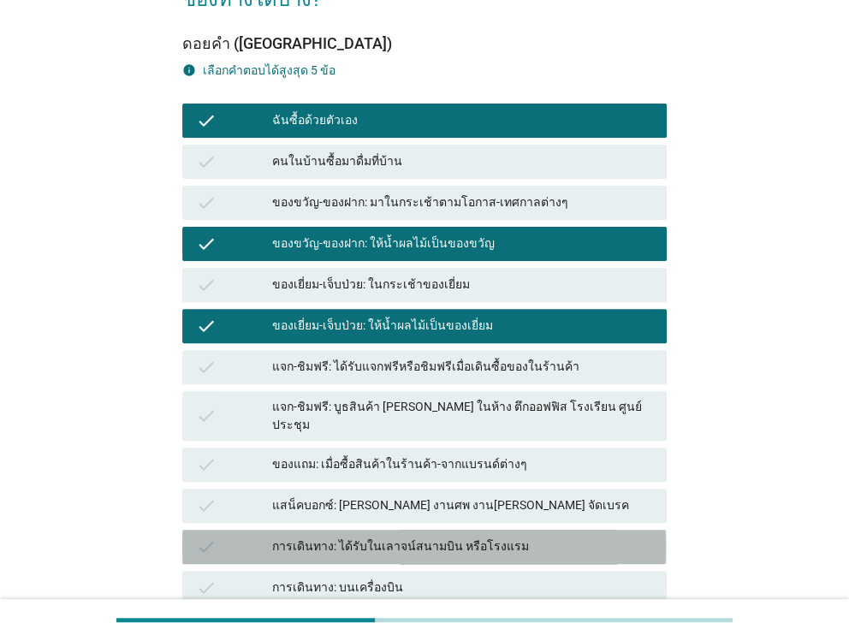
click at [330, 536] on div "การเดินทาง: ได้รับในเลาจน์สนามบิน หรือโรงแรม" at bounding box center [462, 546] width 380 height 21
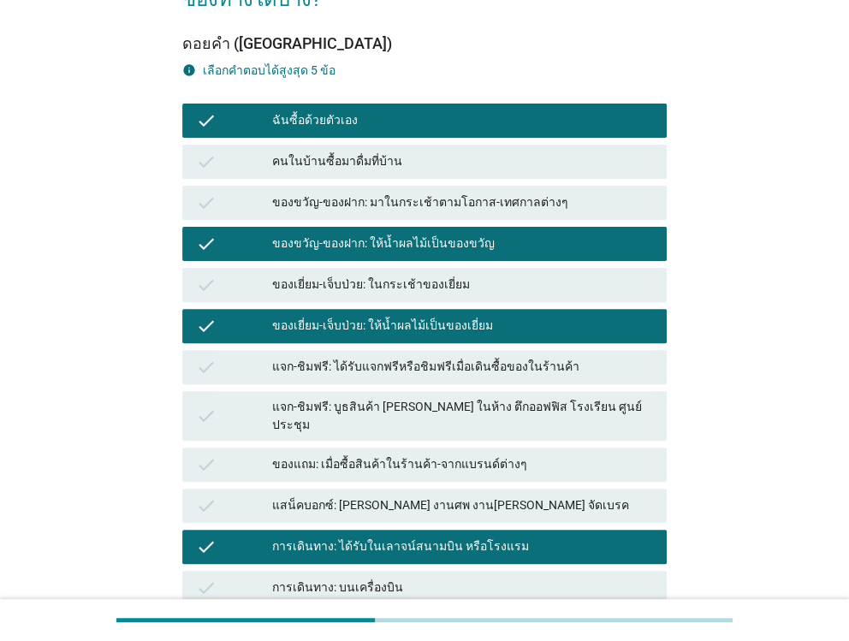
click at [325, 577] on div "การเดินทาง: บนเครื่องบิน" at bounding box center [462, 587] width 380 height 21
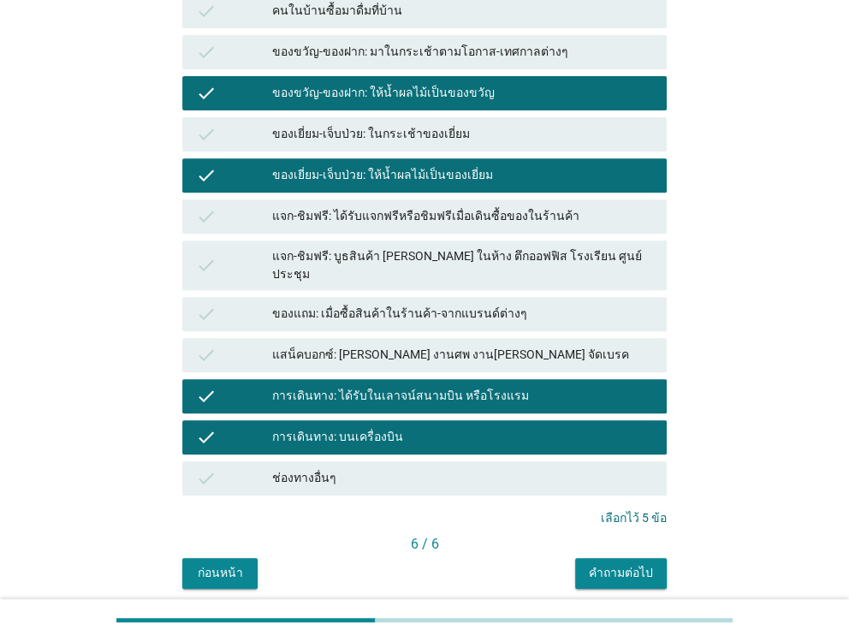
scroll to position [340, 0]
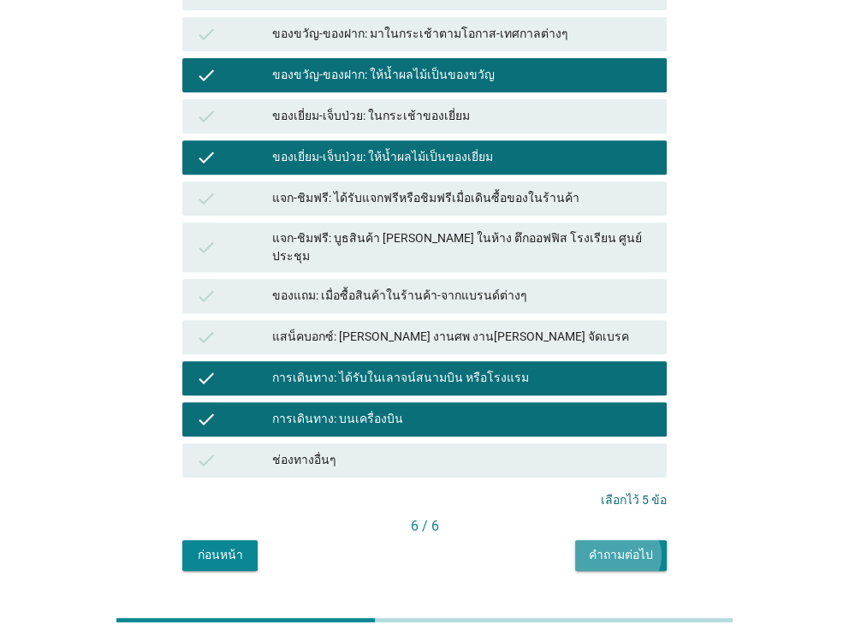
click at [592, 540] on button "คำถามต่อไป" at bounding box center [621, 555] width 92 height 31
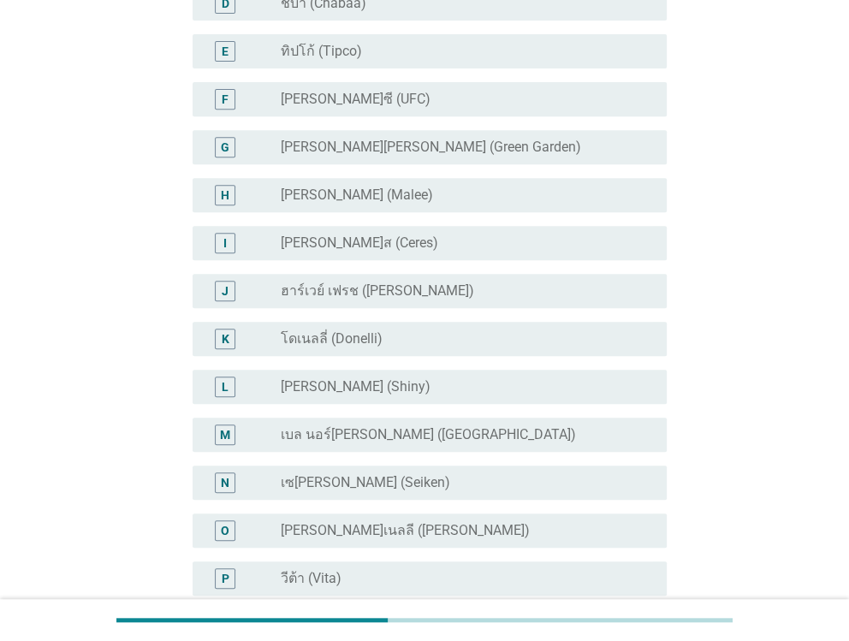
scroll to position [0, 0]
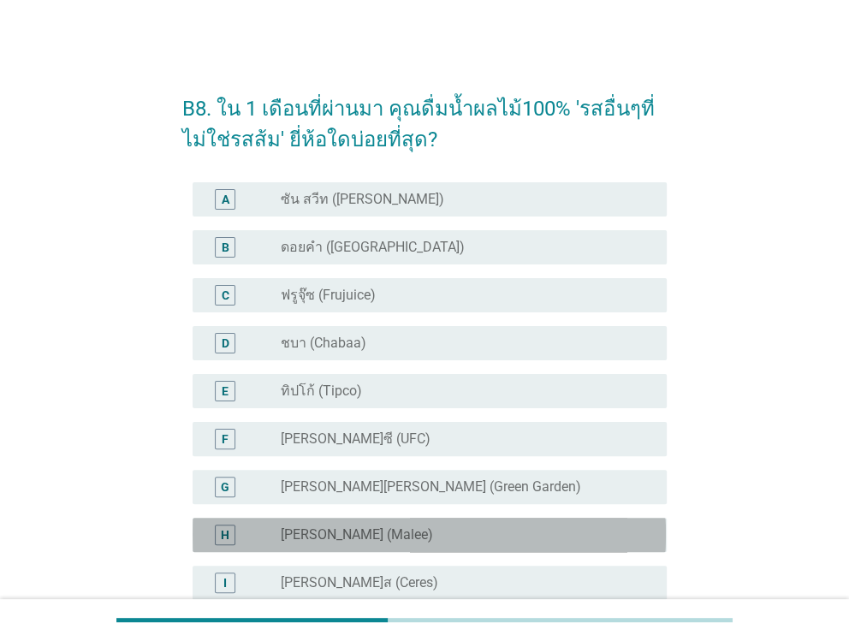
click at [289, 535] on label "[PERSON_NAME] (Malee)" at bounding box center [357, 534] width 152 height 17
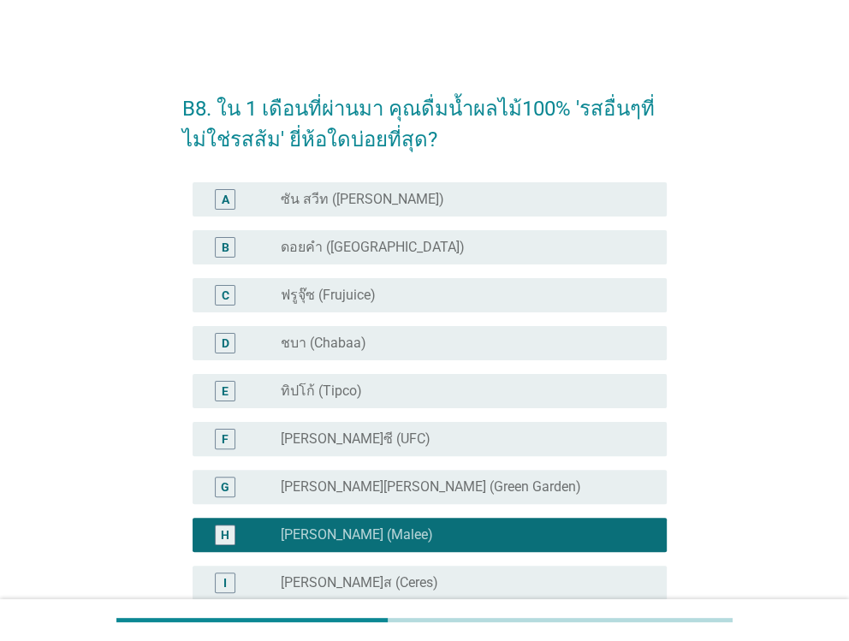
click at [289, 535] on label "[PERSON_NAME] (Malee)" at bounding box center [357, 534] width 152 height 17
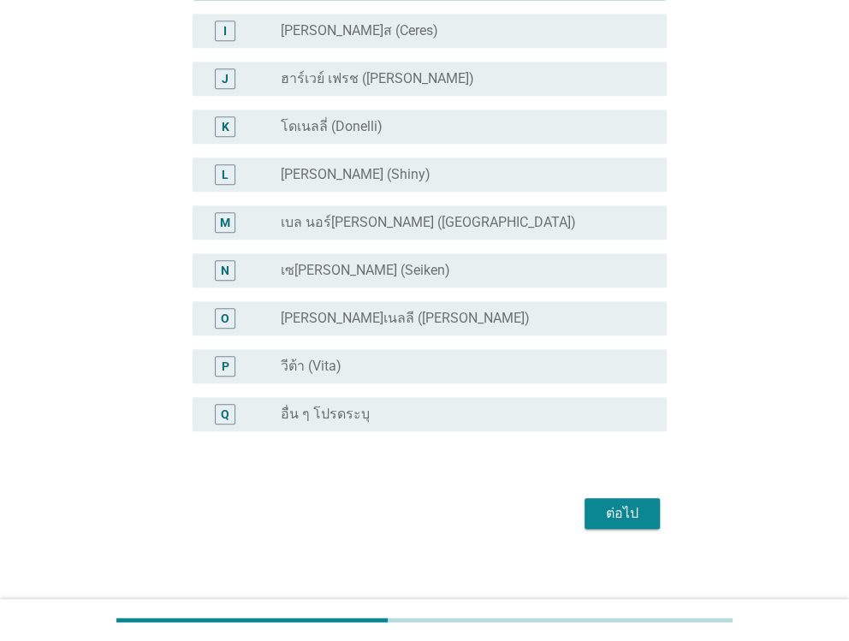
scroll to position [560, 0]
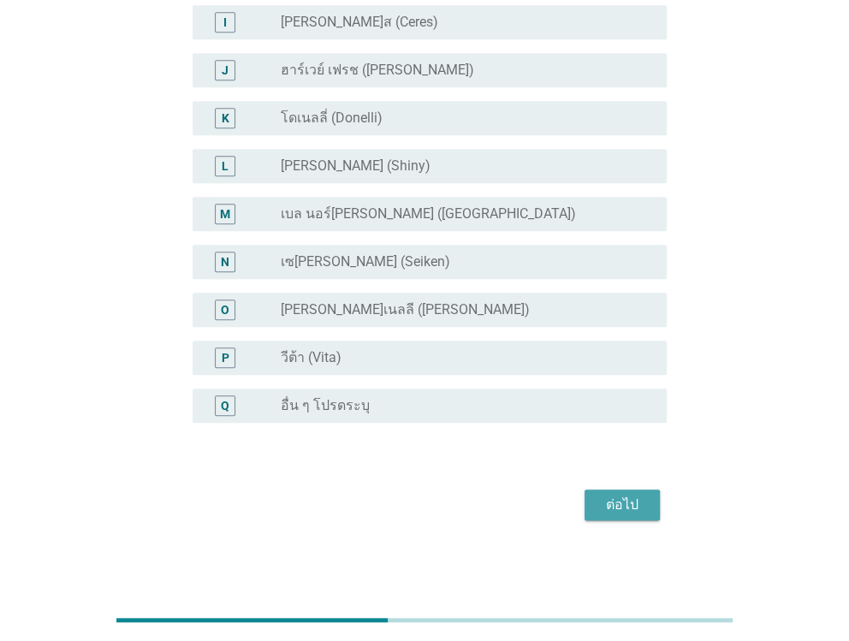
click at [593, 492] on button "ต่อไป" at bounding box center [621, 504] width 75 height 31
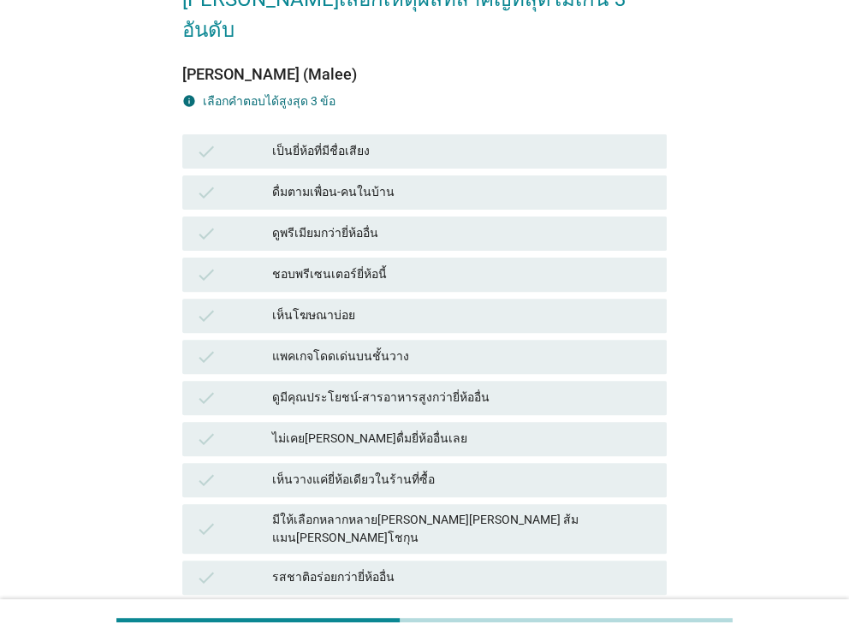
scroll to position [341, 0]
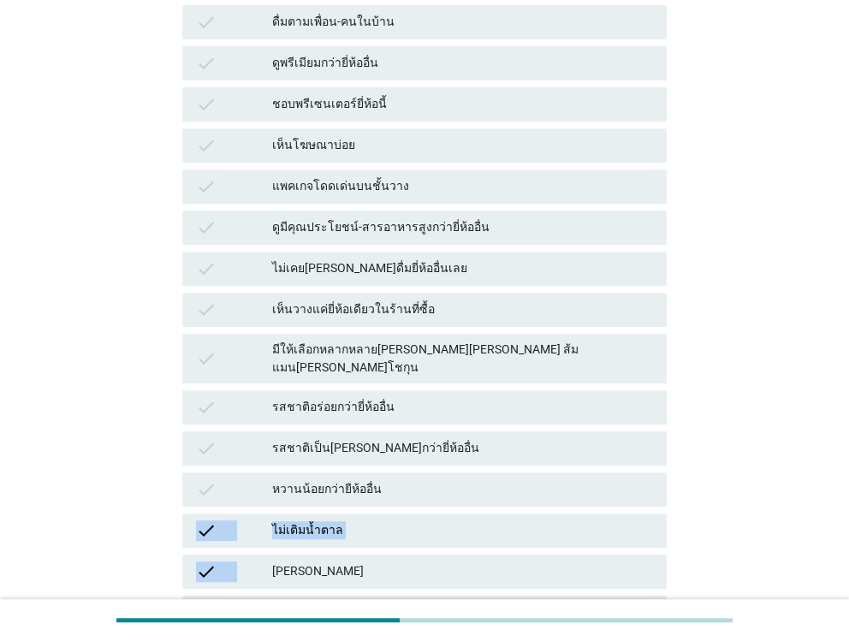
drag, startPoint x: 274, startPoint y: 485, endPoint x: 121, endPoint y: 437, distance: 159.6
click at [122, 438] on div "B9. เพราะอะไร[PERSON_NAME]ดื่มน้ำผลไม้ 100% 'รสอื่นๆที่ไม่ใช่รสส้ม' ยี่ห้อนี้บ่…" at bounding box center [424, 311] width 766 height 1180
click at [115, 426] on div "B9. เพราะอะไร[PERSON_NAME]ดื่มน้ำผลไม้ 100% 'รสอื่นๆที่ไม่ใช่รสส้ม' ยี่ห้อนี้บ่…" at bounding box center [424, 311] width 766 height 1180
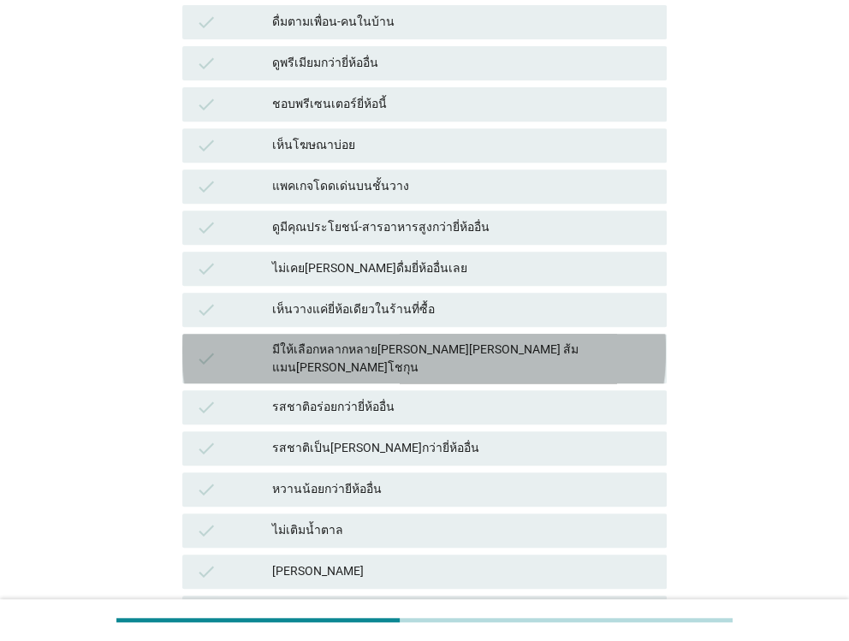
click at [294, 334] on div "check มีให้เลือกหลากหลาย[PERSON_NAME][PERSON_NAME] ส้มแมน[PERSON_NAME]โชกุน" at bounding box center [423, 359] width 483 height 50
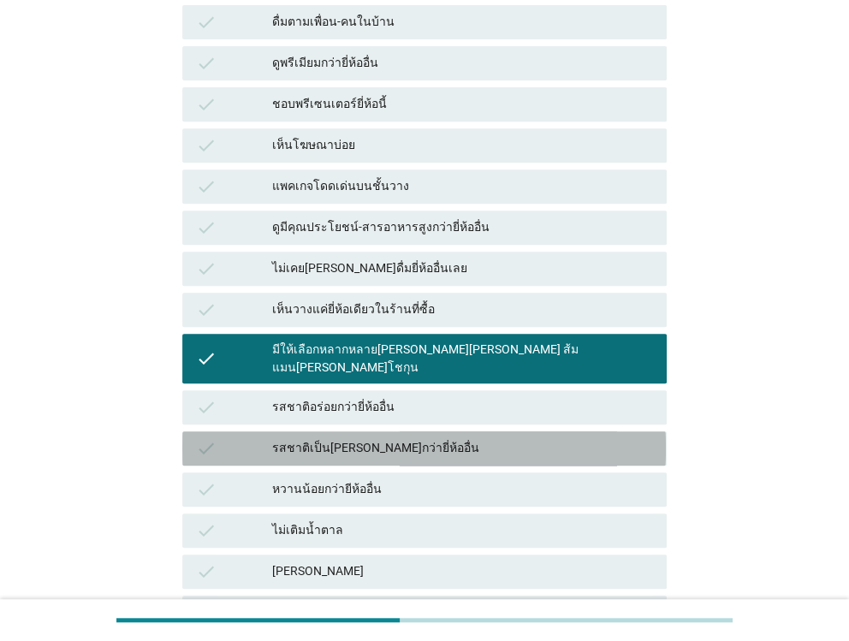
click at [301, 438] on div "รสชาติเป็น[PERSON_NAME]กว่ายี่ห้ออื่น" at bounding box center [462, 448] width 380 height 21
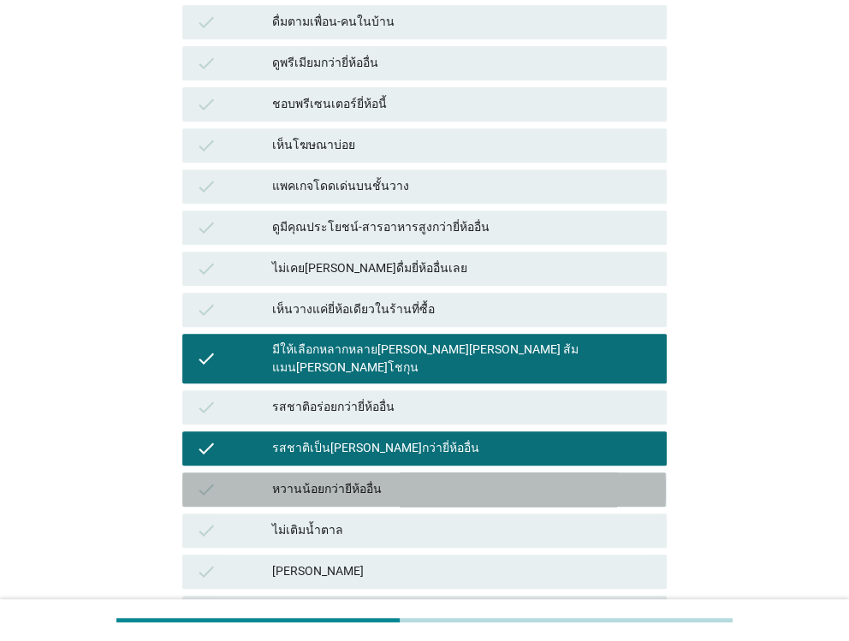
click at [304, 479] on div "หวานน้อยกว่ายีห้ออื่น" at bounding box center [462, 489] width 380 height 21
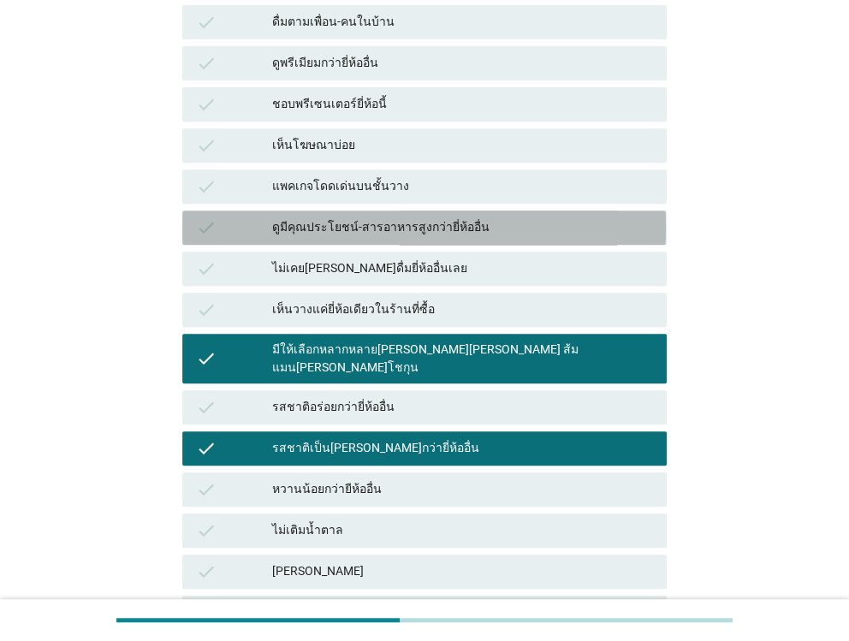
click at [301, 217] on div "ดูมีคุณประโยชน์-สารอาหารสูงกว่ายี่ห้ออื่น" at bounding box center [462, 227] width 380 height 21
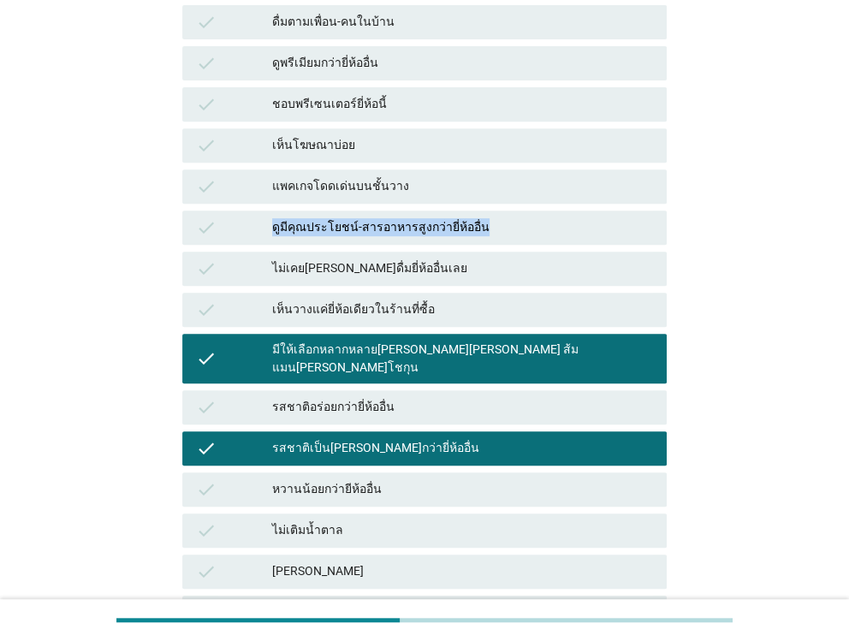
click at [301, 217] on div "ดูมีคุณประโยชน์-สารอาหารสูงกว่ายี่ห้ออื่น" at bounding box center [462, 227] width 380 height 21
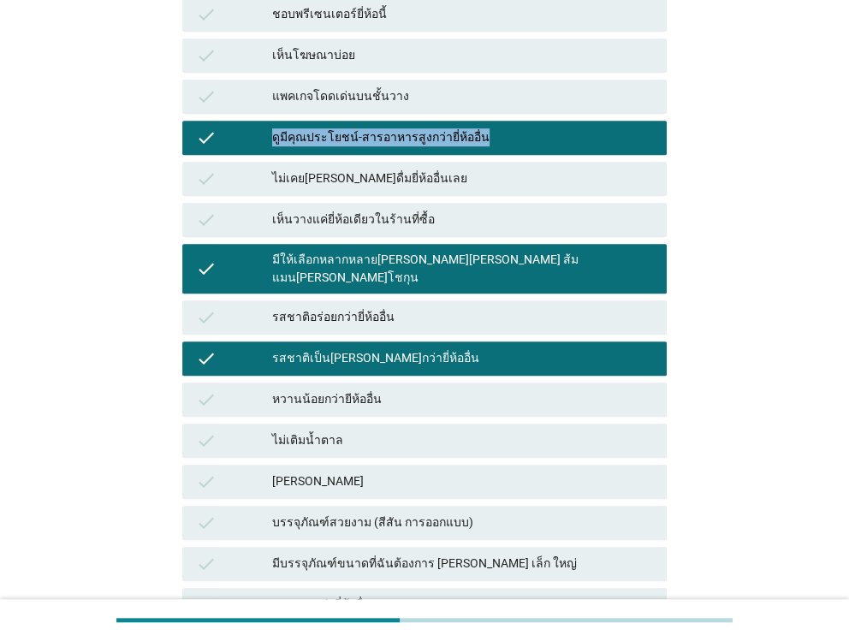
scroll to position [455, 0]
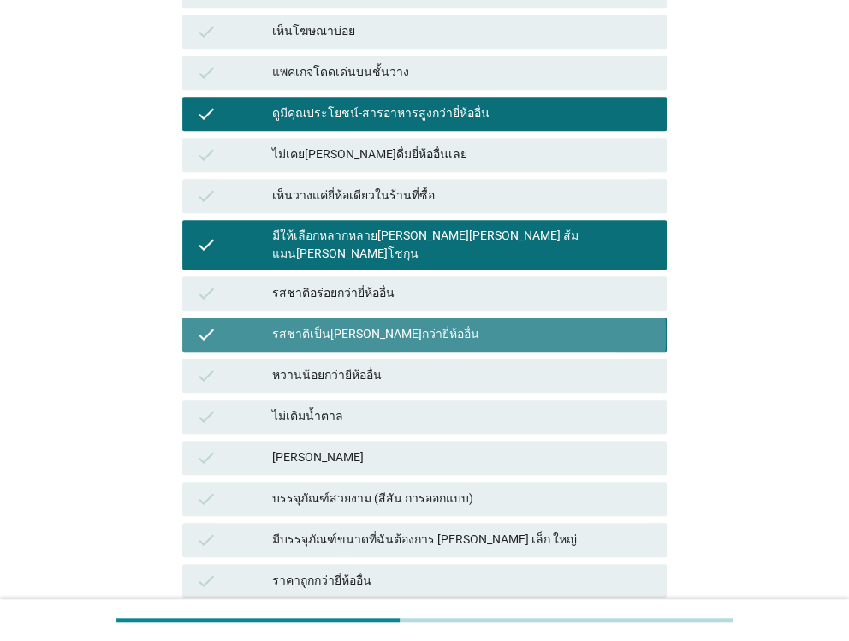
click at [286, 324] on div "รสชาติเป็น[PERSON_NAME]กว่ายี่ห้ออื่น" at bounding box center [462, 334] width 380 height 21
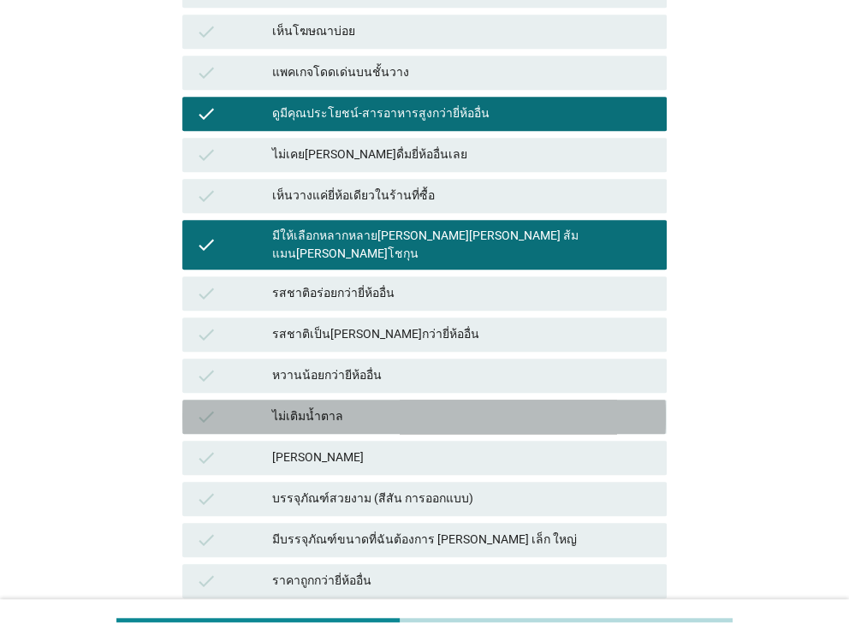
click at [276, 406] on div "ไม่เติมน้ำตาล" at bounding box center [462, 416] width 380 height 21
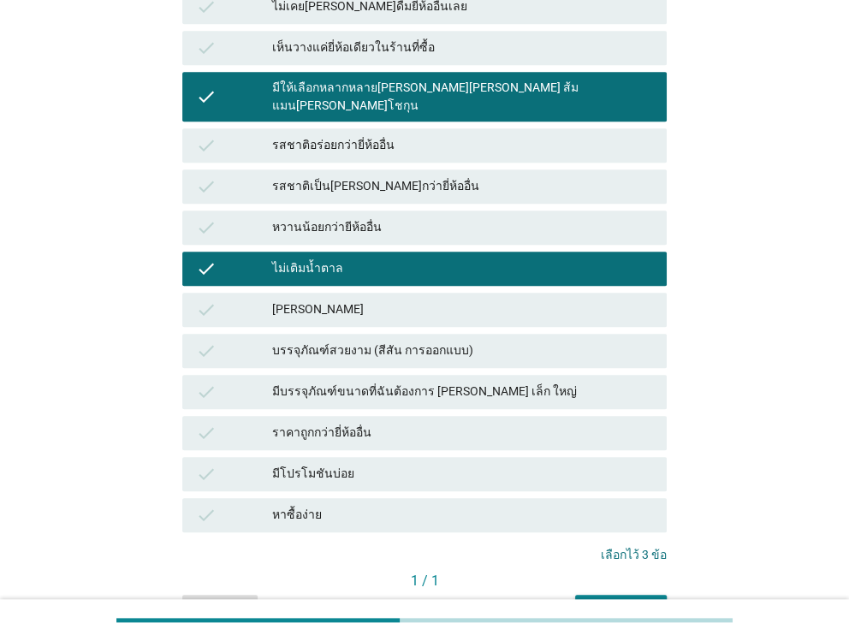
scroll to position [626, 0]
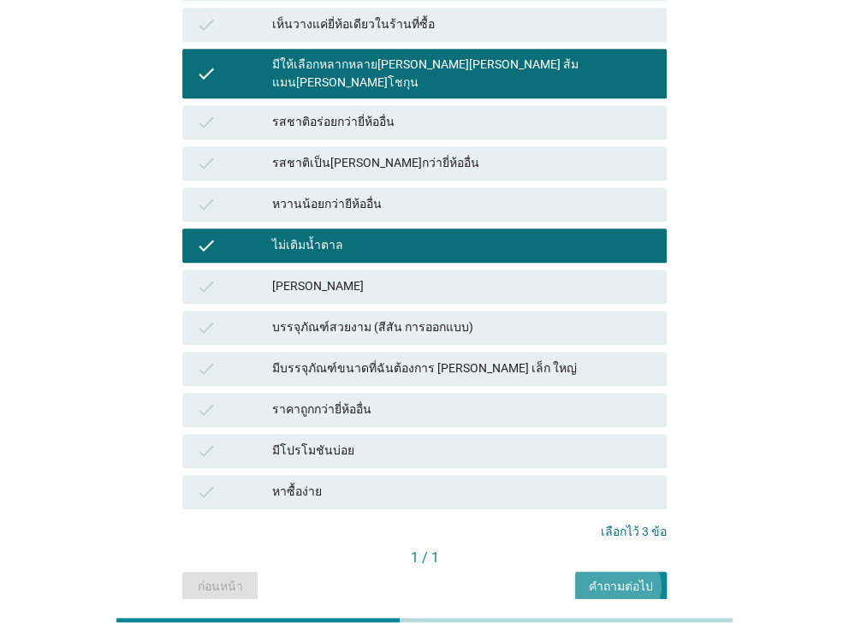
click at [598, 571] on button "คำถามต่อไป" at bounding box center [621, 586] width 92 height 31
click at [599, 571] on div "ก่อนหน้า คำถามต่อไป" at bounding box center [423, 586] width 483 height 31
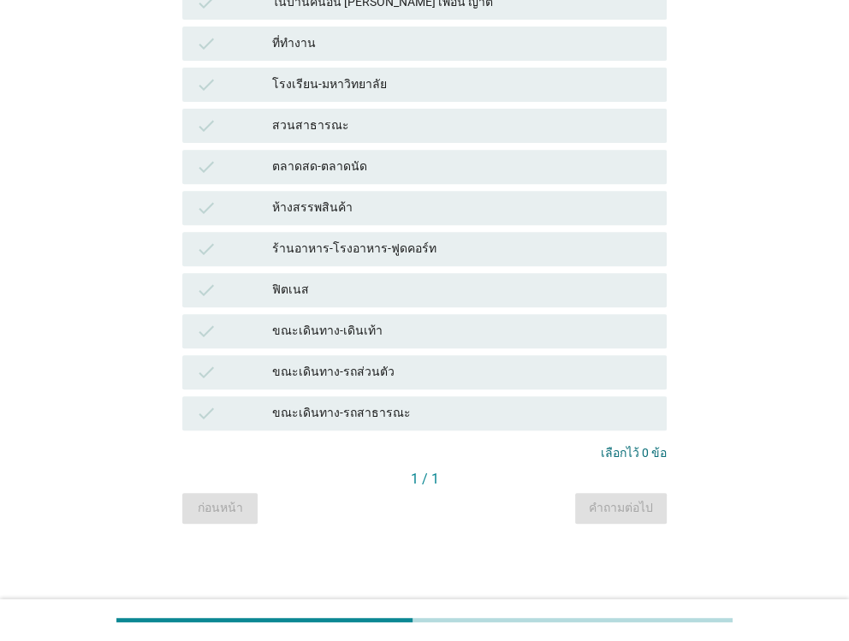
scroll to position [0, 0]
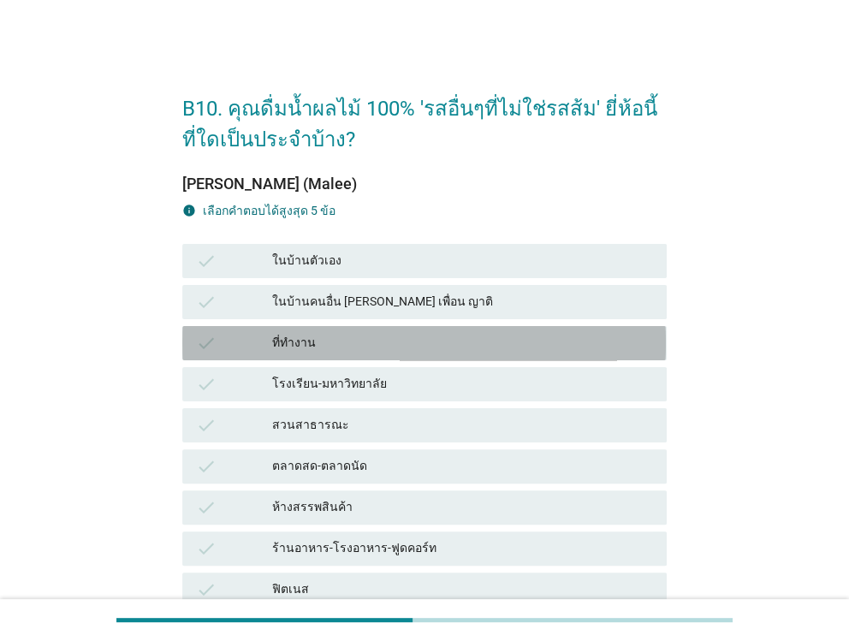
click at [263, 334] on div "check" at bounding box center [234, 343] width 76 height 21
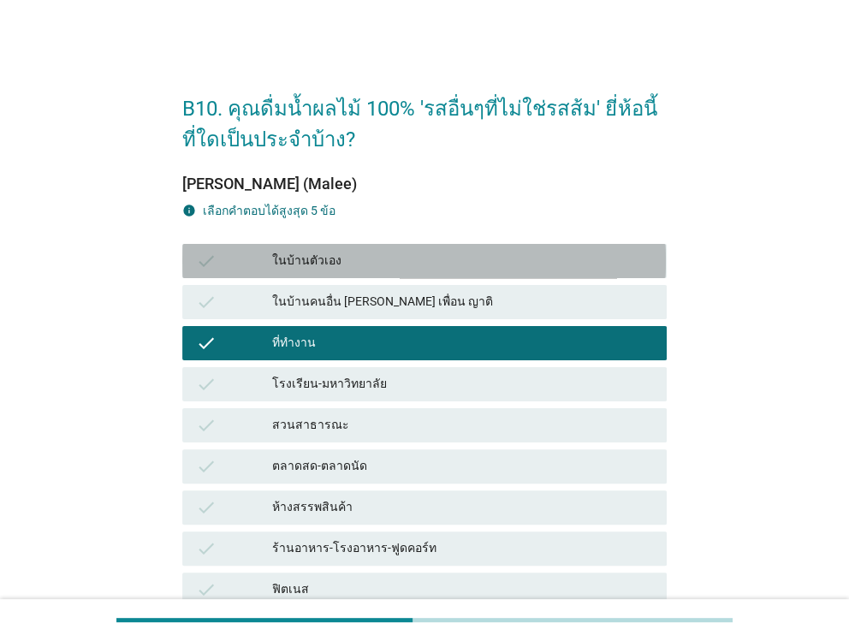
click at [277, 271] on div "check ในบ้านตัวเอง" at bounding box center [423, 261] width 483 height 34
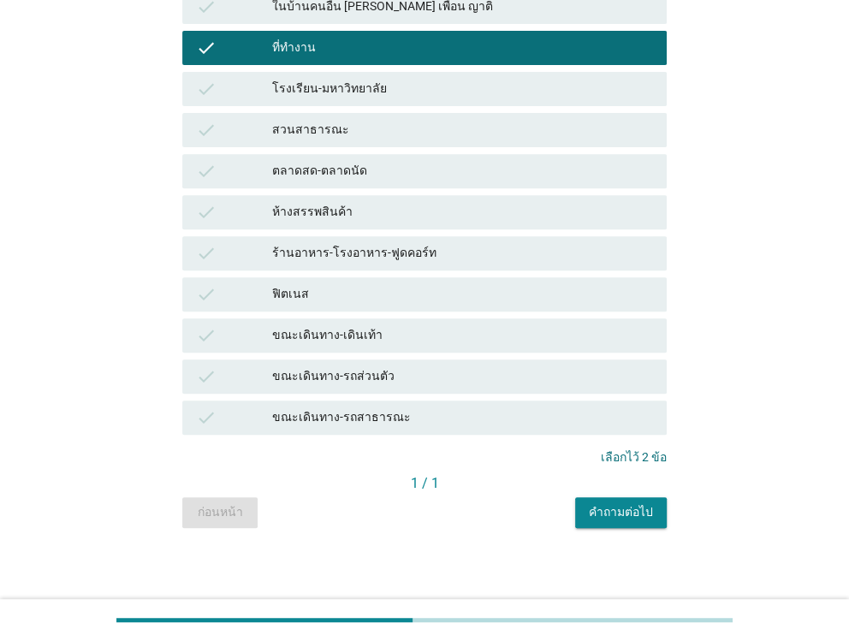
scroll to position [298, 0]
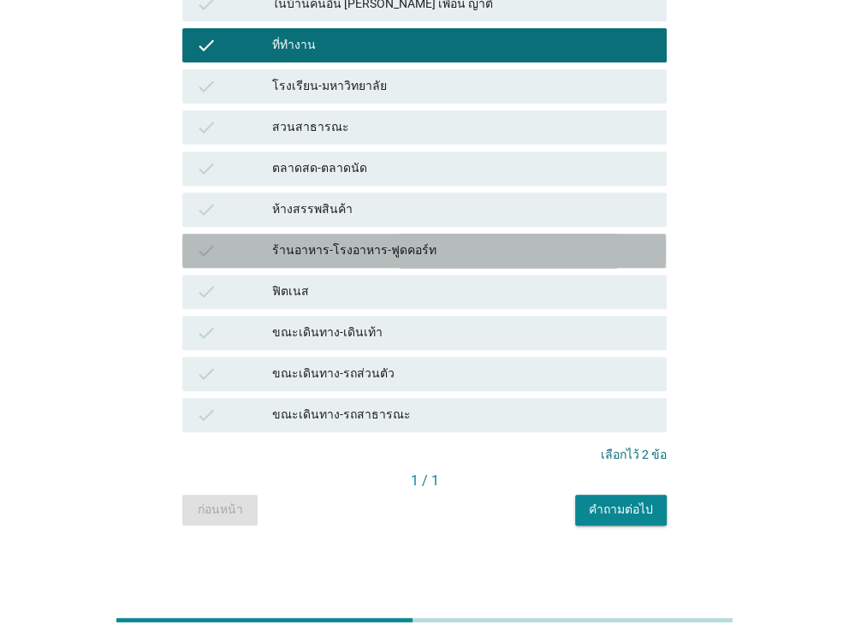
click at [268, 260] on div "check ร้านอาหาร-โรงอาหาร-ฟูดคอร์ท" at bounding box center [423, 251] width 483 height 34
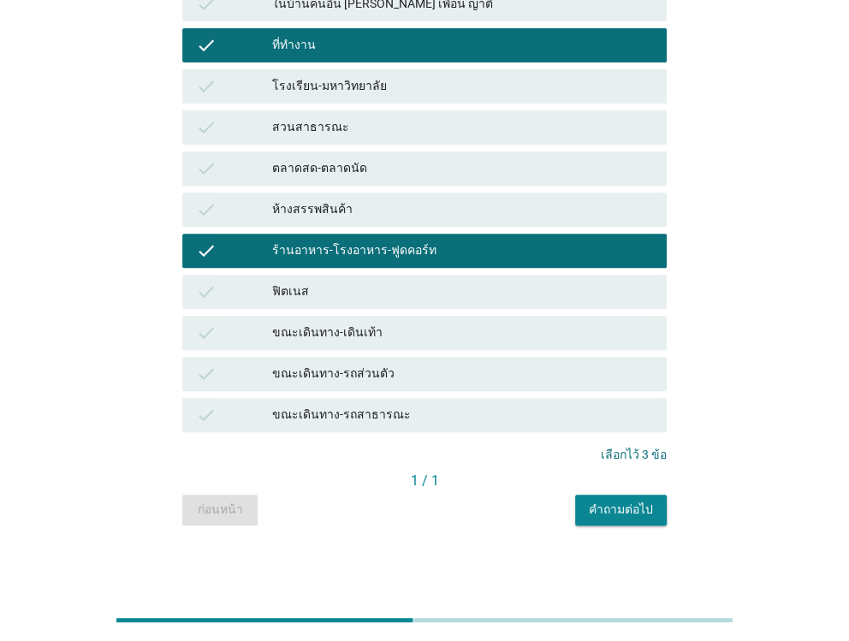
click at [268, 293] on div "check" at bounding box center [234, 291] width 76 height 21
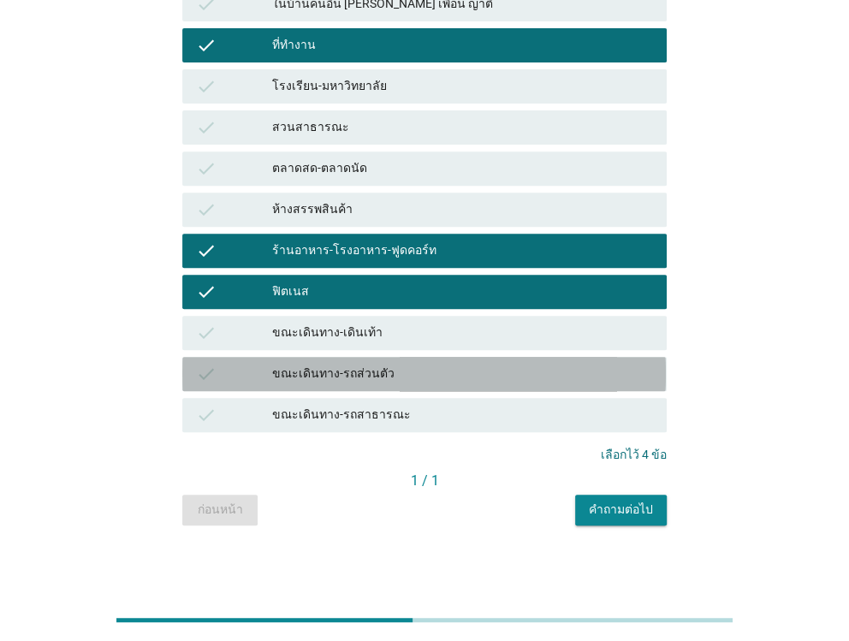
click at [270, 365] on div "check" at bounding box center [234, 374] width 76 height 21
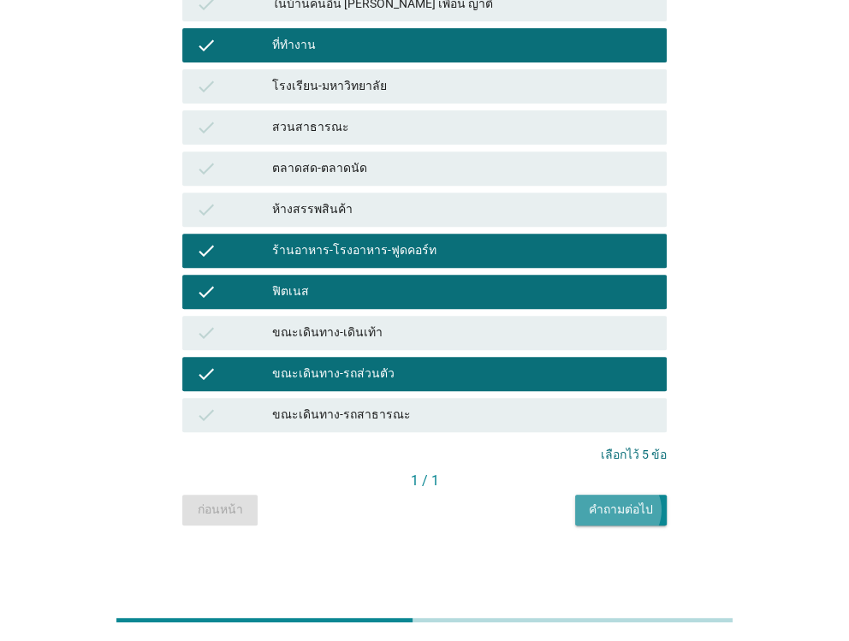
click at [604, 517] on div "คำถามต่อไป" at bounding box center [621, 509] width 64 height 18
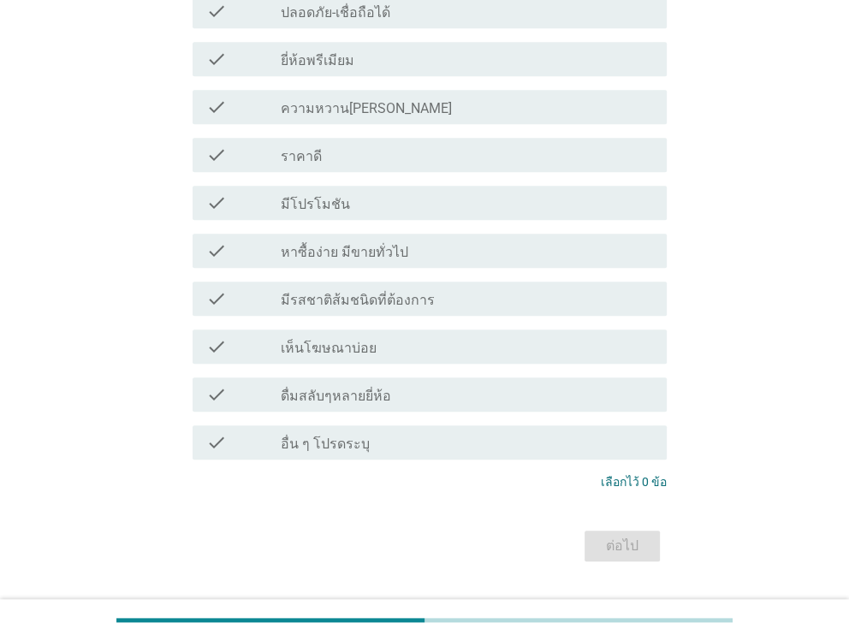
scroll to position [667, 0]
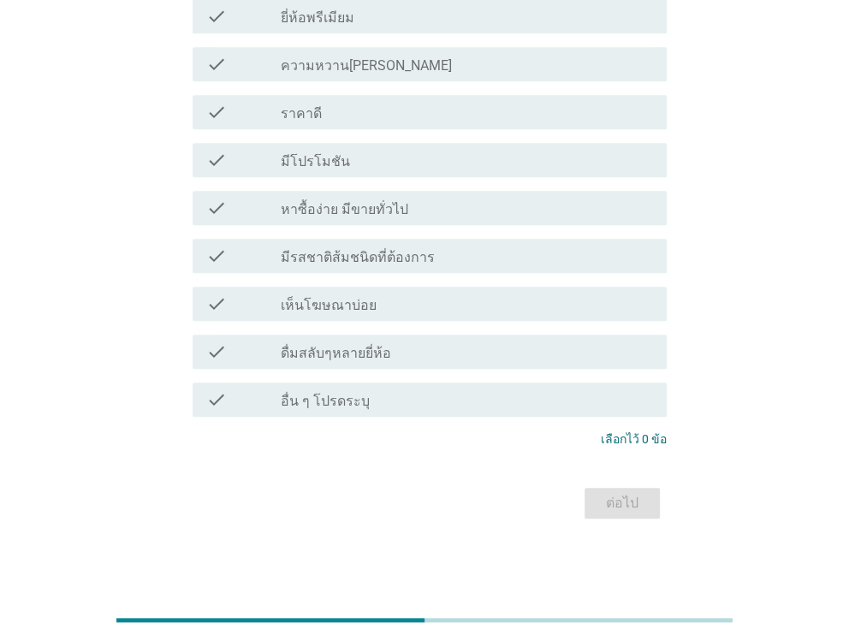
click at [281, 351] on div at bounding box center [281, 353] width 1 height 10
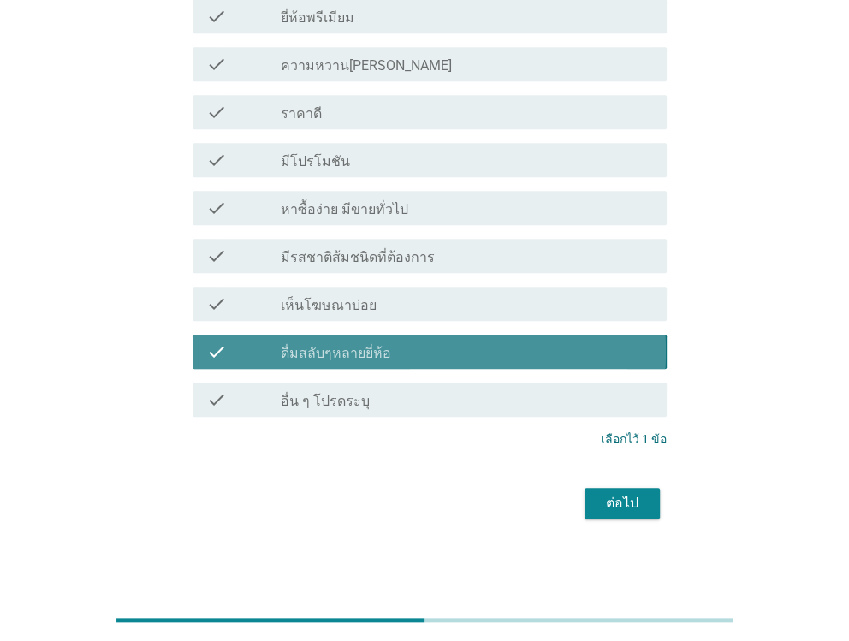
click at [281, 351] on div at bounding box center [281, 353] width 1 height 10
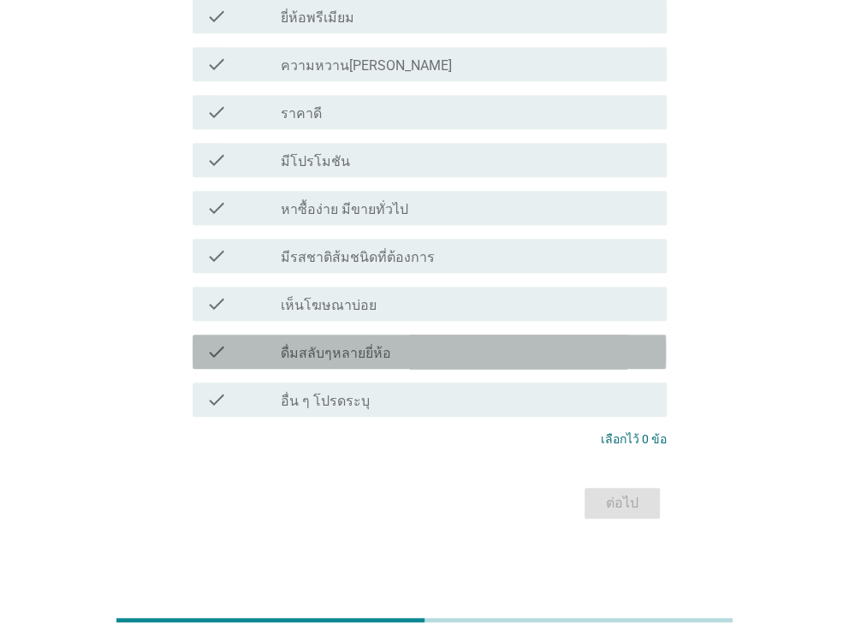
click at [281, 351] on div at bounding box center [281, 353] width 1 height 10
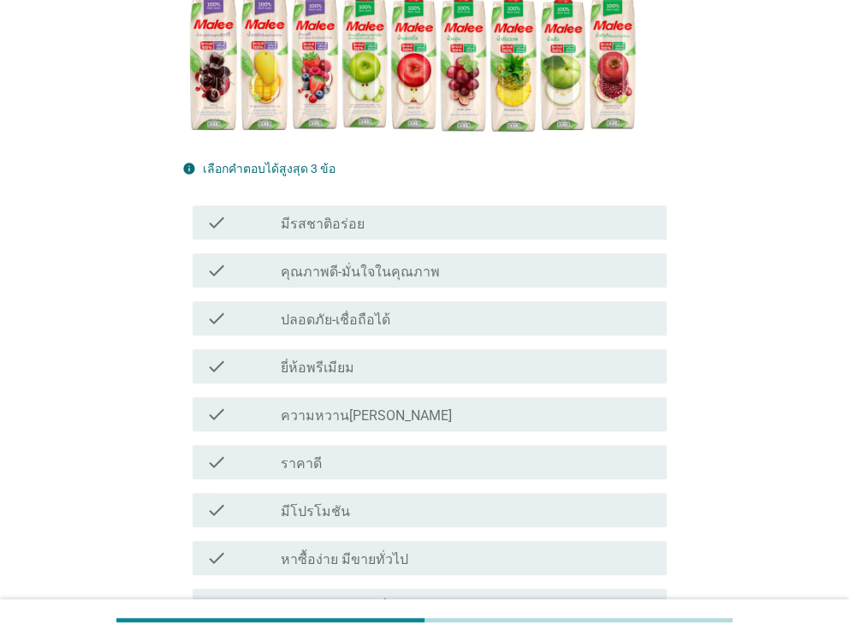
scroll to position [341, 0]
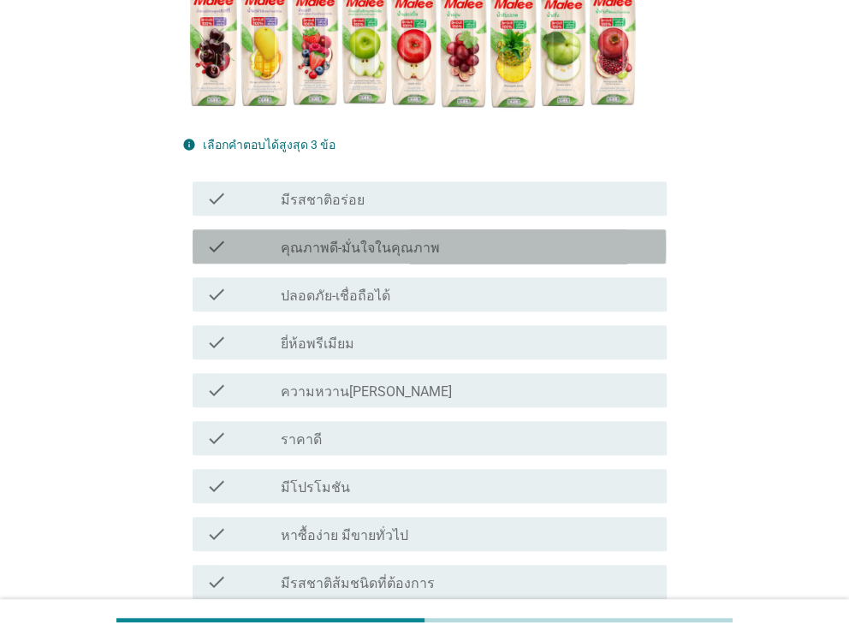
click at [258, 254] on div "check" at bounding box center [243, 246] width 74 height 21
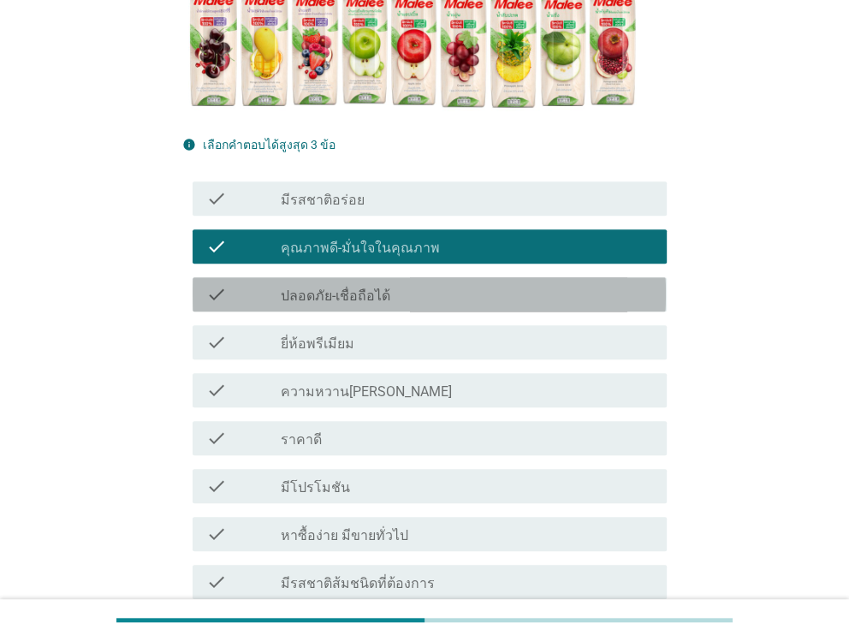
click at [260, 287] on div "check" at bounding box center [243, 294] width 74 height 21
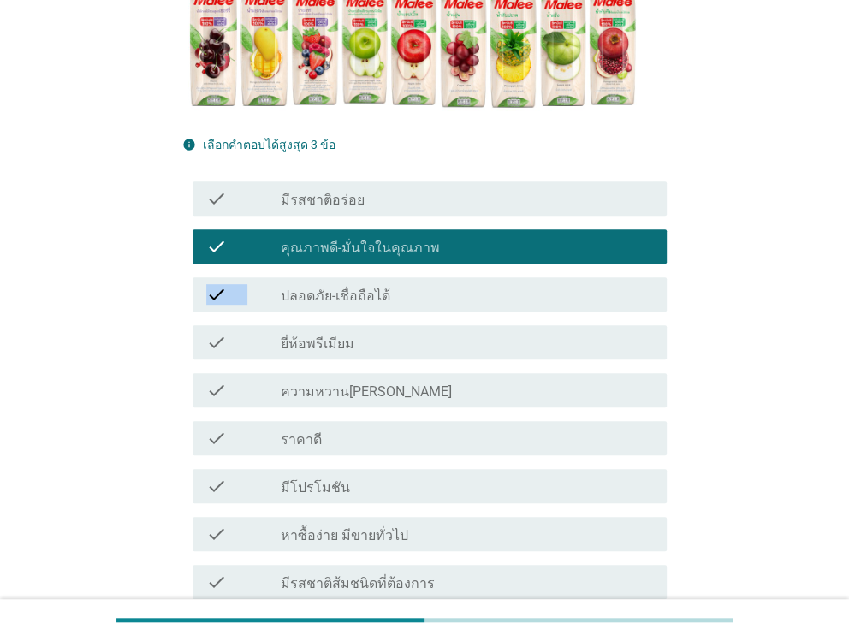
click at [260, 287] on div "check" at bounding box center [243, 294] width 74 height 21
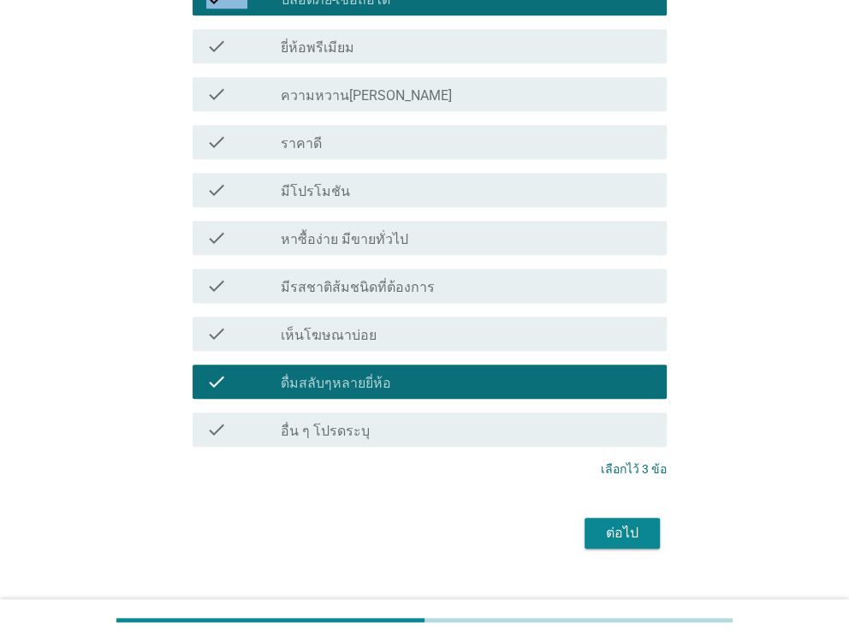
scroll to position [667, 0]
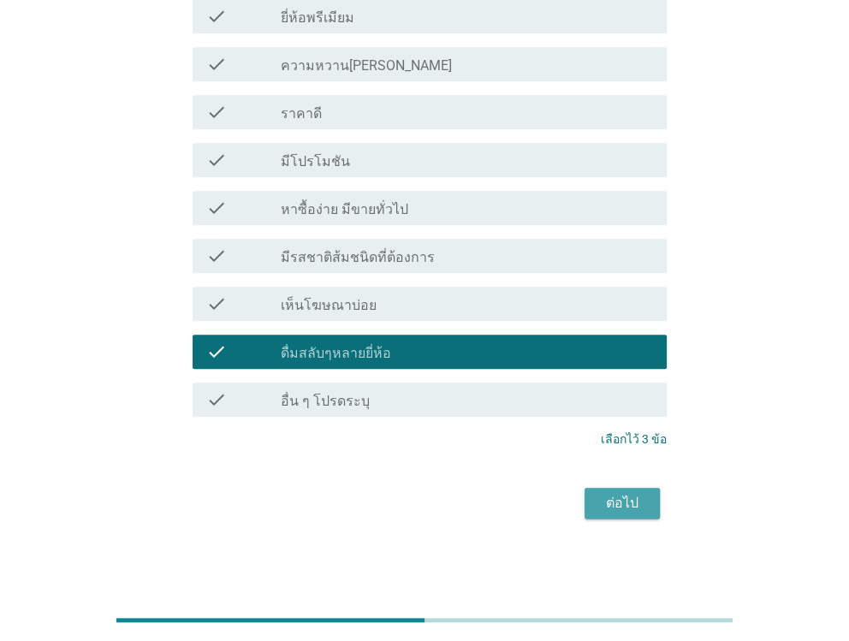
click at [623, 505] on div "ต่อไป" at bounding box center [622, 503] width 48 height 21
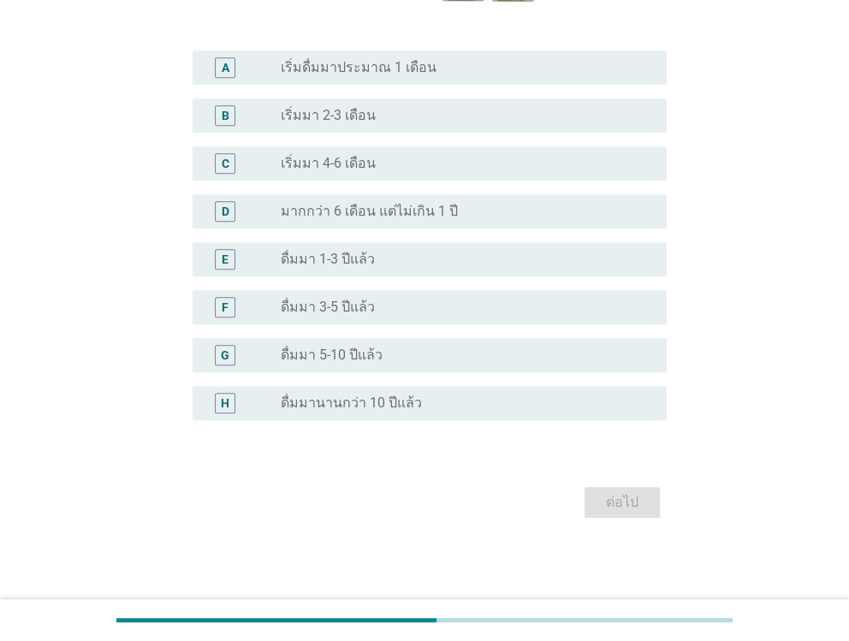
scroll to position [0, 0]
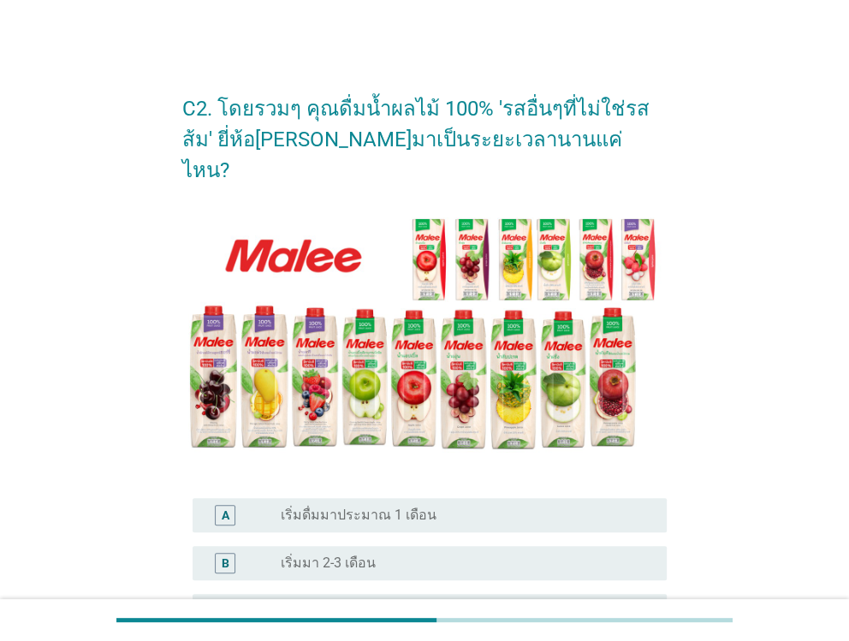
click at [774, 105] on div "C2. โดยรวมๆ คุณดื่มน้ำผลไม้ 100% 'รสอื่นๆที่ไม่ใช่รสส้ม' ยี่ห้อ[PERSON_NAME]มาเ…" at bounding box center [424, 523] width 766 height 922
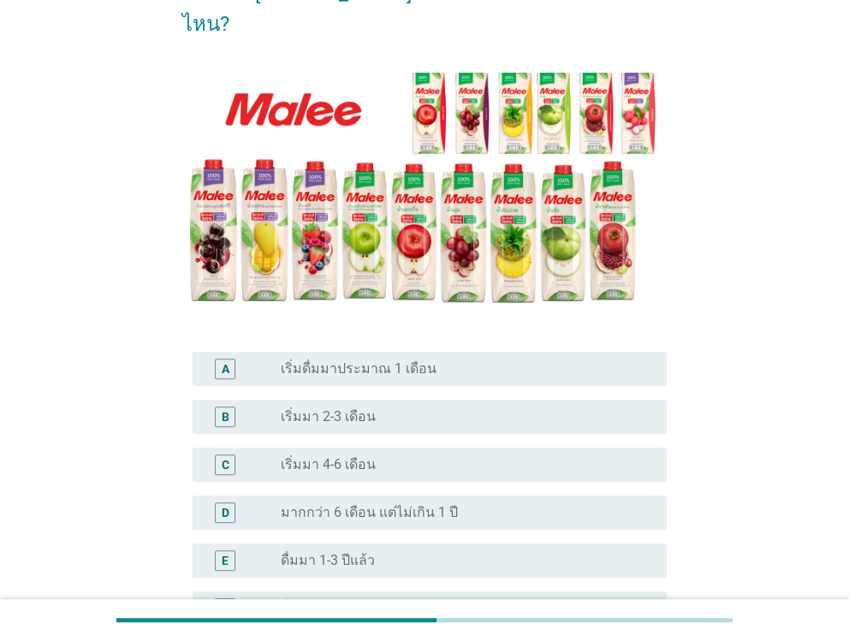
scroll to position [171, 0]
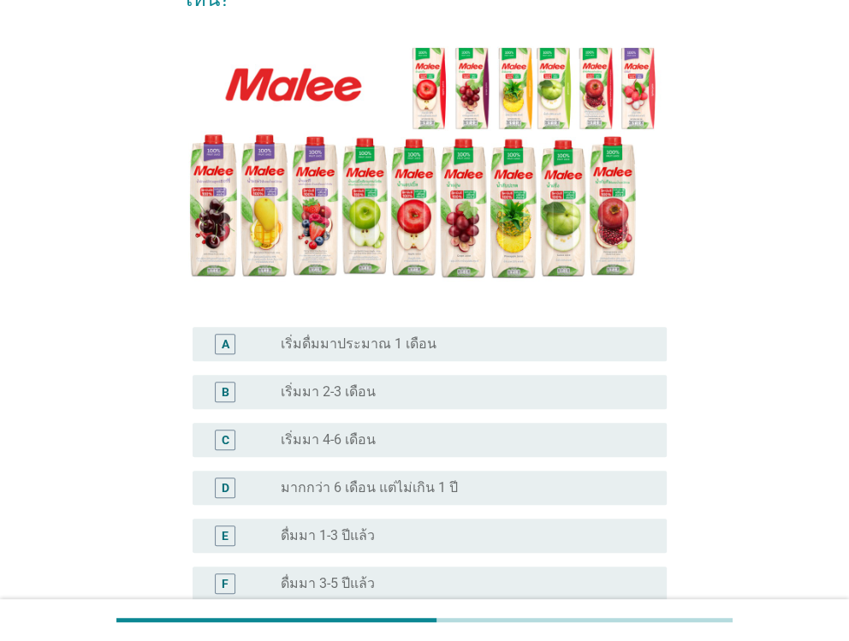
click at [730, 74] on div "C2. โดยรวมๆ คุณดื่มน้ำผลไม้ 100% 'รสอื่นๆที่ไม่ใช่รสส้ม' ยี่ห้อ[PERSON_NAME]มาเ…" at bounding box center [424, 352] width 766 height 922
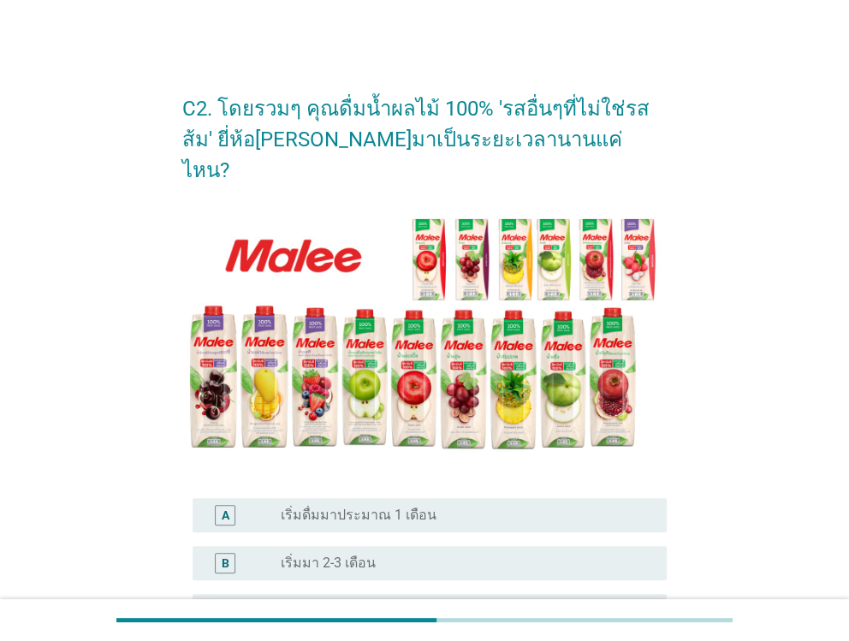
scroll to position [415, 0]
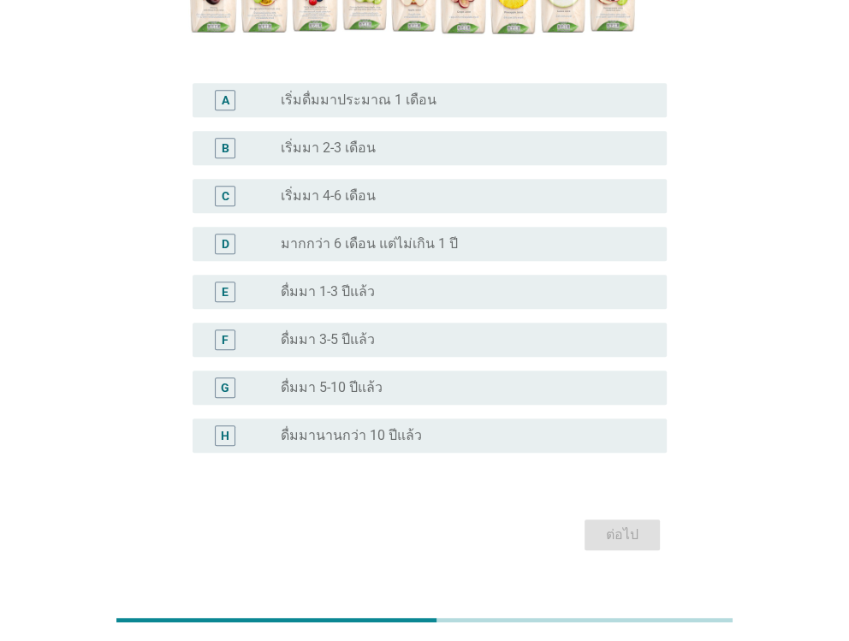
click at [435, 427] on div "radio_button_unchecked ดื่มมานานกว่า 10 ปีแล้ว" at bounding box center [460, 435] width 358 height 17
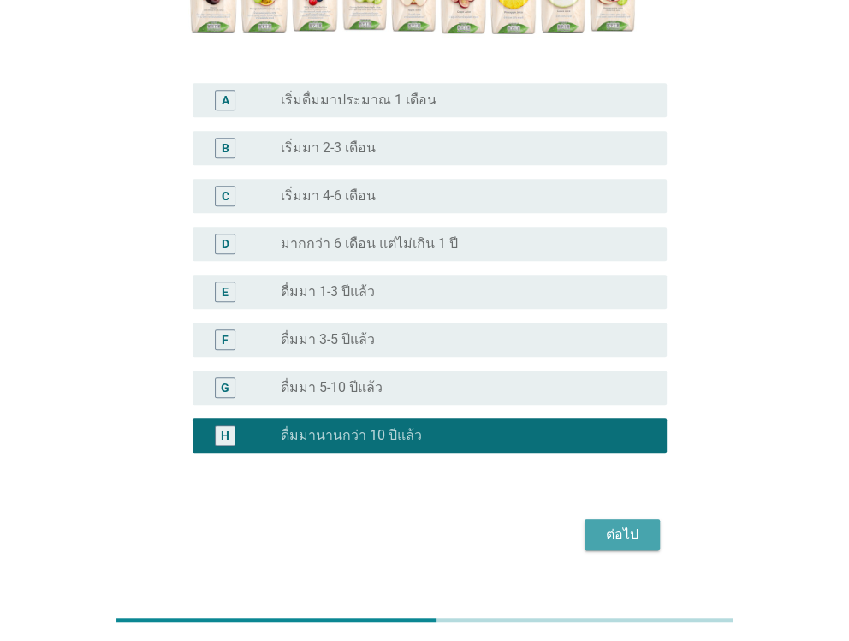
click at [601, 524] on div "ต่อไป" at bounding box center [622, 534] width 48 height 21
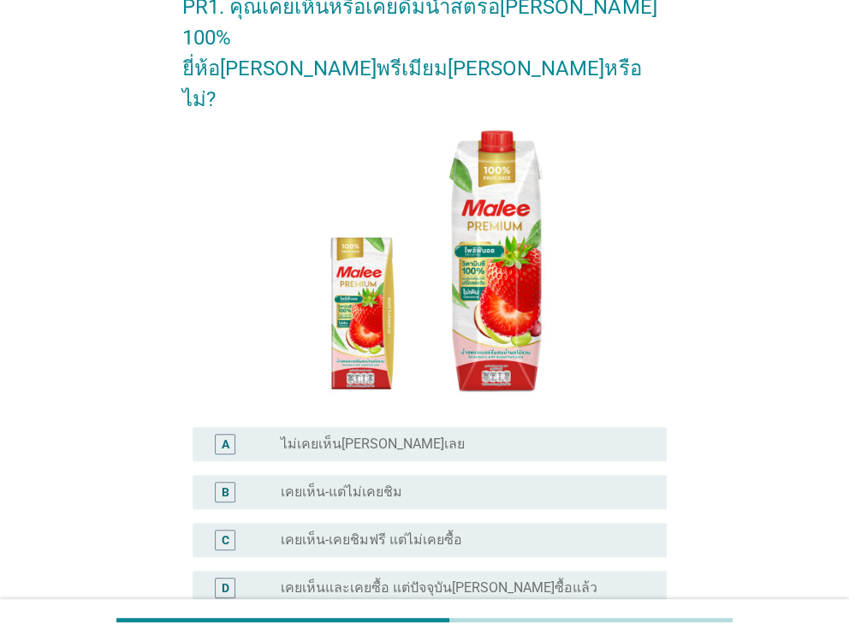
scroll to position [272, 0]
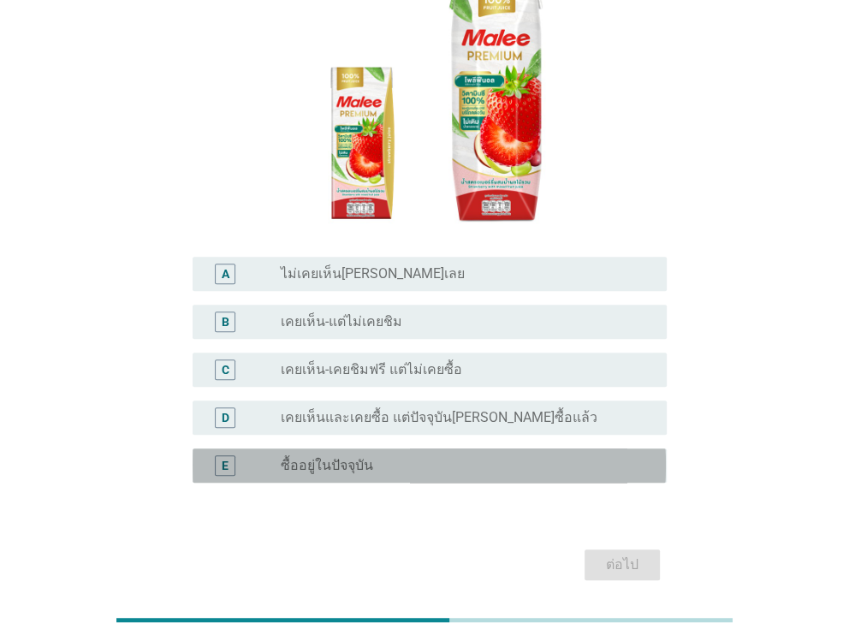
click at [263, 455] on div "E" at bounding box center [243, 465] width 74 height 21
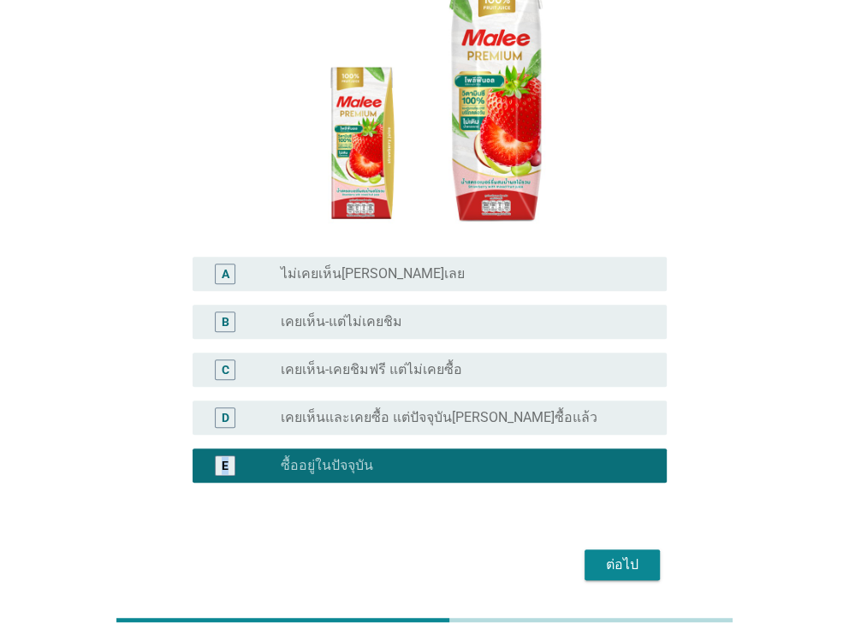
click at [602, 554] on div "ต่อไป" at bounding box center [622, 564] width 48 height 21
click at [602, 544] on div "ต่อไป" at bounding box center [423, 564] width 483 height 41
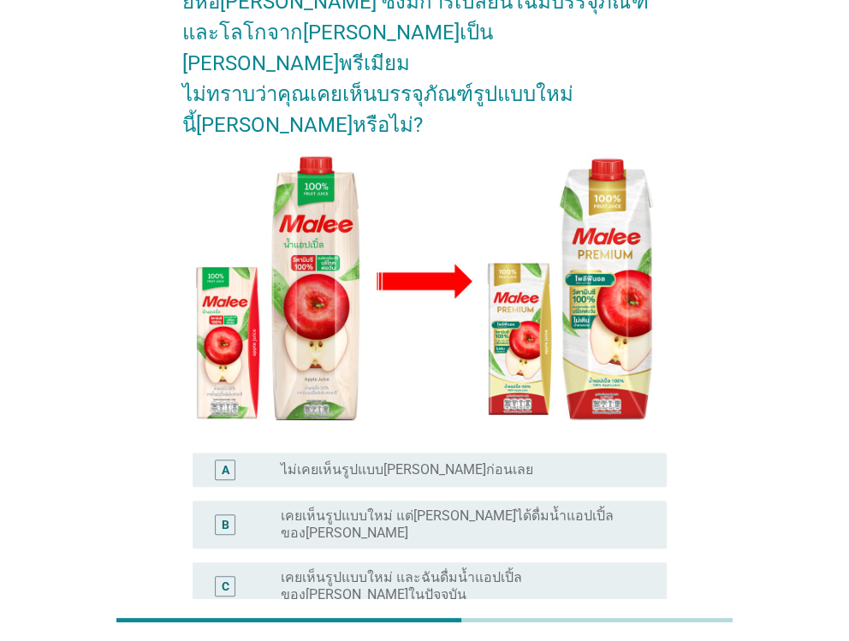
scroll to position [255, 0]
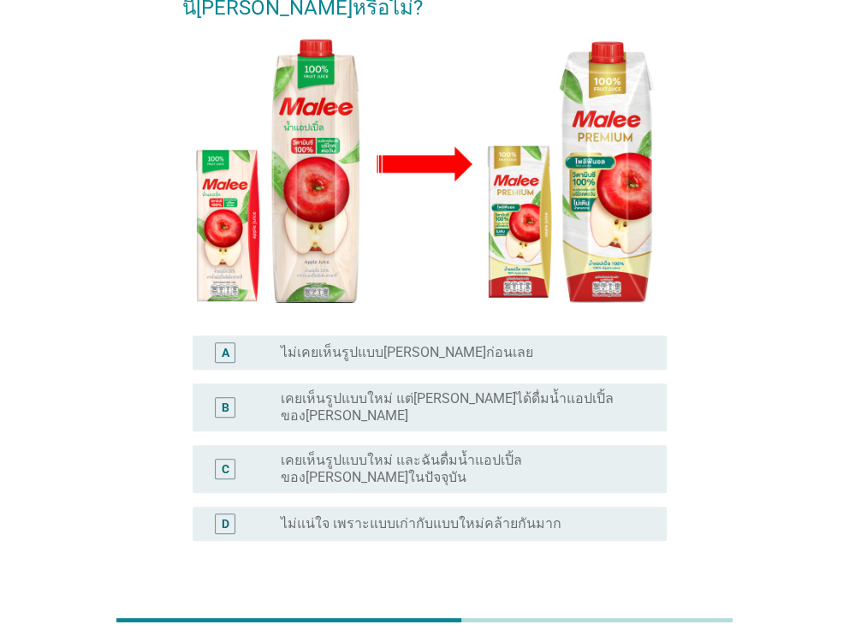
click at [352, 452] on label "เคยเห็นรูปแบบใหม่ และฉันดื่มน้ำแอปเปิ้ลของ[PERSON_NAME]ในปัจจุบัน" at bounding box center [460, 469] width 358 height 34
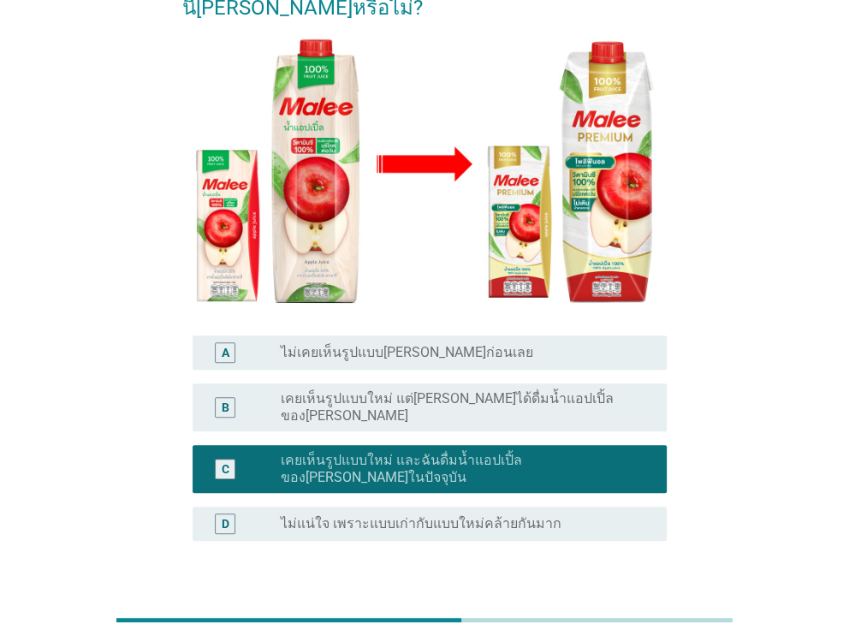
click at [626, 613] on div "ต่อไป" at bounding box center [622, 623] width 48 height 21
click at [626, 602] on div "ต่อไป" at bounding box center [423, 622] width 483 height 41
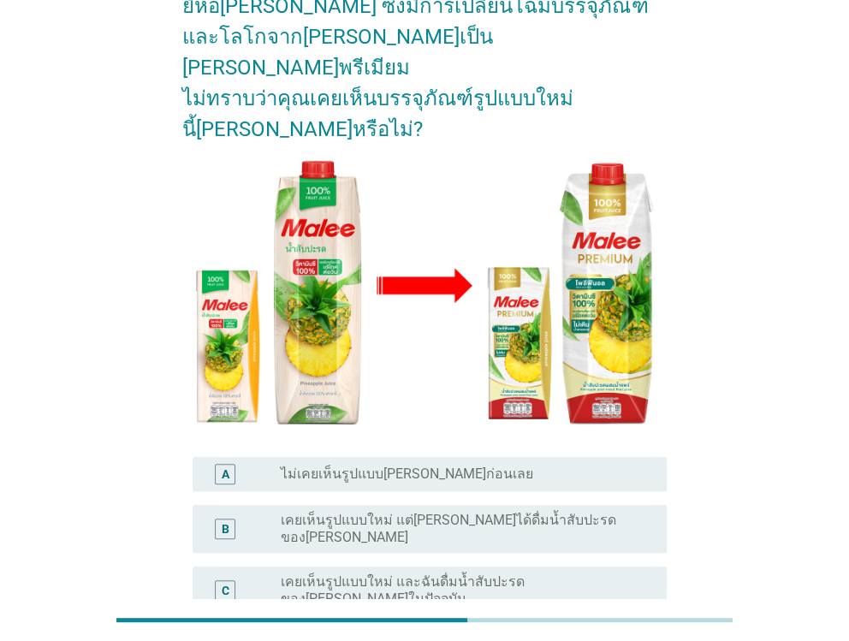
scroll to position [171, 0]
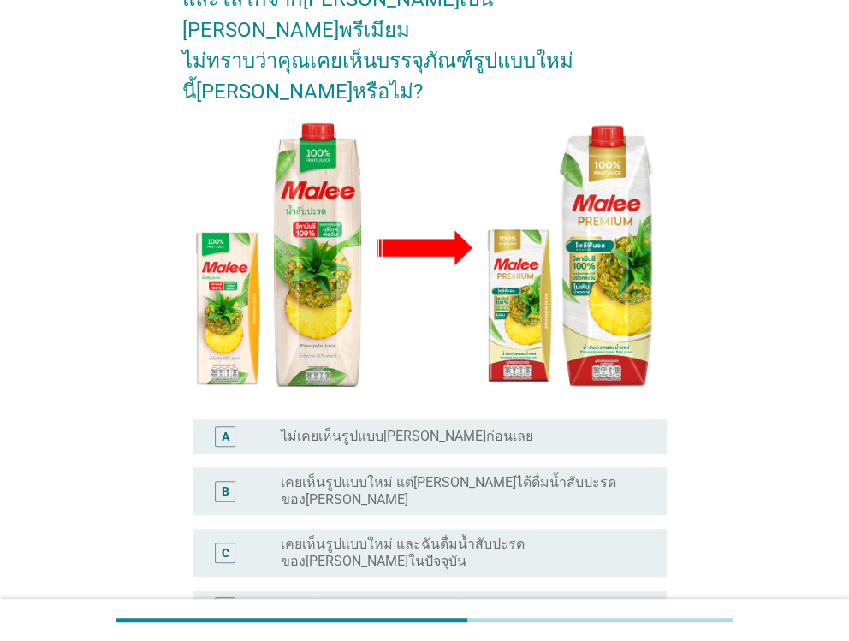
click at [373, 536] on label "เคยเห็นรูปแบบใหม่ และฉันดื่มน้ำสับปะรดของ[PERSON_NAME]ในปัจจุบัน" at bounding box center [460, 553] width 358 height 34
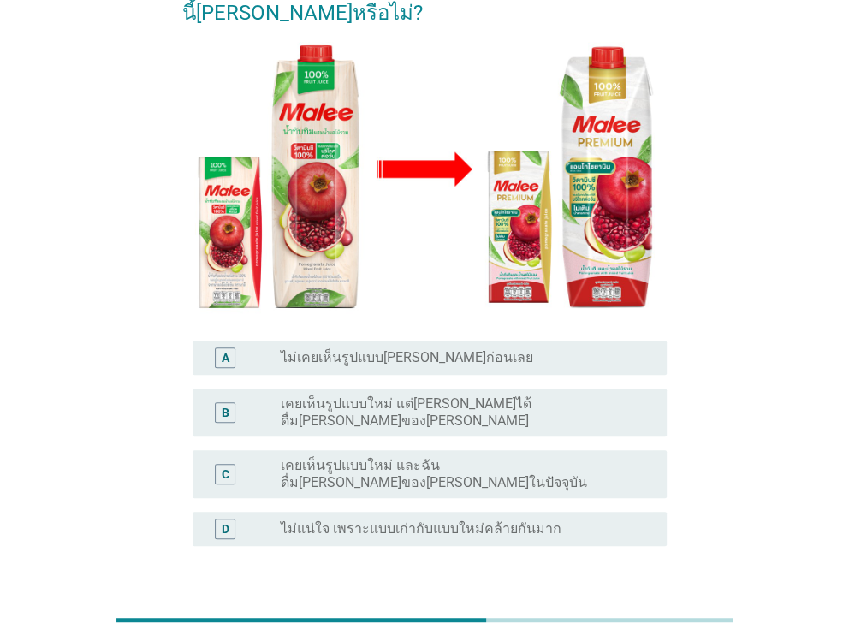
scroll to position [255, 0]
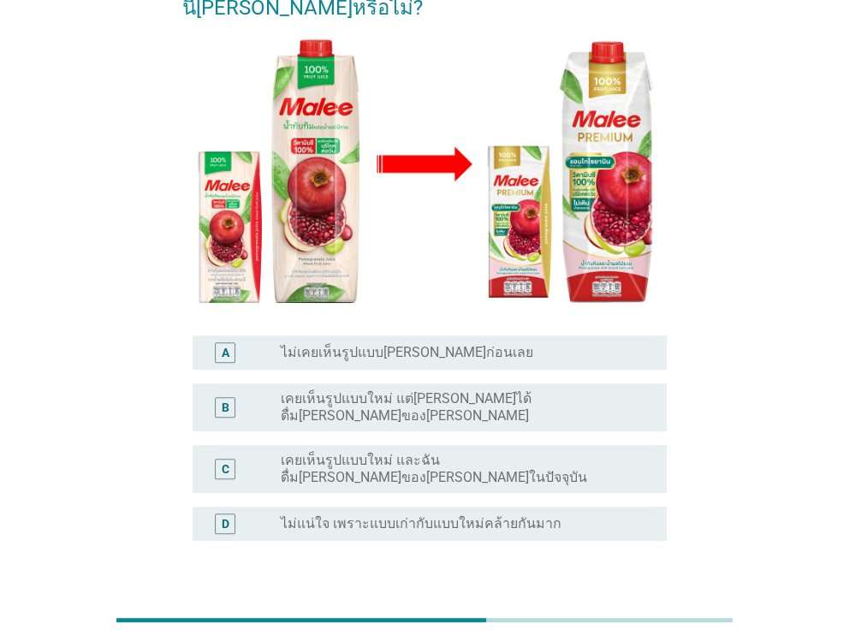
click at [357, 452] on label "เคยเห็นรูปแบบใหม่ และฉันดื่ม[PERSON_NAME]ของ[PERSON_NAME]ในปัจจุบัน" at bounding box center [460, 469] width 358 height 34
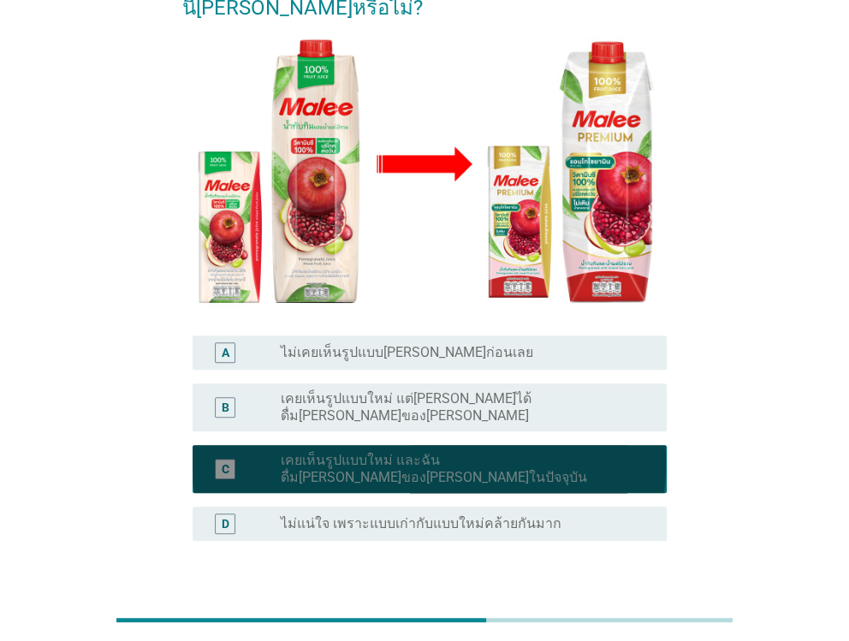
click at [357, 452] on label "เคยเห็นรูปแบบใหม่ และฉันดื่ม[PERSON_NAME]ของ[PERSON_NAME]ในปัจจุบัน" at bounding box center [460, 469] width 358 height 34
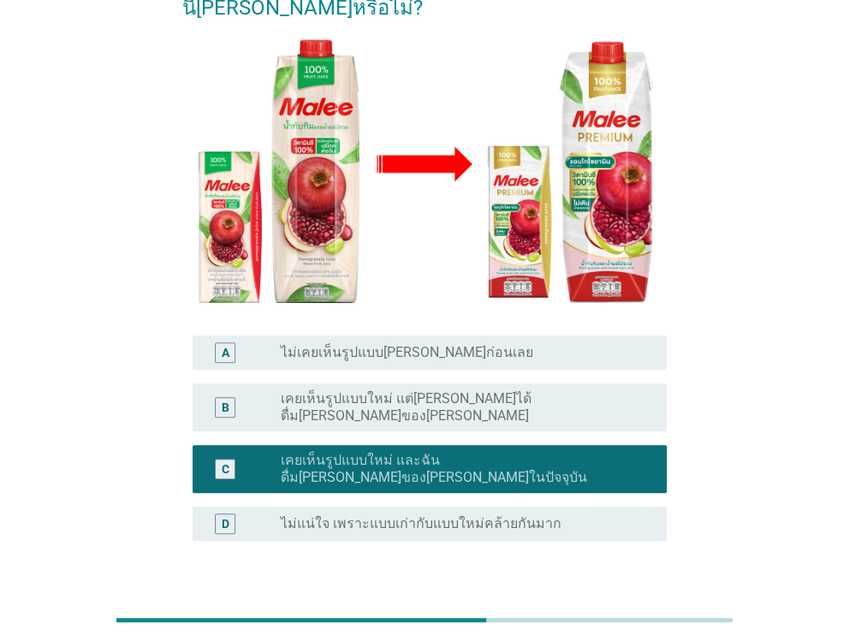
click at [605, 613] on div "ต่อไป" at bounding box center [622, 623] width 48 height 21
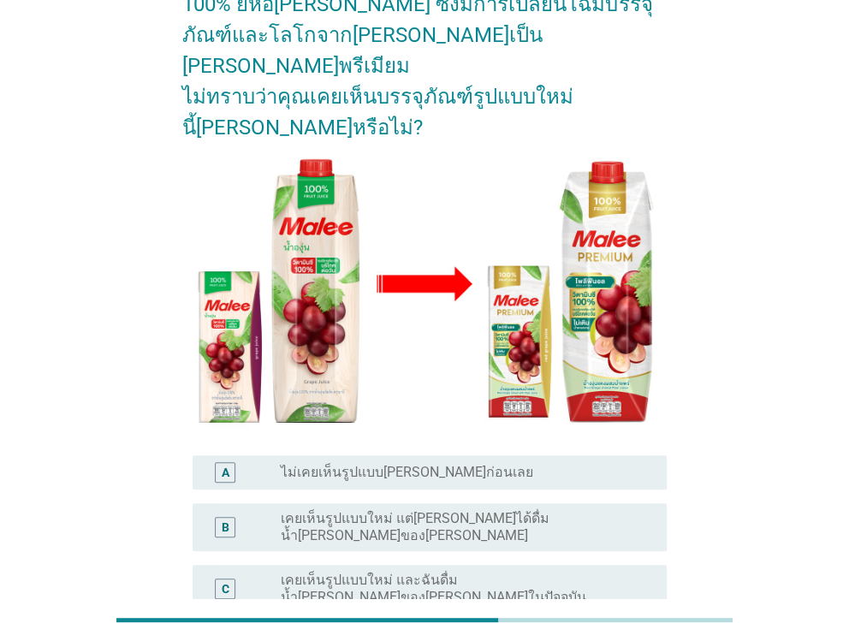
scroll to position [171, 0]
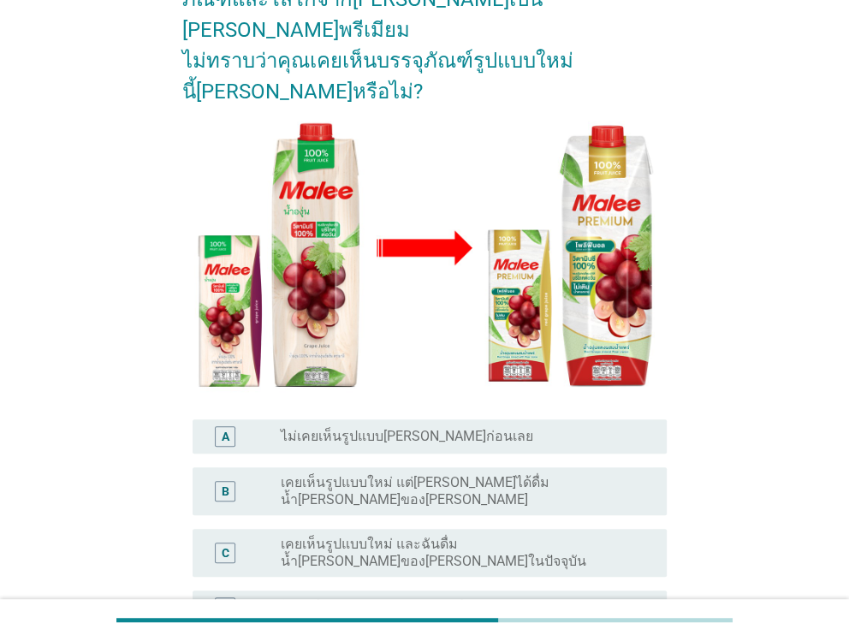
click at [366, 536] on label "เคยเห็นรูปแบบใหม่ และฉันดื่มน้ำ[PERSON_NAME]ของ[PERSON_NAME]ในปัจจุบัน" at bounding box center [460, 553] width 358 height 34
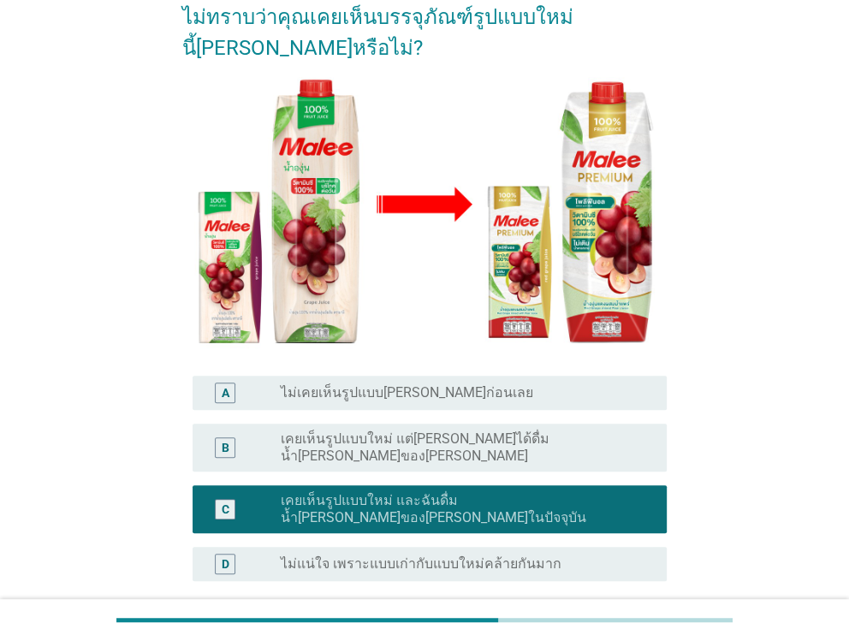
scroll to position [255, 0]
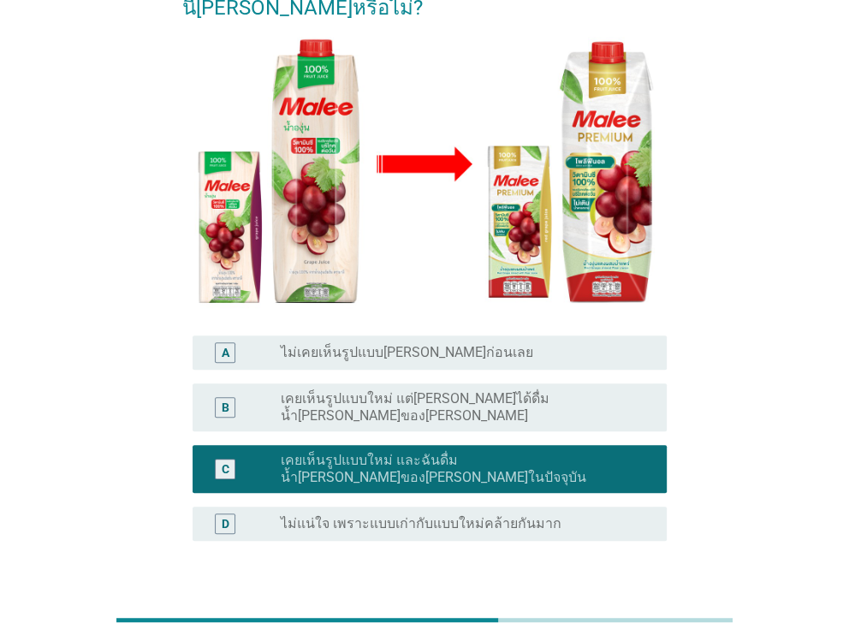
click at [619, 613] on div "ต่อไป" at bounding box center [622, 623] width 48 height 21
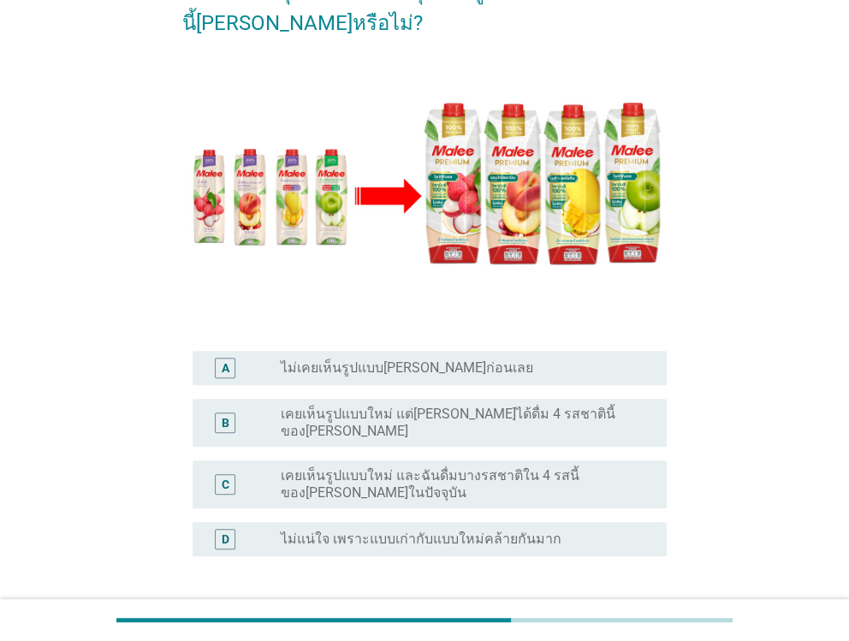
scroll to position [286, 0]
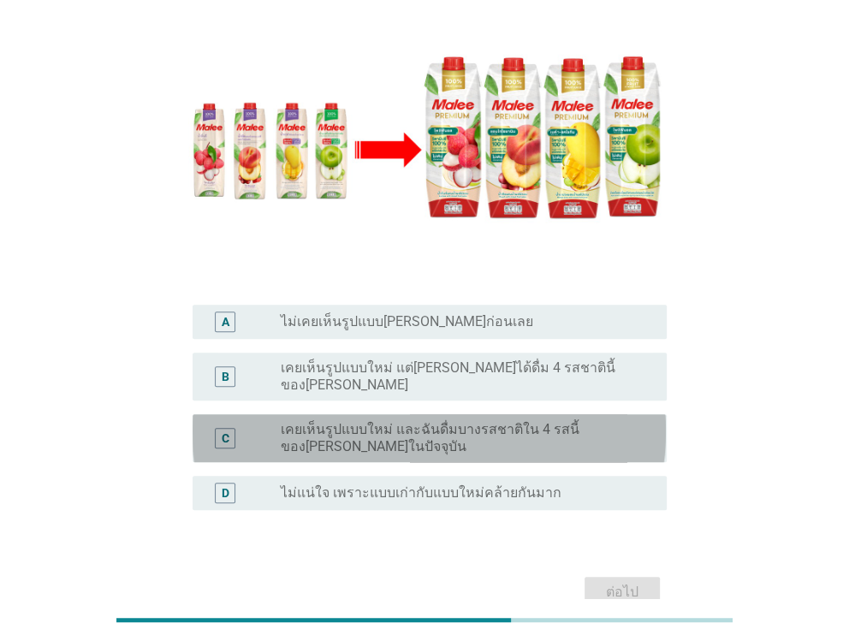
click at [352, 421] on label "เคยเห็นรูปแบบใหม่ และฉันดื่มบางรสชาติใน 4 รสนี้ของ[PERSON_NAME]ในปัจจุบัน" at bounding box center [460, 438] width 358 height 34
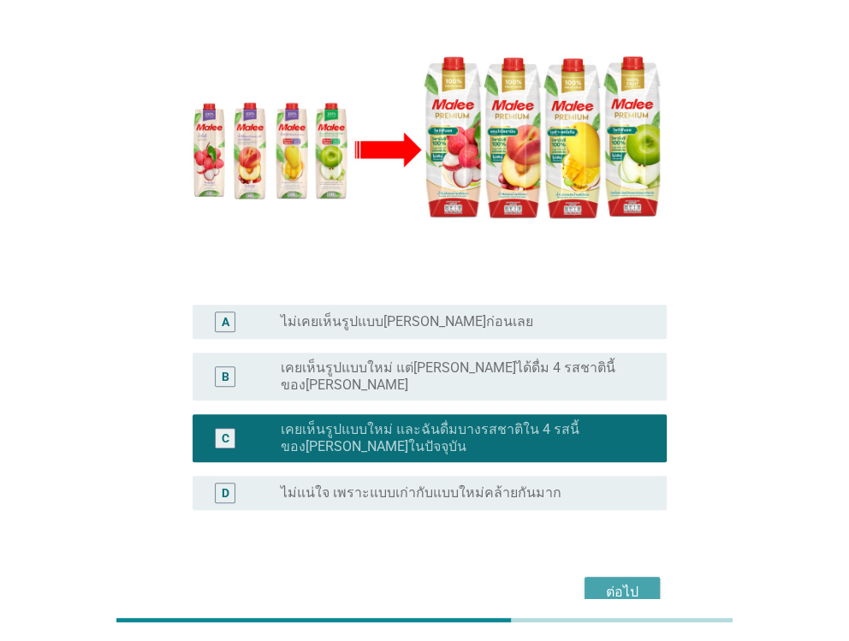
click at [636, 582] on div "ต่อไป" at bounding box center [622, 592] width 48 height 21
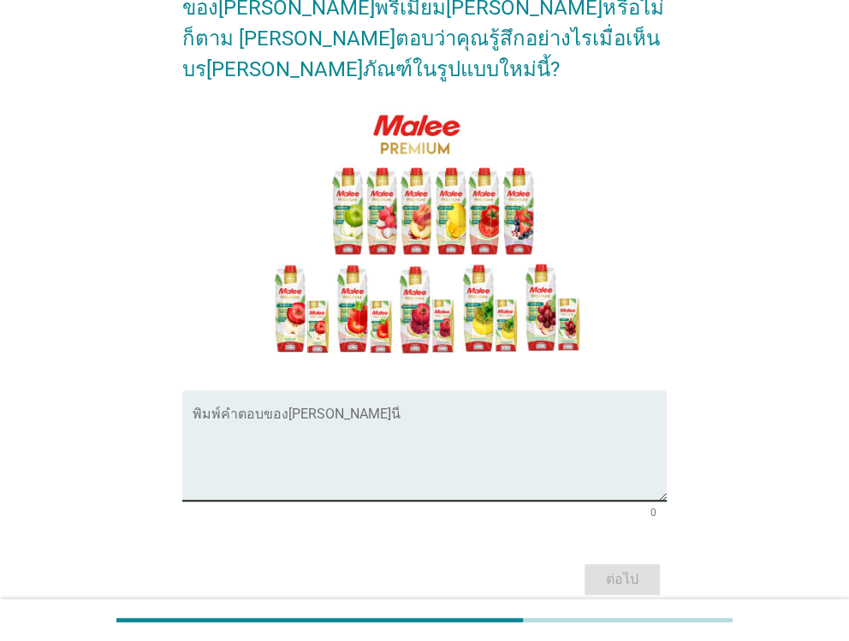
scroll to position [177, 0]
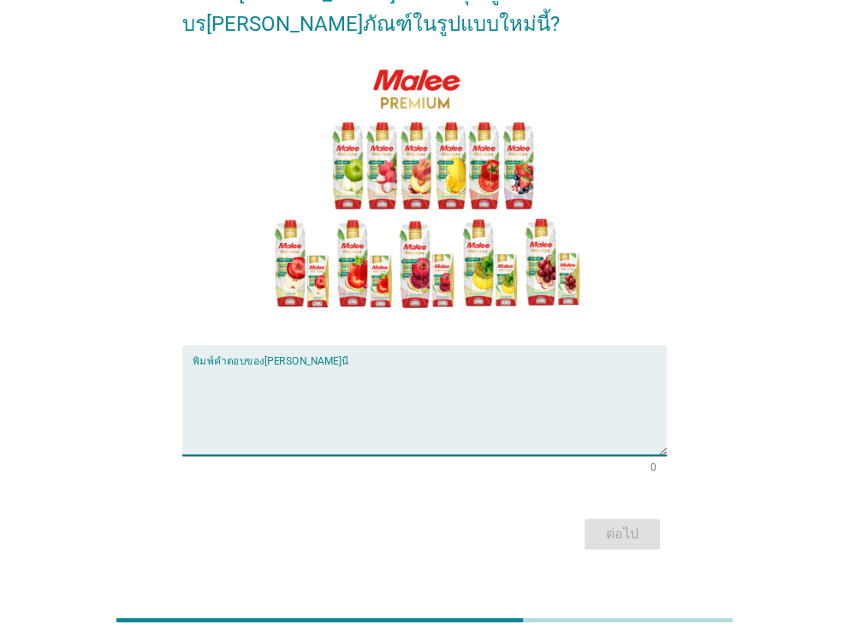
click at [313, 366] on textarea "พิมพ์คำตอบของคุณ ที่นี่" at bounding box center [428, 410] width 473 height 90
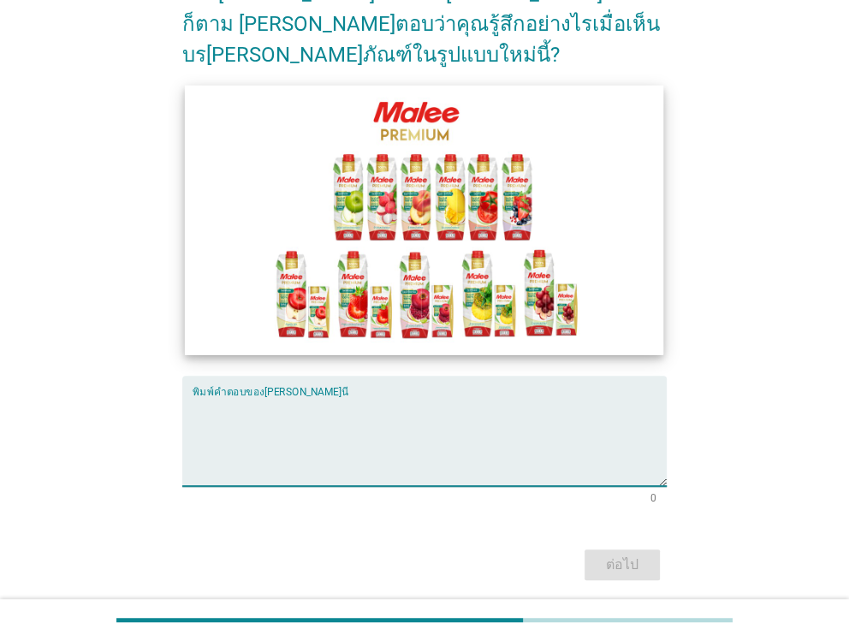
scroll to position [171, 0]
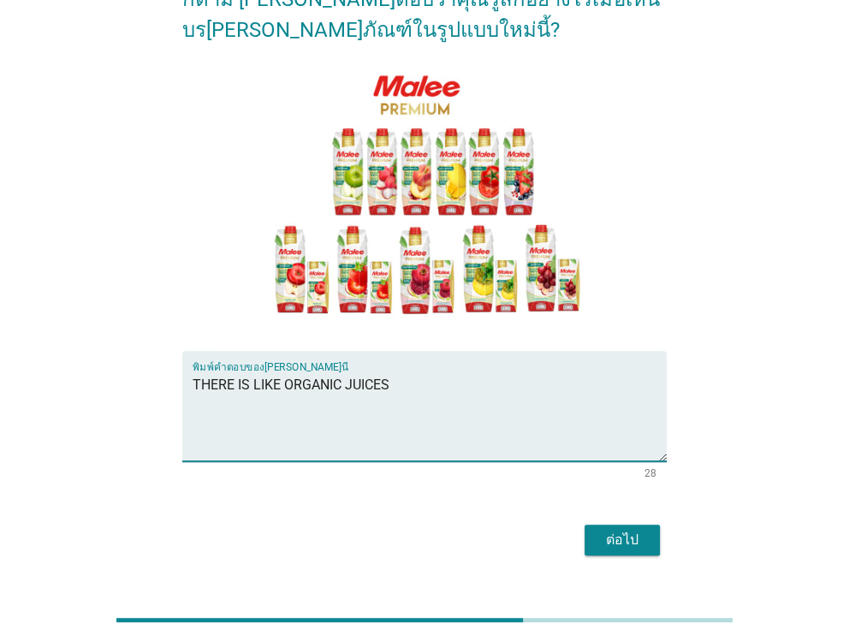
type textarea "THERE IS LIKE ORGANIC JUICES"
click at [602, 530] on div "ต่อไป" at bounding box center [622, 540] width 48 height 21
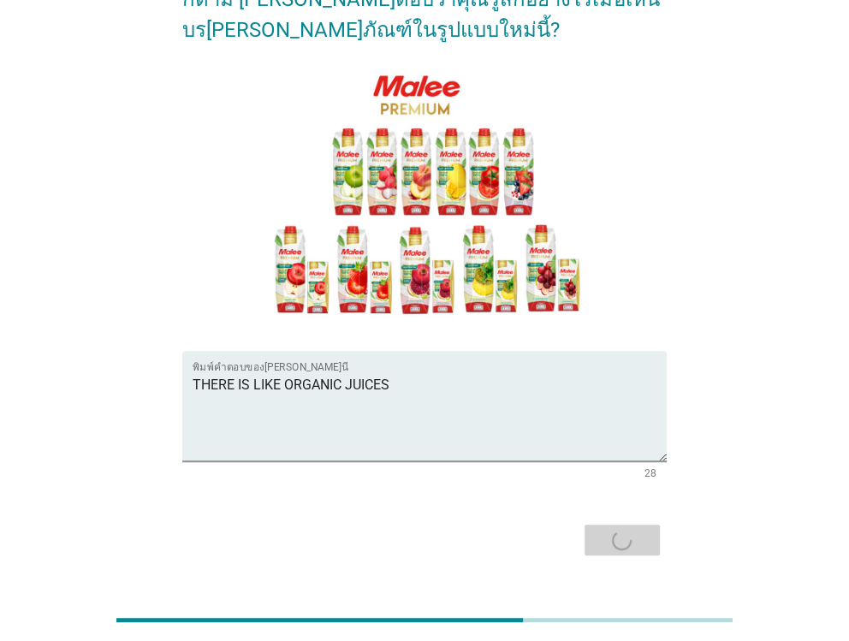
click at [602, 519] on div "ต่อไป" at bounding box center [423, 539] width 483 height 41
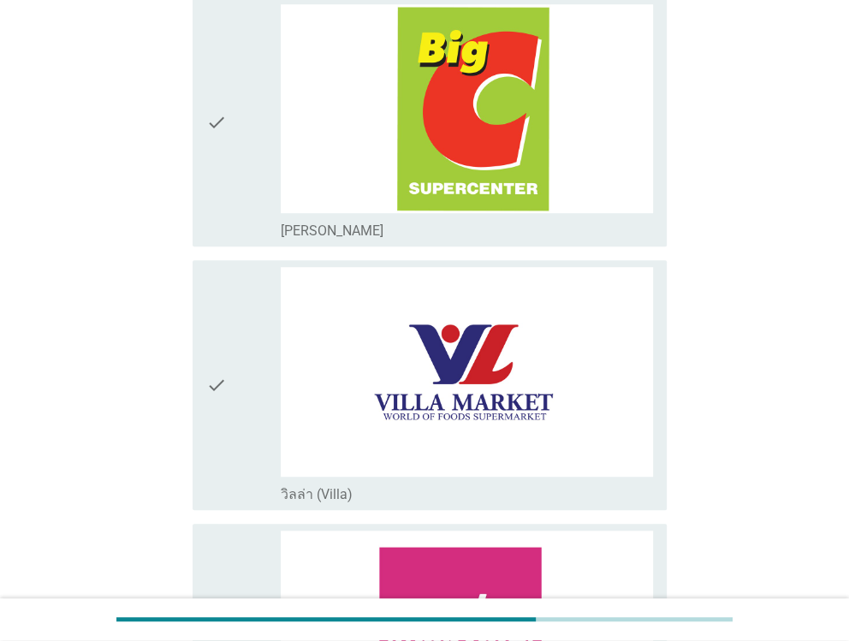
scroll to position [513, 0]
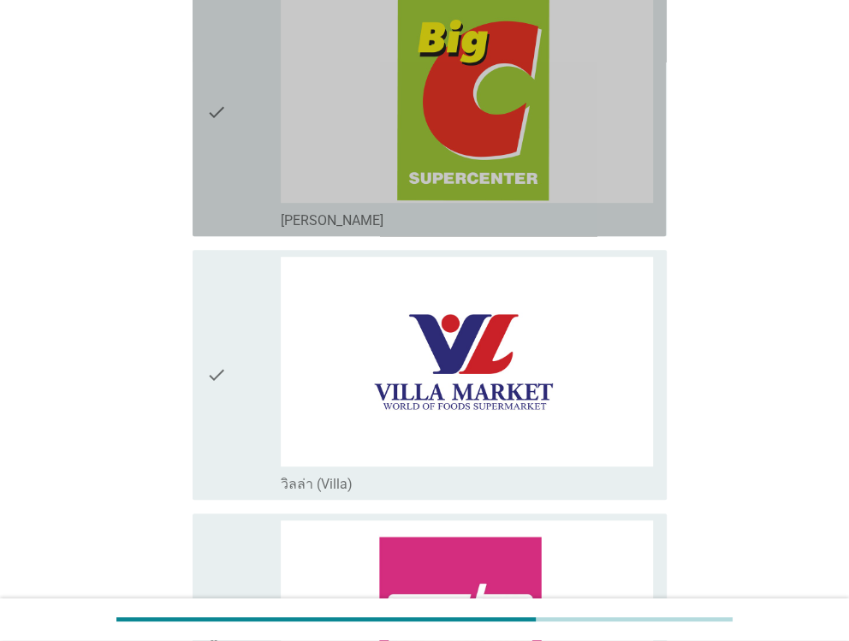
click at [256, 141] on div "check" at bounding box center [243, 111] width 74 height 235
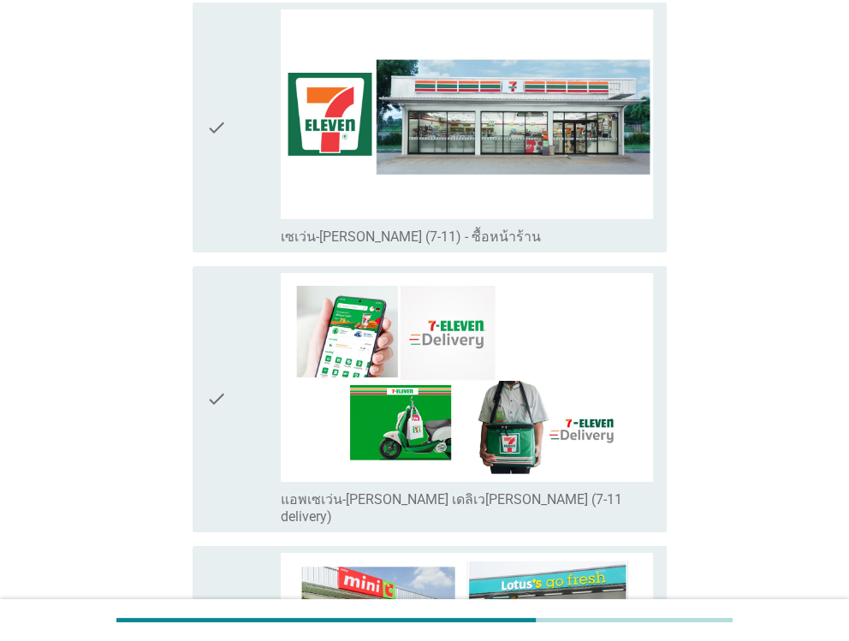
scroll to position [3250, 0]
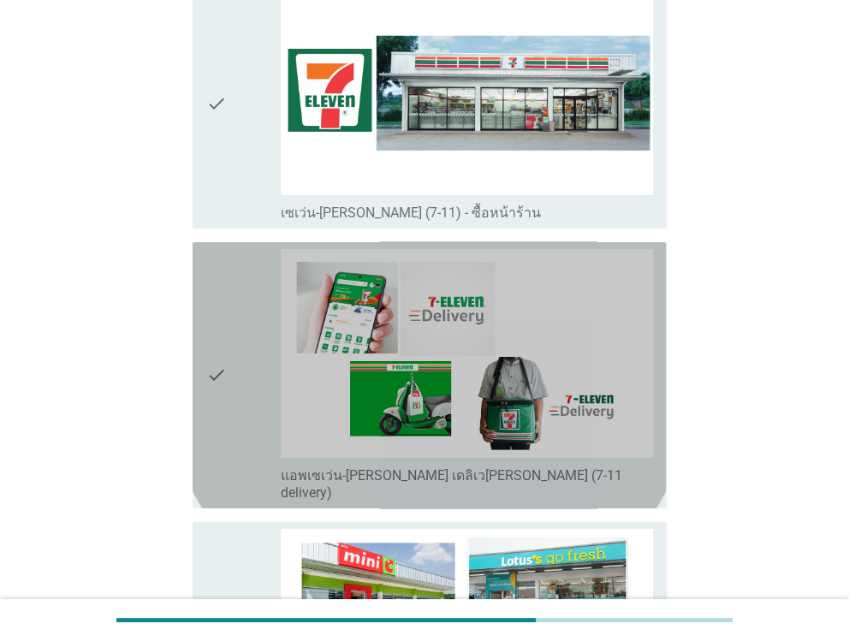
click at [243, 277] on div "check" at bounding box center [243, 375] width 74 height 252
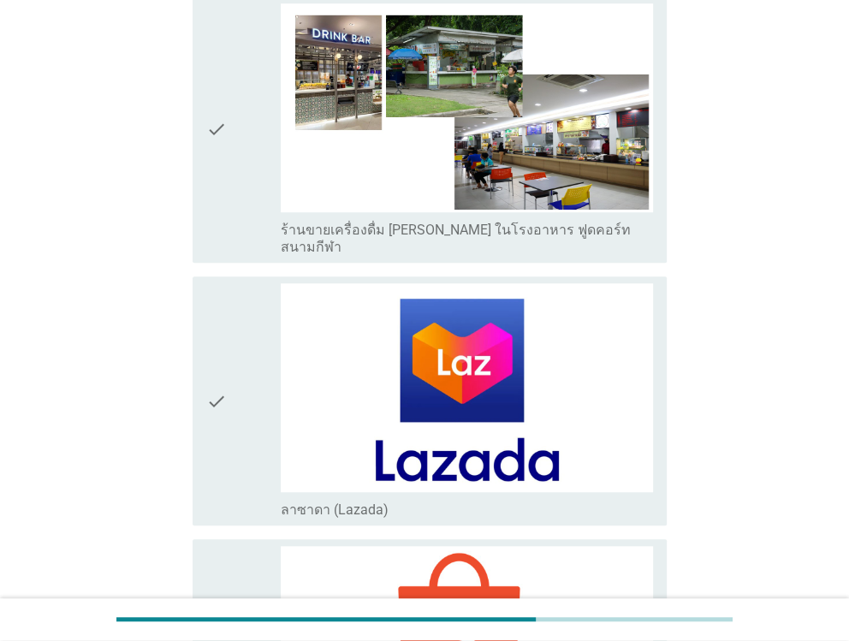
scroll to position [4106, 0]
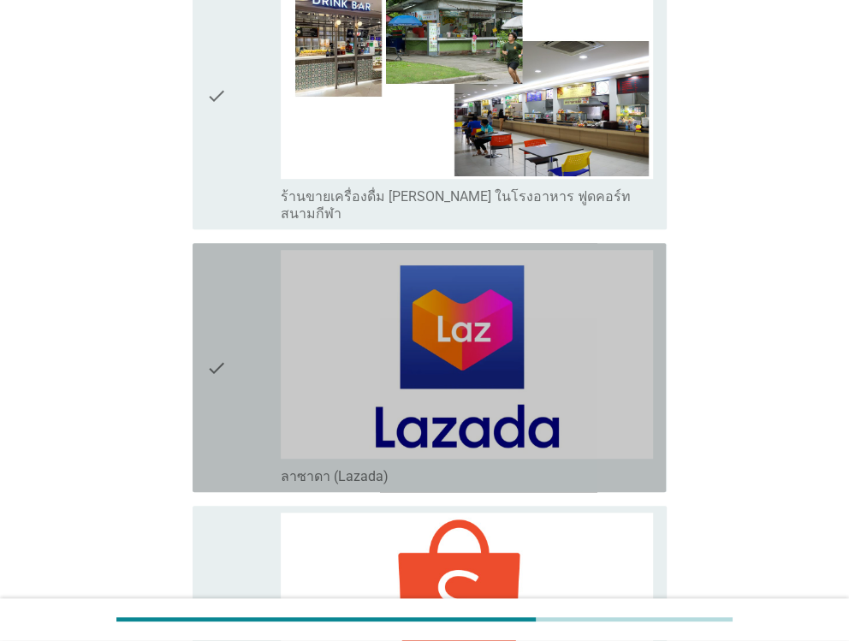
click at [234, 257] on div "check" at bounding box center [243, 367] width 74 height 235
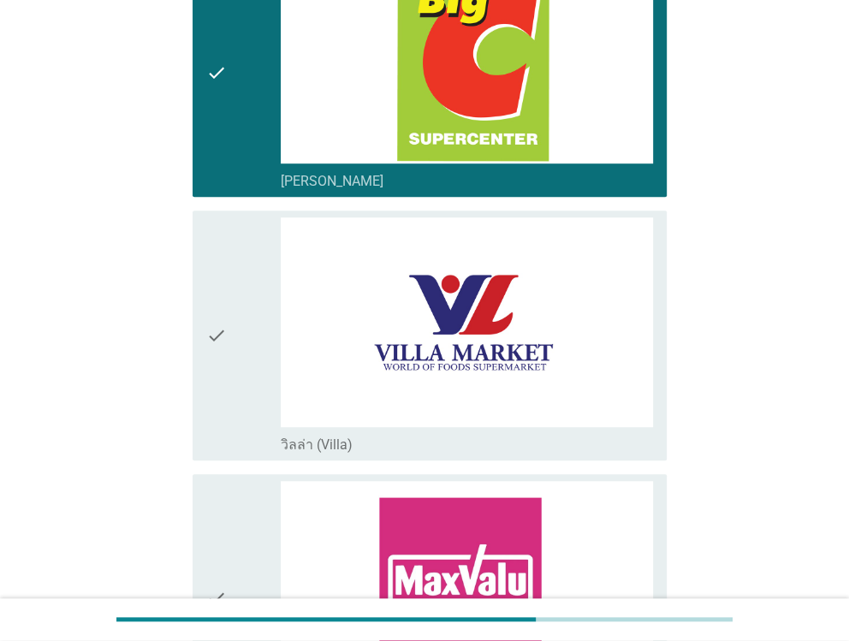
scroll to position [513, 0]
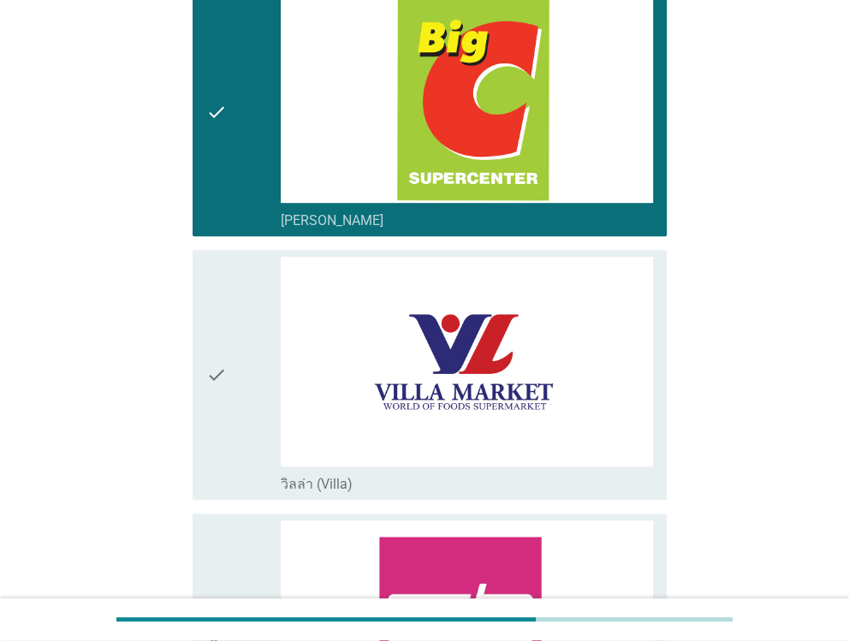
click at [245, 164] on div "check" at bounding box center [243, 111] width 74 height 235
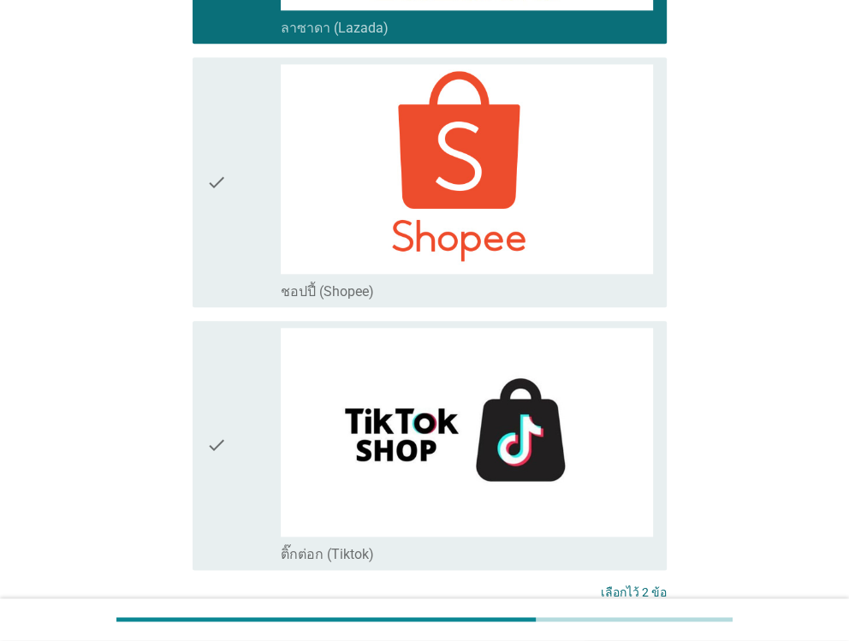
scroll to position [4603, 0]
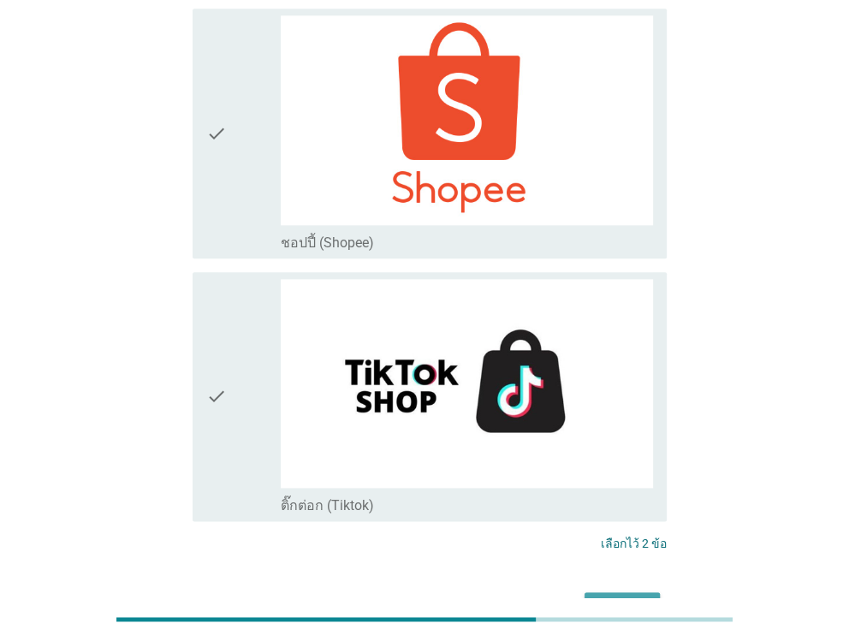
click at [632, 592] on button "ต่อไป" at bounding box center [621, 607] width 75 height 31
click at [632, 587] on div "ต่อไป" at bounding box center [423, 607] width 483 height 41
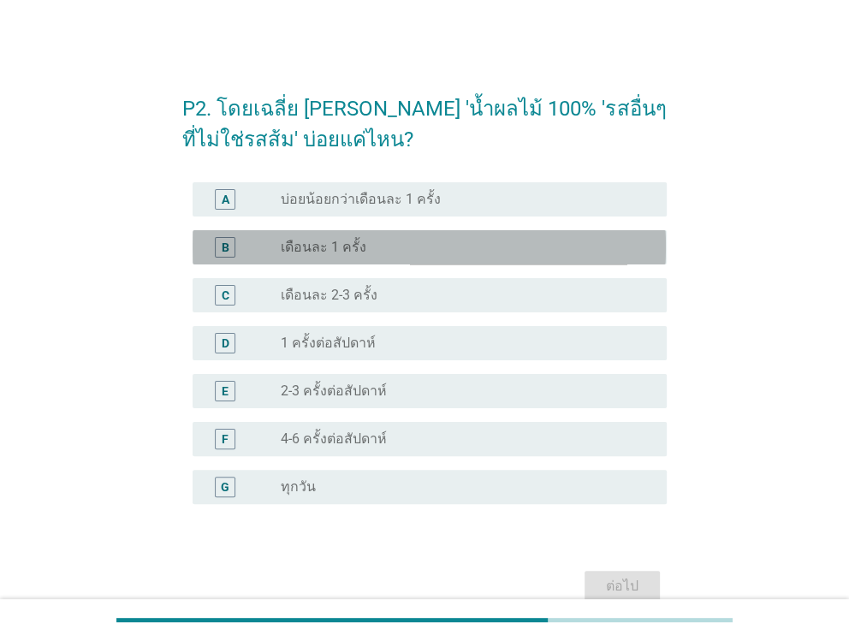
click at [266, 246] on div "B" at bounding box center [243, 247] width 74 height 21
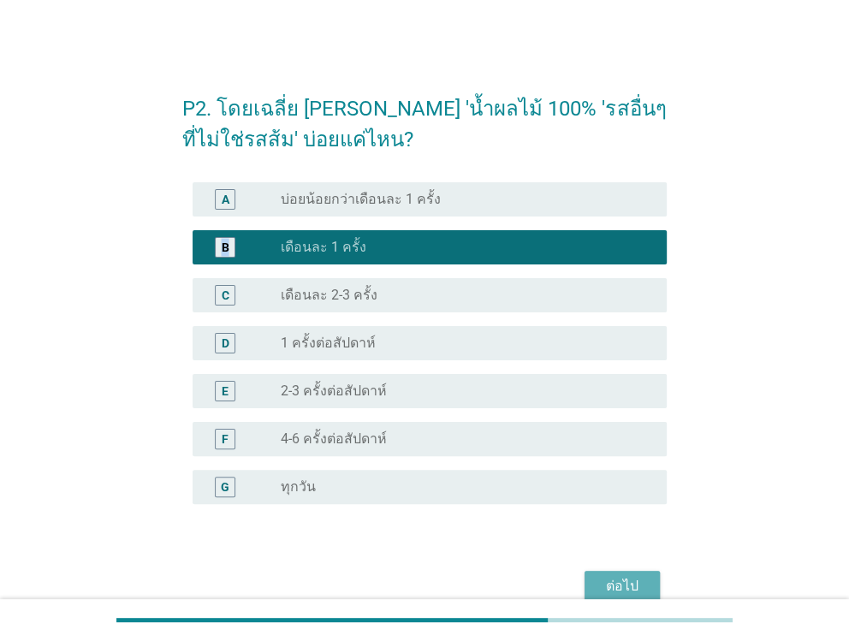
click at [607, 583] on div "ต่อไป" at bounding box center [622, 586] width 48 height 21
click at [607, 583] on div "ต่อไป" at bounding box center [423, 585] width 483 height 41
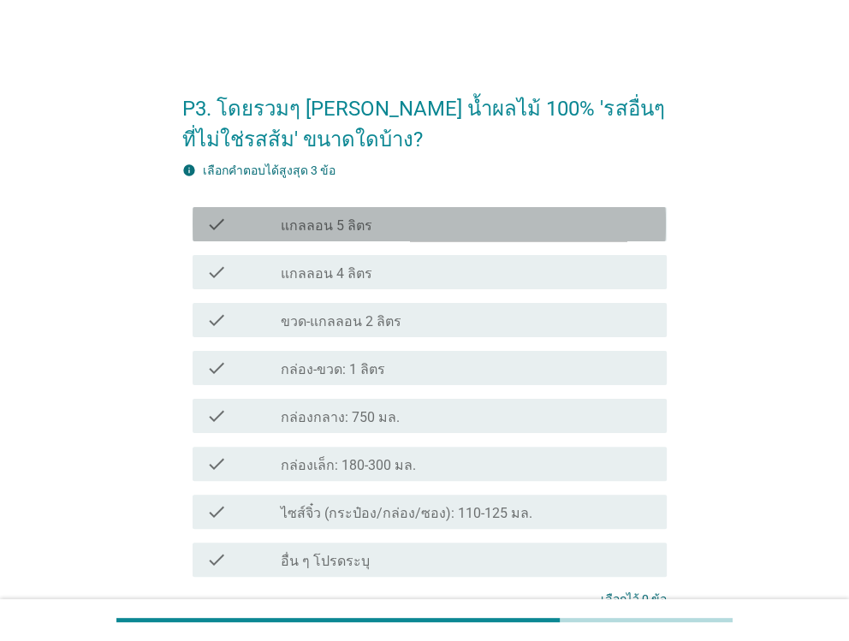
click at [322, 228] on label "แกลลอน 5 ลิตร" at bounding box center [327, 225] width 92 height 17
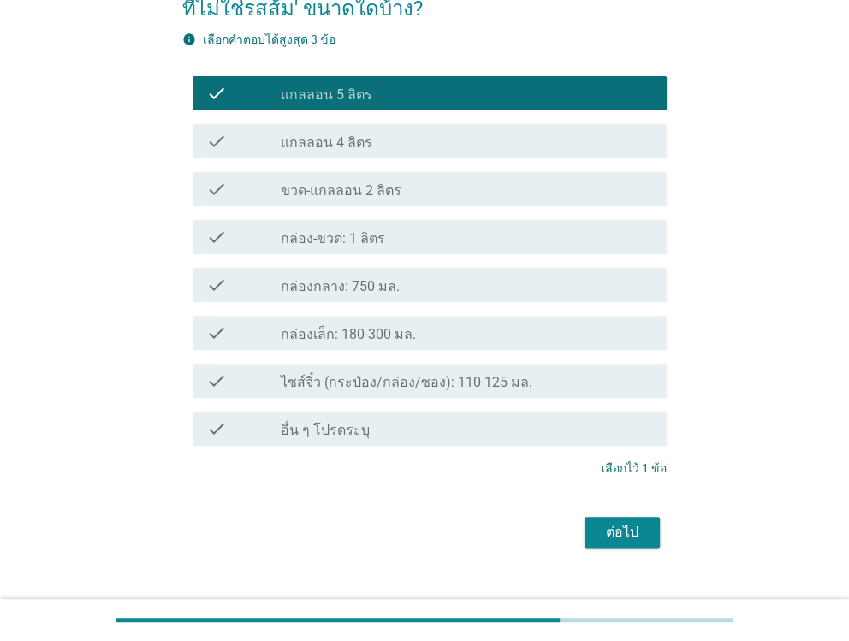
scroll to position [159, 0]
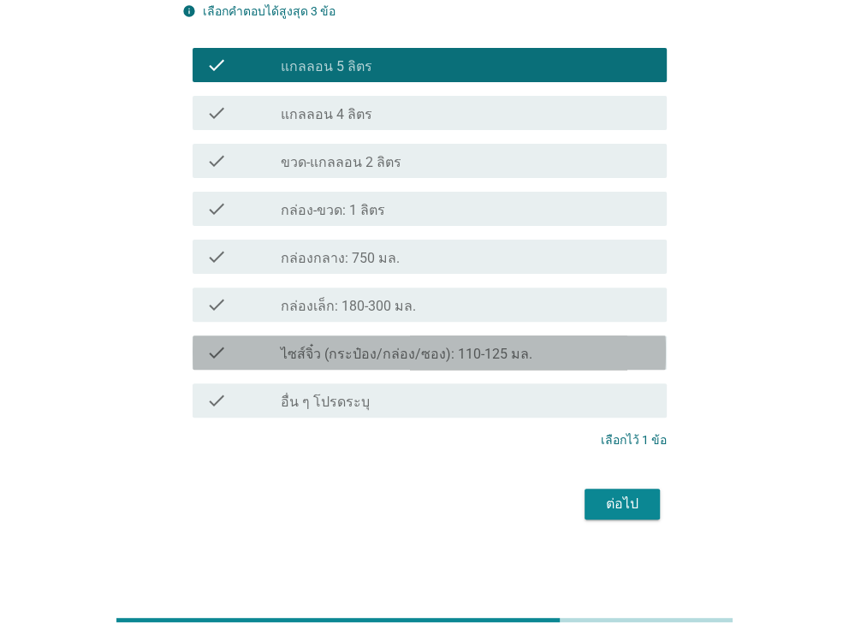
click at [269, 351] on div "check" at bounding box center [243, 352] width 74 height 21
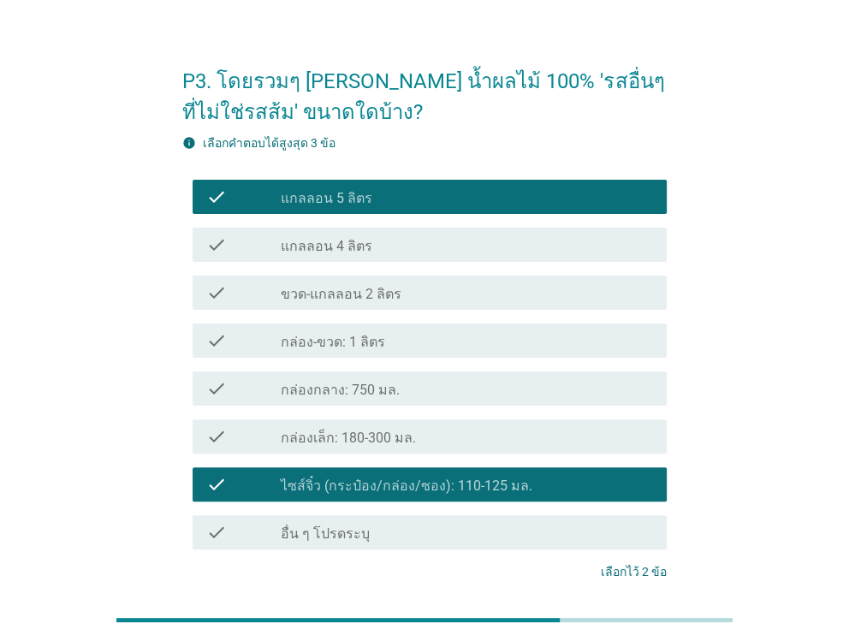
scroll to position [0, 0]
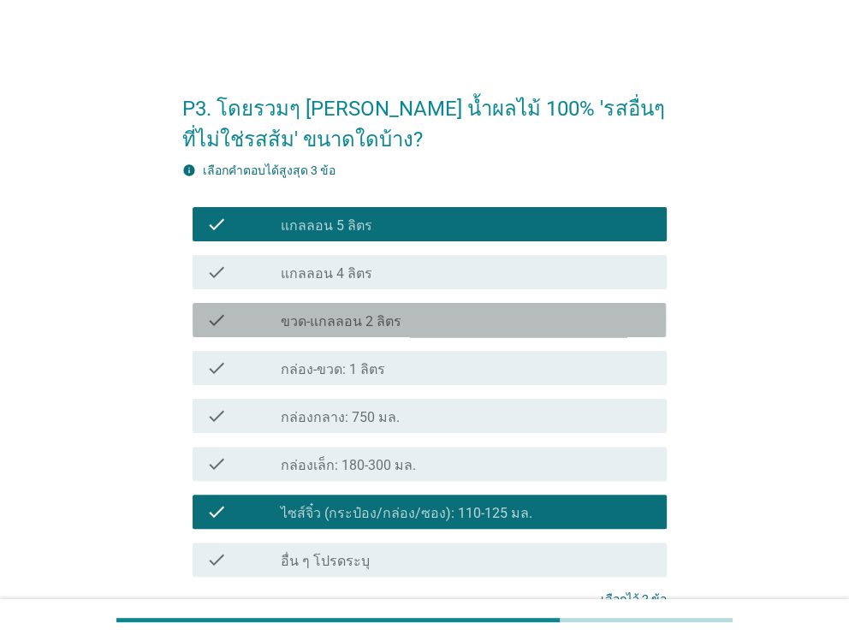
click at [273, 320] on div "check" at bounding box center [243, 320] width 74 height 21
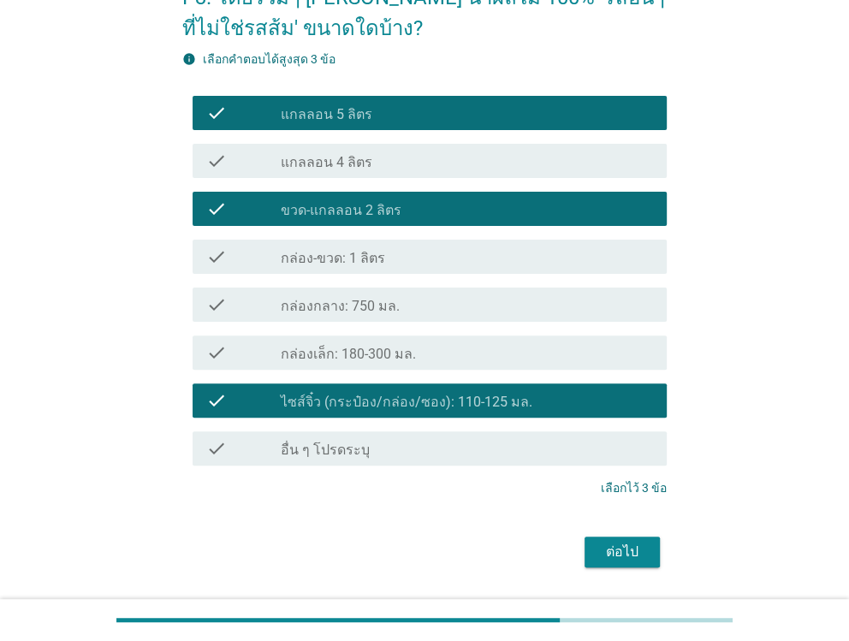
scroll to position [159, 0]
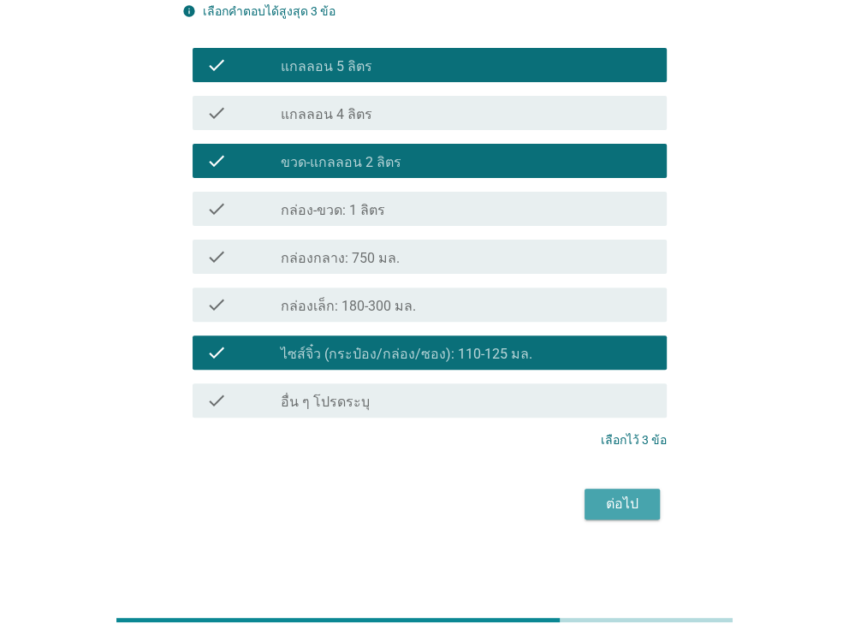
click at [608, 504] on div "ต่อไป" at bounding box center [622, 504] width 48 height 21
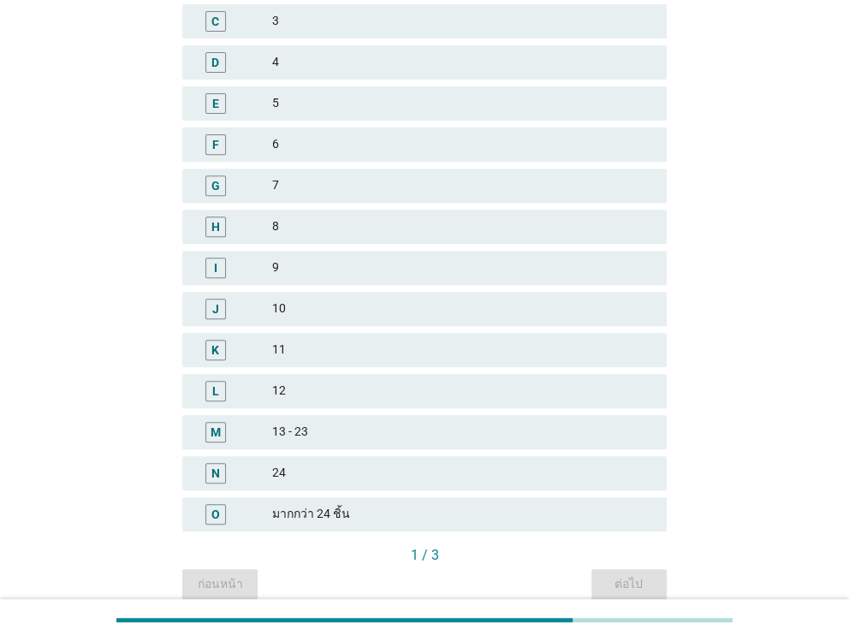
scroll to position [341, 0]
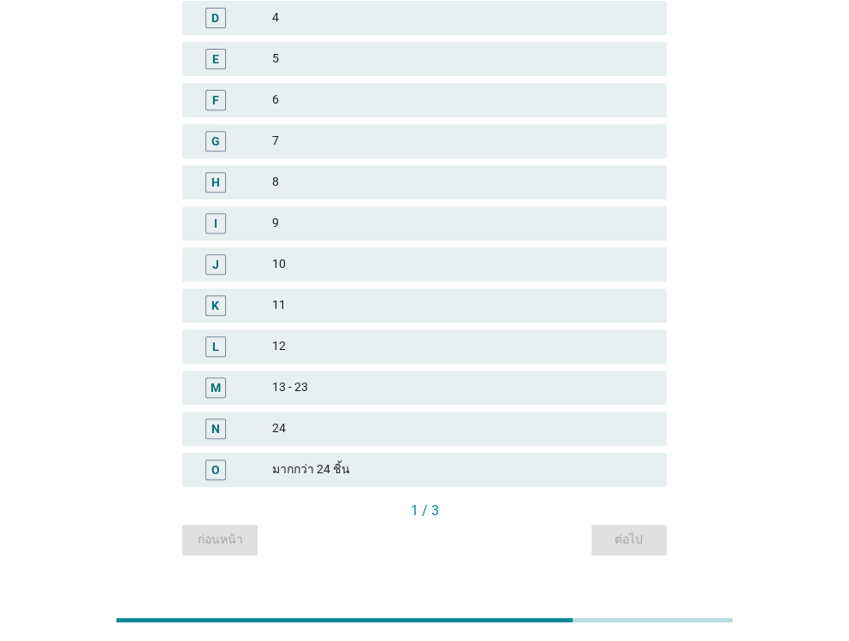
click at [267, 454] on div "O มากกว่า 24 ชิ้น" at bounding box center [423, 470] width 483 height 34
click at [268, 455] on div "O มากกว่า 24 ชิ้น" at bounding box center [423, 470] width 483 height 34
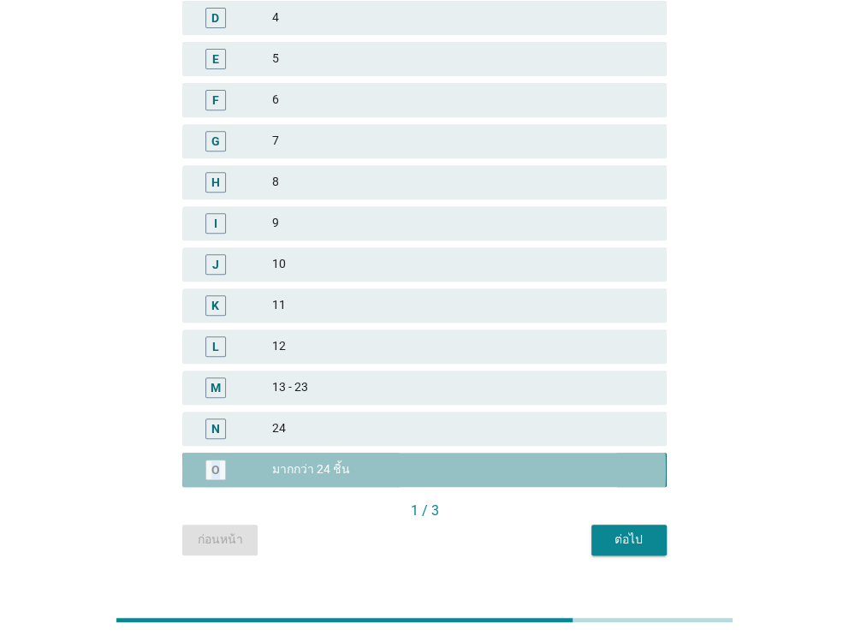
click at [268, 455] on div "O มากกว่า 24 ชิ้น" at bounding box center [423, 470] width 483 height 34
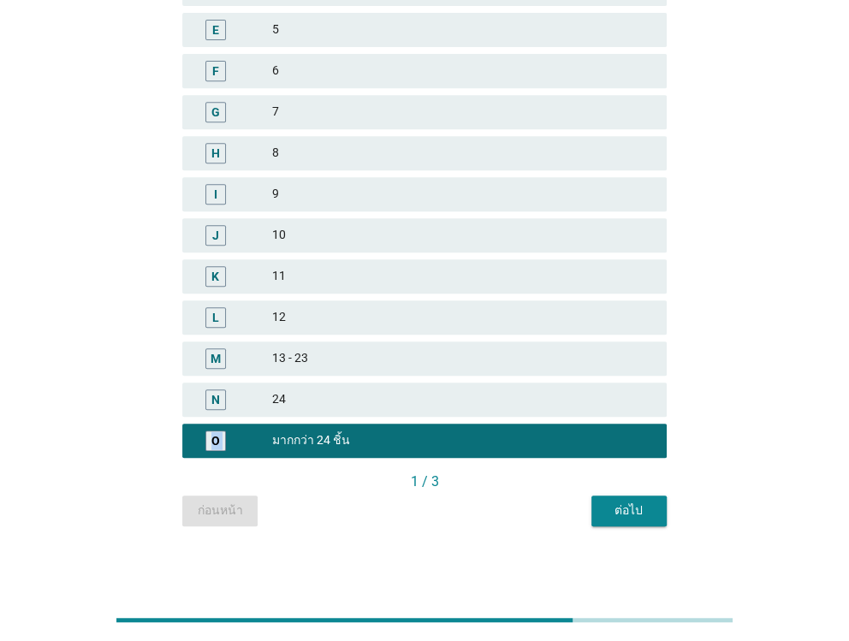
scroll to position [371, 0]
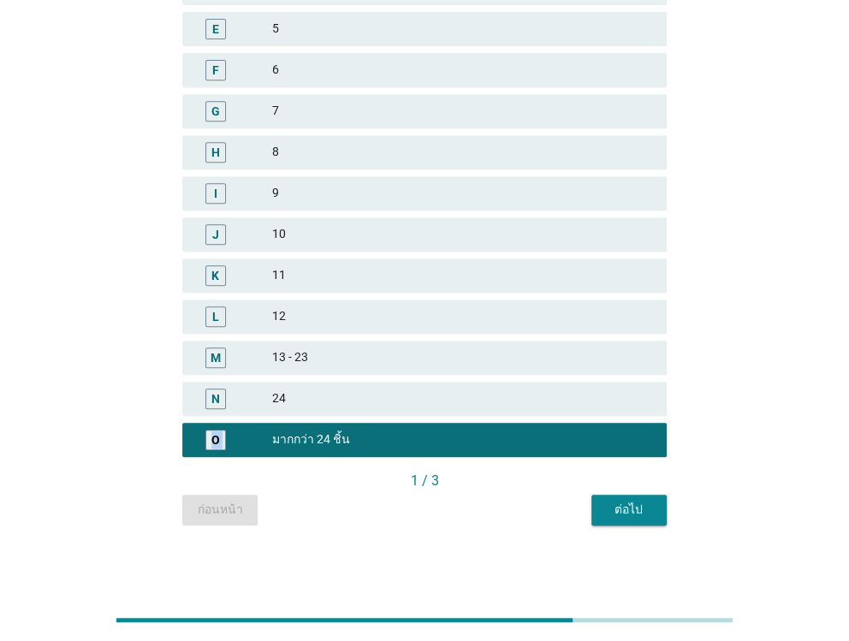
click at [623, 514] on div "ต่อไป" at bounding box center [629, 509] width 48 height 18
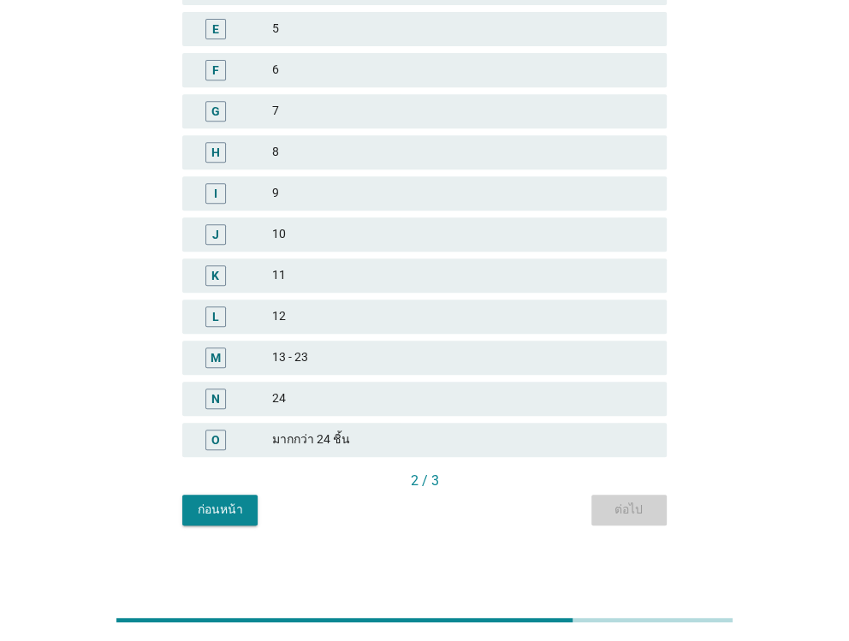
scroll to position [0, 0]
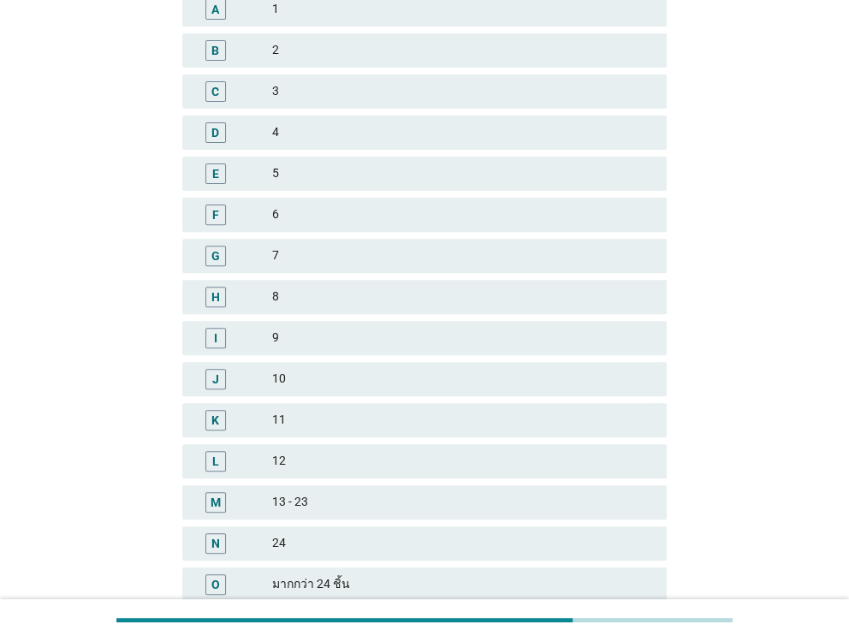
scroll to position [371, 0]
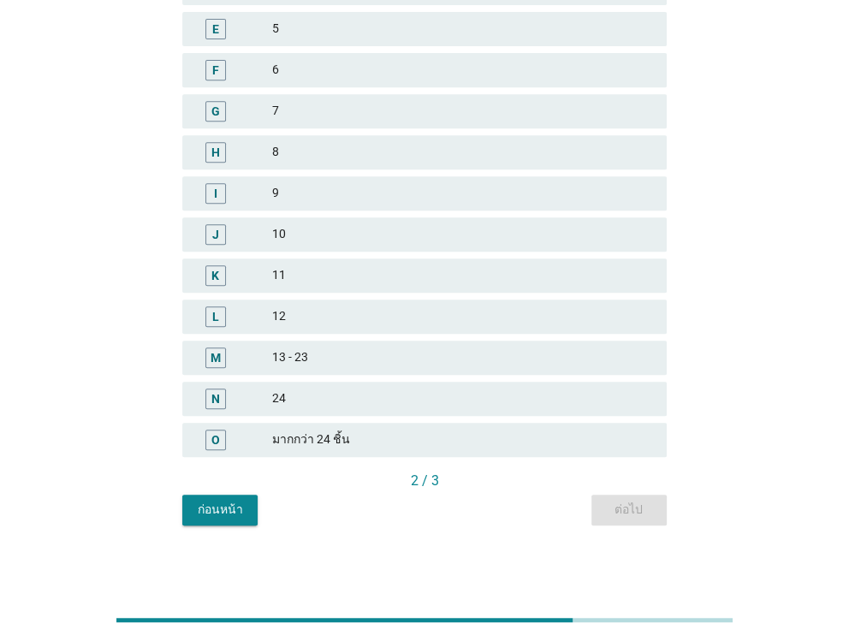
click at [367, 447] on div "มากกว่า 24 ชิ้น" at bounding box center [462, 439] width 380 height 21
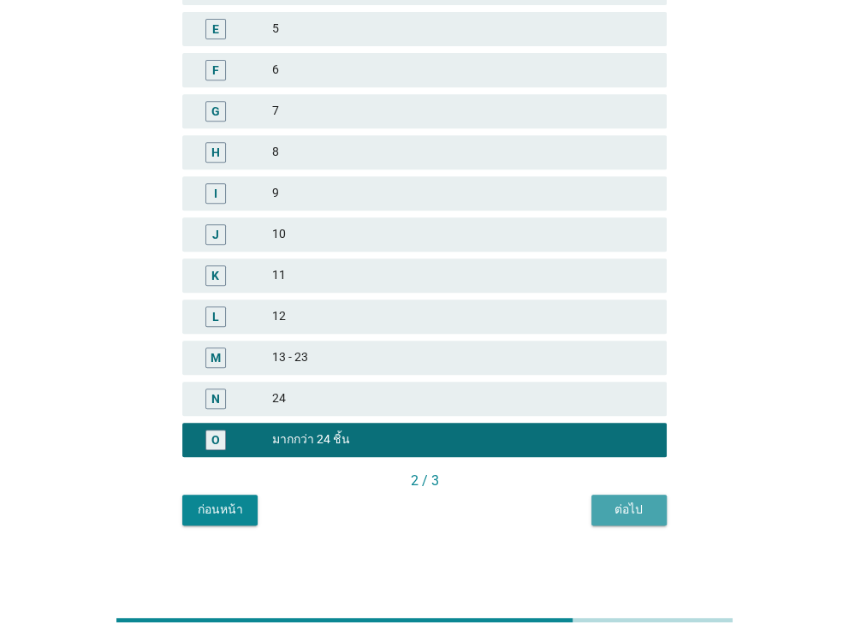
click at [630, 505] on div "ต่อไป" at bounding box center [629, 509] width 48 height 18
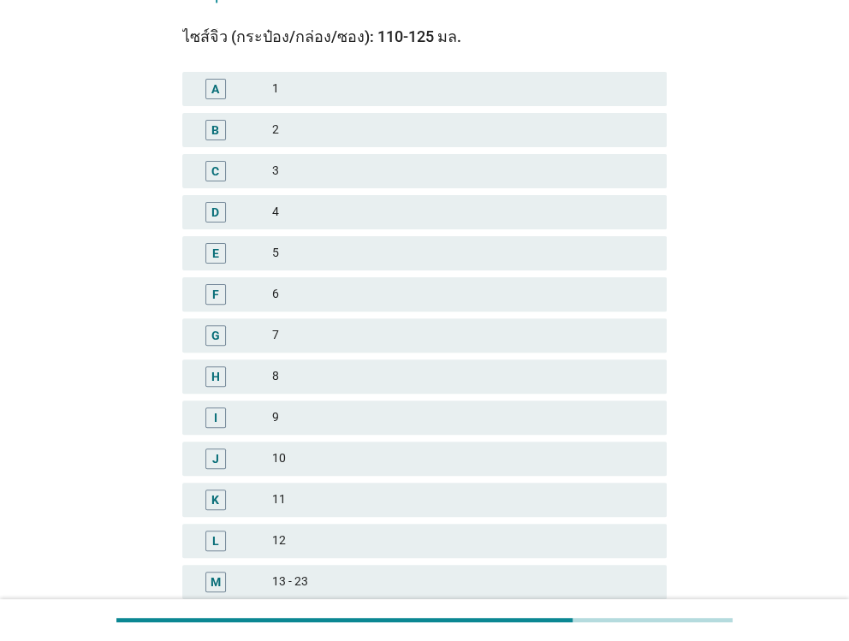
scroll to position [341, 0]
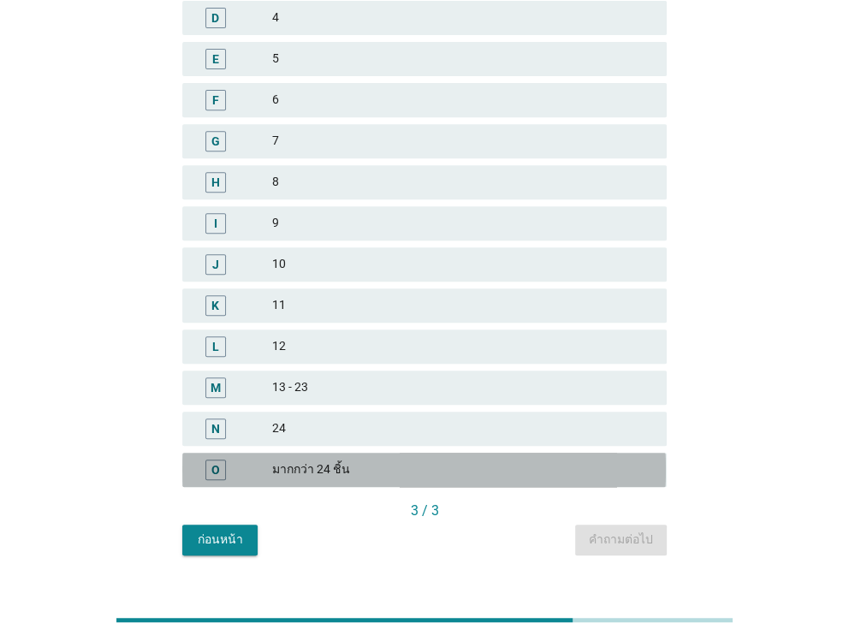
click at [386, 464] on div "มากกว่า 24 ชิ้น" at bounding box center [462, 469] width 380 height 21
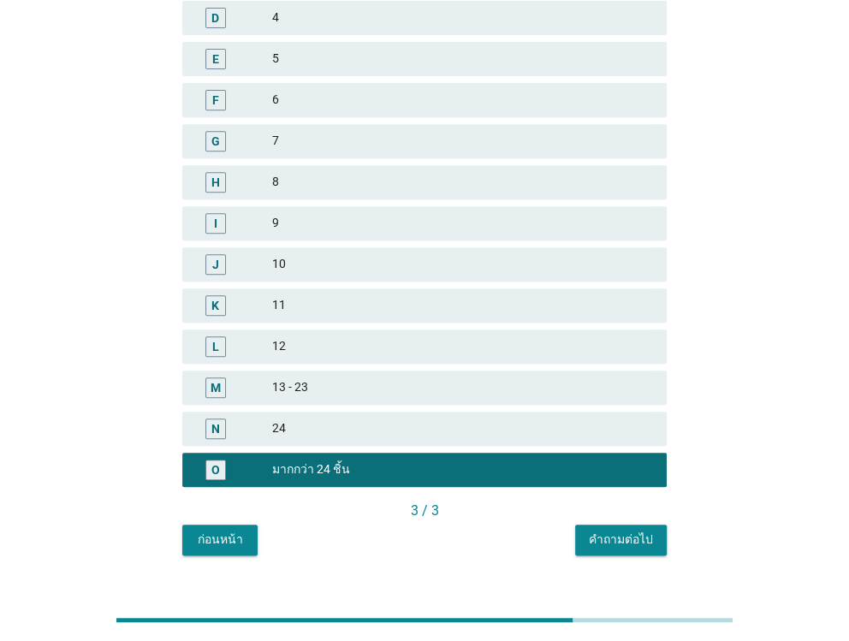
click at [624, 535] on div "คำถามต่อไป" at bounding box center [621, 539] width 64 height 18
click at [624, 535] on div "ก่อนหน้า คำถามต่อไป" at bounding box center [423, 539] width 483 height 31
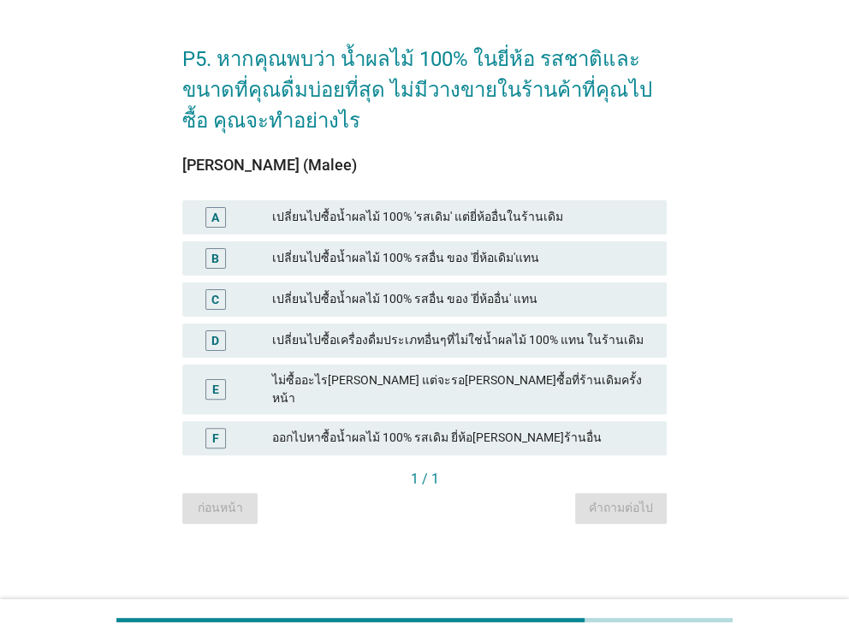
scroll to position [0, 0]
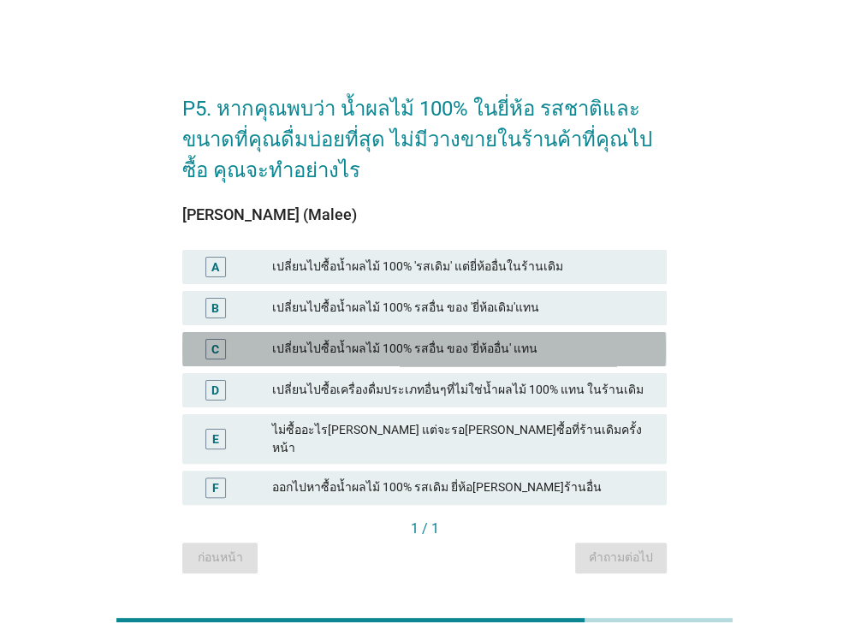
click at [299, 358] on div "เปลี่ยนไปซื้อน้ำผลไม้ 100% รสอื่น ของ 'ยี่ห้ออื่น' แทน" at bounding box center [462, 349] width 380 height 21
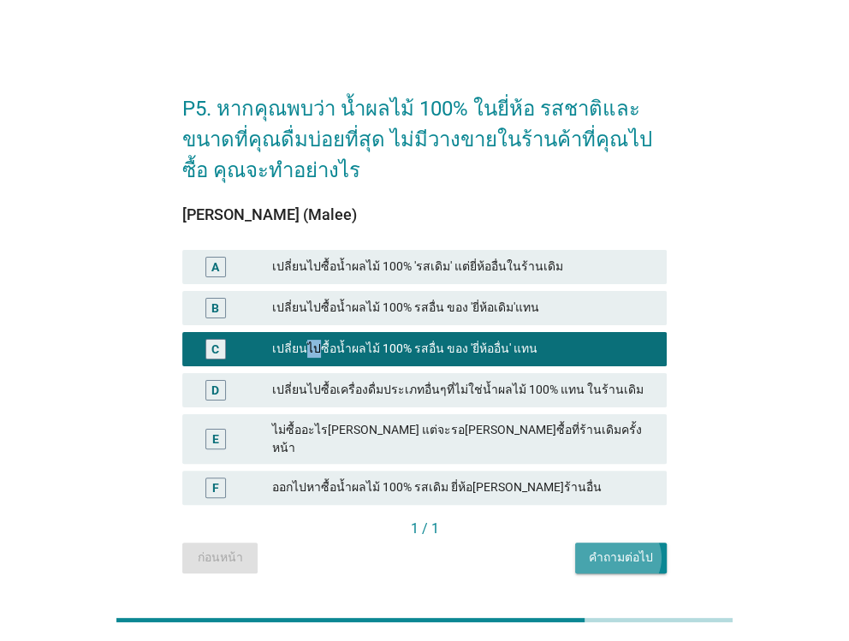
click at [636, 548] on div "คำถามต่อไป" at bounding box center [621, 557] width 64 height 18
click at [636, 542] on div "ก่อนหน้า คำถามต่อไป" at bounding box center [423, 557] width 483 height 31
